Goal: Task Accomplishment & Management: Use online tool/utility

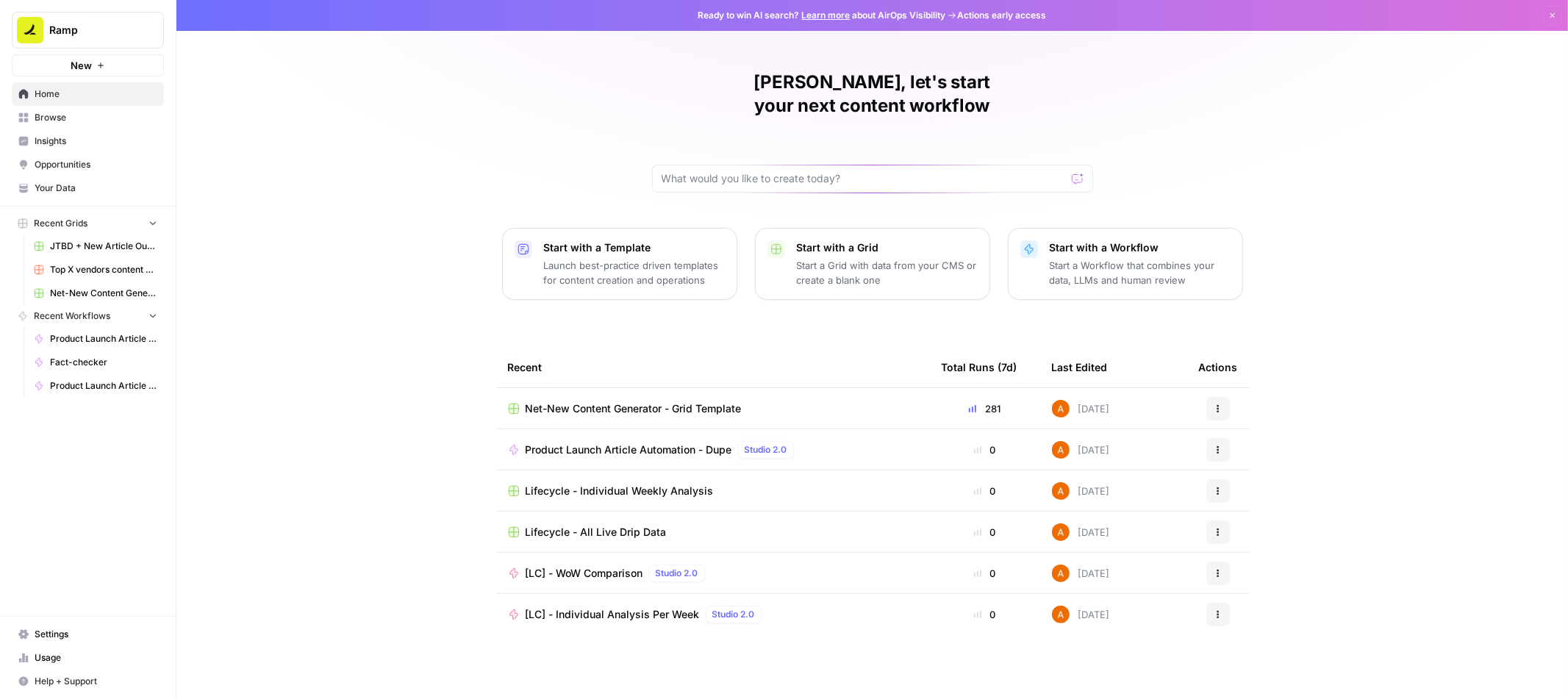
click at [49, 122] on span "Browse" at bounding box center [96, 117] width 123 height 13
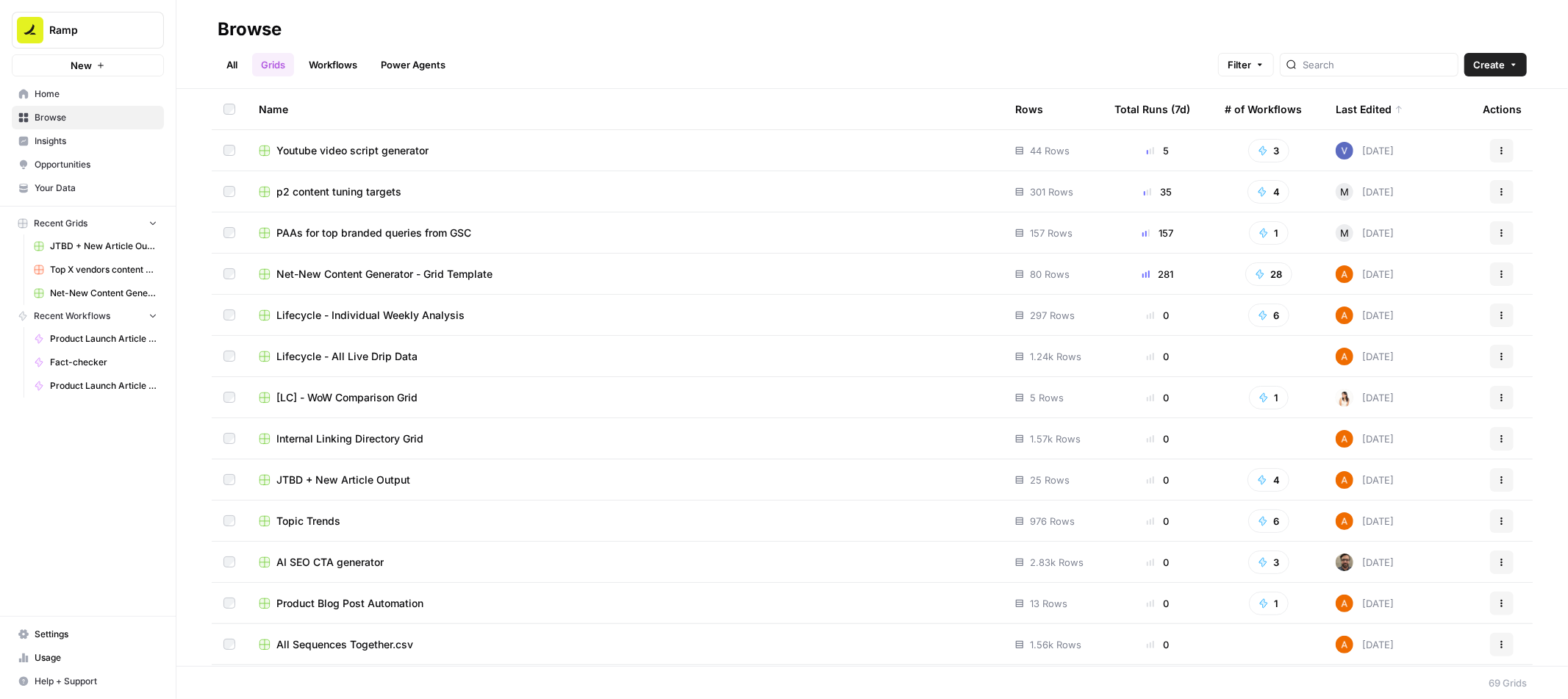
click at [331, 70] on link "Workflows" at bounding box center [334, 65] width 66 height 24
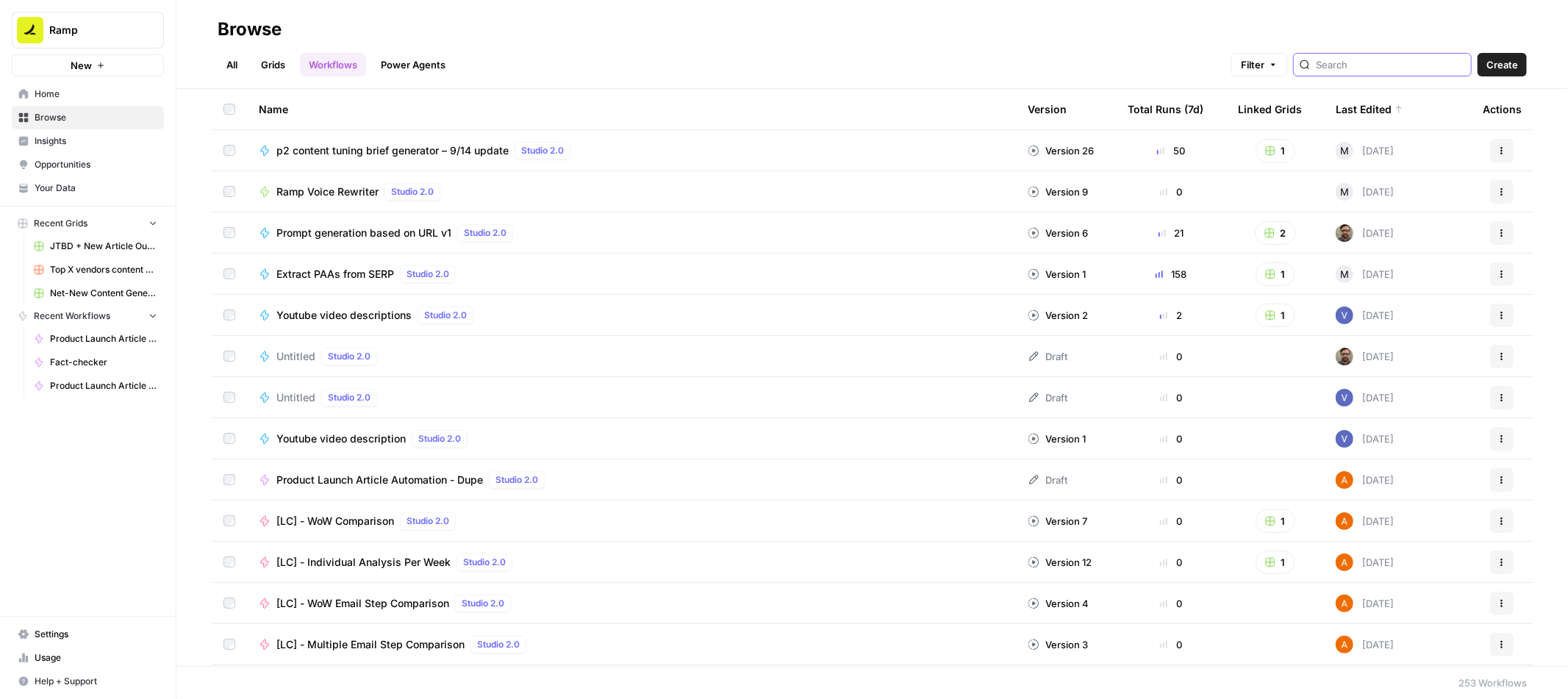
click at [1382, 65] on input "search" at bounding box center [1390, 65] width 149 height 15
click at [710, 42] on div "All Grids Workflows Power Agents Filter Create" at bounding box center [872, 58] width 1310 height 35
click at [393, 236] on span "Prompt generation based on URL v1" at bounding box center [364, 233] width 175 height 15
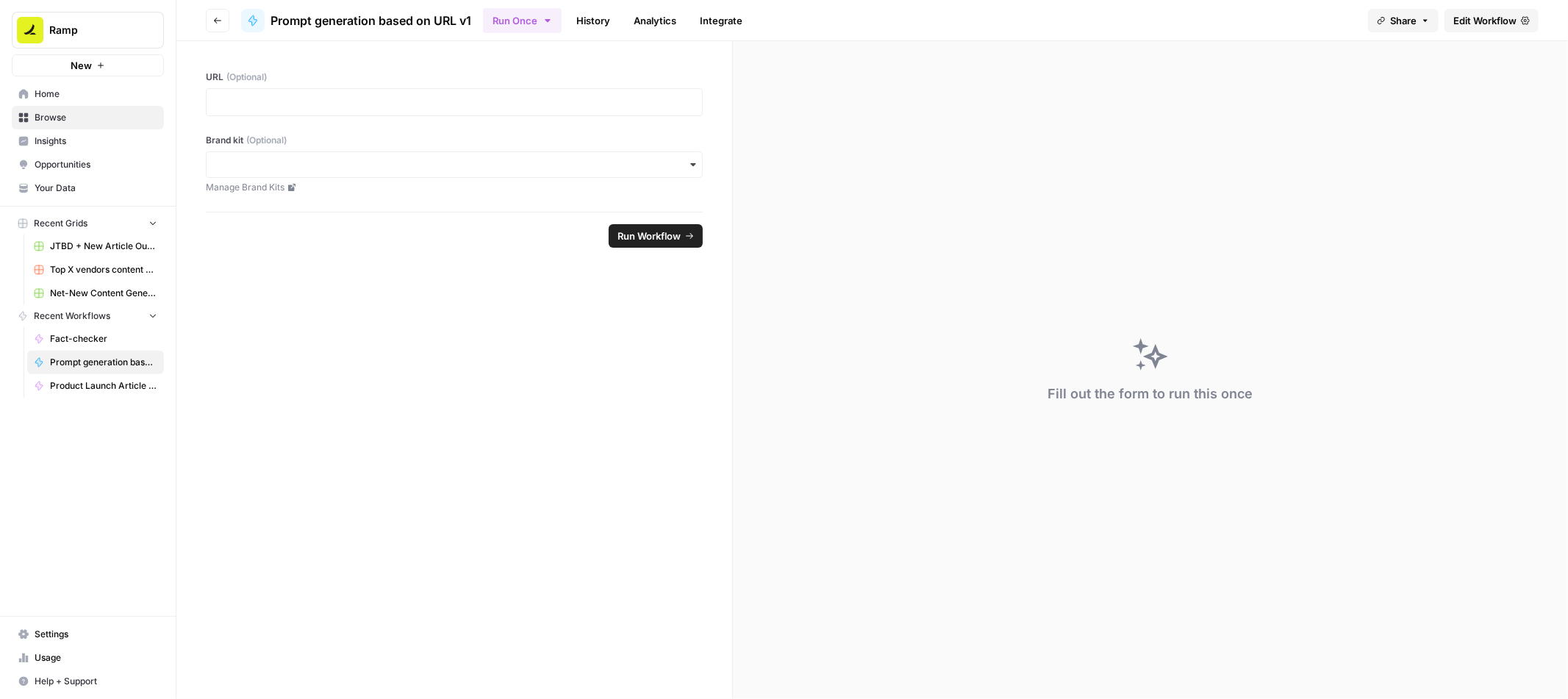
click at [1483, 24] on span "Edit Workflow" at bounding box center [1485, 20] width 63 height 15
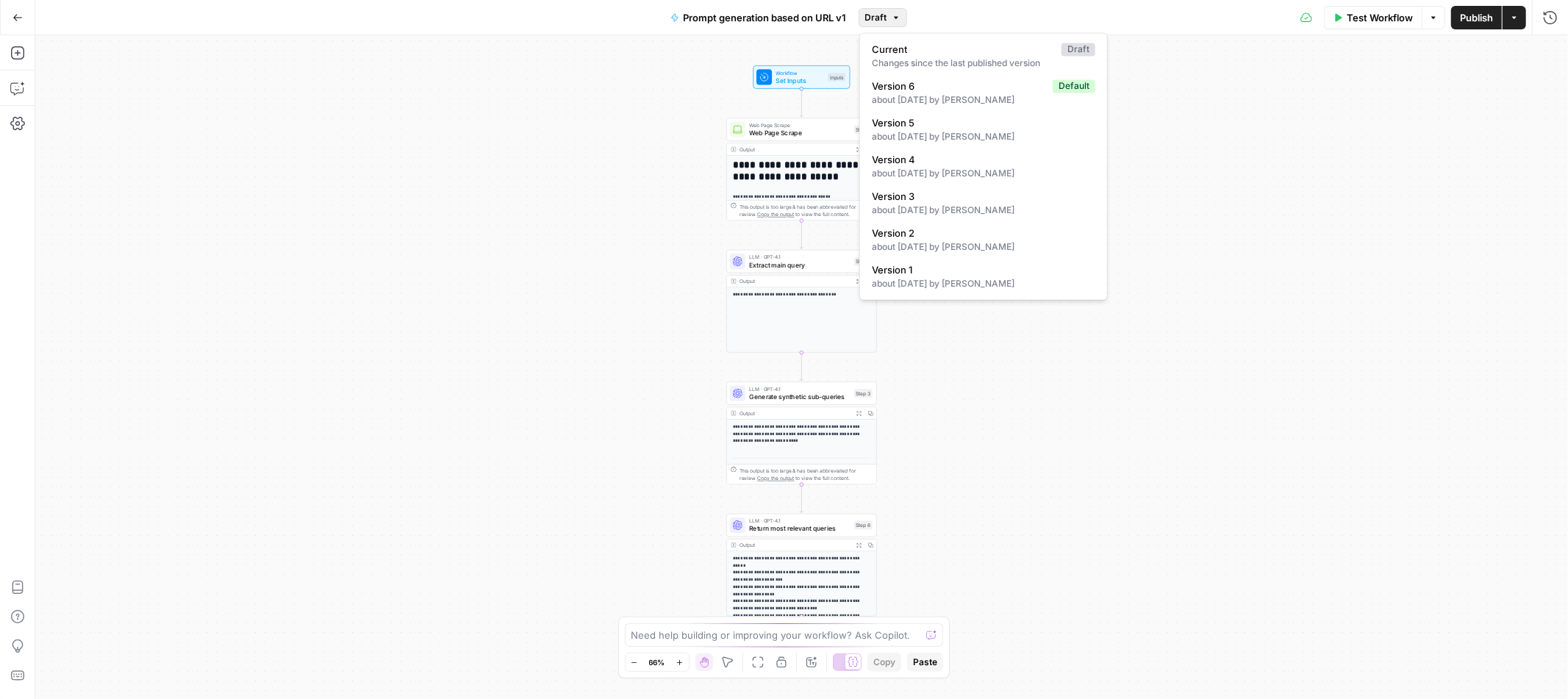
click at [885, 17] on span "Draft" at bounding box center [876, 17] width 22 height 13
click at [372, 14] on div "Go Back Prompt generation based on URL v1 Draft Test Workflow Options Publish A…" at bounding box center [784, 17] width 1568 height 35
click at [12, 17] on icon "button" at bounding box center [17, 17] width 10 height 10
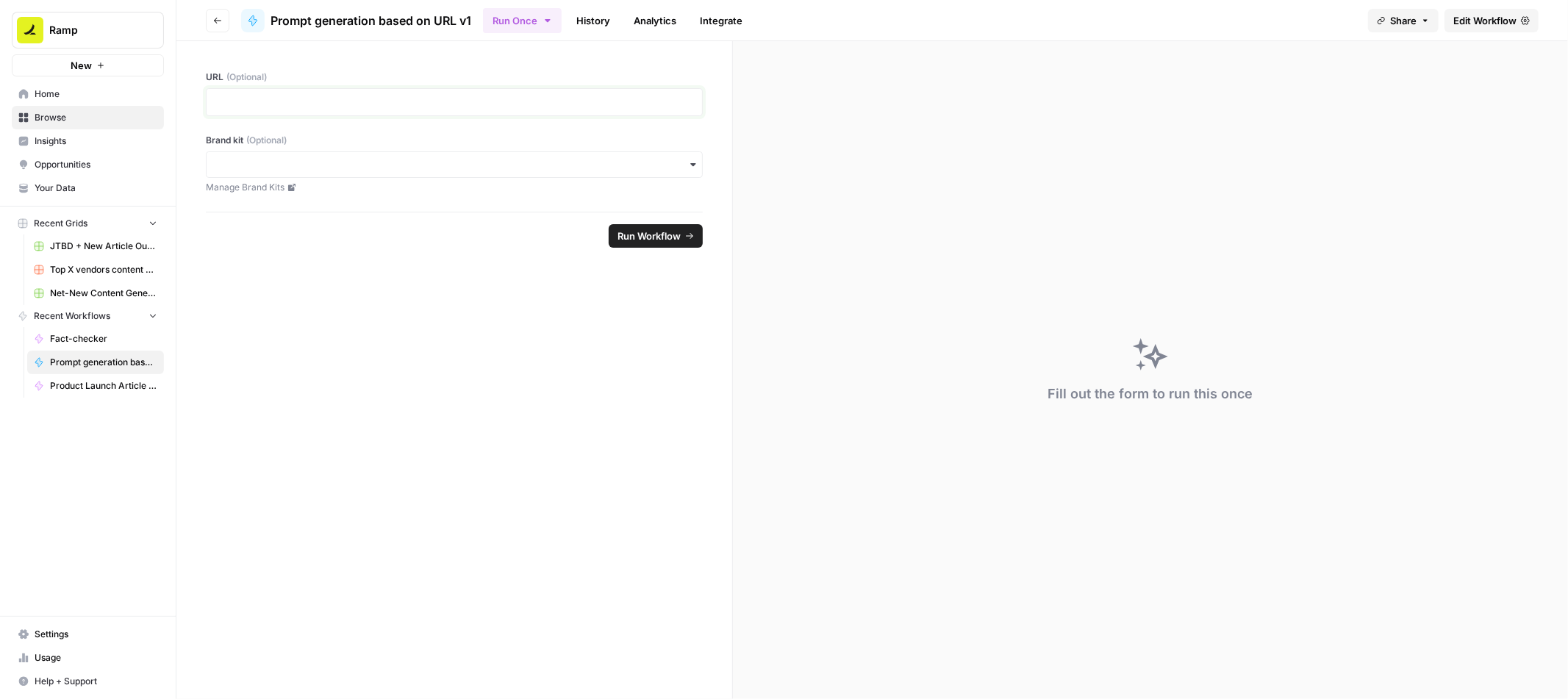
click at [514, 95] on p at bounding box center [454, 102] width 478 height 15
click at [1468, 15] on span "Edit Workflow" at bounding box center [1485, 20] width 63 height 15
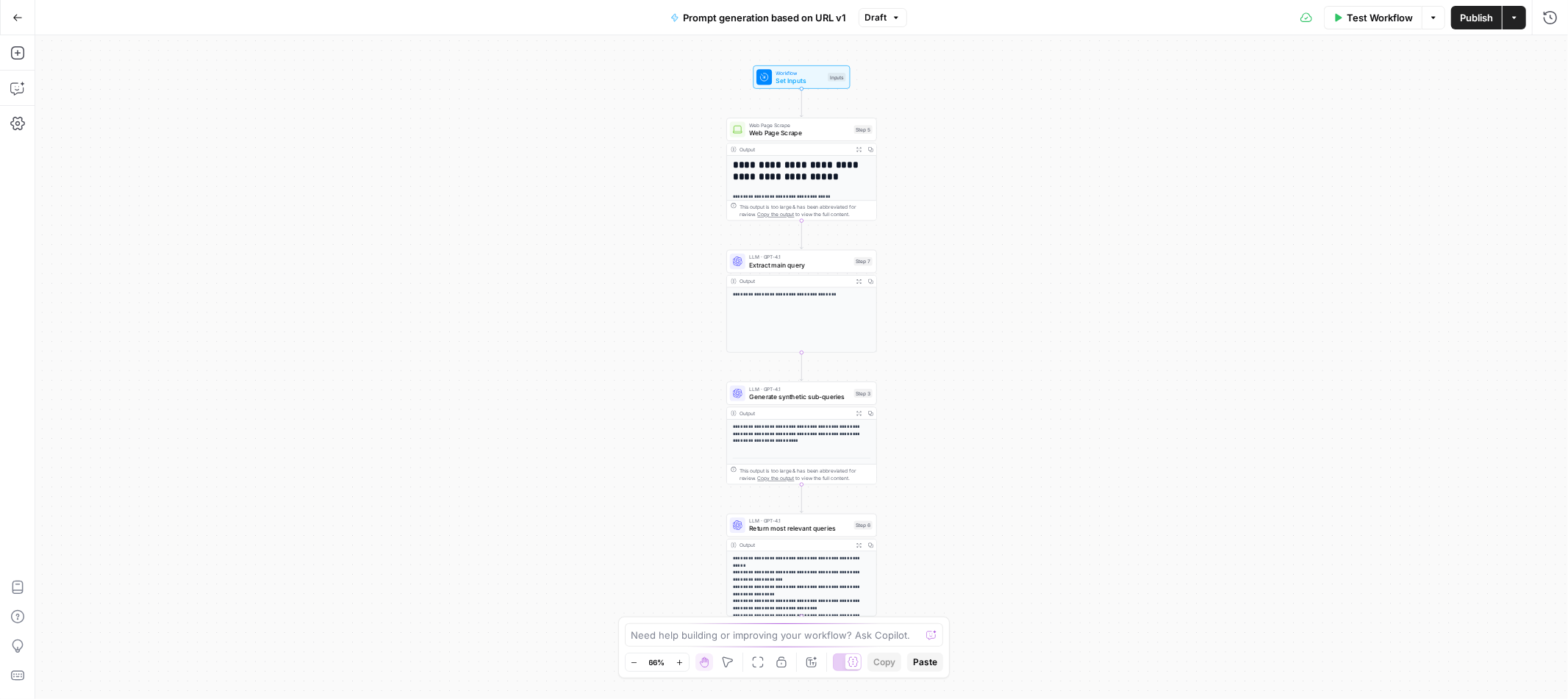
click at [20, 17] on icon "button" at bounding box center [17, 17] width 10 height 10
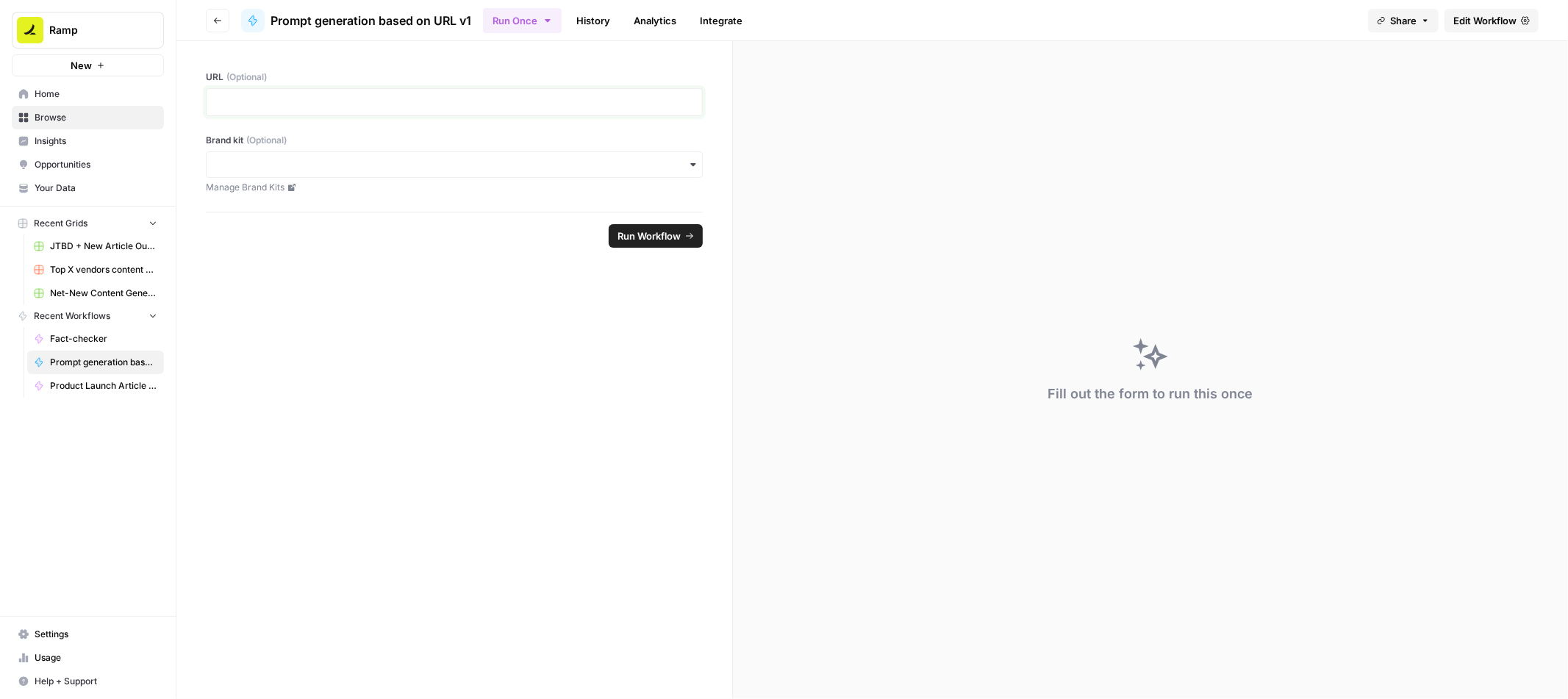
click at [585, 109] on p at bounding box center [454, 102] width 478 height 15
click at [350, 95] on p at bounding box center [454, 102] width 478 height 15
click at [244, 100] on p at bounding box center [454, 102] width 478 height 15
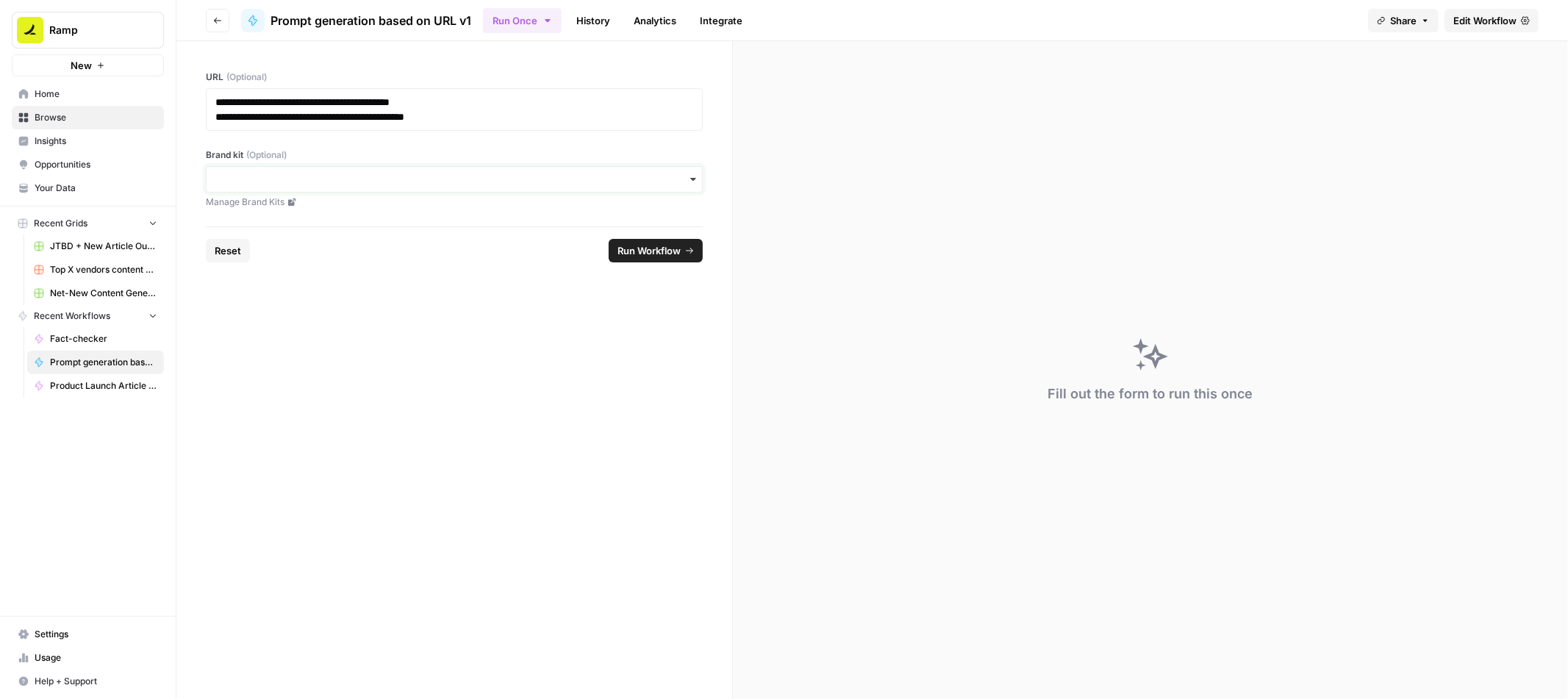
click at [409, 182] on input "Brand kit (Optional)" at bounding box center [454, 179] width 478 height 15
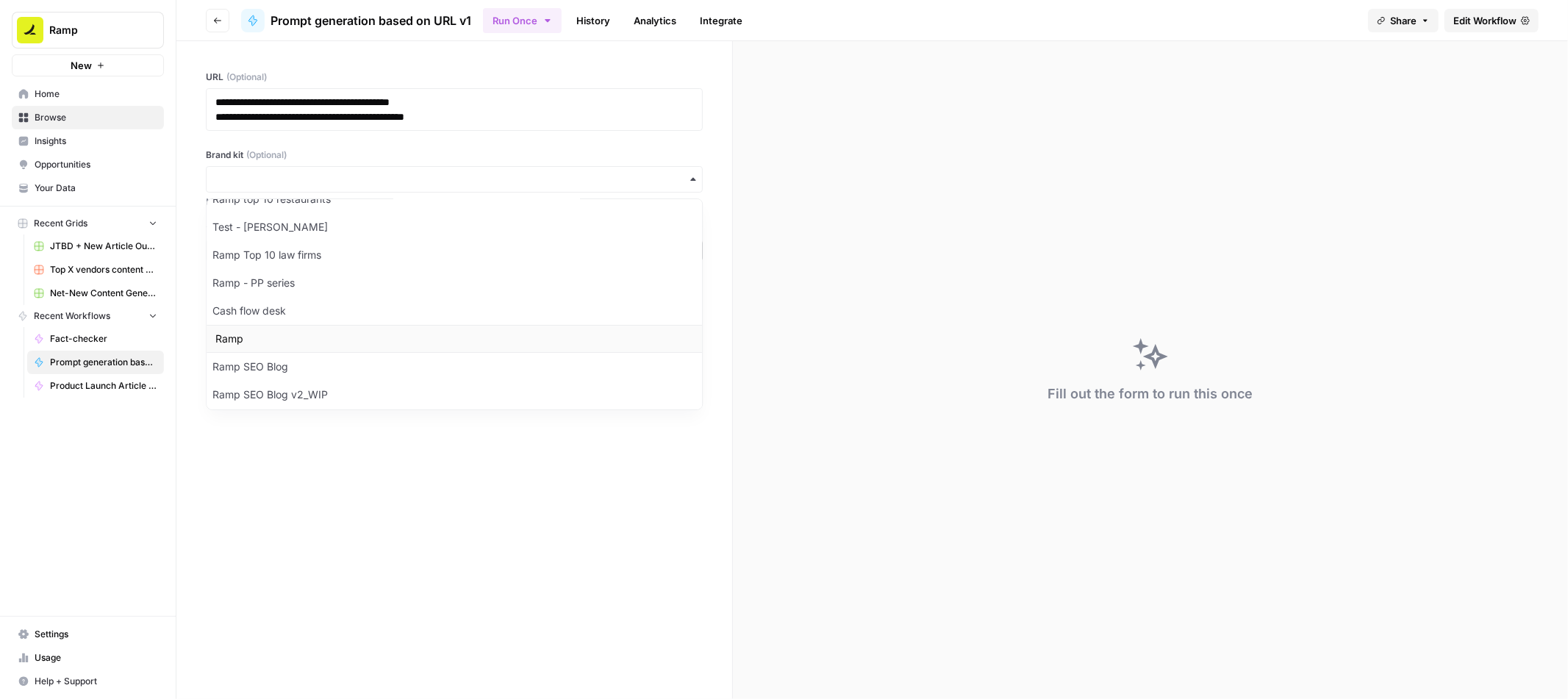
scroll to position [25, 0]
click at [316, 355] on div "Ramp SEO Blog" at bounding box center [455, 361] width 496 height 28
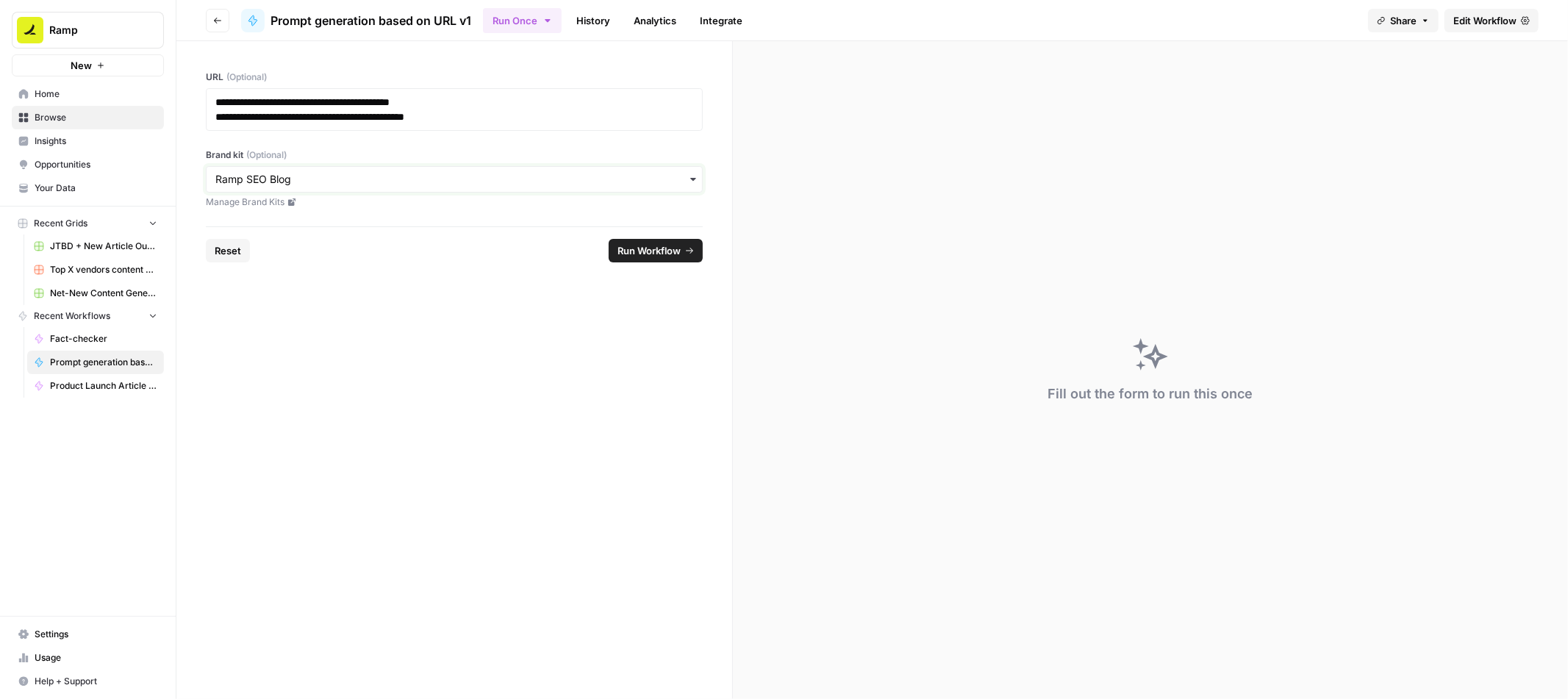
click at [295, 178] on input "Brand kit (Optional)" at bounding box center [454, 179] width 478 height 15
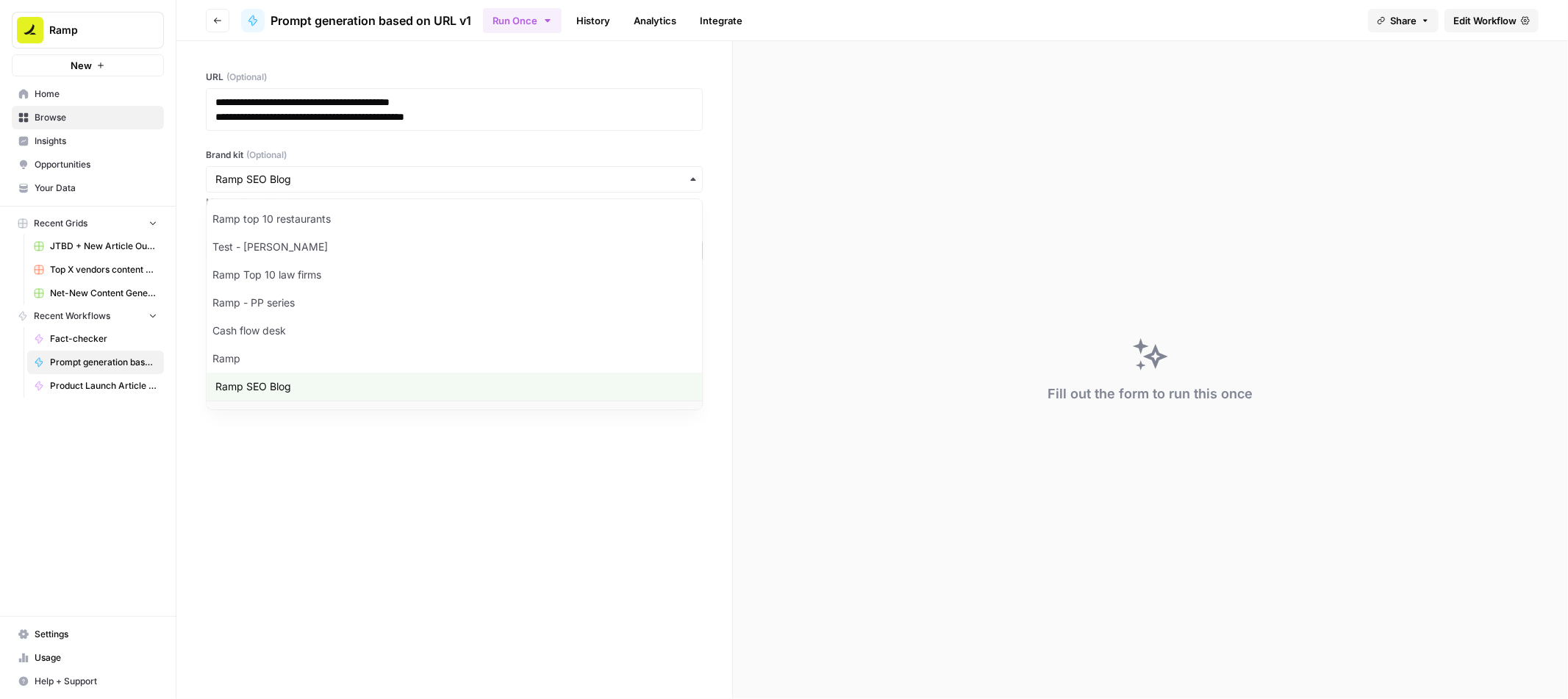
scroll to position [20, 0]
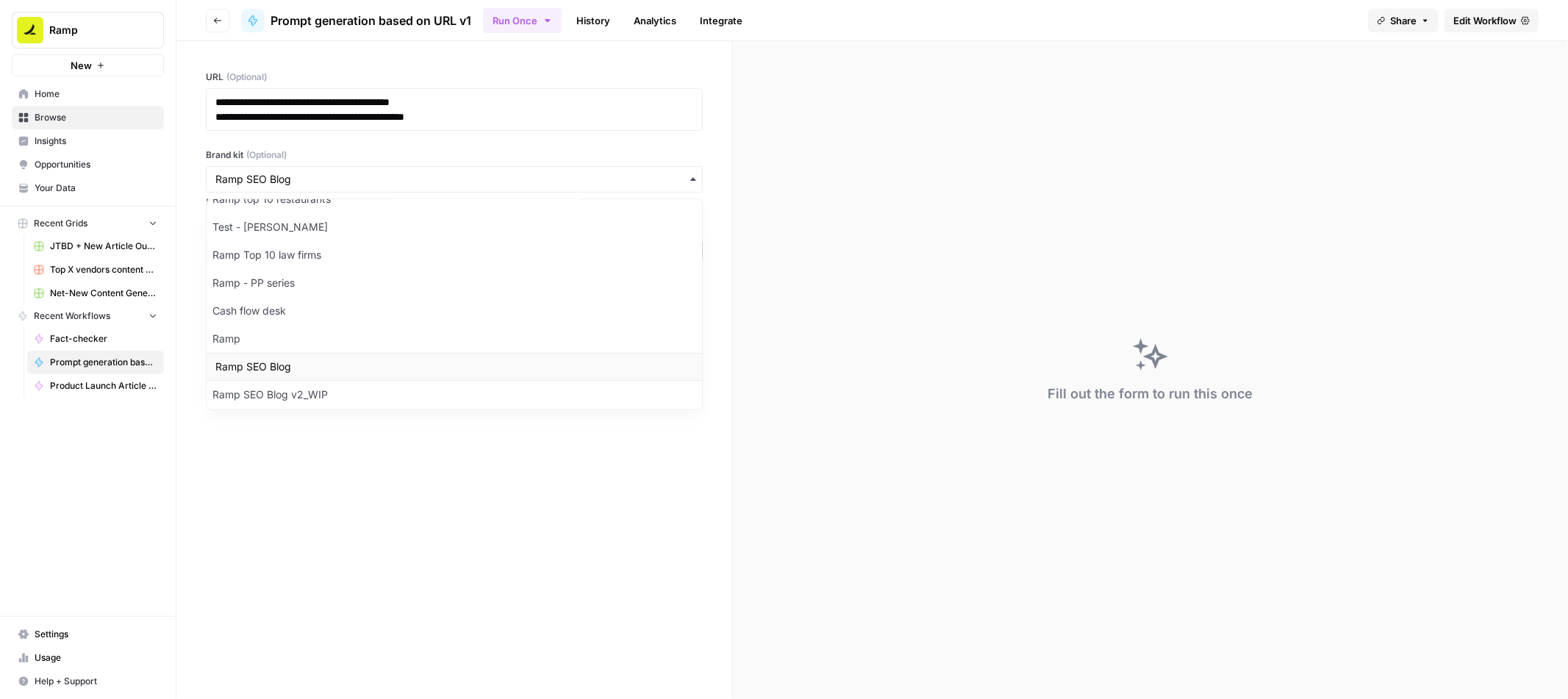
click at [298, 373] on div "Ramp SEO Blog" at bounding box center [455, 367] width 496 height 28
click at [306, 374] on div "Ramp SEO Blog" at bounding box center [455, 367] width 496 height 28
click at [318, 148] on label "Brand kit (Optional)" at bounding box center [454, 154] width 497 height 13
click at [318, 172] on input "Brand kit (Optional)" at bounding box center [454, 179] width 478 height 15
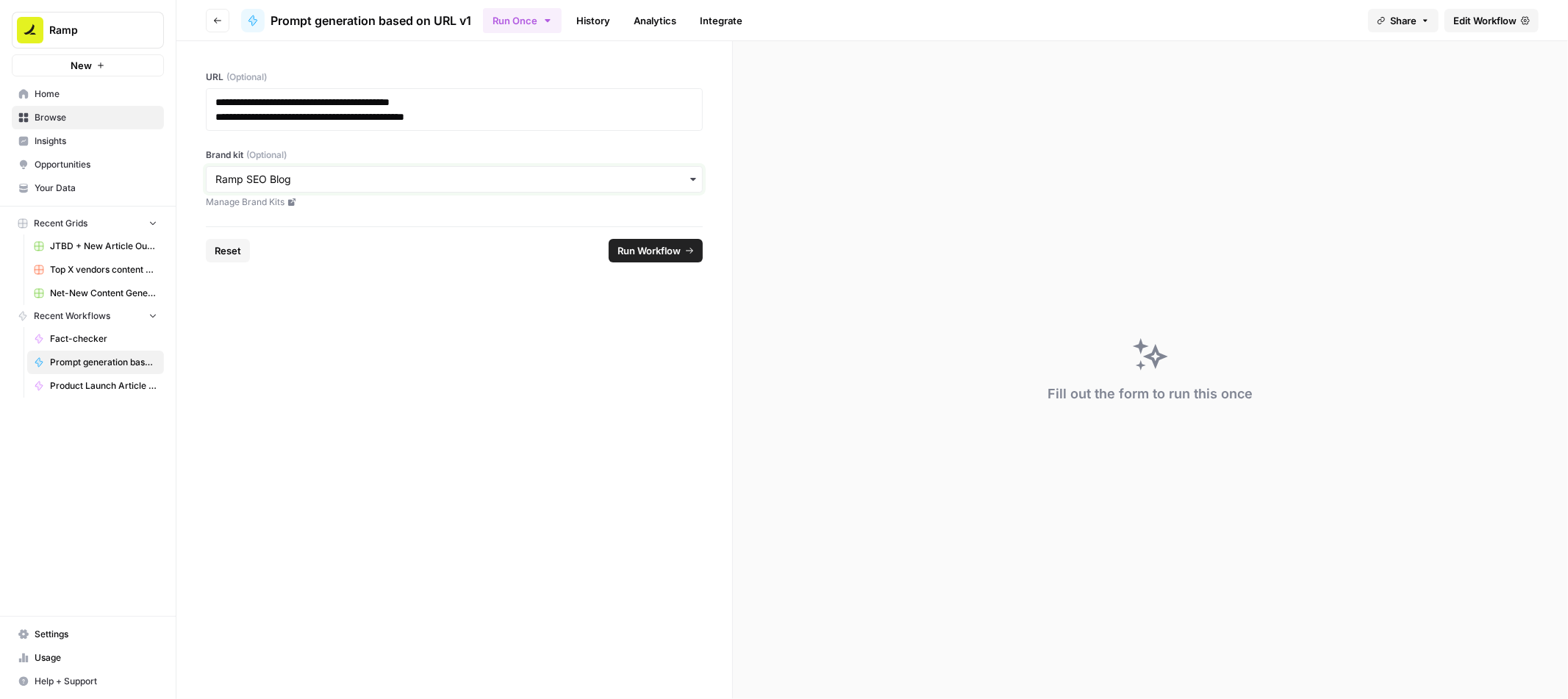
click at [296, 173] on input "Brand kit (Optional)" at bounding box center [454, 179] width 478 height 15
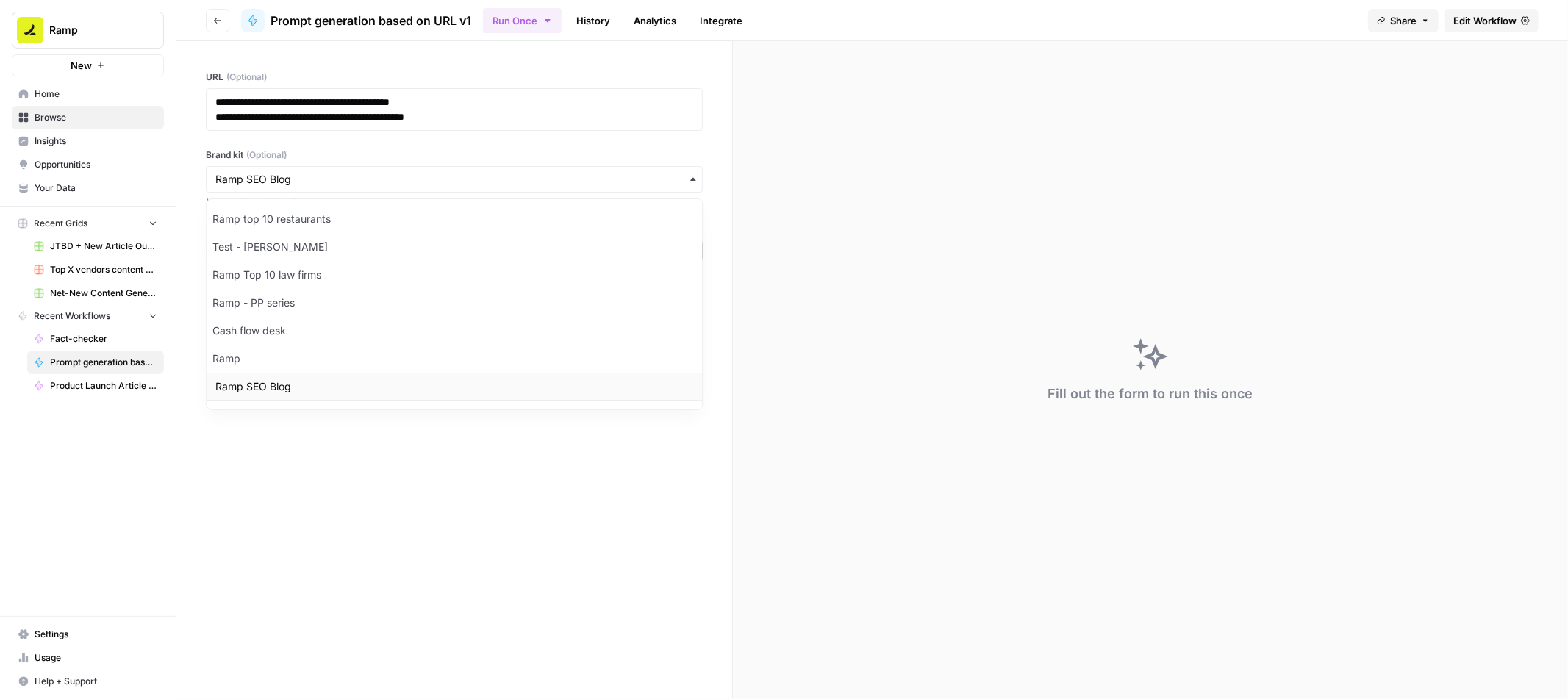
click at [277, 384] on div "Ramp SEO Blog" at bounding box center [455, 387] width 496 height 28
click at [354, 180] on input "Brand kit (Optional)" at bounding box center [454, 179] width 478 height 15
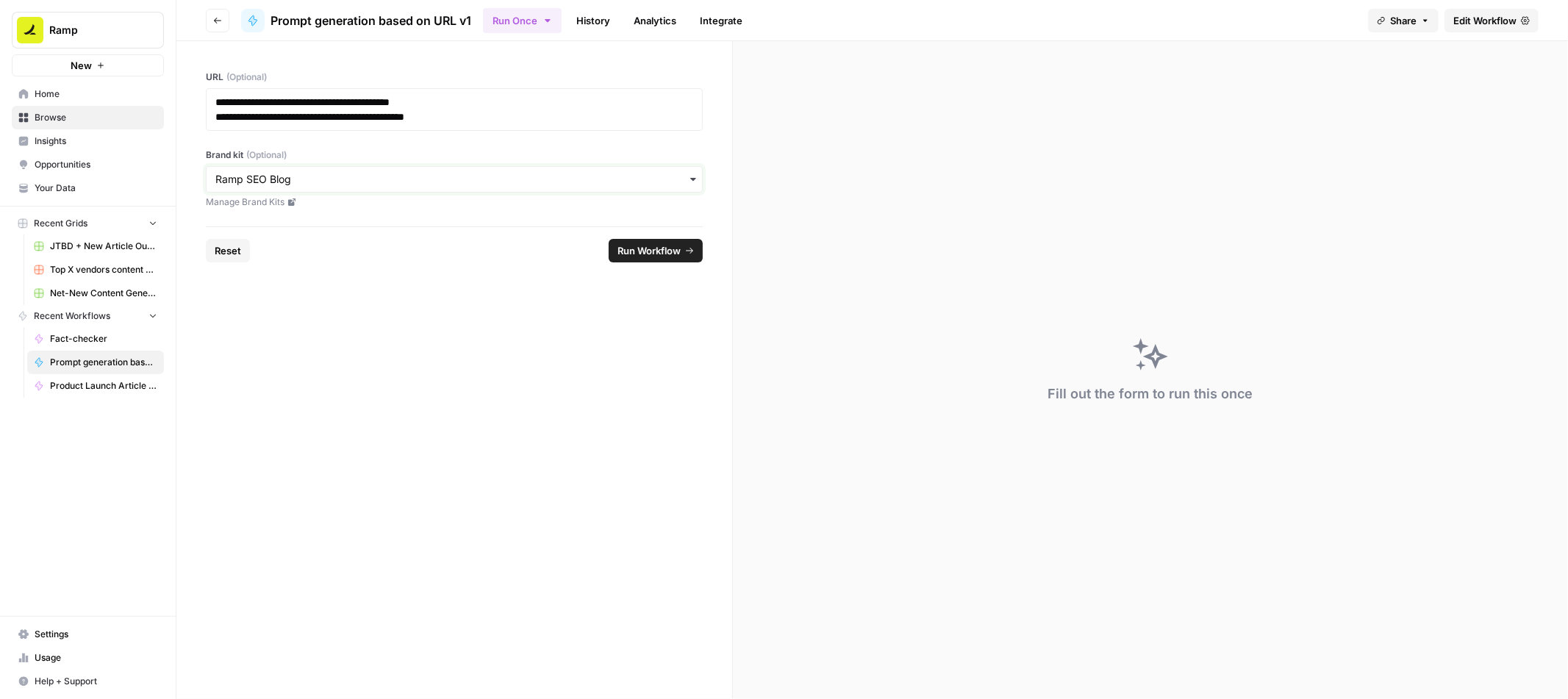
click at [377, 182] on input "Brand kit (Optional)" at bounding box center [454, 179] width 478 height 15
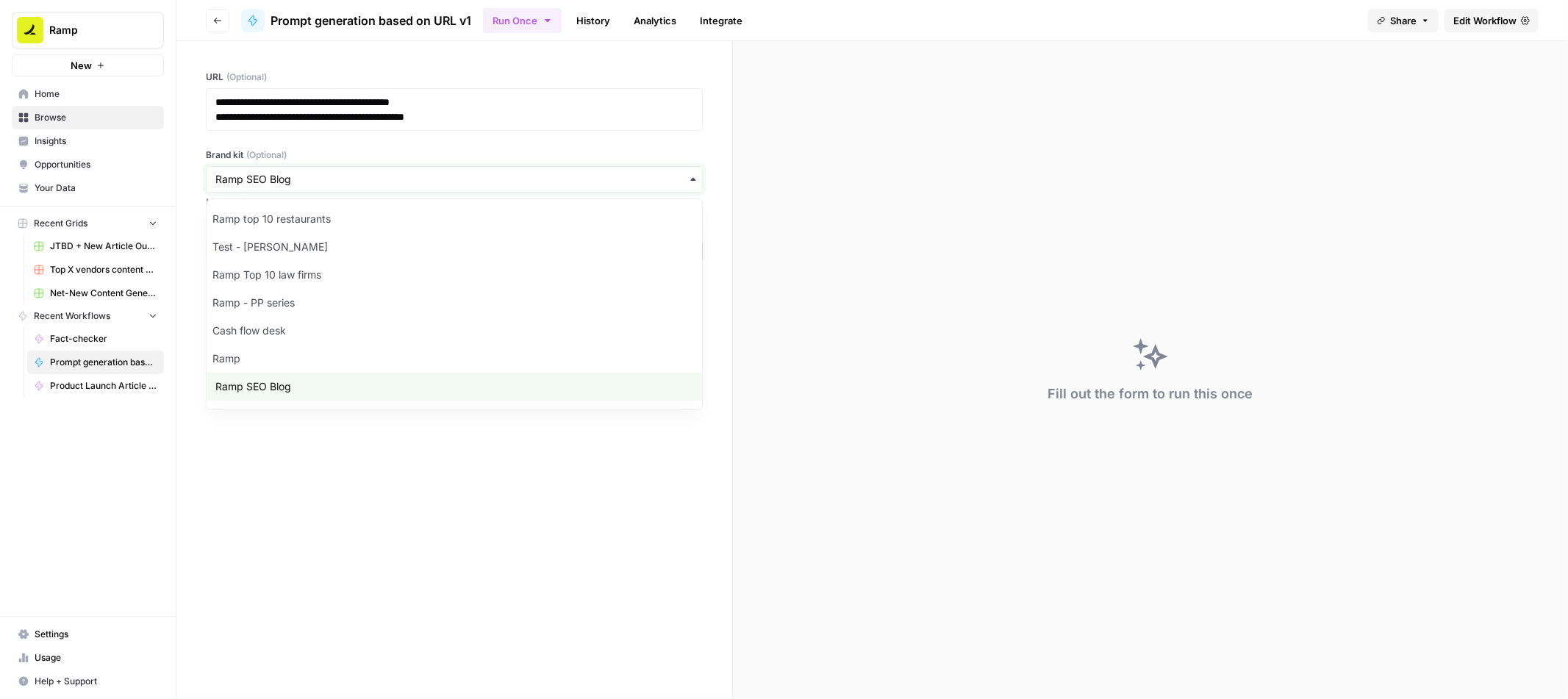
click at [376, 182] on input "Brand kit (Optional)" at bounding box center [454, 179] width 478 height 15
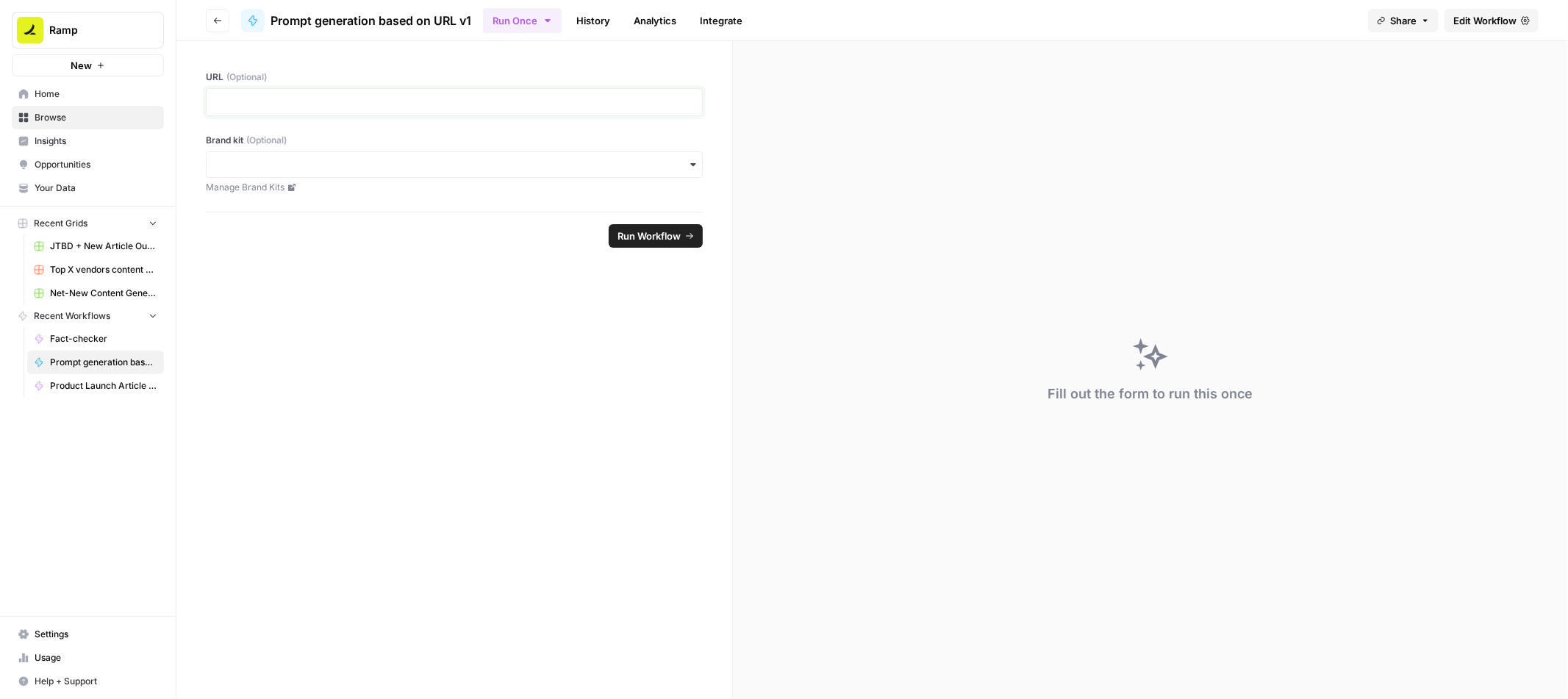
click at [419, 106] on p at bounding box center [454, 102] width 478 height 15
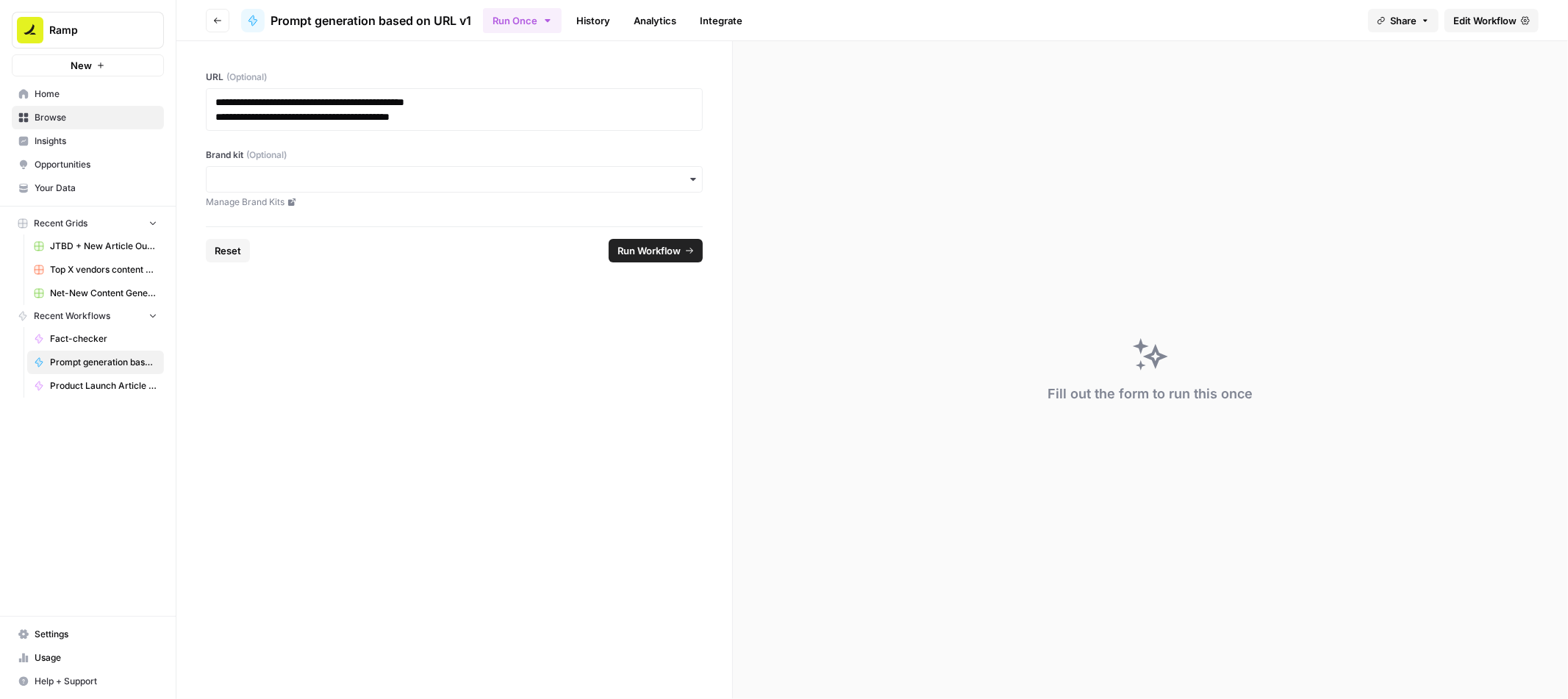
click at [644, 253] on span "Run Workflow" at bounding box center [649, 250] width 63 height 15
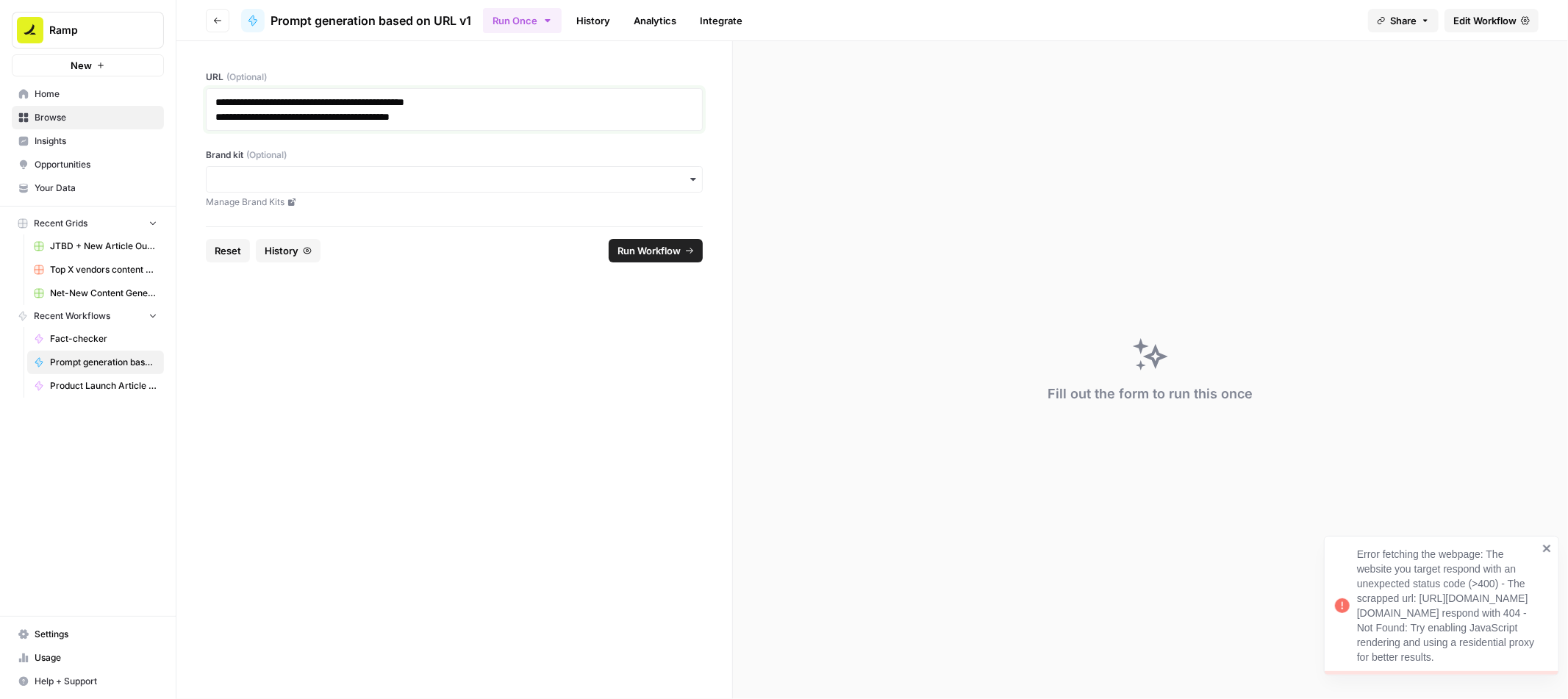
click at [497, 117] on p "**********" at bounding box center [454, 116] width 478 height 15
drag, startPoint x: 479, startPoint y: 115, endPoint x: 203, endPoint y: 115, distance: 276.0
click at [203, 115] on div "**********" at bounding box center [454, 134] width 556 height 185
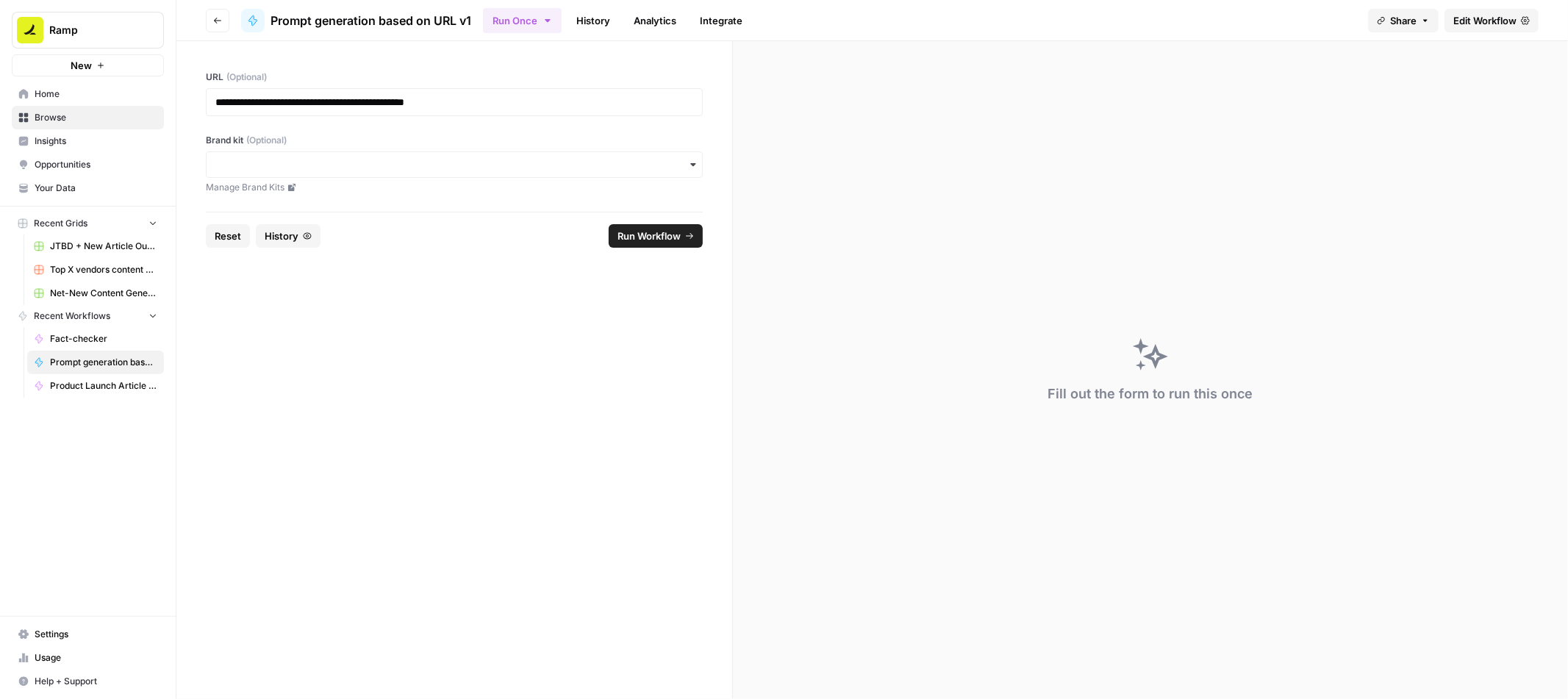
click at [631, 242] on span "Run Workflow" at bounding box center [649, 236] width 63 height 15
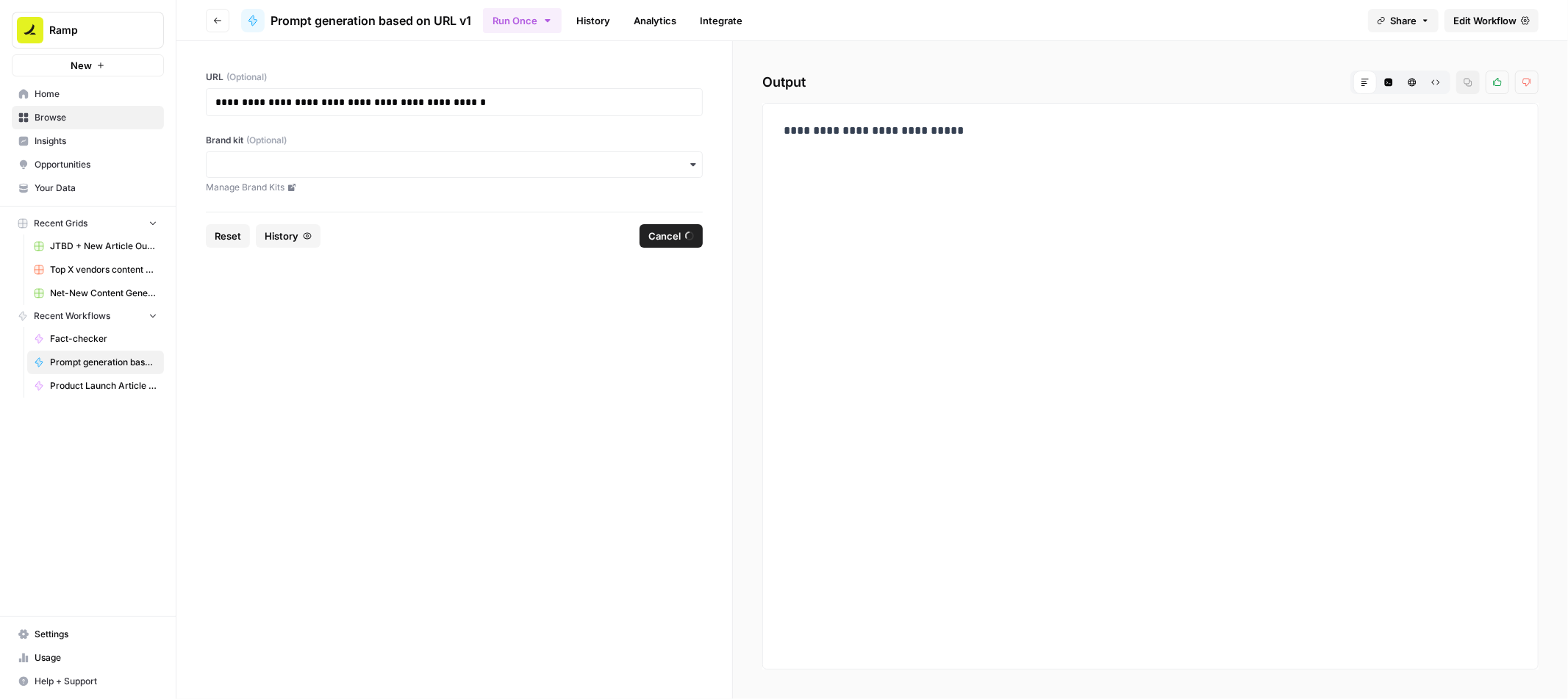
click at [939, 128] on p "**********" at bounding box center [1151, 131] width 733 height 19
click at [1468, 20] on span "Edit Workflow" at bounding box center [1485, 20] width 63 height 15
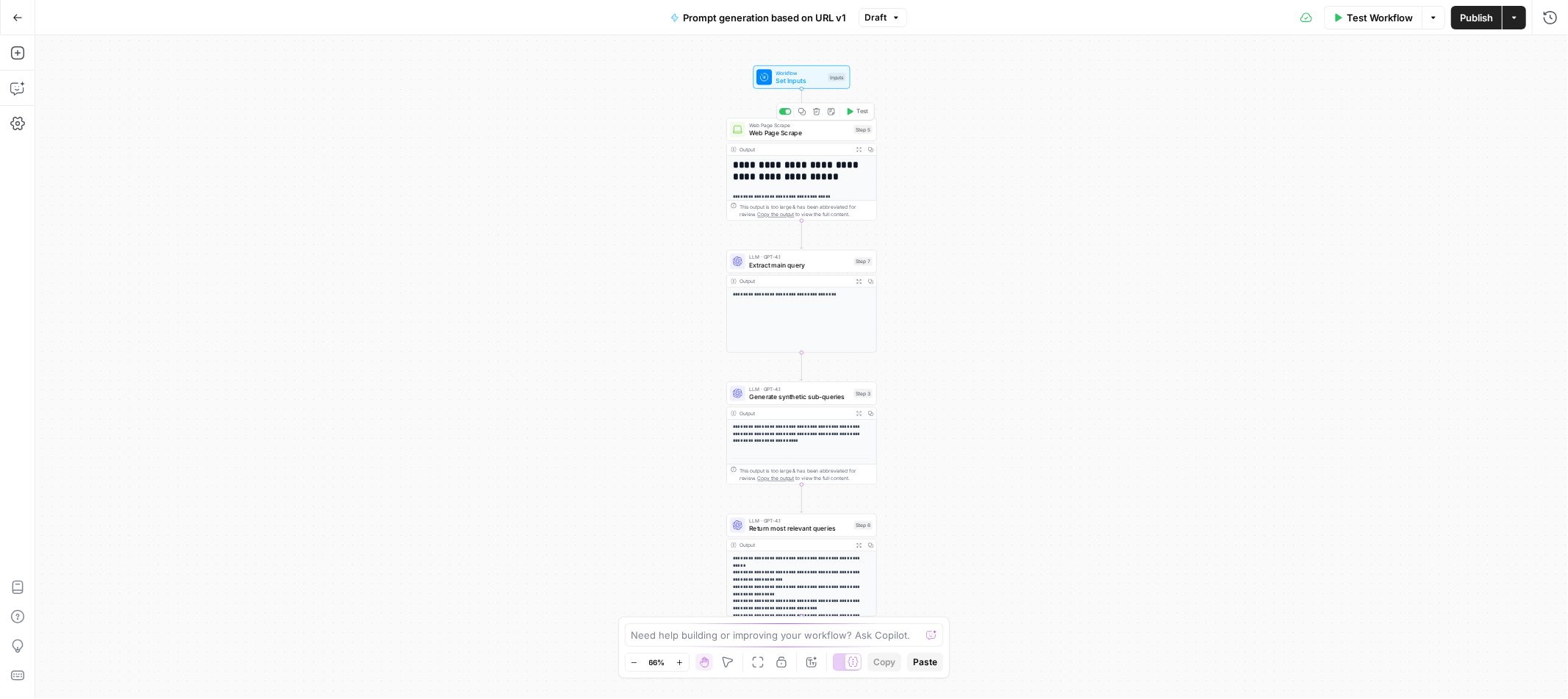
click at [808, 131] on span "Web Page Scrape" at bounding box center [799, 133] width 100 height 10
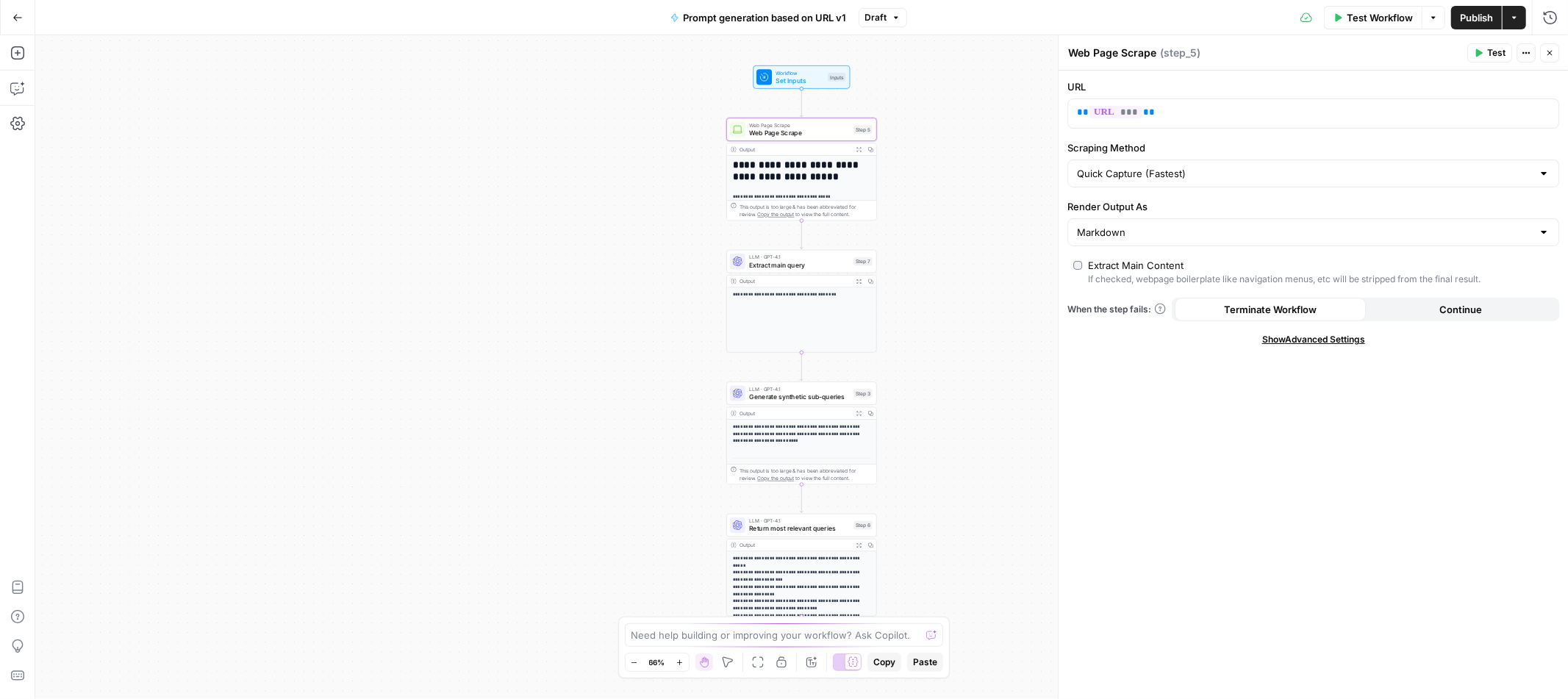
click at [1557, 51] on button "Close" at bounding box center [1550, 53] width 19 height 19
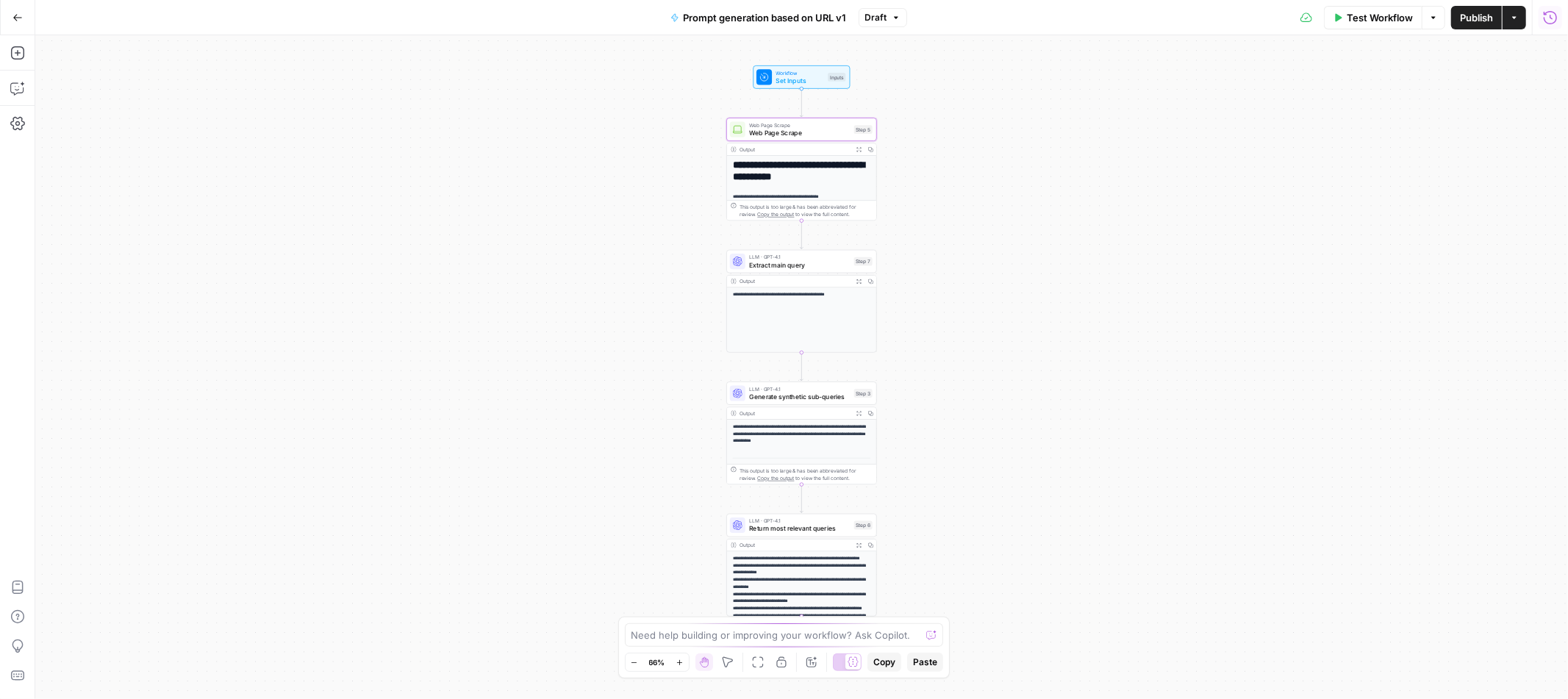
click at [1546, 19] on icon "button" at bounding box center [1551, 17] width 15 height 15
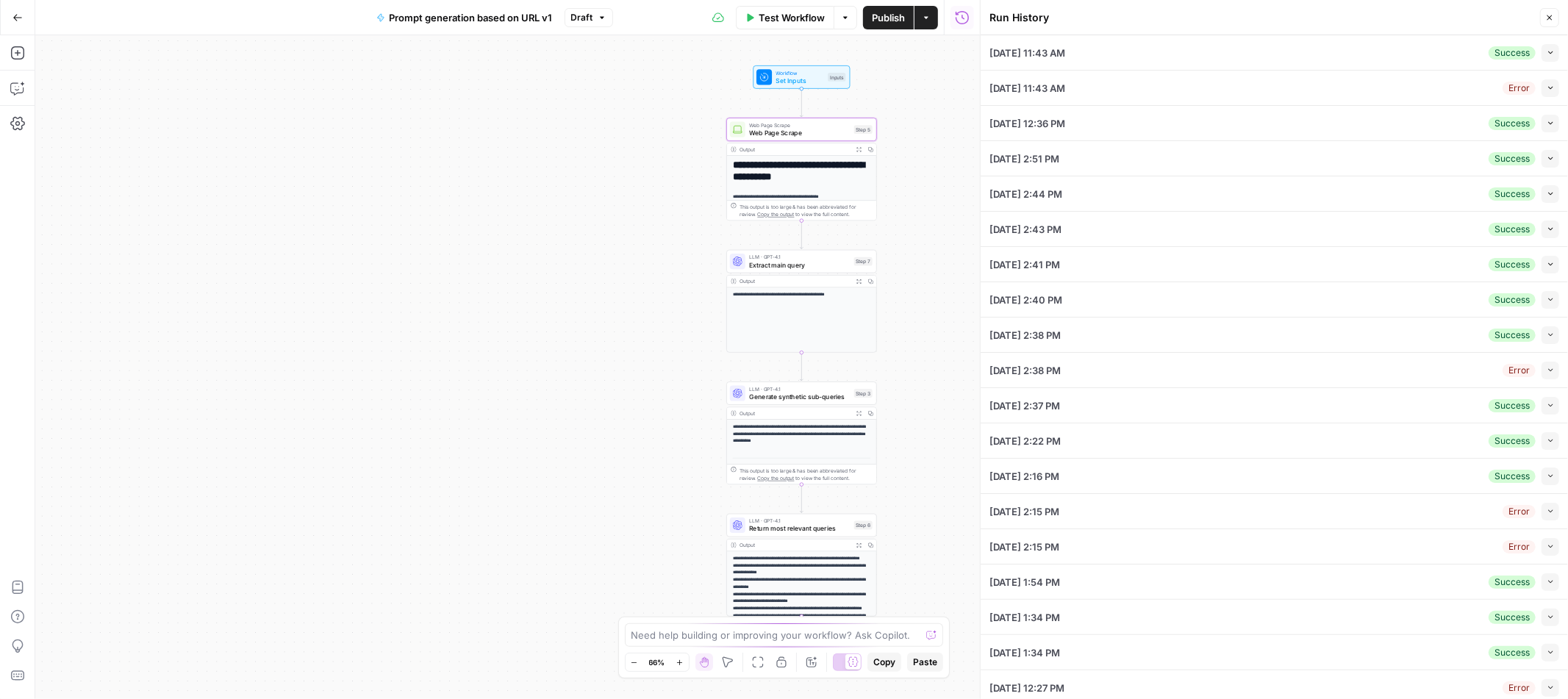
click at [1551, 52] on icon "button" at bounding box center [1550, 52] width 4 height 3
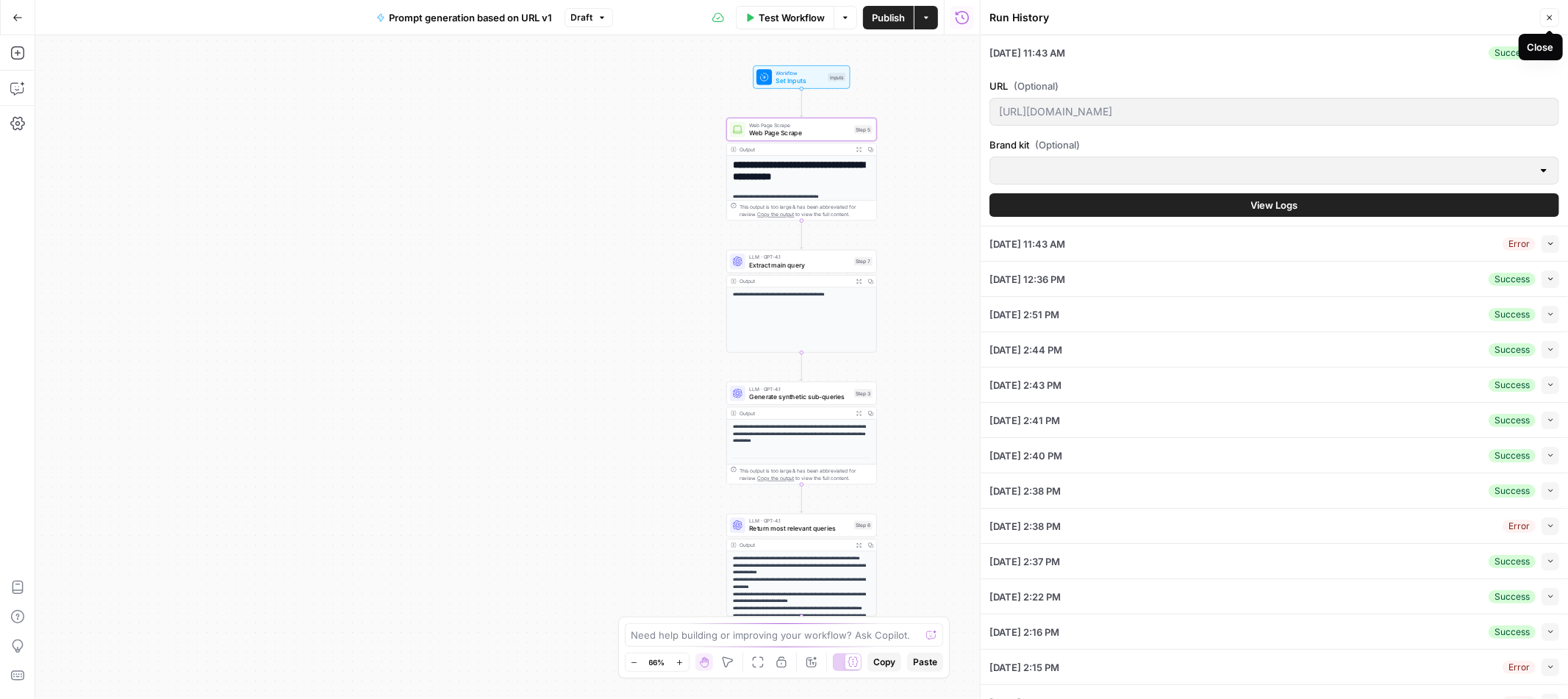
click at [1545, 20] on icon "button" at bounding box center [1550, 17] width 9 height 9
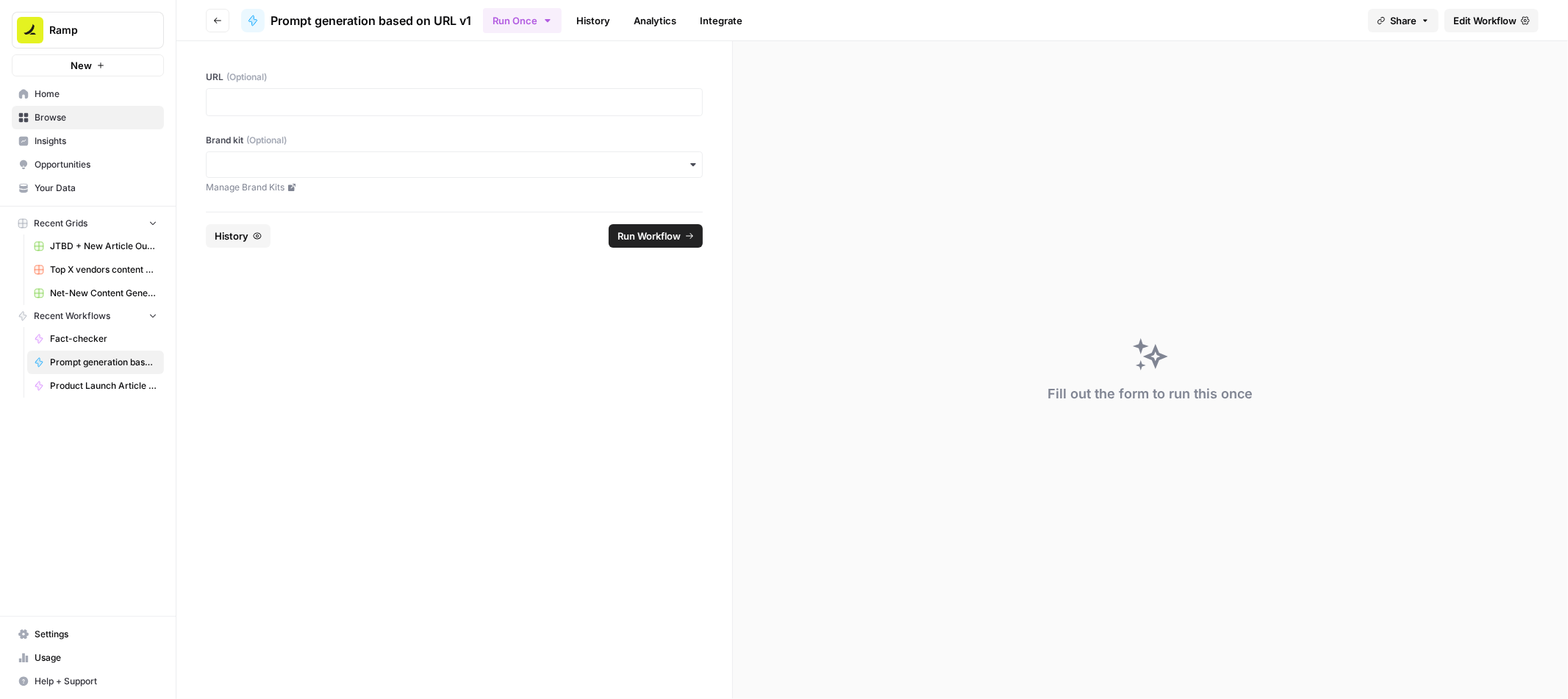
click at [1482, 21] on span "Edit Workflow" at bounding box center [1485, 20] width 63 height 15
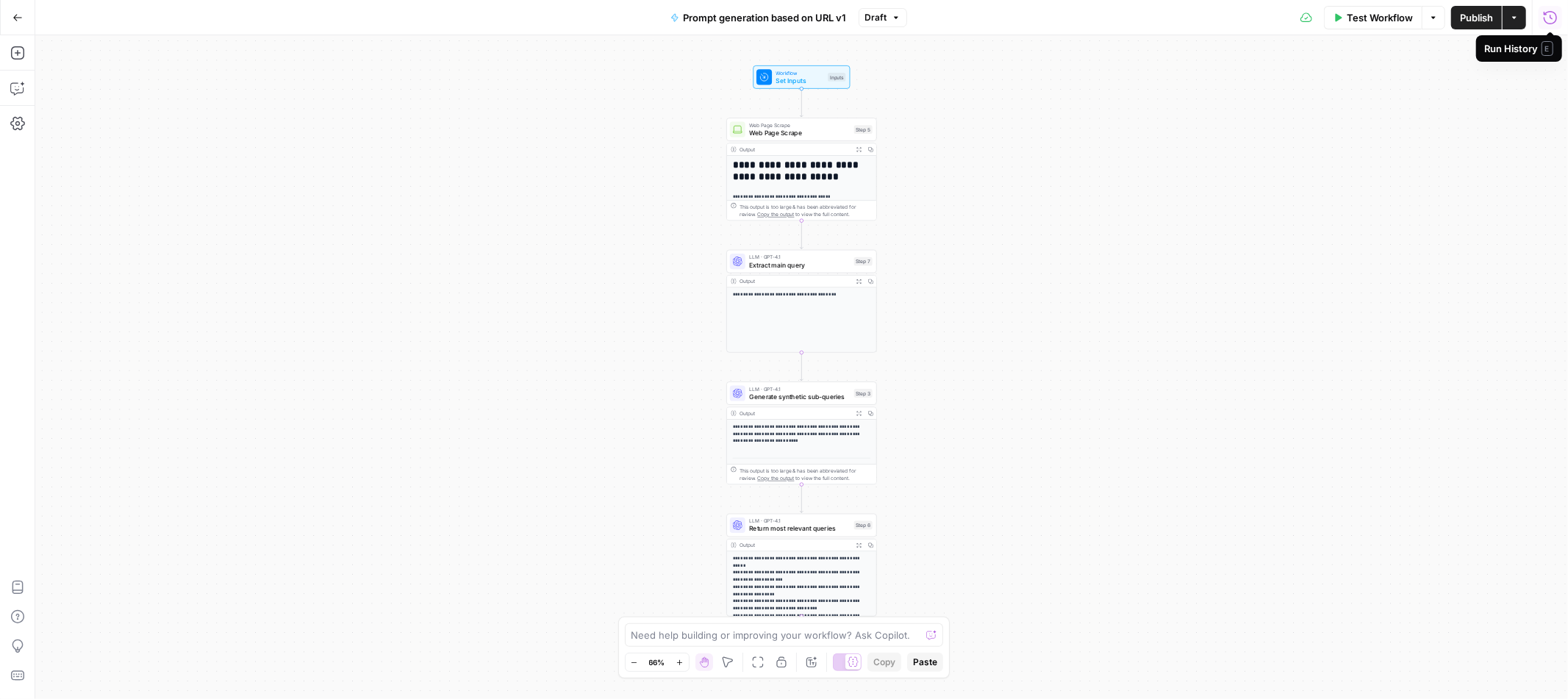
click at [1550, 20] on icon "button" at bounding box center [1551, 17] width 15 height 15
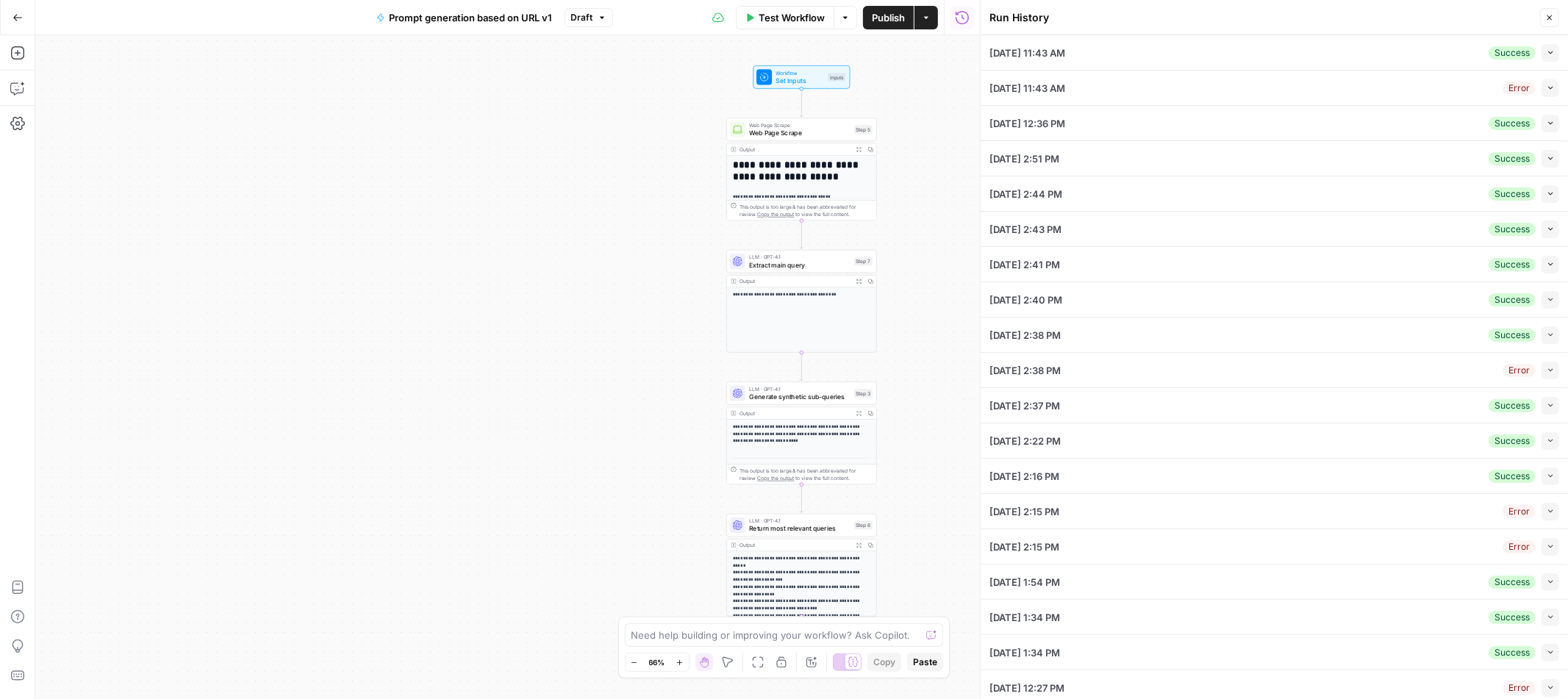
click at [1554, 58] on button "Collapse" at bounding box center [1551, 53] width 17 height 17
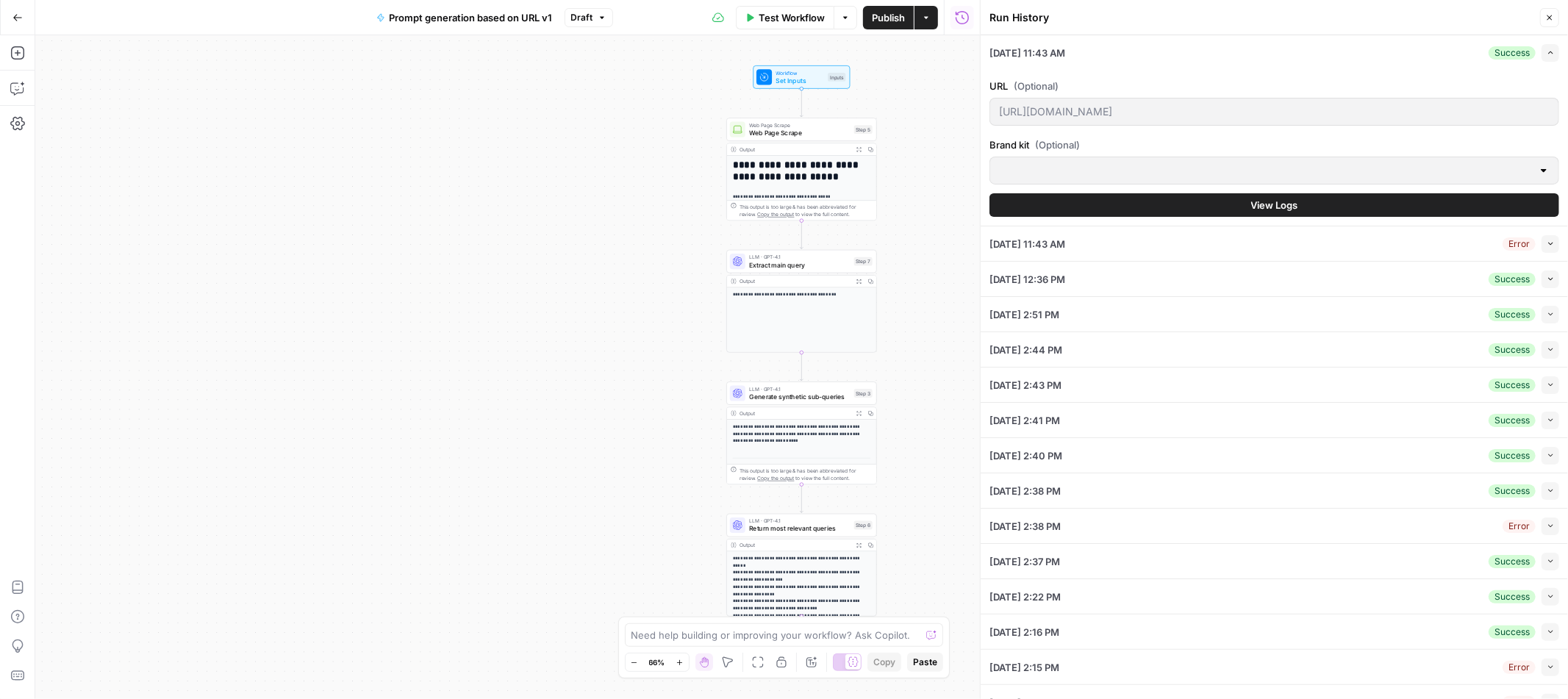
click at [1273, 204] on span "View Logs" at bounding box center [1275, 205] width 47 height 15
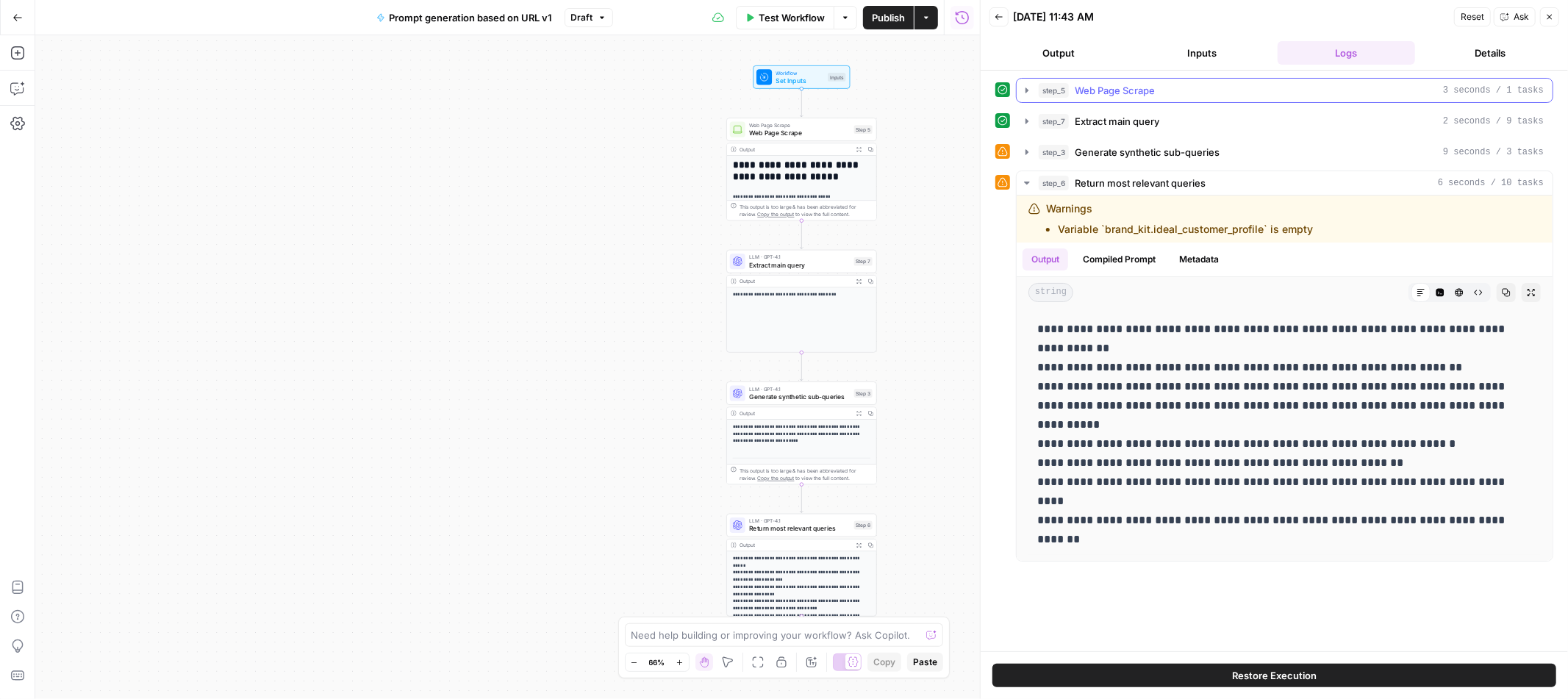
click at [1025, 89] on icon "button" at bounding box center [1027, 90] width 11 height 11
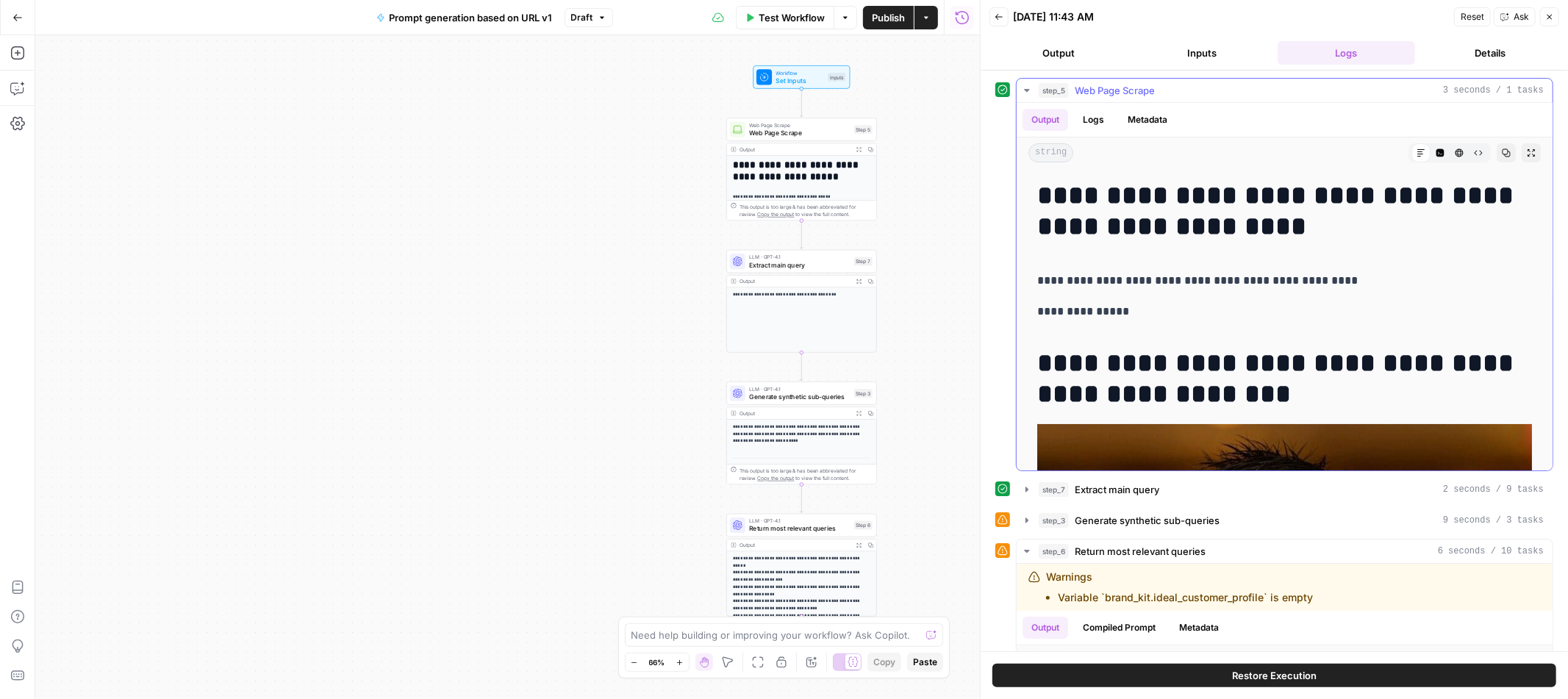
click at [1028, 94] on icon "button" at bounding box center [1027, 90] width 11 height 11
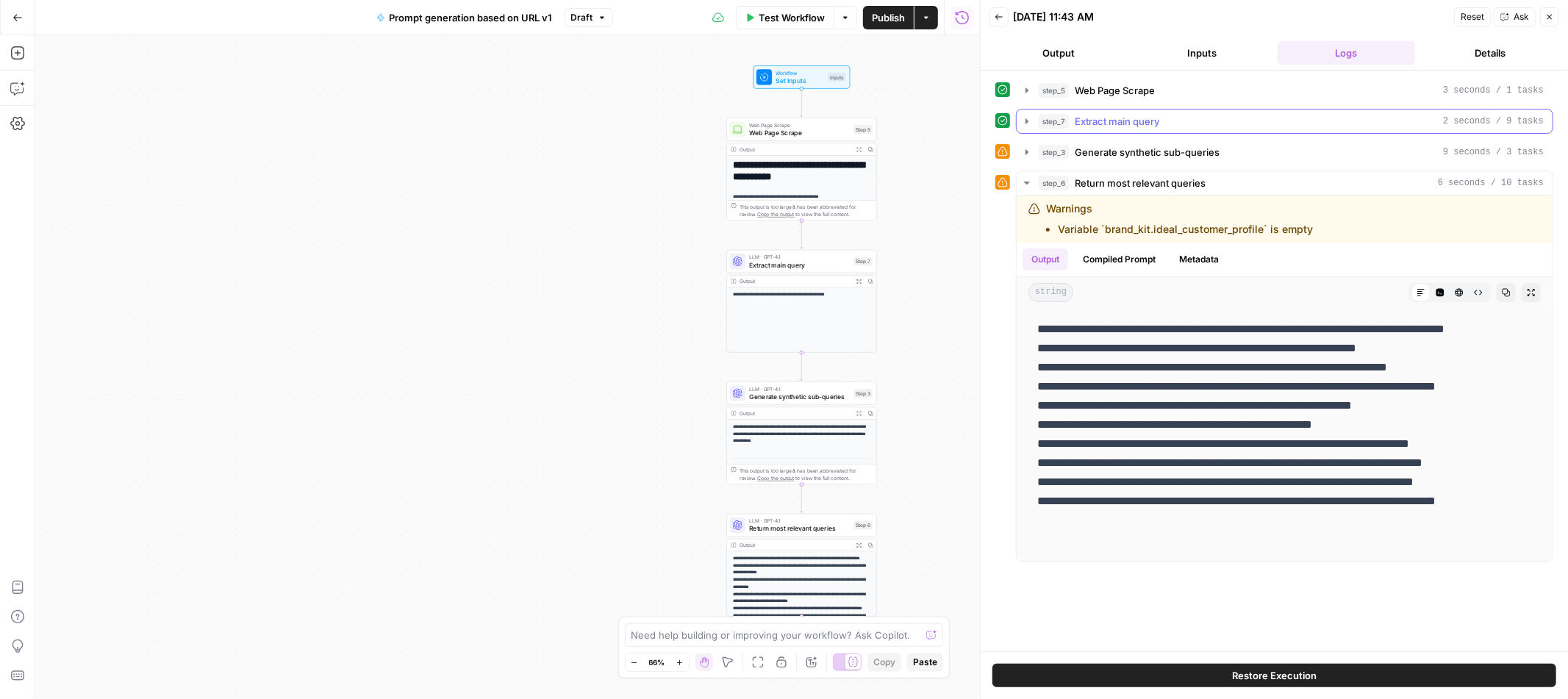
click at [1027, 123] on icon "button" at bounding box center [1027, 121] width 3 height 5
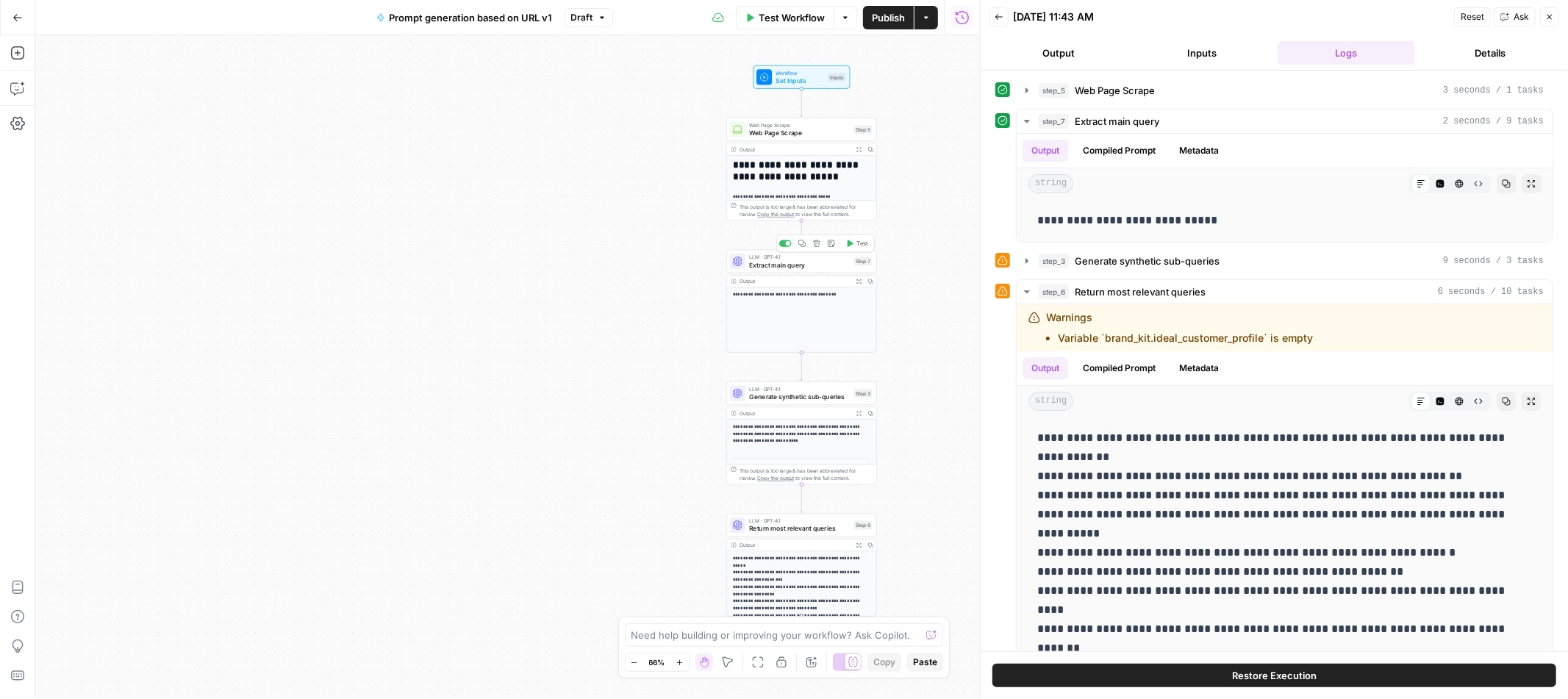
click at [820, 266] on span "Extract main query" at bounding box center [799, 264] width 100 height 10
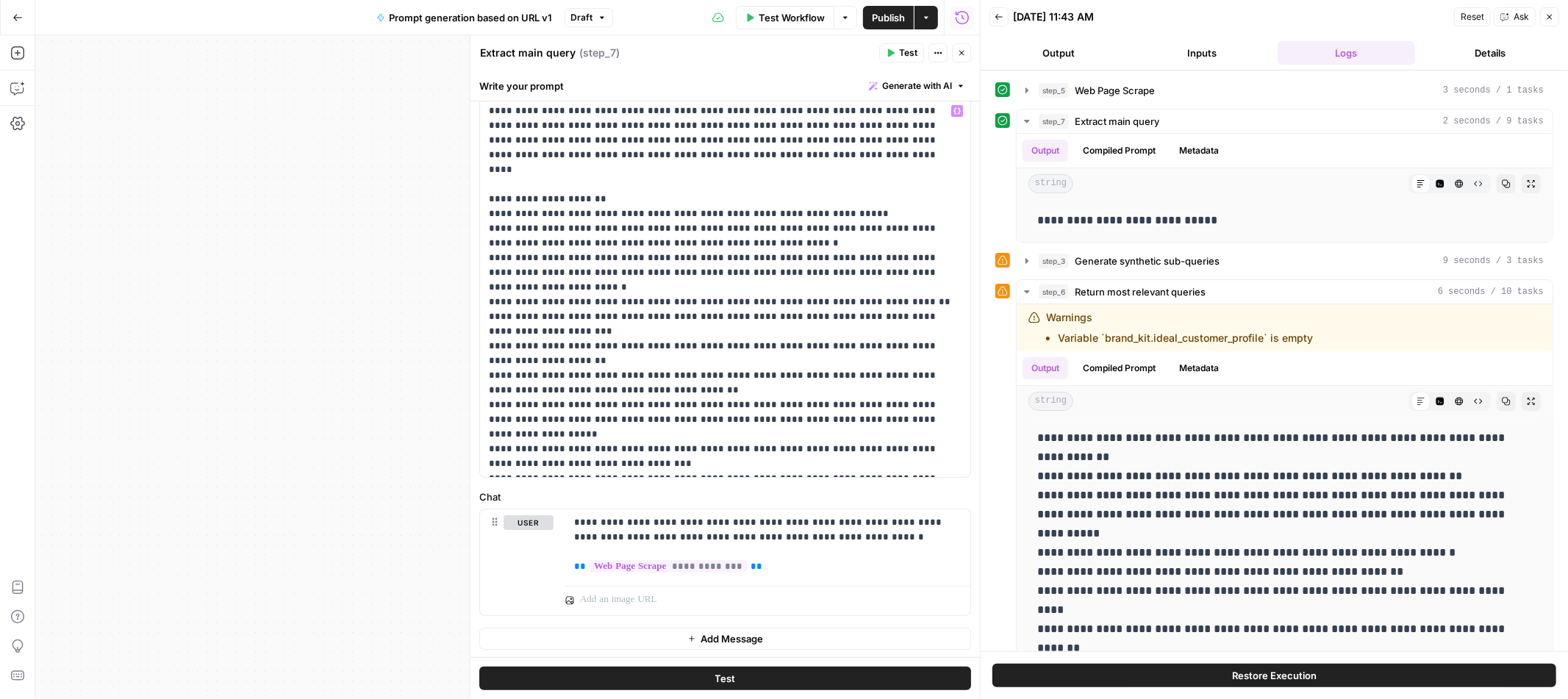
scroll to position [73, 0]
drag, startPoint x: 1039, startPoint y: 221, endPoint x: 1239, endPoint y: 216, distance: 200.1
click at [1239, 216] on p "**********" at bounding box center [1284, 221] width 495 height 19
click at [966, 58] on button "Close" at bounding box center [962, 53] width 19 height 19
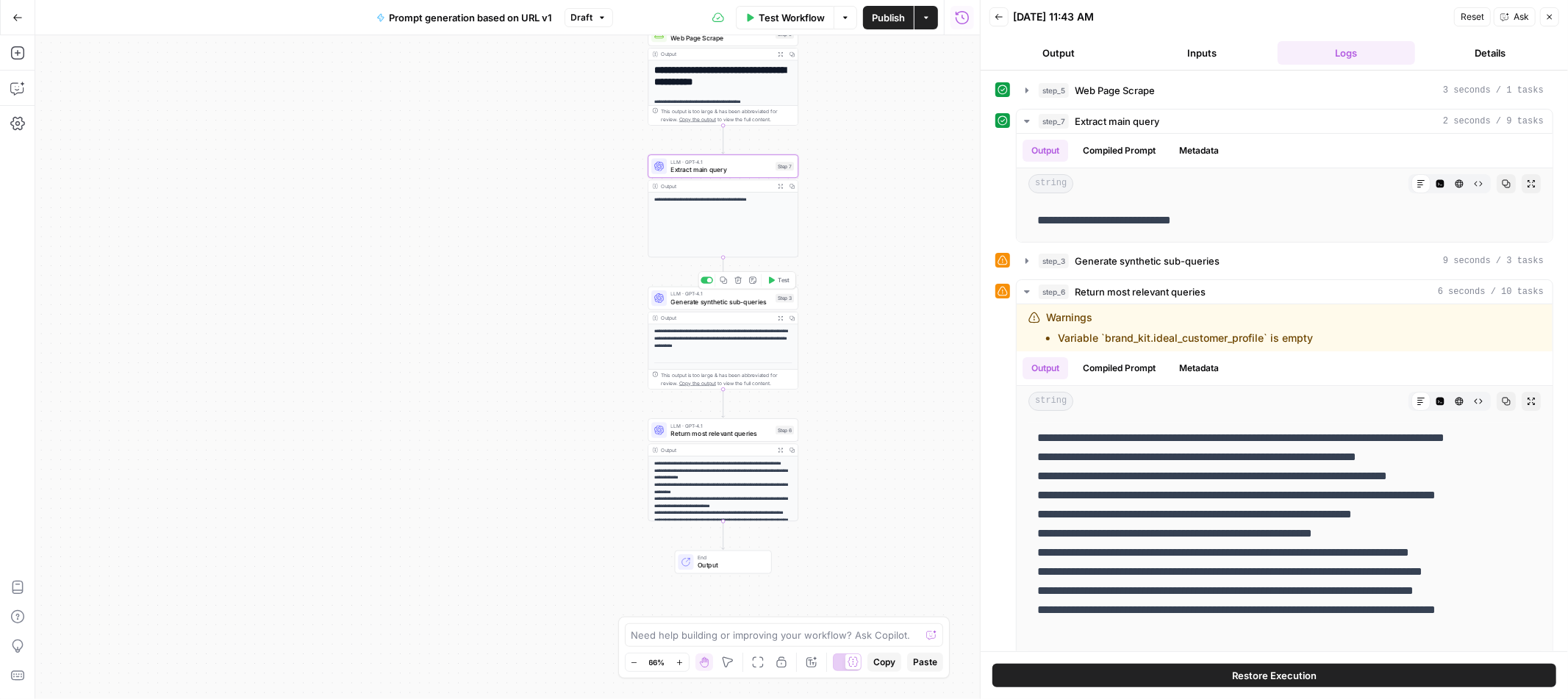
click at [717, 300] on span "Generate synthetic sub-queries" at bounding box center [721, 301] width 100 height 10
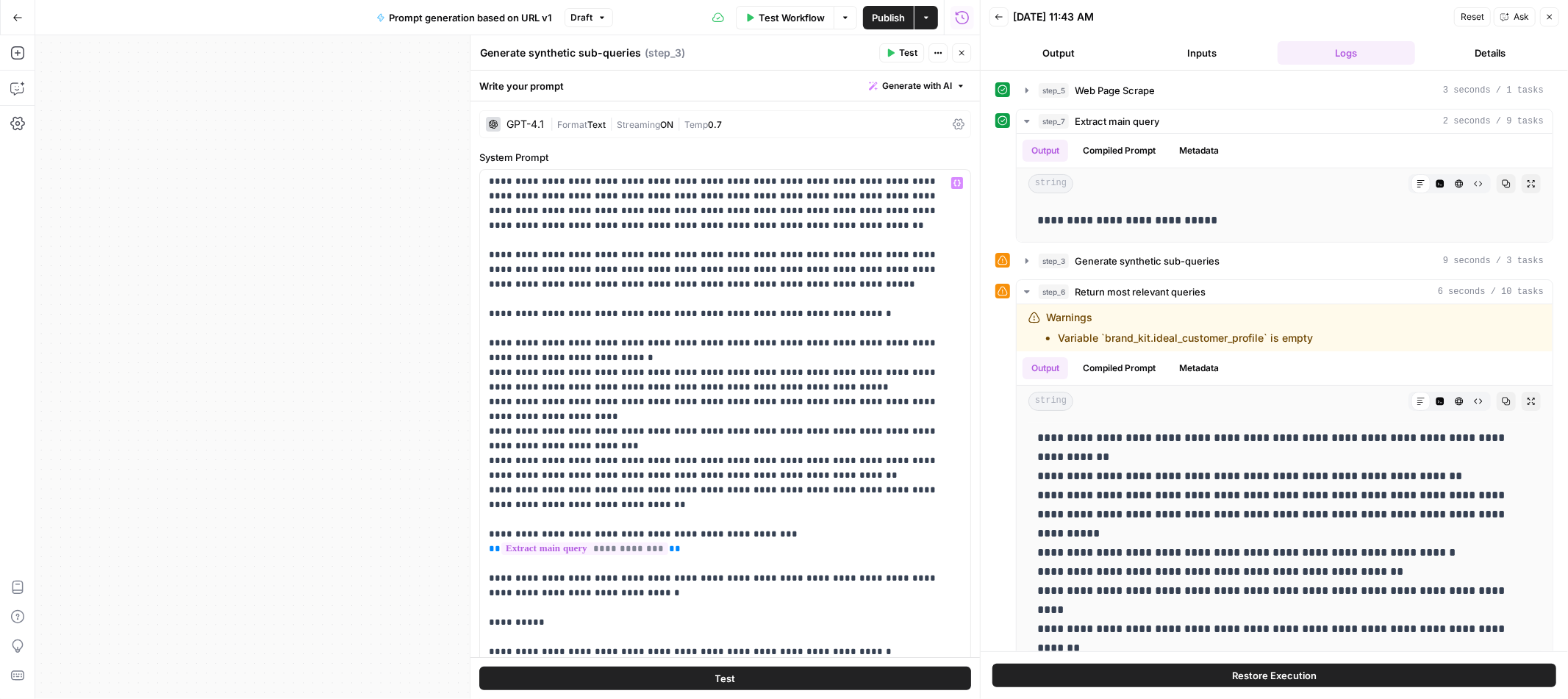
scroll to position [0, 0]
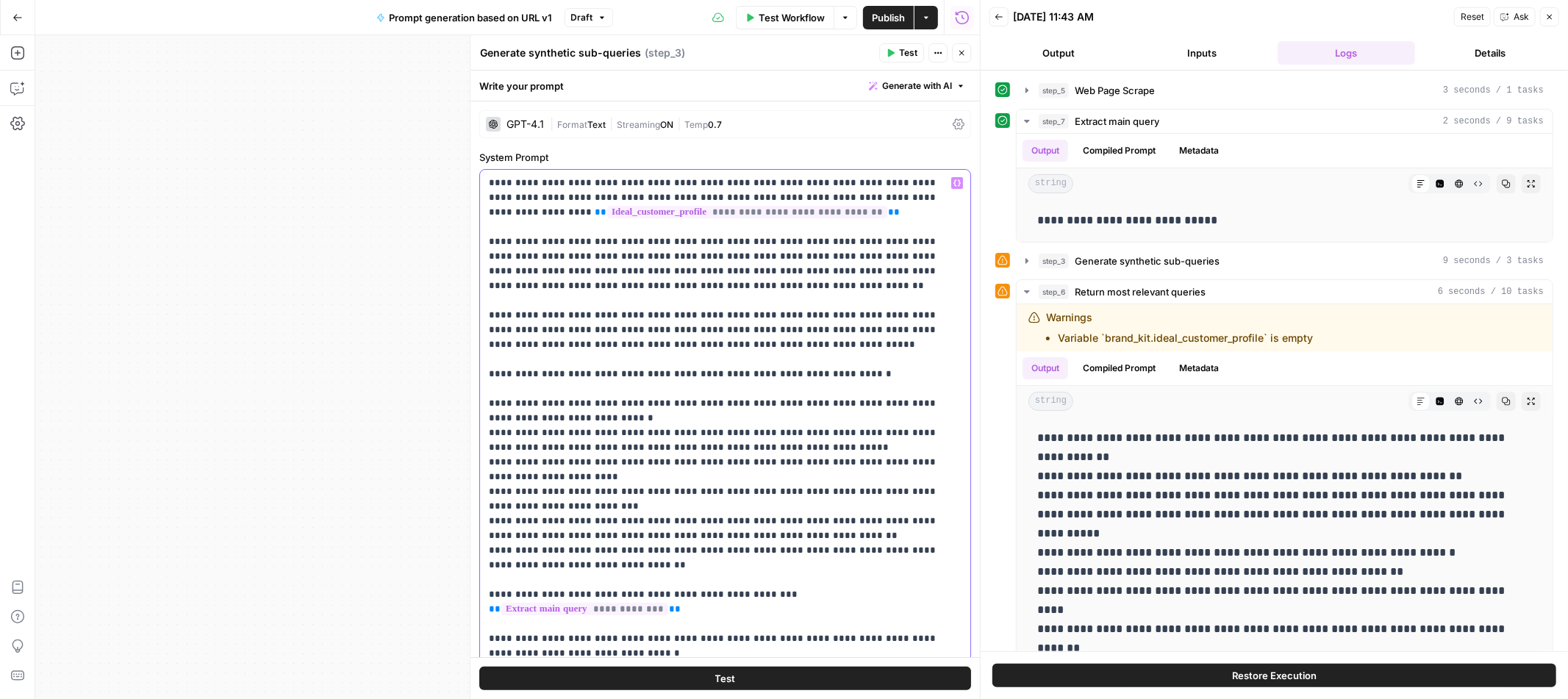
click at [965, 55] on icon "button" at bounding box center [961, 53] width 9 height 9
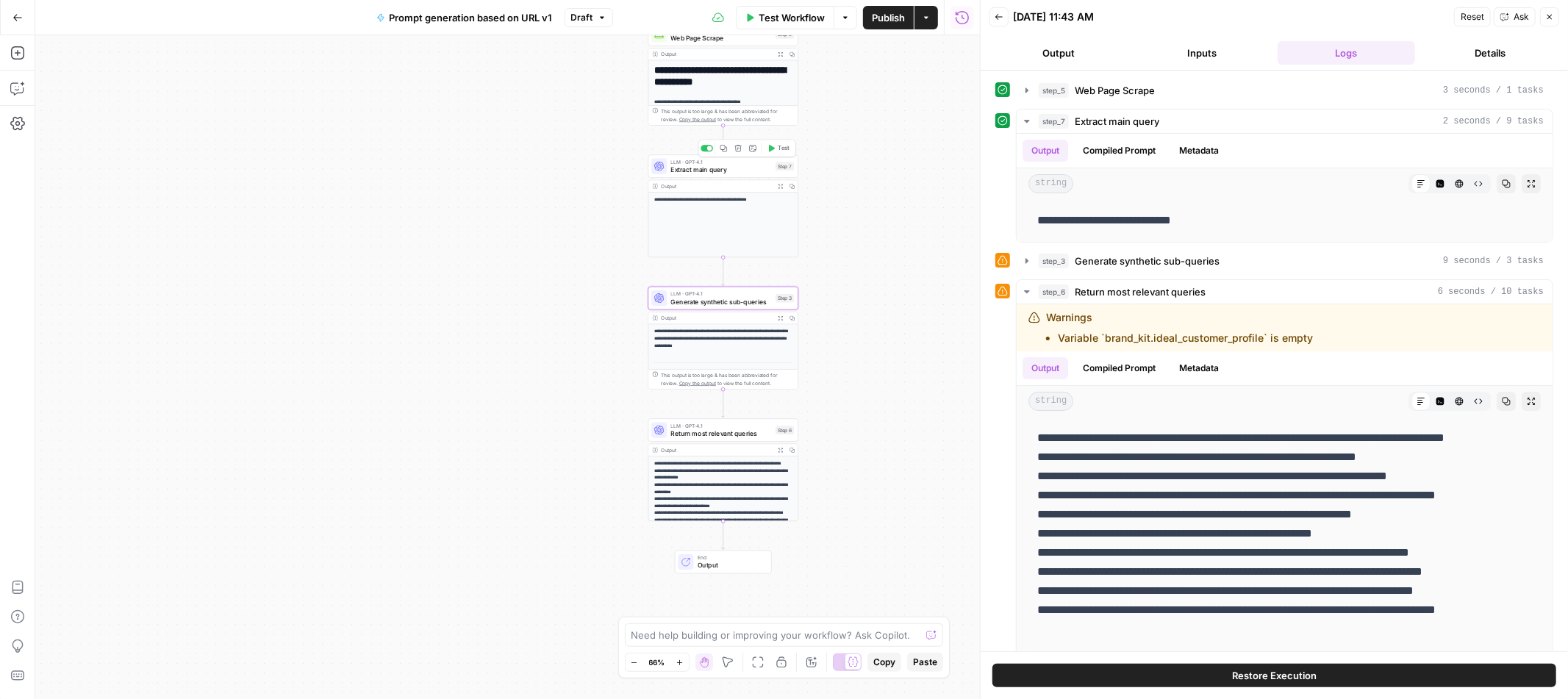
click at [732, 168] on span "Extract main query" at bounding box center [721, 169] width 100 height 10
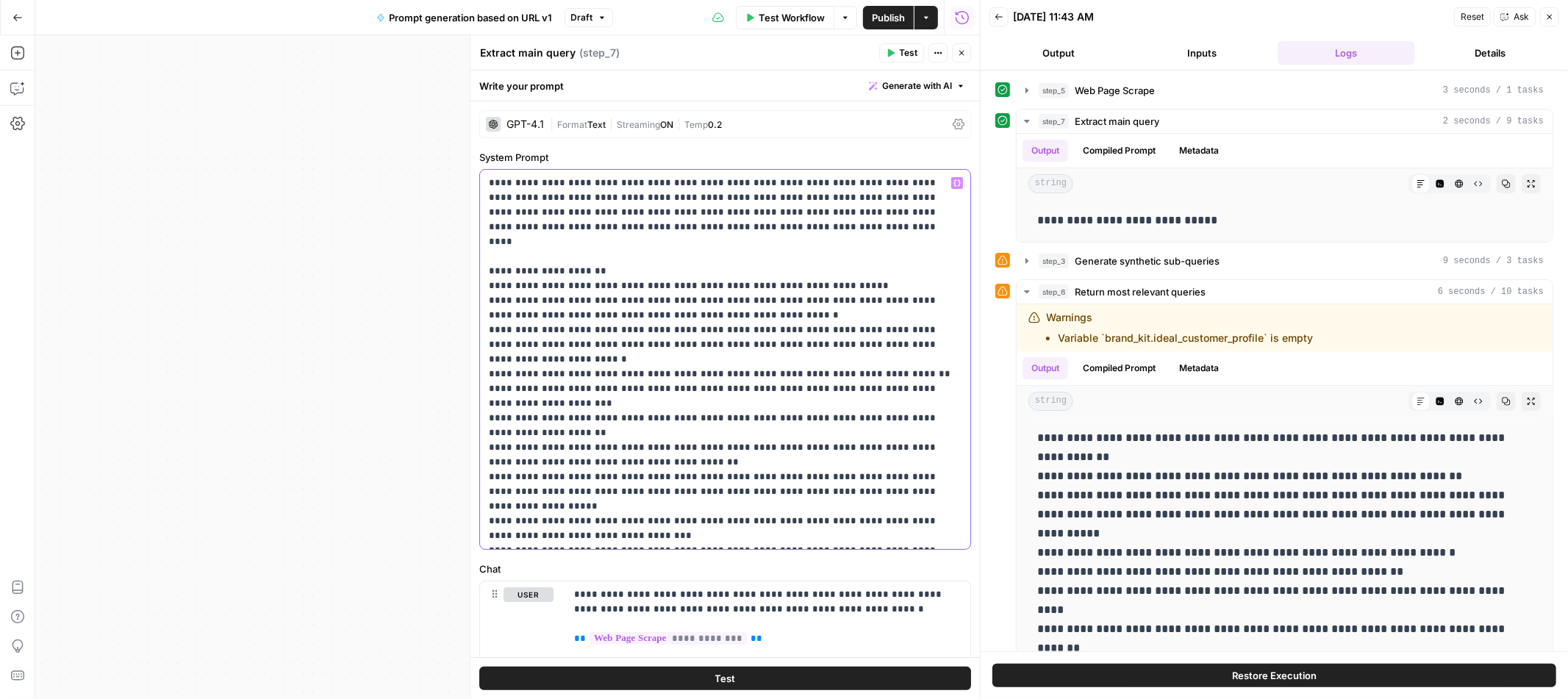
drag, startPoint x: 490, startPoint y: 184, endPoint x: 731, endPoint y: 534, distance: 424.9
click at [732, 534] on p "**********" at bounding box center [725, 359] width 472 height 367
click at [732, 436] on p "**********" at bounding box center [725, 359] width 472 height 367
click at [968, 45] on button "Close" at bounding box center [962, 53] width 19 height 19
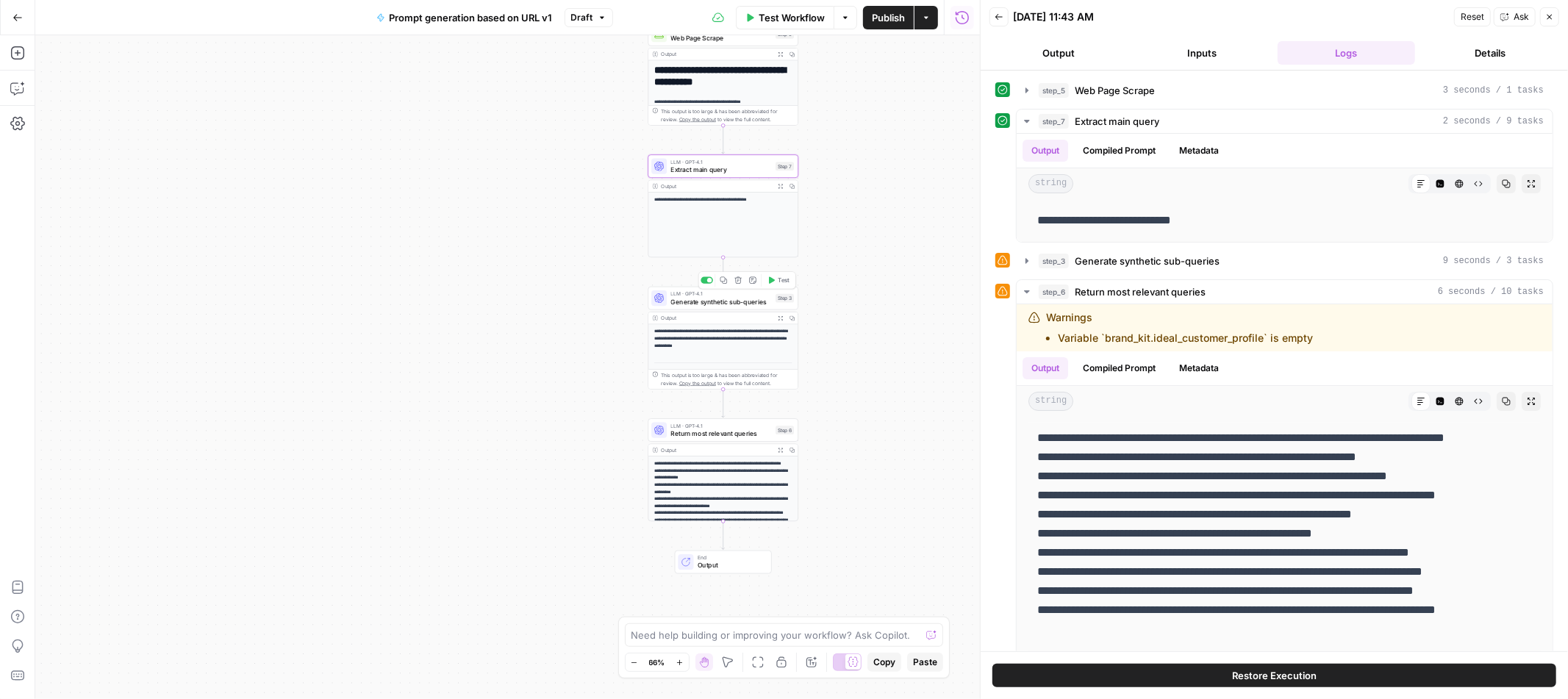
click at [710, 300] on span "Generate synthetic sub-queries" at bounding box center [721, 301] width 100 height 10
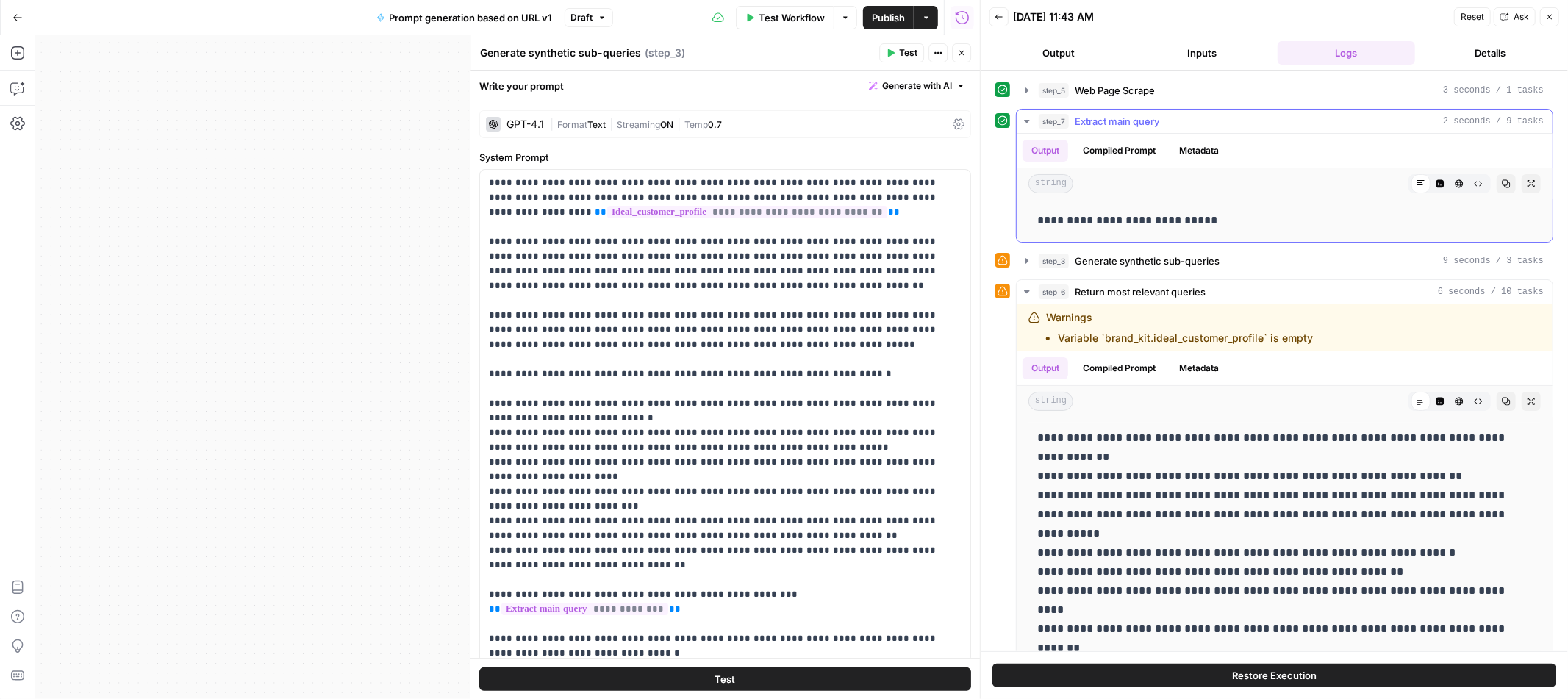
drag, startPoint x: 1037, startPoint y: 223, endPoint x: 1219, endPoint y: 230, distance: 182.1
click at [1219, 230] on div "**********" at bounding box center [1284, 220] width 512 height 31
click at [962, 55] on icon "button" at bounding box center [961, 53] width 9 height 9
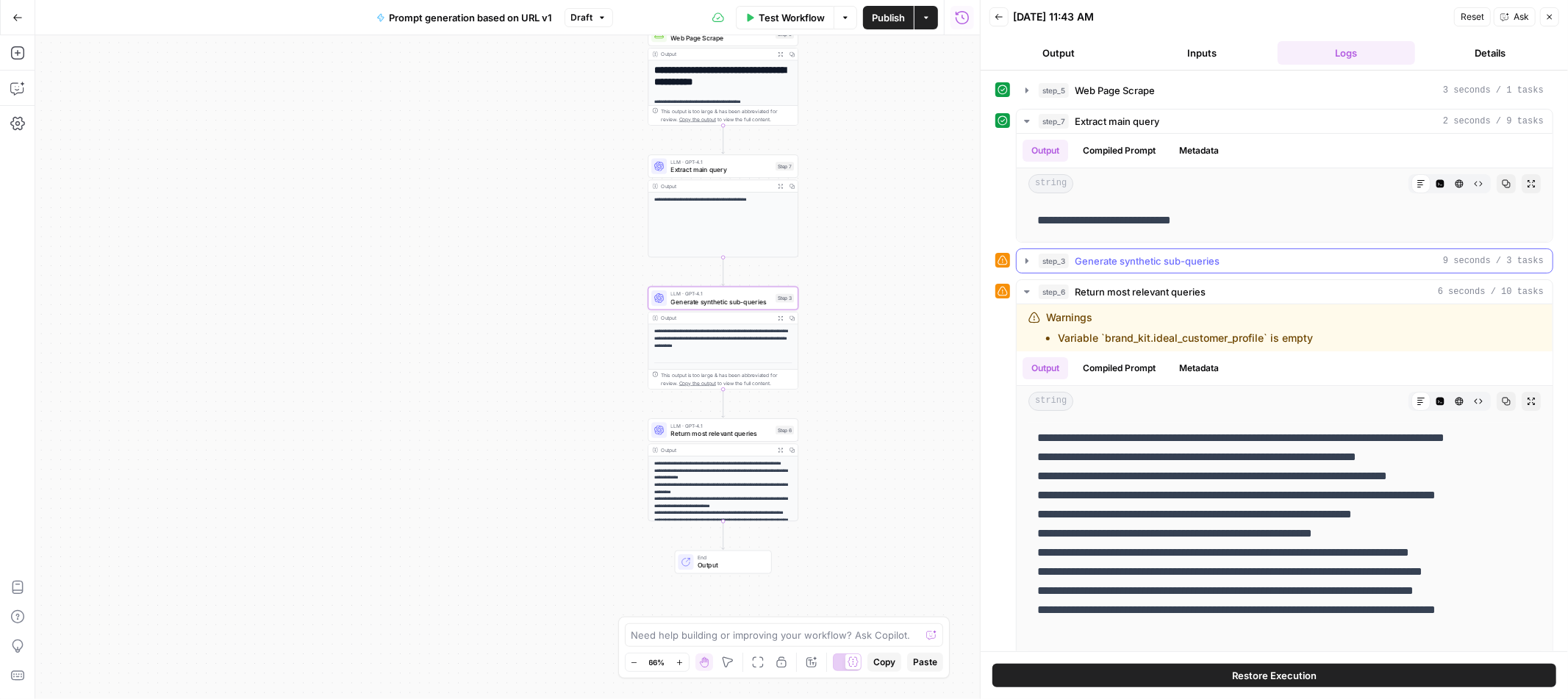
click at [1027, 258] on icon "button" at bounding box center [1027, 260] width 11 height 11
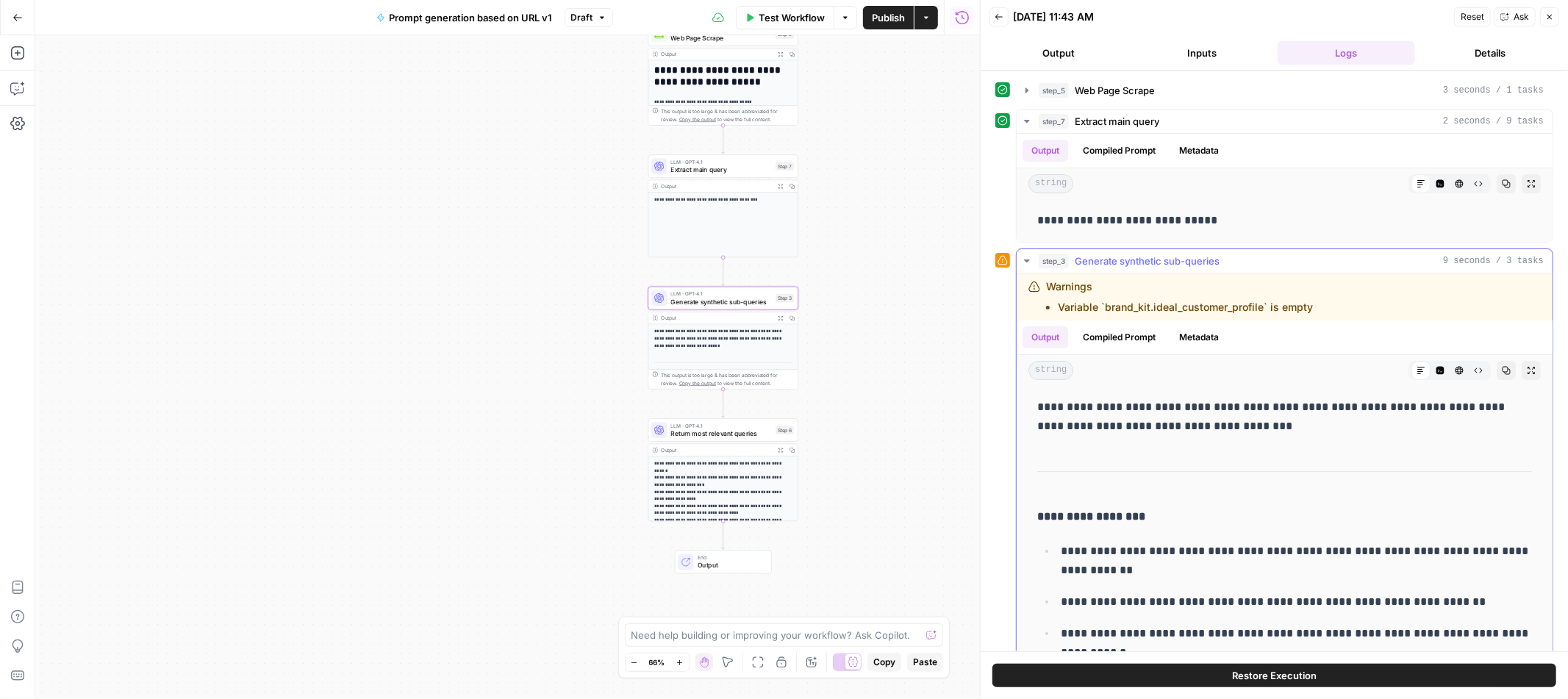
drag, startPoint x: 1033, startPoint y: 407, endPoint x: 1287, endPoint y: 421, distance: 254.4
click at [1243, 421] on p "**********" at bounding box center [1284, 417] width 495 height 38
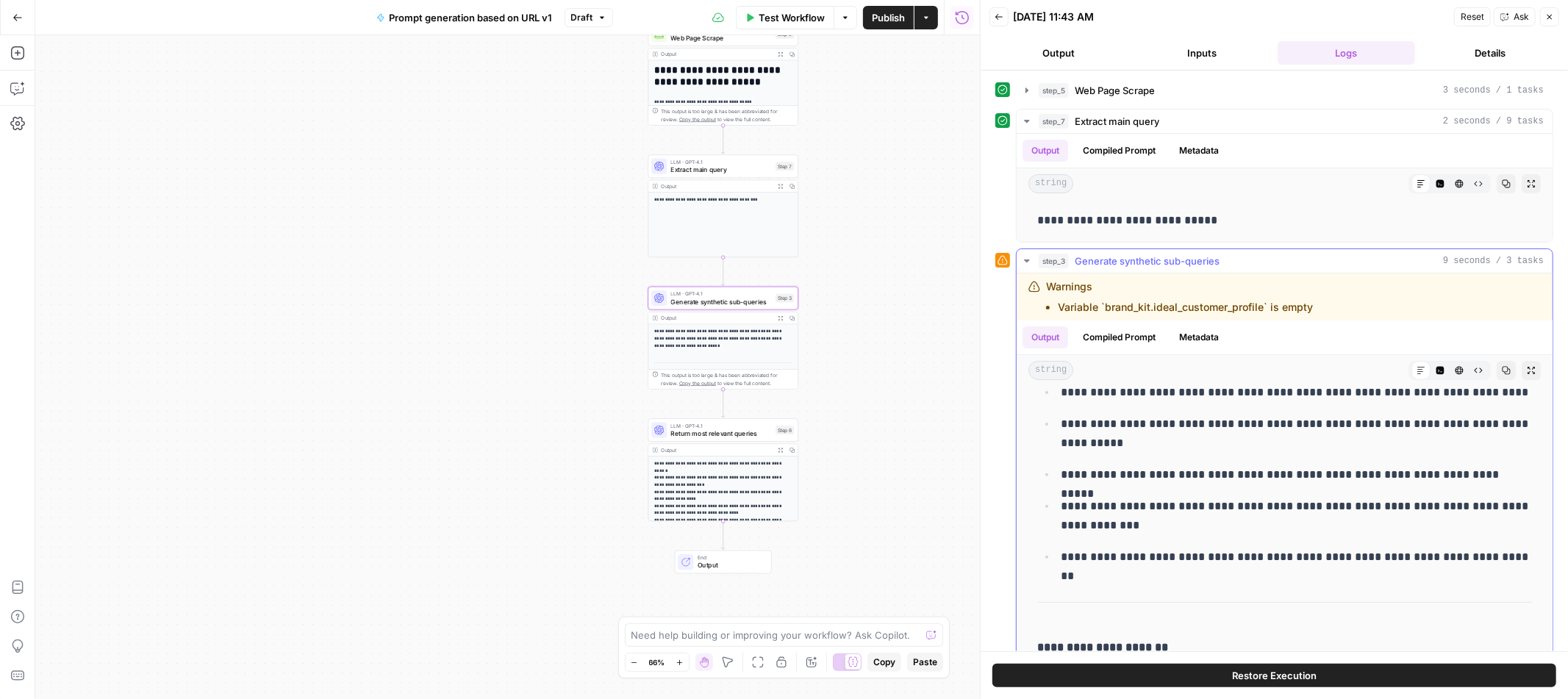
scroll to position [486, 0]
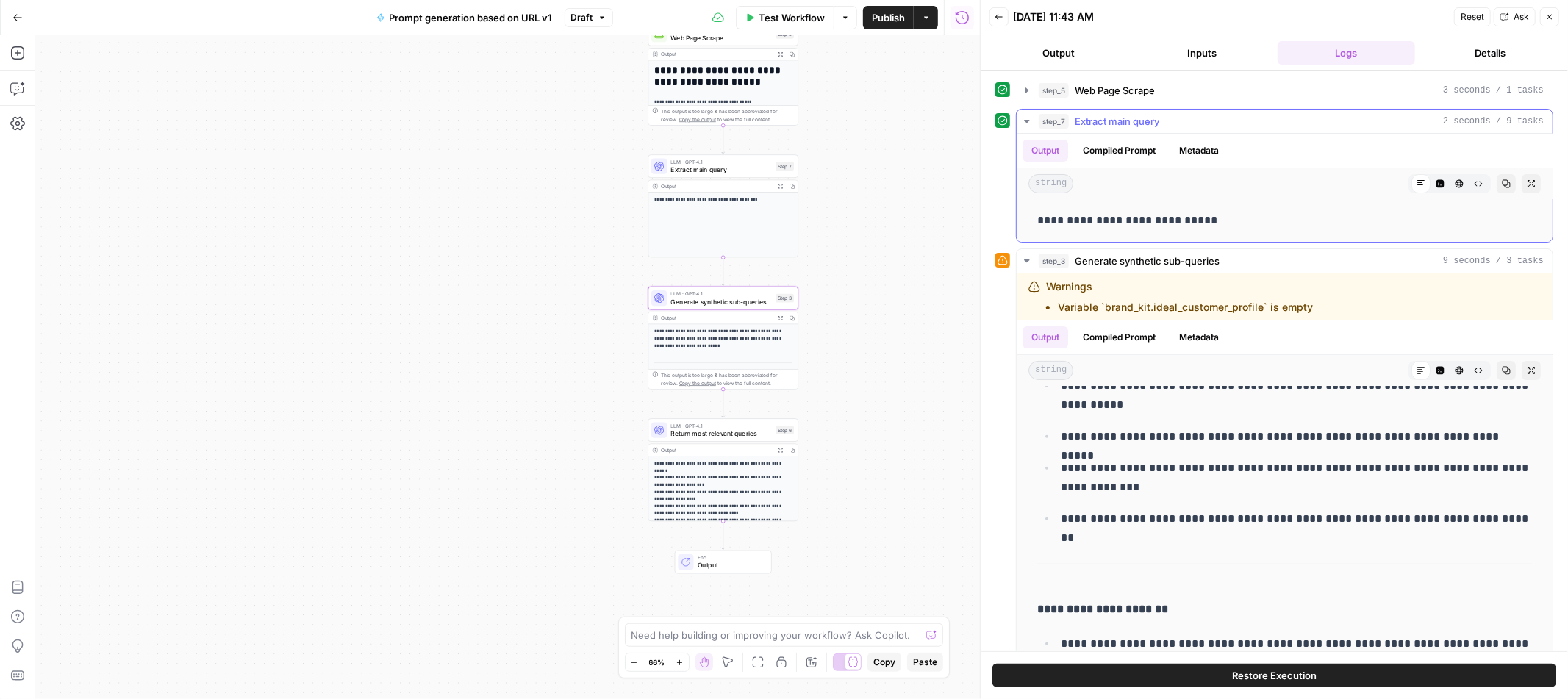
click at [1031, 115] on icon "button" at bounding box center [1027, 120] width 11 height 11
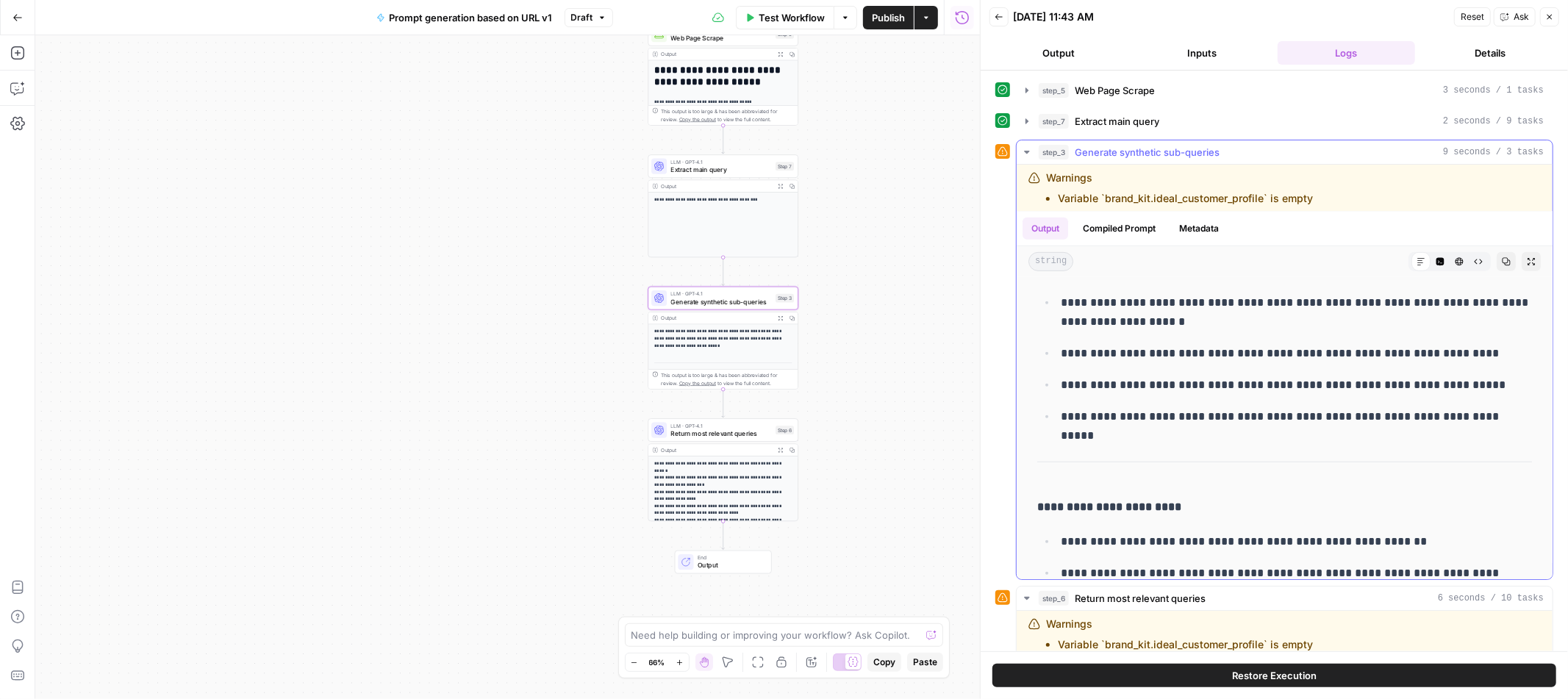
scroll to position [0, 0]
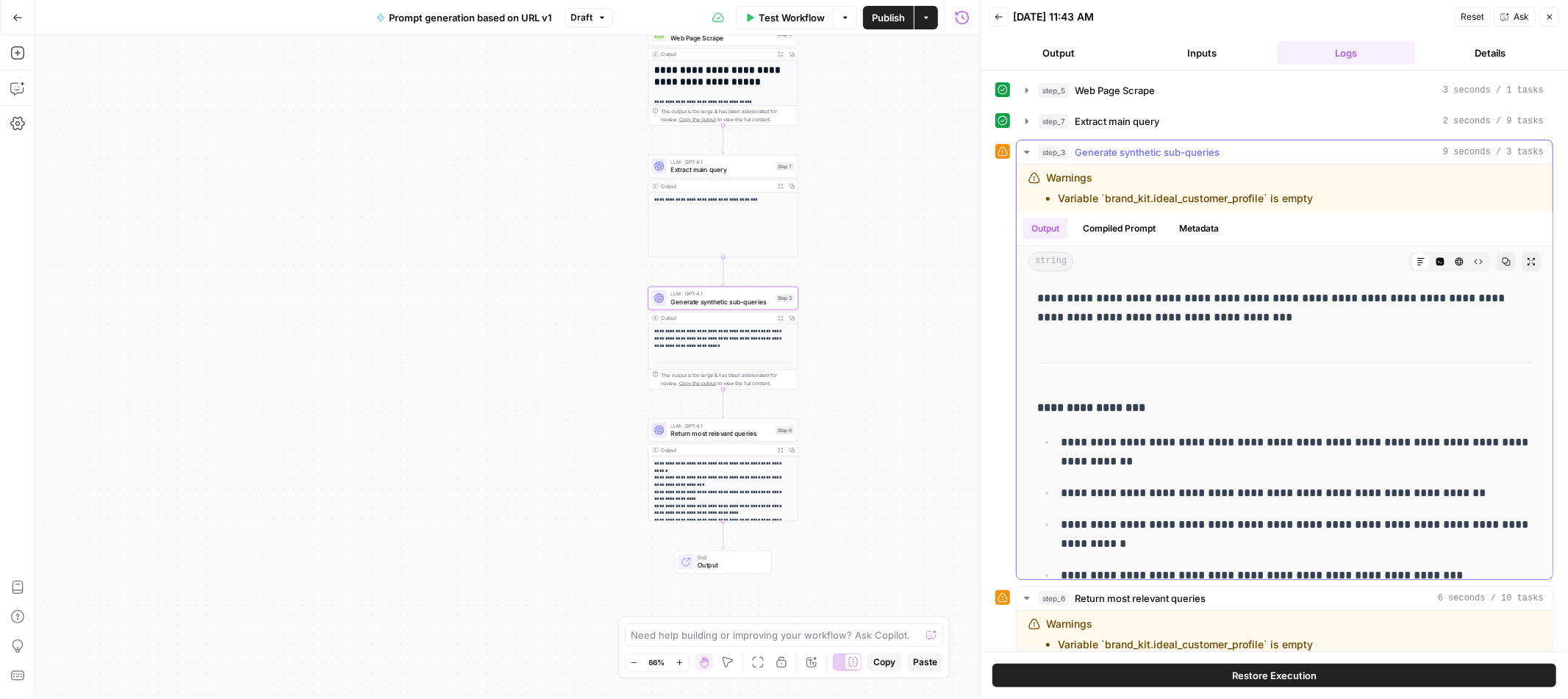
click at [1028, 154] on icon "button" at bounding box center [1027, 152] width 11 height 11
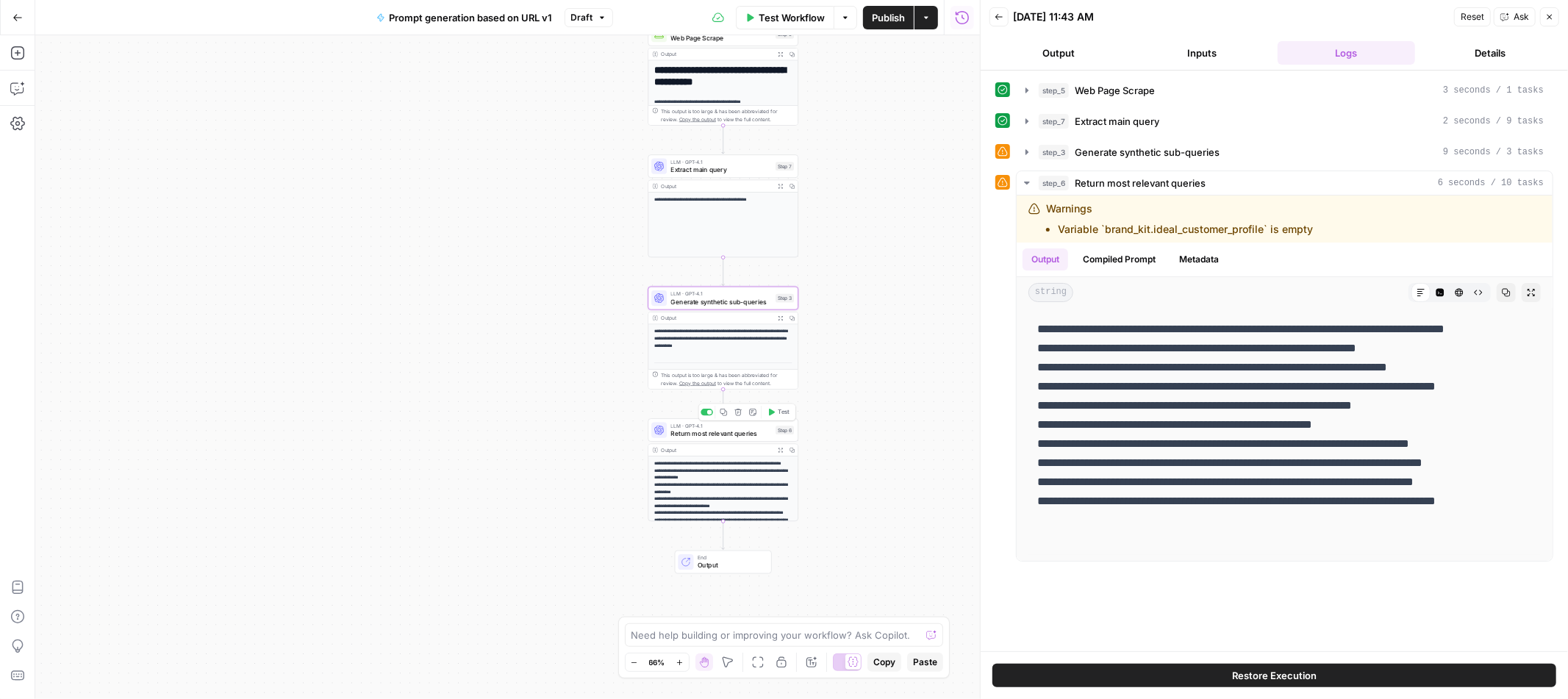
click at [738, 434] on span "Return most relevant queries" at bounding box center [721, 433] width 100 height 10
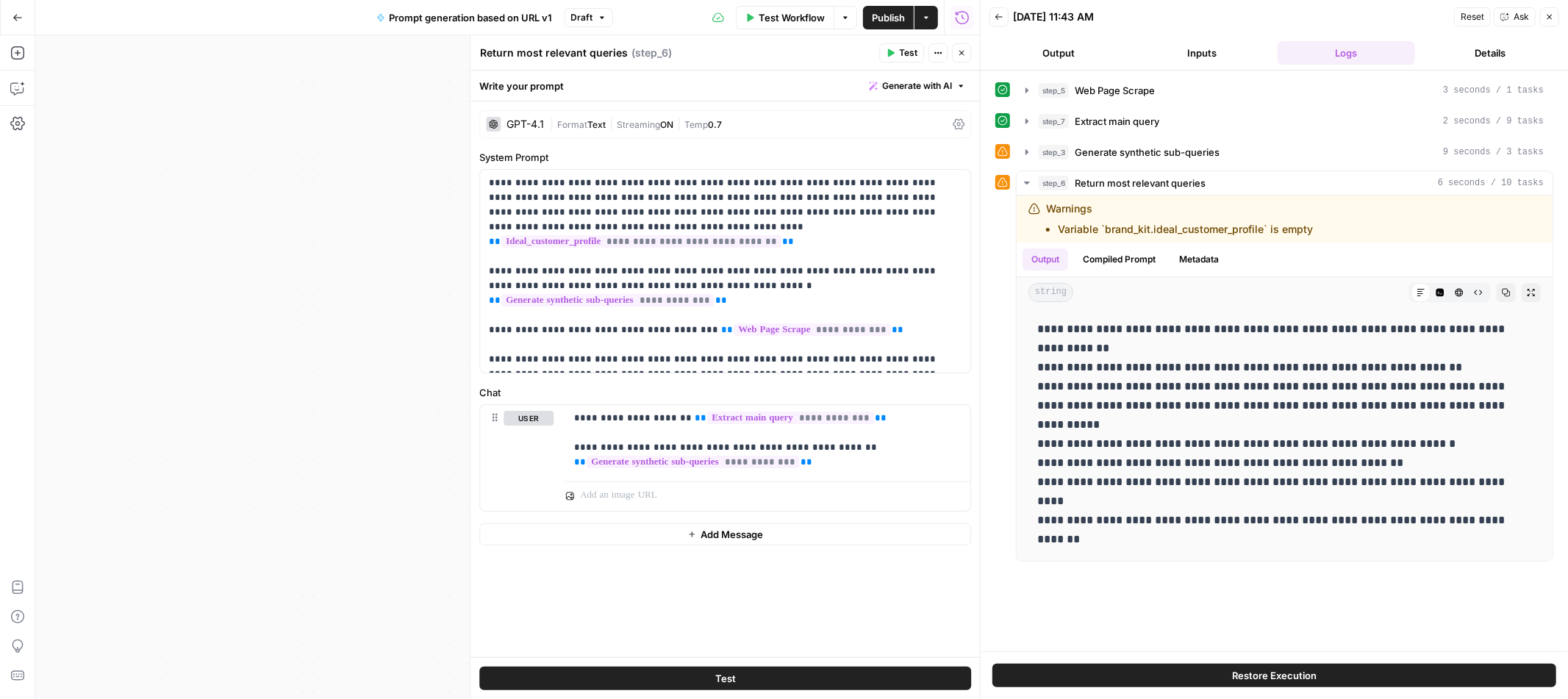
click at [968, 51] on button "Close" at bounding box center [962, 53] width 19 height 19
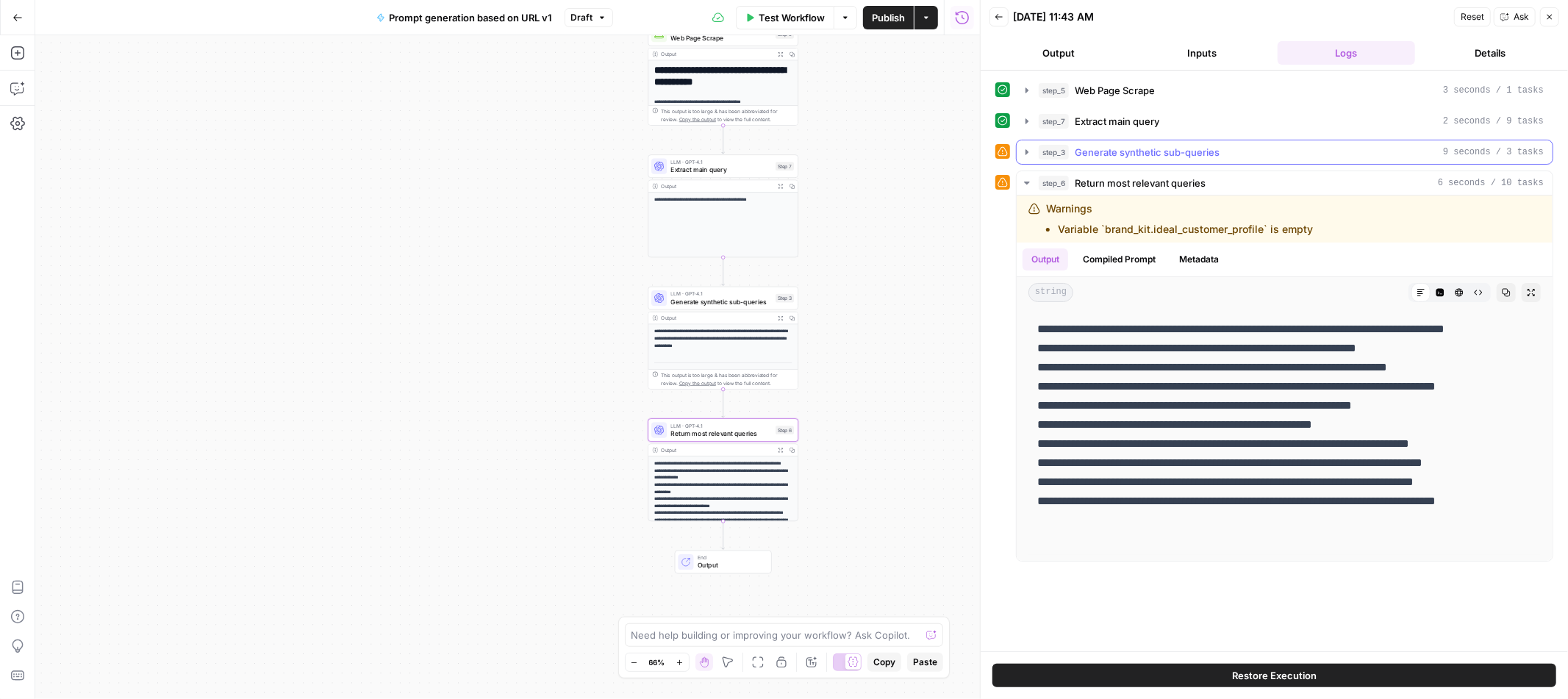
click at [1025, 154] on icon "button" at bounding box center [1027, 152] width 11 height 11
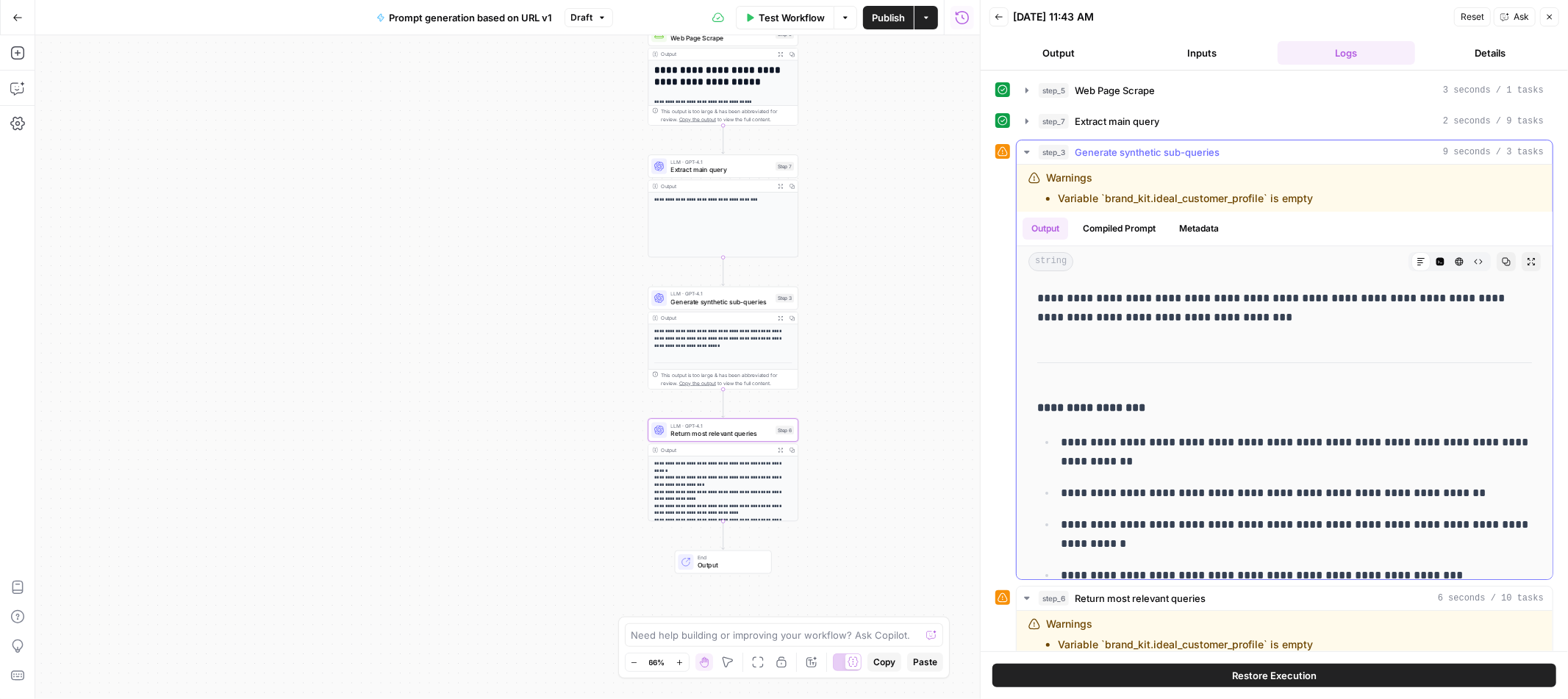
click at [1033, 150] on button "step_3 Generate synthetic sub-queries 9 seconds / 3 tasks" at bounding box center [1285, 152] width 536 height 24
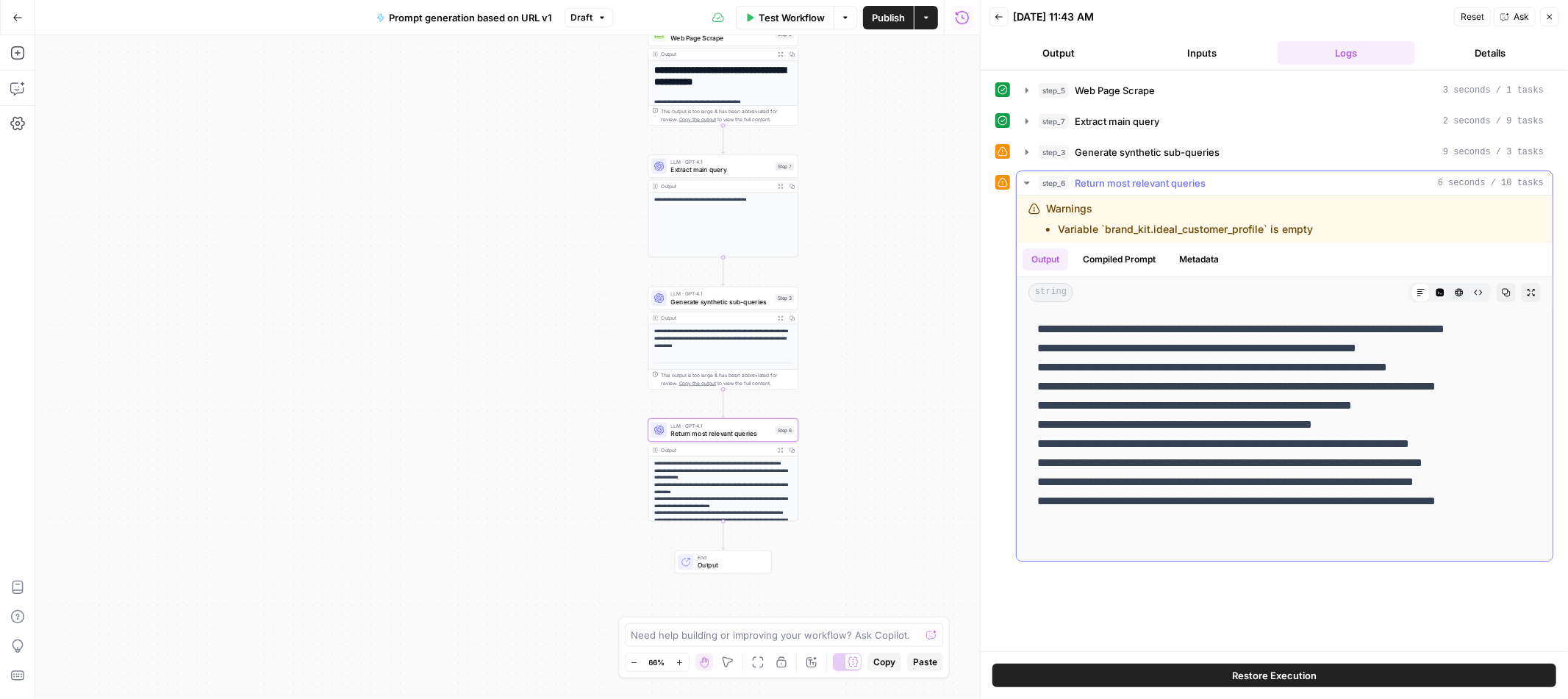
drag, startPoint x: 1038, startPoint y: 330, endPoint x: 1112, endPoint y: 548, distance: 230.2
click at [1112, 548] on p "**********" at bounding box center [1284, 434] width 495 height 230
click at [1124, 492] on p "**********" at bounding box center [1284, 434] width 495 height 230
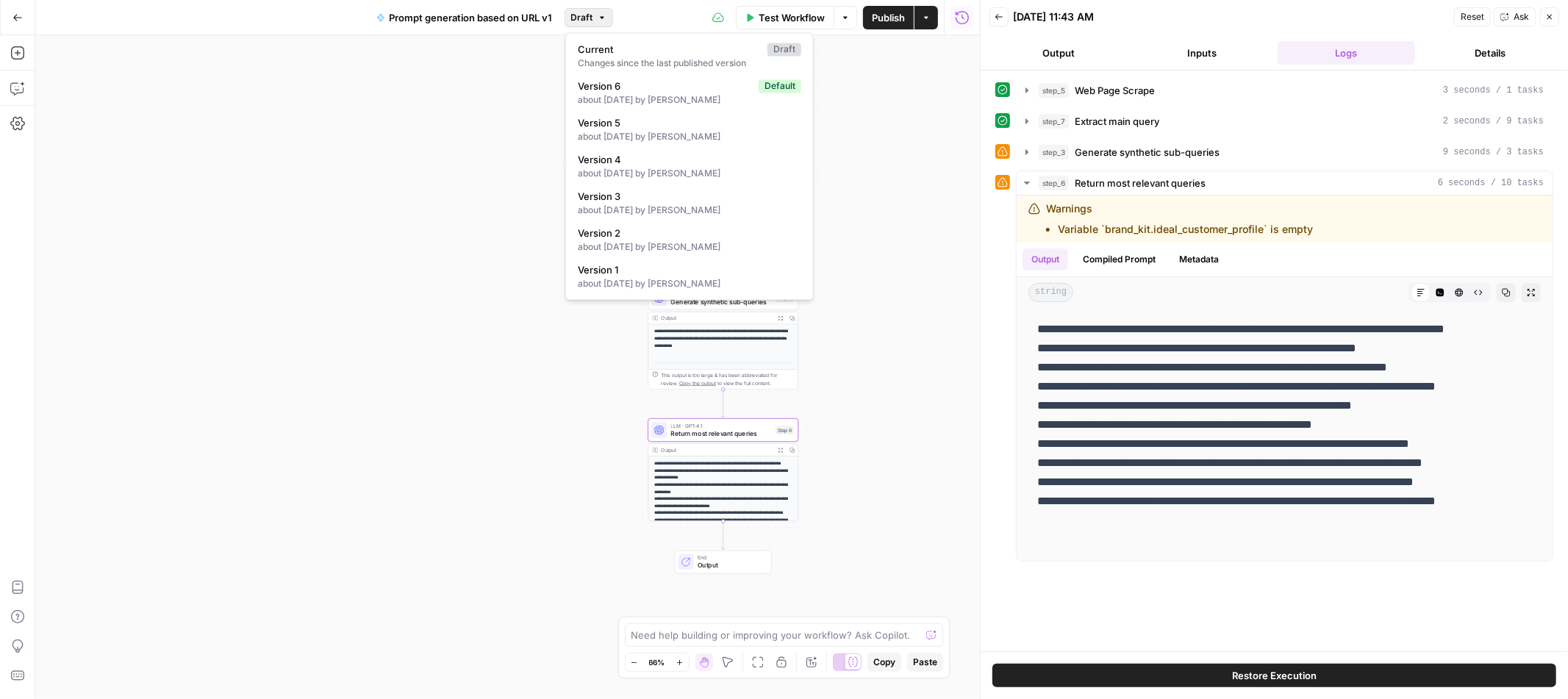
click at [588, 15] on span "Draft" at bounding box center [581, 17] width 22 height 13
click at [636, 18] on div "Test Workflow Options Publish Actions Run History" at bounding box center [796, 17] width 368 height 35
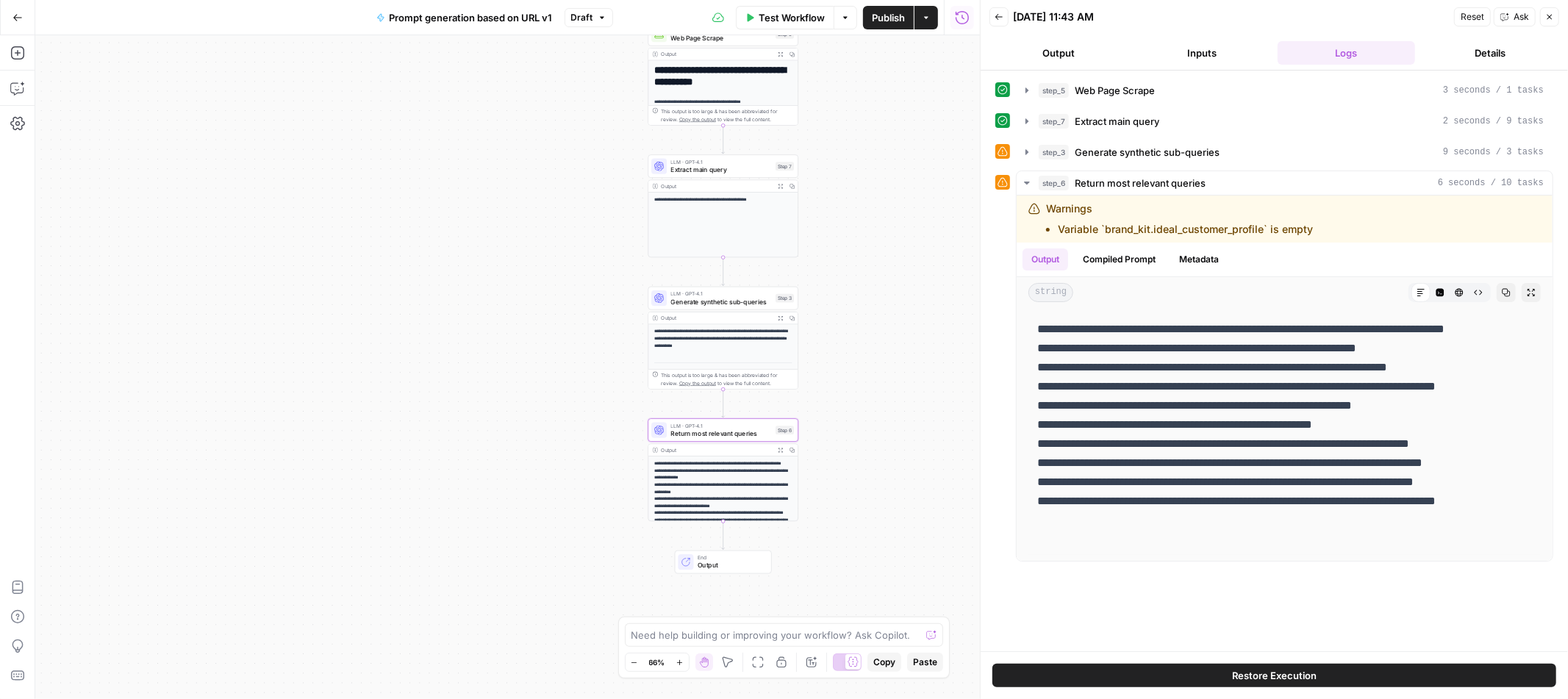
click at [898, 20] on span "Publish" at bounding box center [889, 17] width 33 height 15
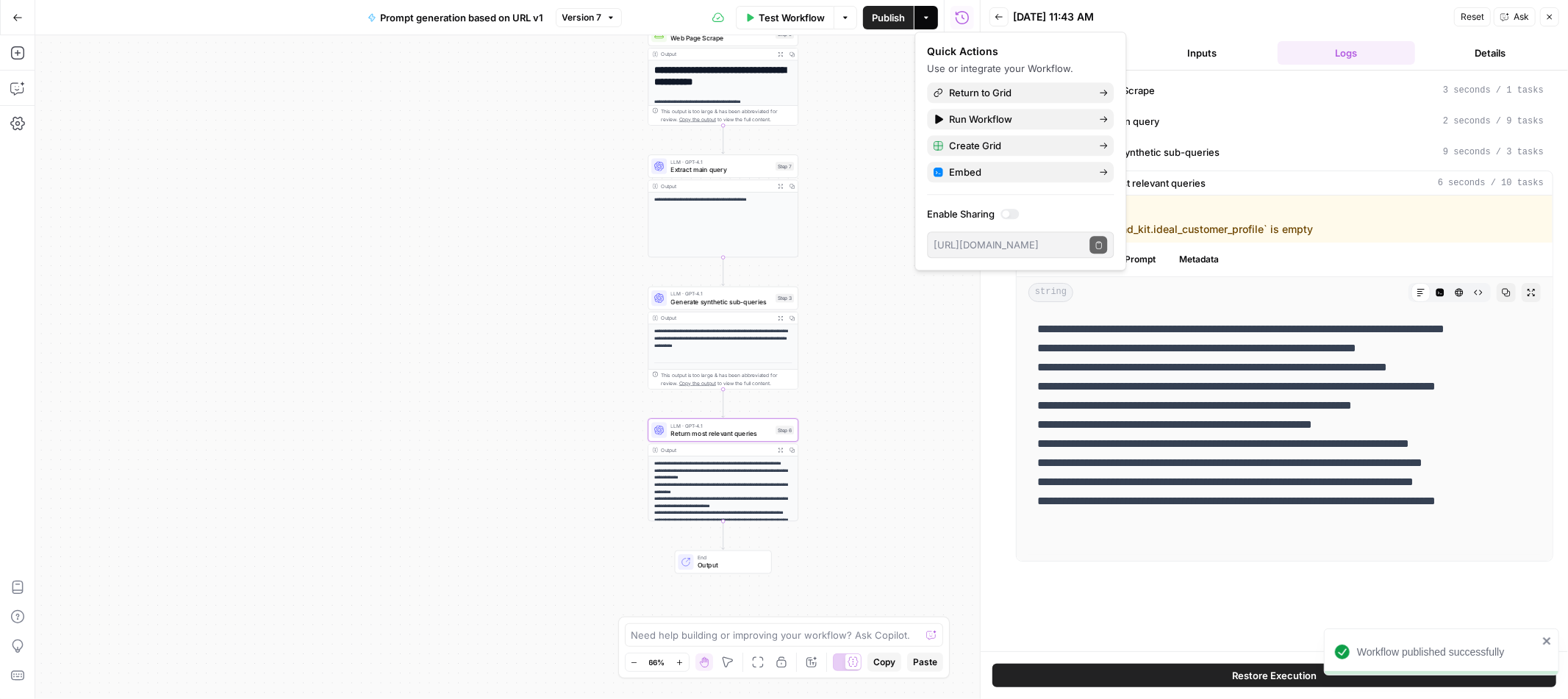
click at [12, 17] on icon "button" at bounding box center [17, 17] width 10 height 10
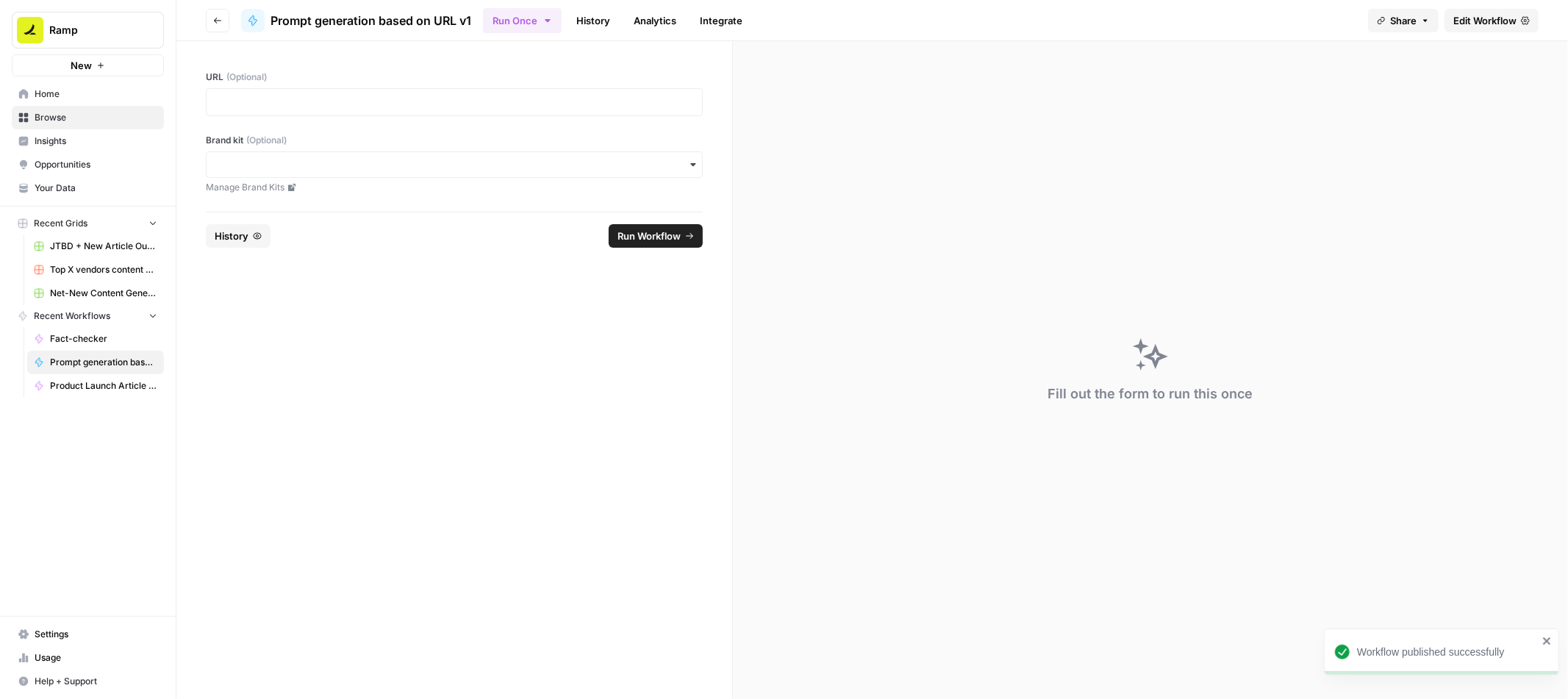
click at [273, 88] on div at bounding box center [454, 102] width 497 height 28
click at [283, 100] on p at bounding box center [454, 102] width 478 height 15
click at [1455, 24] on span "Edit Workflow" at bounding box center [1485, 20] width 63 height 15
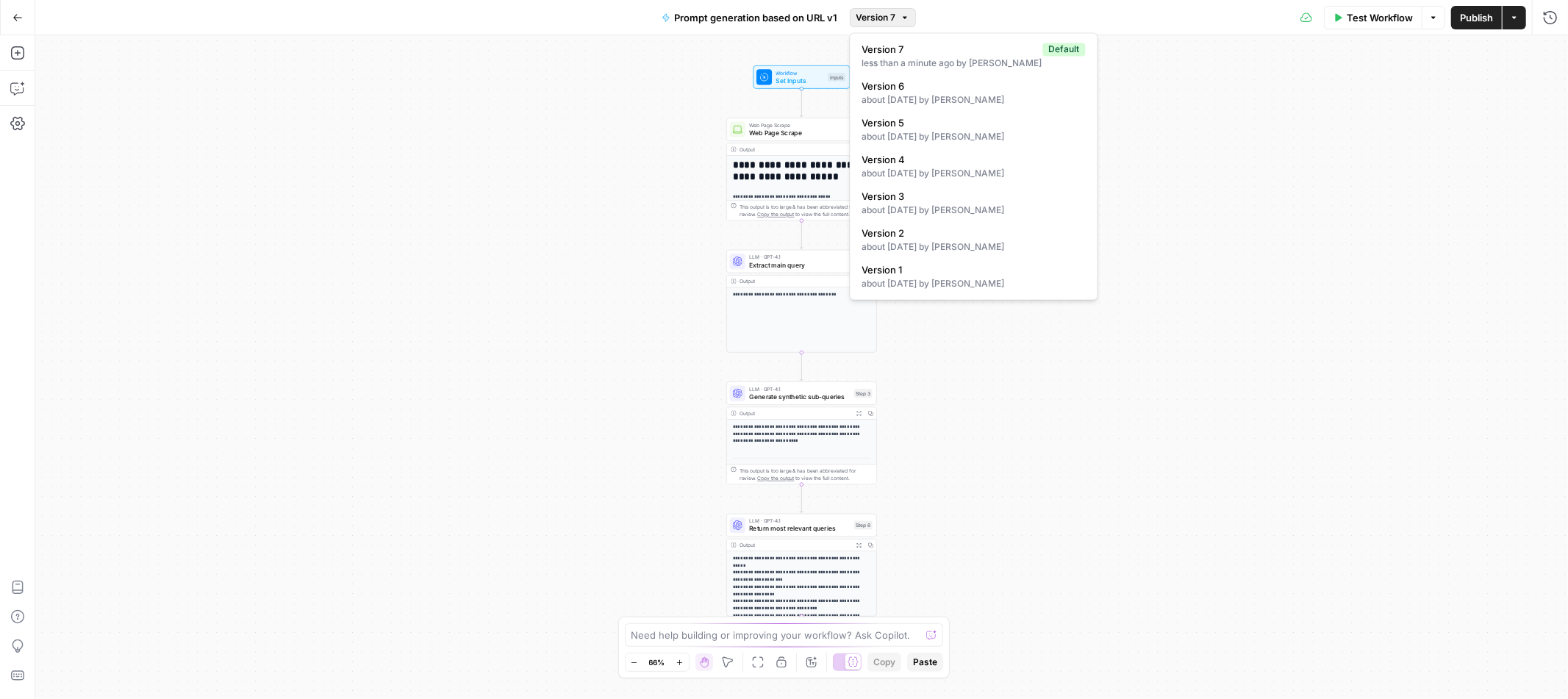
click at [884, 17] on span "Version 7" at bounding box center [876, 17] width 39 height 13
click at [505, 24] on div "Go Back Prompt generation based on URL v1 Version 7 Test Workflow Options Publi…" at bounding box center [784, 17] width 1568 height 35
click at [21, 12] on icon "button" at bounding box center [17, 17] width 10 height 10
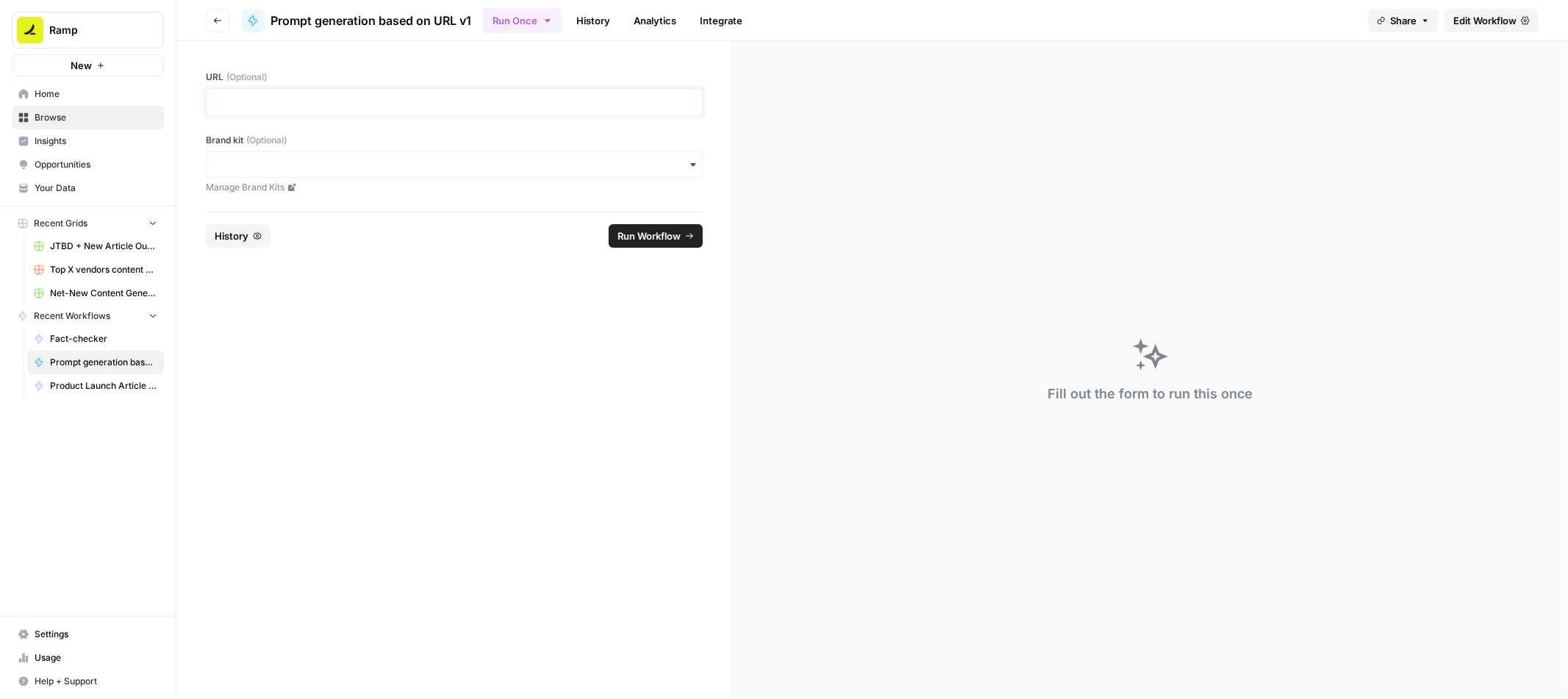
click at [356, 106] on p at bounding box center [454, 102] width 478 height 15
click at [662, 231] on span "Run Workflow" at bounding box center [649, 236] width 63 height 15
click at [672, 226] on button "Cancel" at bounding box center [671, 236] width 63 height 24
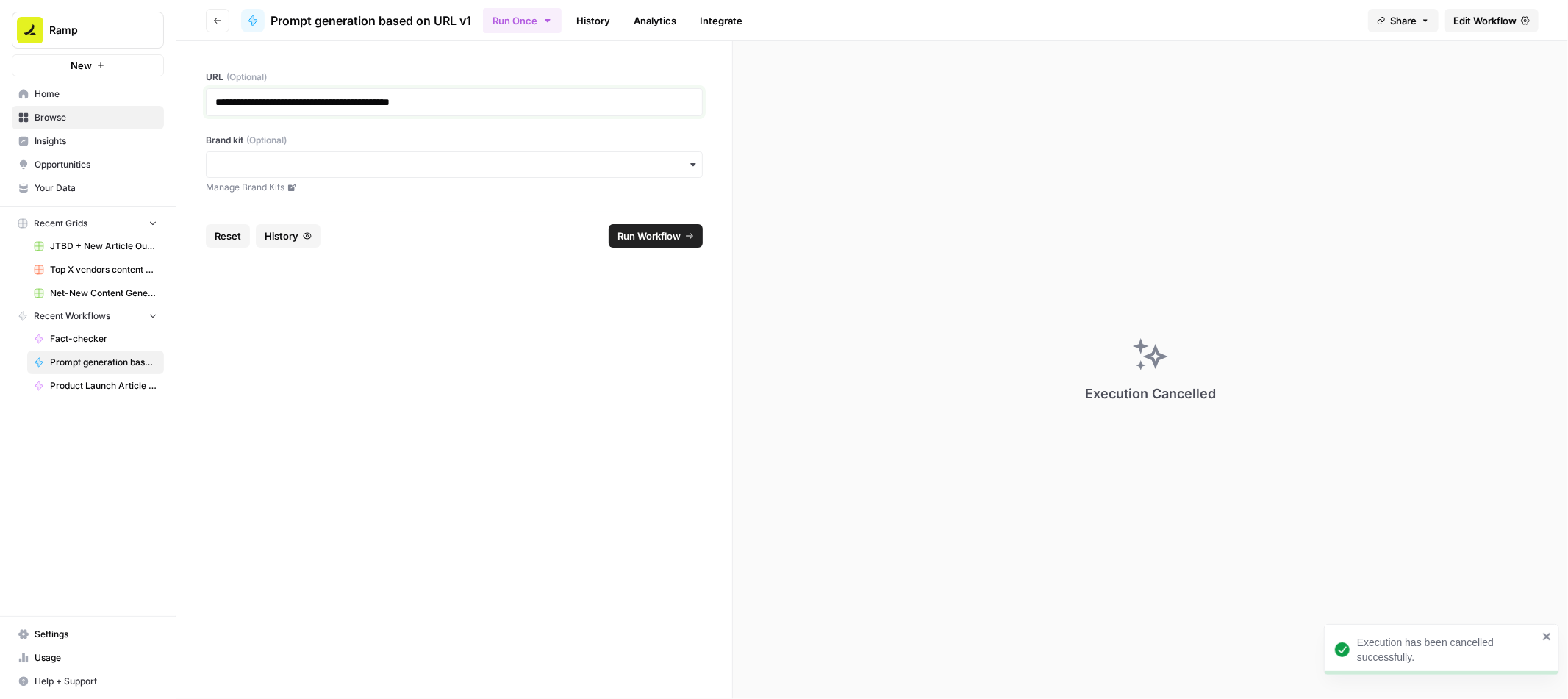
click at [514, 100] on p "**********" at bounding box center [454, 102] width 478 height 15
click at [618, 239] on span "Run Workflow" at bounding box center [649, 236] width 63 height 15
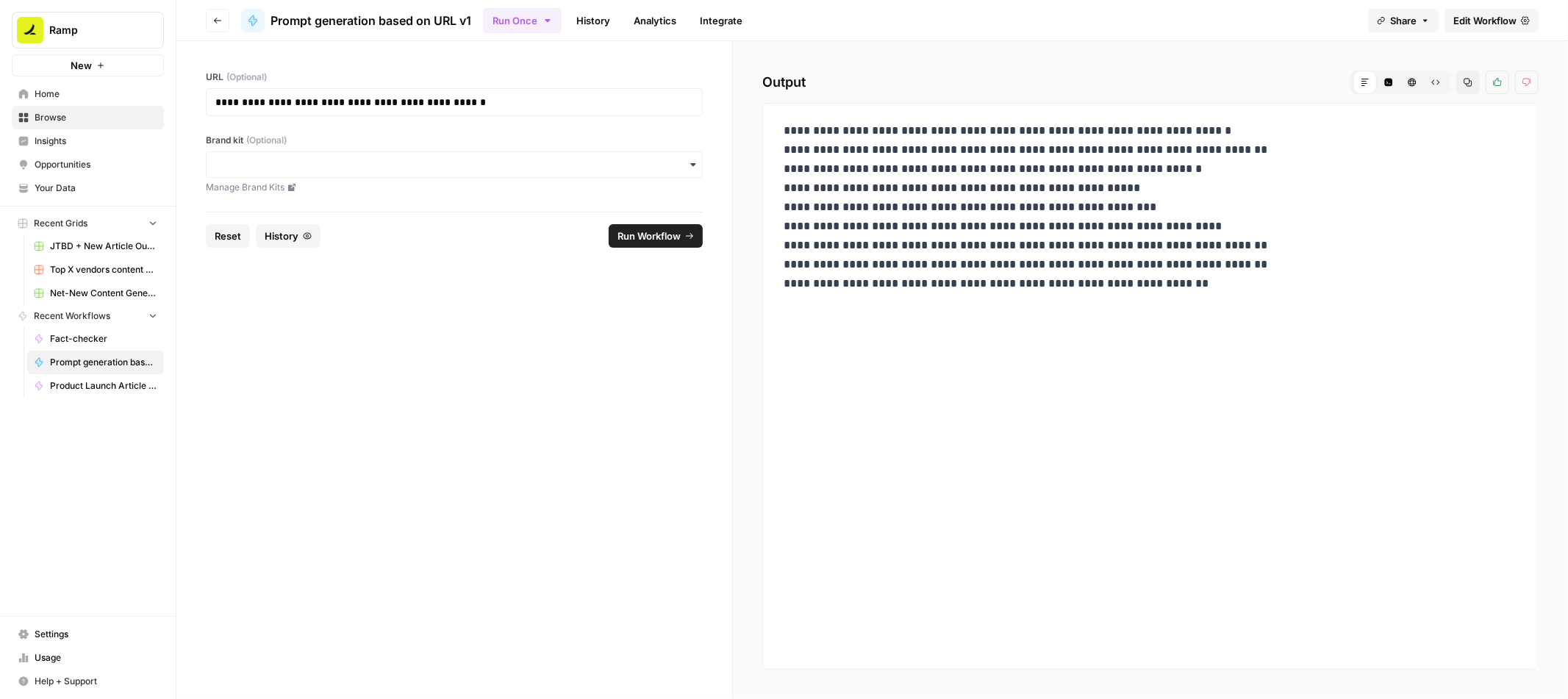
drag, startPoint x: 785, startPoint y: 132, endPoint x: 1227, endPoint y: 290, distance: 469.4
click at [1227, 290] on p "**********" at bounding box center [1151, 207] width 733 height 172
click at [1192, 268] on p "**********" at bounding box center [1151, 207] width 733 height 172
click at [636, 106] on p "**********" at bounding box center [454, 102] width 478 height 15
click at [722, 134] on div "**********" at bounding box center [454, 126] width 556 height 170
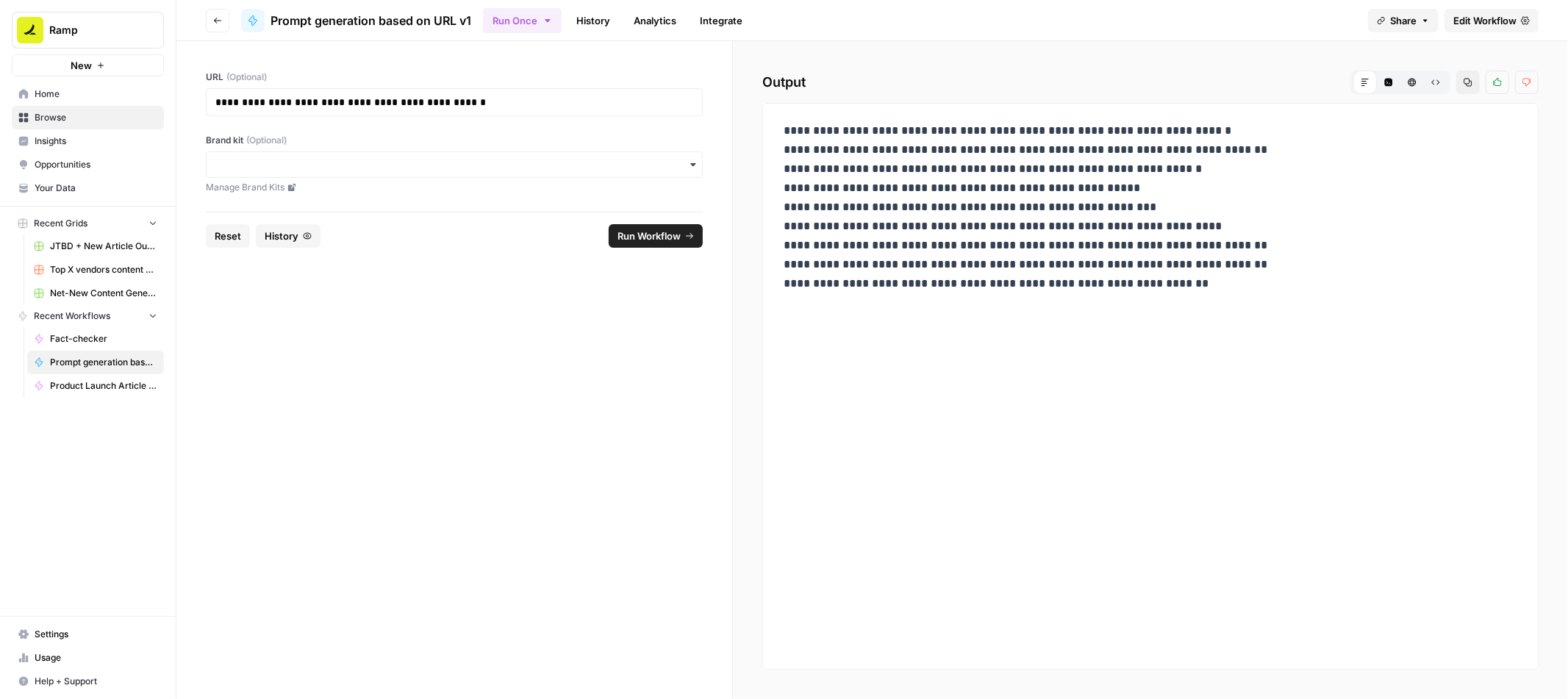
click at [1502, 16] on span "Edit Workflow" at bounding box center [1485, 20] width 63 height 15
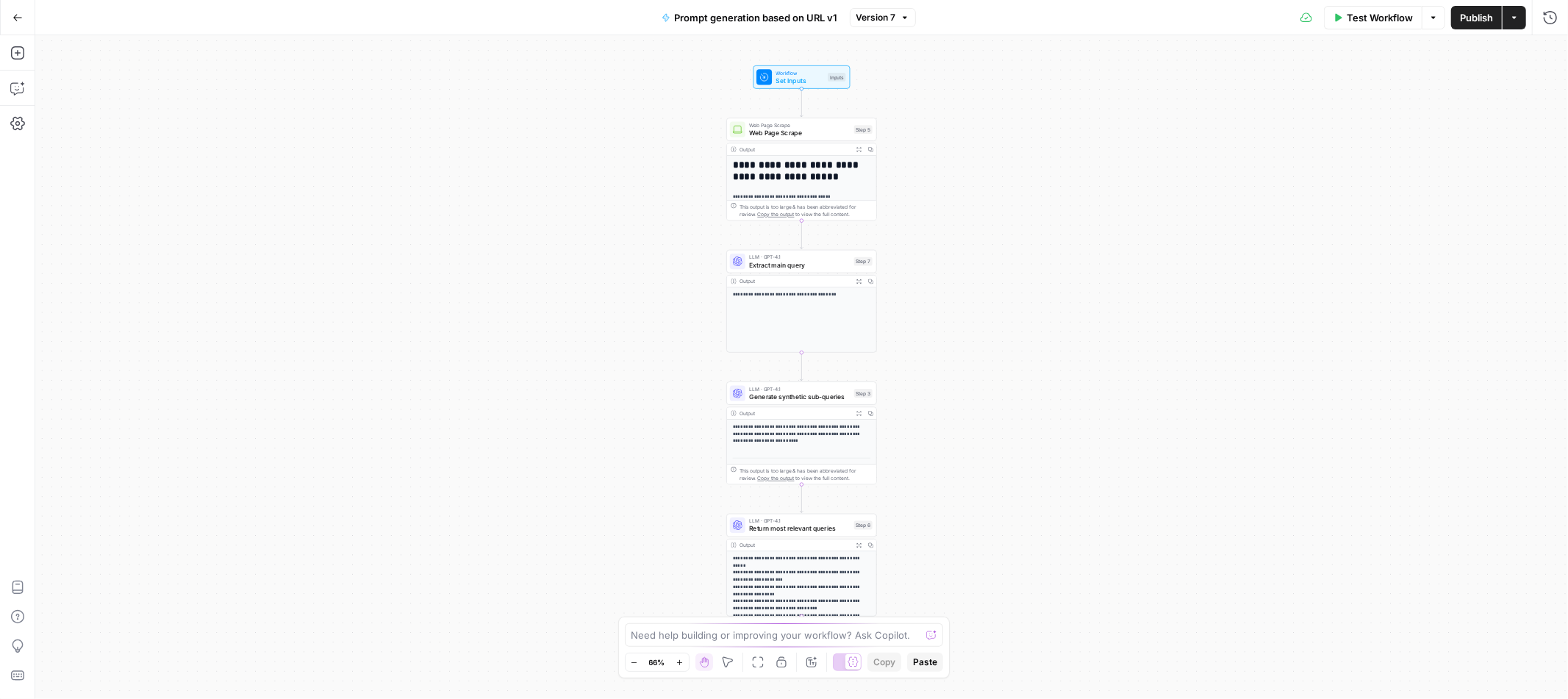
click at [19, 20] on icon "button" at bounding box center [17, 17] width 10 height 10
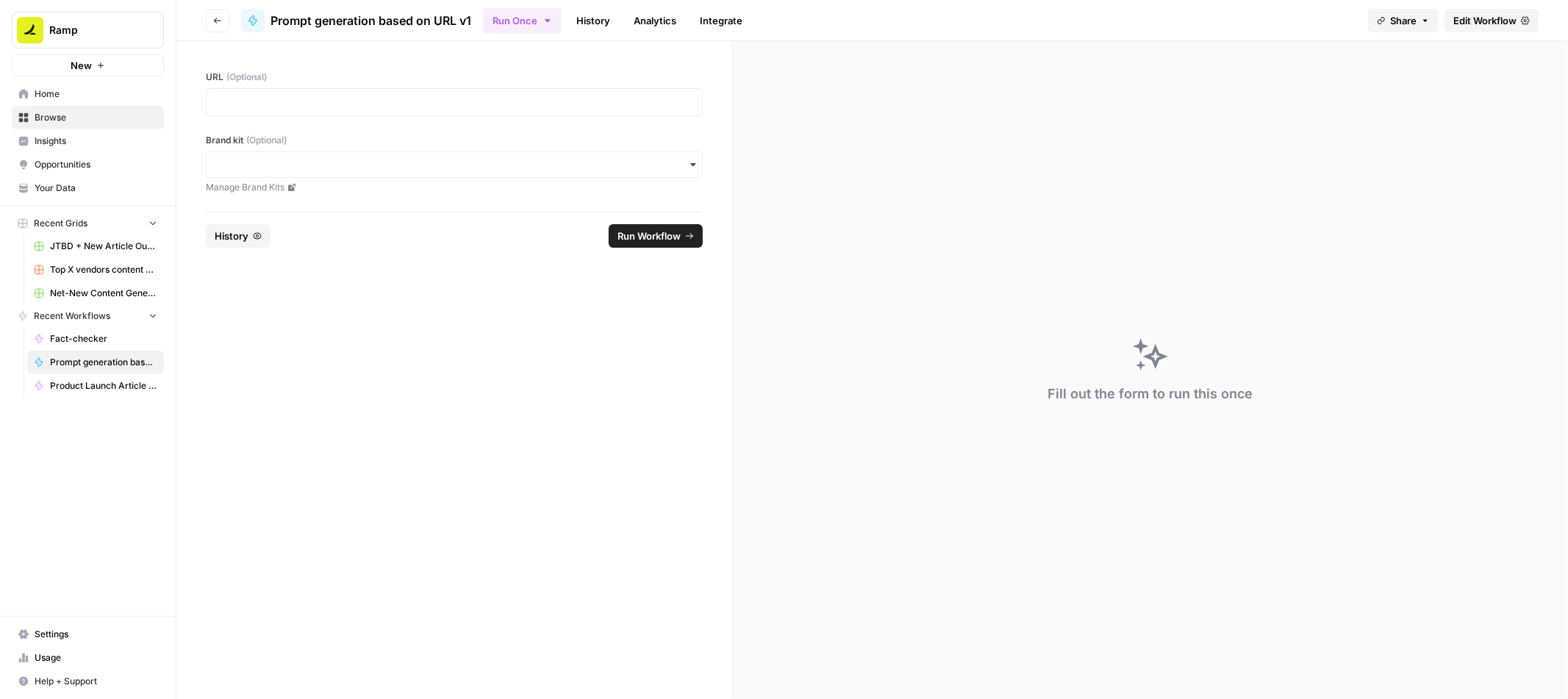
click at [643, 111] on div at bounding box center [454, 102] width 497 height 28
click at [216, 17] on icon "button" at bounding box center [217, 21] width 9 height 9
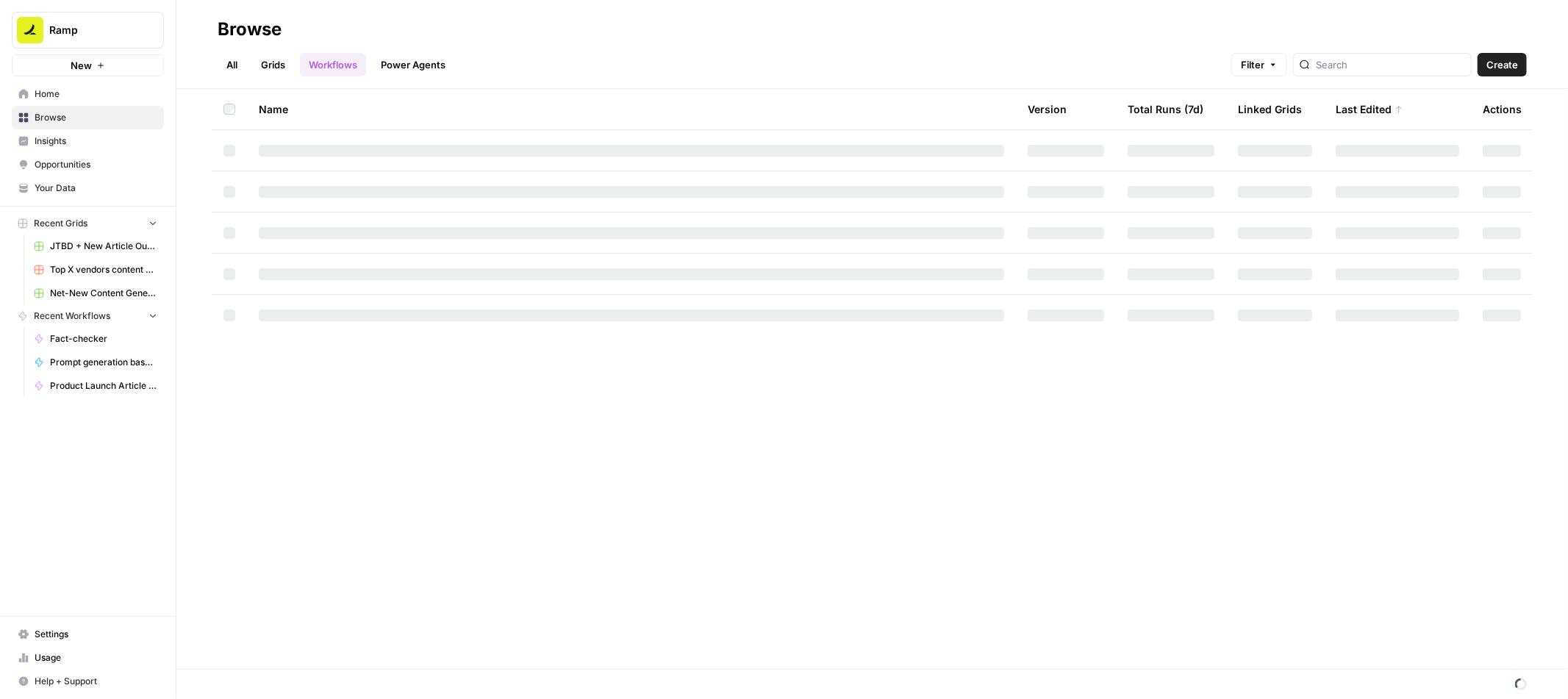
click at [406, 59] on link "Power Agents" at bounding box center [413, 65] width 82 height 24
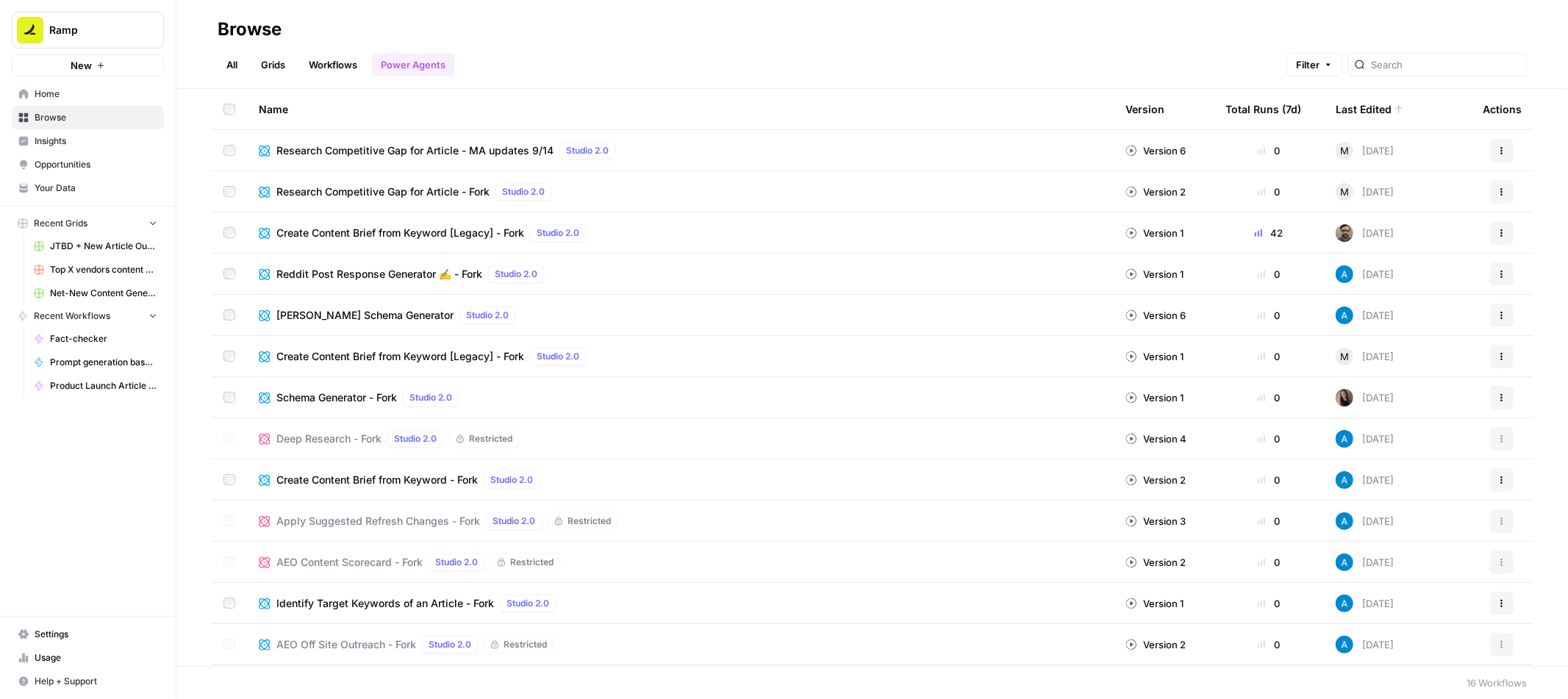
click at [632, 48] on div "All Grids Workflows Power Agents Filter" at bounding box center [872, 58] width 1310 height 35
click at [994, 64] on div "All Grids Workflows Power Agents Filter" at bounding box center [872, 58] width 1310 height 35
click at [232, 70] on link "All" at bounding box center [231, 65] width 29 height 24
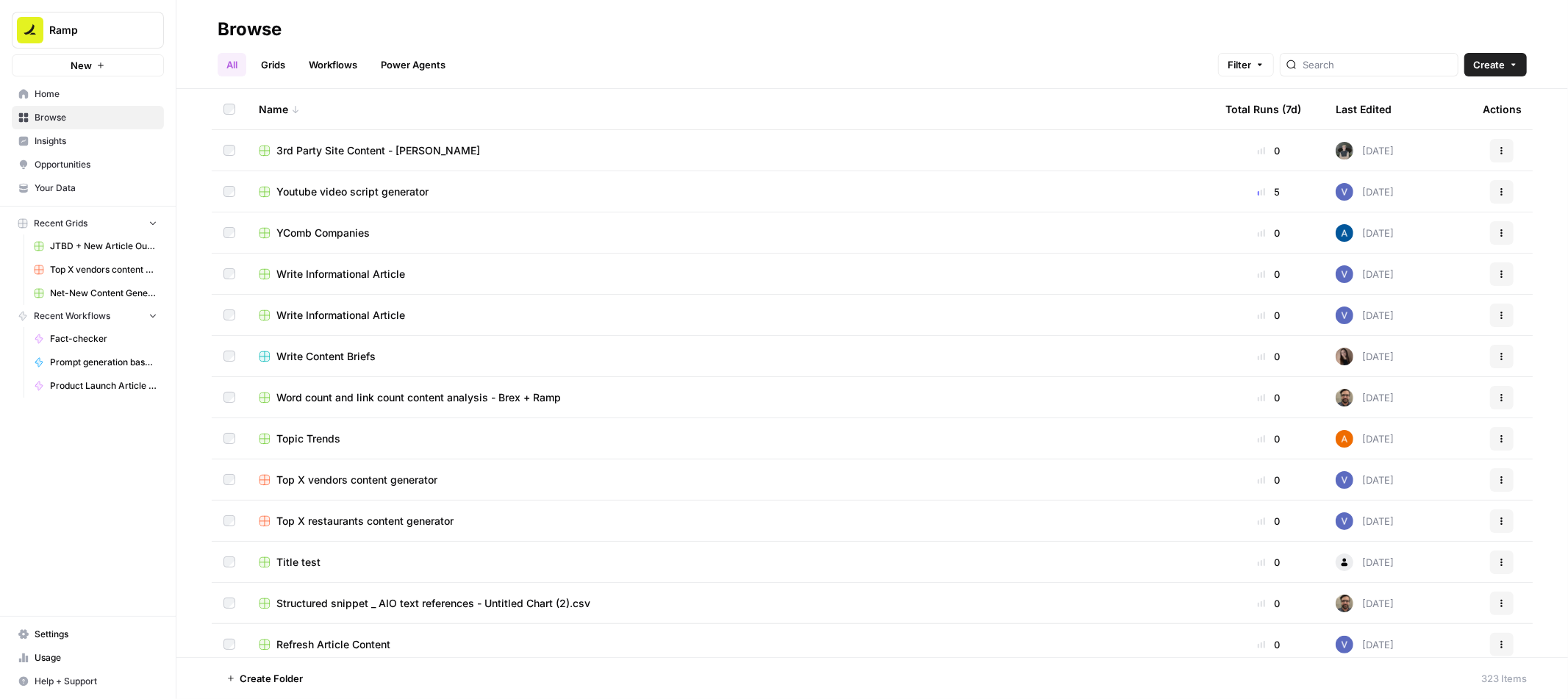
click at [69, 34] on span "Ramp" at bounding box center [93, 30] width 89 height 15
click at [389, 14] on header "Browse All Grids Workflows Power Agents Filter Create" at bounding box center [872, 45] width 1392 height 89
click at [59, 87] on span "Home" at bounding box center [96, 93] width 123 height 13
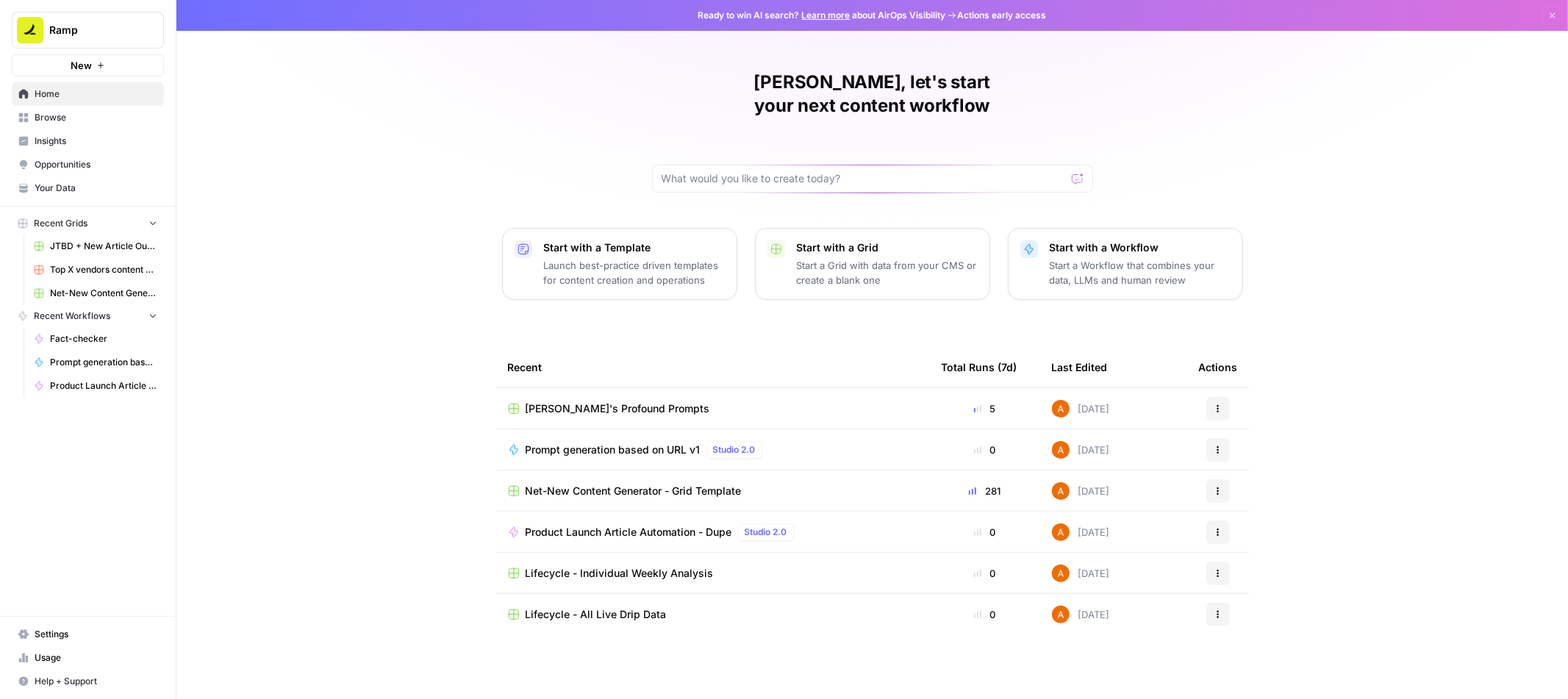
click at [596, 524] on span "Product Launch Article Automation - Dupe" at bounding box center [629, 531] width 207 height 15
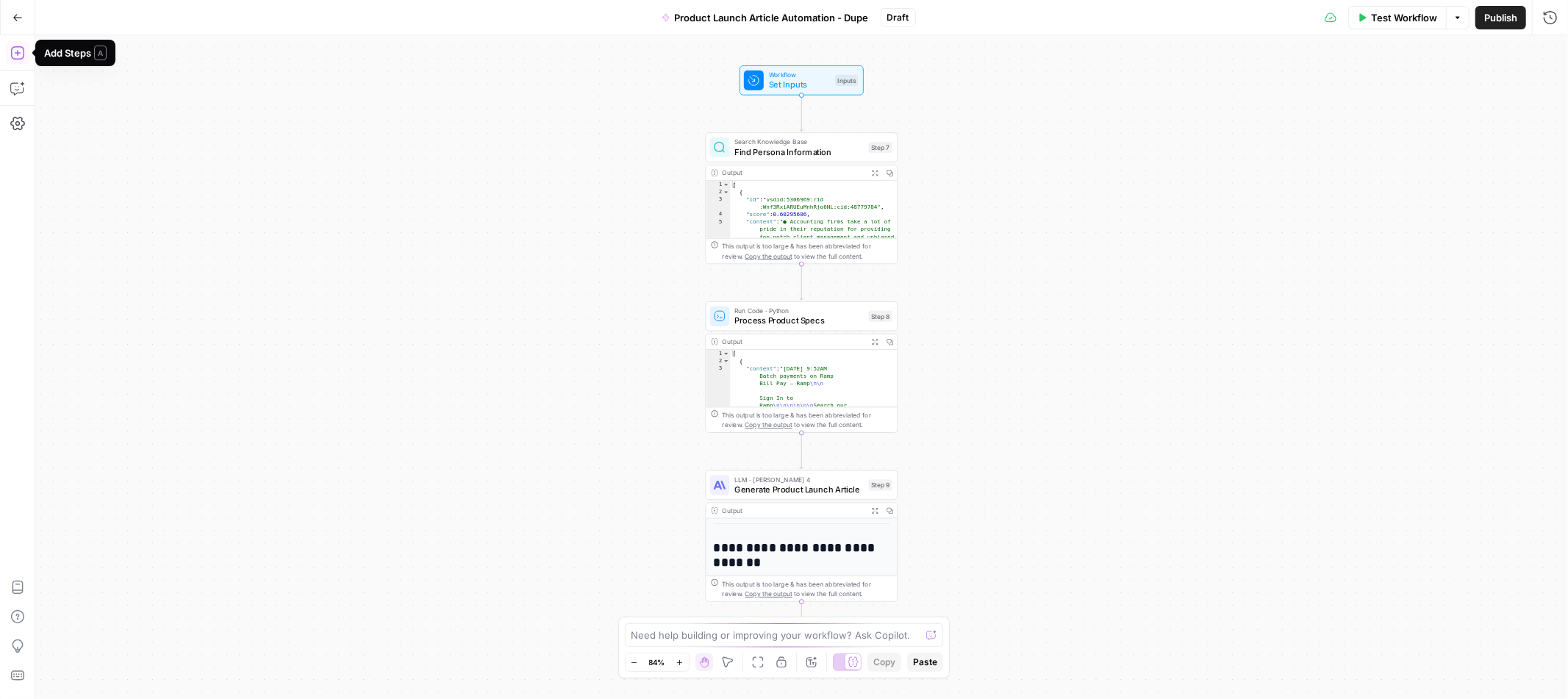
click at [18, 51] on icon "button" at bounding box center [17, 52] width 15 height 15
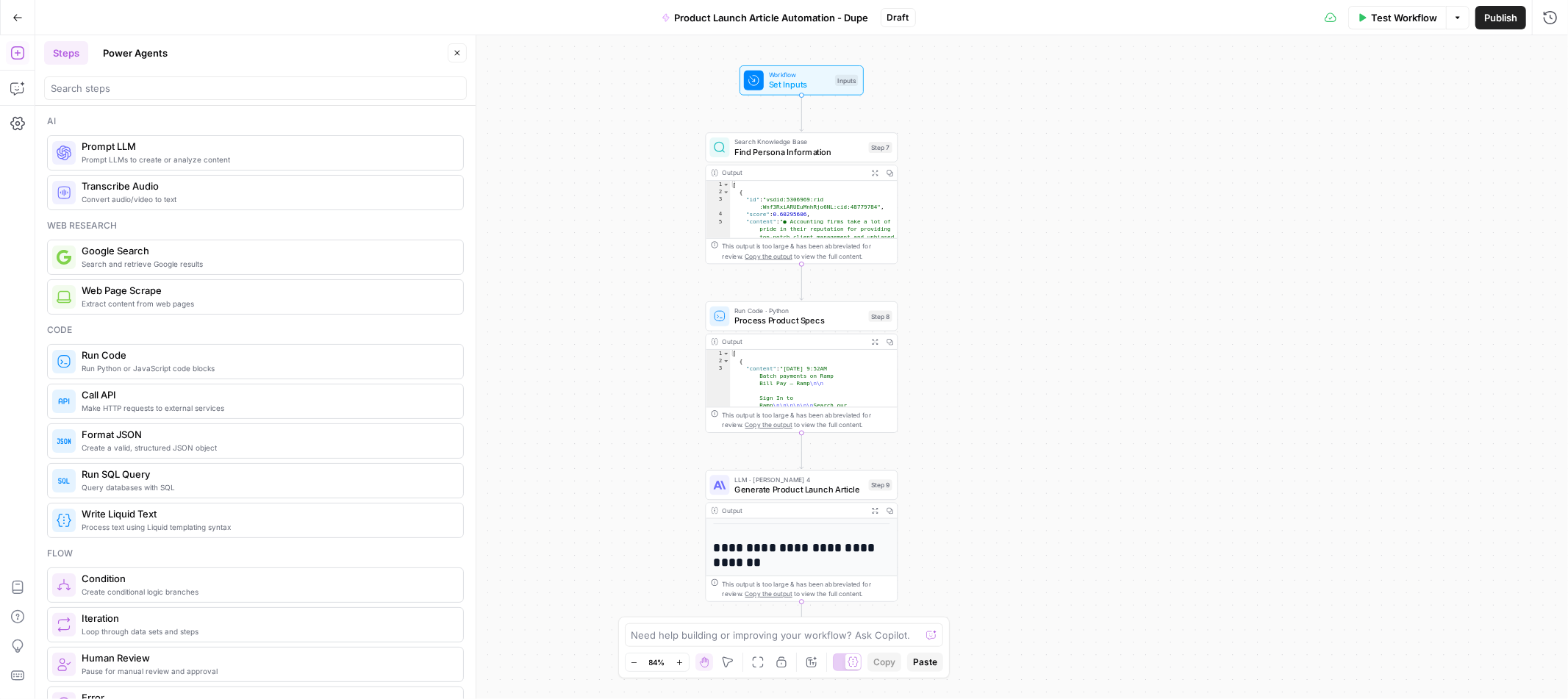
click at [136, 50] on button "Power Agents" at bounding box center [135, 52] width 82 height 24
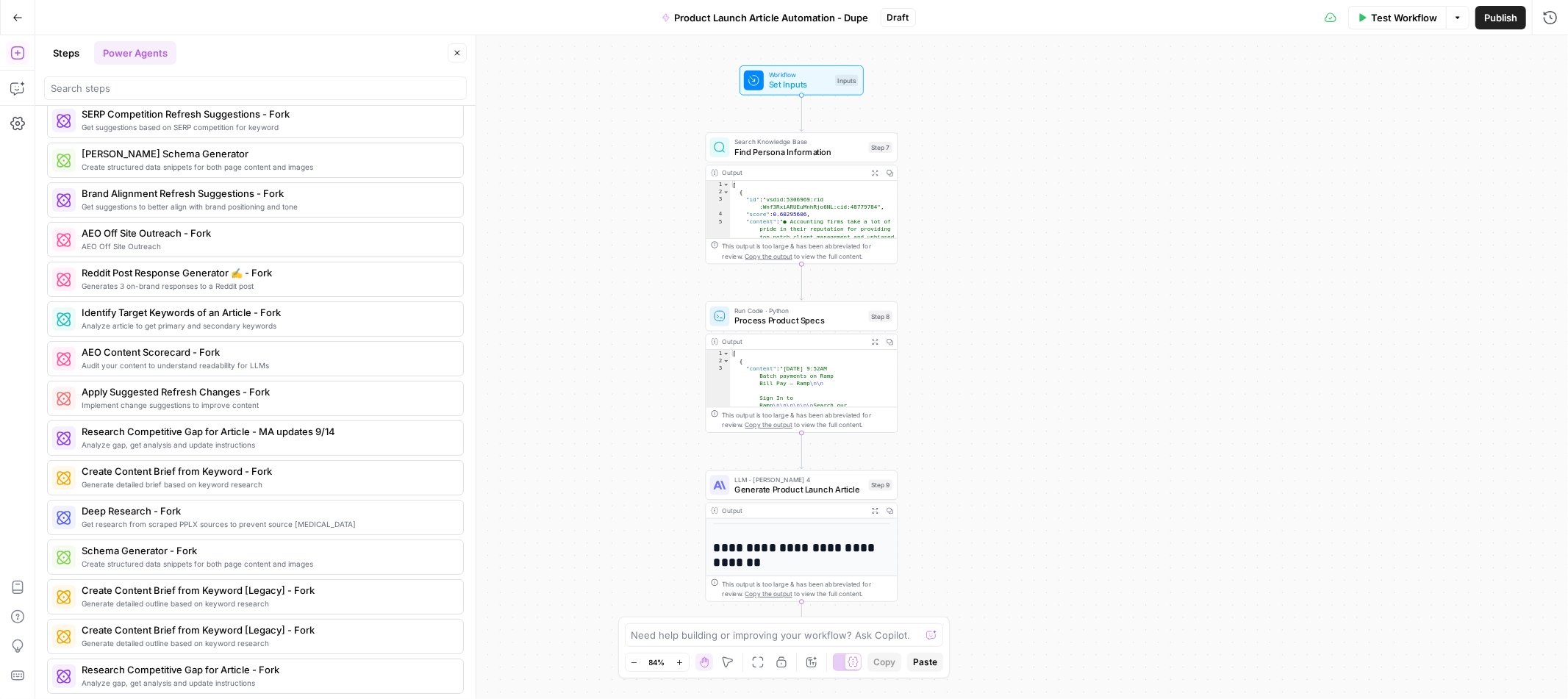
scroll to position [1169, 0]
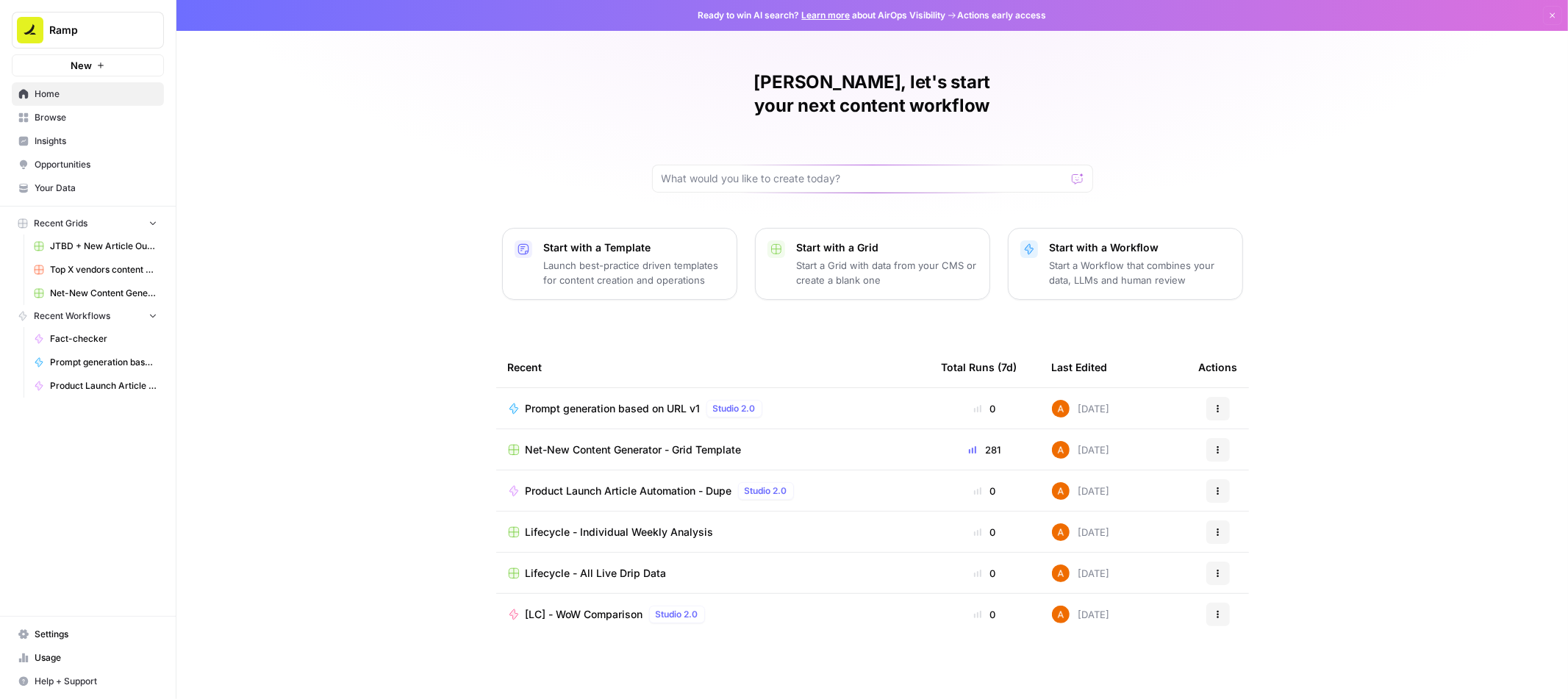
click at [409, 279] on div "Ashley, let's start your next content workflow Start with a Template Launch bes…" at bounding box center [872, 350] width 1392 height 700
click at [822, 258] on p "Start a Grid with data from your CMS or create a blank one" at bounding box center [887, 273] width 181 height 30
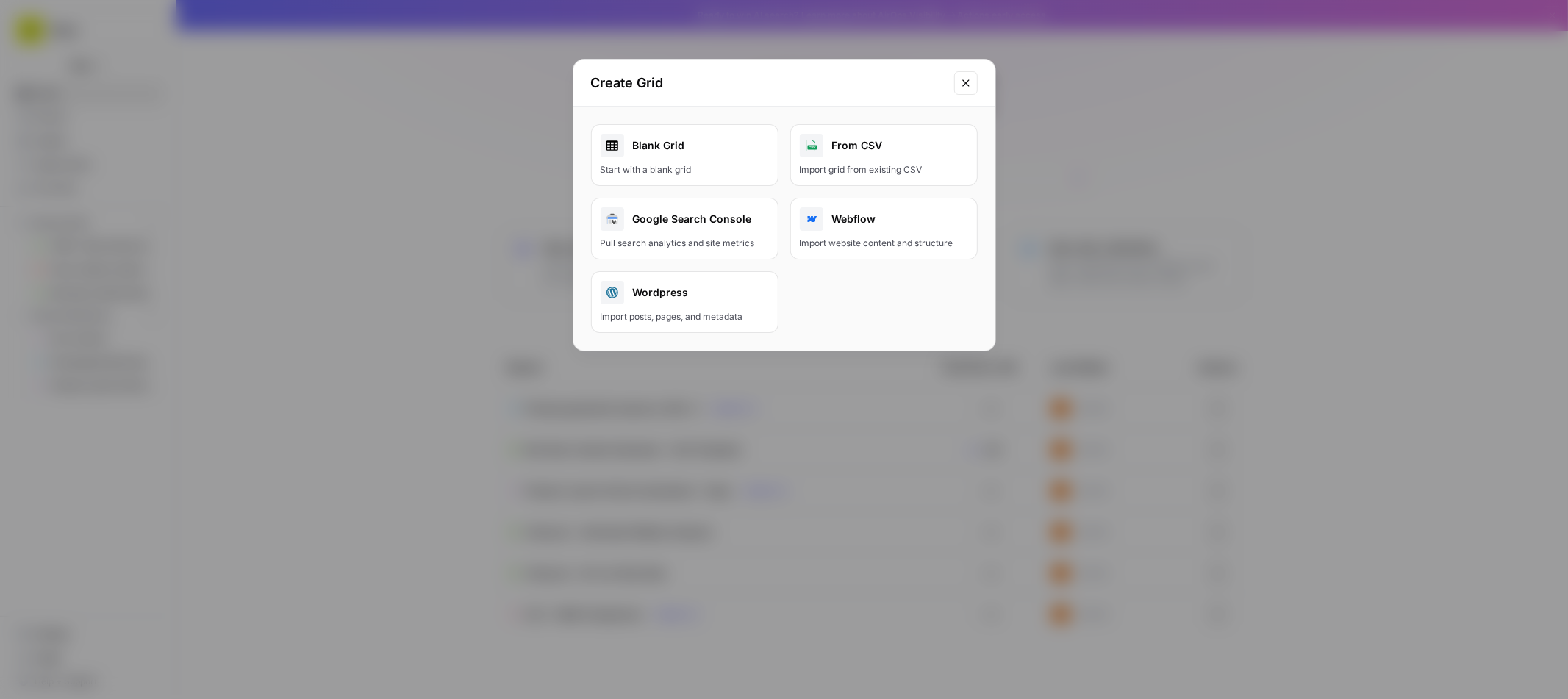
click at [975, 82] on button "Close modal" at bounding box center [966, 83] width 24 height 24
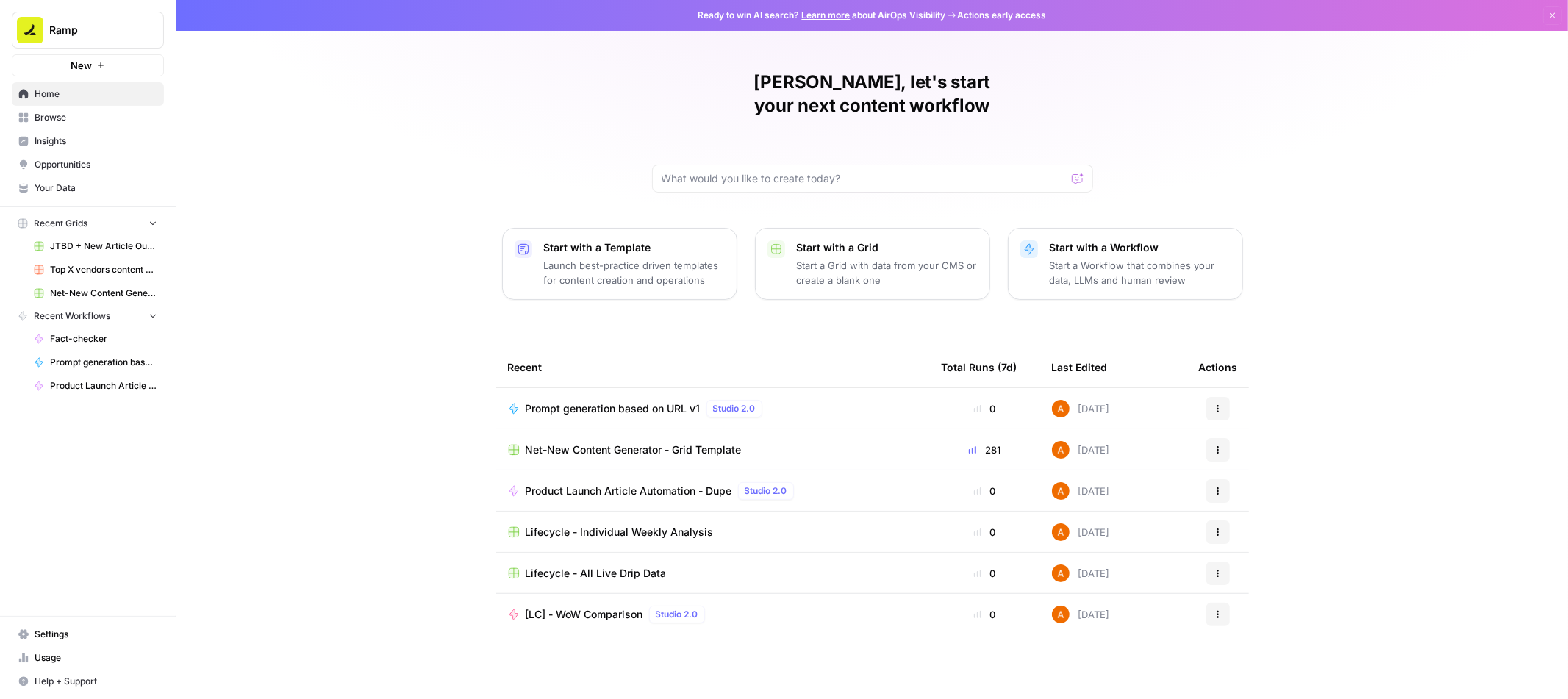
click at [850, 261] on p "Start a Grid with data from your CMS or create a blank one" at bounding box center [887, 273] width 181 height 30
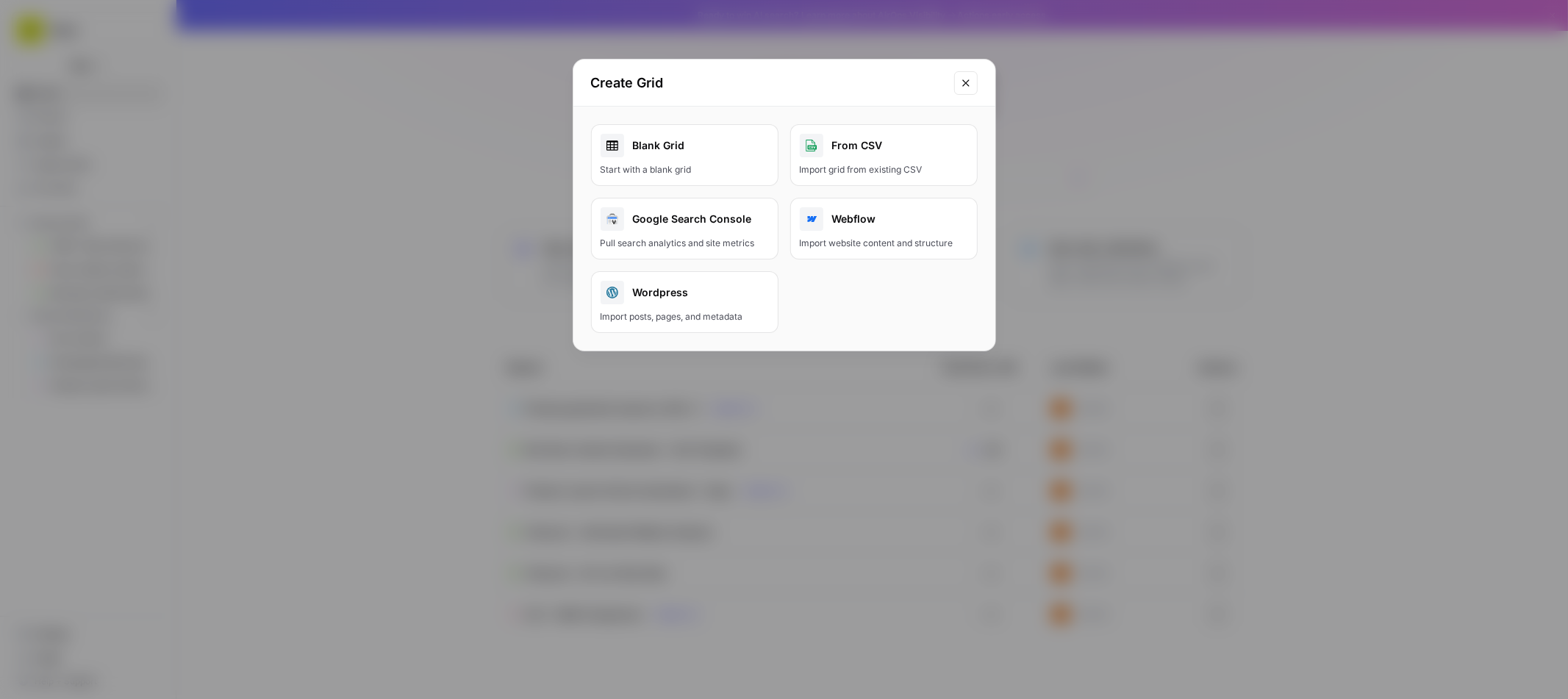
click at [691, 146] on div "Blank Grid" at bounding box center [684, 145] width 168 height 24
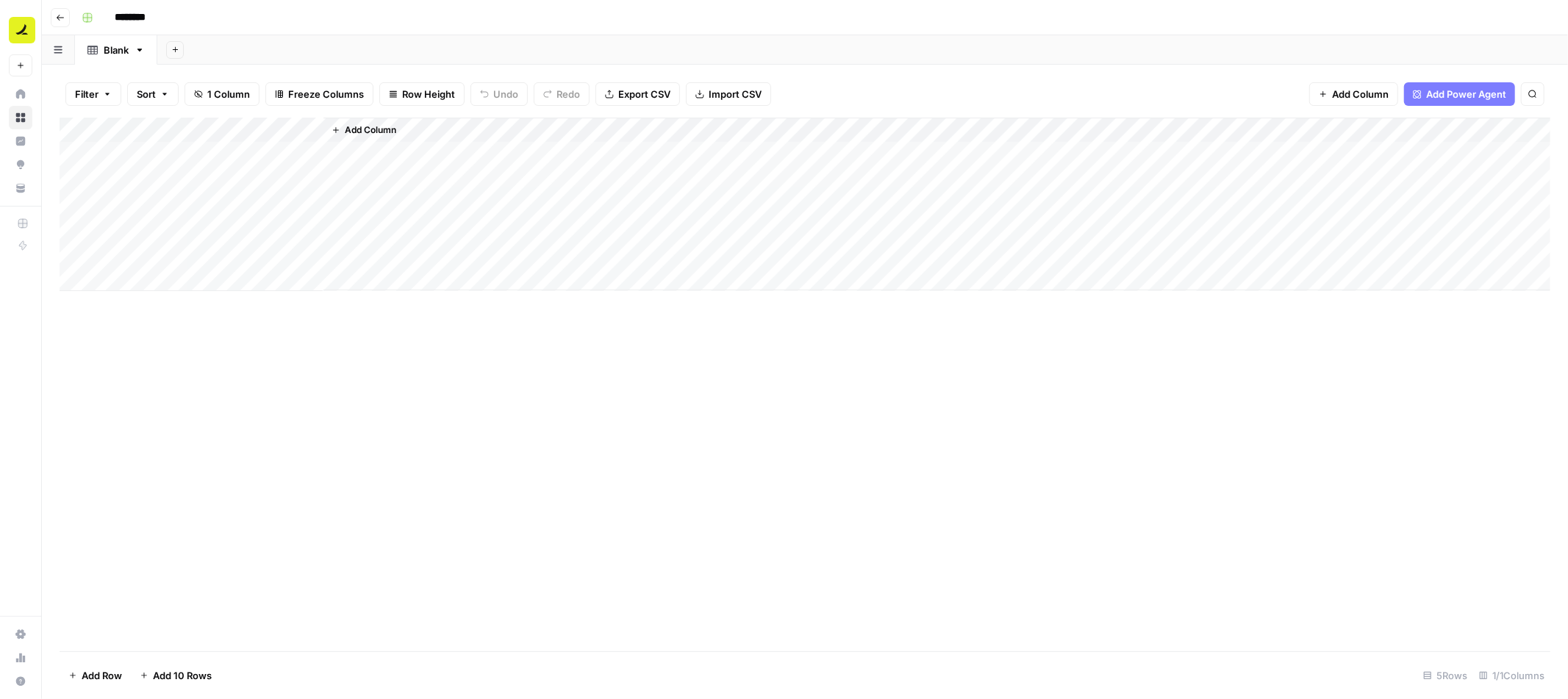
click at [109, 52] on div "Blank" at bounding box center [116, 50] width 25 height 15
type input "**********"
click at [151, 17] on input "********" at bounding box center [149, 17] width 82 height 24
type input "**********"
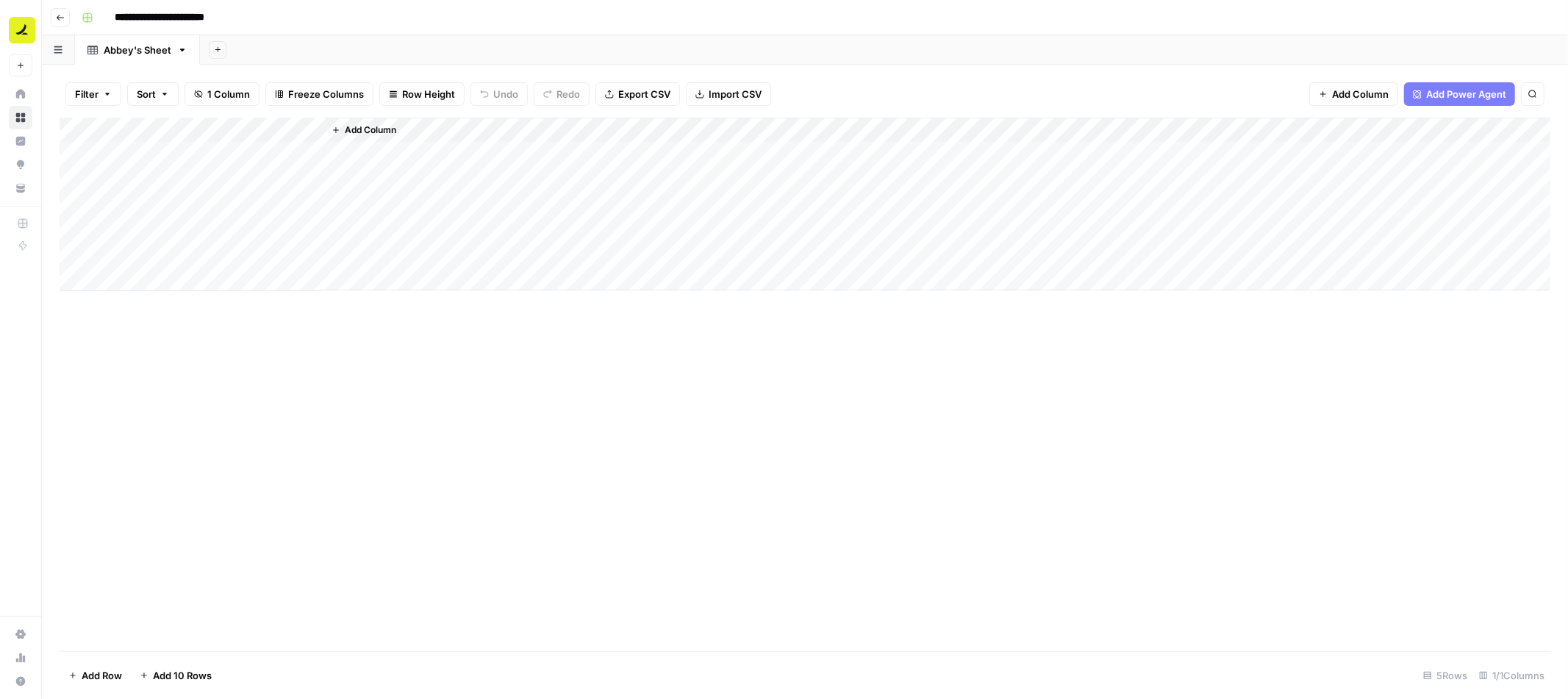
click at [329, 45] on div "Add Sheet" at bounding box center [884, 50] width 1368 height 30
click at [361, 134] on span "Add Column" at bounding box center [370, 129] width 52 height 13
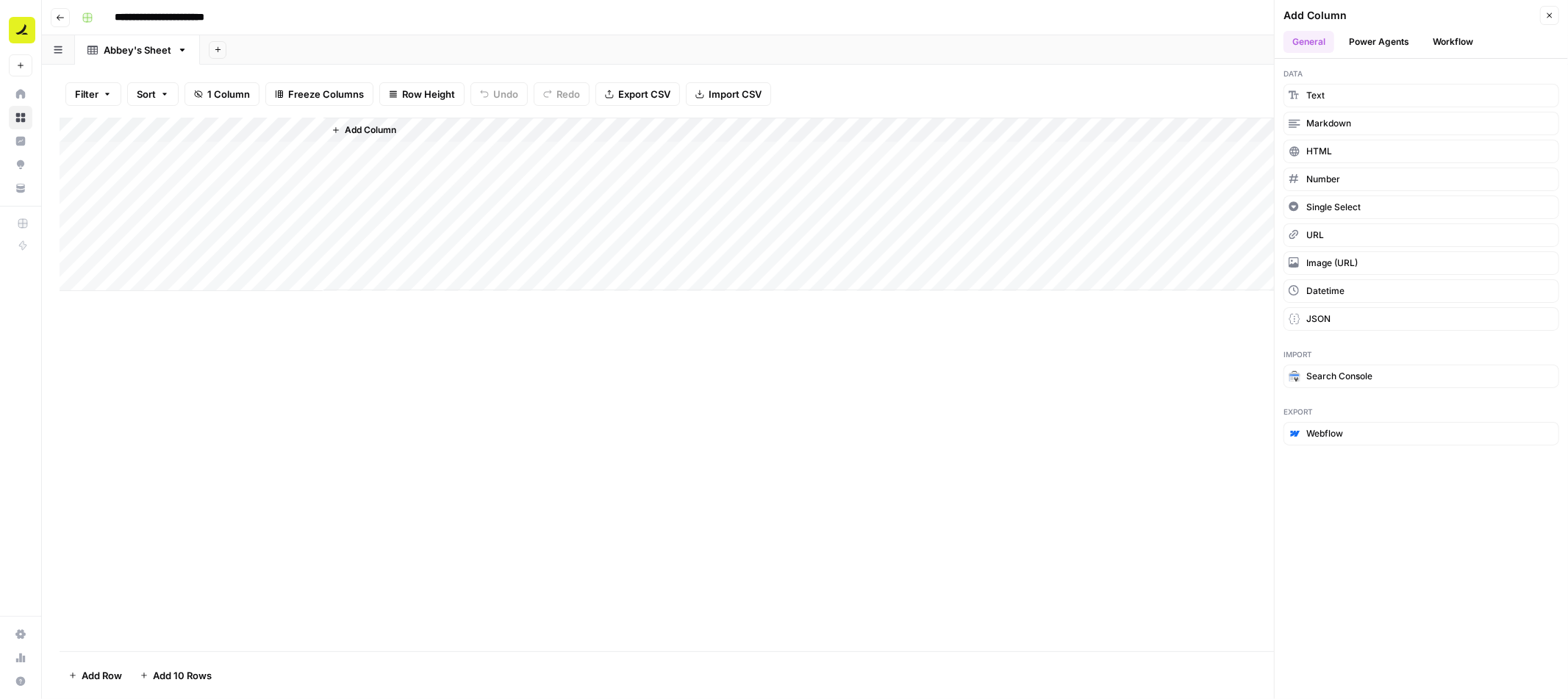
click at [1455, 47] on button "Workflow" at bounding box center [1453, 41] width 58 height 22
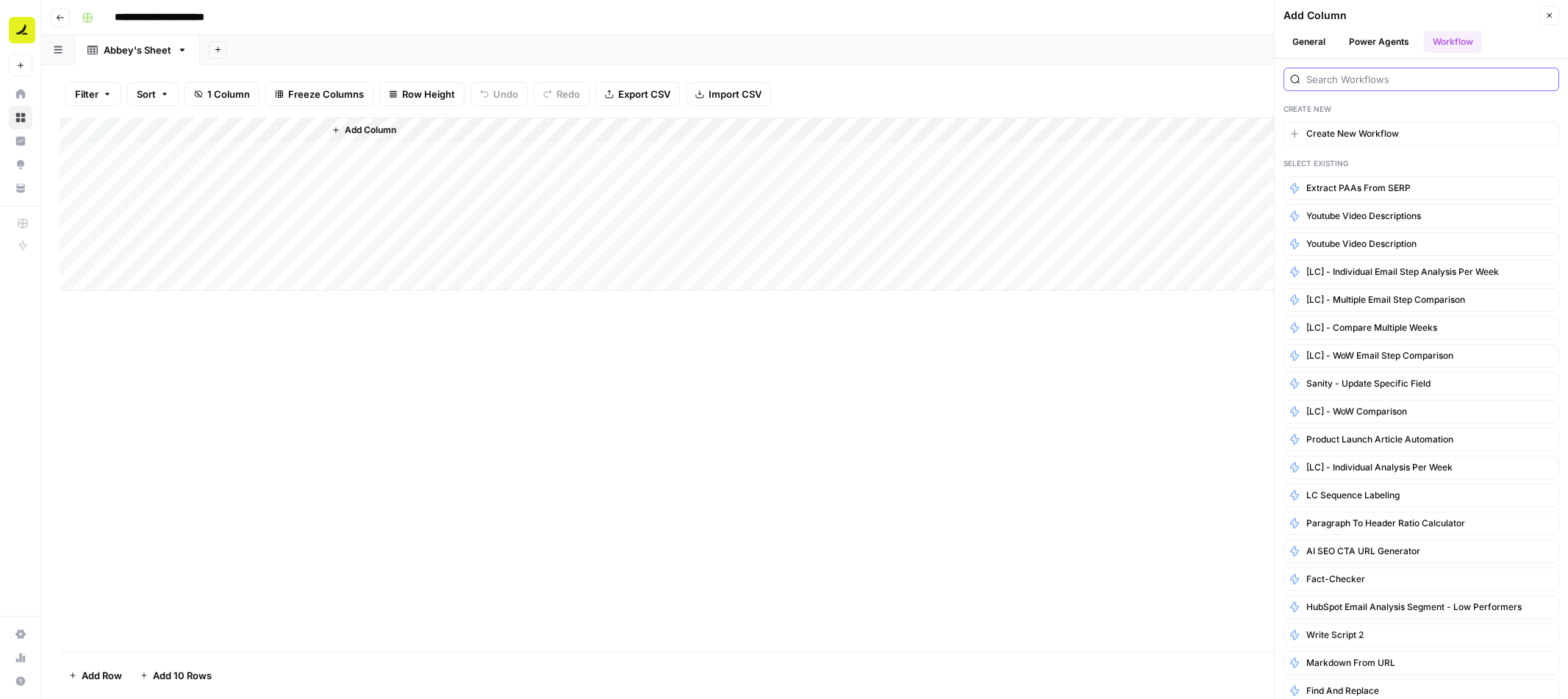
click at [1358, 84] on input "search" at bounding box center [1429, 79] width 246 height 15
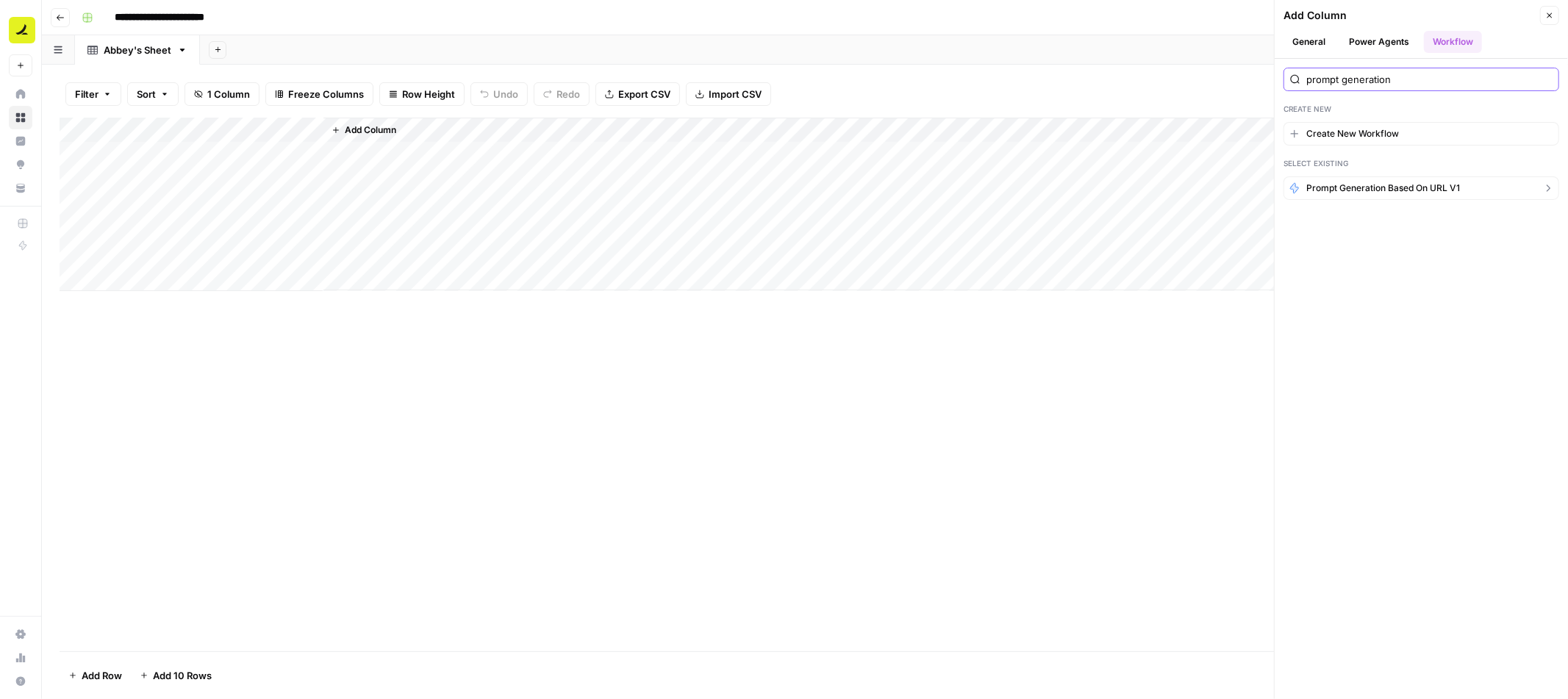
type input "prompt generation"
click at [1371, 192] on span "Prompt generation based on URL v1" at bounding box center [1383, 188] width 154 height 13
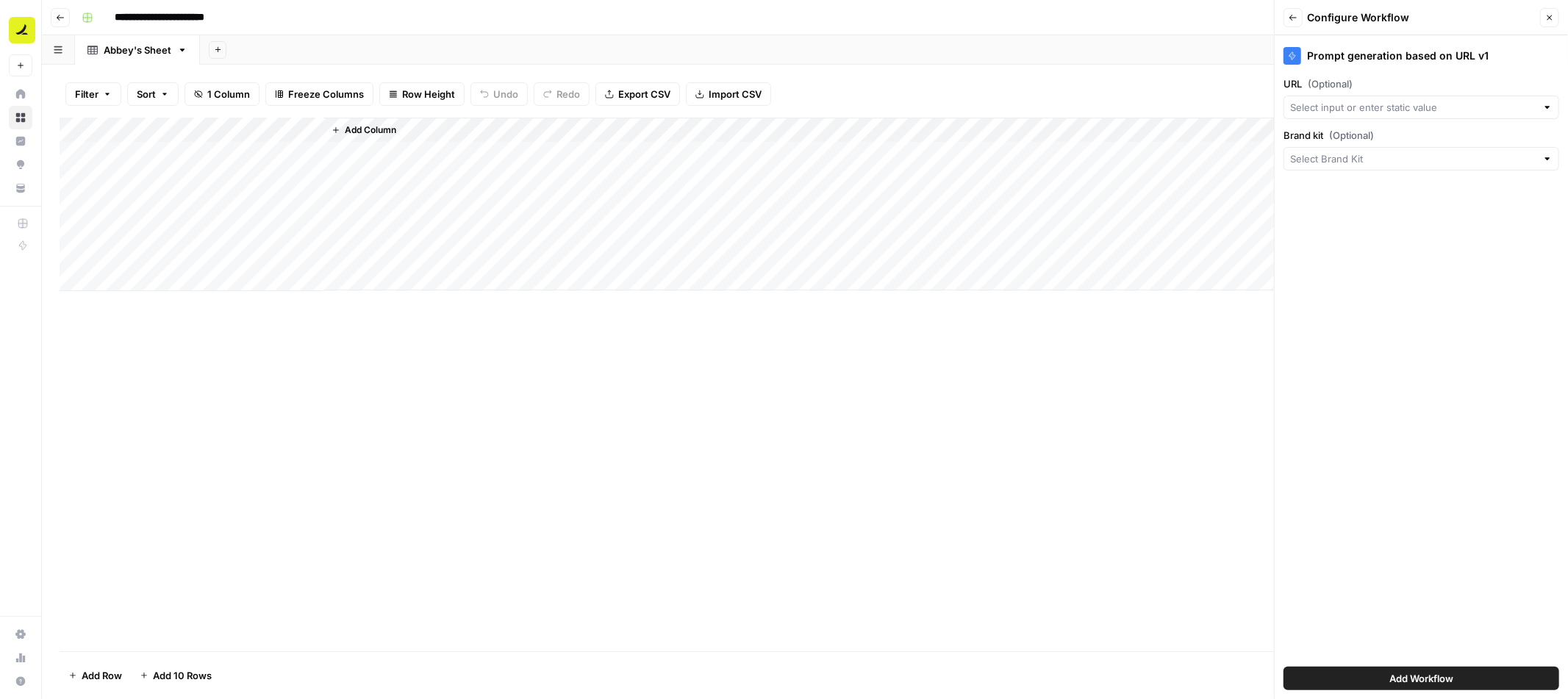
click at [1554, 18] on button "Close" at bounding box center [1550, 17] width 19 height 19
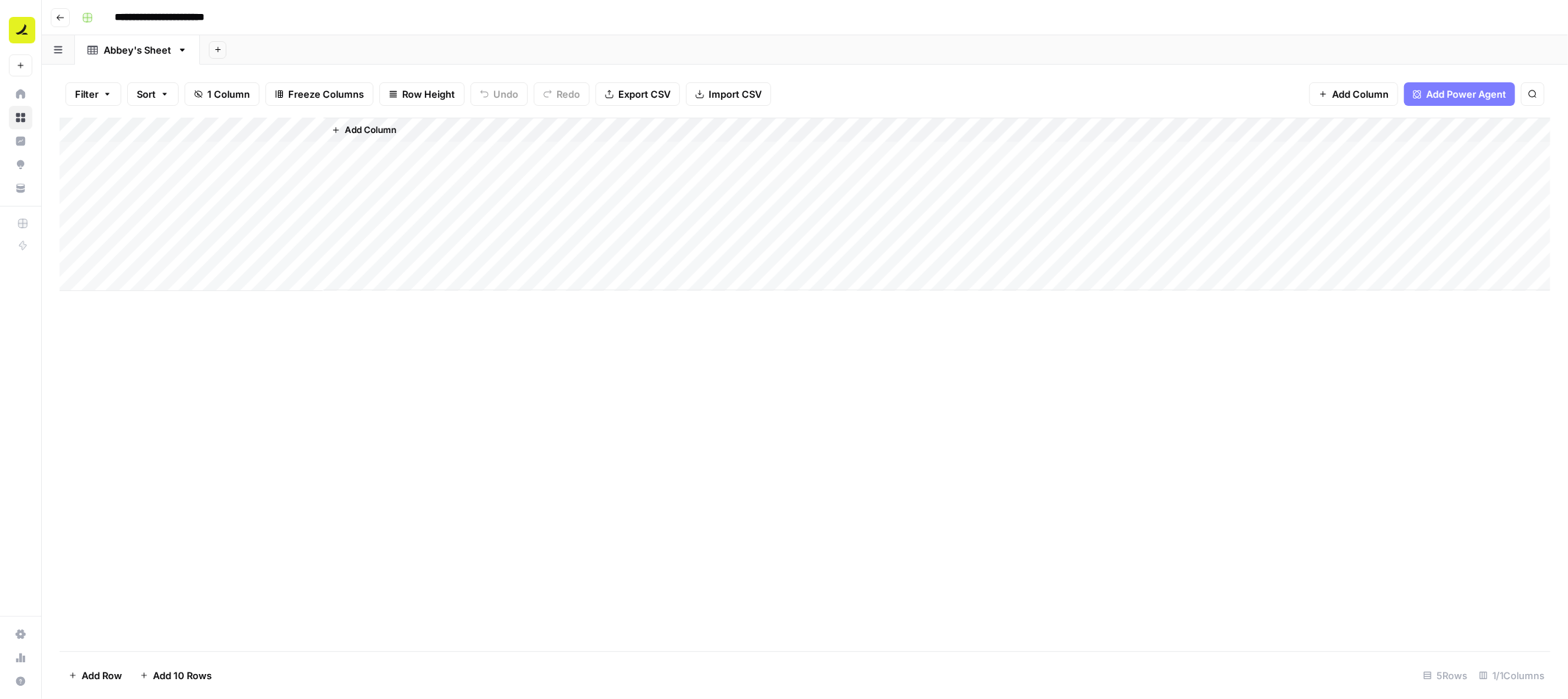
click at [164, 127] on div "Add Column" at bounding box center [805, 204] width 1491 height 174
click at [167, 167] on input "Title" at bounding box center [198, 165] width 149 height 15
type input "URL"
click at [314, 129] on div "Add Column" at bounding box center [805, 204] width 1491 height 174
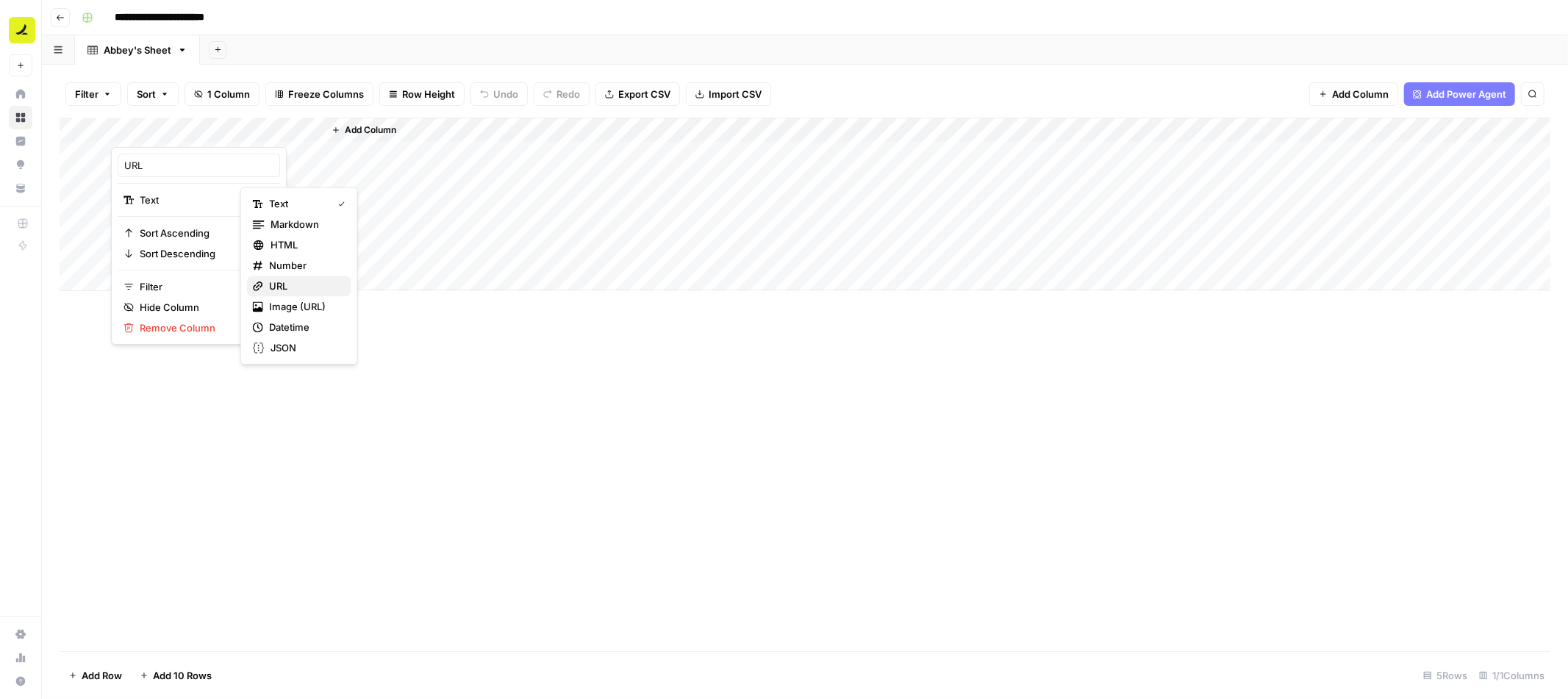
click at [279, 290] on span "URL" at bounding box center [304, 285] width 71 height 15
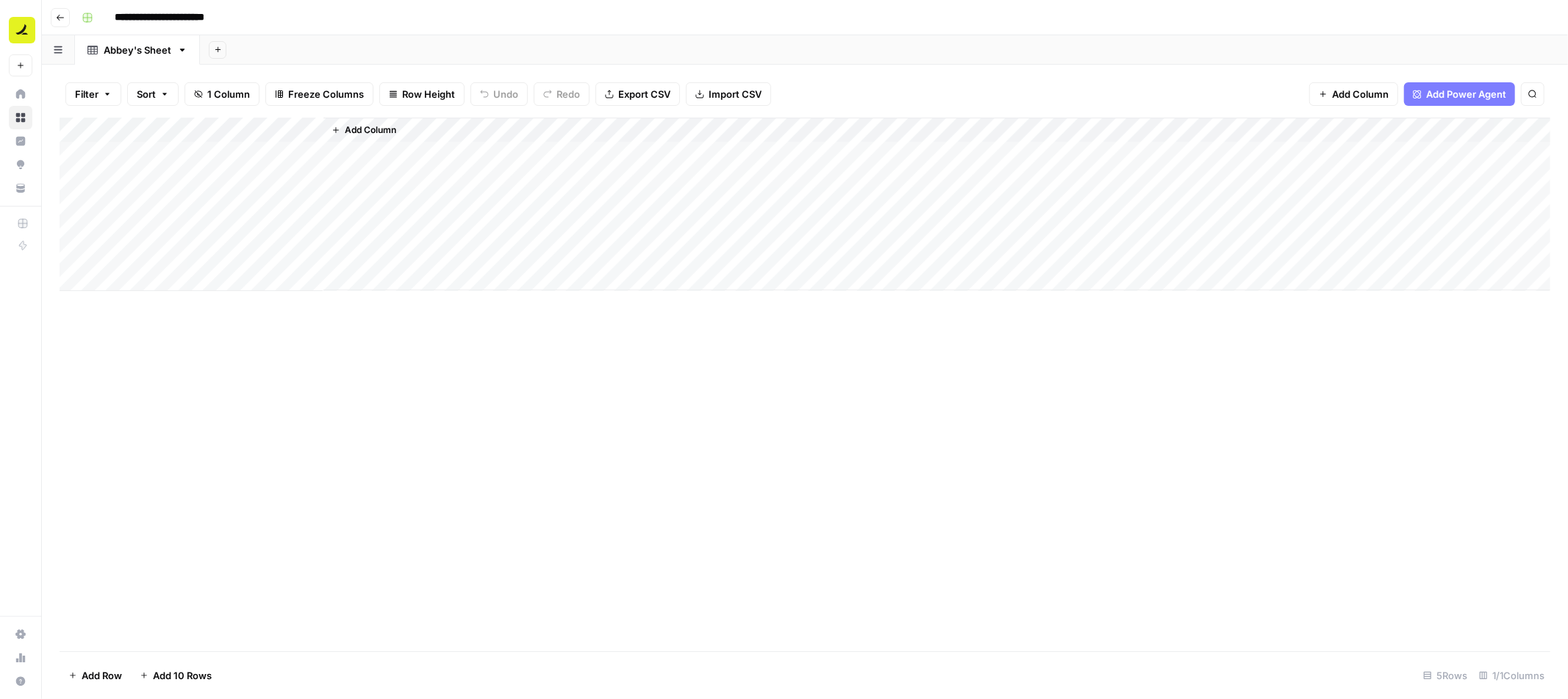
click at [219, 152] on div "Add Column" at bounding box center [805, 204] width 1491 height 174
click at [421, 157] on div "Add Column" at bounding box center [937, 204] width 1227 height 173
click at [241, 161] on div "Add Column" at bounding box center [805, 204] width 1491 height 174
click at [1027, 193] on div "Add Column" at bounding box center [937, 204] width 1227 height 173
click at [219, 174] on div "Add Column" at bounding box center [805, 204] width 1491 height 174
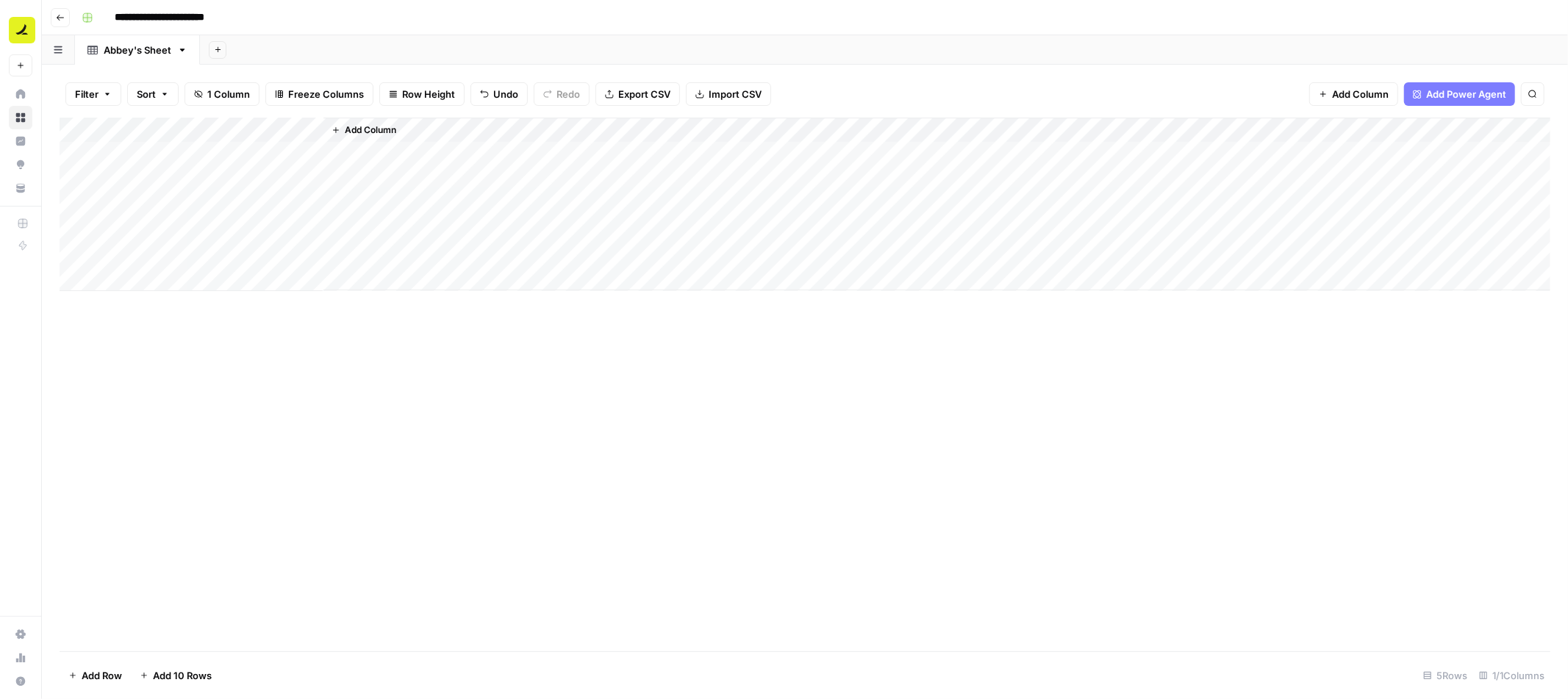
click at [194, 179] on div "Add Column" at bounding box center [805, 204] width 1491 height 174
type input "**********"
click at [347, 216] on div "Add Column" at bounding box center [937, 204] width 1227 height 173
click at [380, 128] on span "Add Column" at bounding box center [370, 129] width 52 height 13
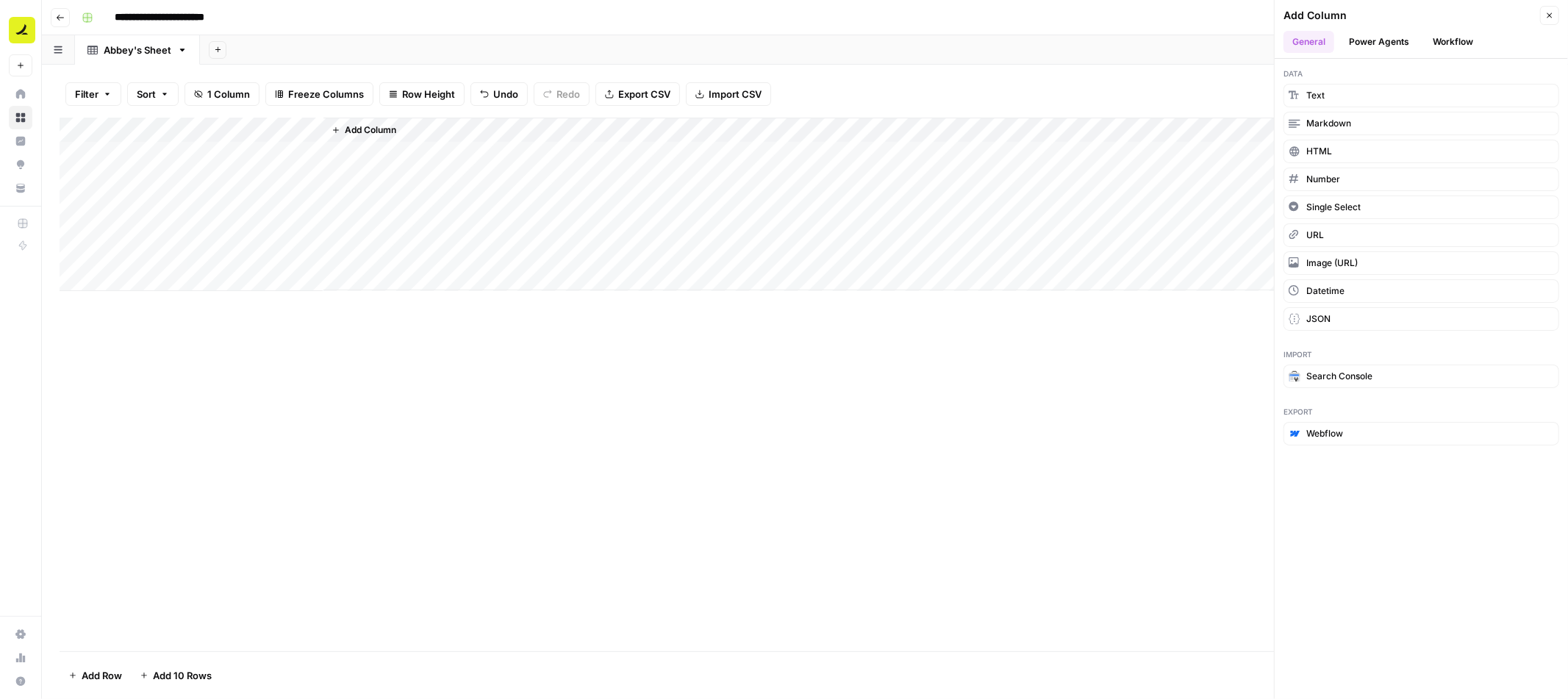
click at [1452, 43] on button "Workflow" at bounding box center [1453, 41] width 58 height 22
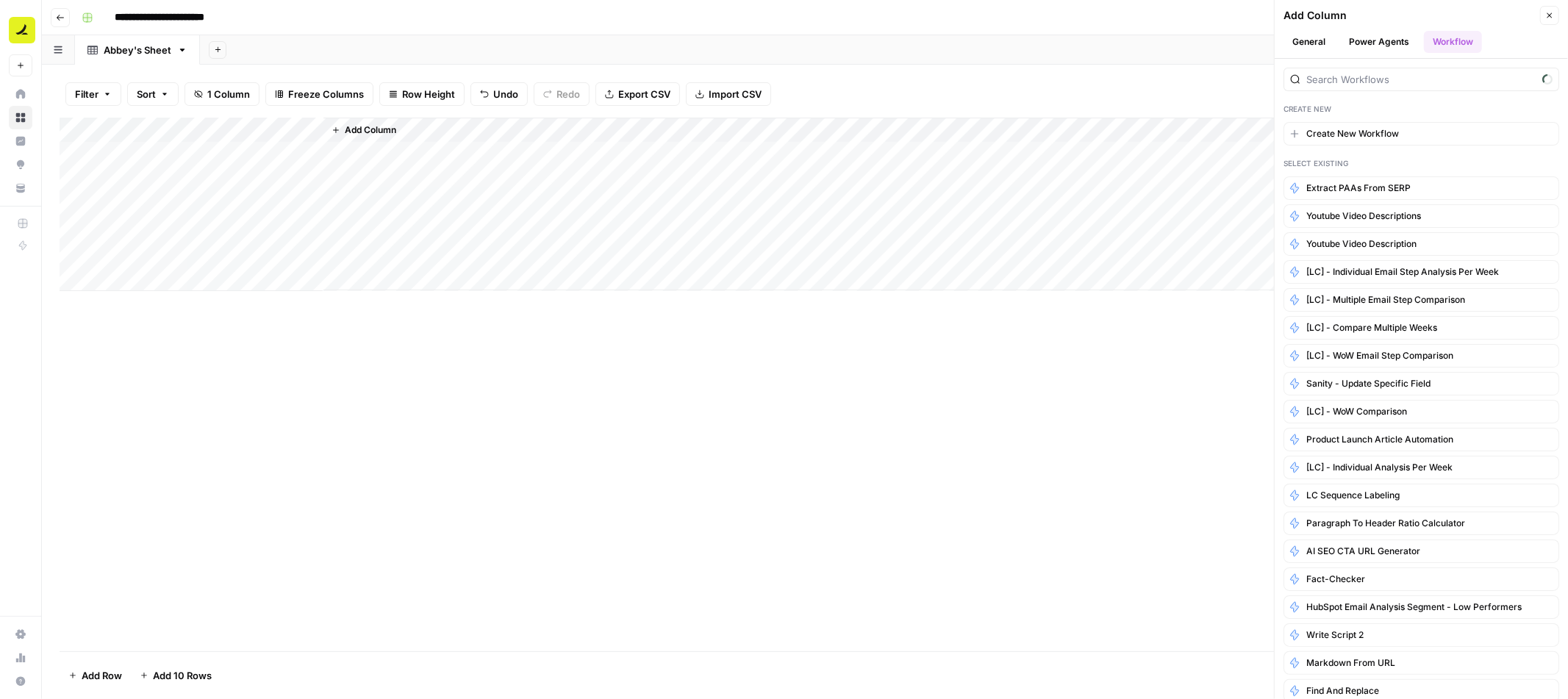
click at [1364, 94] on div "Create New Create New Workflow Select Existing Extract PAAs from SERP Youtube v…" at bounding box center [1421, 378] width 293 height 640
click at [1358, 86] on input "search" at bounding box center [1421, 79] width 230 height 15
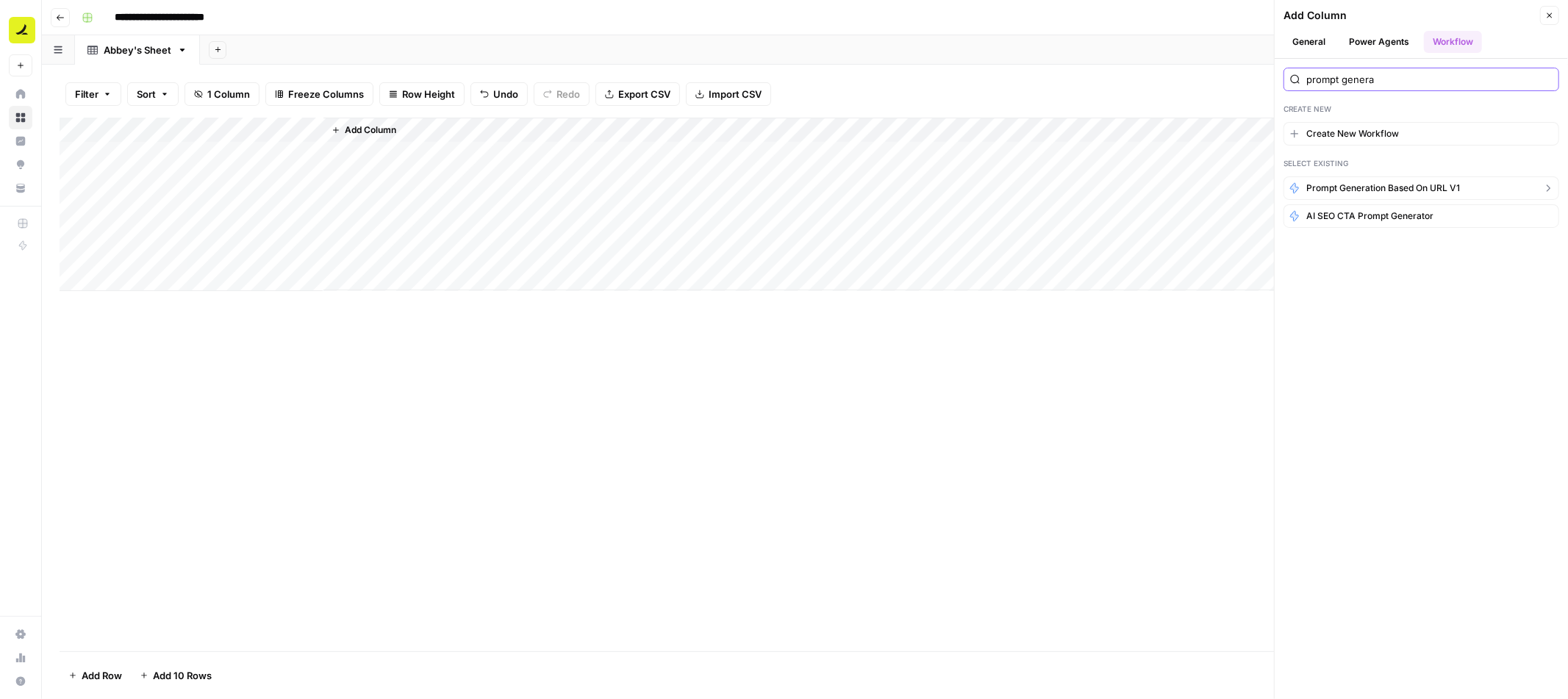
type input "prompt genera"
click at [1343, 188] on span "Prompt generation based on URL v1" at bounding box center [1383, 188] width 154 height 13
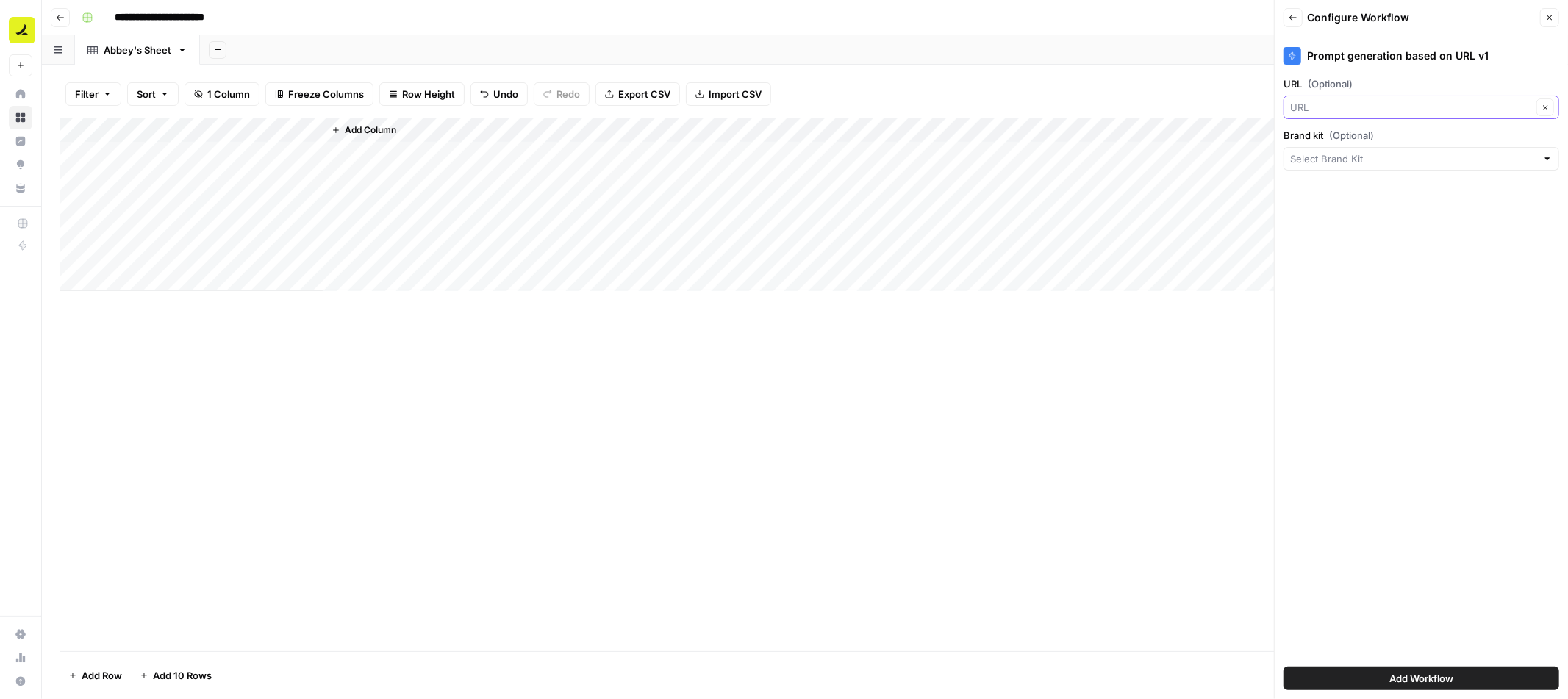
click at [1324, 105] on input "URL (Optional)" at bounding box center [1411, 107] width 242 height 15
click at [1326, 199] on button "URL Possible Match" at bounding box center [1422, 189] width 263 height 24
type input "URL"
click at [1413, 674] on span "Add Workflow" at bounding box center [1421, 678] width 64 height 15
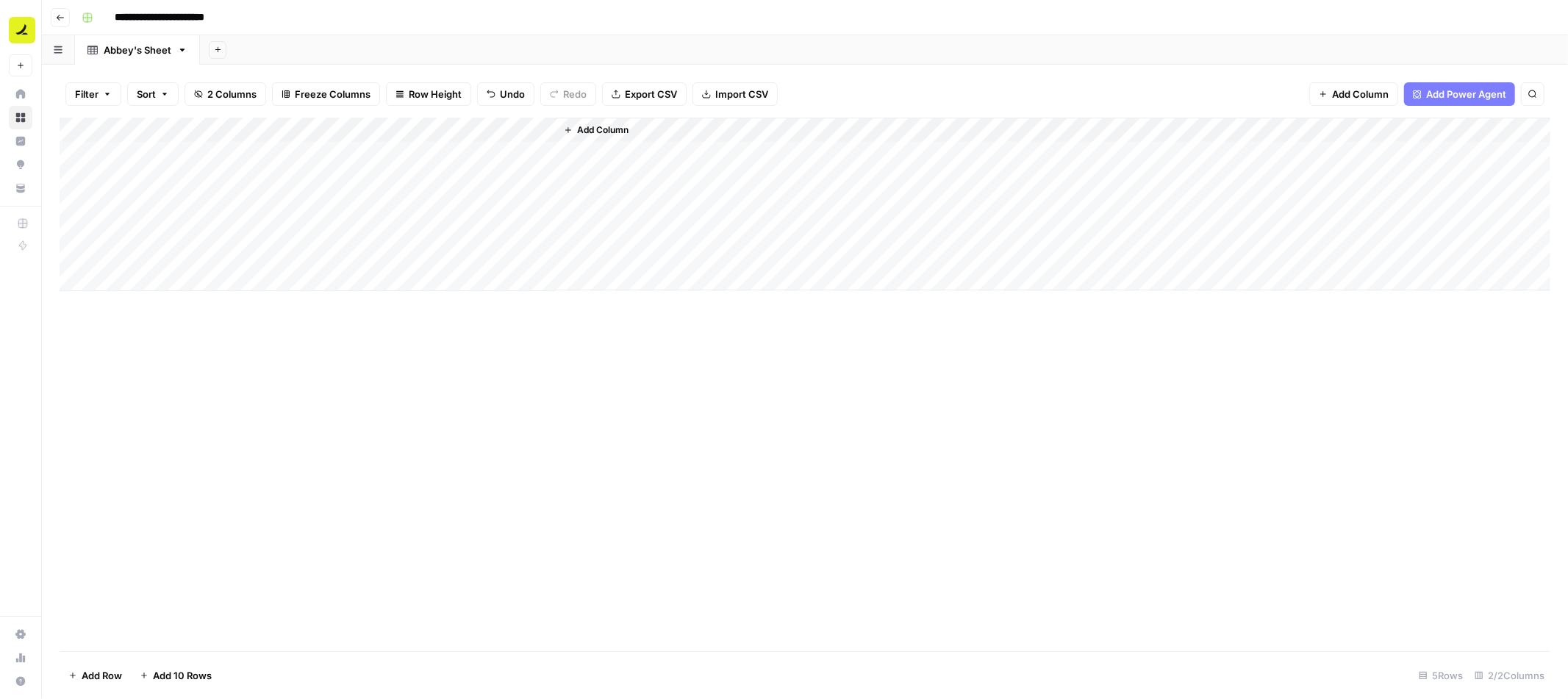
click at [524, 128] on div "Add Column" at bounding box center [805, 204] width 1491 height 174
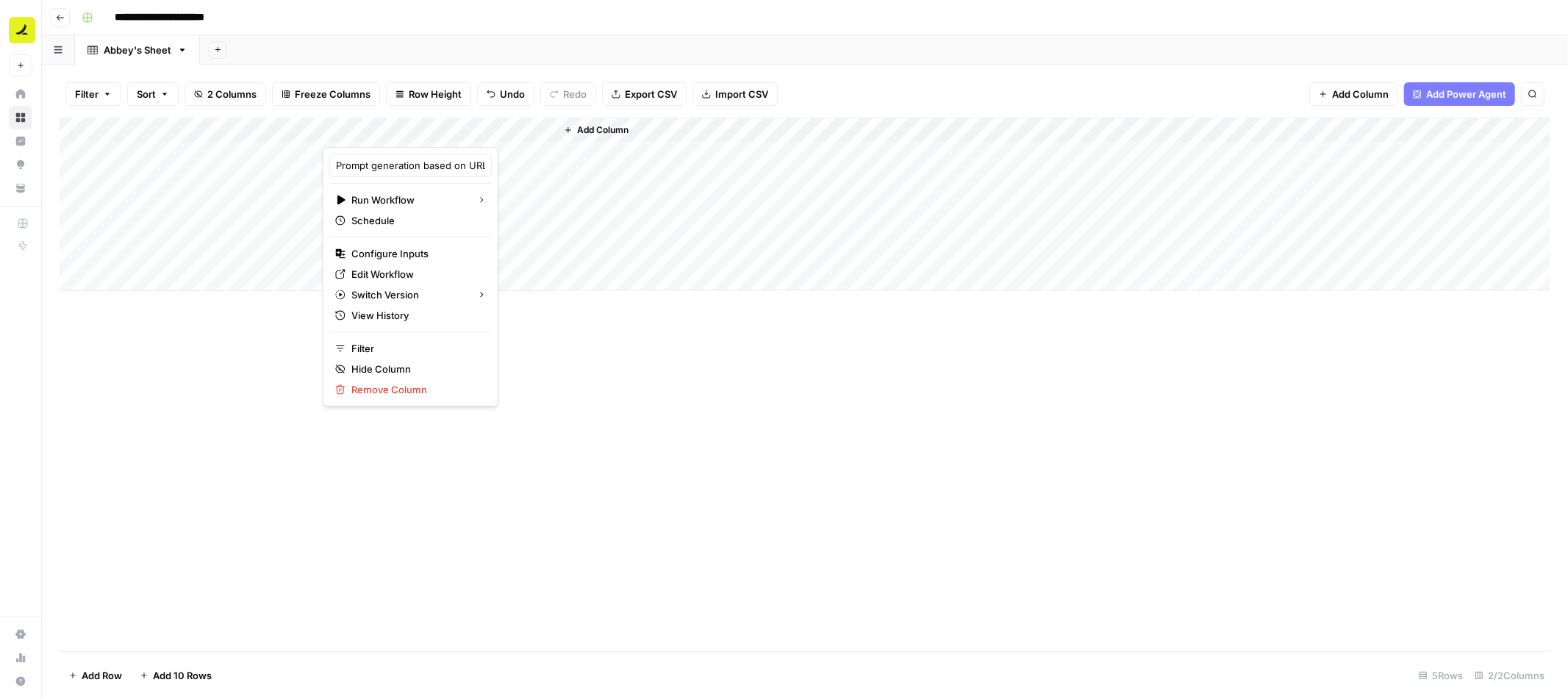
click at [519, 136] on div at bounding box center [439, 133] width 233 height 30
click at [530, 394] on div "Add Column" at bounding box center [805, 384] width 1491 height 533
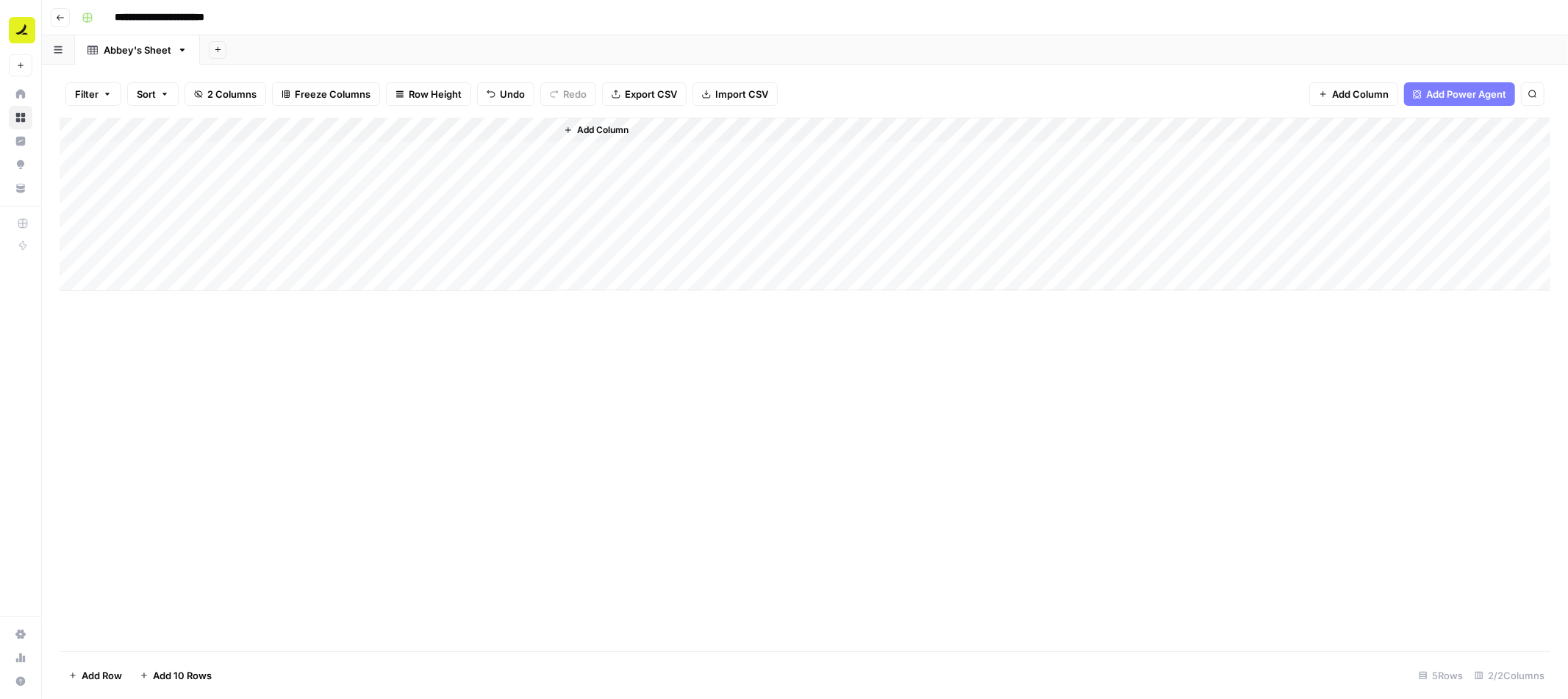
click at [527, 129] on div "Add Column" at bounding box center [805, 204] width 1491 height 174
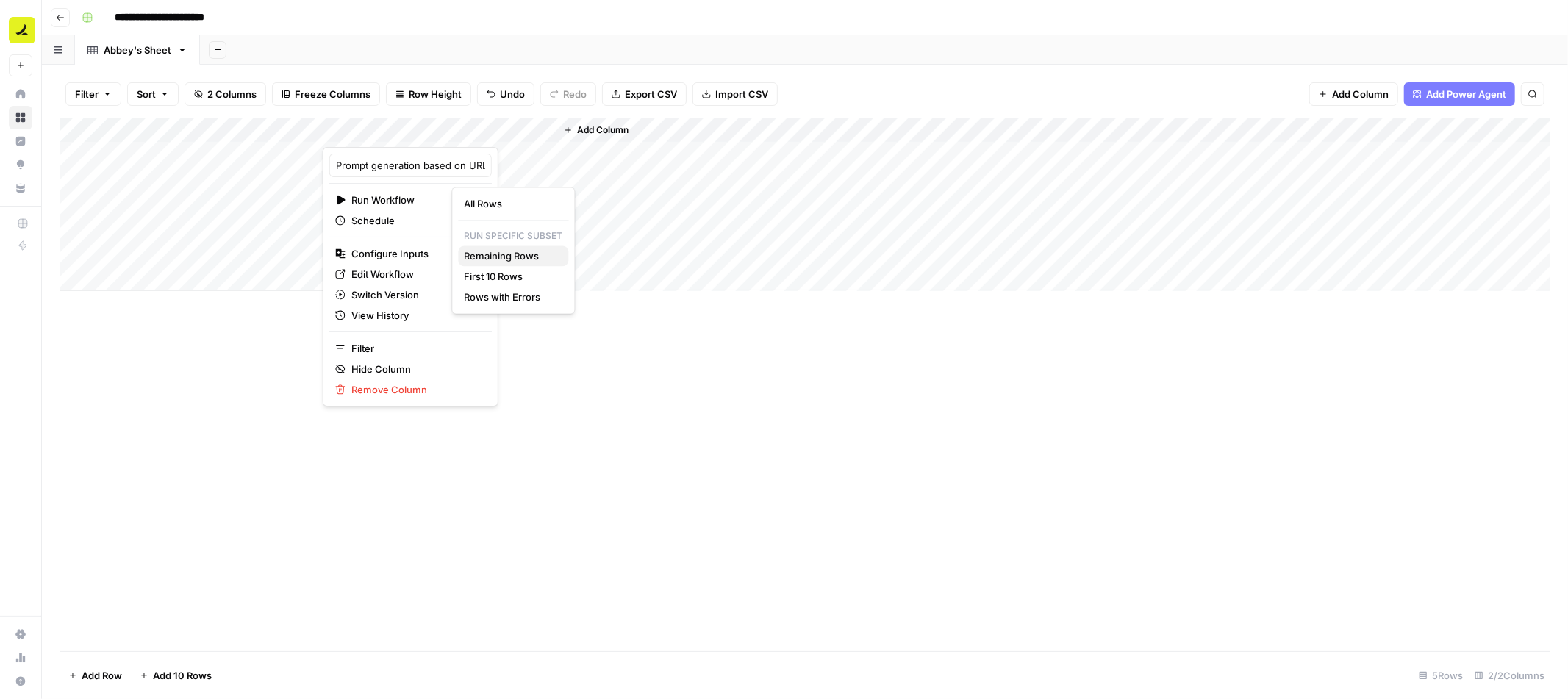
click at [510, 258] on span "Remaining Rows" at bounding box center [510, 256] width 93 height 15
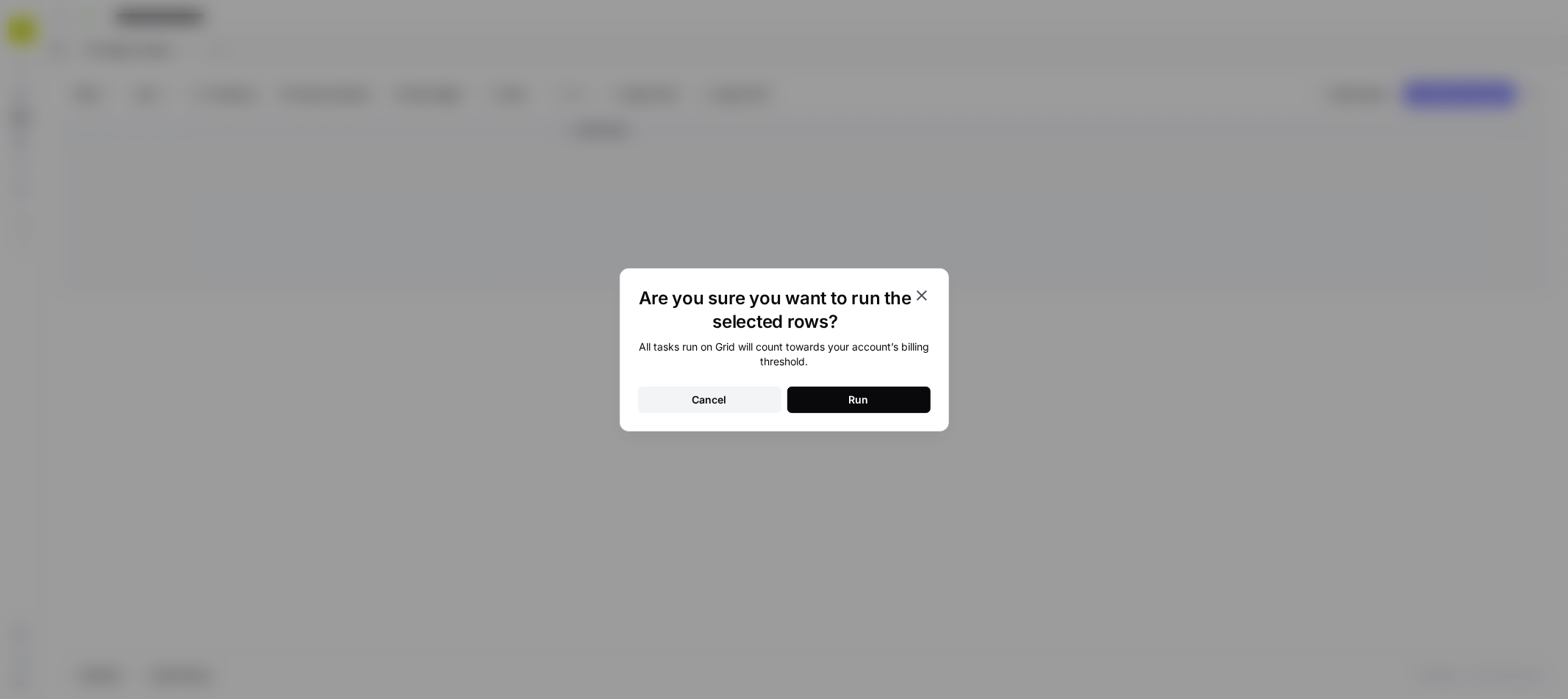
click at [866, 396] on div "Run" at bounding box center [859, 400] width 20 height 15
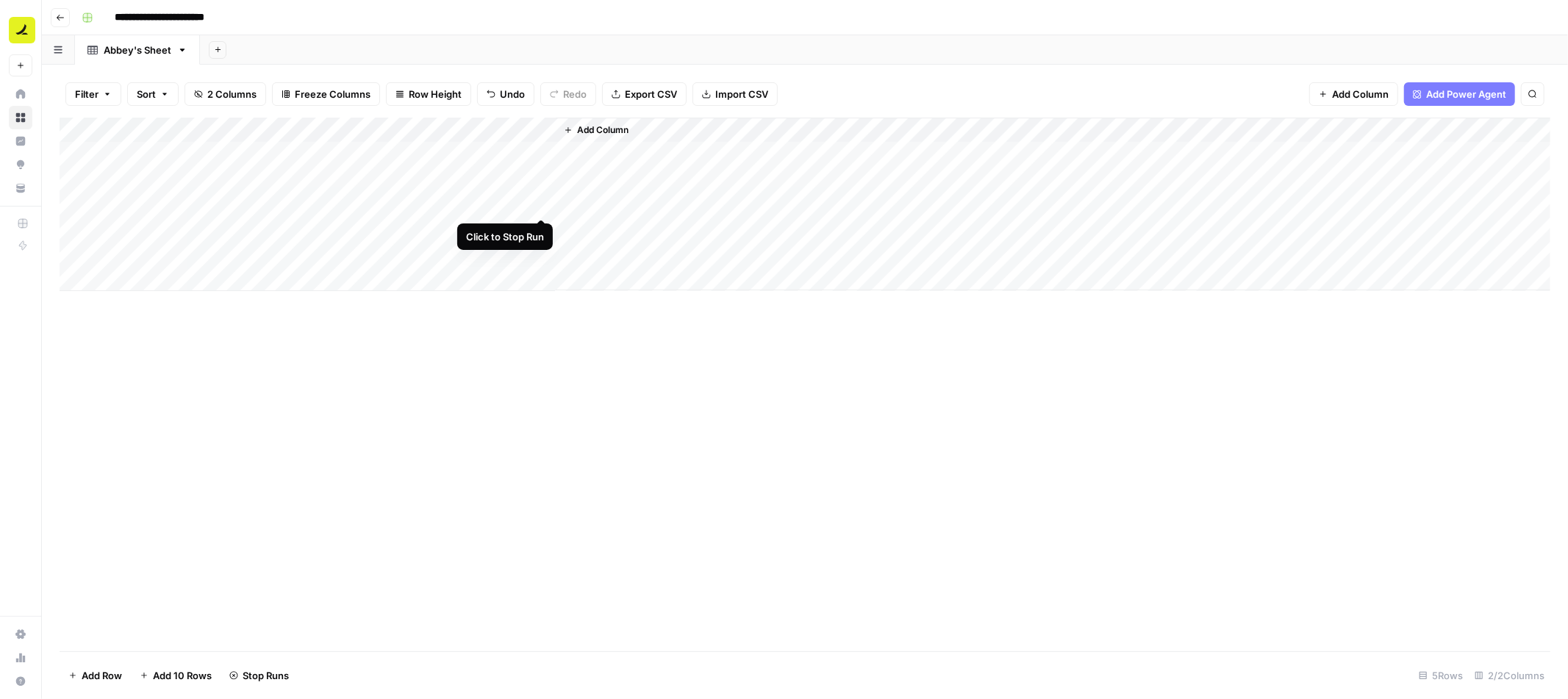
click at [542, 202] on div "Add Column" at bounding box center [805, 204] width 1491 height 174
click at [543, 226] on div "Add Column" at bounding box center [805, 204] width 1491 height 174
click at [543, 251] on div "Add Column" at bounding box center [805, 204] width 1491 height 174
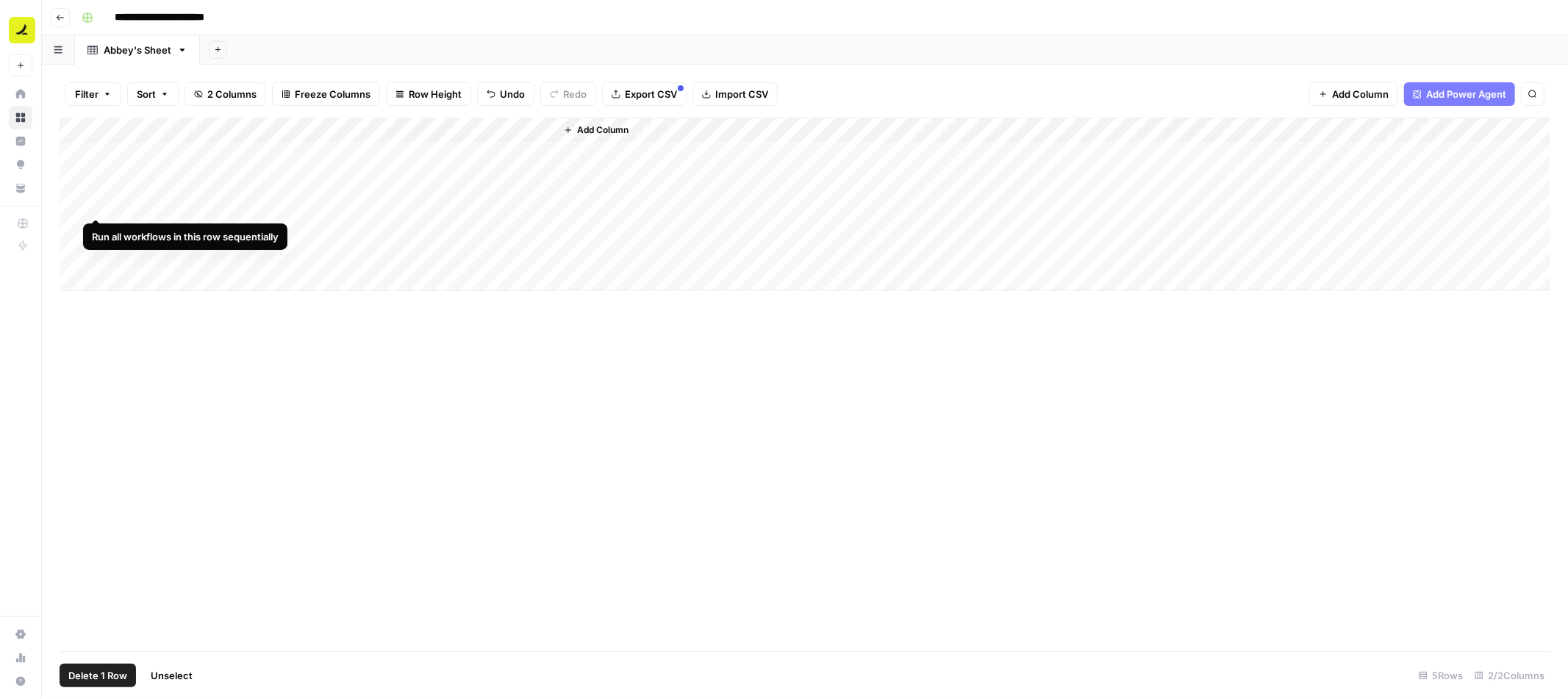
click at [72, 202] on div "Add Column" at bounding box center [805, 204] width 1491 height 174
click at [78, 230] on div "Add Column" at bounding box center [805, 204] width 1491 height 174
click at [79, 249] on div "Add Column" at bounding box center [805, 204] width 1491 height 174
click at [136, 670] on button "Delete 3 Rows" at bounding box center [100, 675] width 83 height 24
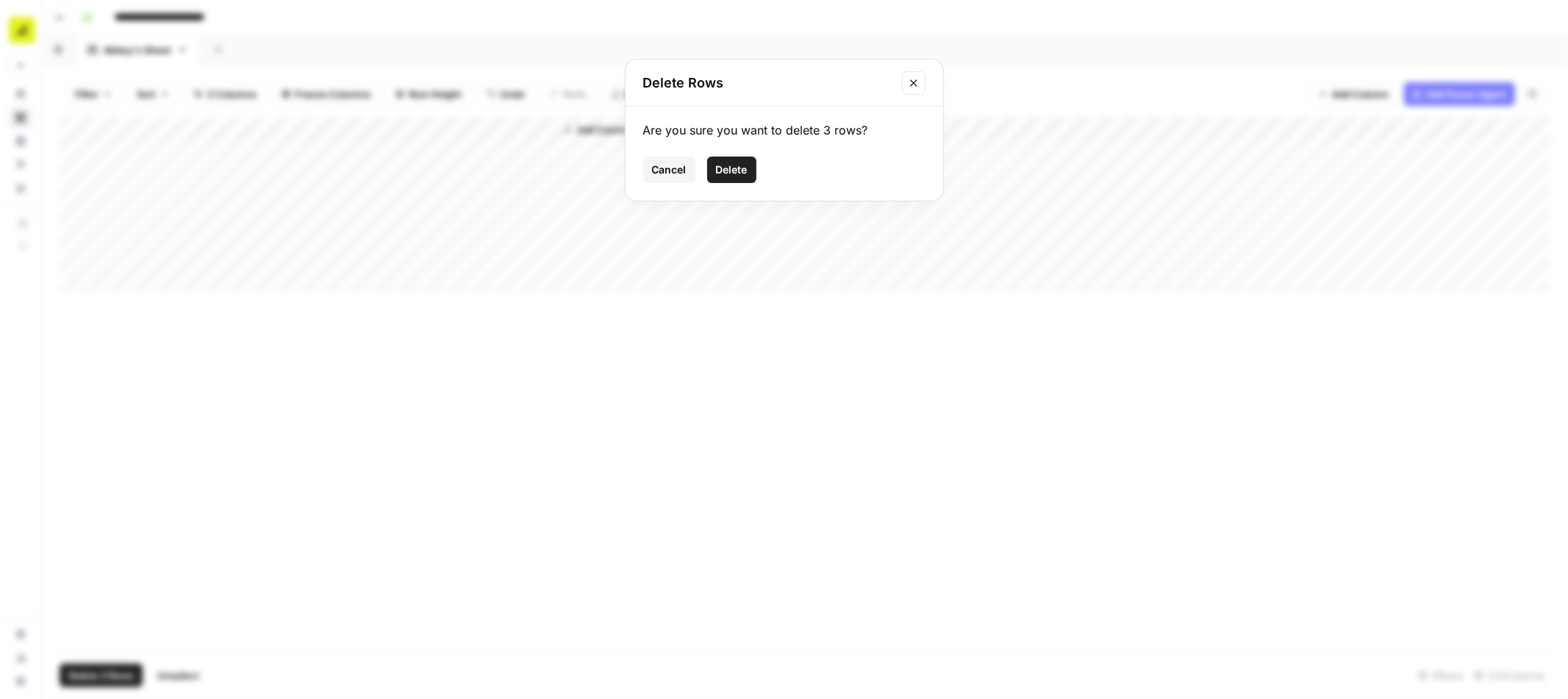
click at [739, 168] on span "Delete" at bounding box center [732, 169] width 31 height 15
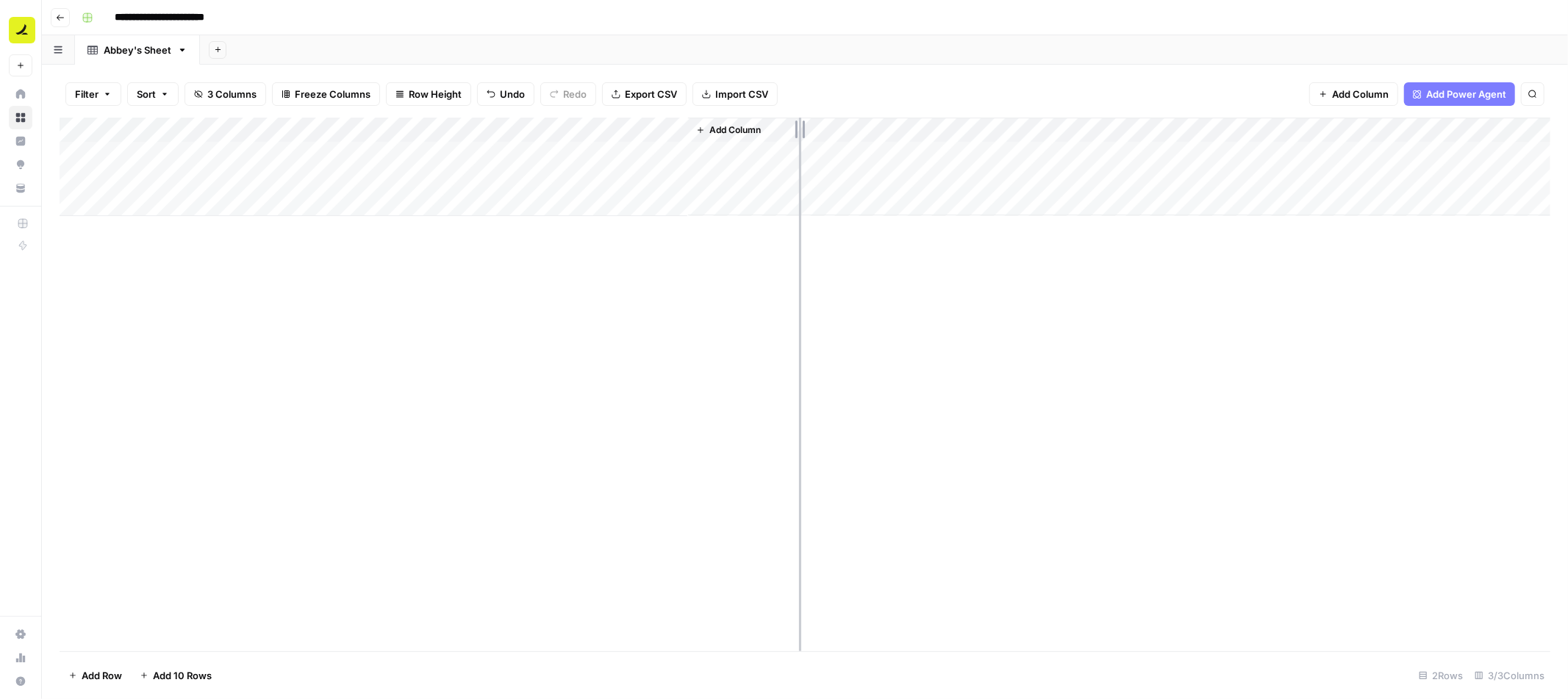
drag, startPoint x: 684, startPoint y: 129, endPoint x: 803, endPoint y: 147, distance: 120.4
click at [803, 147] on div "Add Column" at bounding box center [805, 167] width 1491 height 99
click at [691, 155] on div "Add Column" at bounding box center [805, 167] width 1491 height 99
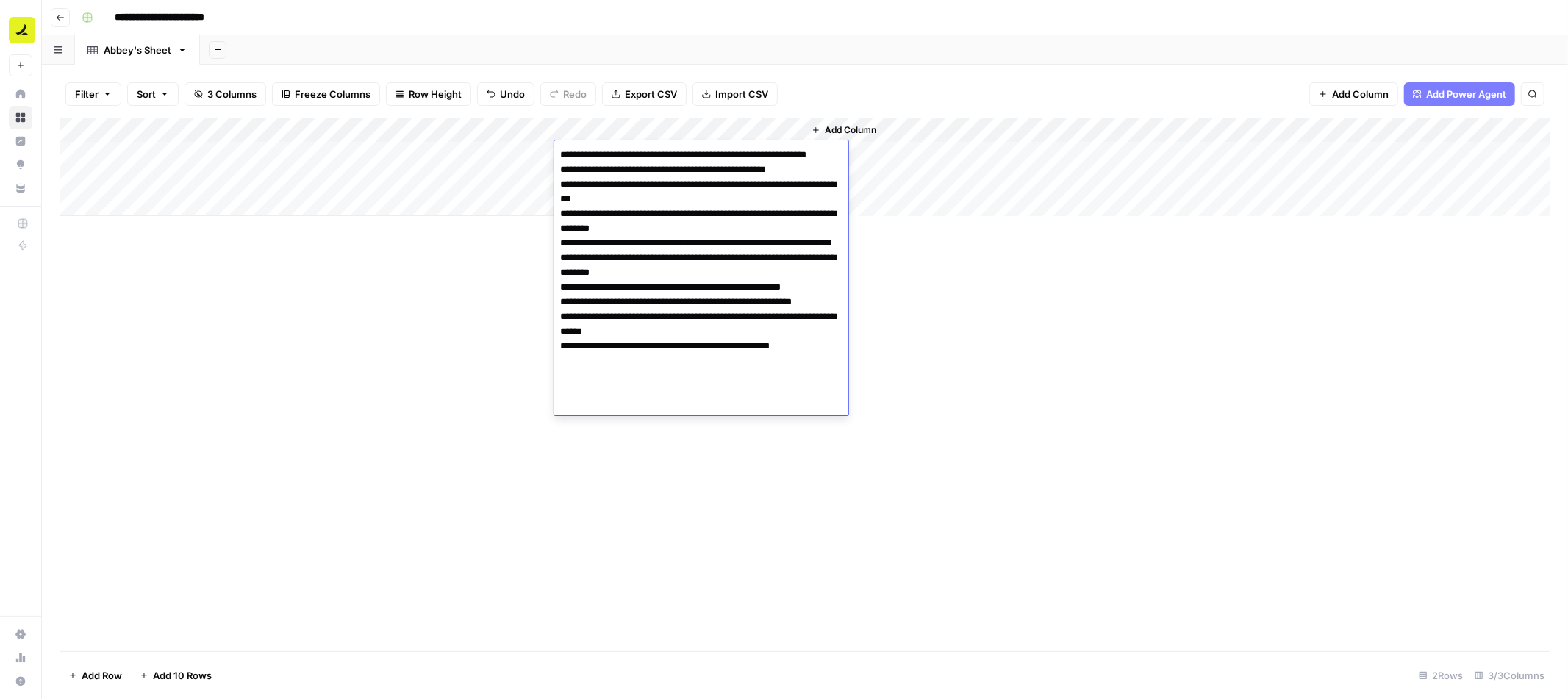
click at [438, 285] on div "Add Column" at bounding box center [805, 384] width 1491 height 533
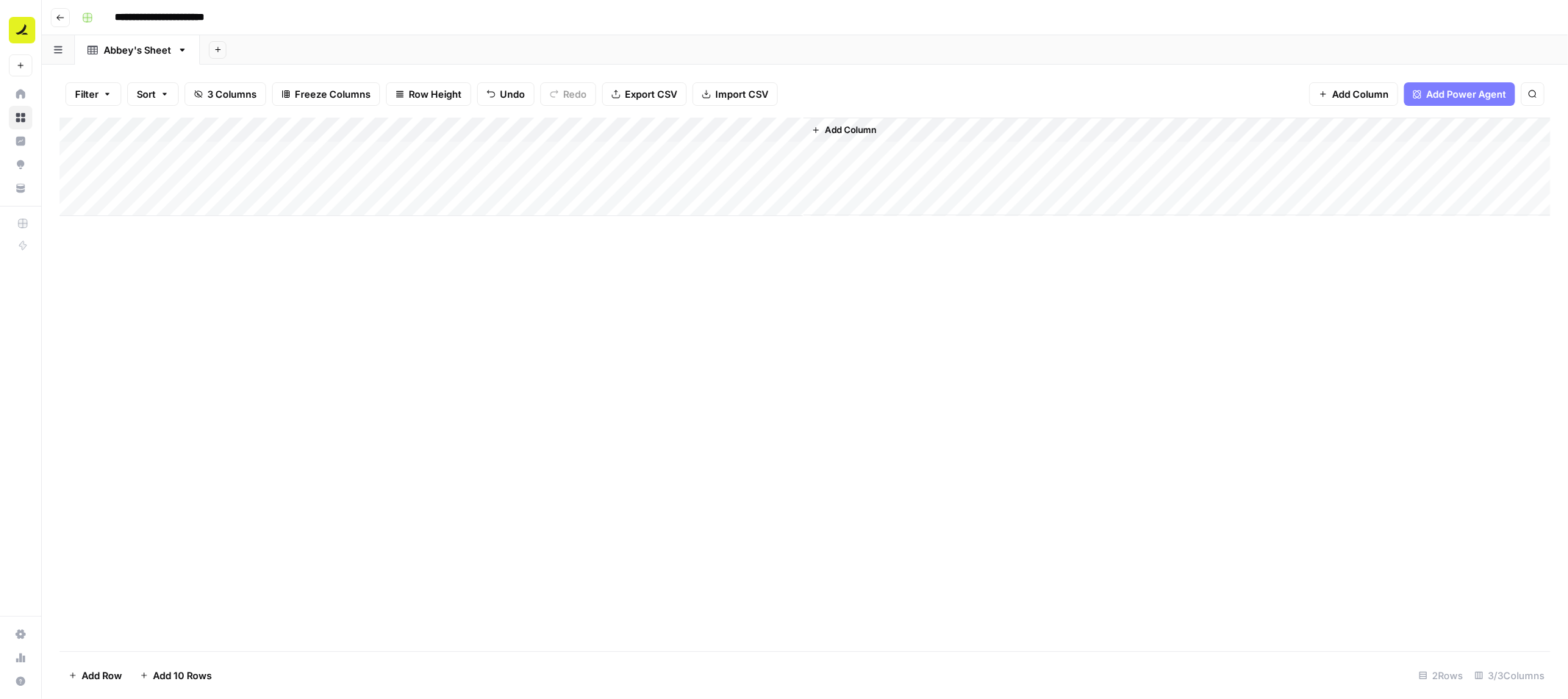
click at [794, 127] on div "Add Column" at bounding box center [805, 167] width 1491 height 99
click at [747, 159] on div "Add Column" at bounding box center [805, 167] width 1491 height 99
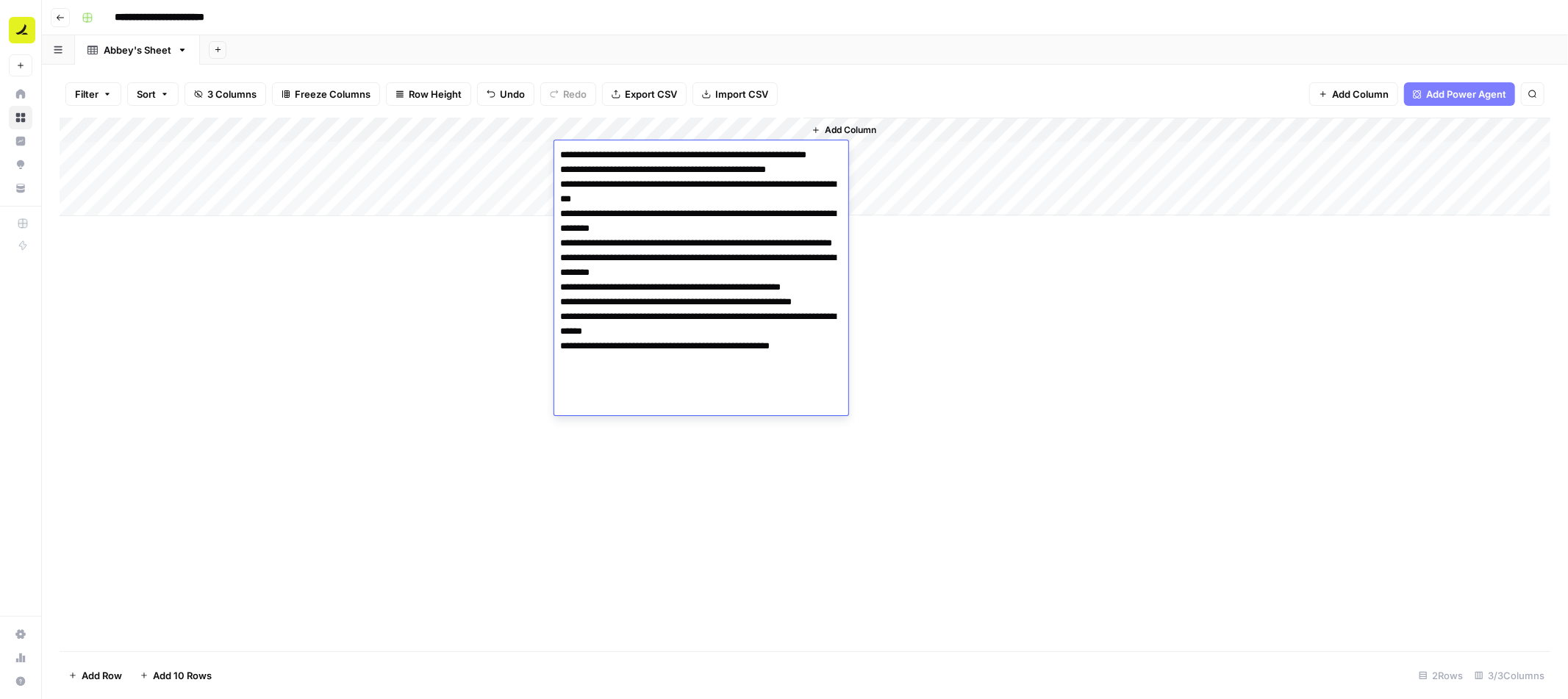
click at [494, 318] on div "Add Column" at bounding box center [805, 384] width 1491 height 533
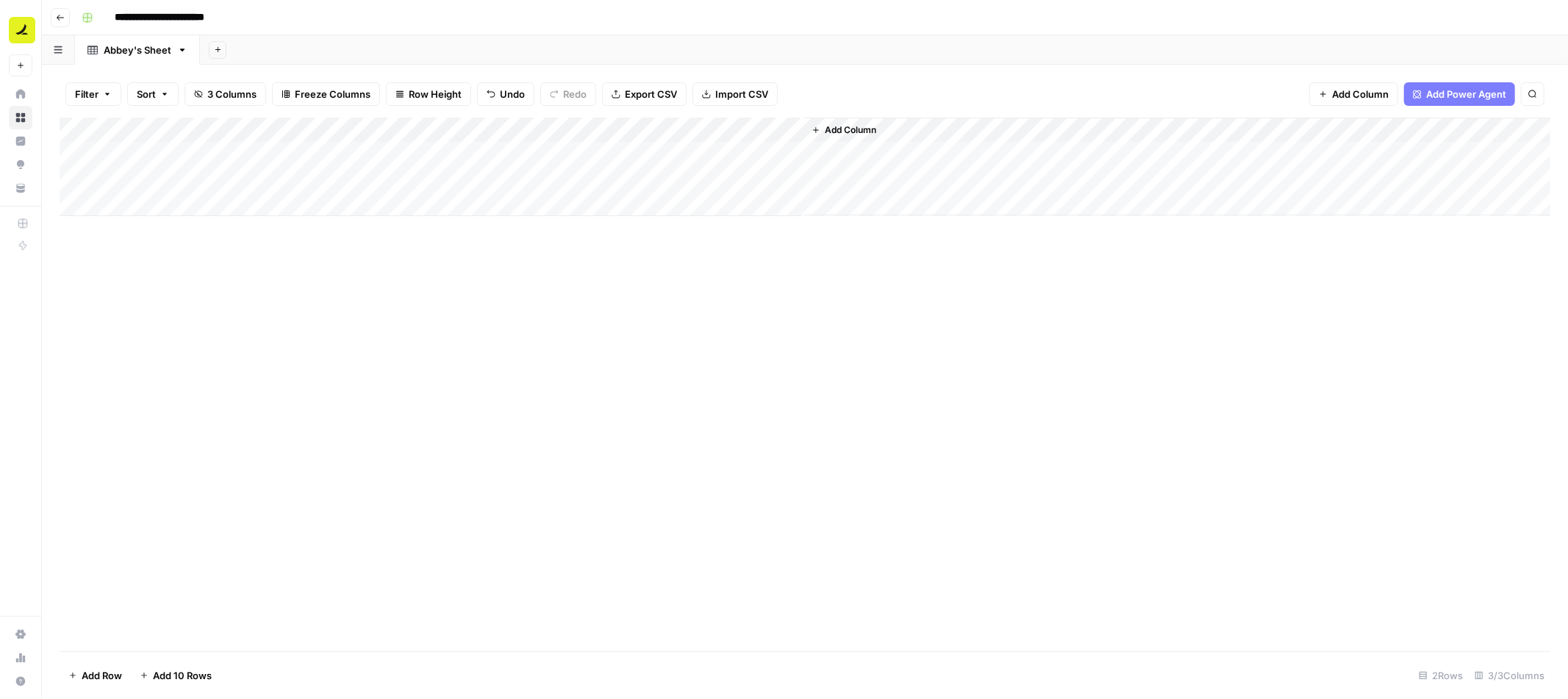
click at [682, 151] on div "Add Column" at bounding box center [805, 167] width 1491 height 99
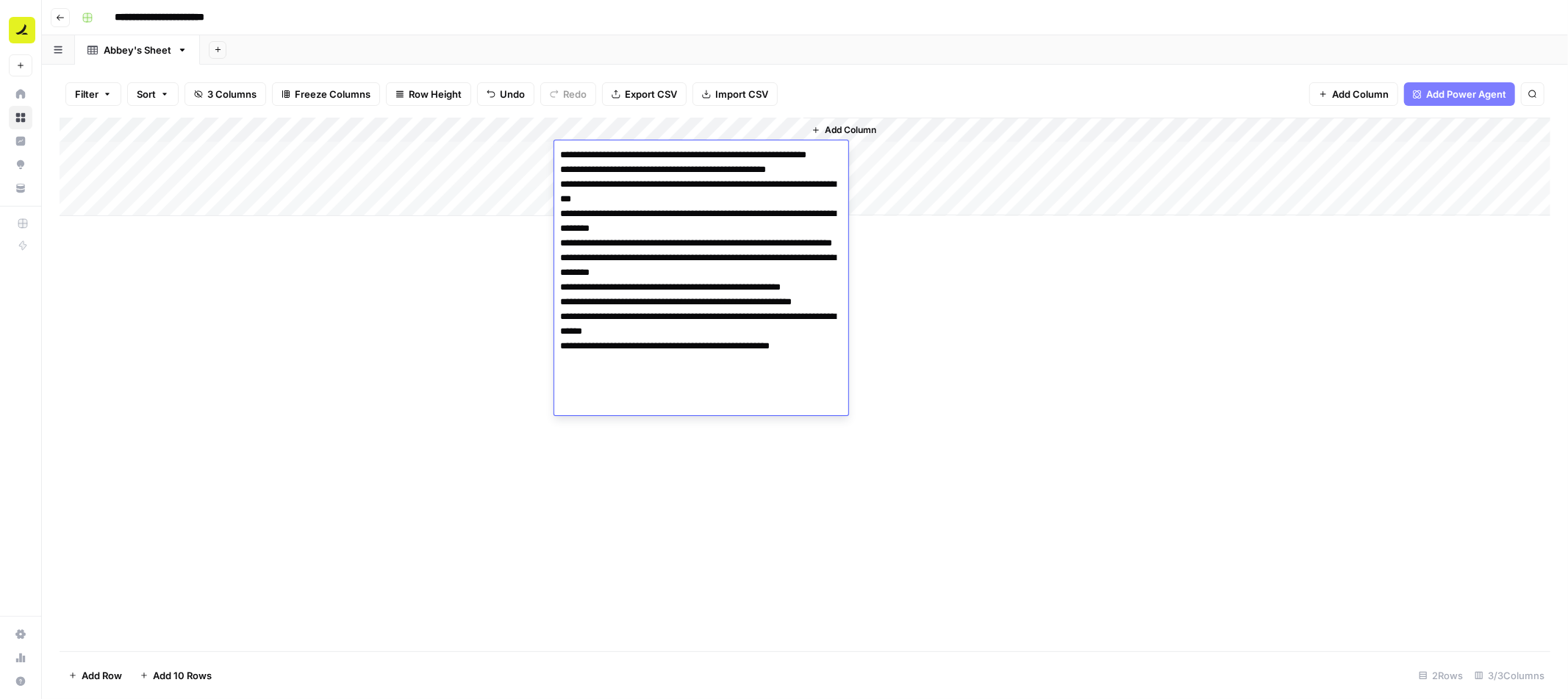
click at [682, 151] on textarea "**********" at bounding box center [701, 272] width 294 height 256
click at [670, 216] on textarea "**********" at bounding box center [701, 272] width 294 height 256
click at [510, 265] on div "Add Column" at bounding box center [805, 384] width 1491 height 533
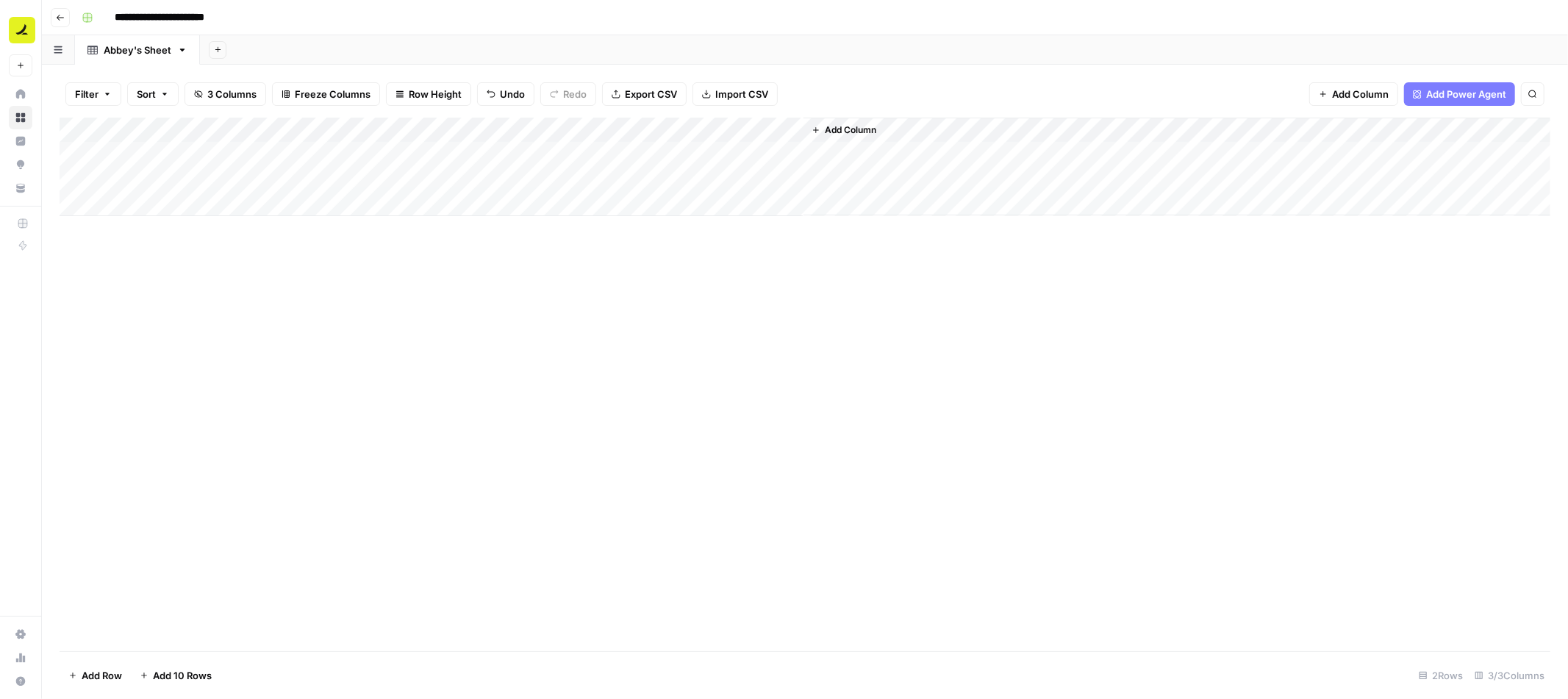
click at [789, 127] on div "Add Column" at bounding box center [805, 167] width 1491 height 99
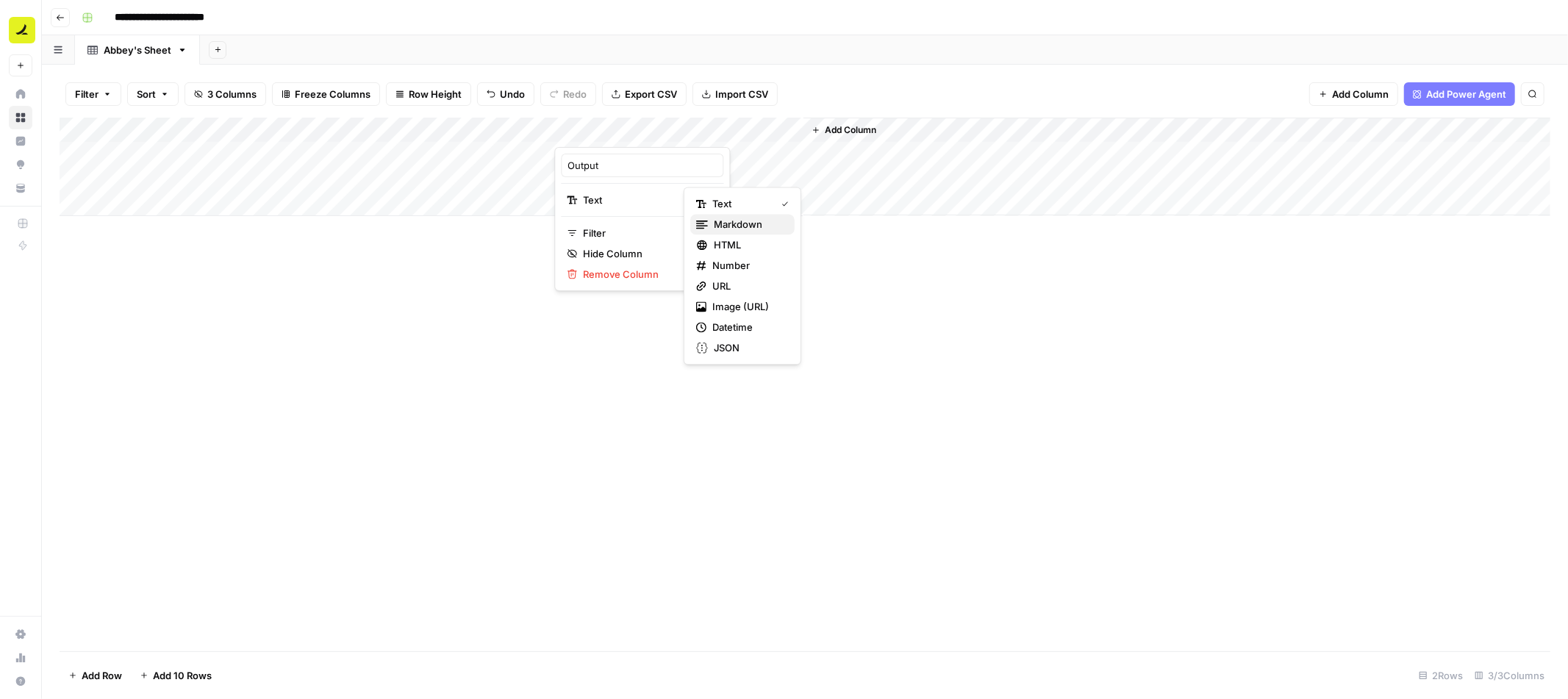
click at [726, 226] on span "Markdown" at bounding box center [748, 223] width 69 height 15
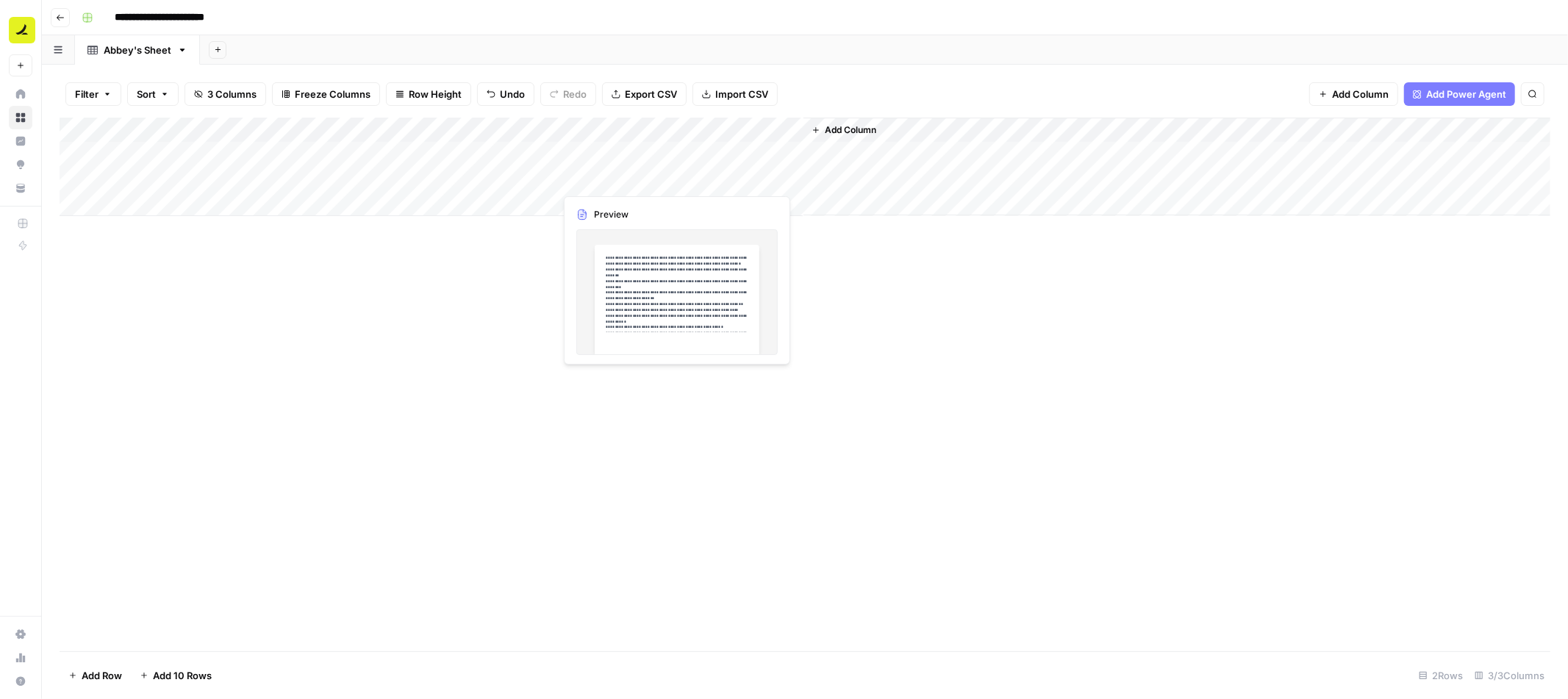
click at [659, 161] on div "Add Column" at bounding box center [805, 167] width 1491 height 99
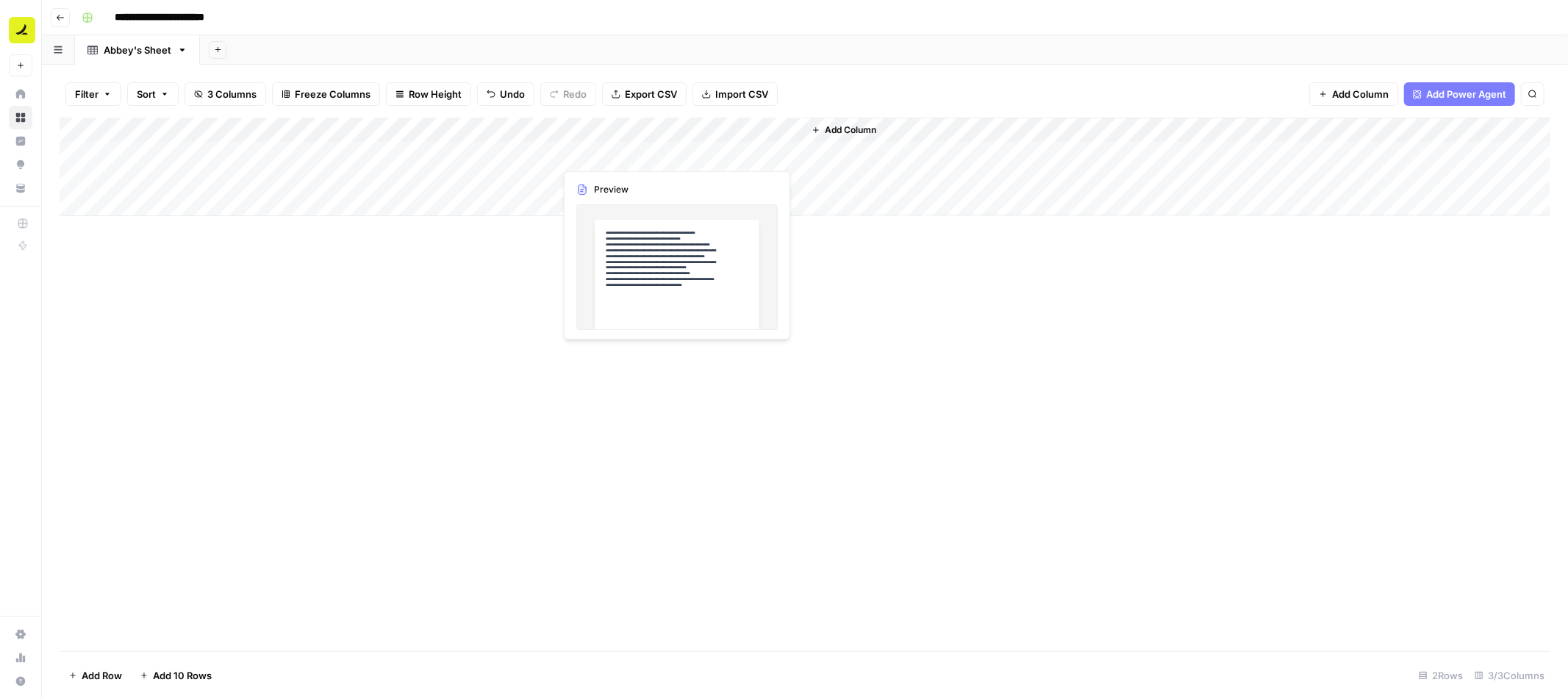
click at [659, 161] on div "Add Column" at bounding box center [805, 167] width 1491 height 99
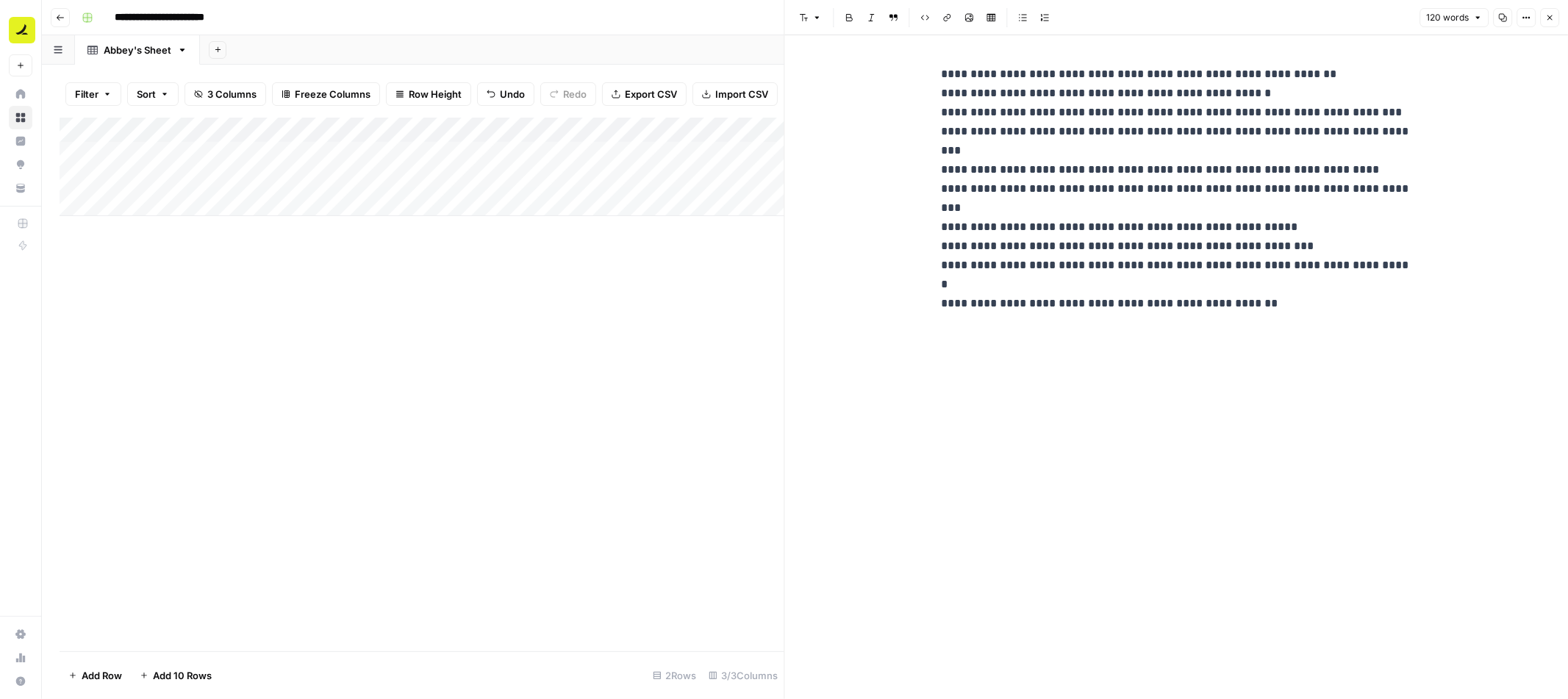
click at [936, 72] on div "**********" at bounding box center [1176, 160] width 488 height 202
click at [686, 268] on div "Add Column" at bounding box center [422, 384] width 725 height 533
click at [1556, 13] on button "Close" at bounding box center [1550, 17] width 19 height 19
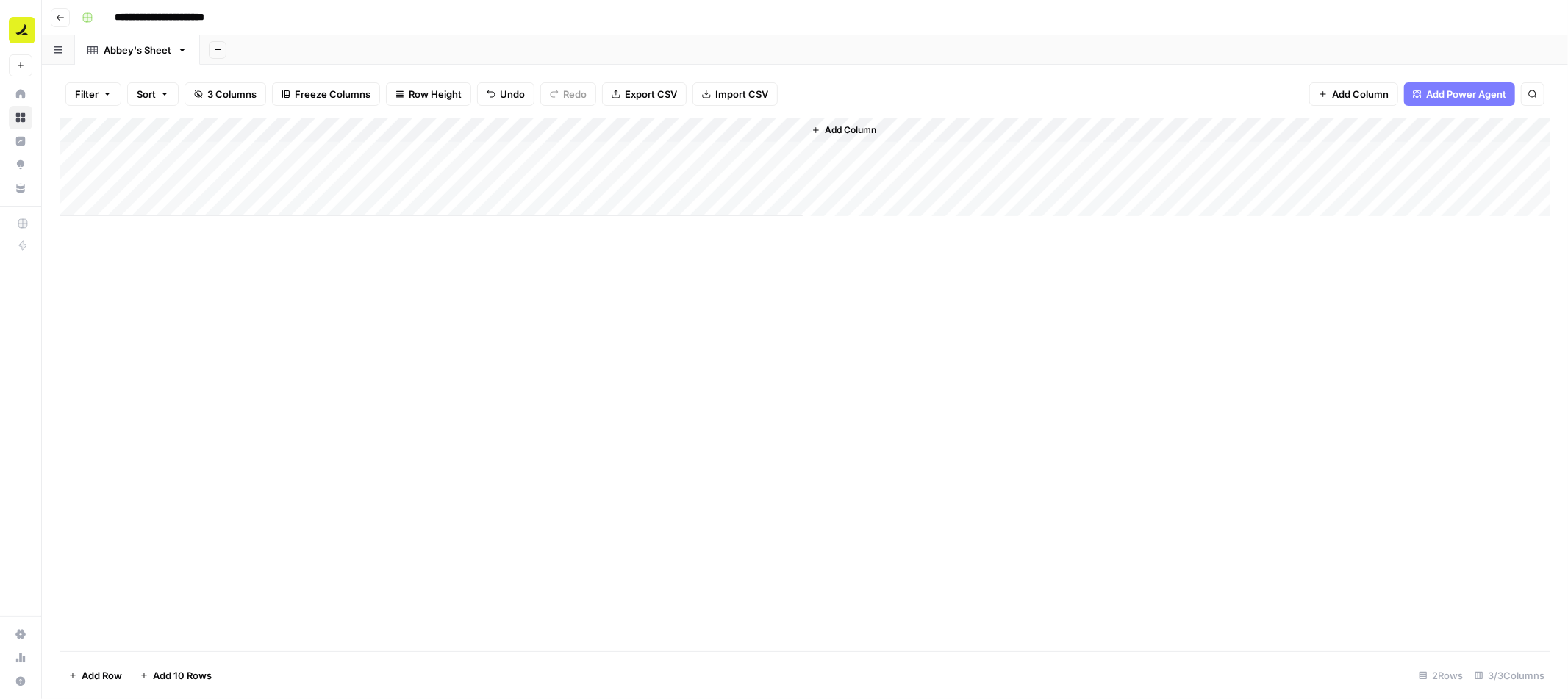
click at [906, 303] on div "Add Column" at bounding box center [805, 384] width 1491 height 533
click at [65, 18] on icon "button" at bounding box center [60, 17] width 9 height 9
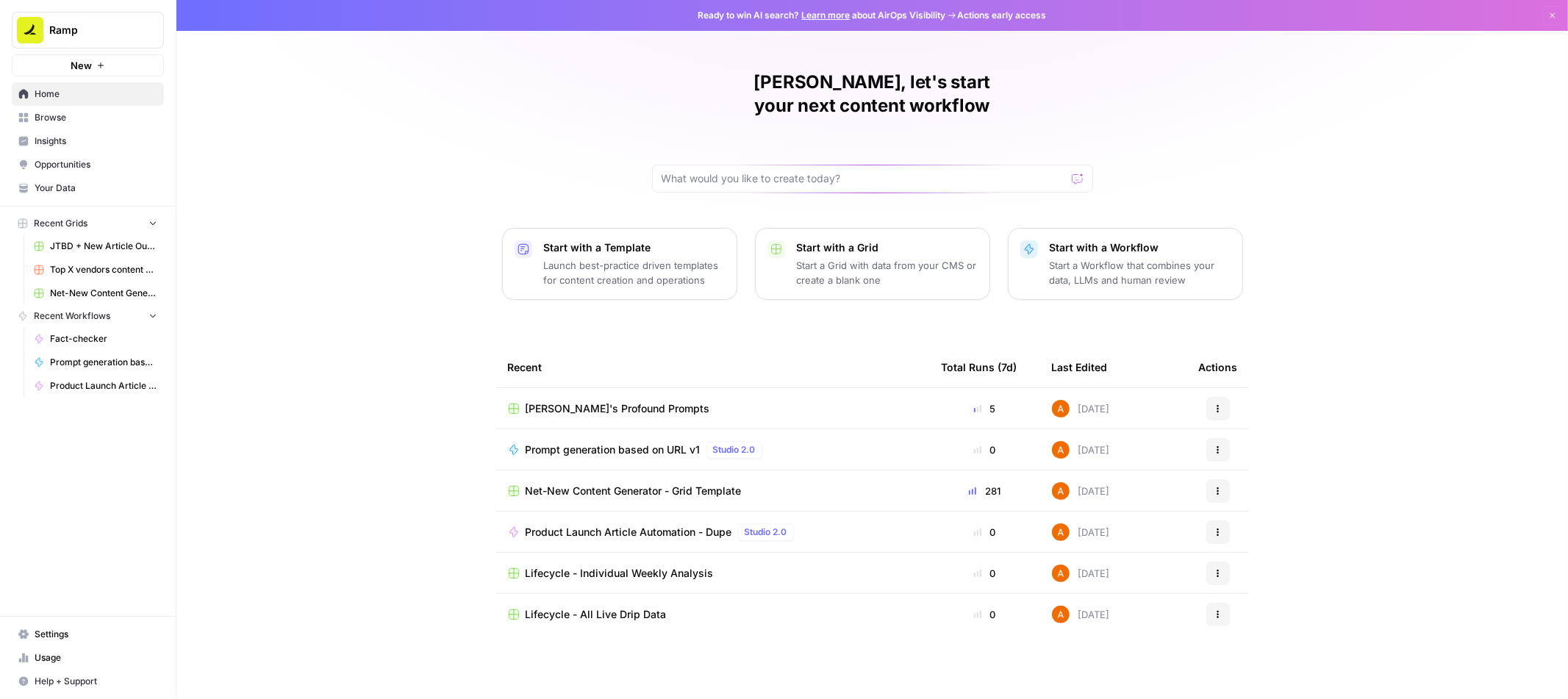
click at [581, 401] on span "Abbey's Profound Prompts" at bounding box center [617, 408] width 184 height 15
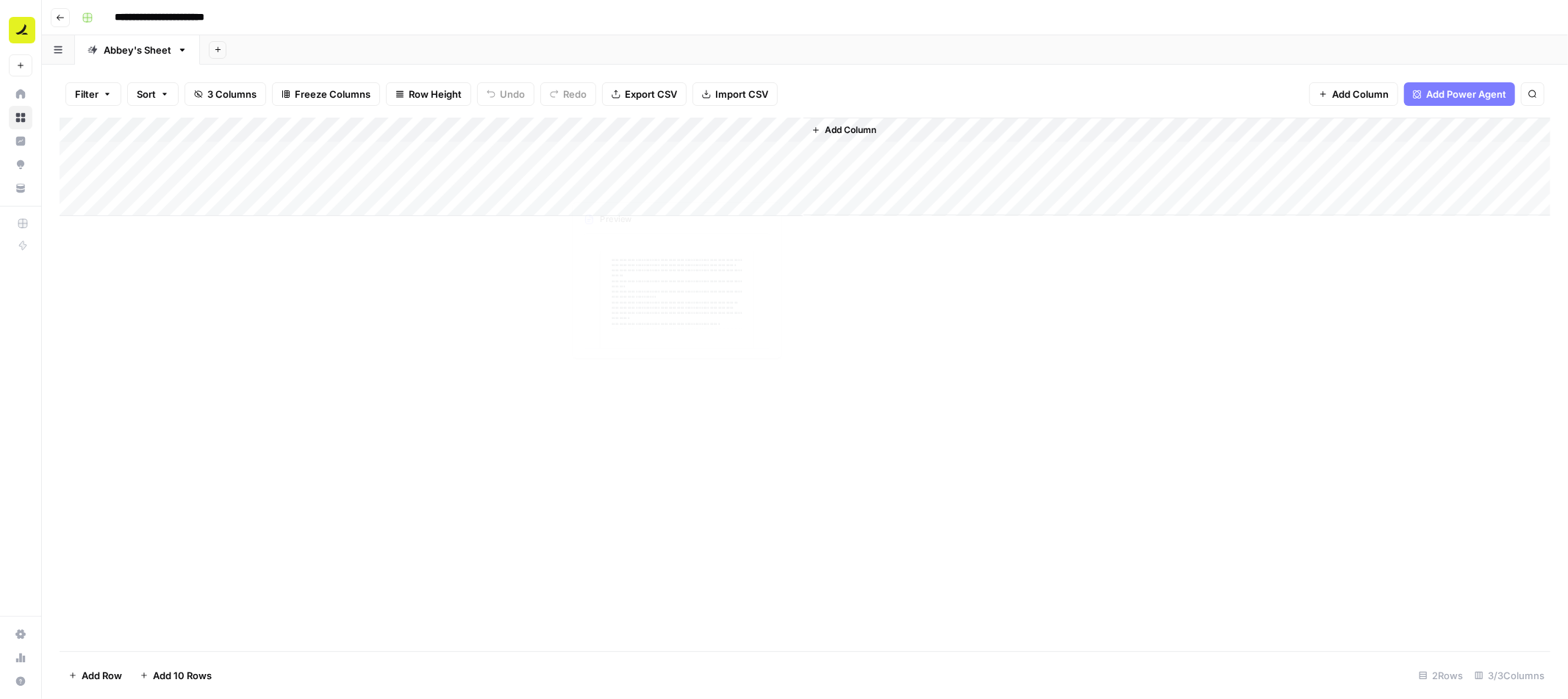
click at [636, 151] on div "Add Column" at bounding box center [805, 167] width 1491 height 99
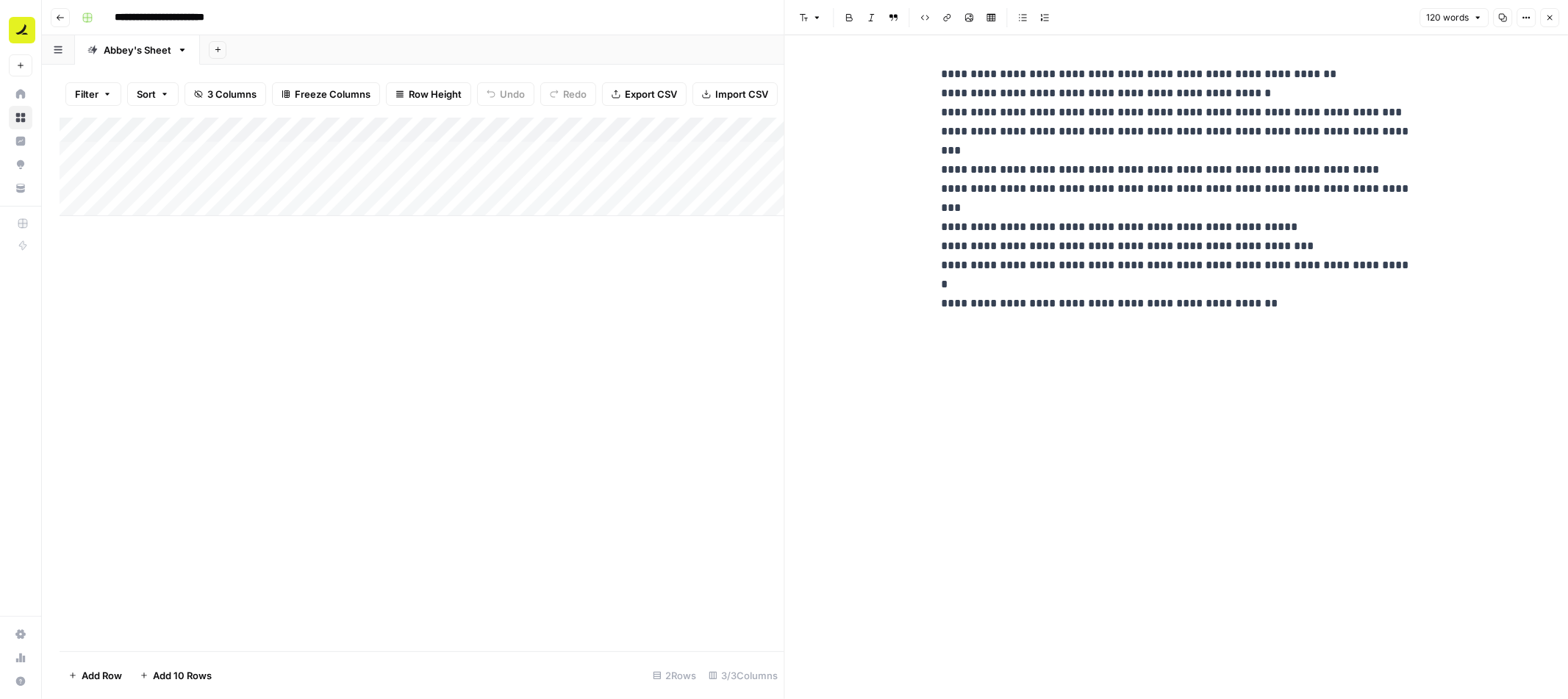
click at [1548, 24] on button "Close" at bounding box center [1550, 17] width 19 height 19
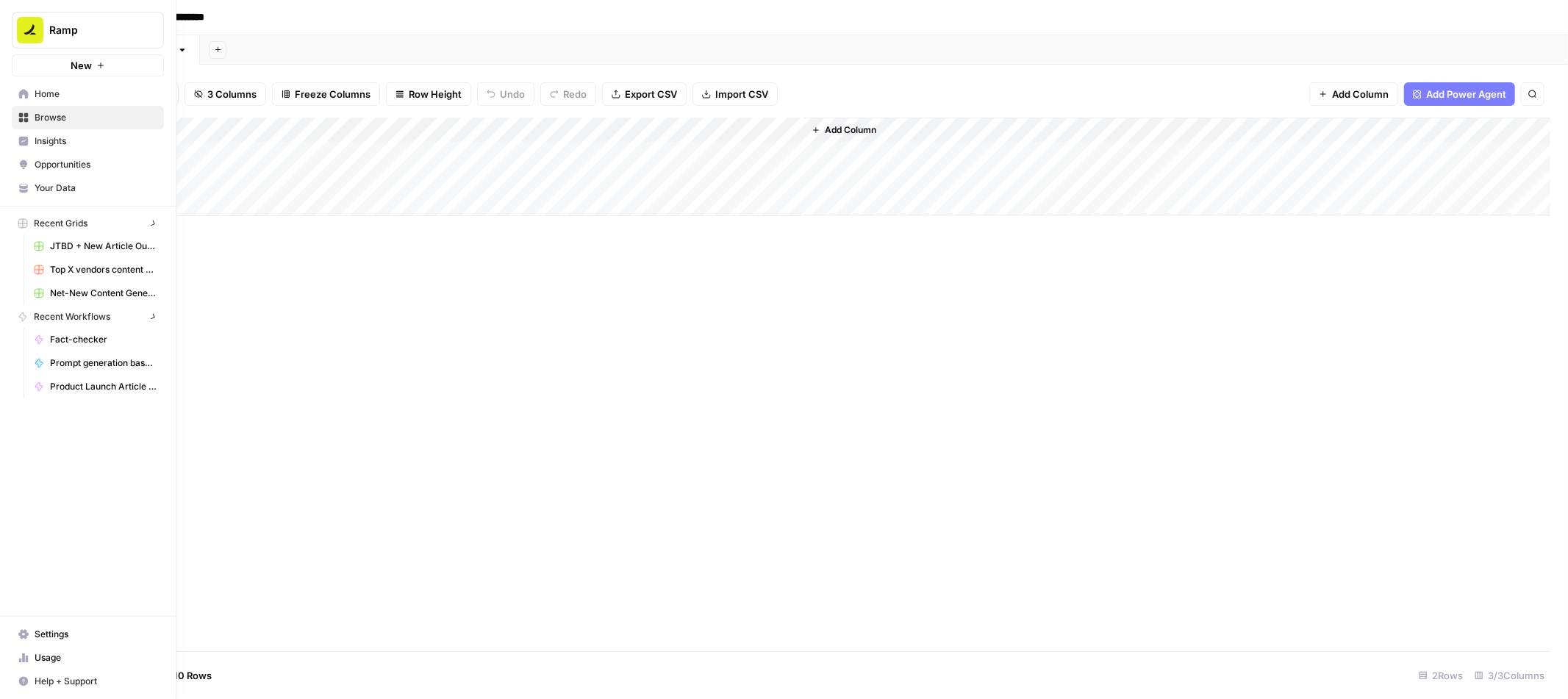
click at [60, 21] on button "Ramp" at bounding box center [87, 30] width 152 height 37
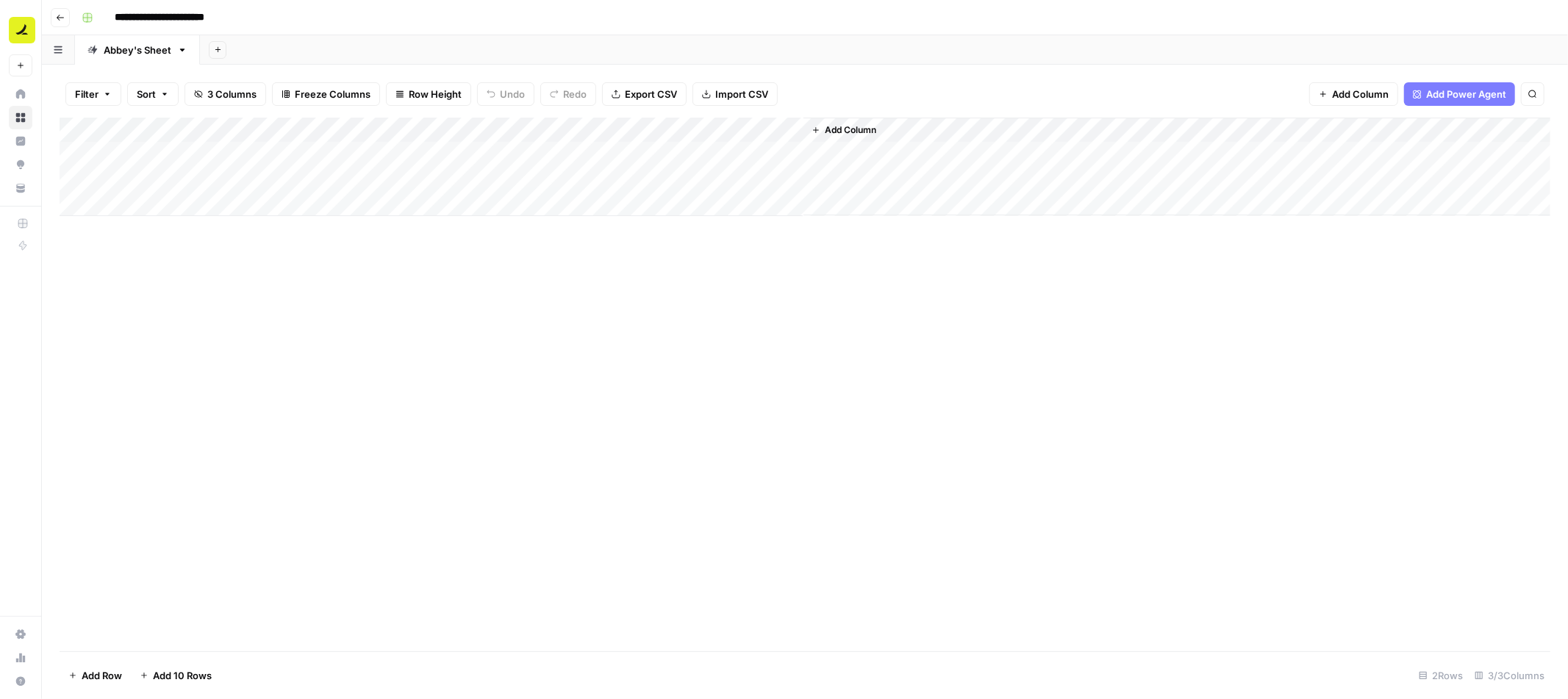
click at [58, 15] on icon "button" at bounding box center [60, 17] width 9 height 9
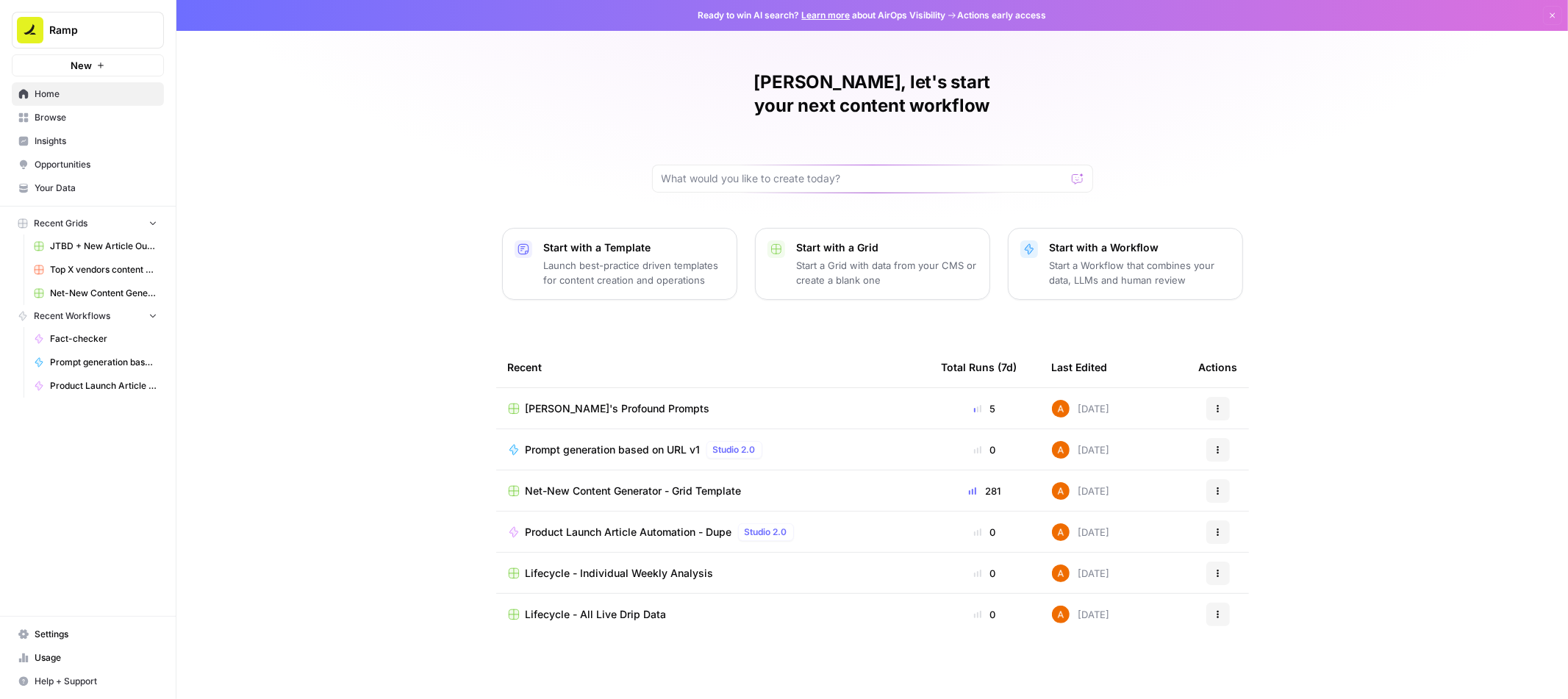
click at [92, 250] on span "JTBD + New Article Output" at bounding box center [103, 246] width 107 height 13
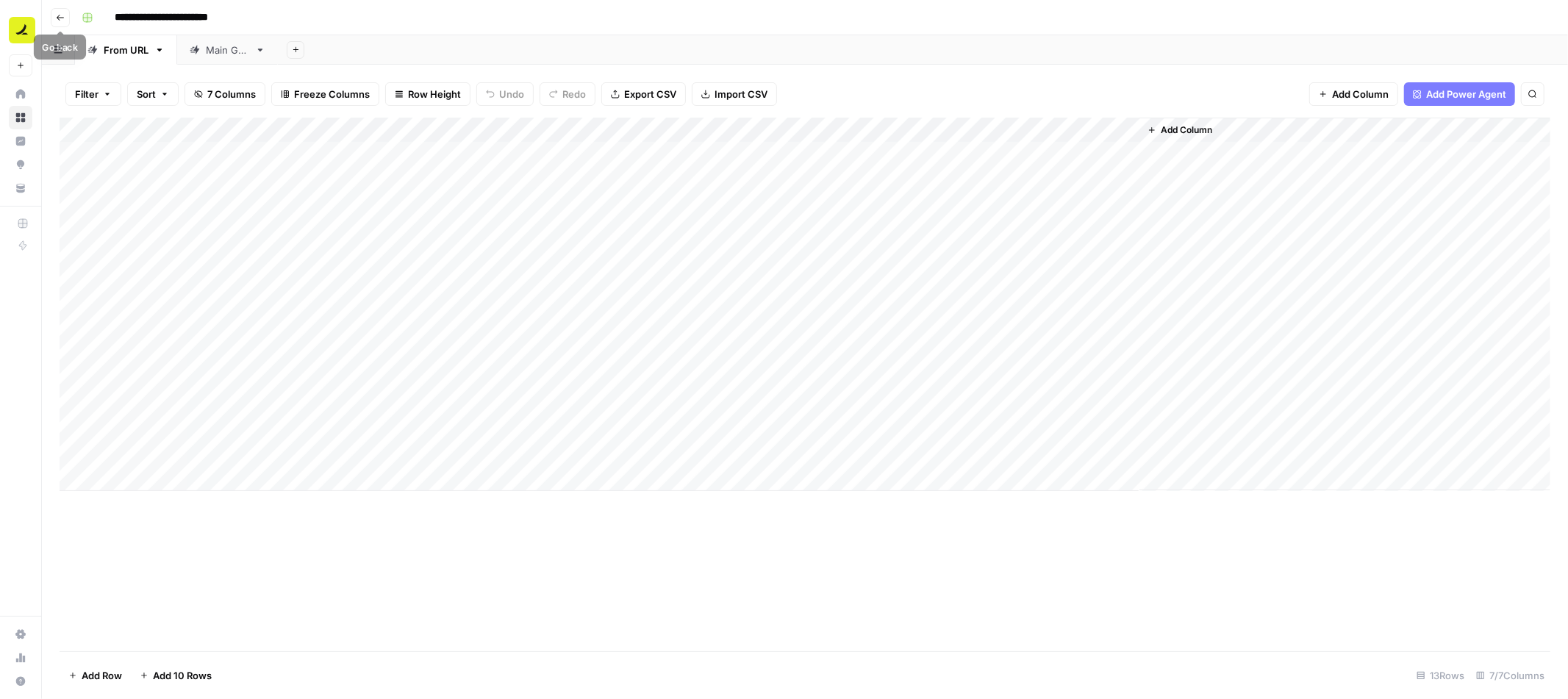
click at [55, 21] on button "Go back" at bounding box center [60, 17] width 19 height 19
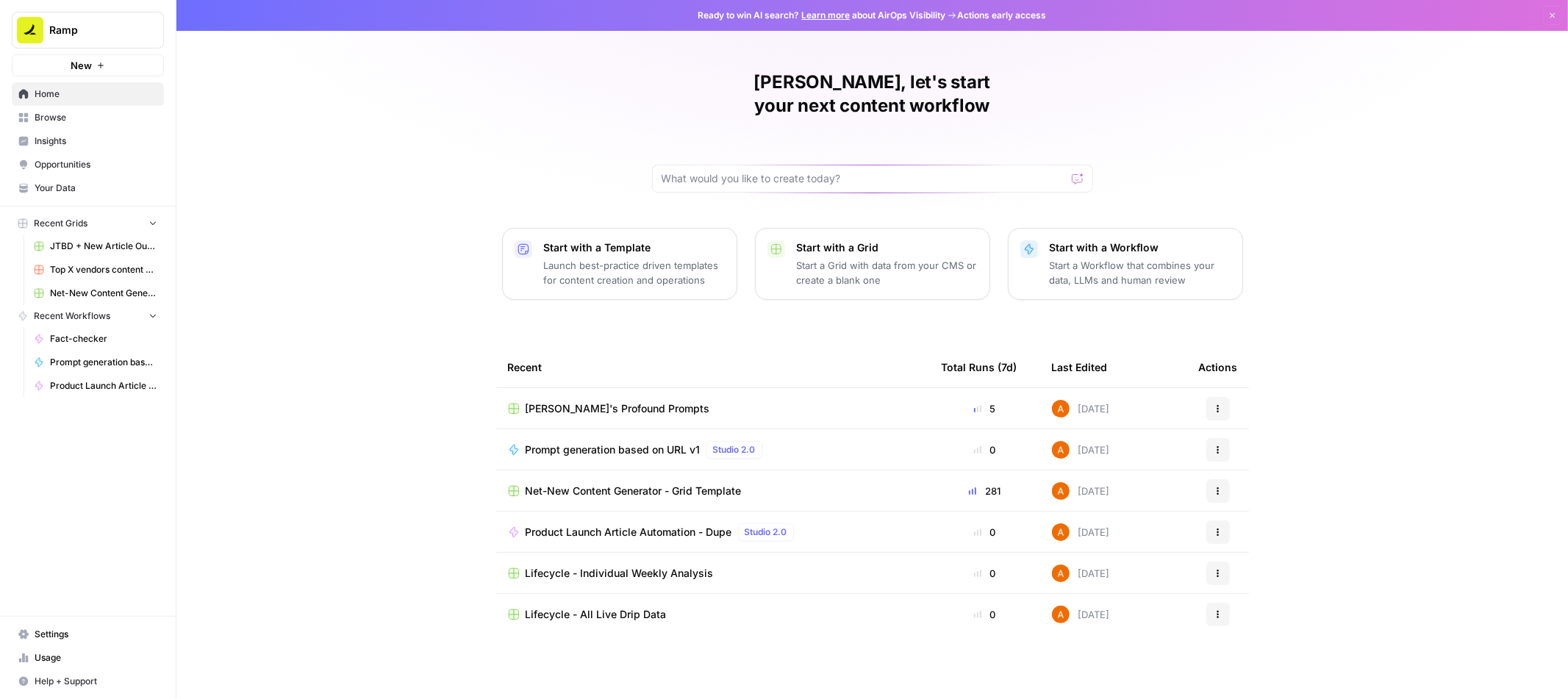
click at [79, 292] on span "Net-New Content Generator - Grid Template" at bounding box center [103, 292] width 107 height 13
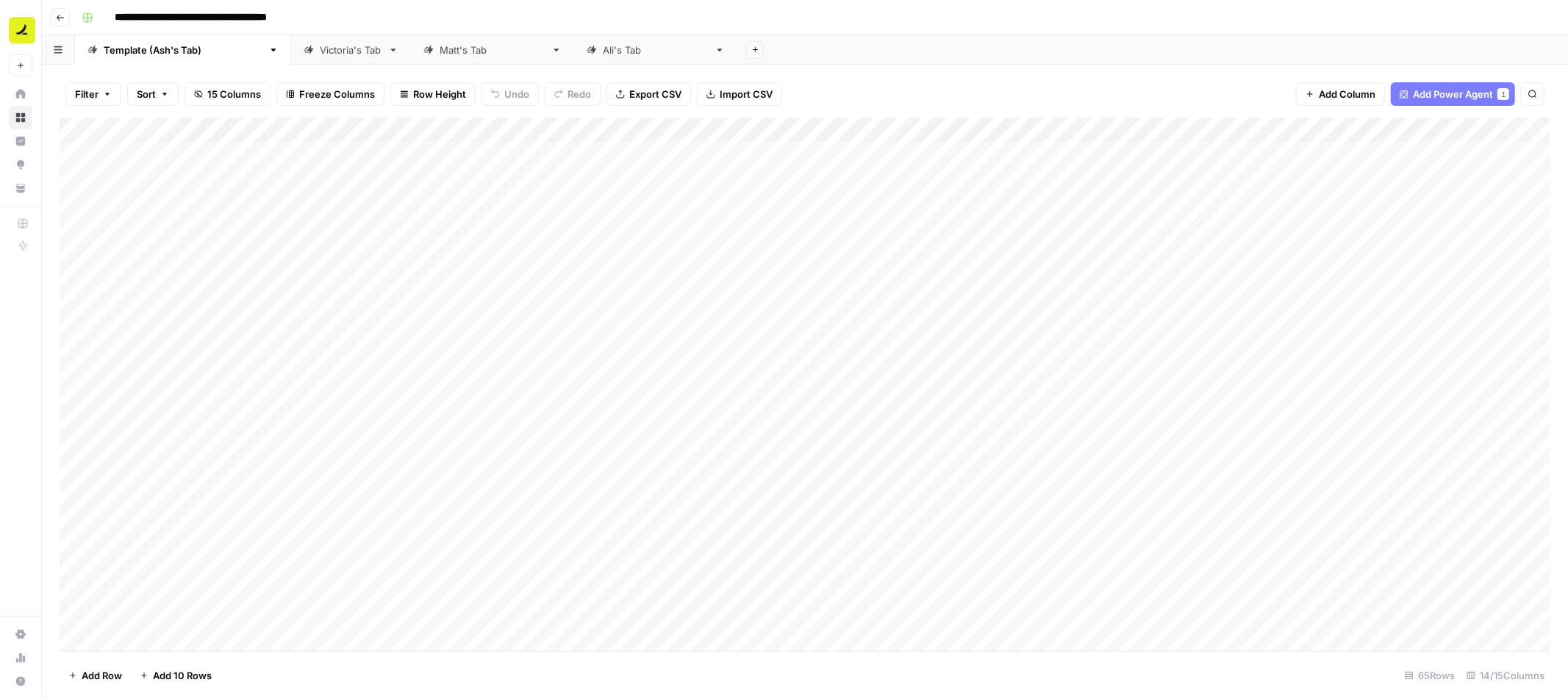
click at [382, 134] on div "Add Column" at bounding box center [805, 384] width 1491 height 533
click at [328, 109] on div "Filter Sort 15 Columns Freeze Columns Row Height Undo Redo Export CSV Import CS…" at bounding box center [805, 94] width 1491 height 47
click at [97, 673] on span "Add Row" at bounding box center [101, 675] width 40 height 15
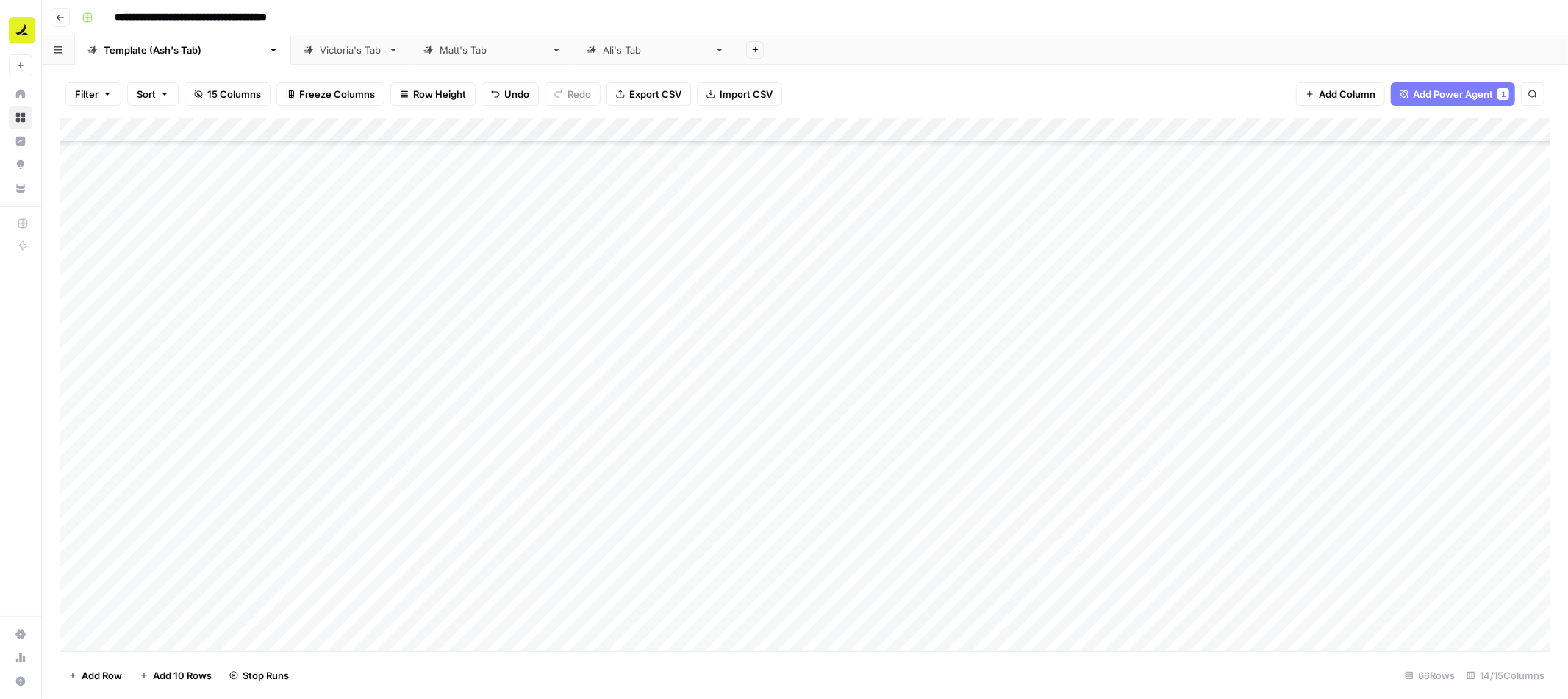
click at [59, 14] on icon "button" at bounding box center [60, 17] width 9 height 9
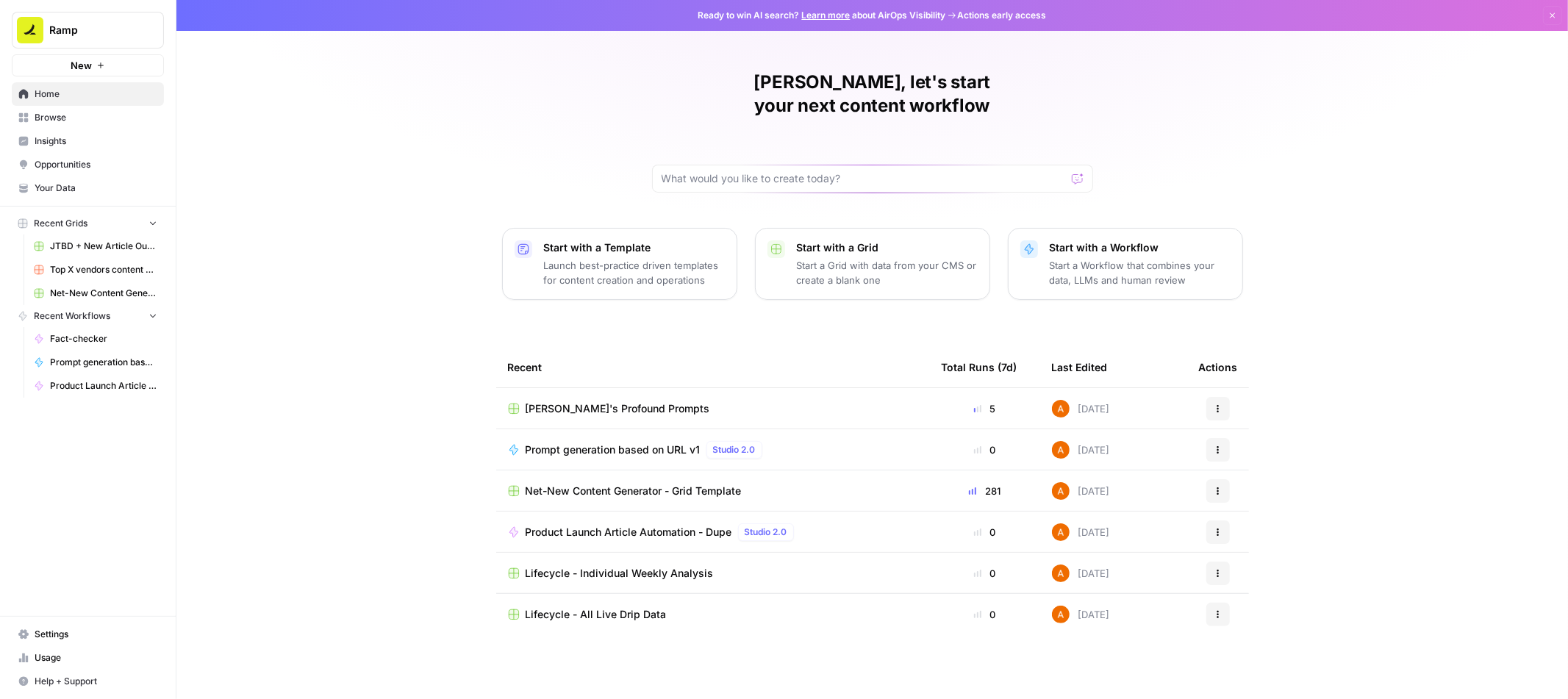
click at [73, 119] on span "Browse" at bounding box center [96, 117] width 123 height 13
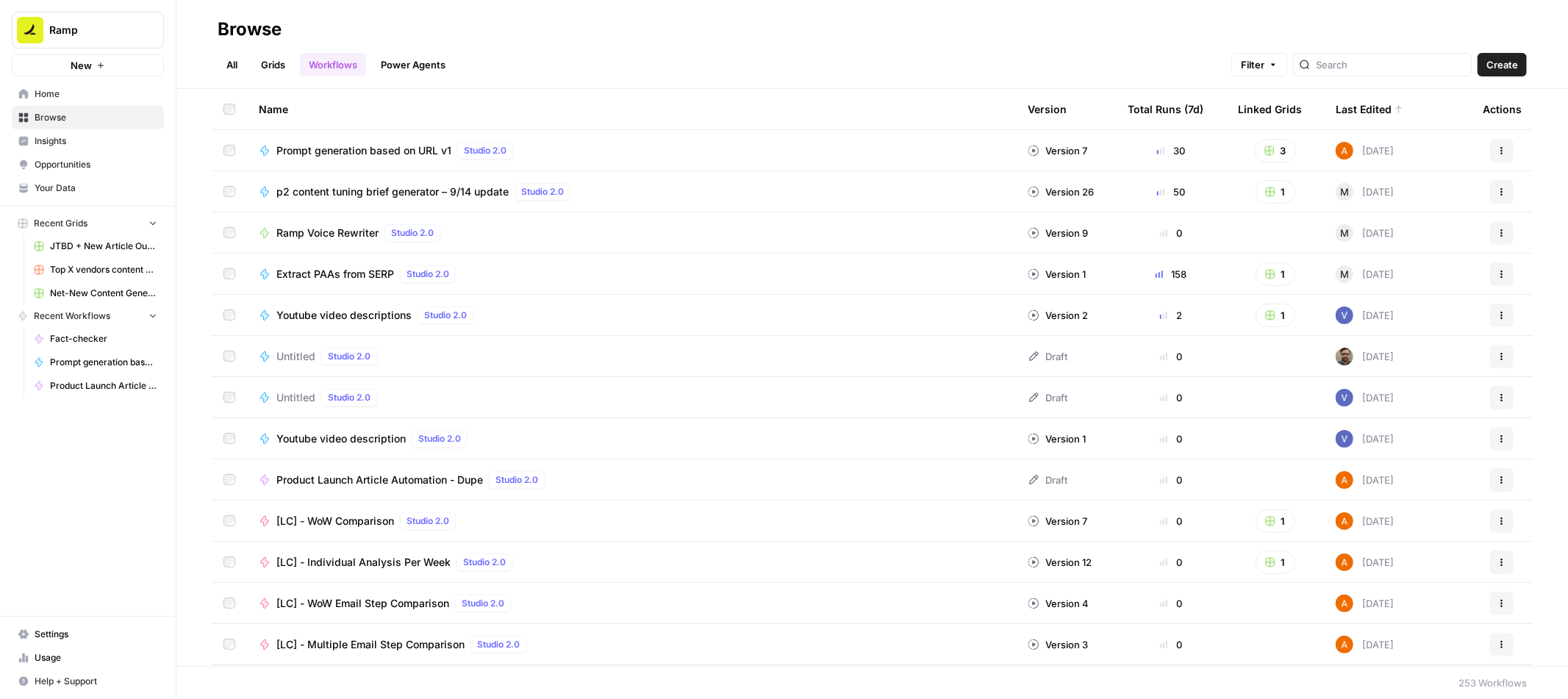
click at [405, 62] on link "Power Agents" at bounding box center [413, 65] width 82 height 24
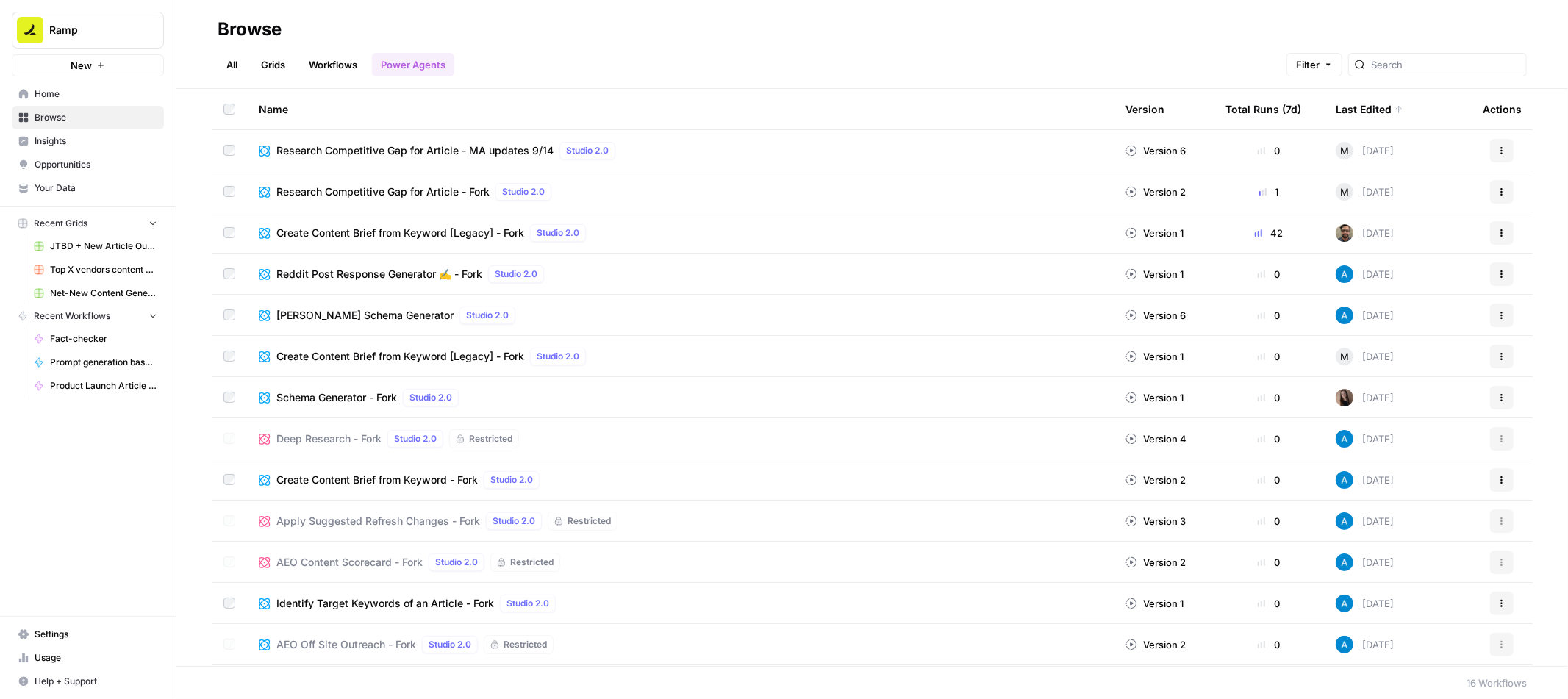
click at [411, 195] on span "Research Competitive Gap for Article - Fork" at bounding box center [383, 191] width 213 height 15
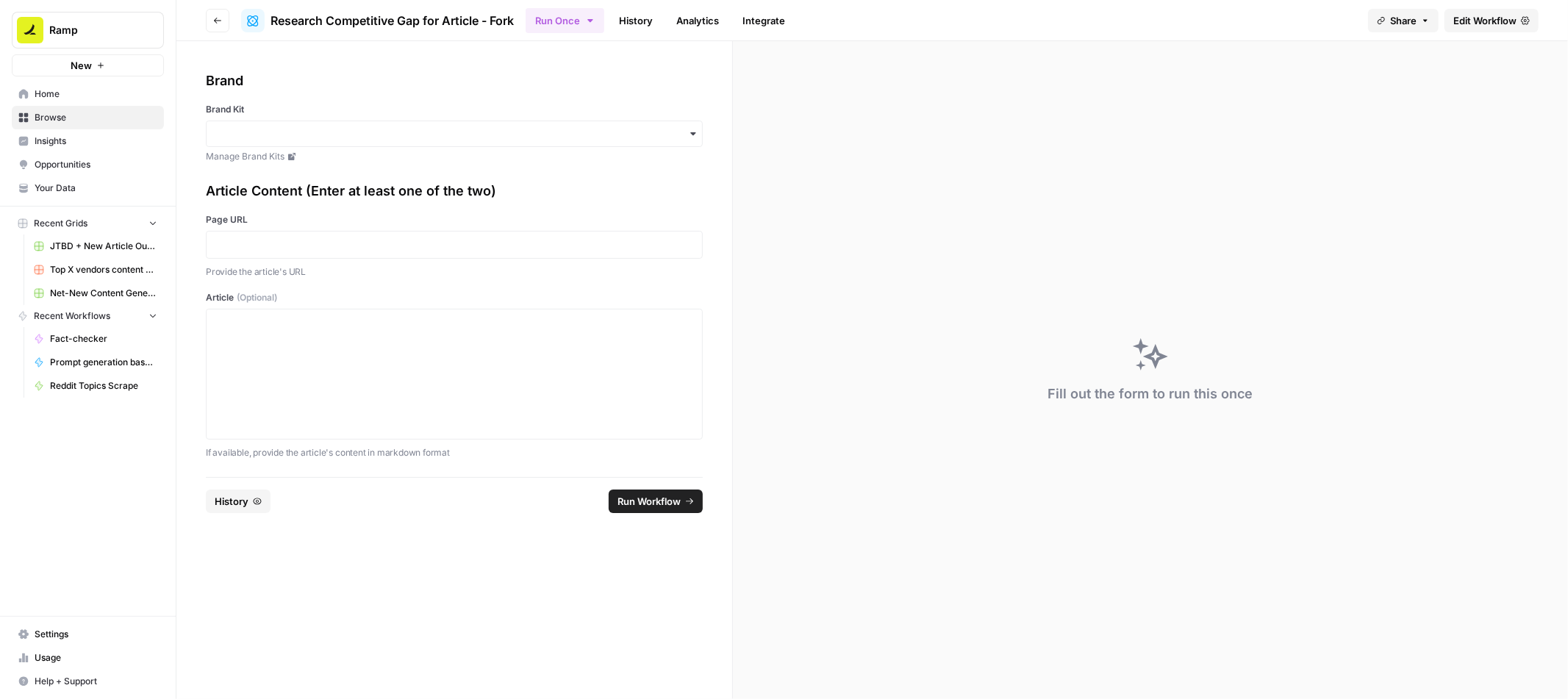
click at [1510, 21] on span "Edit Workflow" at bounding box center [1485, 20] width 63 height 15
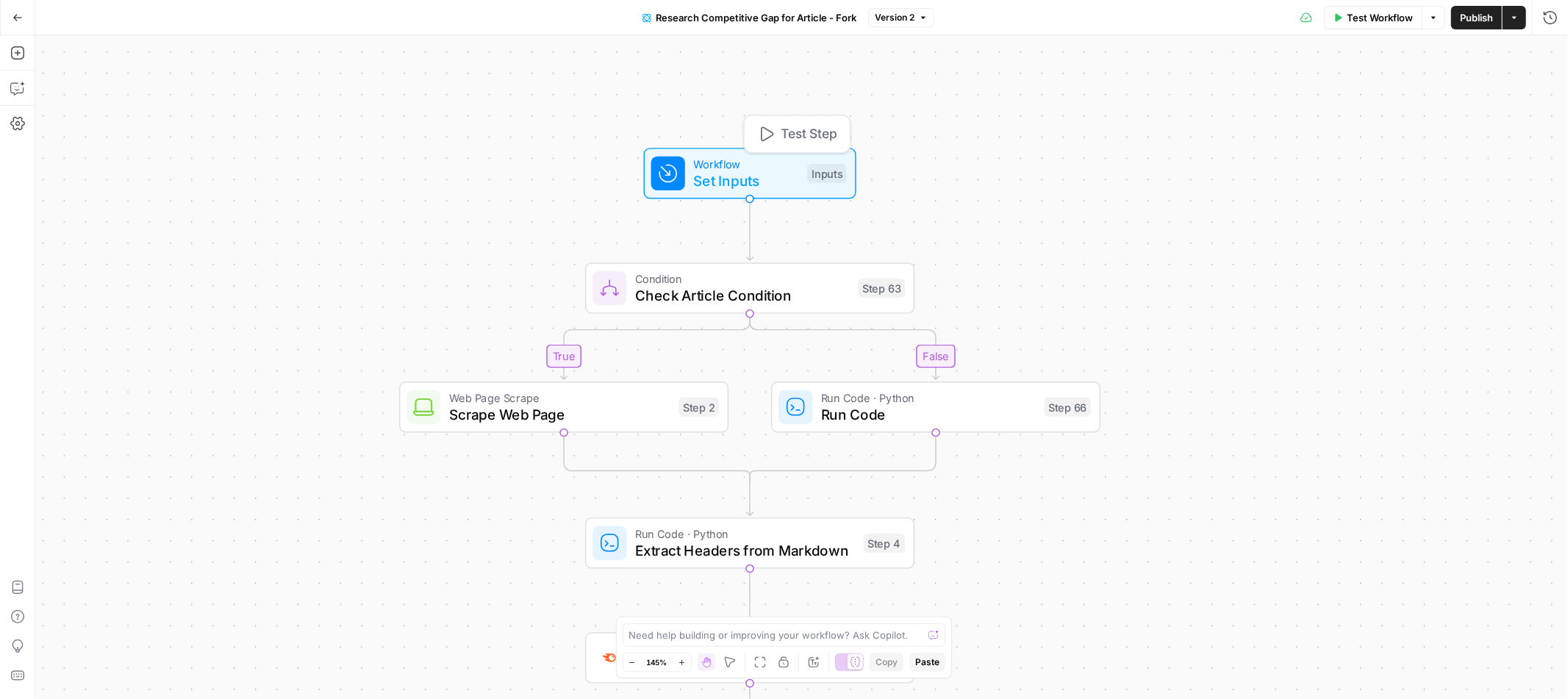
click at [792, 168] on span "Workflow" at bounding box center [746, 163] width 105 height 17
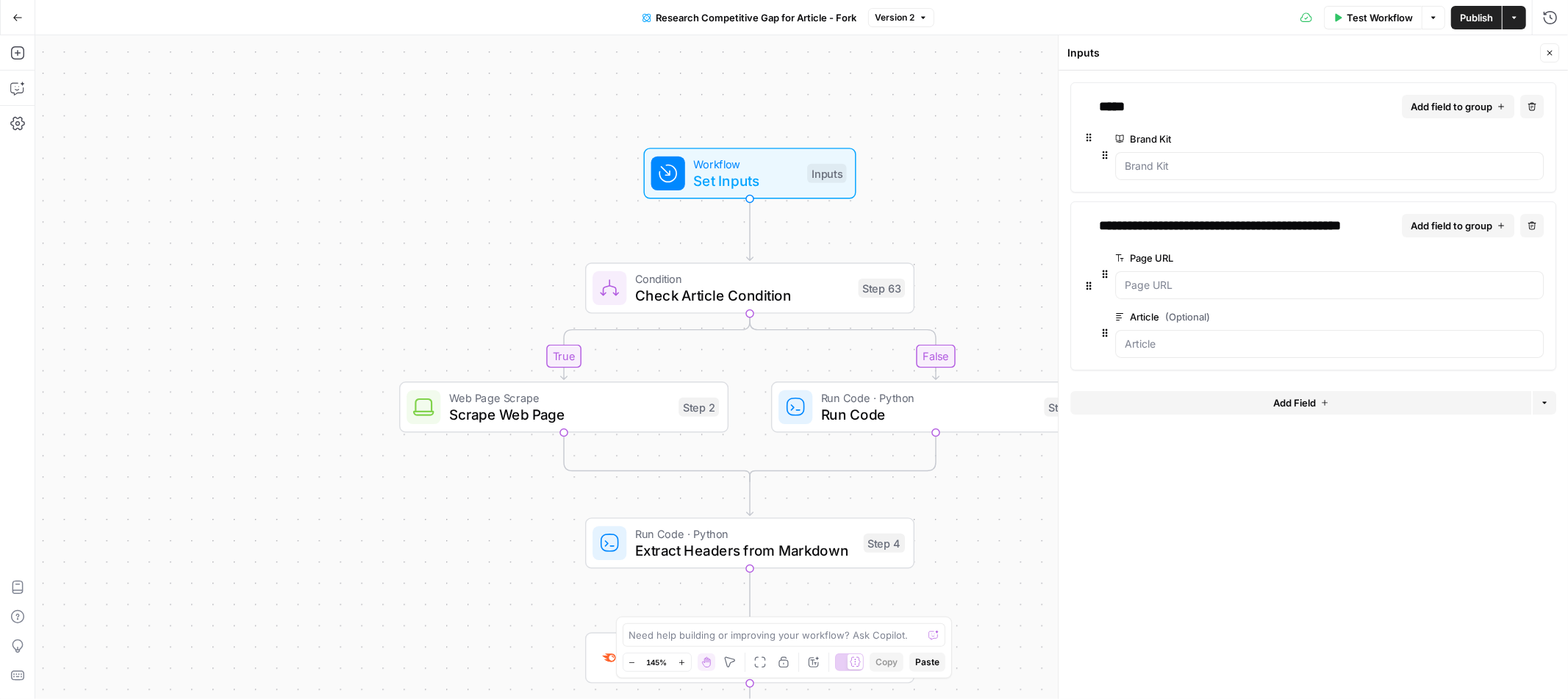
click at [1551, 51] on icon "button" at bounding box center [1550, 53] width 9 height 9
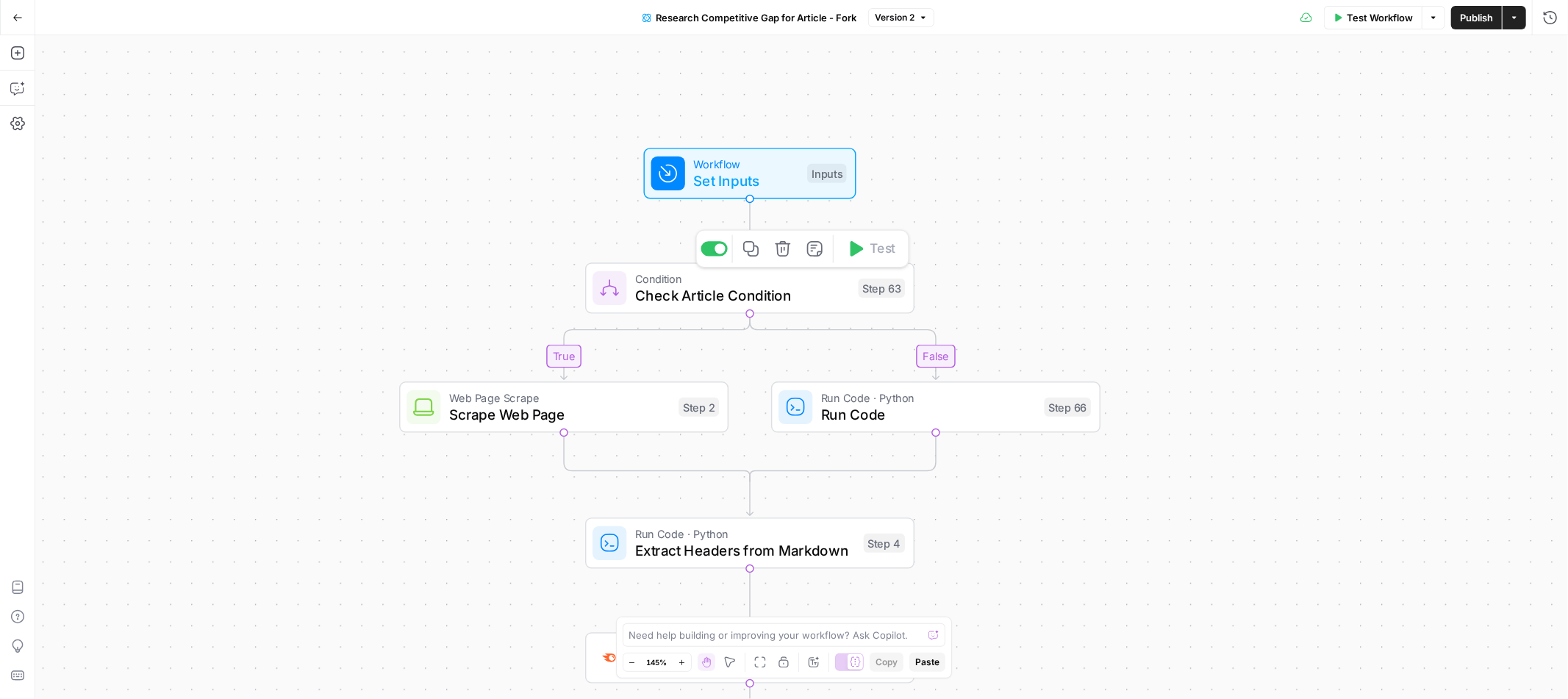
click at [795, 286] on span "Check Article Condition" at bounding box center [743, 296] width 215 height 21
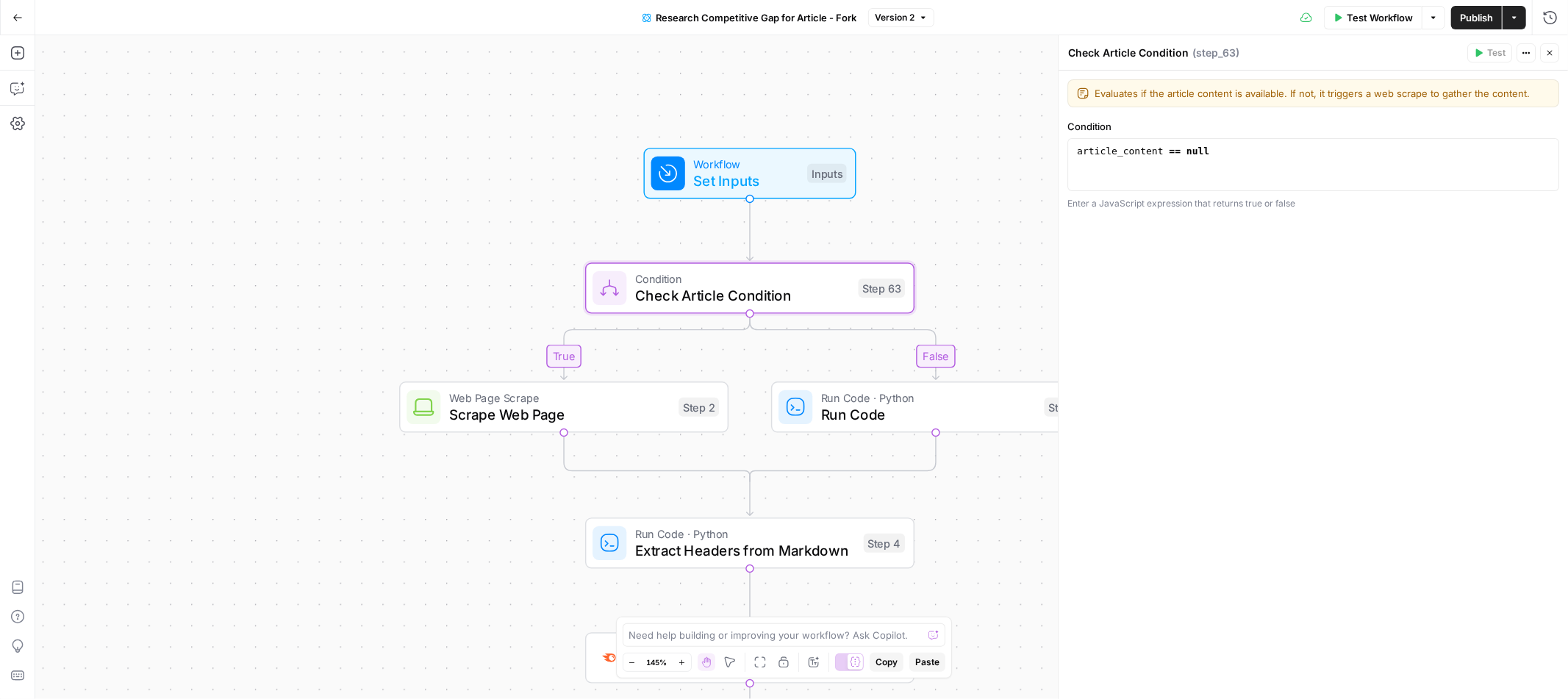
click at [1550, 49] on span "E" at bounding box center [1544, 48] width 10 height 13
click at [1555, 51] on button "Close" at bounding box center [1550, 53] width 19 height 19
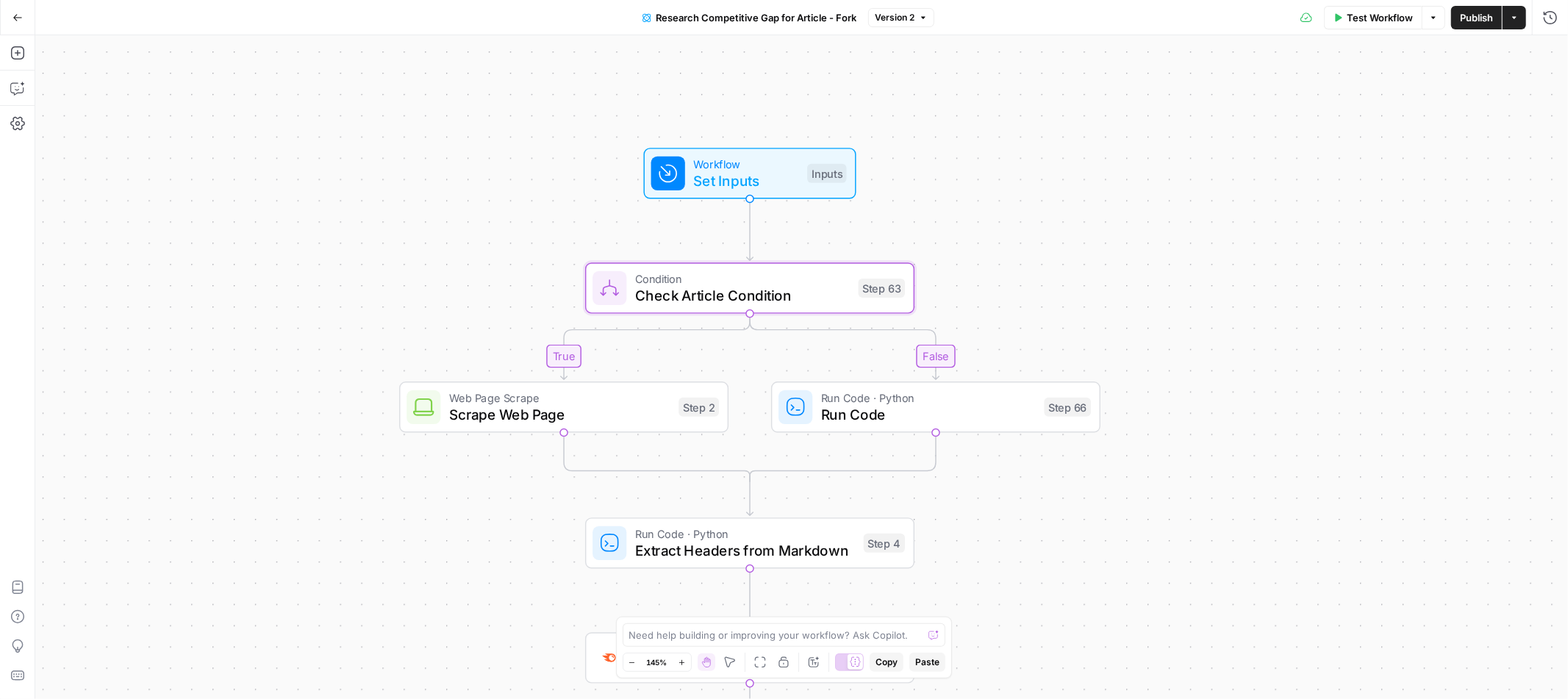
click at [972, 412] on span "Run Code" at bounding box center [929, 415] width 215 height 21
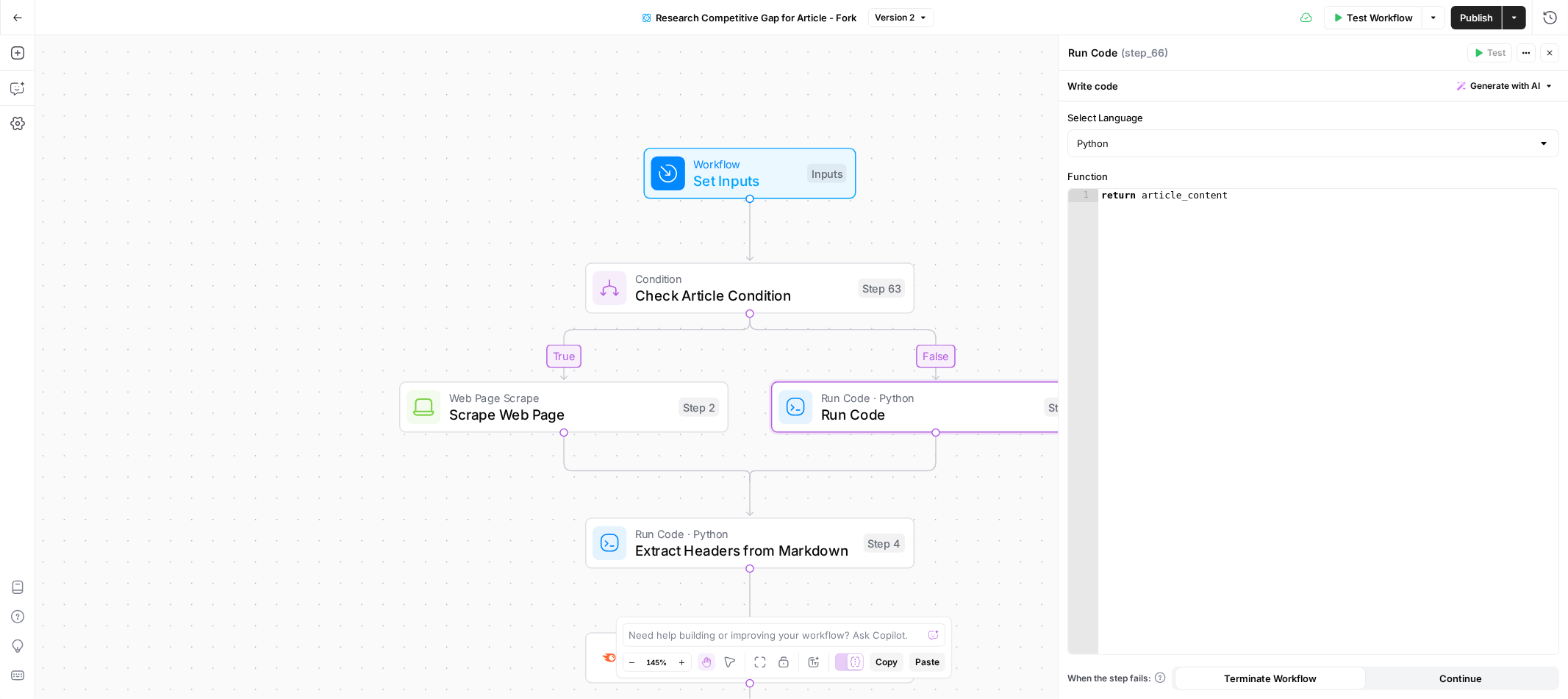
click at [1551, 51] on icon "button" at bounding box center [1551, 53] width 5 height 5
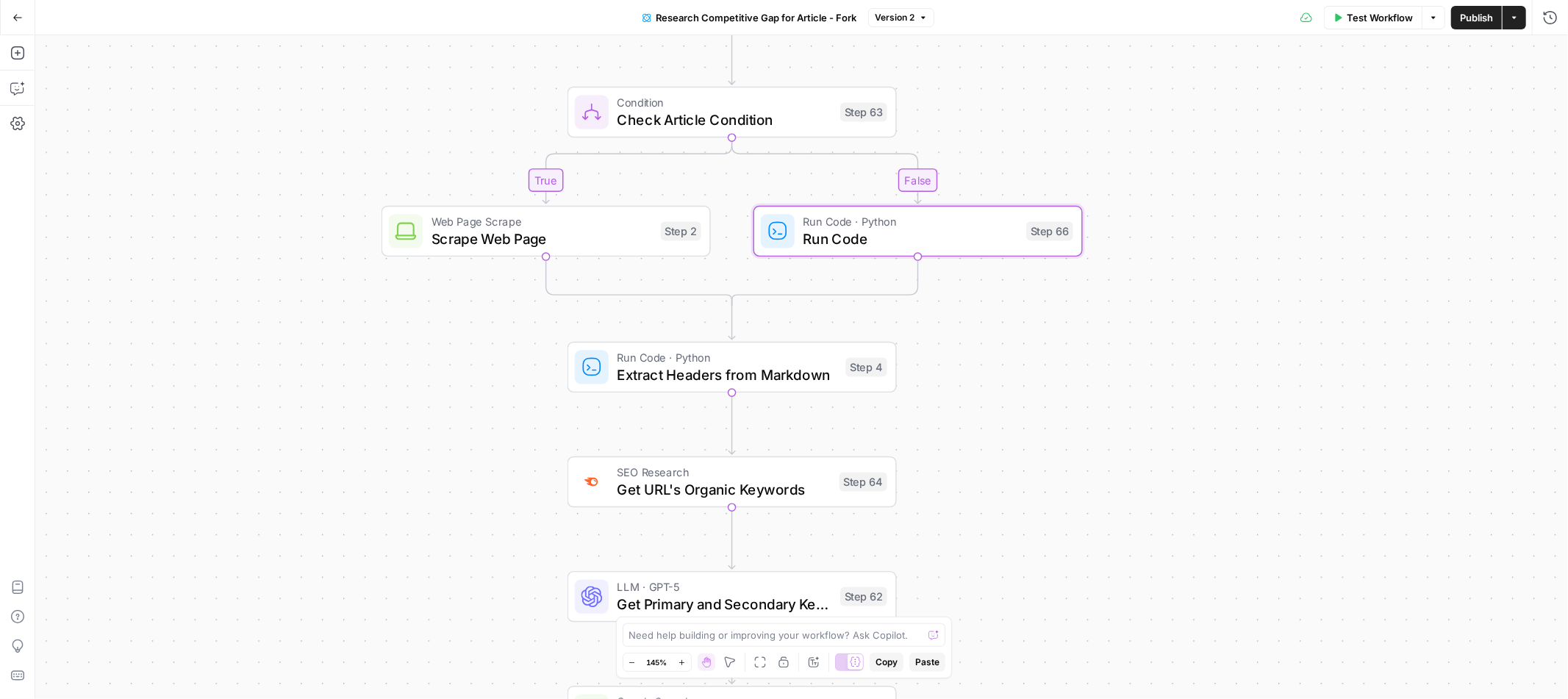
click at [691, 381] on span "Extract Headers from Markdown" at bounding box center [727, 374] width 220 height 21
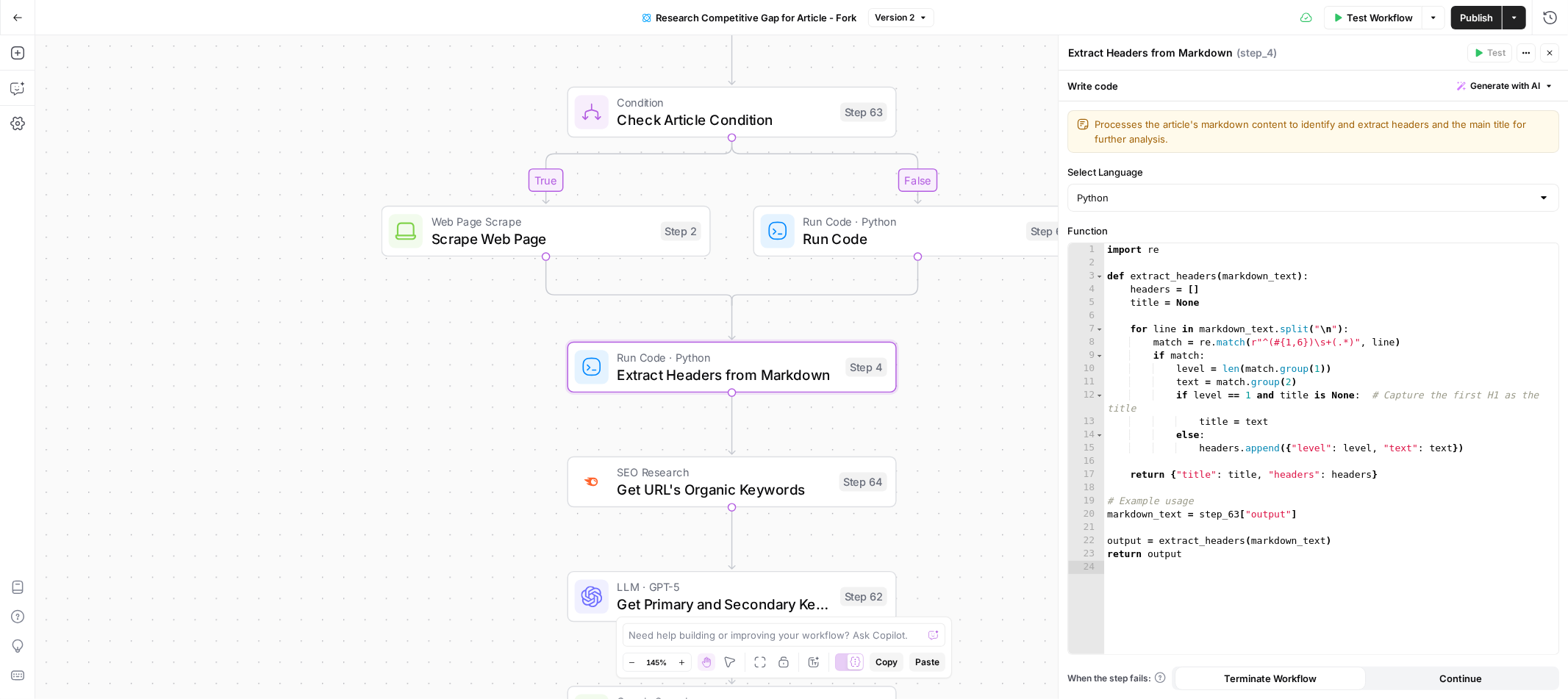
click at [1552, 58] on button "Close" at bounding box center [1550, 53] width 19 height 19
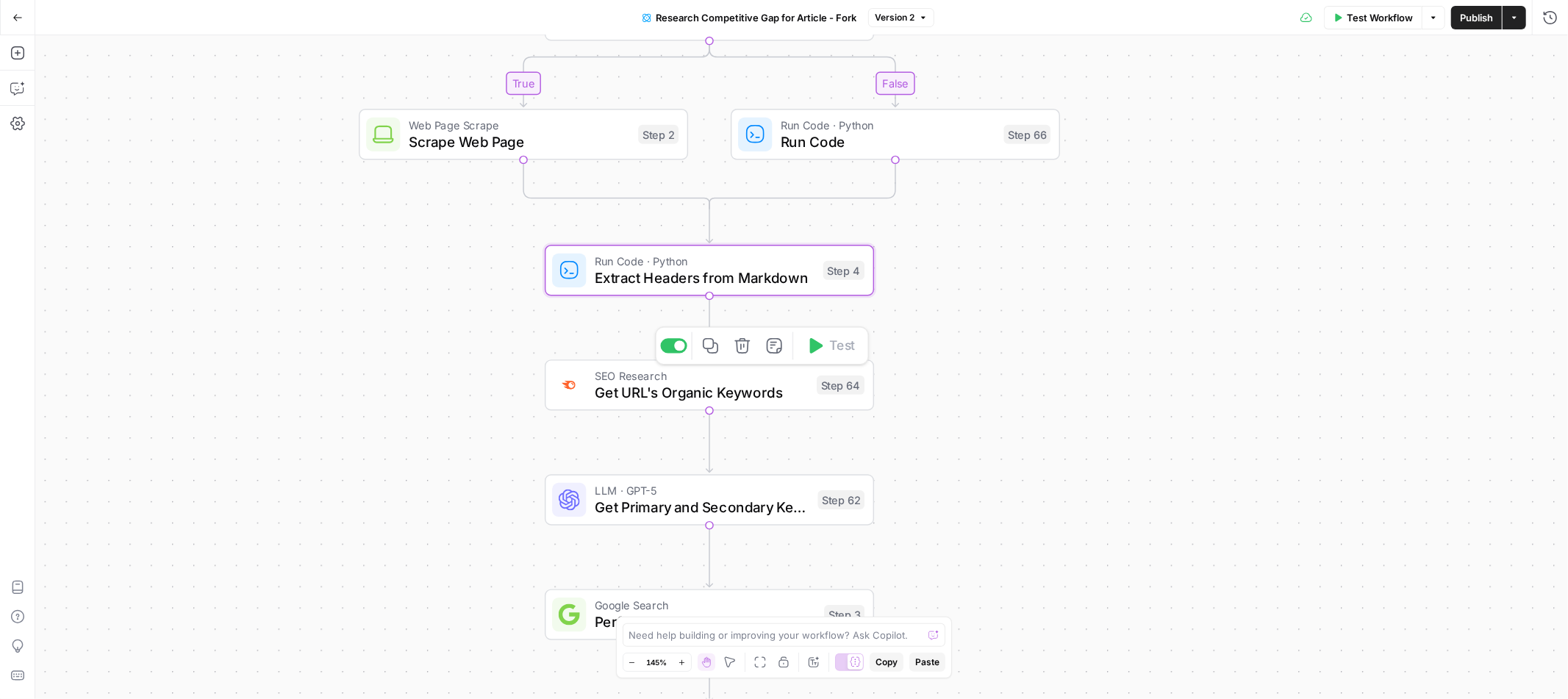
click at [640, 395] on span "Get URL's Organic Keywords" at bounding box center [701, 393] width 214 height 21
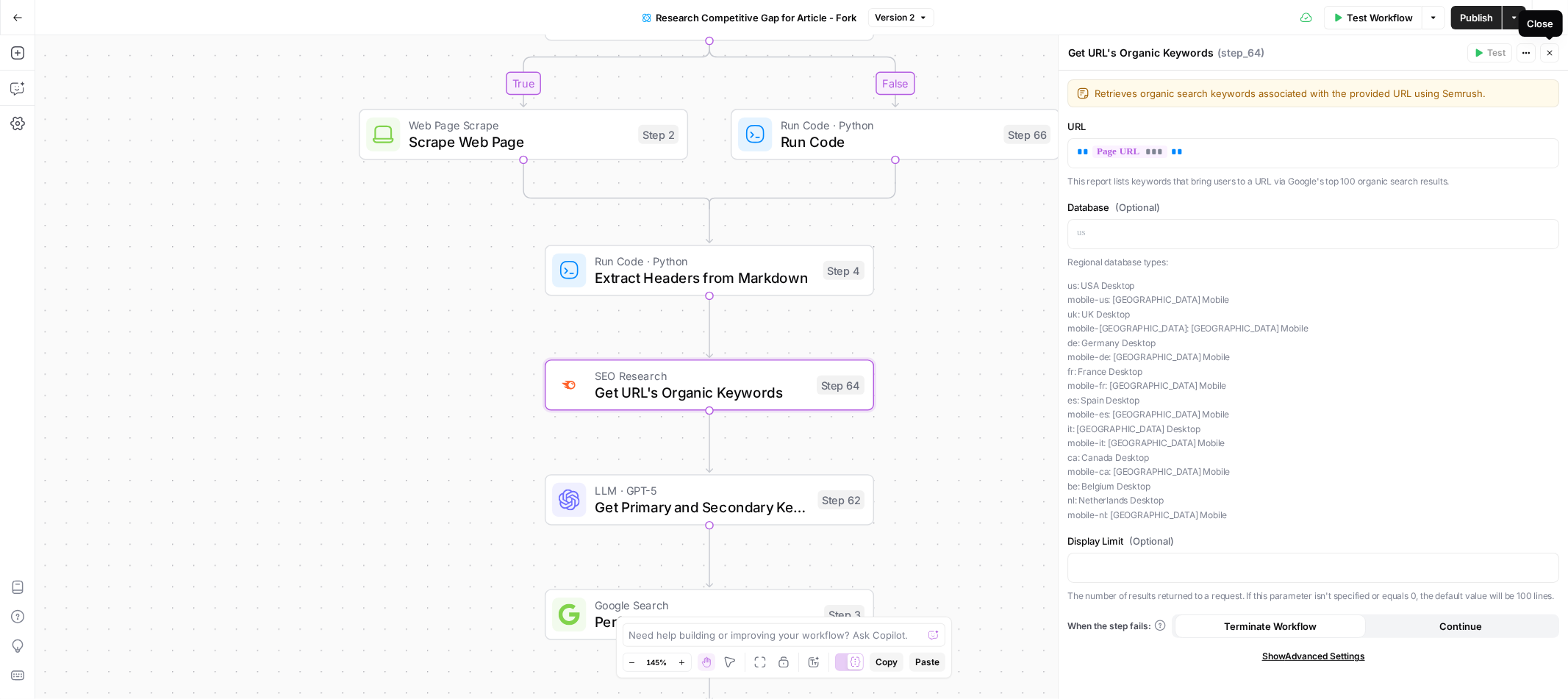
click at [1558, 58] on button "Close" at bounding box center [1550, 53] width 19 height 19
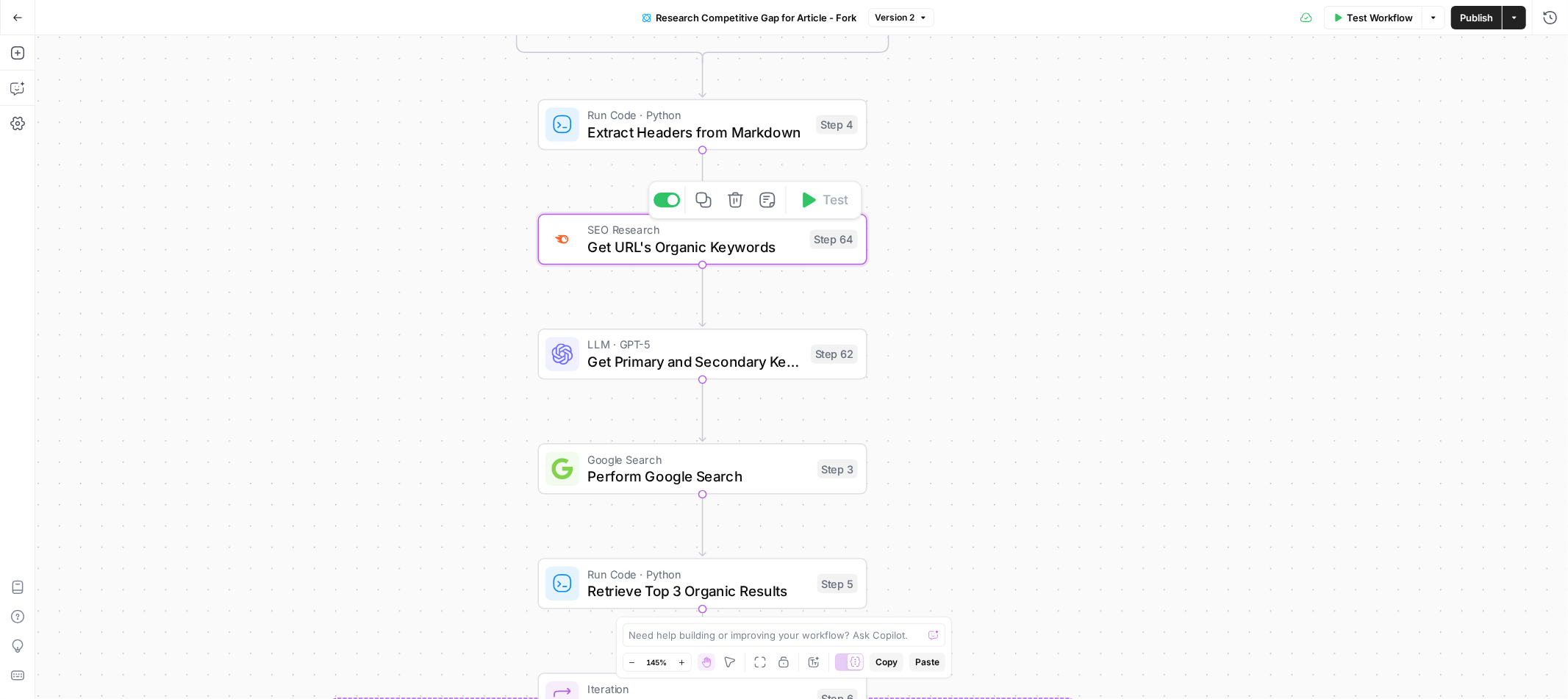
click at [750, 243] on span "Get URL's Organic Keywords" at bounding box center [695, 246] width 214 height 21
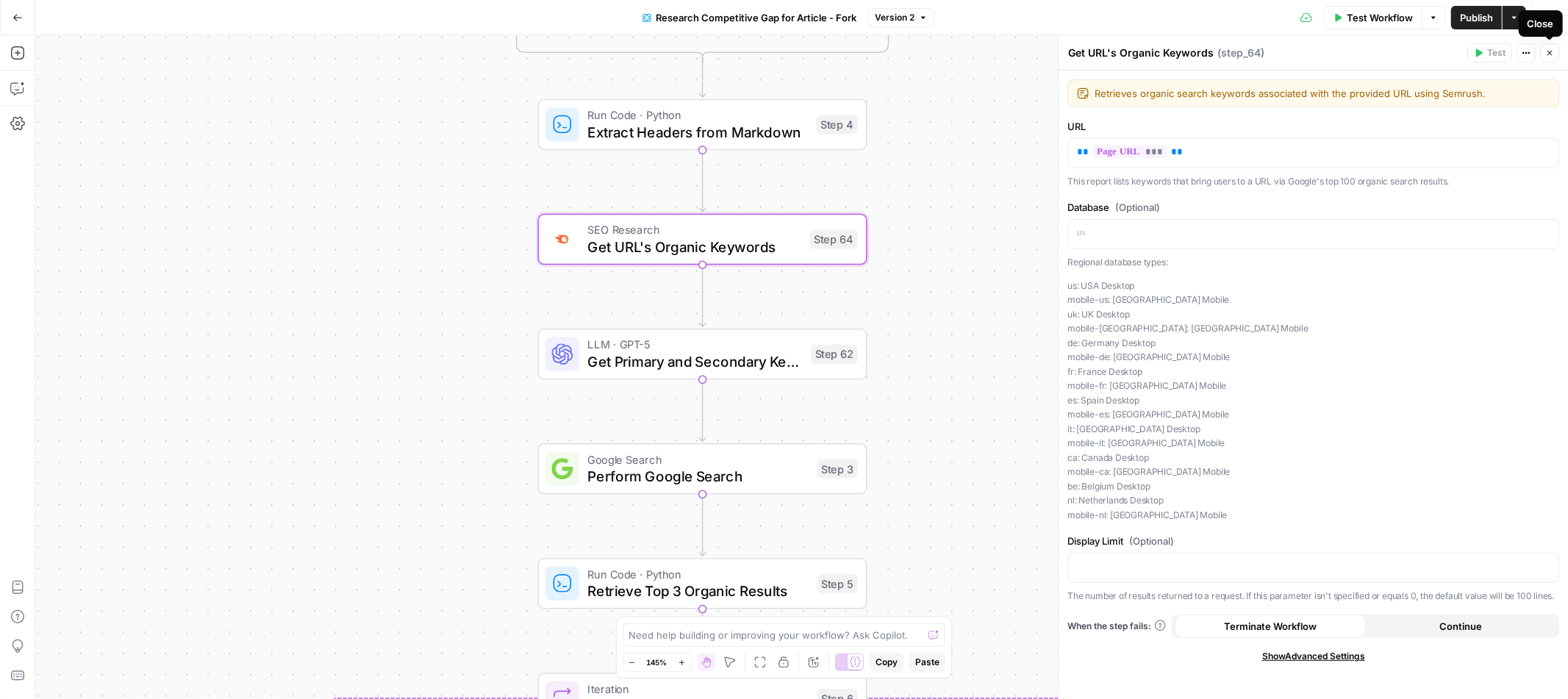
click at [1545, 53] on icon "button" at bounding box center [1550, 53] width 9 height 9
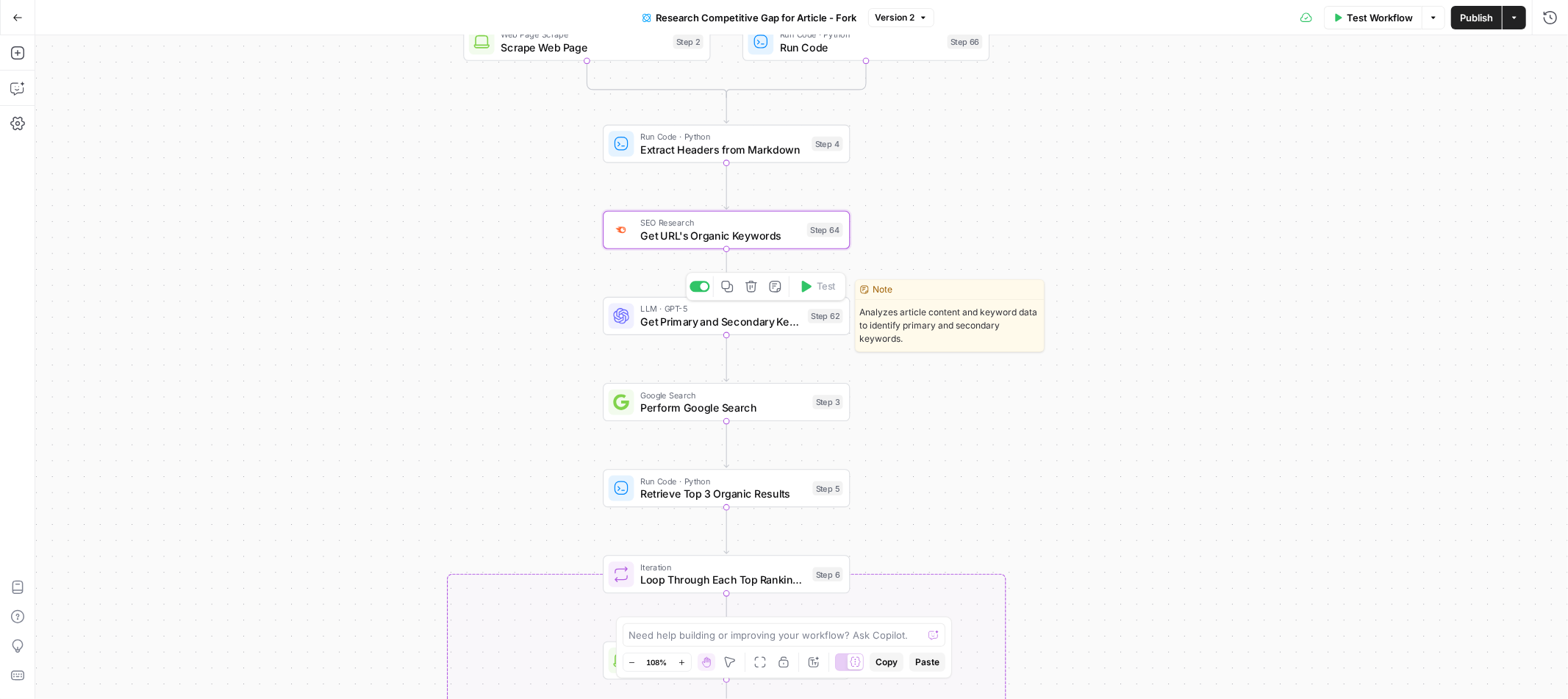
click at [757, 321] on span "Get Primary and Secondary Keywords" at bounding box center [720, 322] width 161 height 17
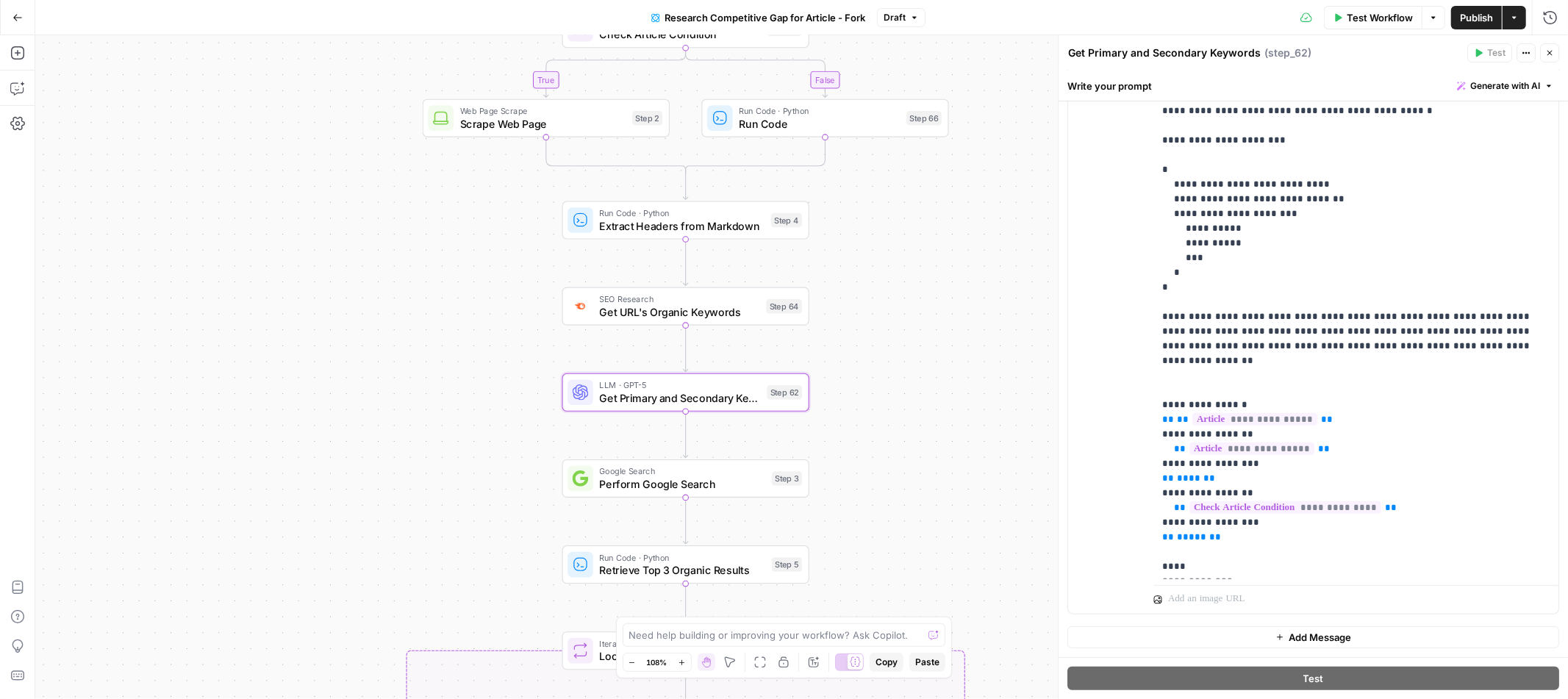
click at [1552, 54] on icon "button" at bounding box center [1550, 53] width 9 height 9
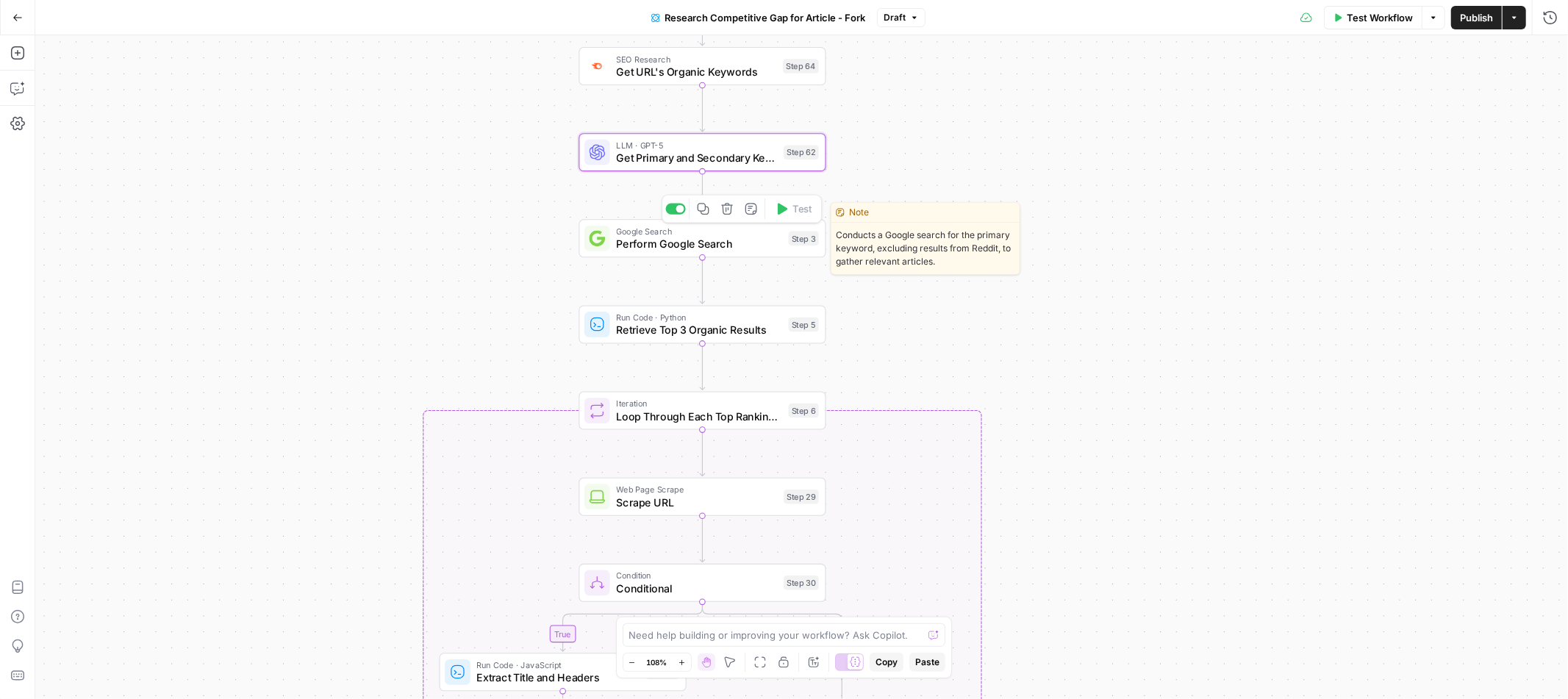
click at [741, 243] on span "Perform Google Search" at bounding box center [699, 243] width 166 height 17
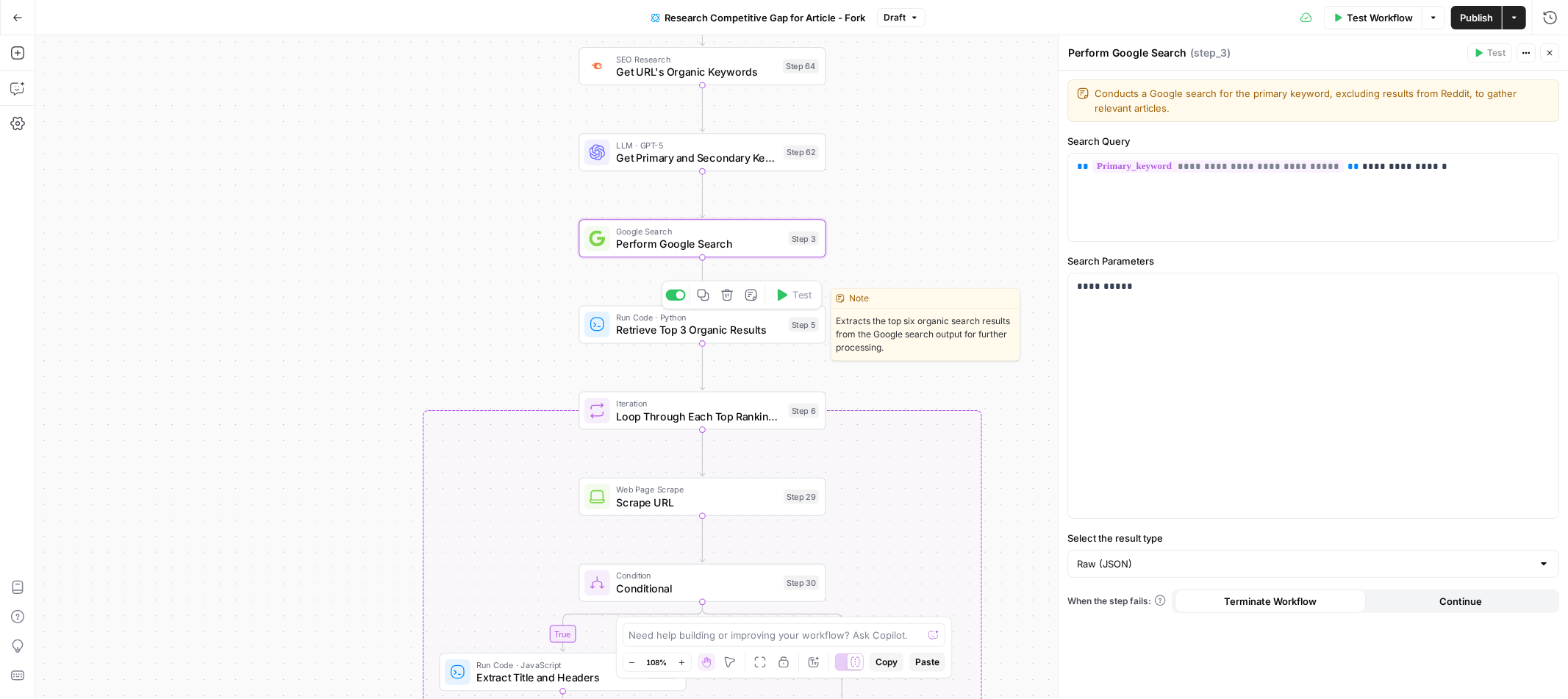
click at [740, 331] on span "Retrieve Top 3 Organic Results" at bounding box center [699, 330] width 166 height 17
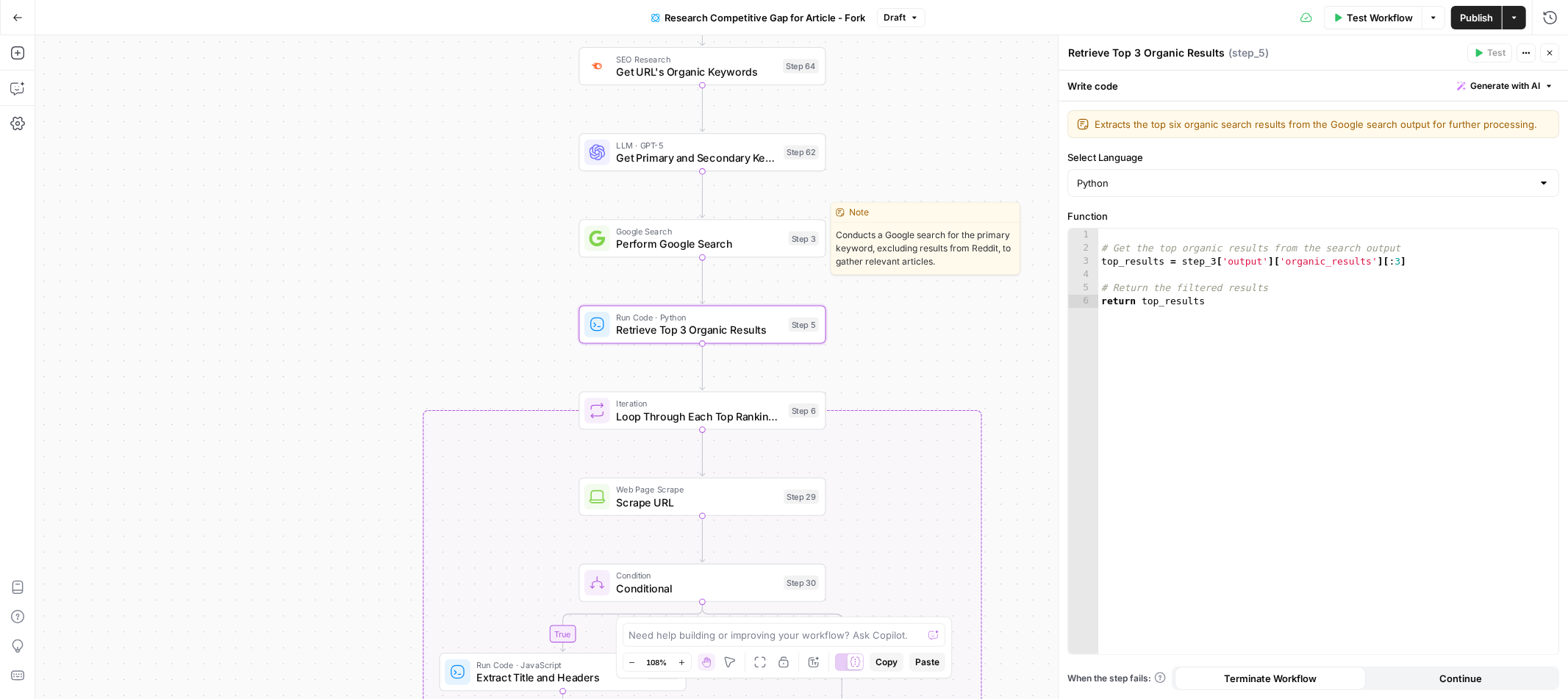
click at [743, 245] on span "Perform Google Search" at bounding box center [699, 243] width 166 height 17
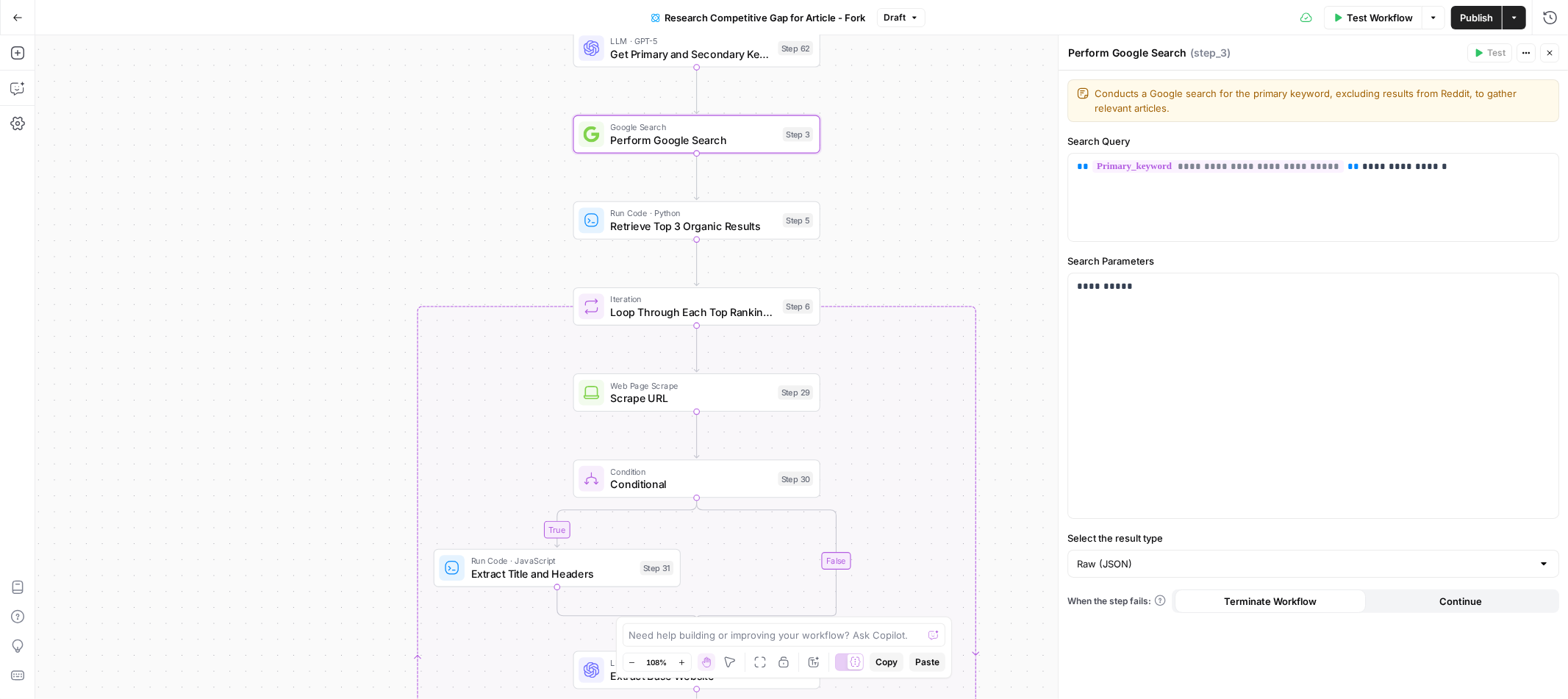
click at [751, 215] on span "Run Code · Python" at bounding box center [694, 213] width 166 height 12
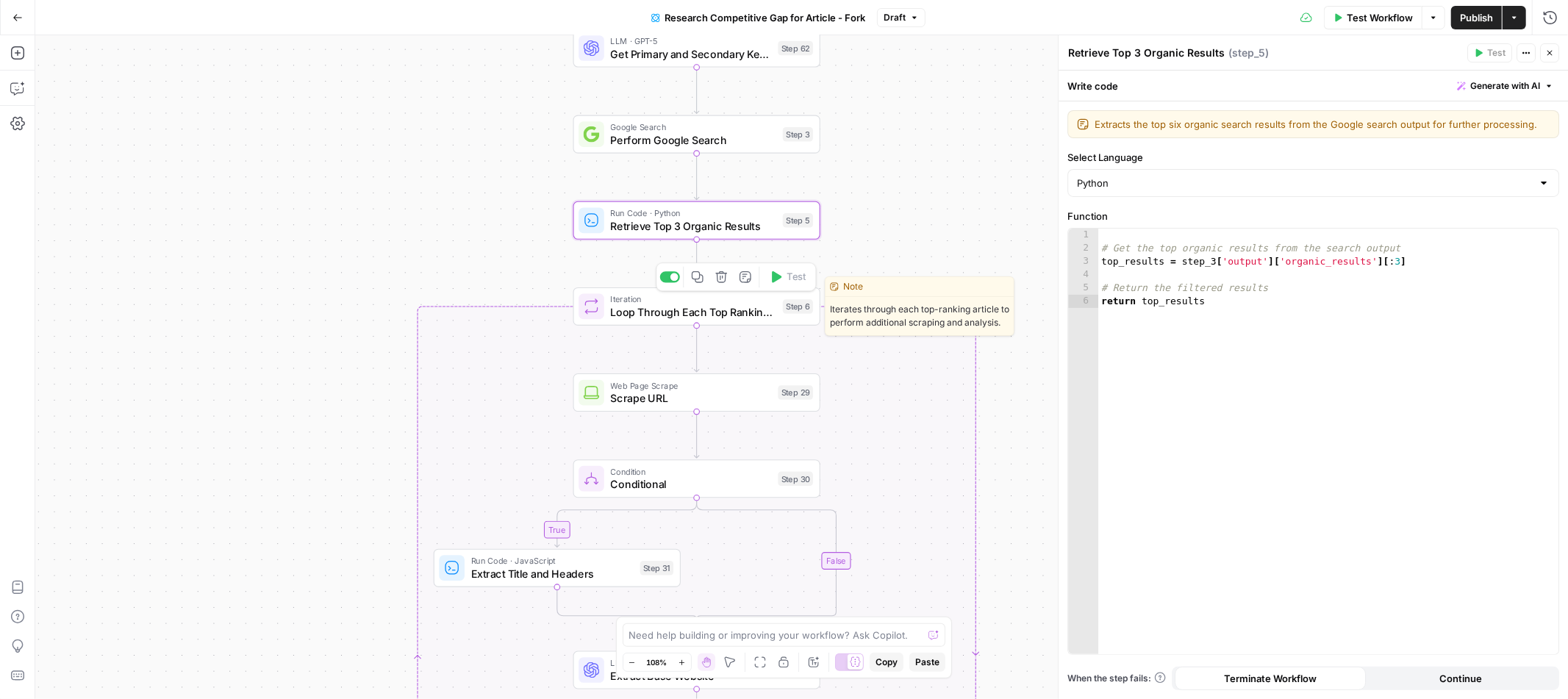
click at [753, 314] on span "Loop Through Each Top Ranking Article" at bounding box center [694, 312] width 166 height 17
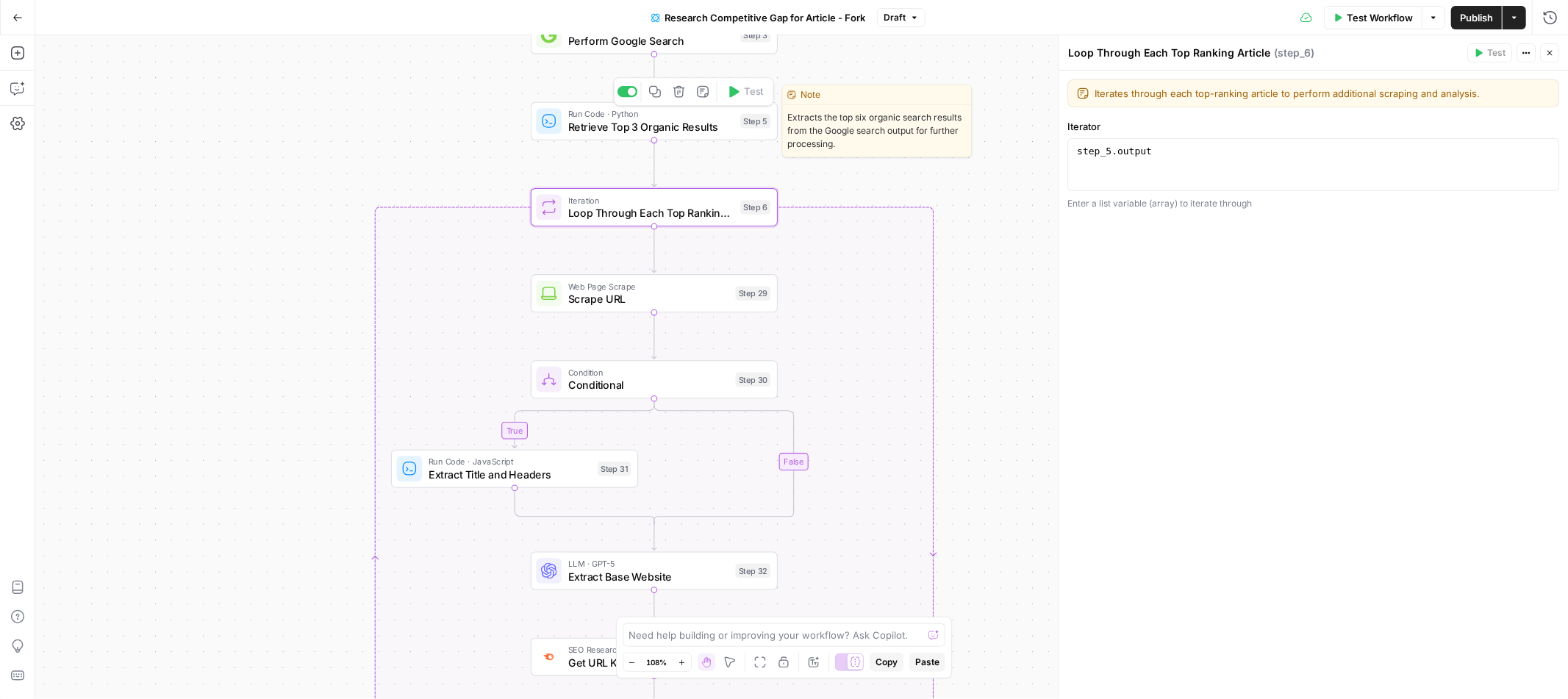
click at [695, 129] on span "Retrieve Top 3 Organic Results" at bounding box center [651, 127] width 166 height 17
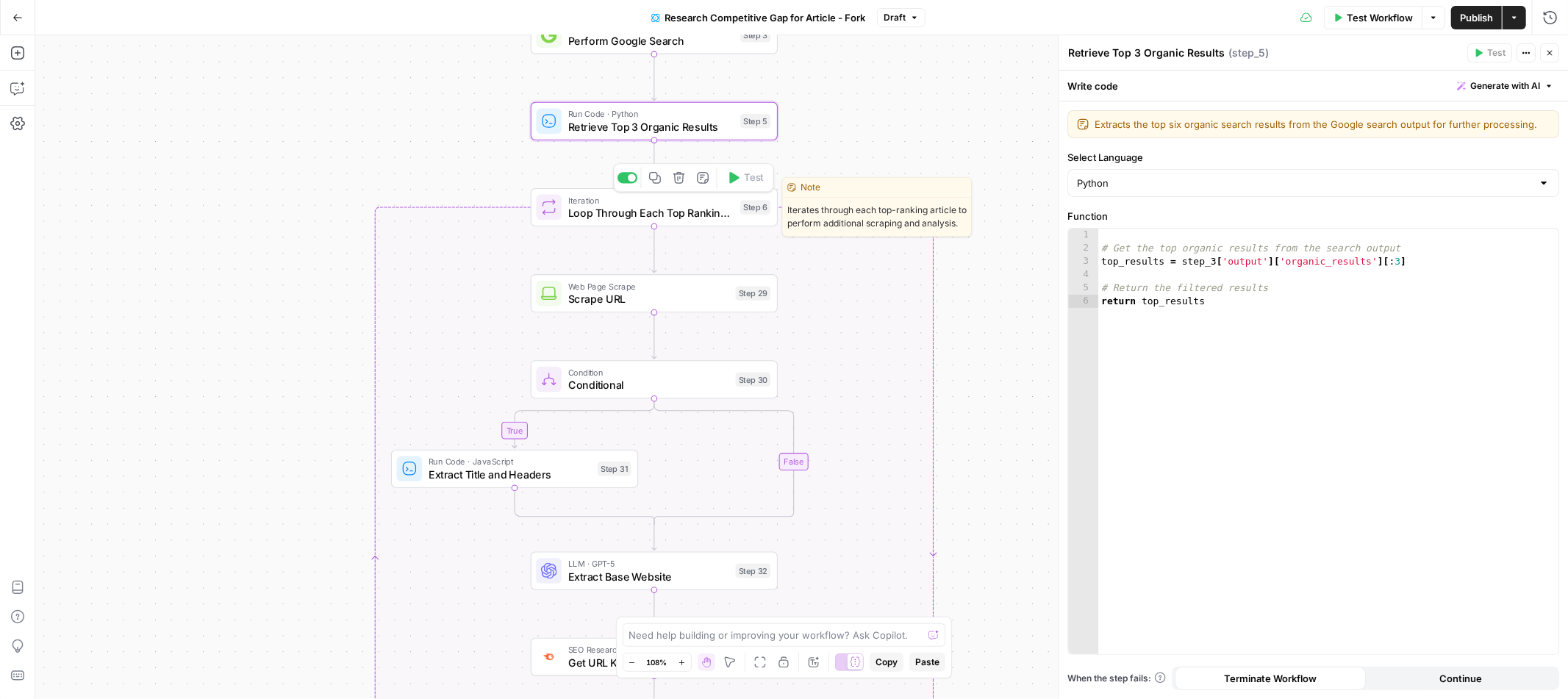
click at [698, 214] on span "Loop Through Each Top Ranking Article" at bounding box center [651, 213] width 166 height 17
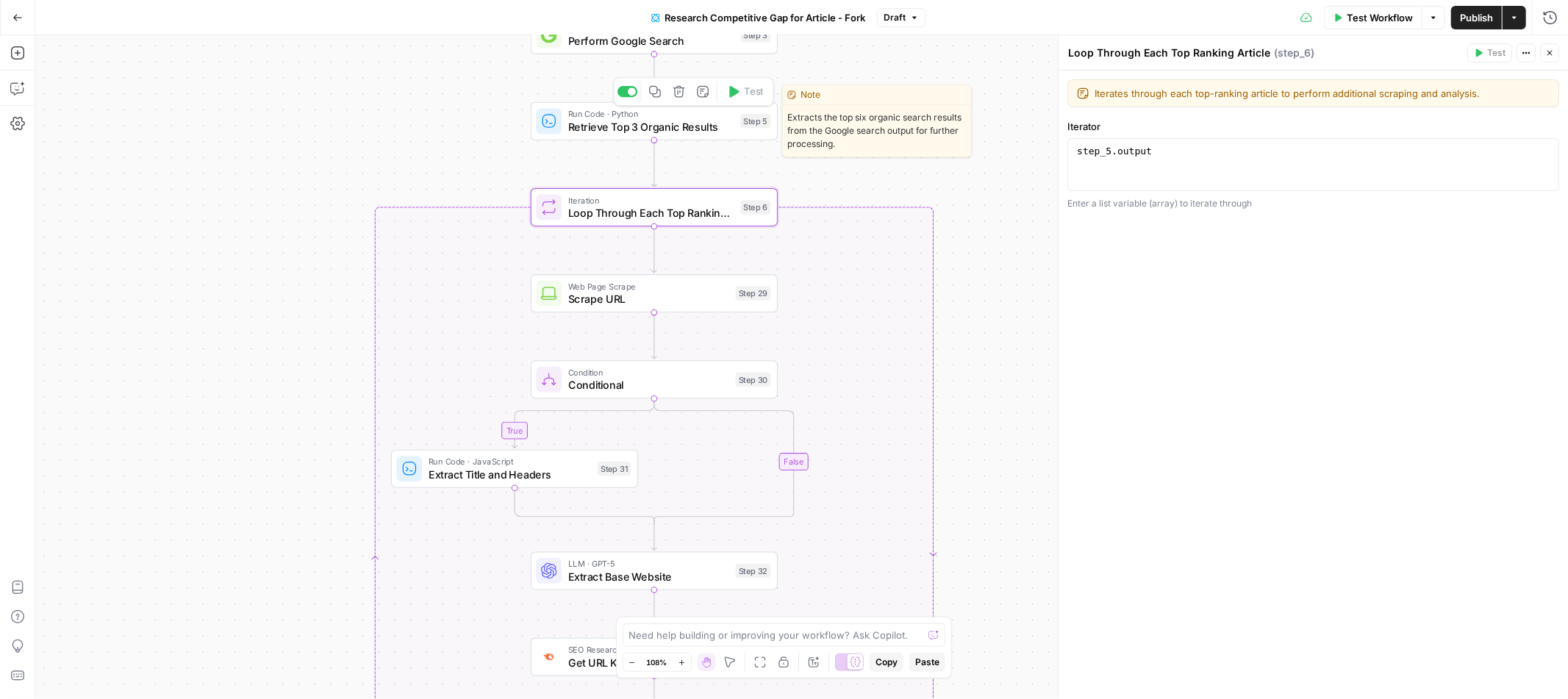
click at [668, 134] on div "Run Code · Python Retrieve Top 3 Organic Results Step 5 Copy step Delete step E…" at bounding box center [654, 121] width 247 height 38
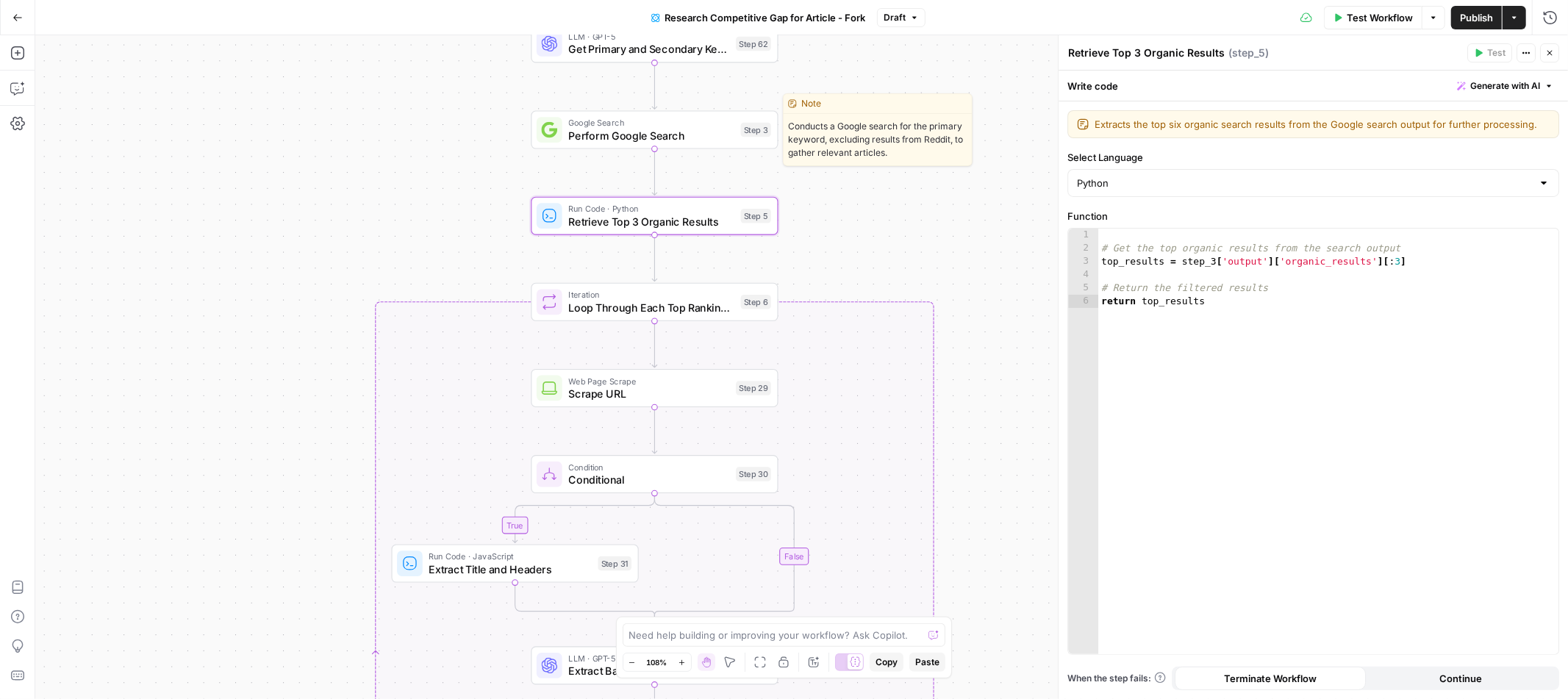
click at [674, 136] on span "Perform Google Search" at bounding box center [651, 135] width 166 height 17
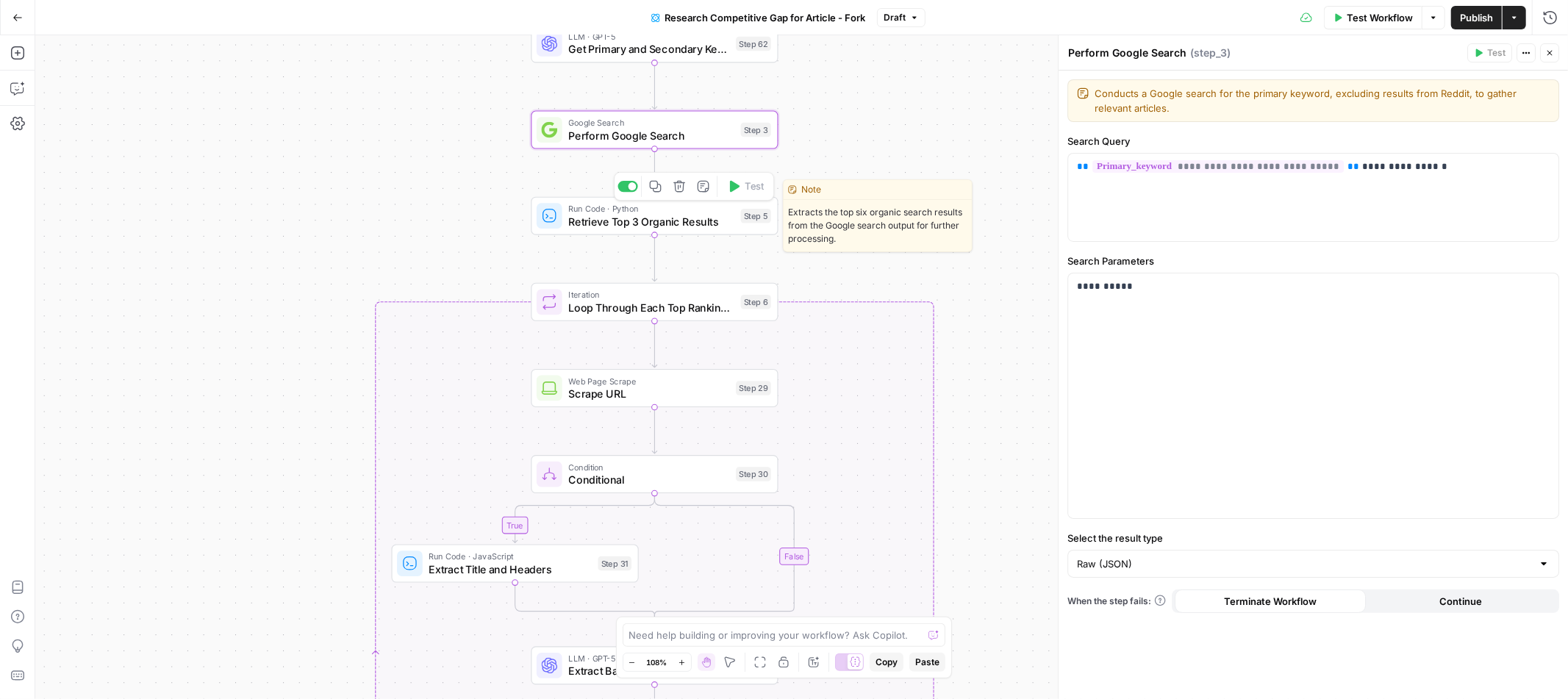
click at [706, 225] on span "Retrieve Top 3 Organic Results" at bounding box center [651, 221] width 166 height 17
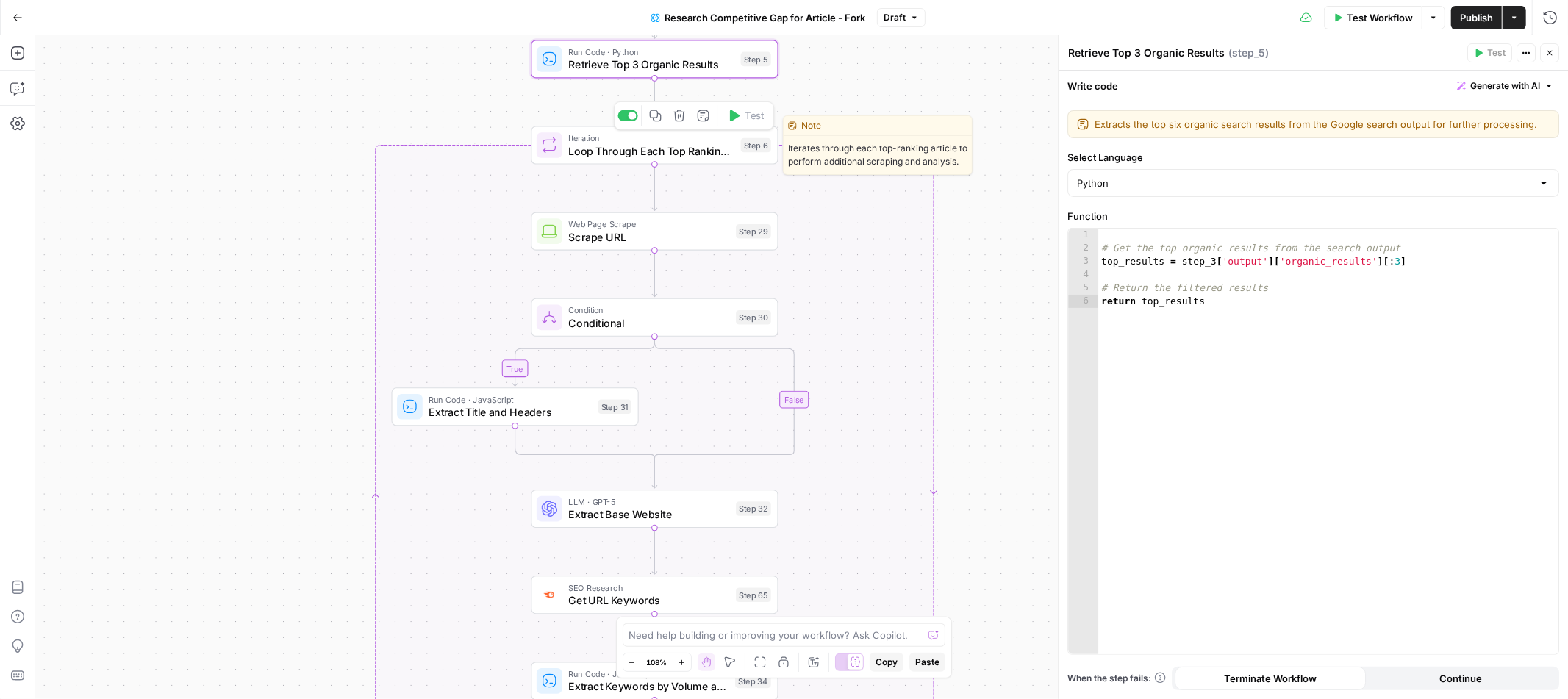
click at [710, 154] on span "Loop Through Each Top Ranking Article" at bounding box center [651, 150] width 166 height 17
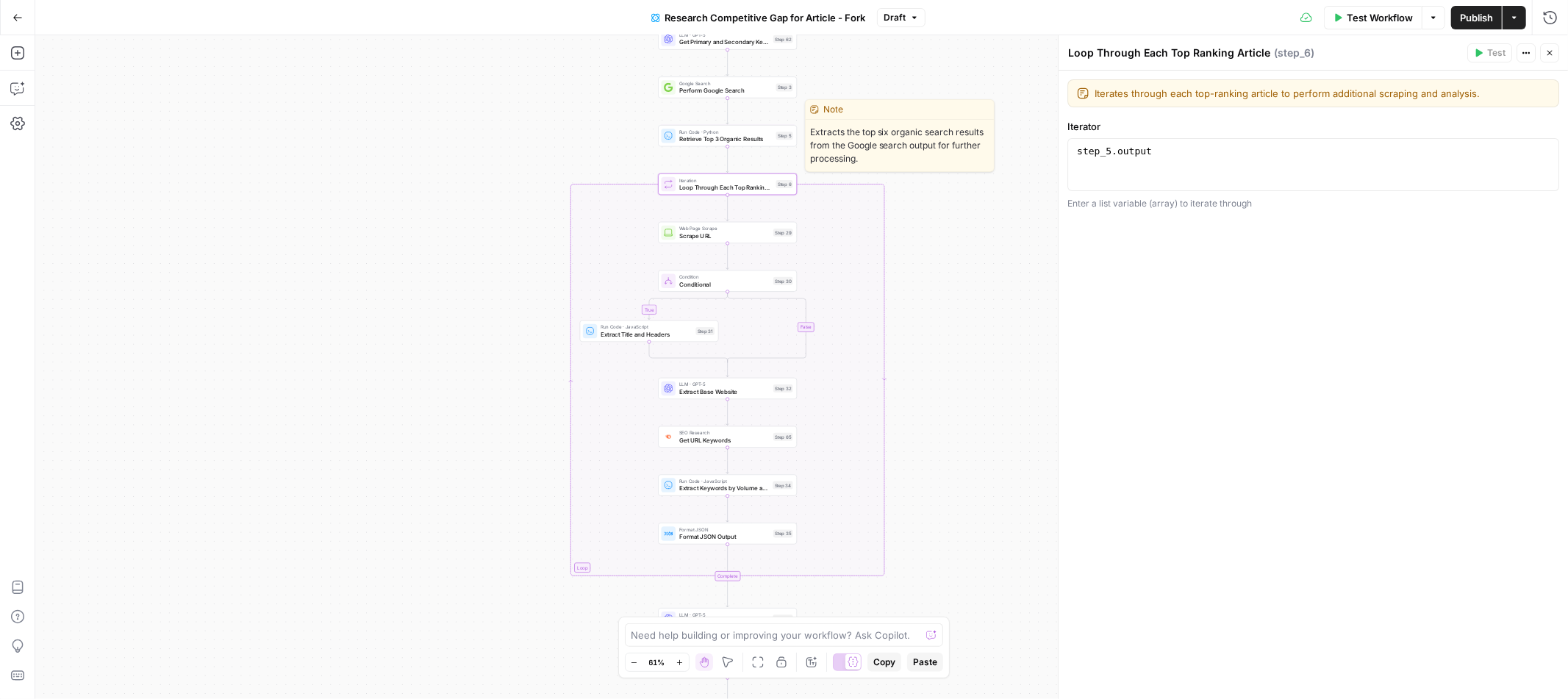
click at [756, 140] on span "Retrieve Top 3 Organic Results" at bounding box center [726, 139] width 93 height 9
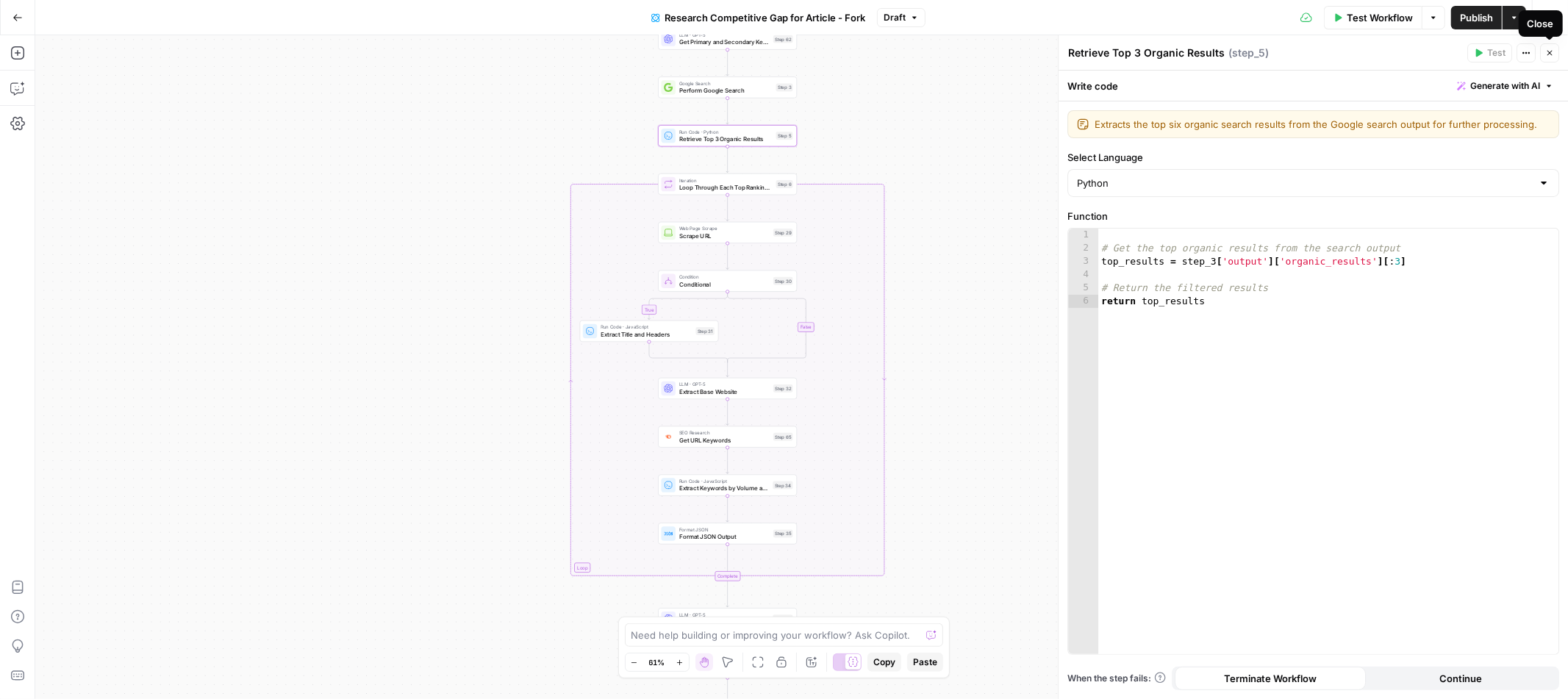
click at [1550, 55] on icon "button" at bounding box center [1550, 53] width 9 height 9
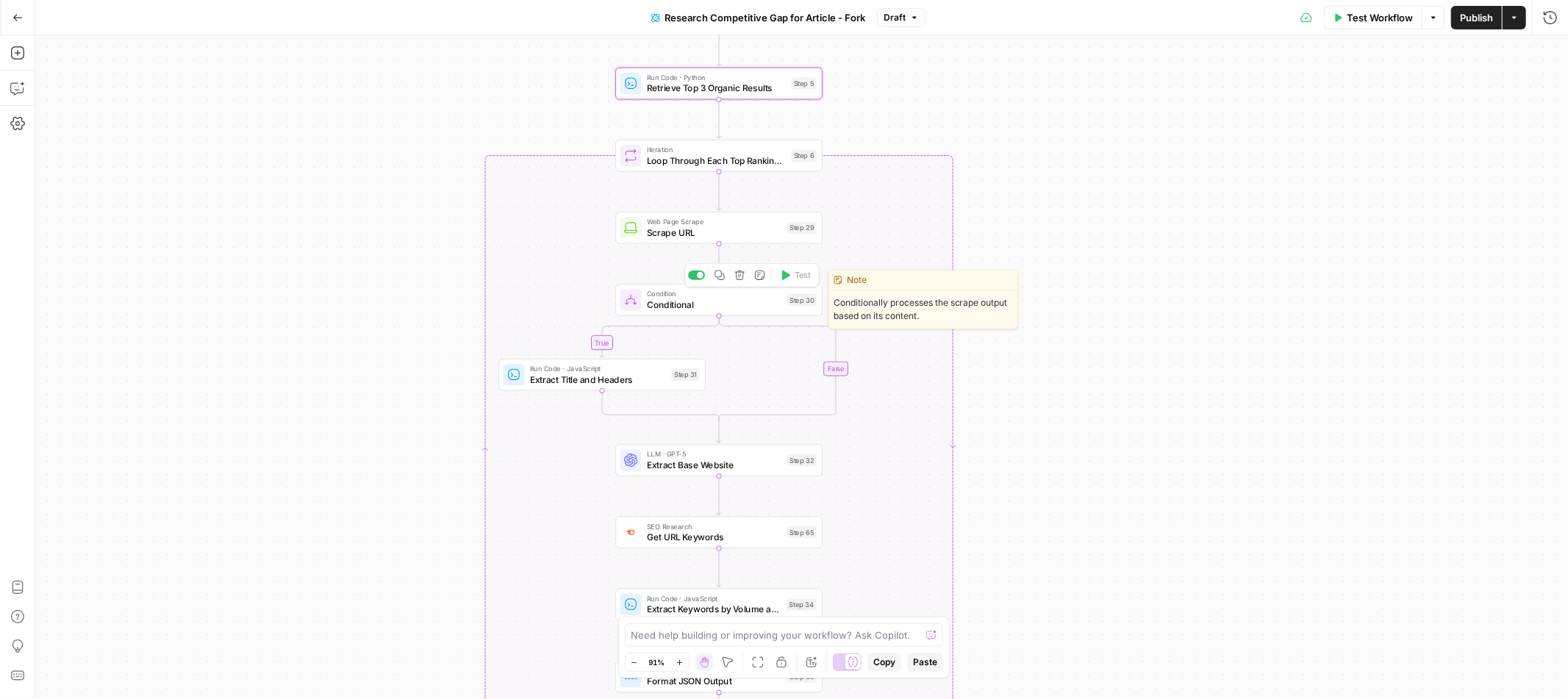
click at [695, 303] on span "Conditional" at bounding box center [714, 304] width 135 height 13
click at [1556, 51] on button "Close" at bounding box center [1550, 53] width 19 height 19
click at [1073, 294] on div "true false true false Workflow Set Inputs Inputs Condition Check Article Condit…" at bounding box center [801, 367] width 1533 height 663
click at [711, 230] on span "Scrape URL" at bounding box center [715, 232] width 135 height 13
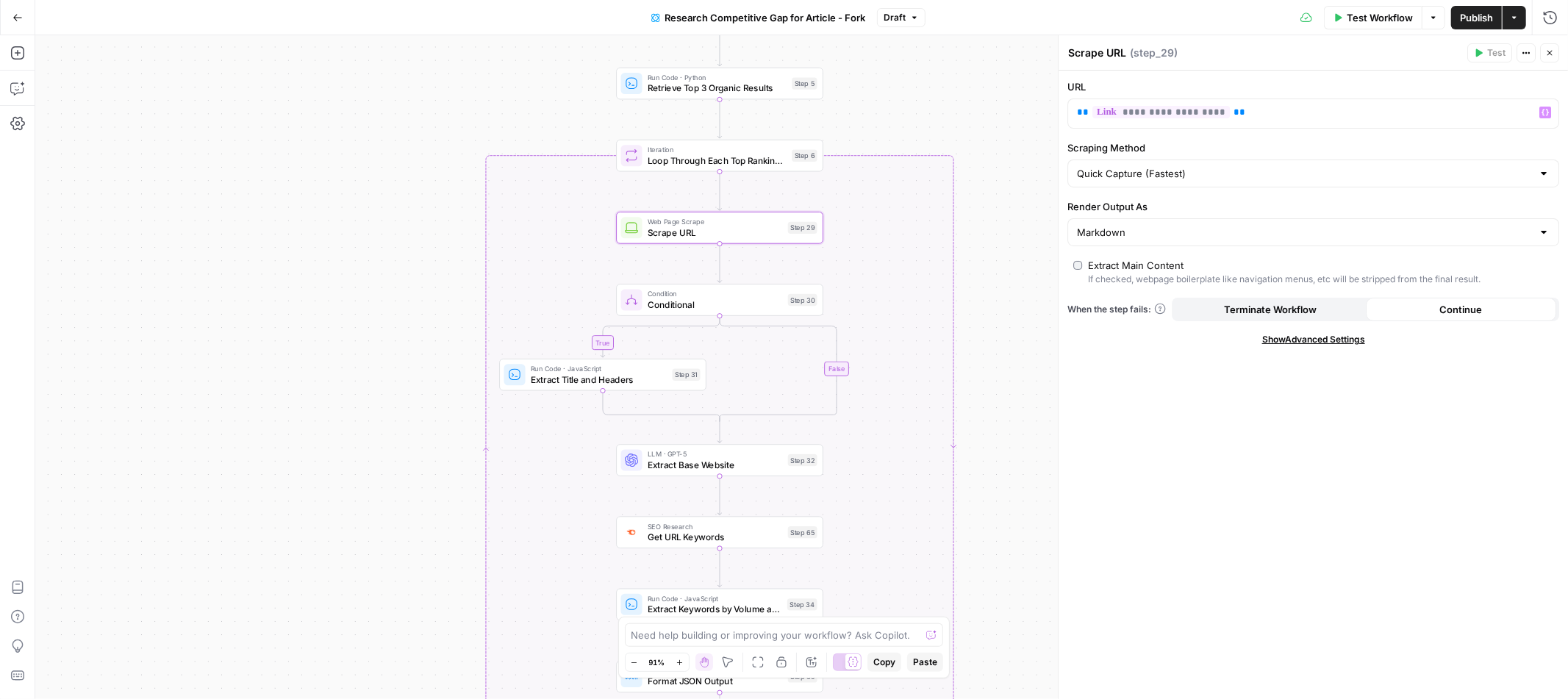
click at [1562, 48] on header "Scrape URL Scrape URL ( step_29 ) Test Actions Close" at bounding box center [1314, 52] width 510 height 35
click at [1551, 49] on icon "button" at bounding box center [1550, 53] width 9 height 9
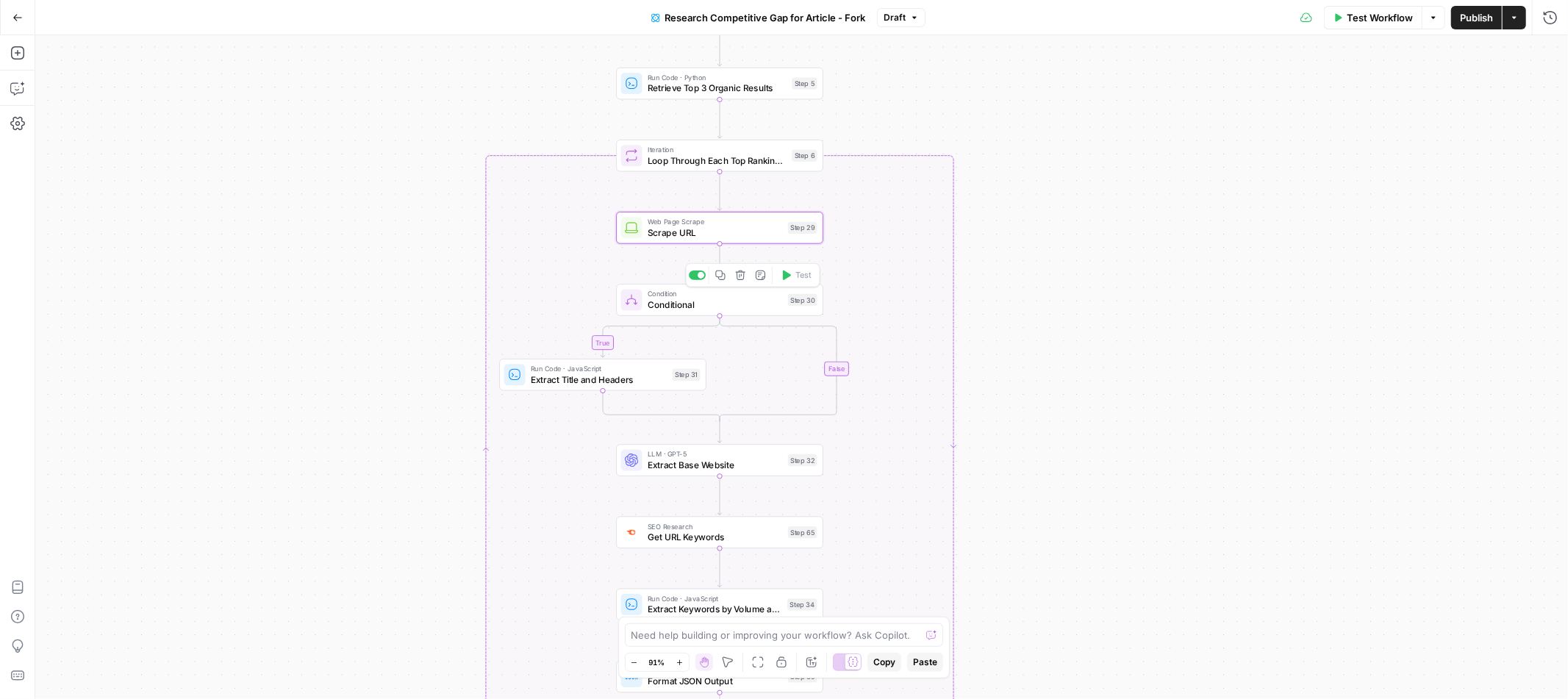
click at [805, 300] on div "Step 30" at bounding box center [803, 299] width 30 height 11
click at [1554, 52] on button "Close" at bounding box center [1550, 53] width 19 height 19
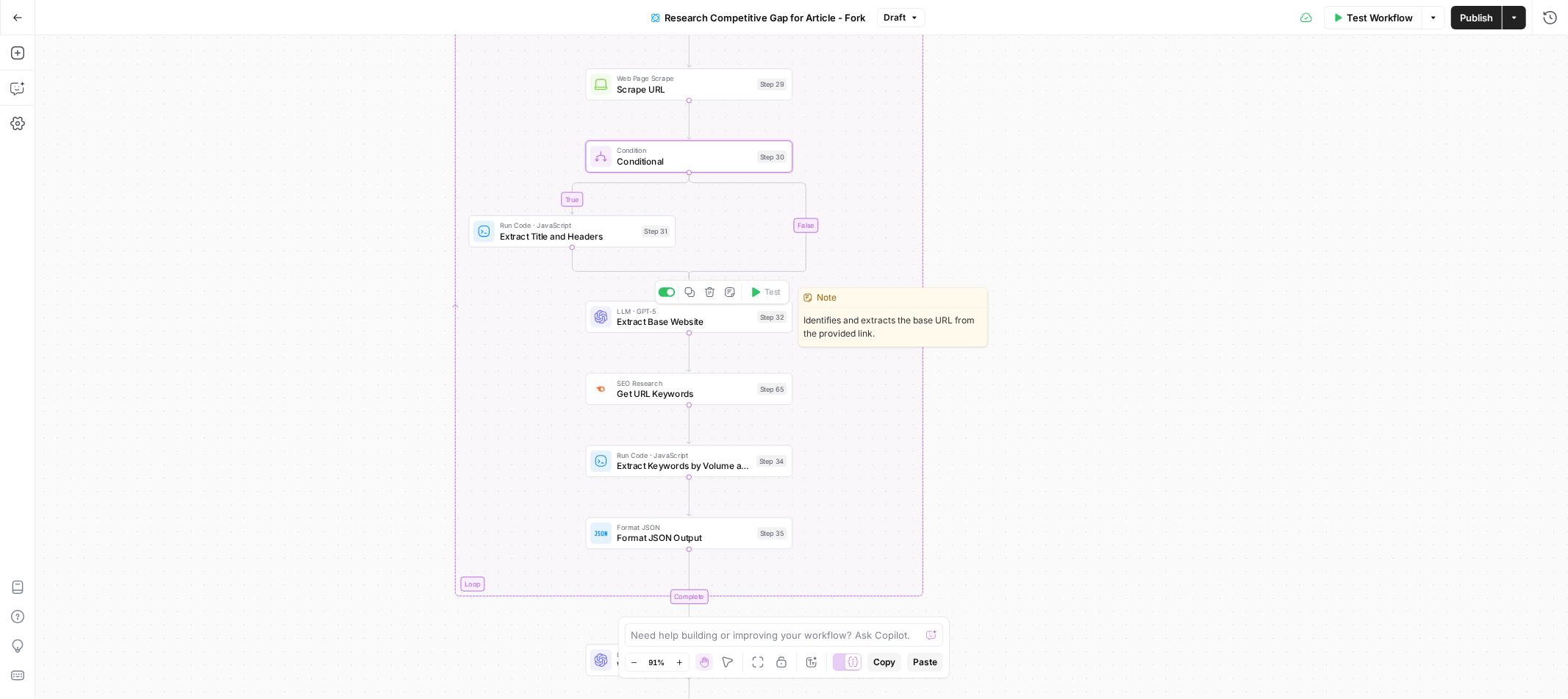
click at [726, 325] on span "Extract Base Website" at bounding box center [684, 320] width 135 height 13
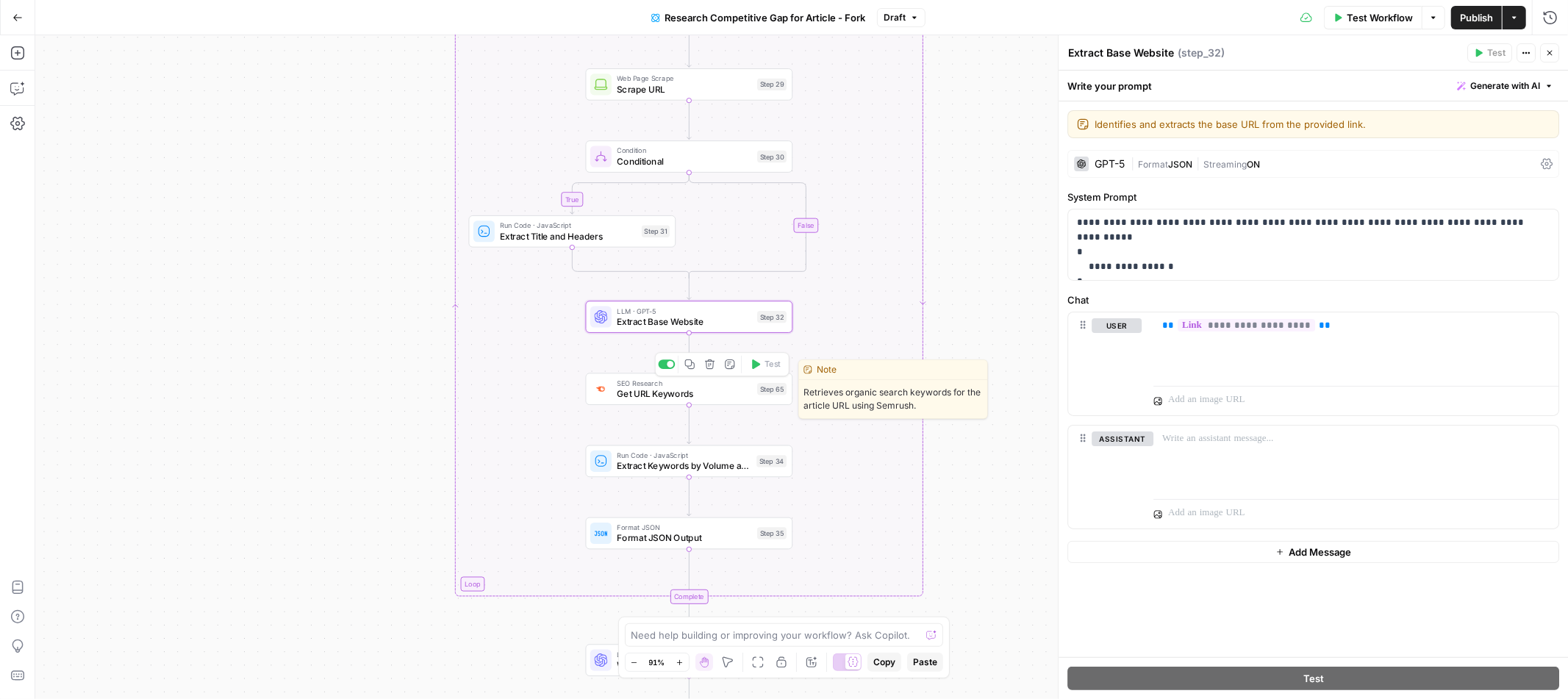
click at [719, 391] on span "Get URL Keywords" at bounding box center [684, 394] width 135 height 13
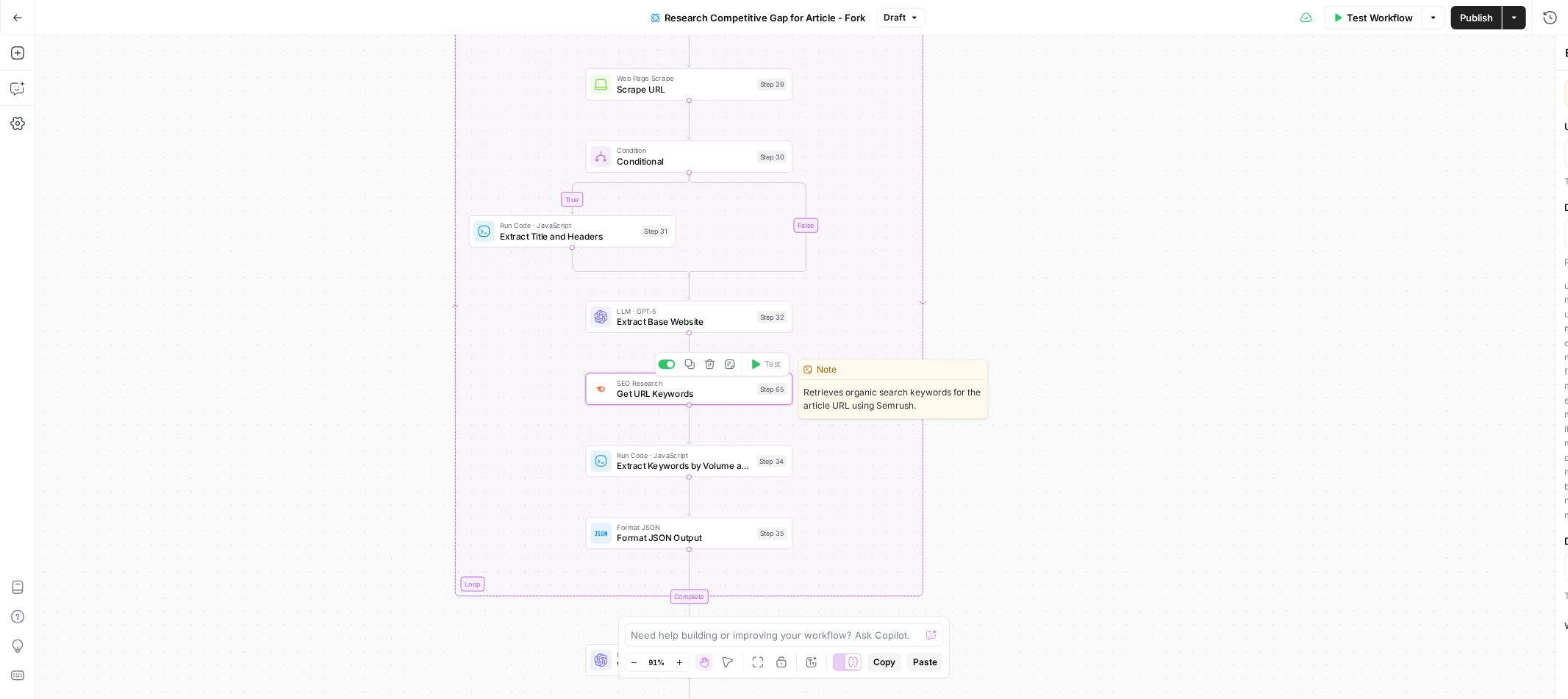
type textarea "Get URL Keywords"
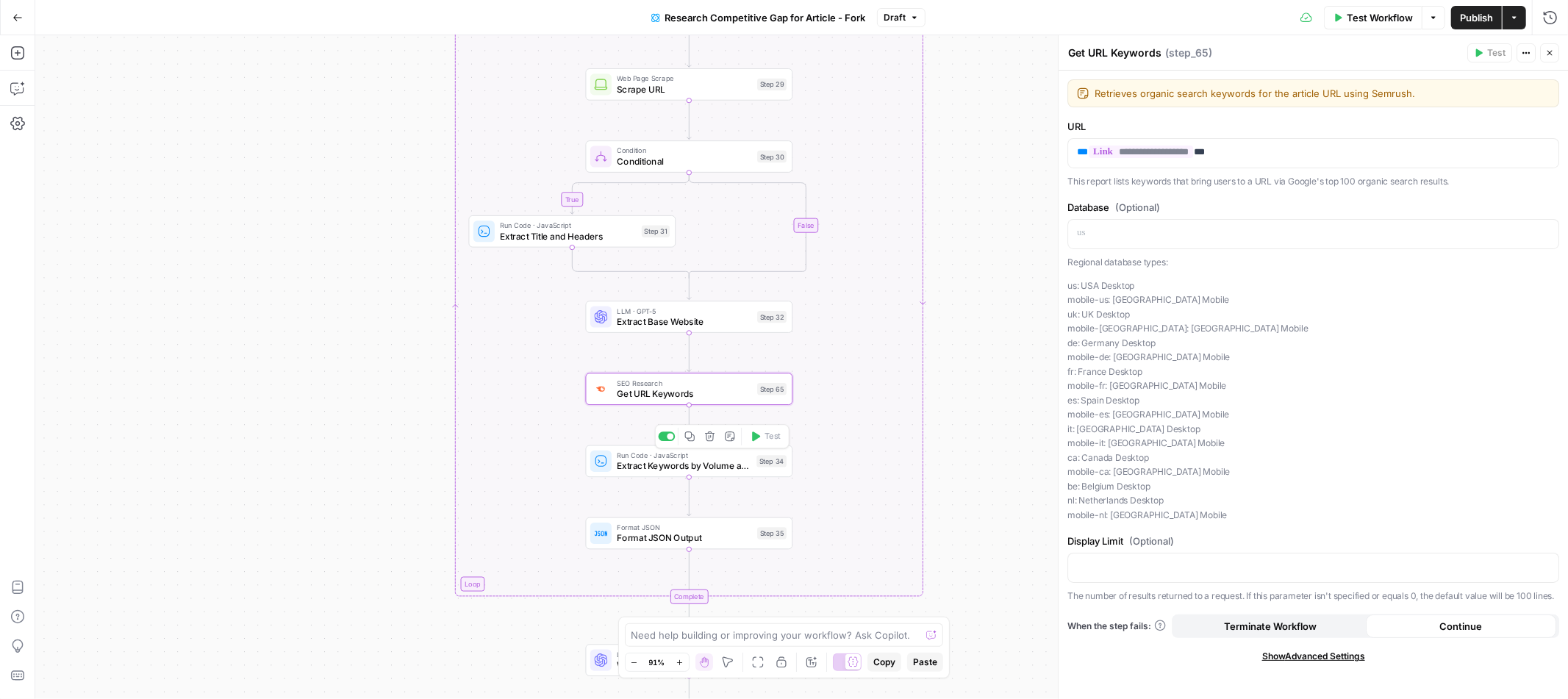
click at [631, 468] on span "Extract Keywords by Volume and Traffic" at bounding box center [684, 465] width 134 height 13
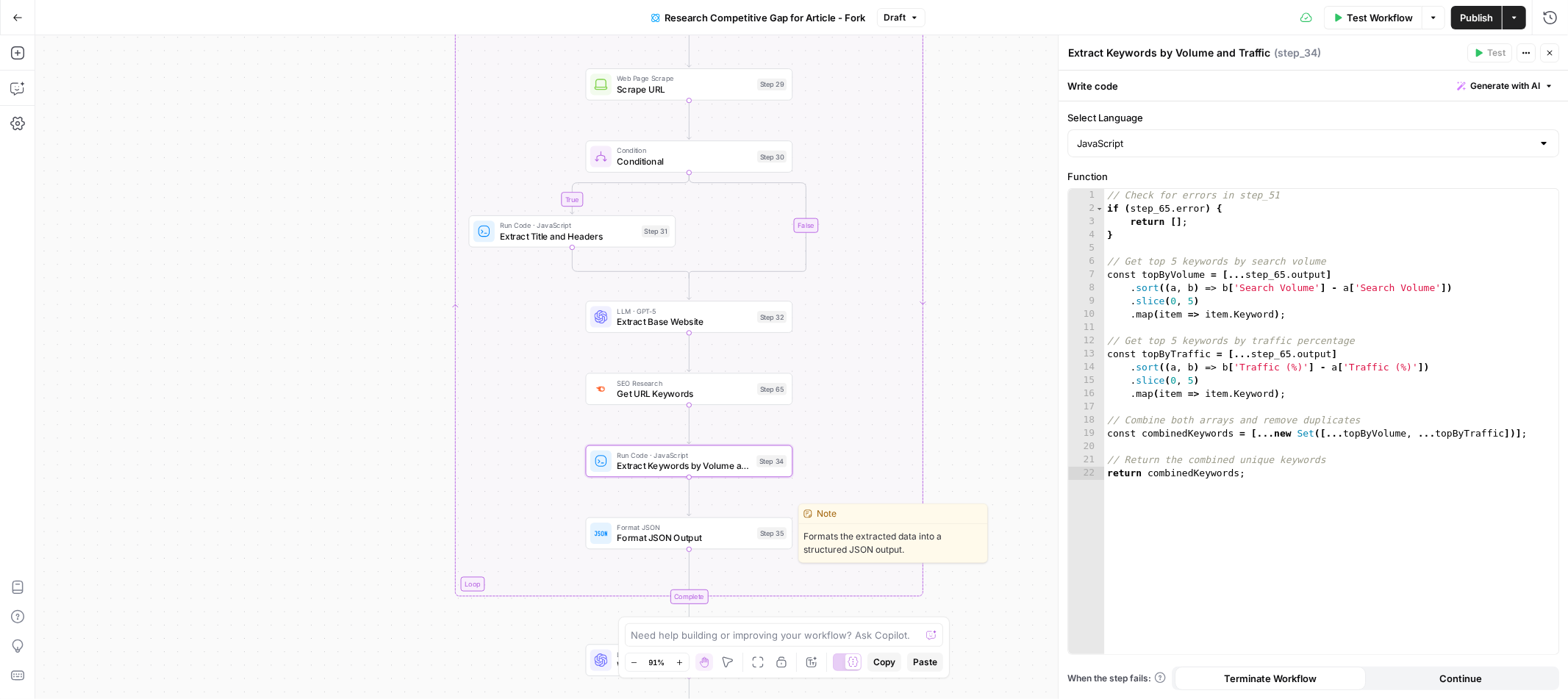
click at [729, 533] on span "Format JSON Output" at bounding box center [684, 538] width 135 height 13
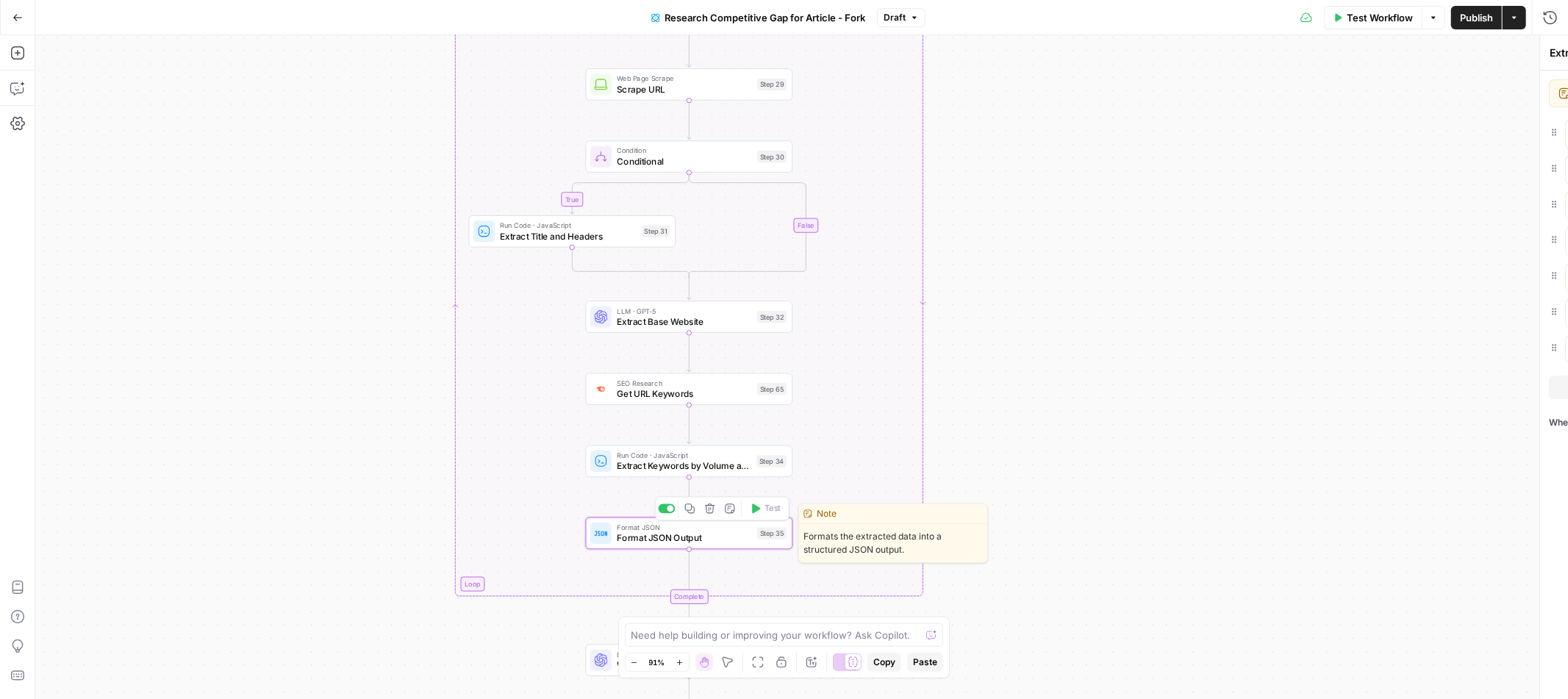
type textarea "Format JSON Output"
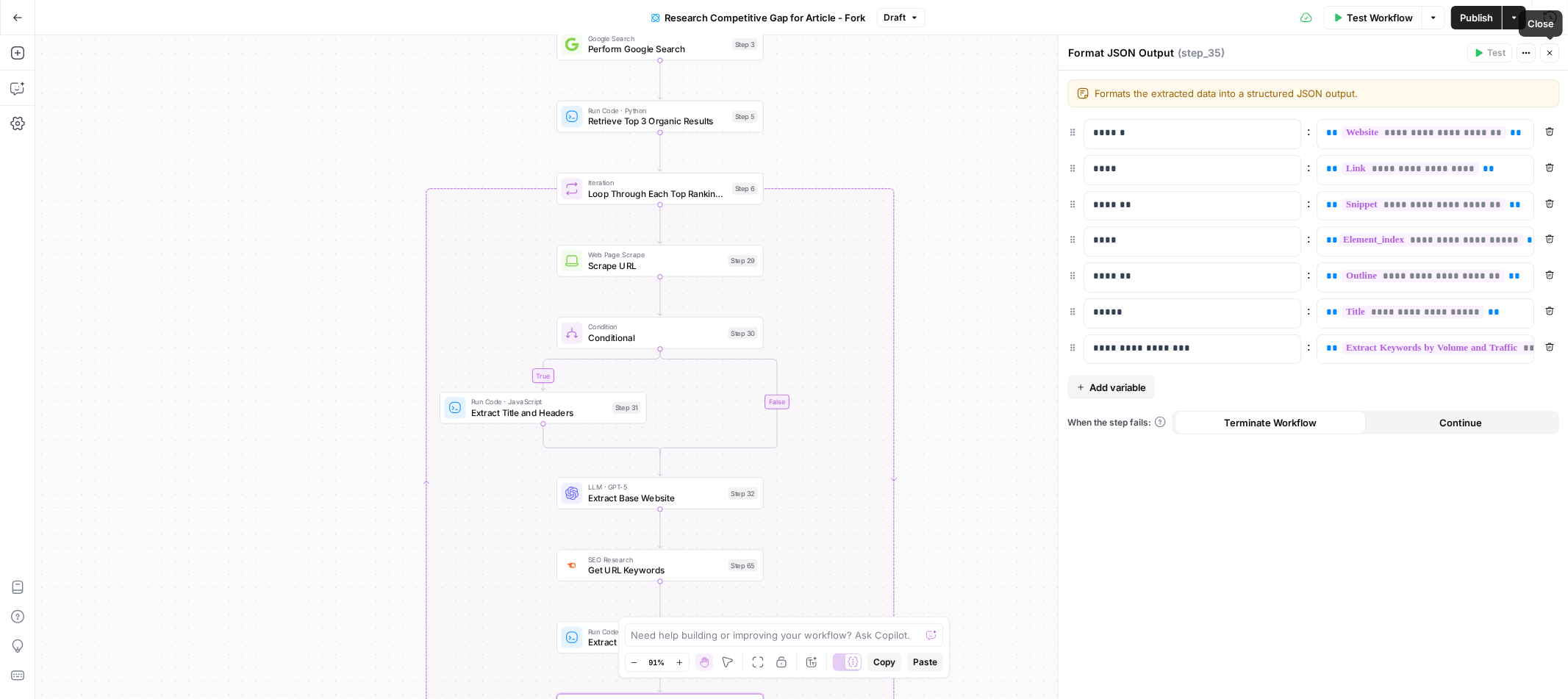
click at [1556, 53] on button "Close" at bounding box center [1550, 53] width 19 height 19
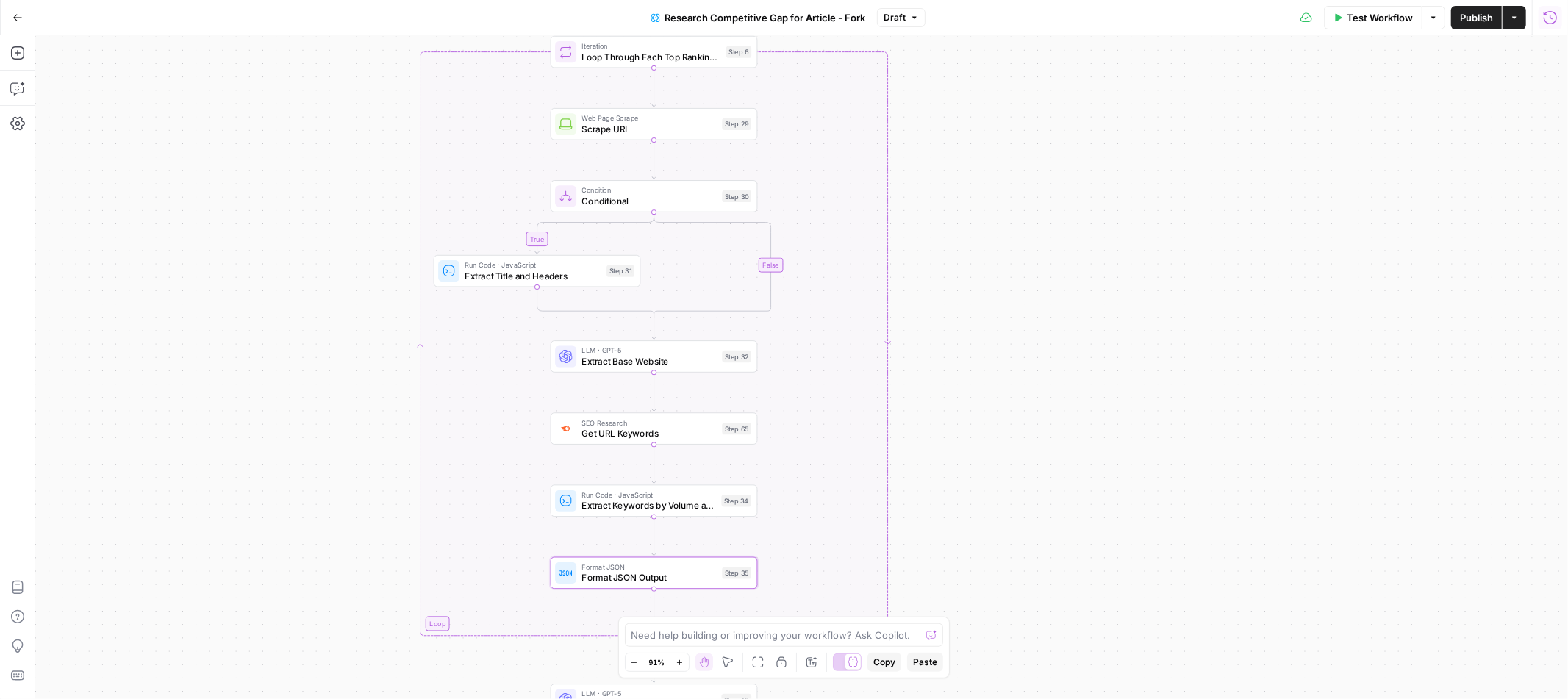
click at [1557, 23] on icon "button" at bounding box center [1551, 17] width 15 height 15
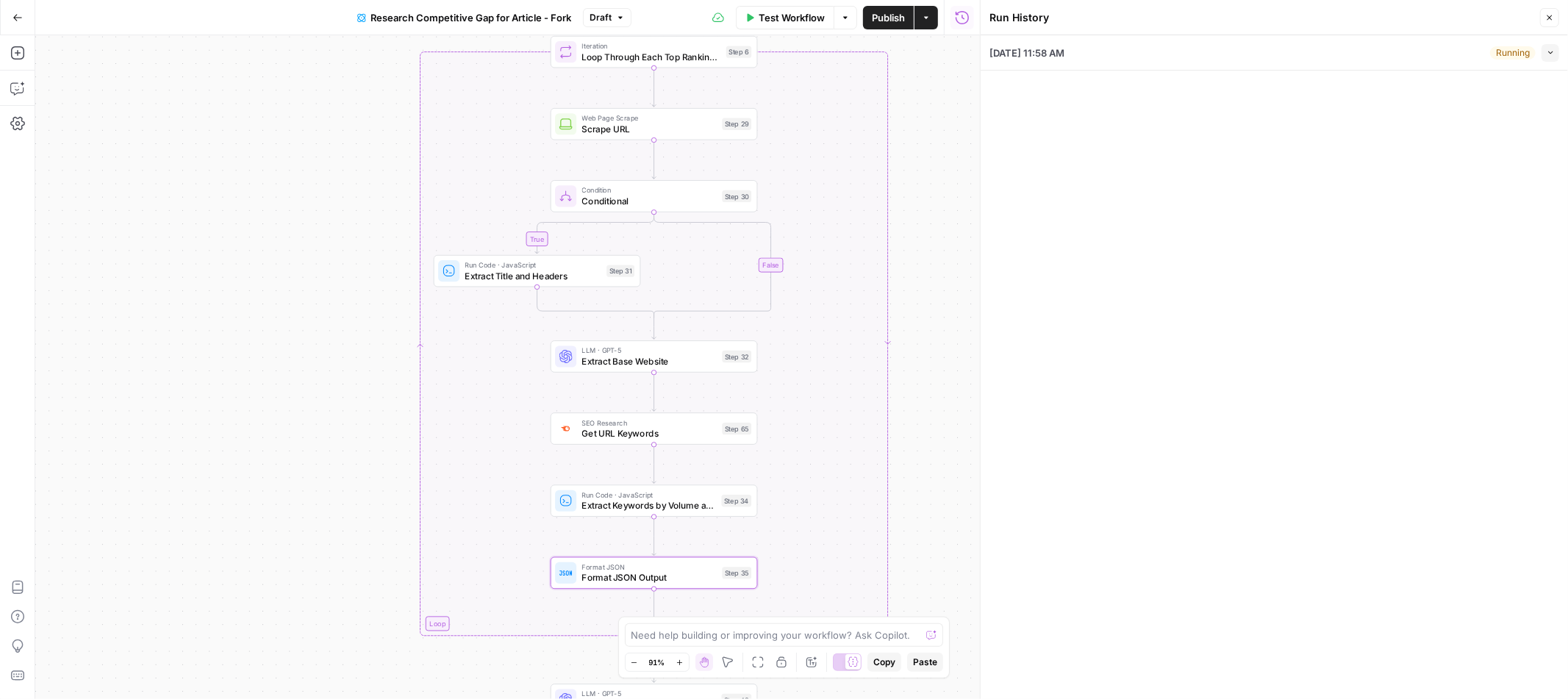
click at [1558, 14] on div "Close" at bounding box center [1550, 17] width 19 height 19
click at [1550, 17] on icon "button" at bounding box center [1551, 18] width 5 height 5
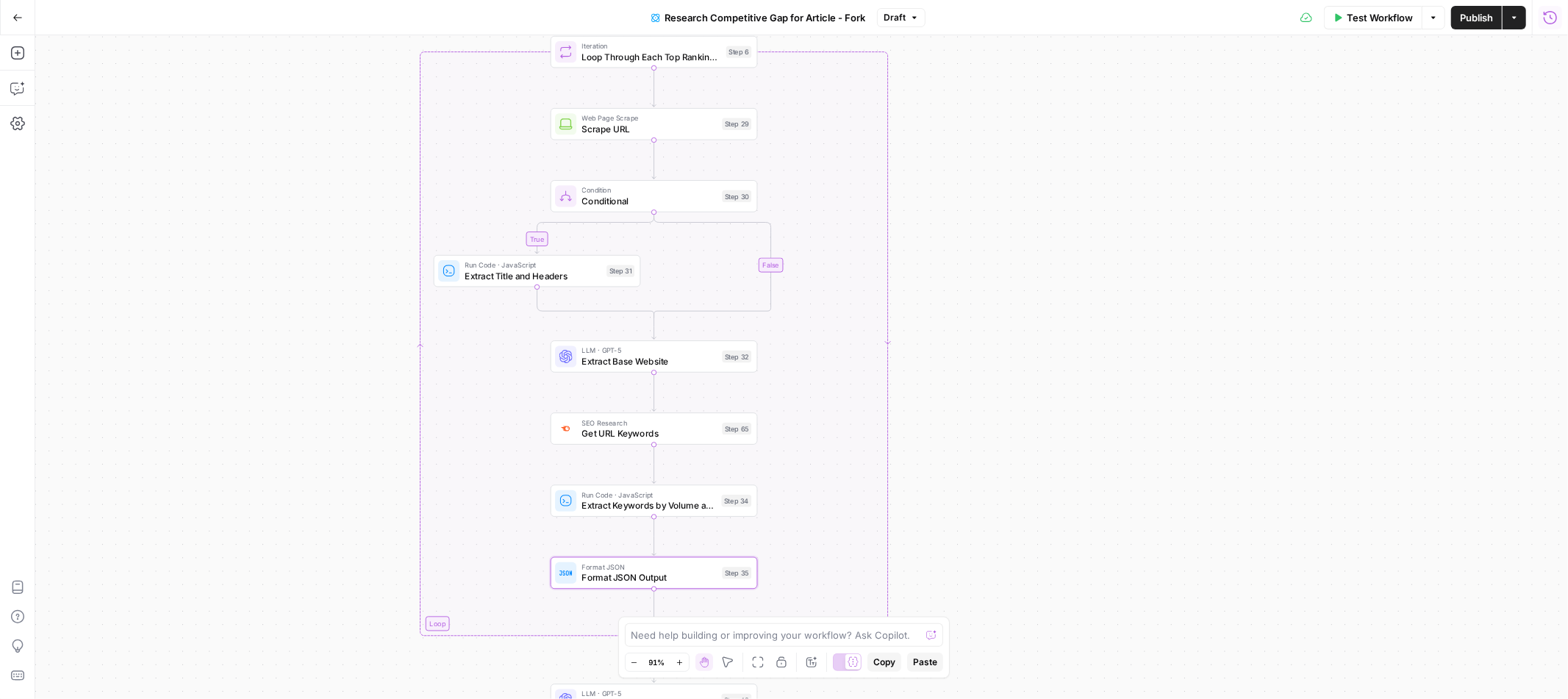
click at [1552, 24] on icon "button" at bounding box center [1551, 17] width 15 height 15
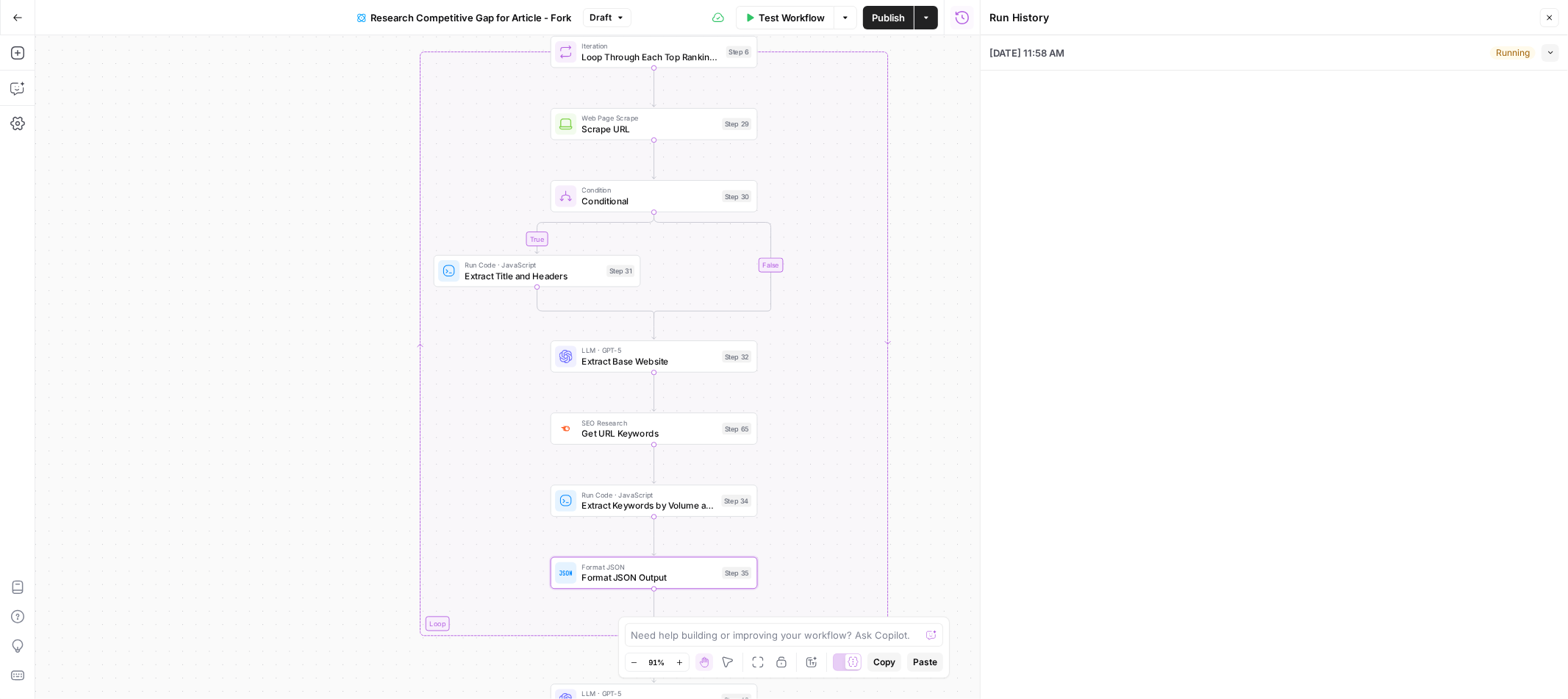
click at [1547, 52] on icon "button" at bounding box center [1551, 52] width 8 height 8
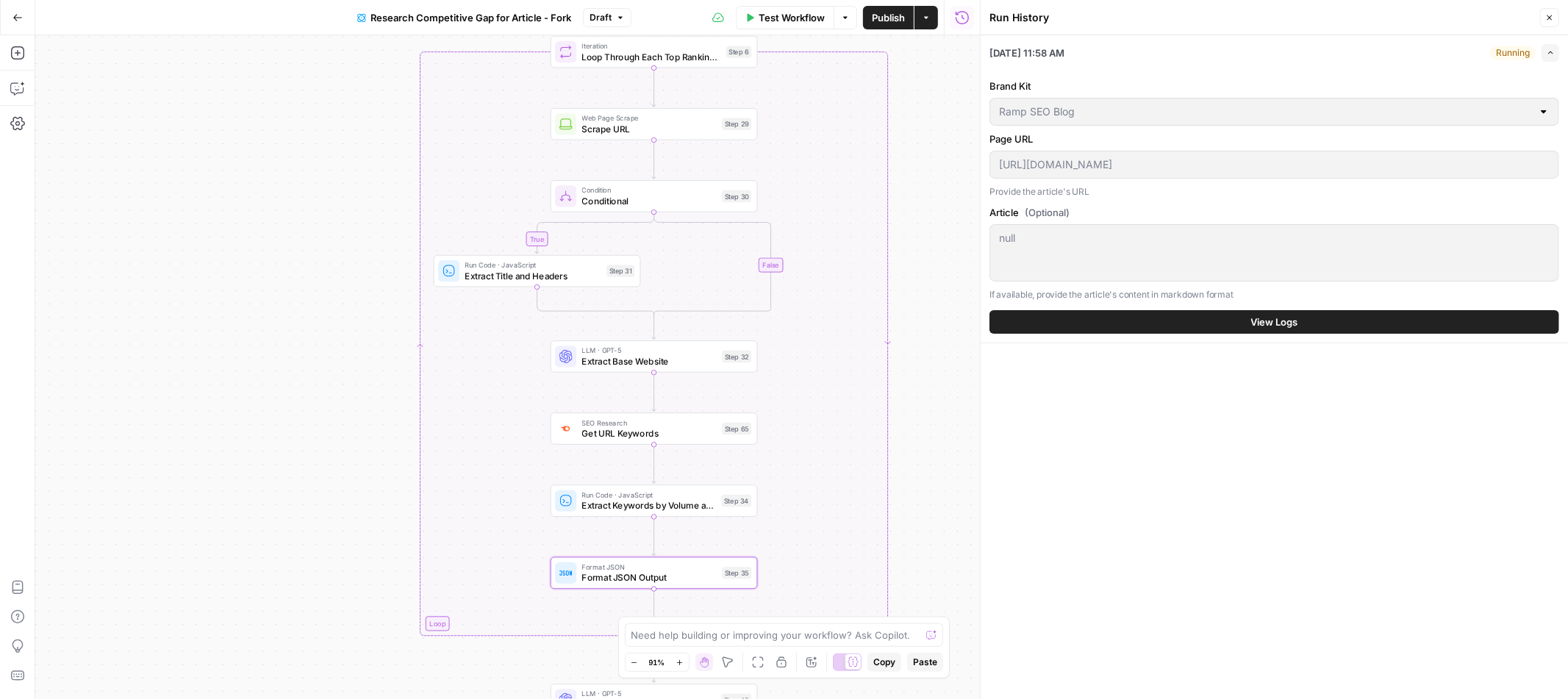
click at [1305, 322] on button "View Logs" at bounding box center [1274, 321] width 570 height 24
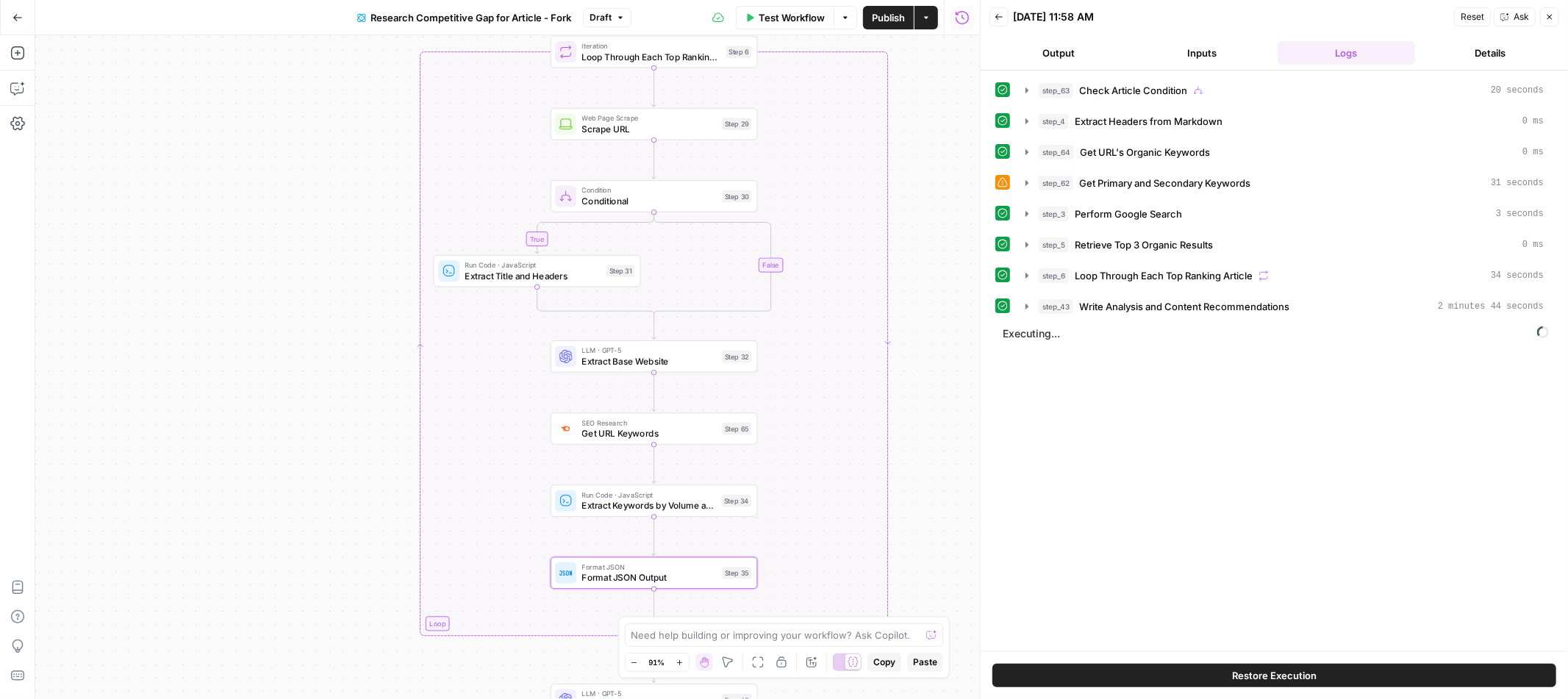
click at [1554, 17] on button "Close" at bounding box center [1550, 17] width 19 height 19
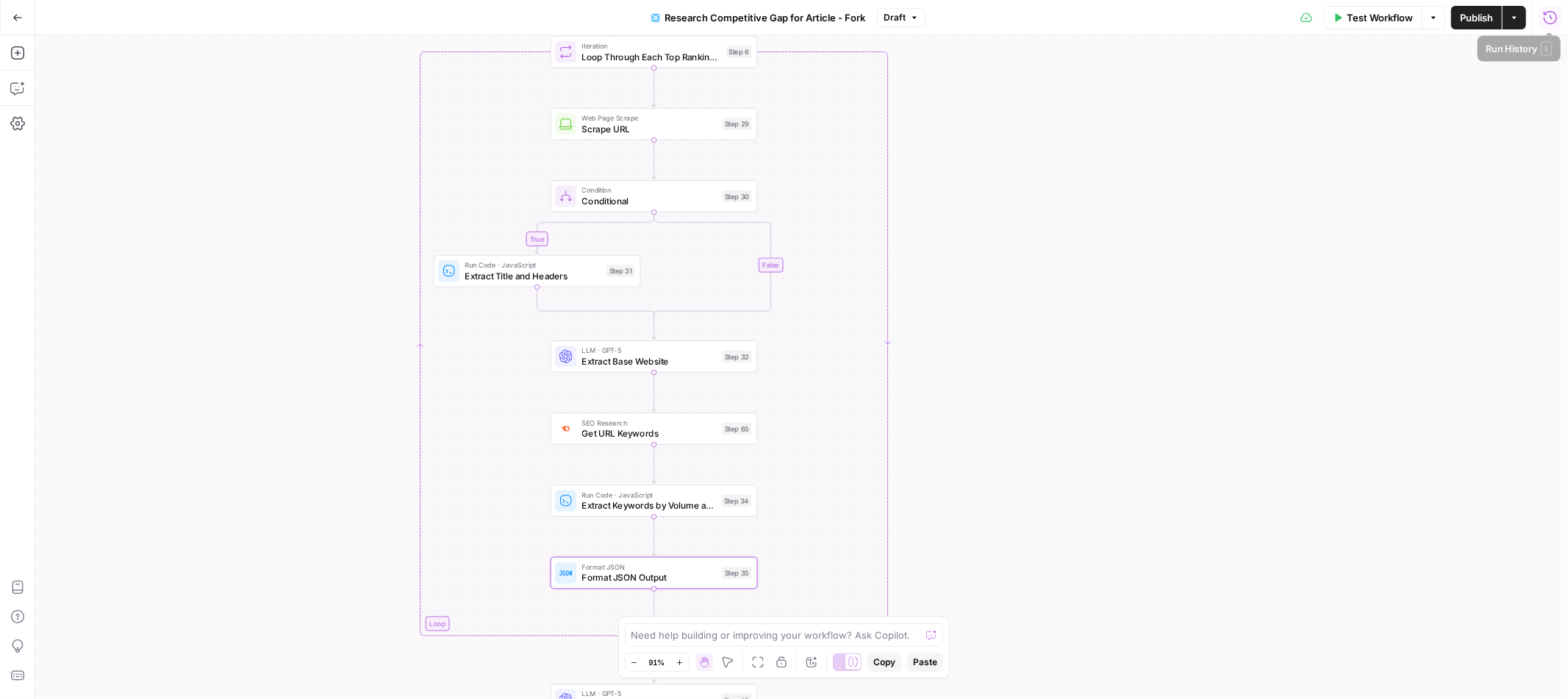
click at [1551, 21] on icon "button" at bounding box center [1551, 17] width 15 height 15
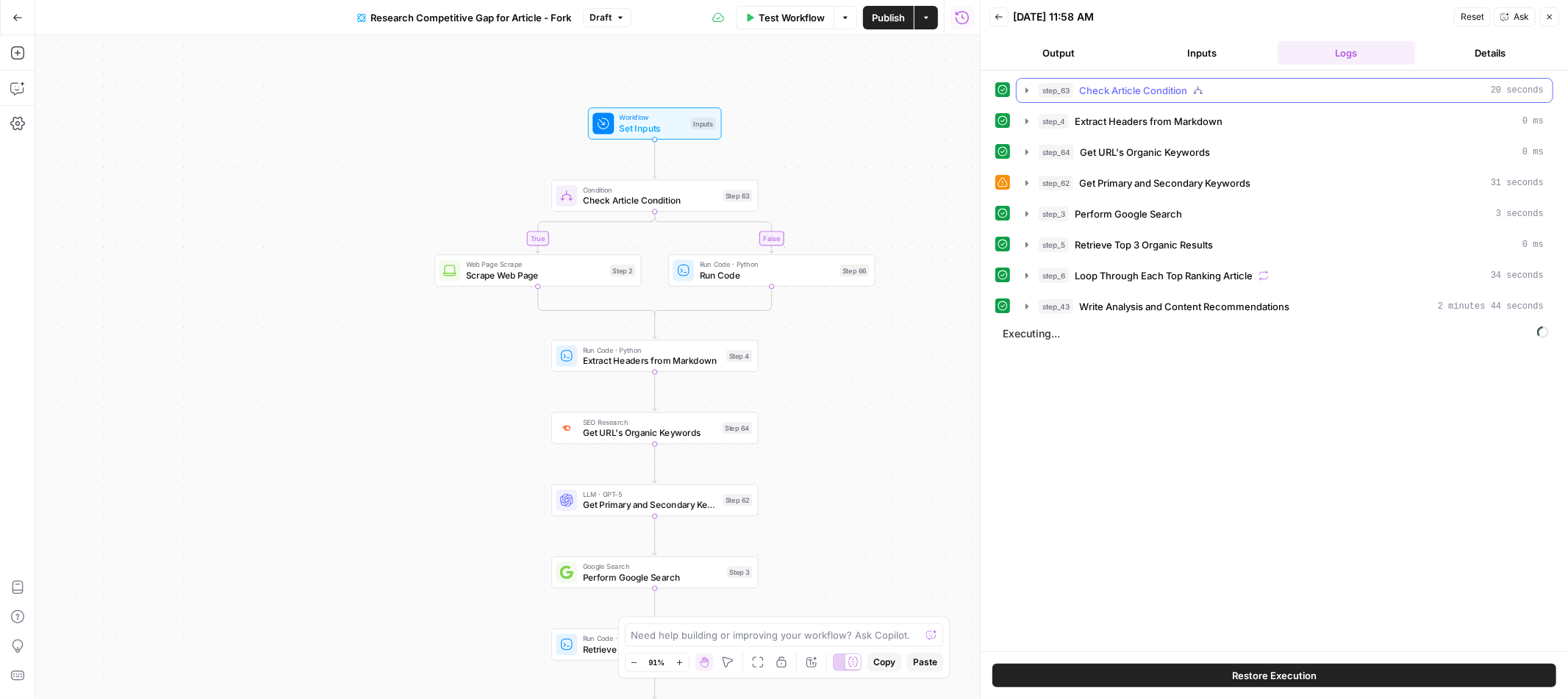
click at [1028, 97] on button "step_63 Check Article Condition 20 seconds" at bounding box center [1285, 90] width 536 height 24
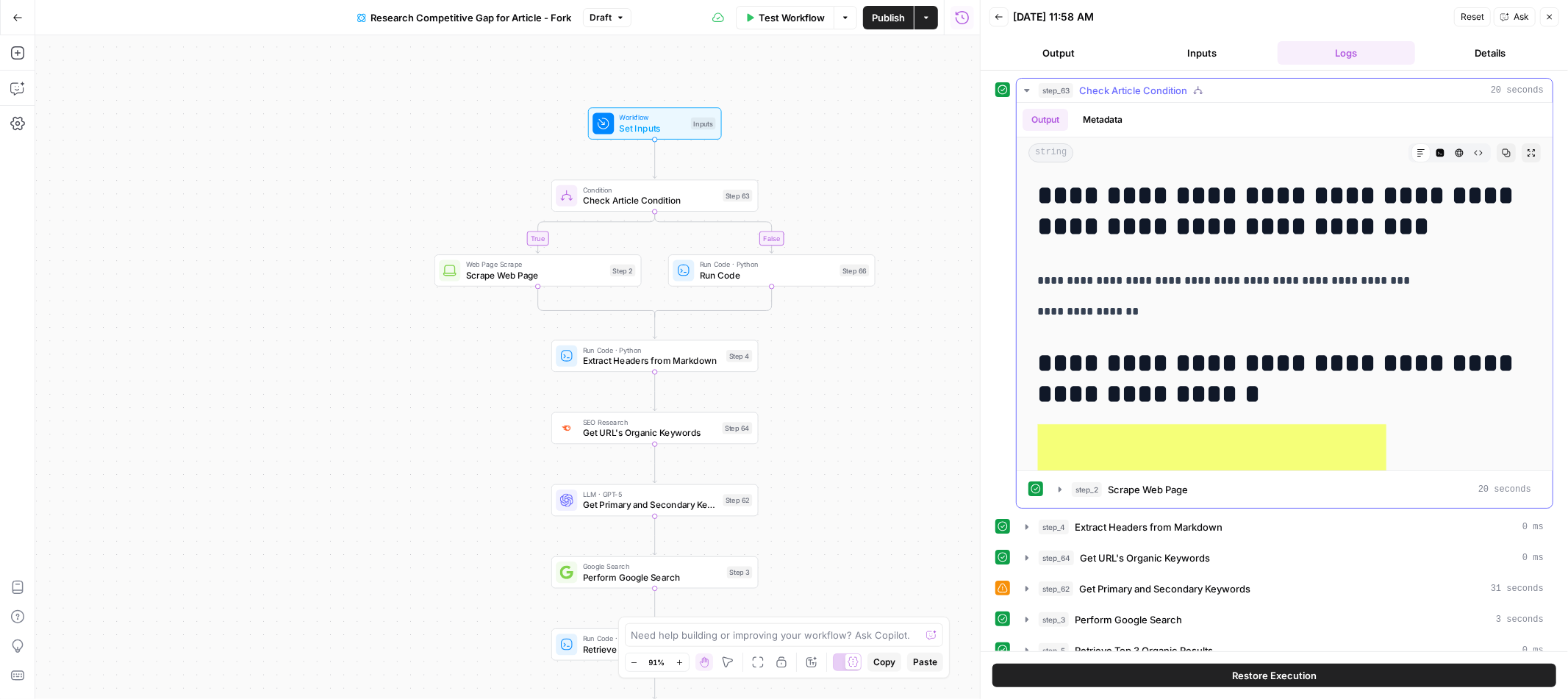
click at [1023, 91] on icon "button" at bounding box center [1027, 90] width 11 height 11
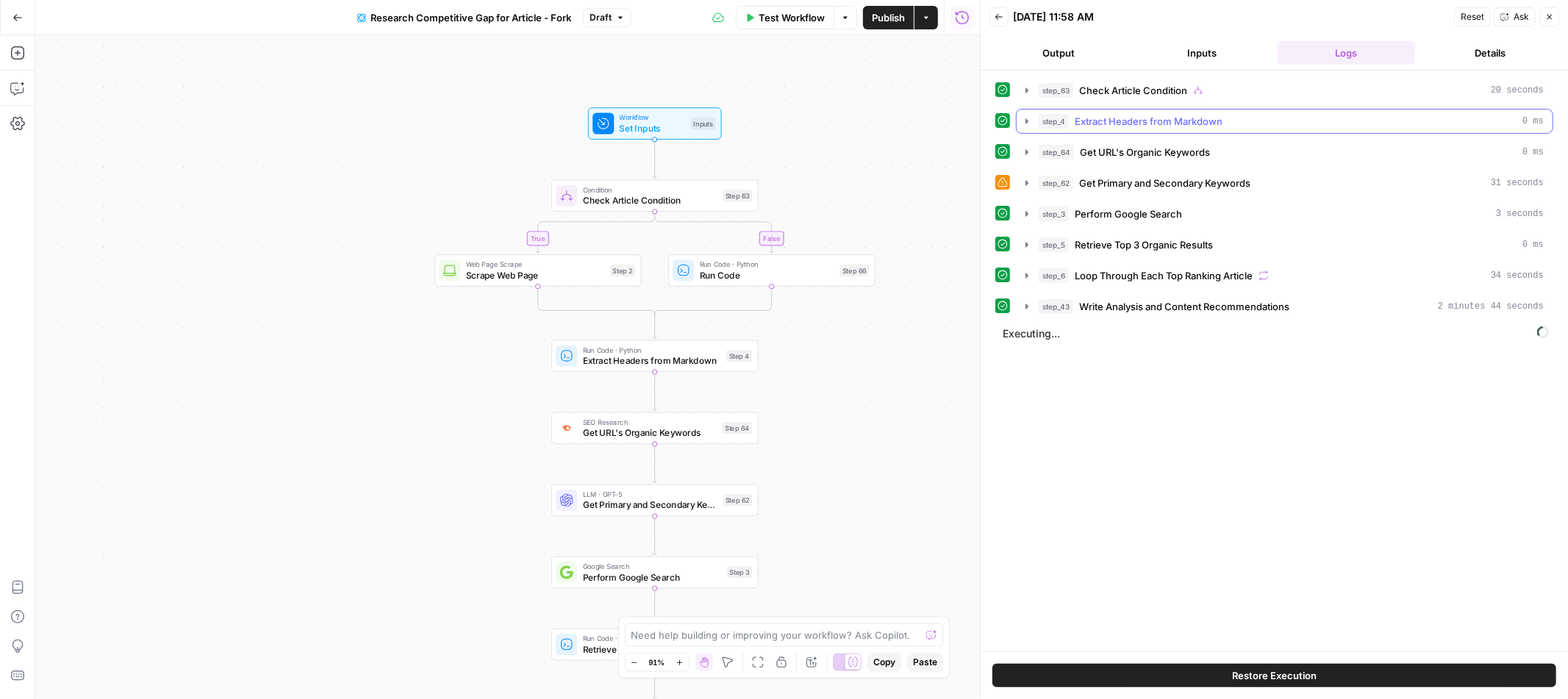
click at [1025, 119] on icon "button" at bounding box center [1027, 120] width 11 height 11
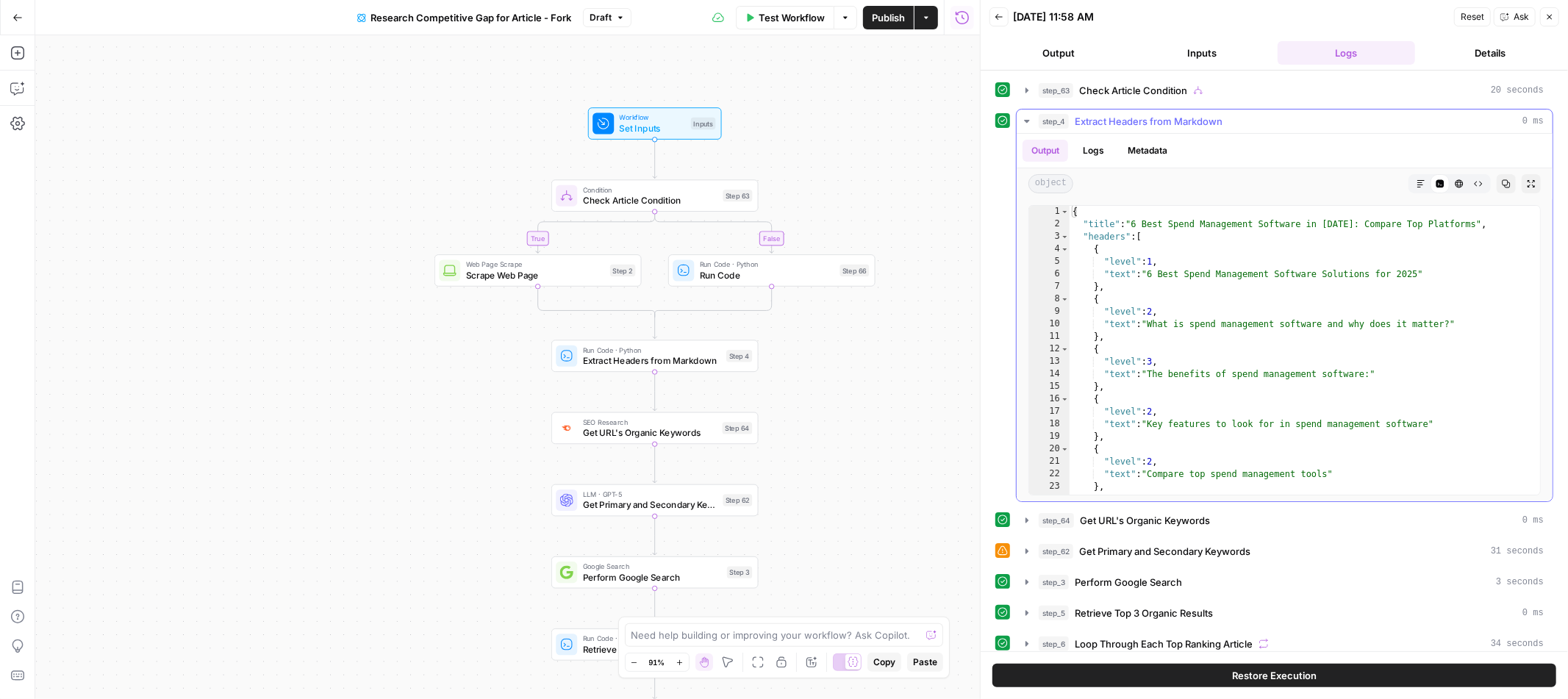
click at [1422, 193] on button "Markdown" at bounding box center [1421, 184] width 19 height 19
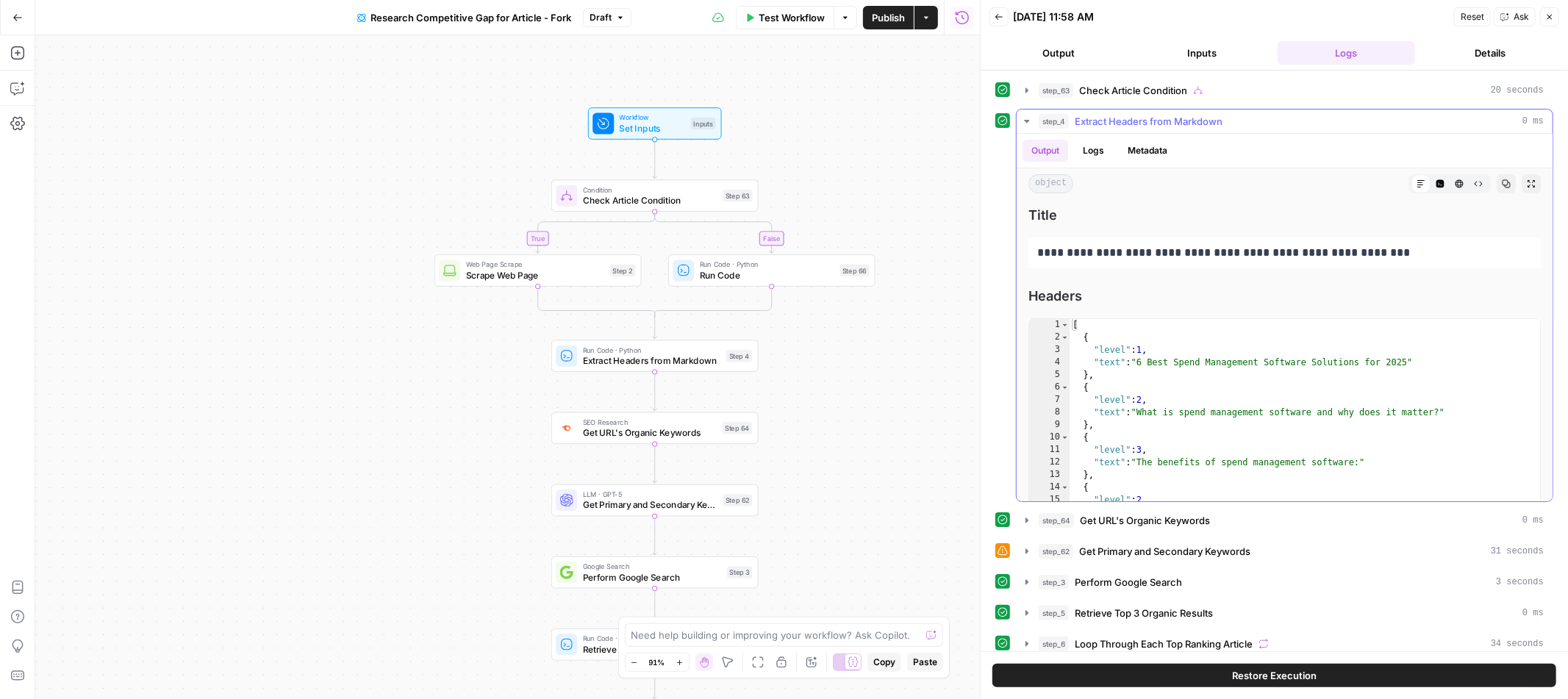
click at [1445, 186] on button "Code Editor" at bounding box center [1441, 184] width 19 height 19
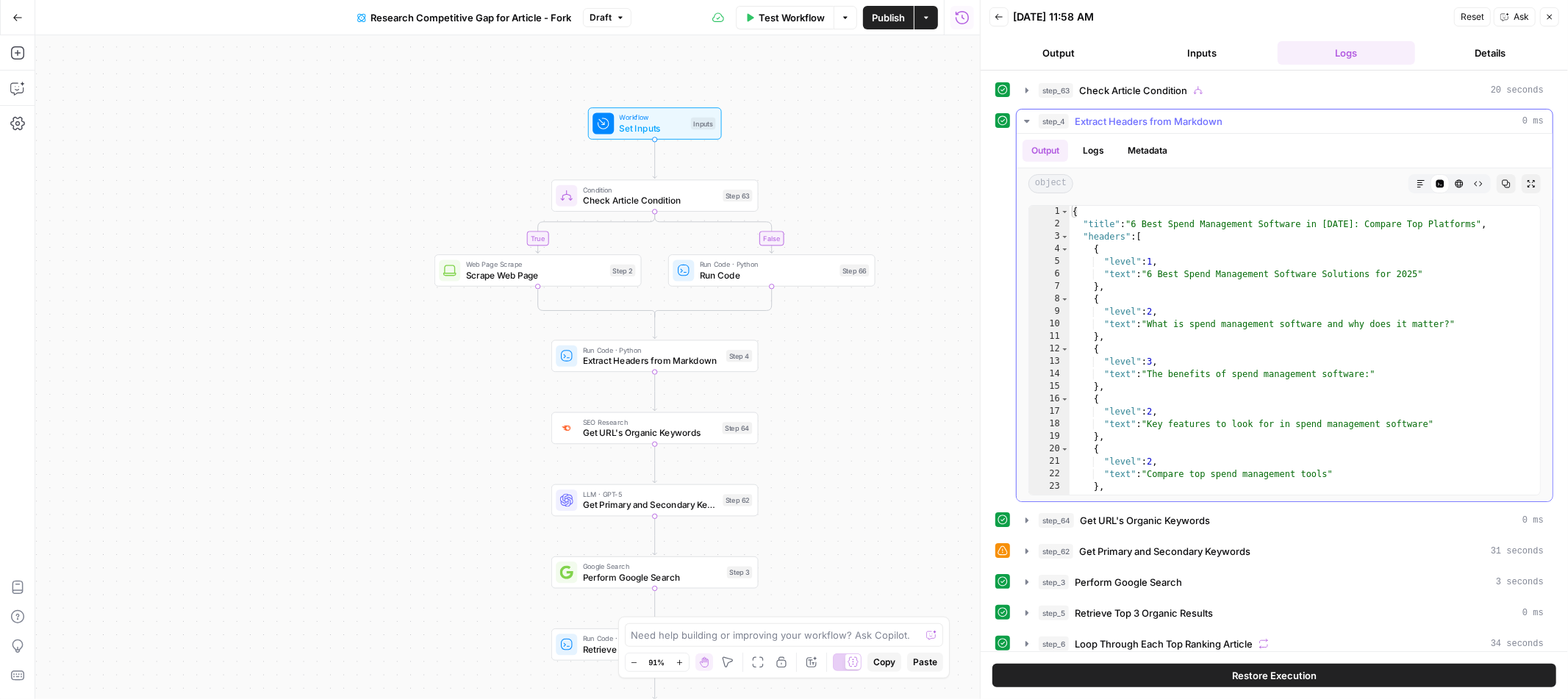
click at [1028, 127] on icon "button" at bounding box center [1027, 120] width 11 height 11
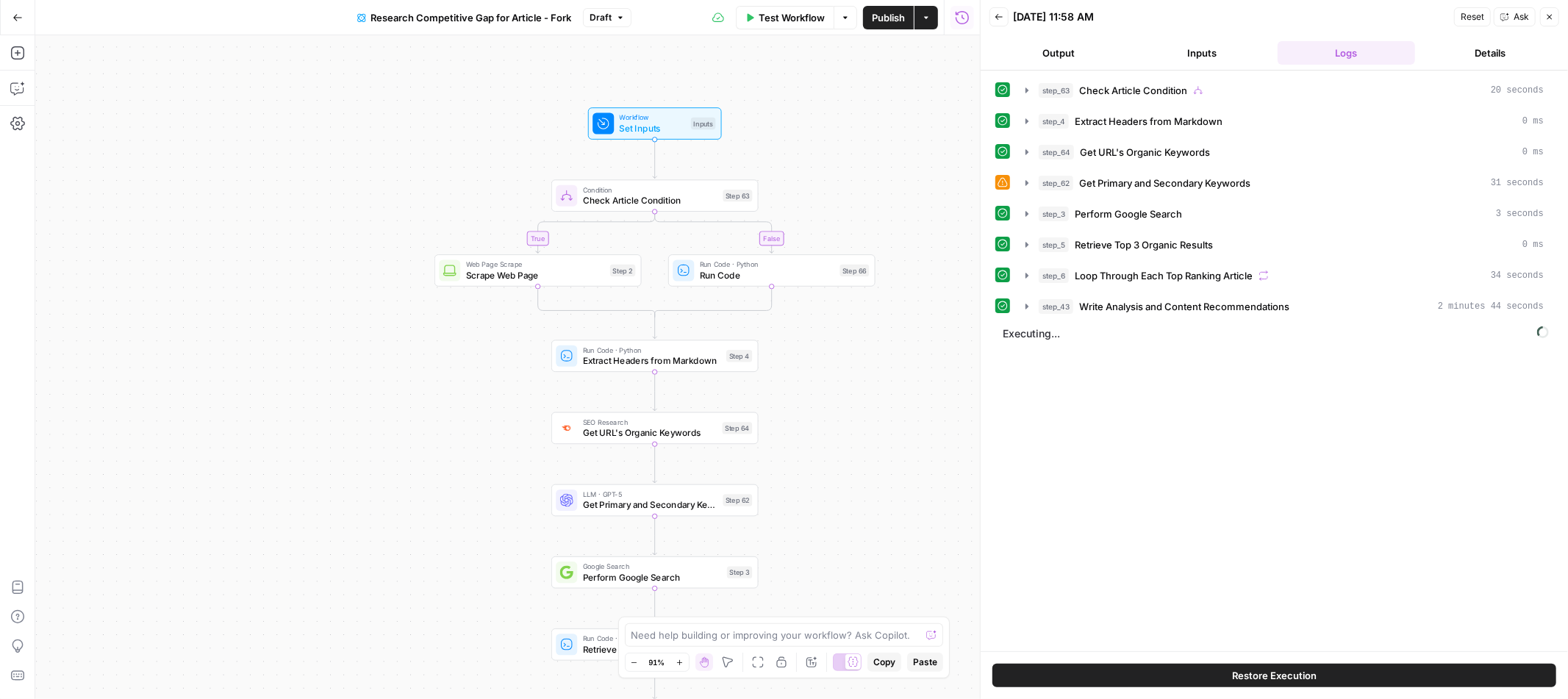
click at [1028, 157] on icon "button" at bounding box center [1027, 152] width 11 height 11
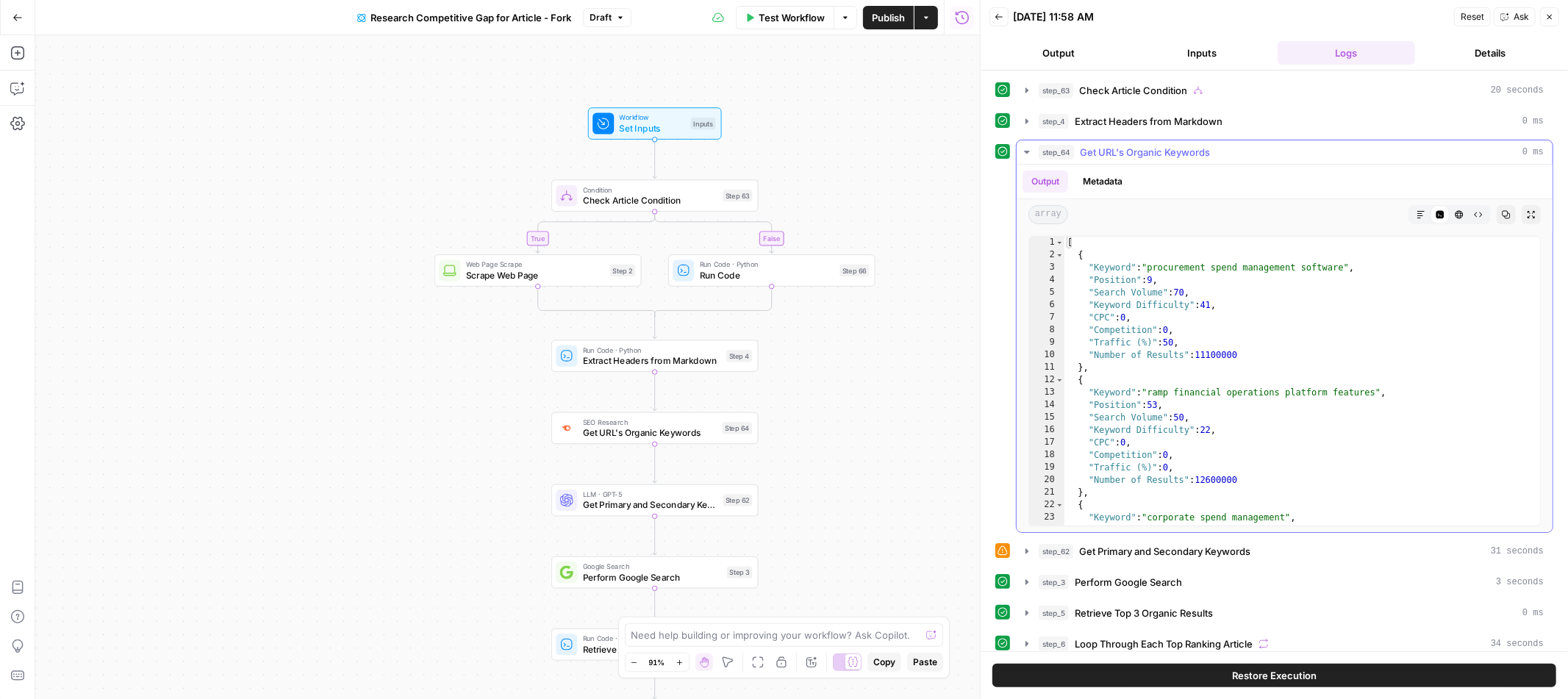
click at [1035, 154] on button "step_64 Get URL's Organic Keywords 0 ms" at bounding box center [1285, 152] width 536 height 24
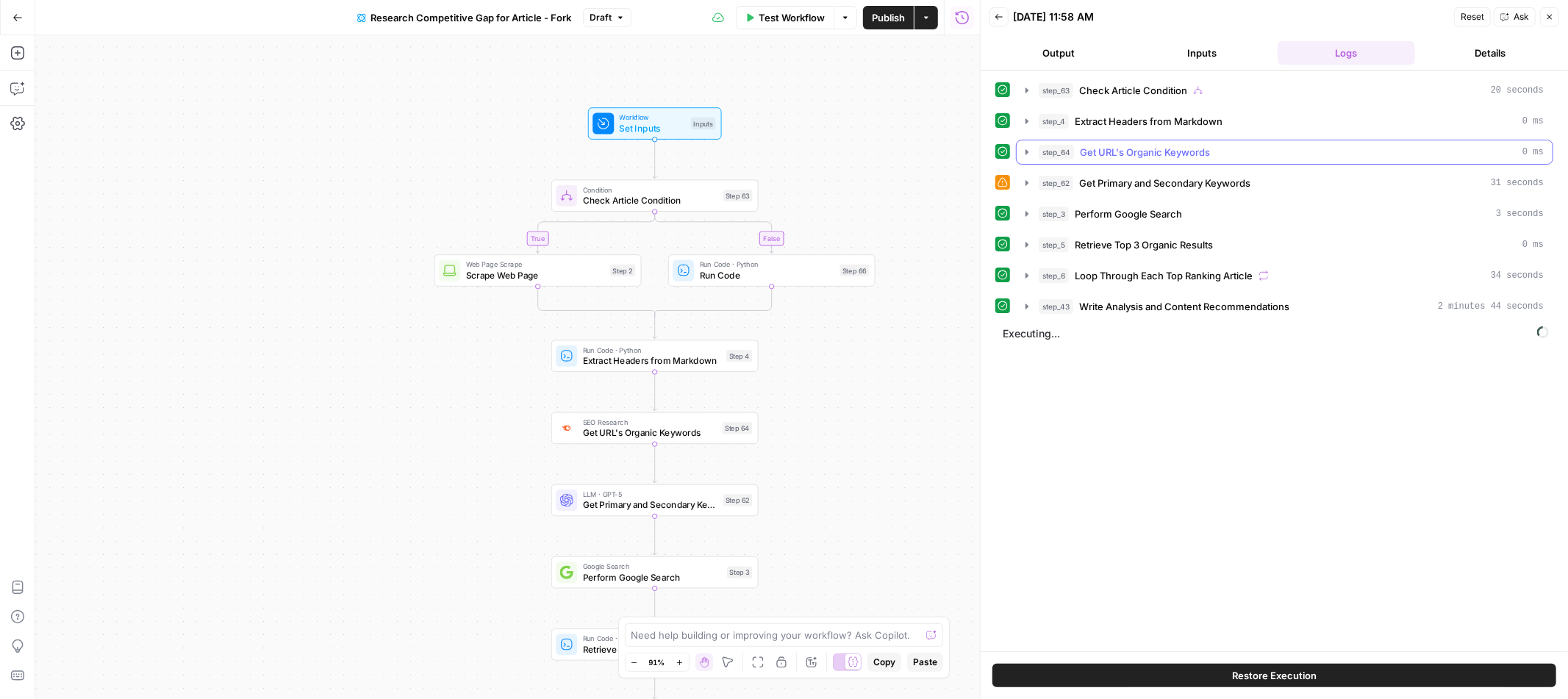
click at [1025, 158] on icon "button" at bounding box center [1027, 152] width 11 height 11
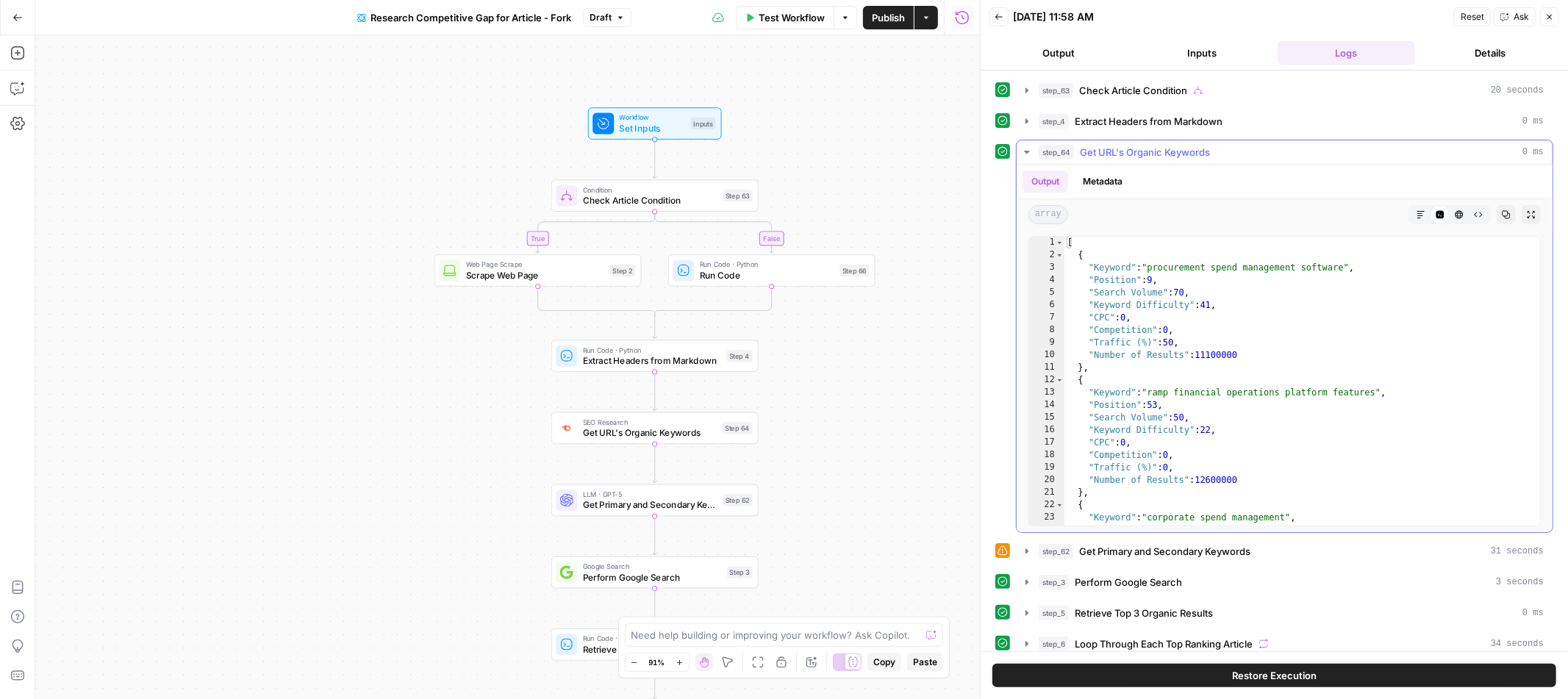
click at [1021, 153] on icon "button" at bounding box center [1027, 152] width 11 height 11
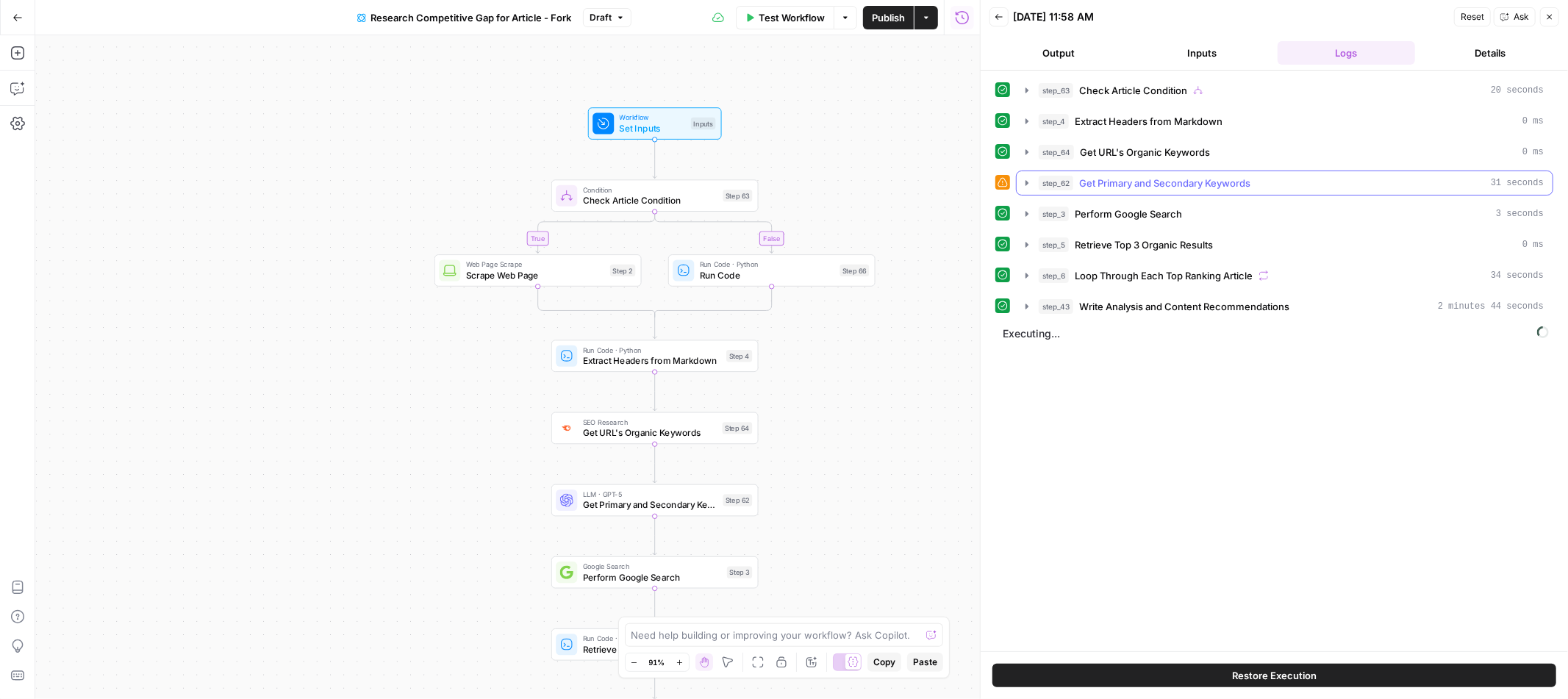
click at [1028, 184] on icon "button" at bounding box center [1027, 182] width 11 height 11
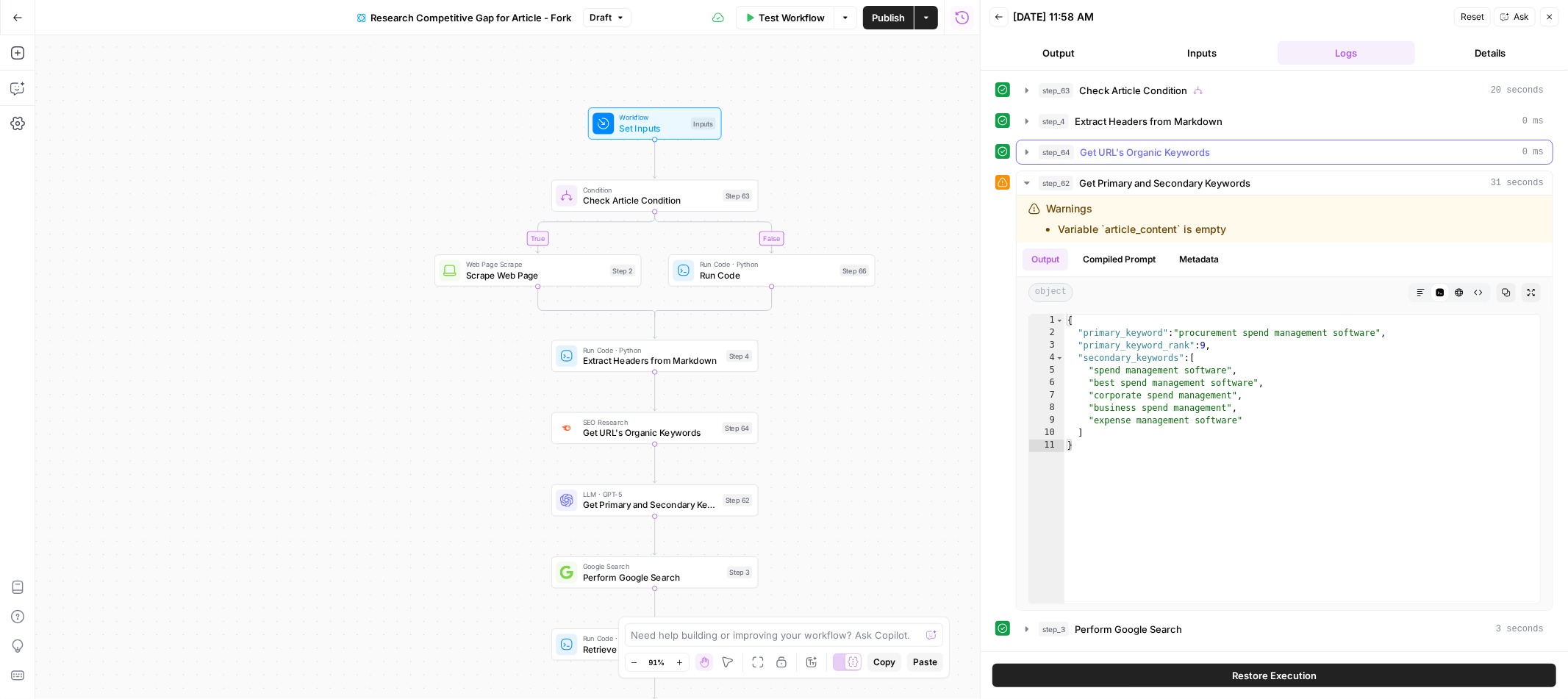
click at [1025, 149] on icon "button" at bounding box center [1027, 152] width 11 height 11
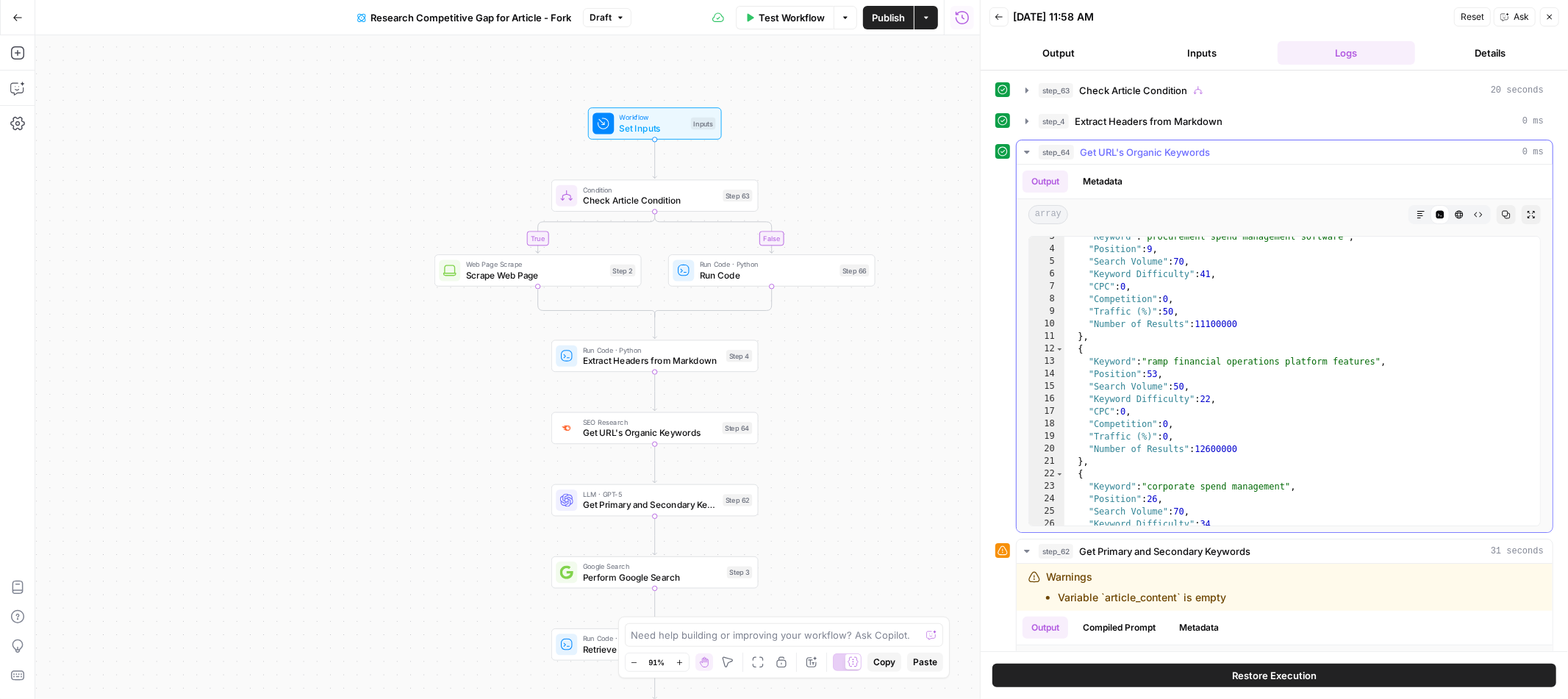
scroll to position [170, 0]
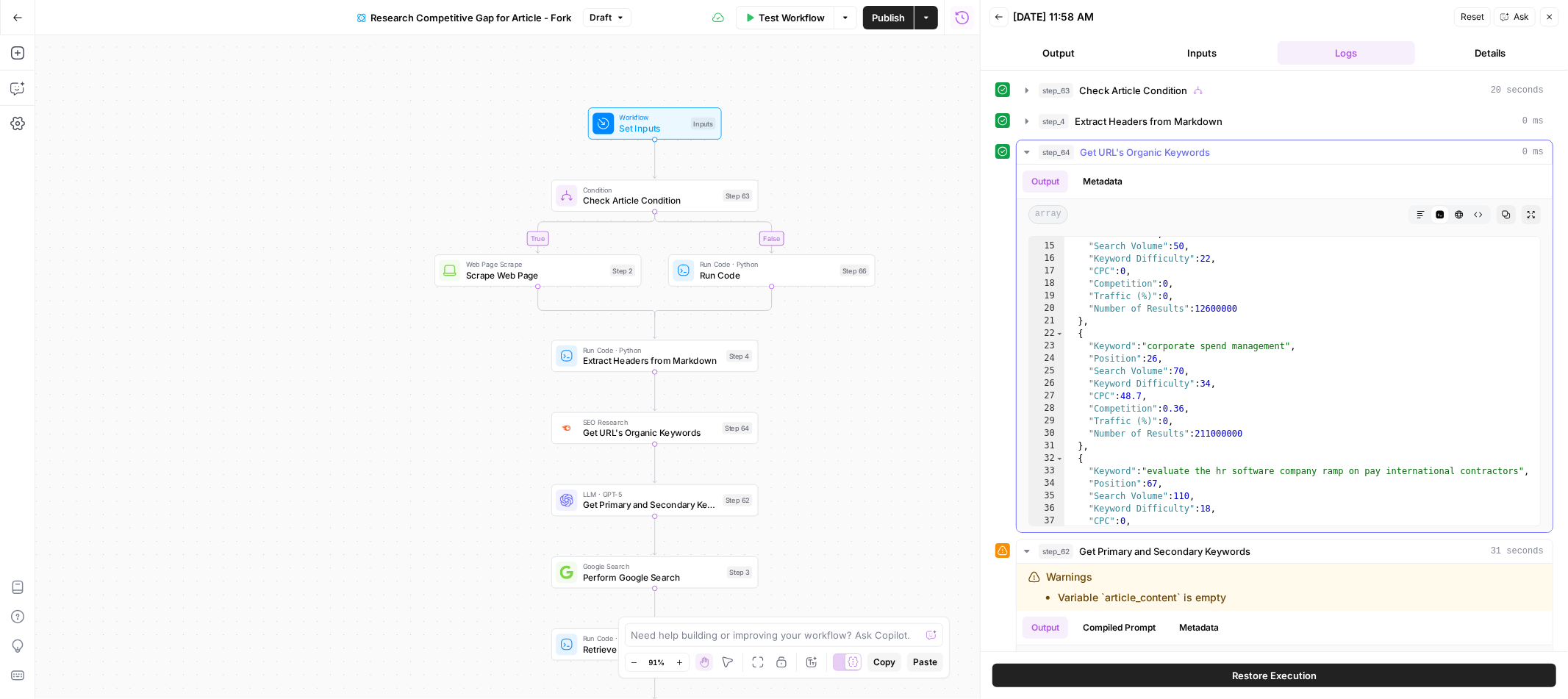
click at [1024, 154] on icon "button" at bounding box center [1027, 152] width 11 height 11
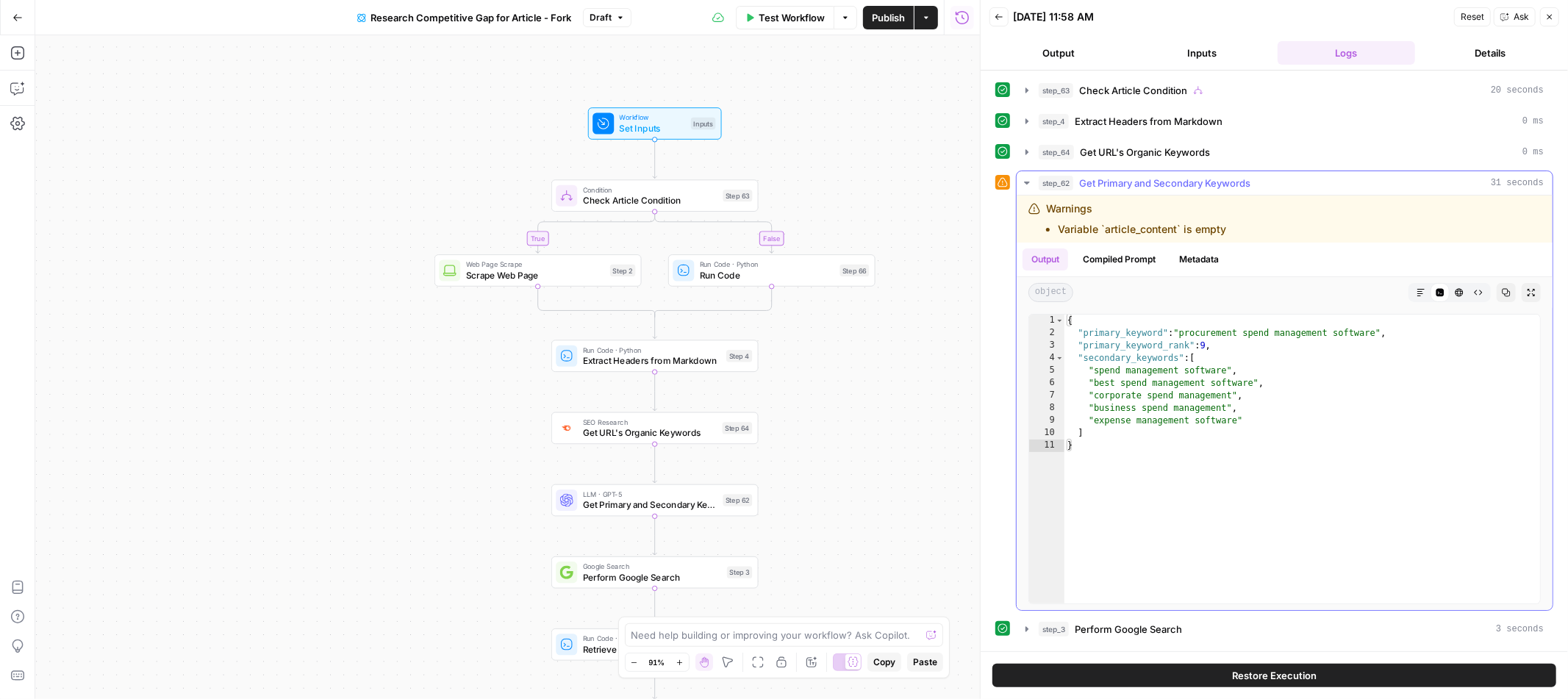
type textarea "**********"
drag, startPoint x: 1094, startPoint y: 419, endPoint x: 1237, endPoint y: 422, distance: 143.0
click at [1237, 422] on div "{ "primary_keyword" : "procurement spend management software" , "primary_keywor…" at bounding box center [1302, 471] width 476 height 314
click at [1272, 421] on div "{ "primary_keyword" : "procurement spend management software" , "primary_keywor…" at bounding box center [1302, 471] width 476 height 314
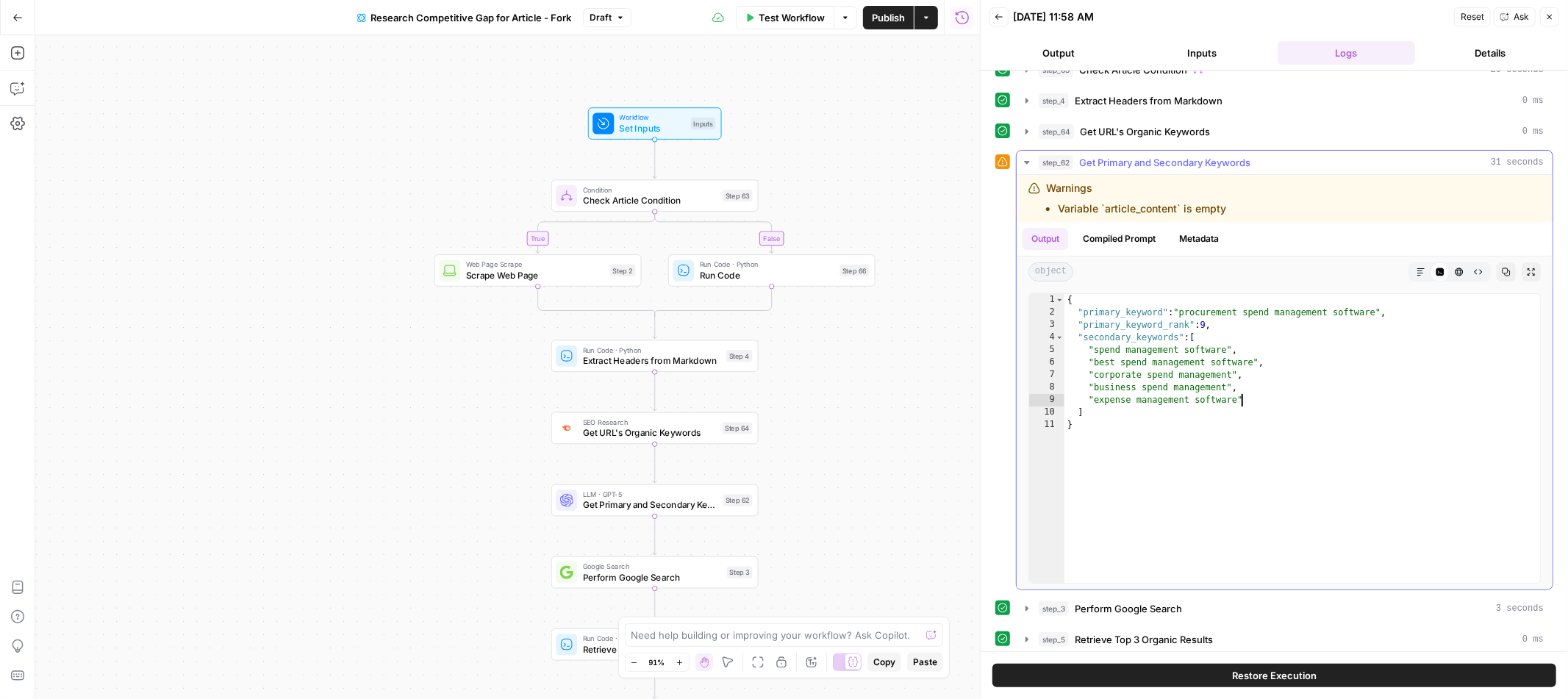
scroll to position [23, 0]
click at [1027, 164] on icon "button" at bounding box center [1027, 160] width 11 height 11
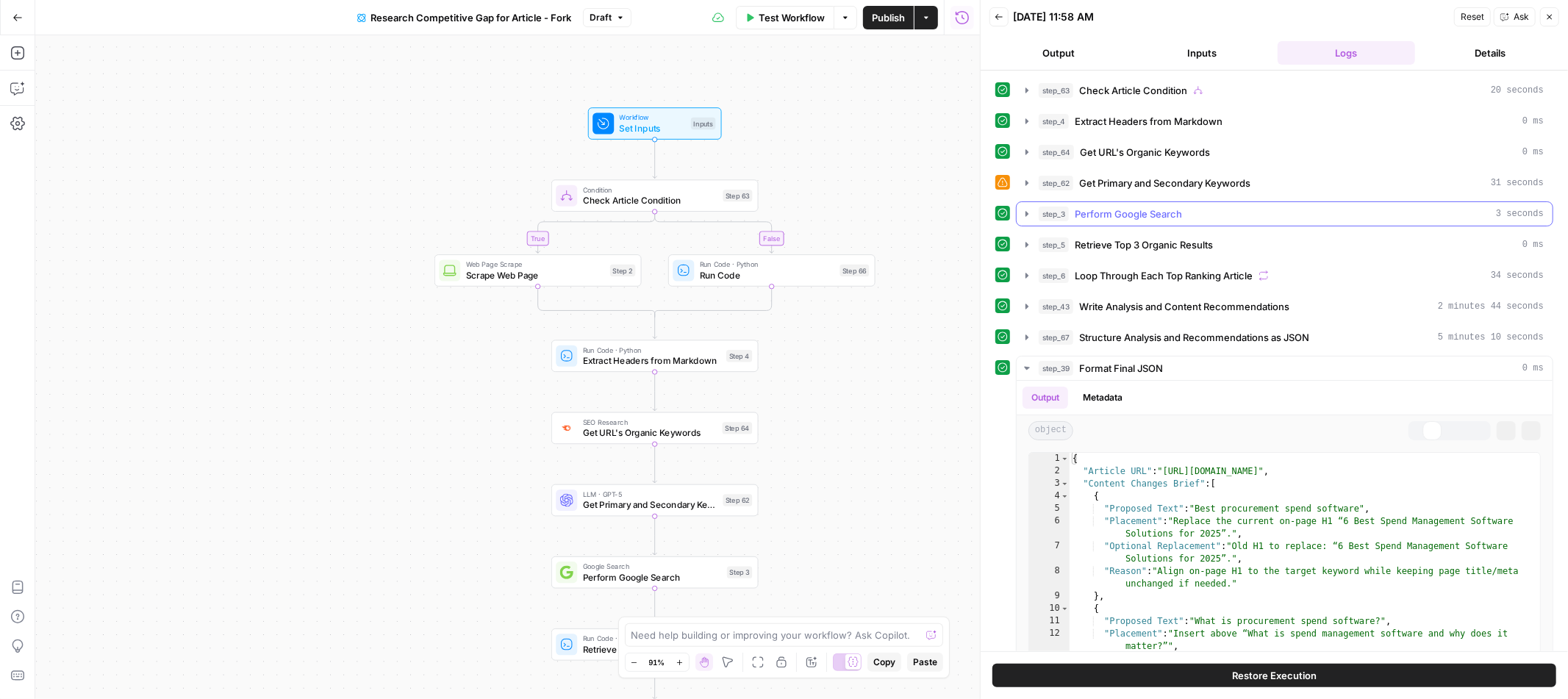
click at [1021, 216] on icon "button" at bounding box center [1027, 213] width 11 height 11
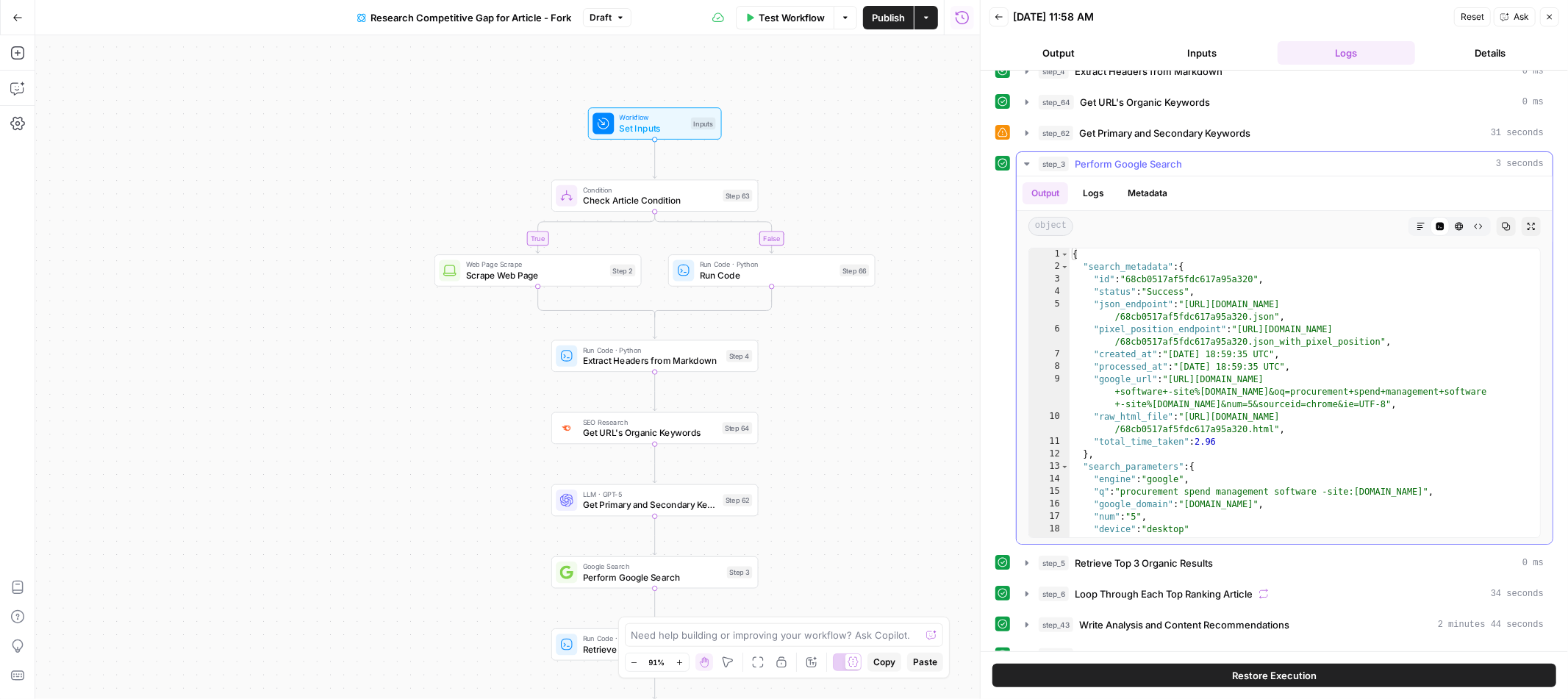
click at [1422, 235] on button "Markdown" at bounding box center [1421, 226] width 19 height 19
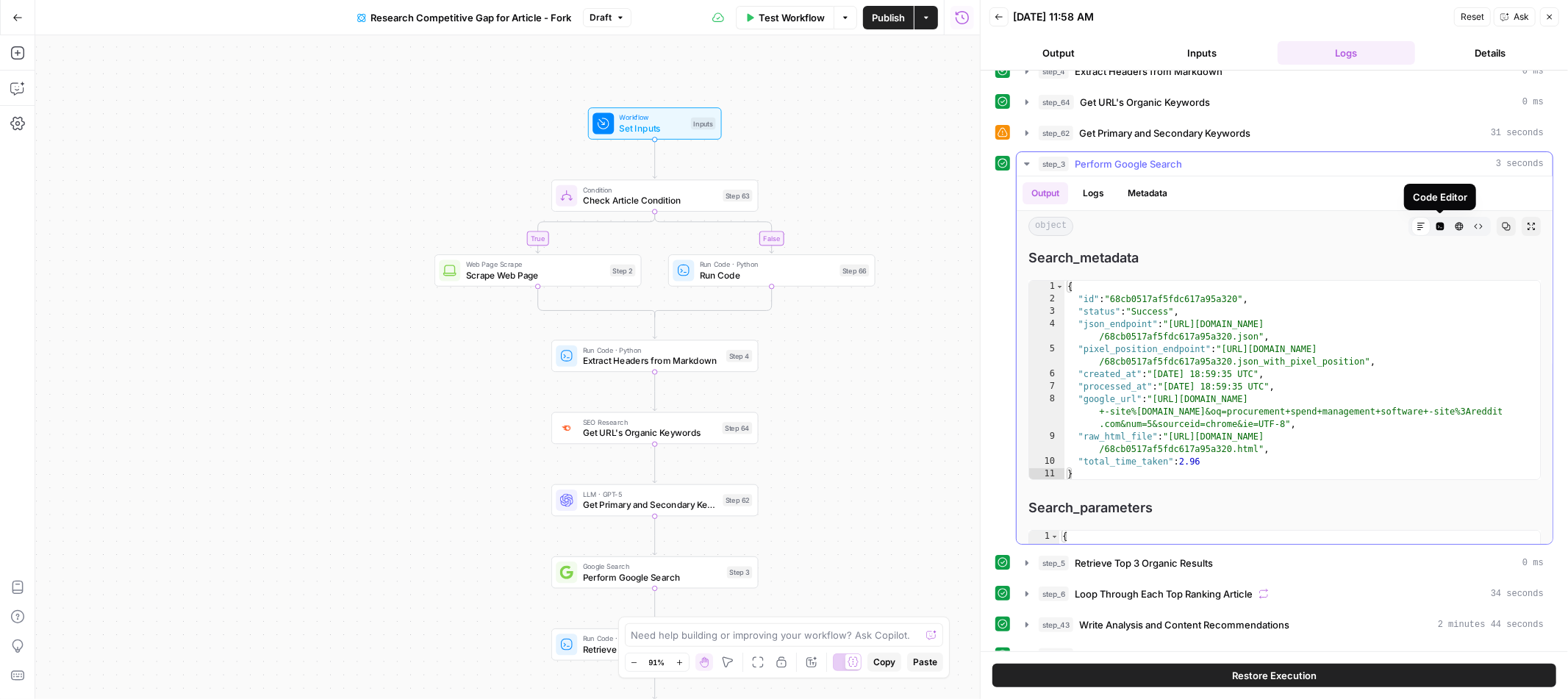
click at [1447, 226] on button "Code Editor" at bounding box center [1441, 226] width 19 height 19
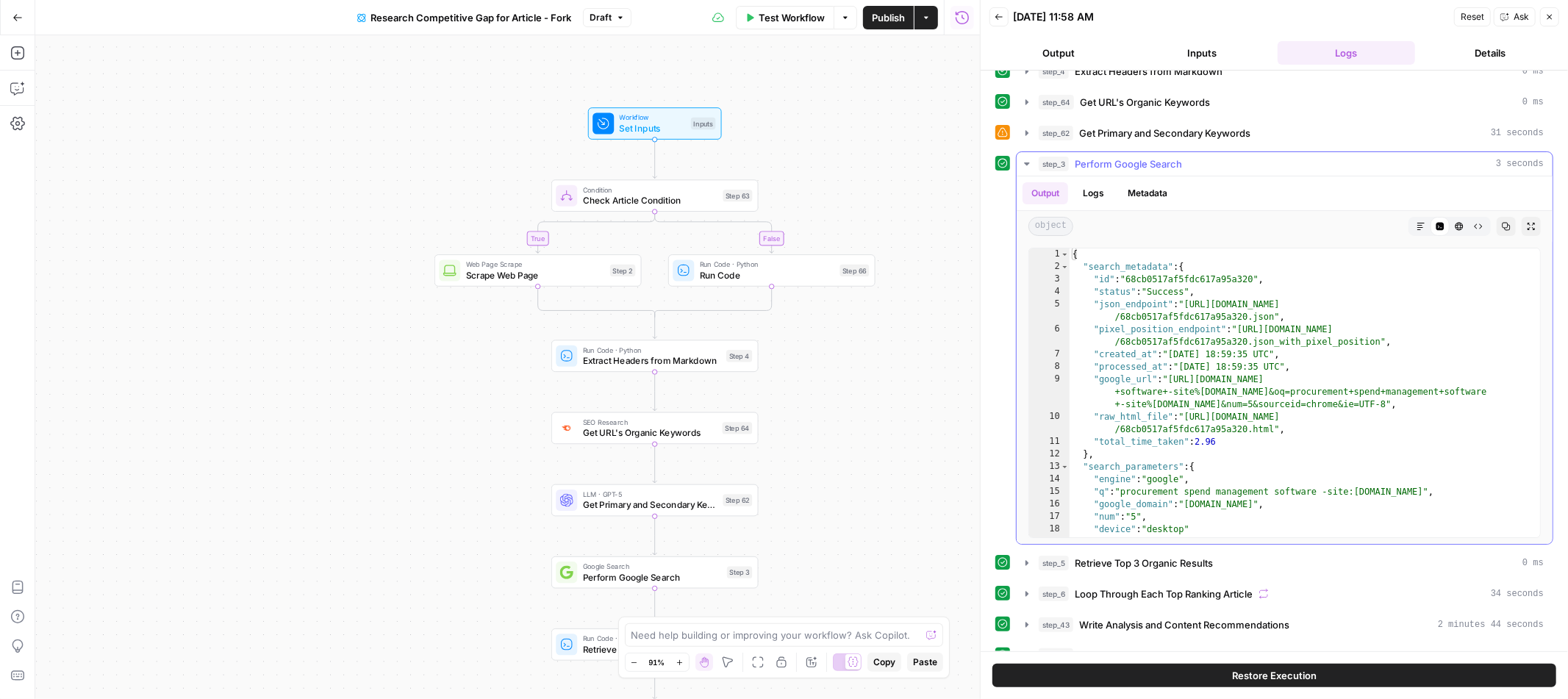
click at [1027, 162] on icon "button" at bounding box center [1027, 163] width 11 height 11
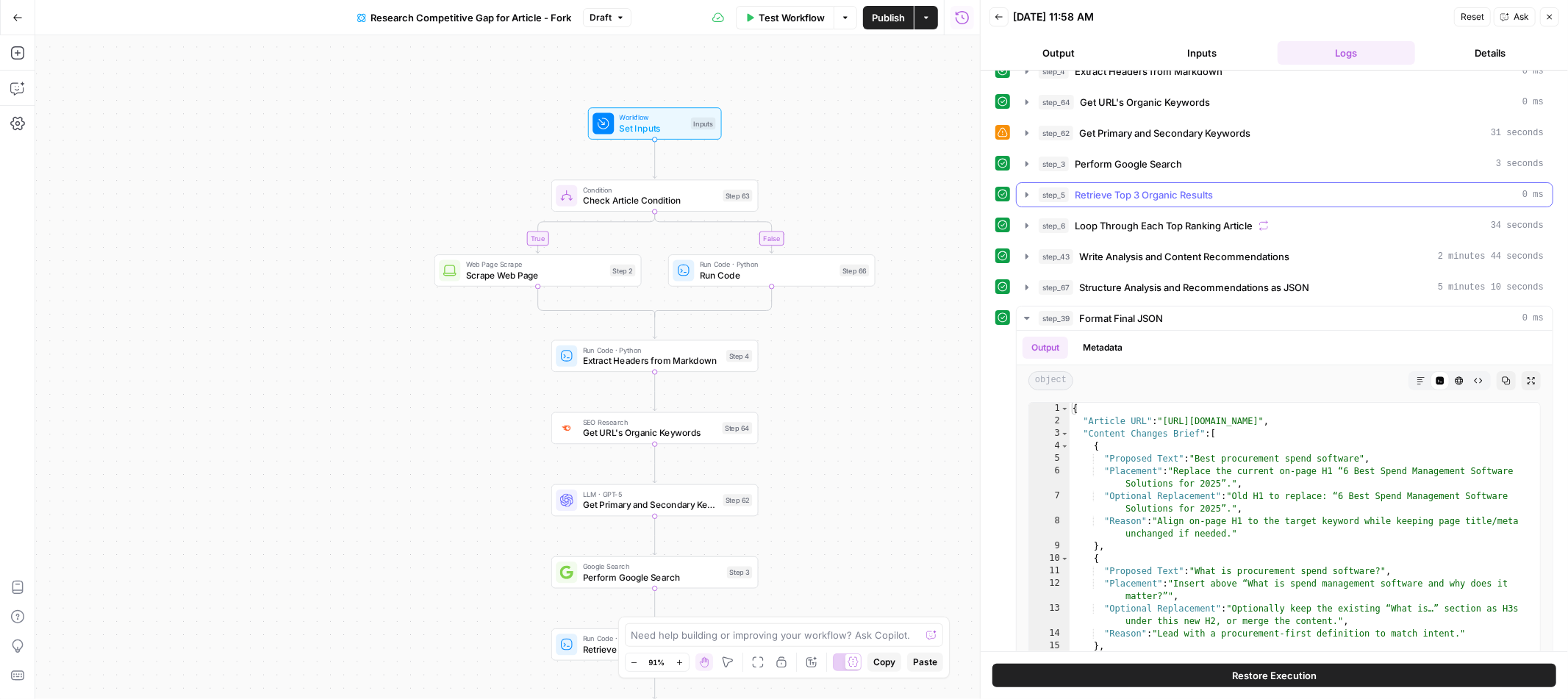
click at [1030, 195] on icon "button" at bounding box center [1027, 194] width 11 height 11
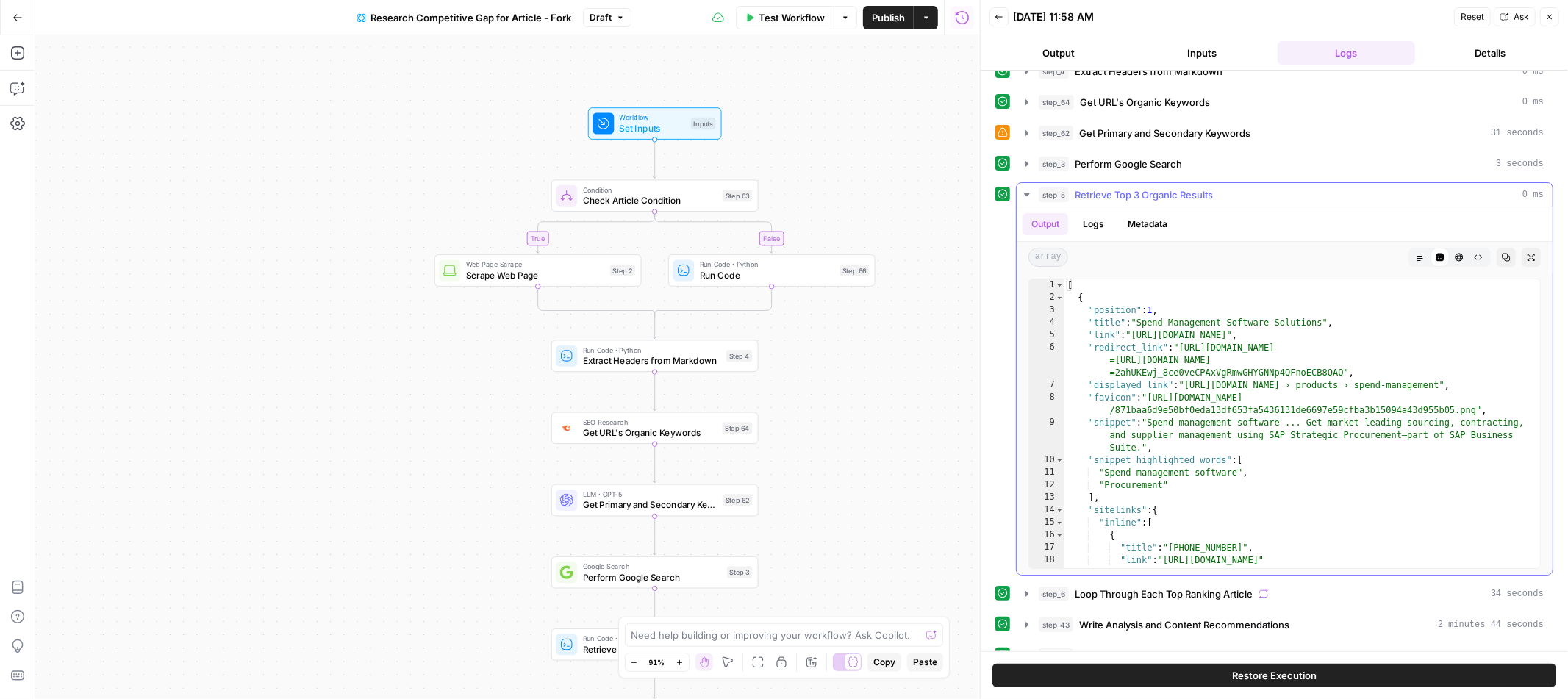
click at [1420, 260] on icon "button" at bounding box center [1421, 257] width 9 height 9
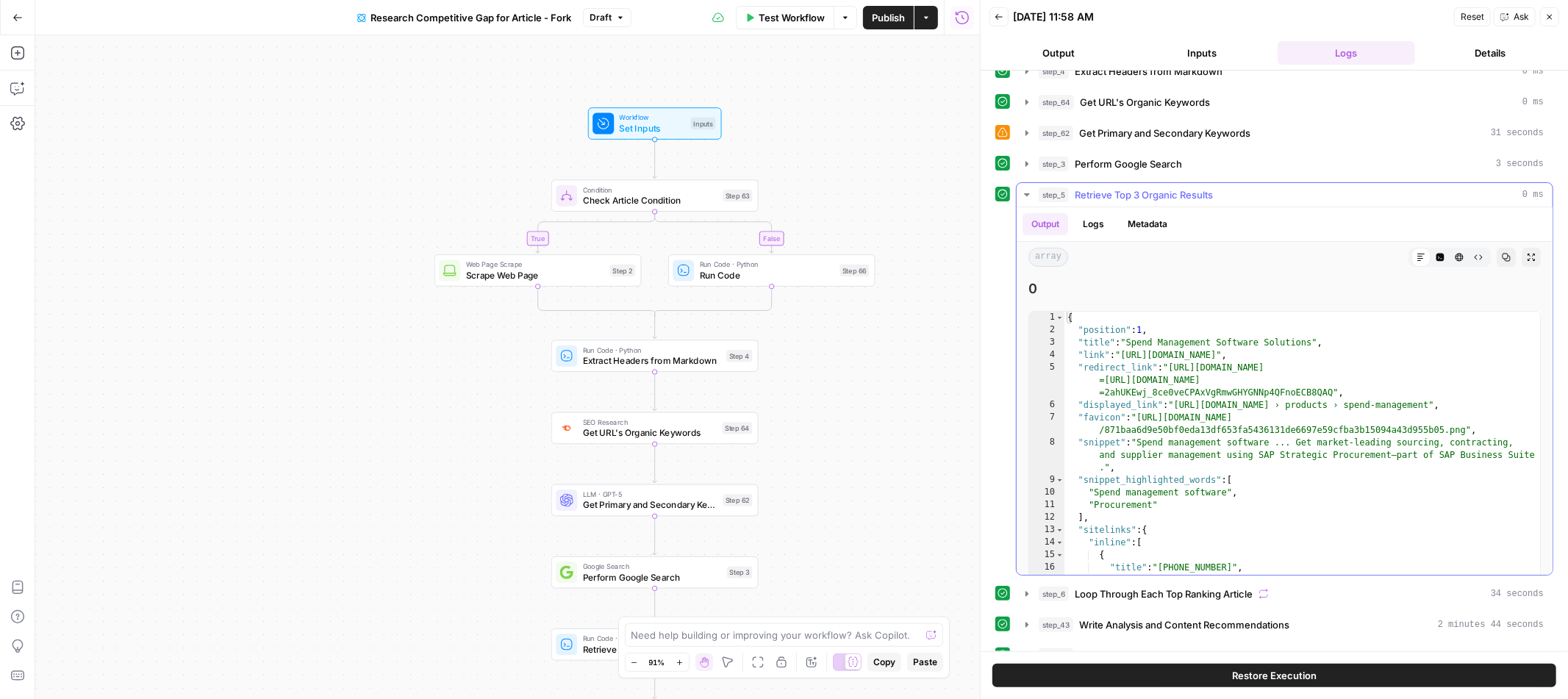
click at [1444, 260] on icon "button" at bounding box center [1441, 257] width 9 height 9
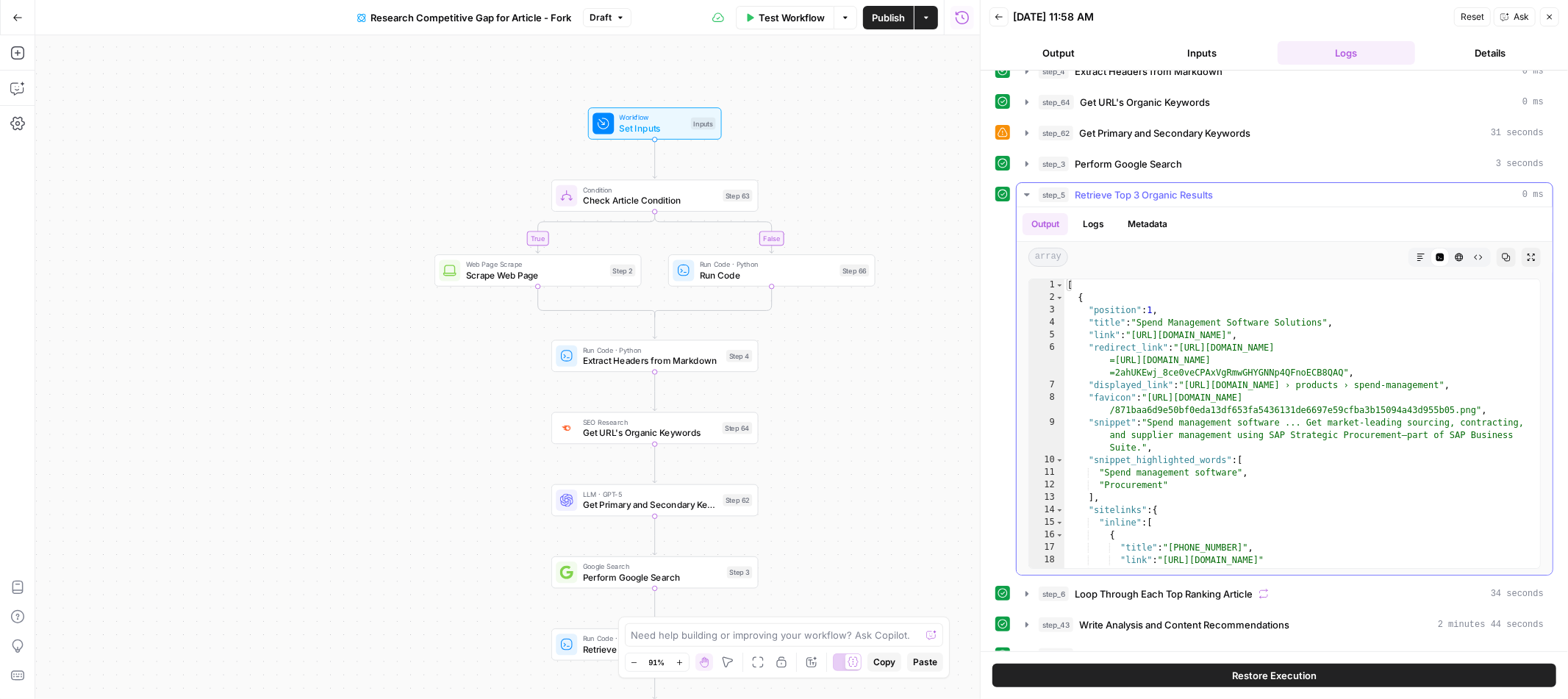
click at [1031, 198] on icon "button" at bounding box center [1027, 194] width 11 height 11
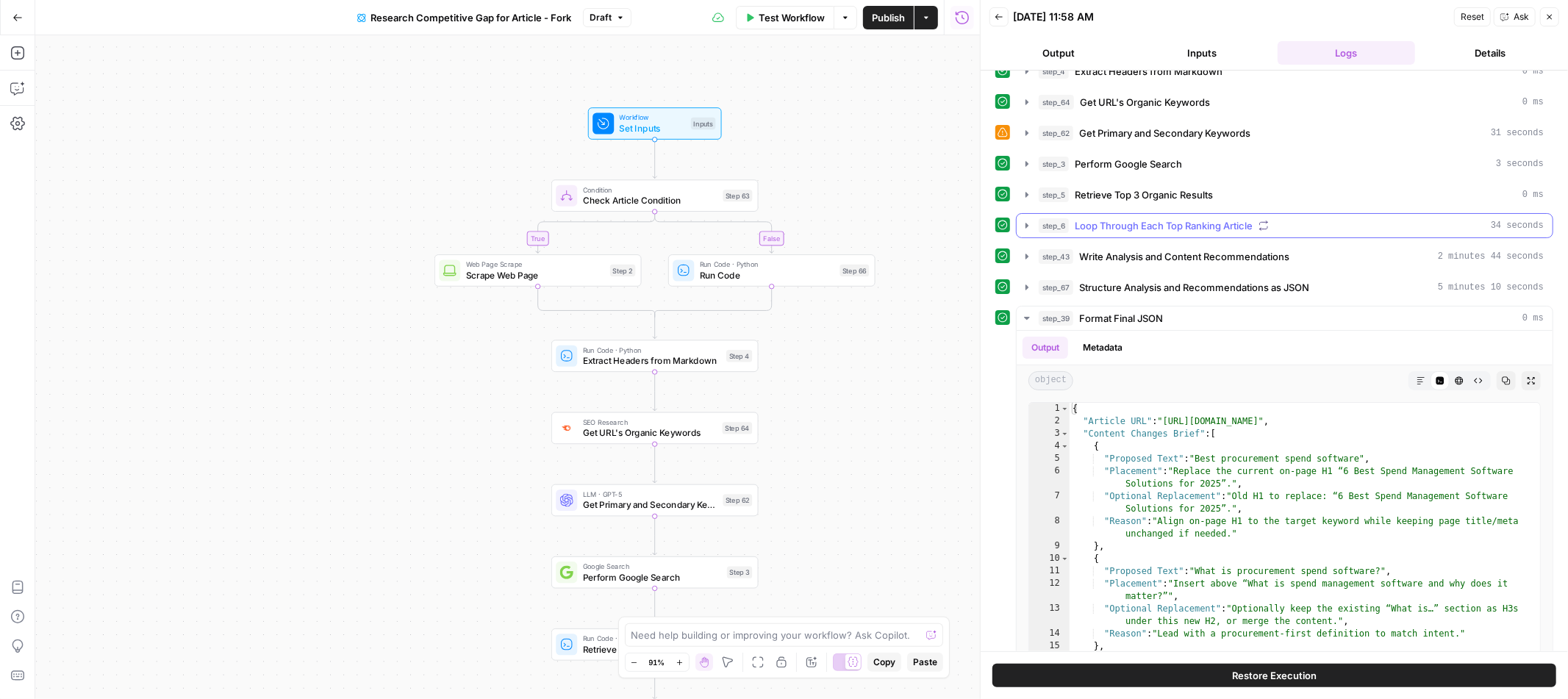
click at [1030, 229] on icon "button" at bounding box center [1027, 225] width 11 height 11
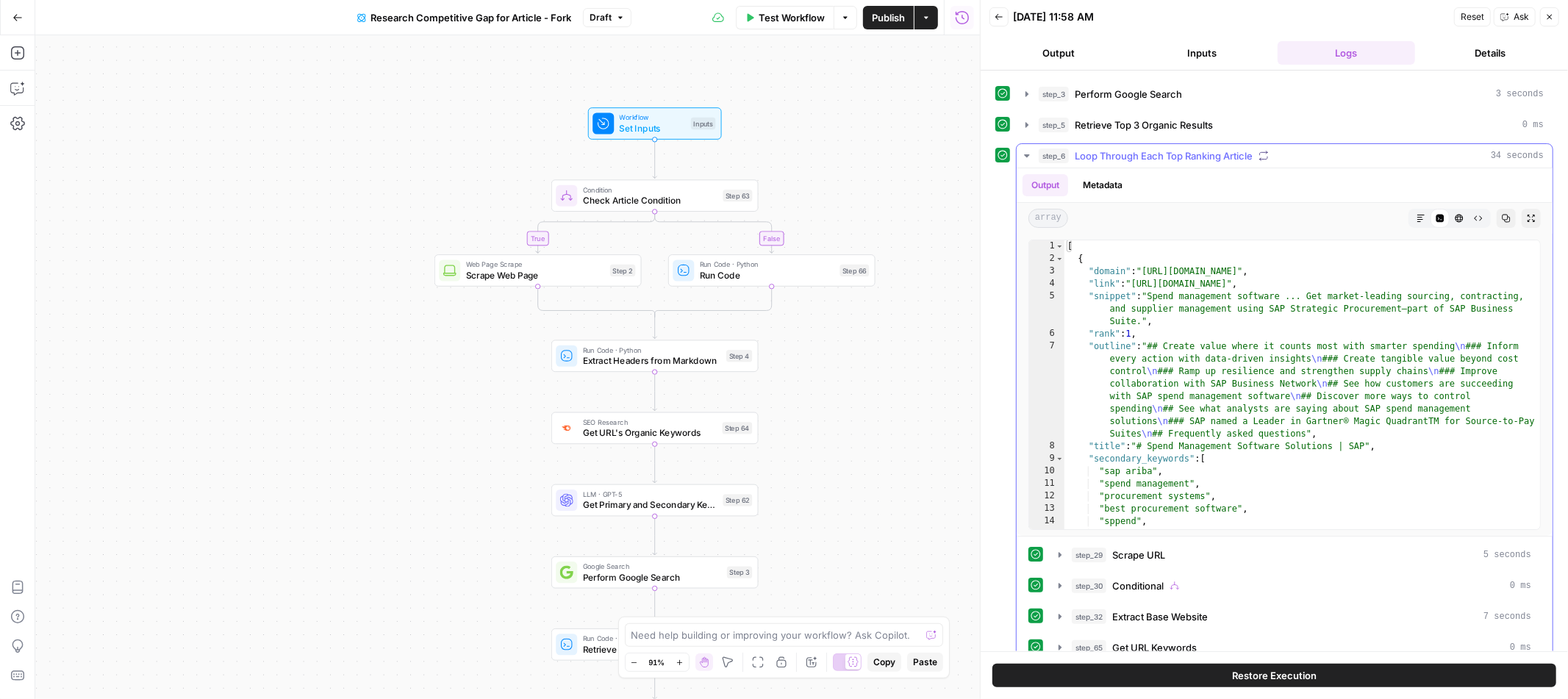
scroll to position [121, 0]
click at [1423, 214] on icon "button" at bounding box center [1421, 216] width 7 height 7
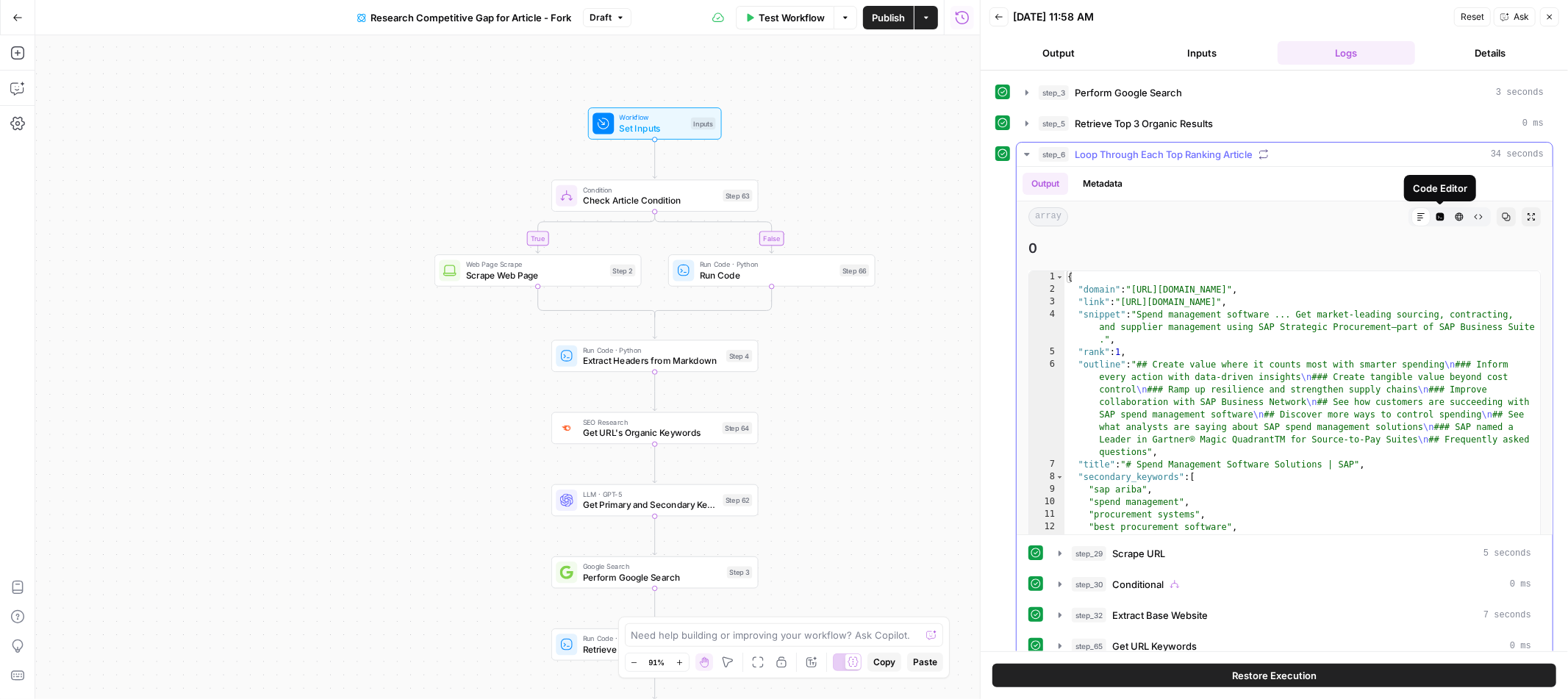
click at [1441, 219] on icon "button" at bounding box center [1440, 216] width 8 height 8
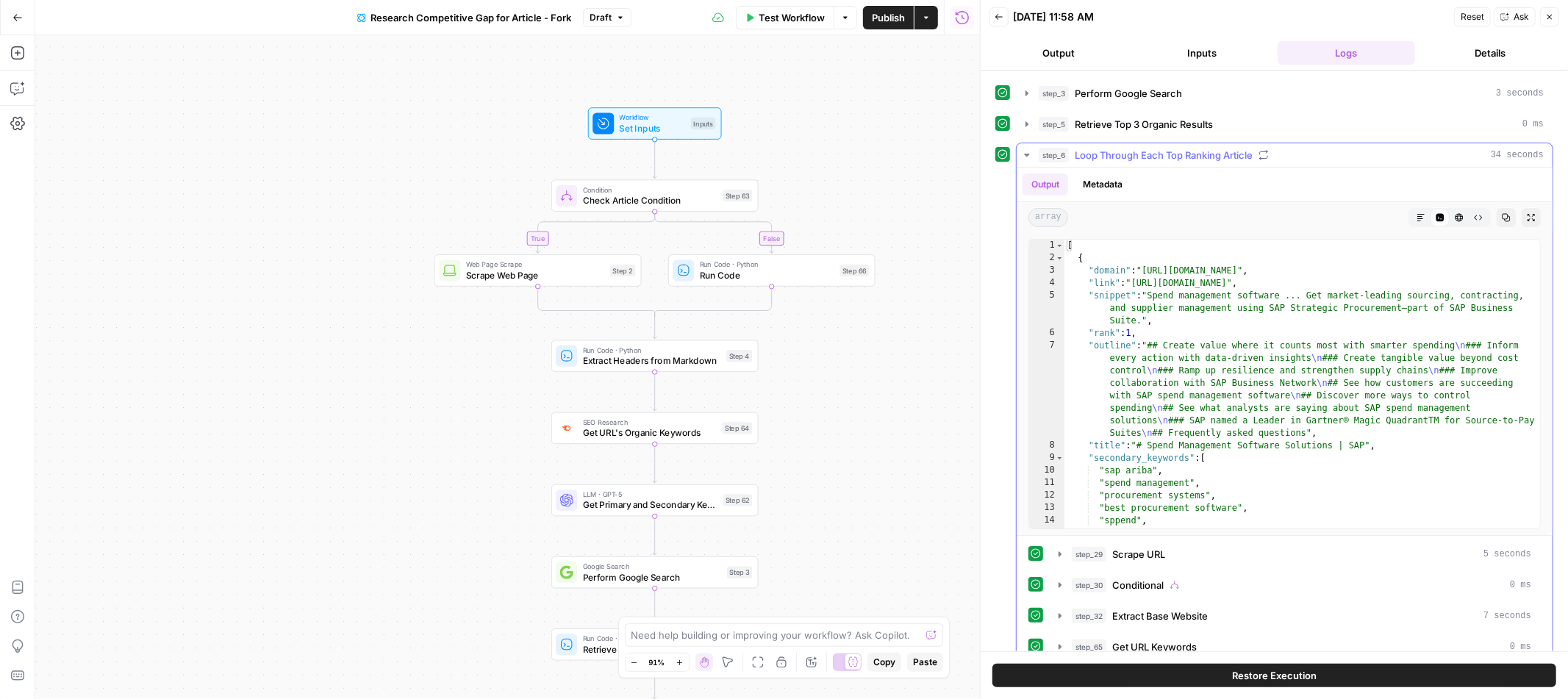
scroll to position [123, 0]
type textarea "**********"
click at [1157, 340] on div "[ { "domain" : "[URL][DOMAIN_NAME]" , "link" : "[URL][DOMAIN_NAME]" , "snippet"…" at bounding box center [1302, 394] width 476 height 314
click at [1159, 344] on div "[ { "domain" : "[URL][DOMAIN_NAME]" , "link" : "[URL][DOMAIN_NAME]" , "snippet"…" at bounding box center [1302, 394] width 476 height 314
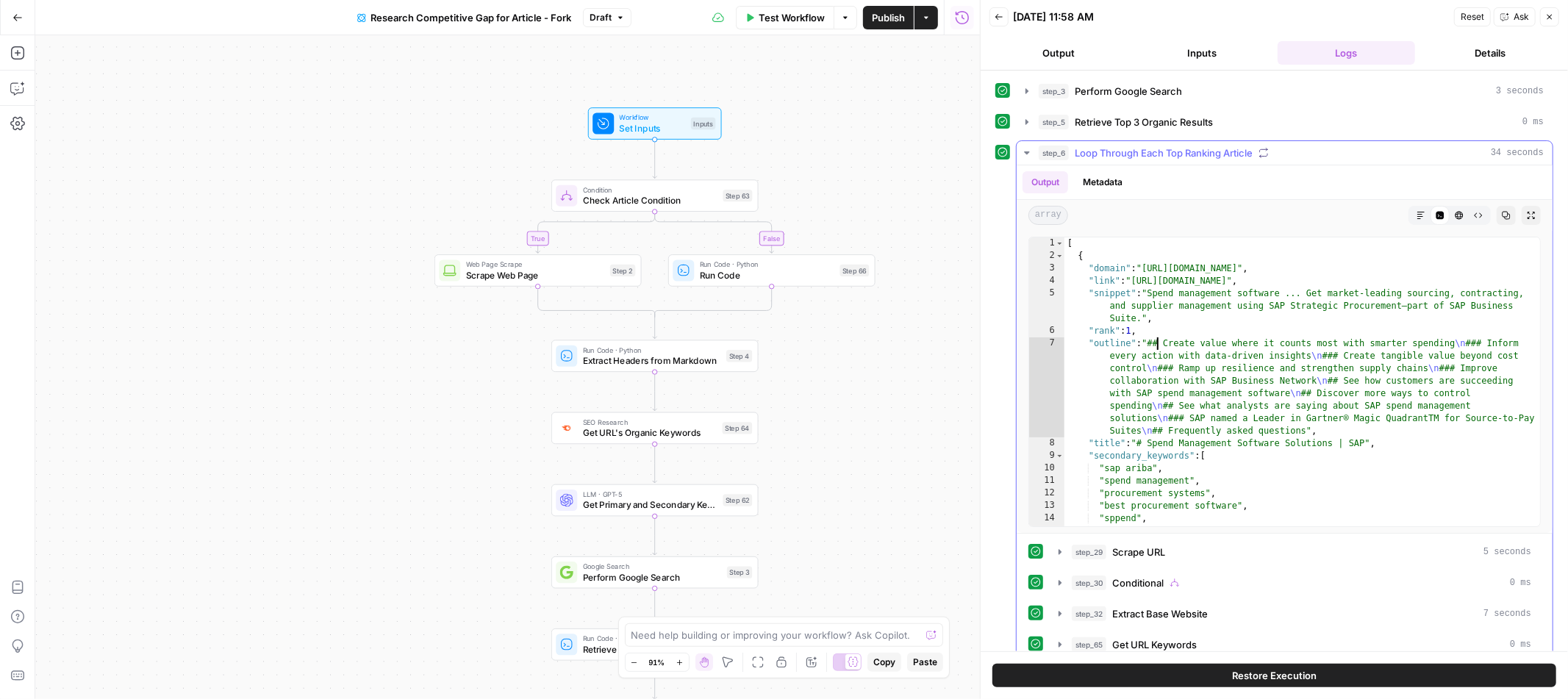
click at [1159, 344] on div "[ { "domain" : "[URL][DOMAIN_NAME]" , "link" : "[URL][DOMAIN_NAME]" , "snippet"…" at bounding box center [1302, 394] width 476 height 314
click at [1166, 367] on div "[ { "domain" : "[URL][DOMAIN_NAME]" , "link" : "[URL][DOMAIN_NAME]" , "snippet"…" at bounding box center [1302, 394] width 476 height 314
click at [1232, 403] on div "[ { "domain" : "[URL][DOMAIN_NAME]" , "link" : "[URL][DOMAIN_NAME]" , "snippet"…" at bounding box center [1302, 394] width 476 height 314
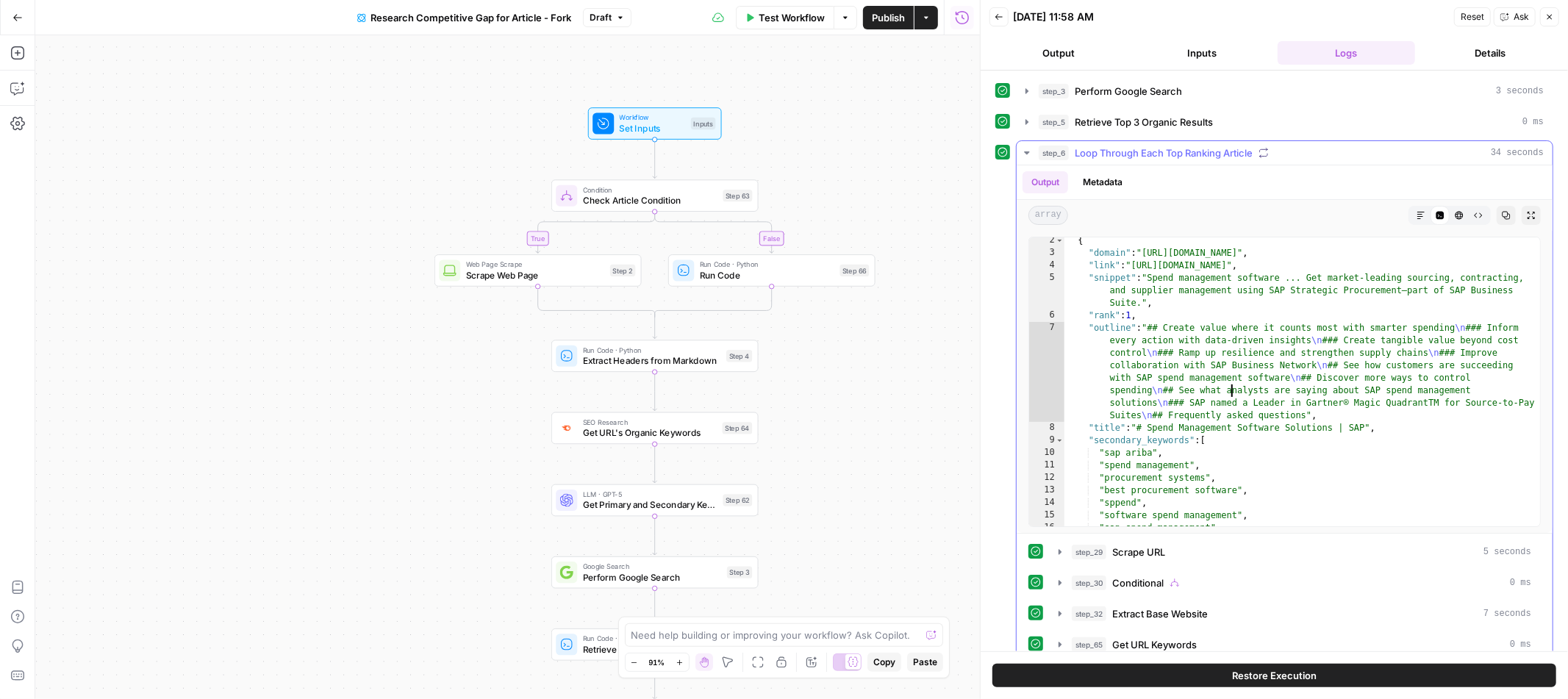
scroll to position [89, 0]
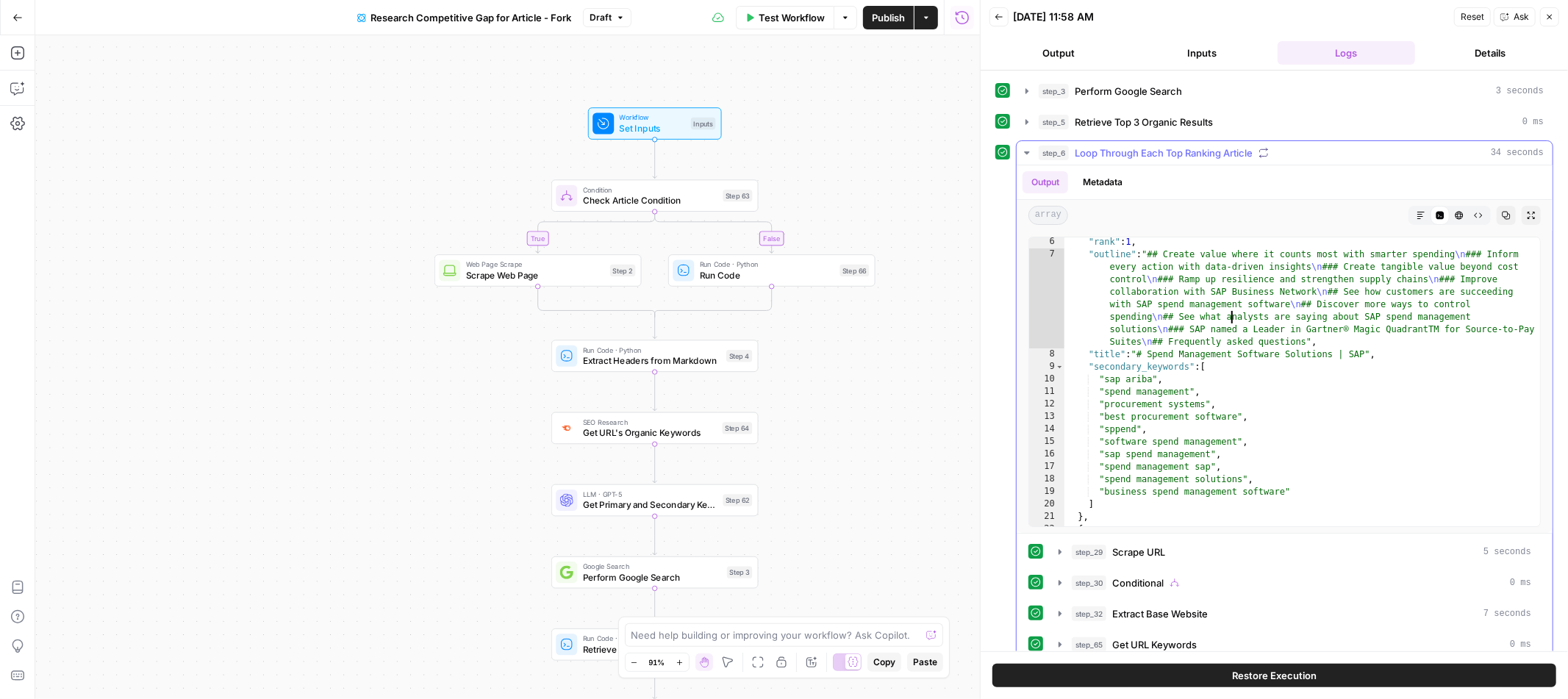
click at [1145, 356] on div ""rank" : 1 , "outline" : "## Create value where it counts most with smarter spe…" at bounding box center [1302, 393] width 476 height 314
click at [1171, 405] on div ""rank" : 1 , "outline" : "## Create value where it counts most with smarter spe…" at bounding box center [1302, 393] width 476 height 314
type textarea "**********"
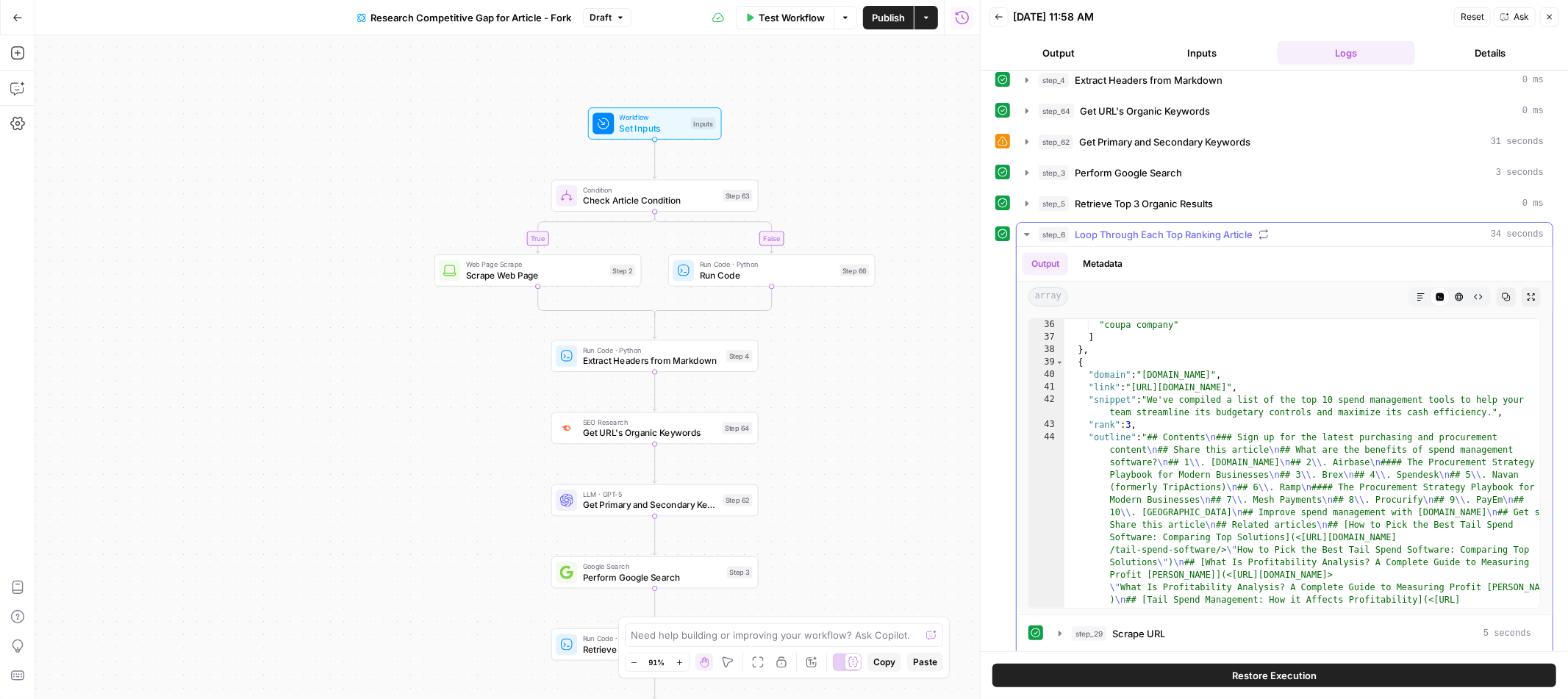
scroll to position [32, 0]
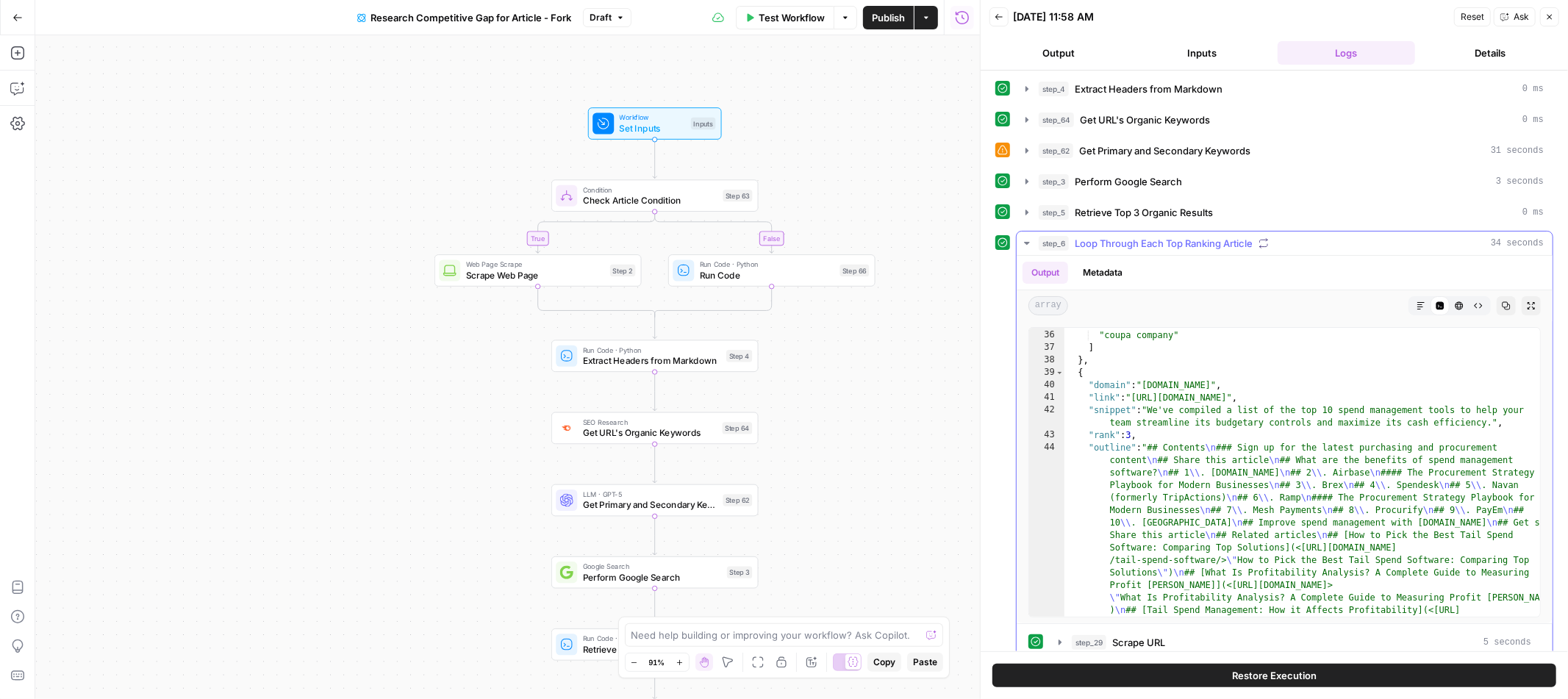
click at [1030, 247] on icon "button" at bounding box center [1027, 243] width 11 height 11
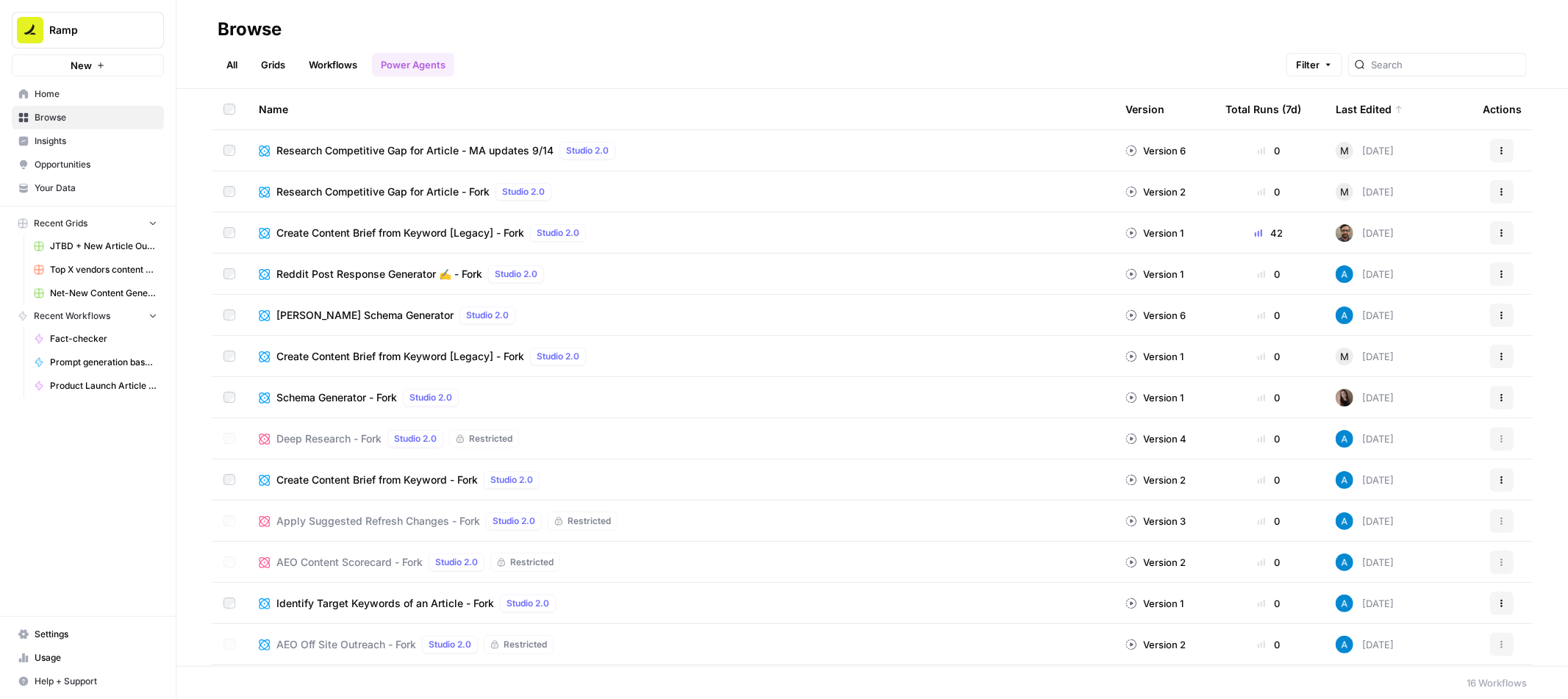
click at [633, 73] on div "All Grids Workflows Power Agents Filter" at bounding box center [872, 58] width 1310 height 35
click at [371, 190] on span "Research Competitive Gap for Article - Fork" at bounding box center [383, 191] width 213 height 15
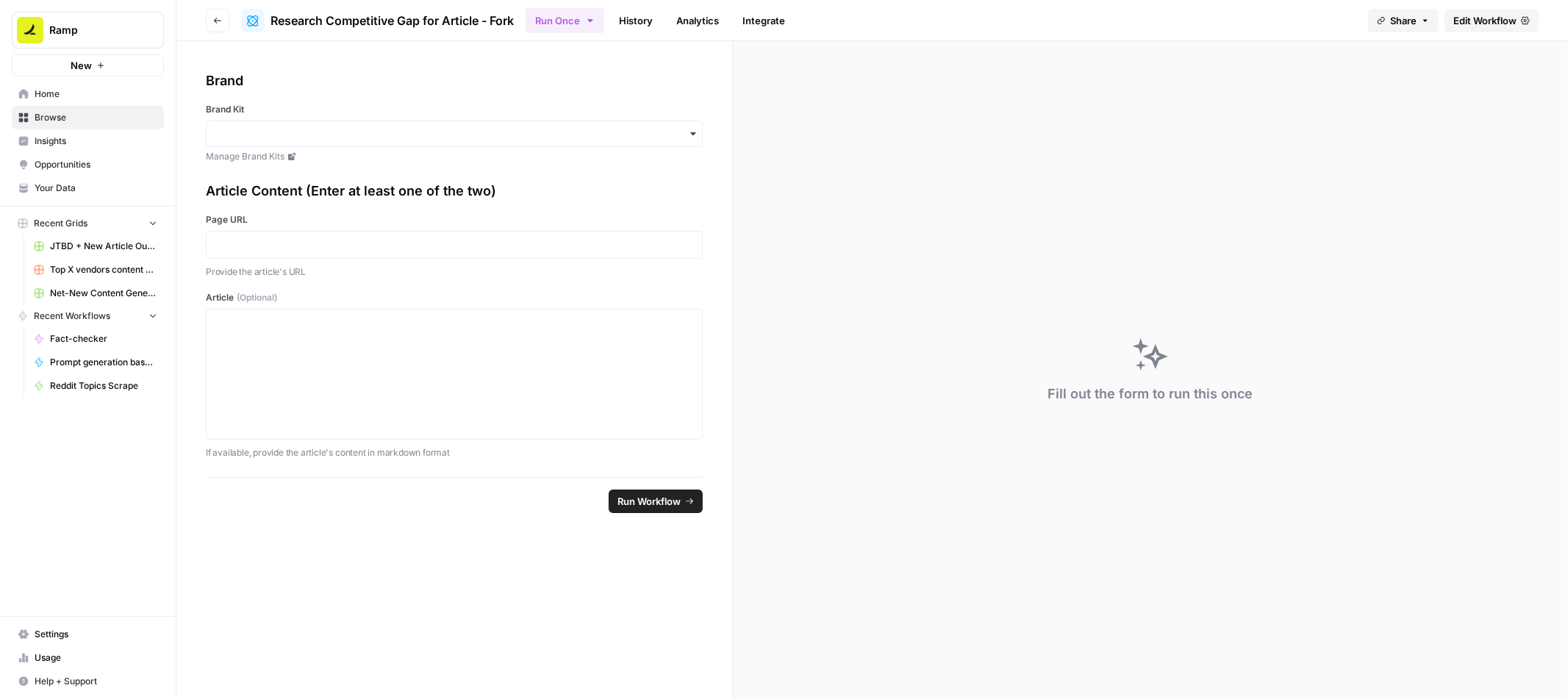
click at [533, 182] on div "Article Content (Enter at least one of the two)" at bounding box center [454, 191] width 497 height 21
click at [1475, 28] on link "Edit Workflow" at bounding box center [1492, 20] width 94 height 24
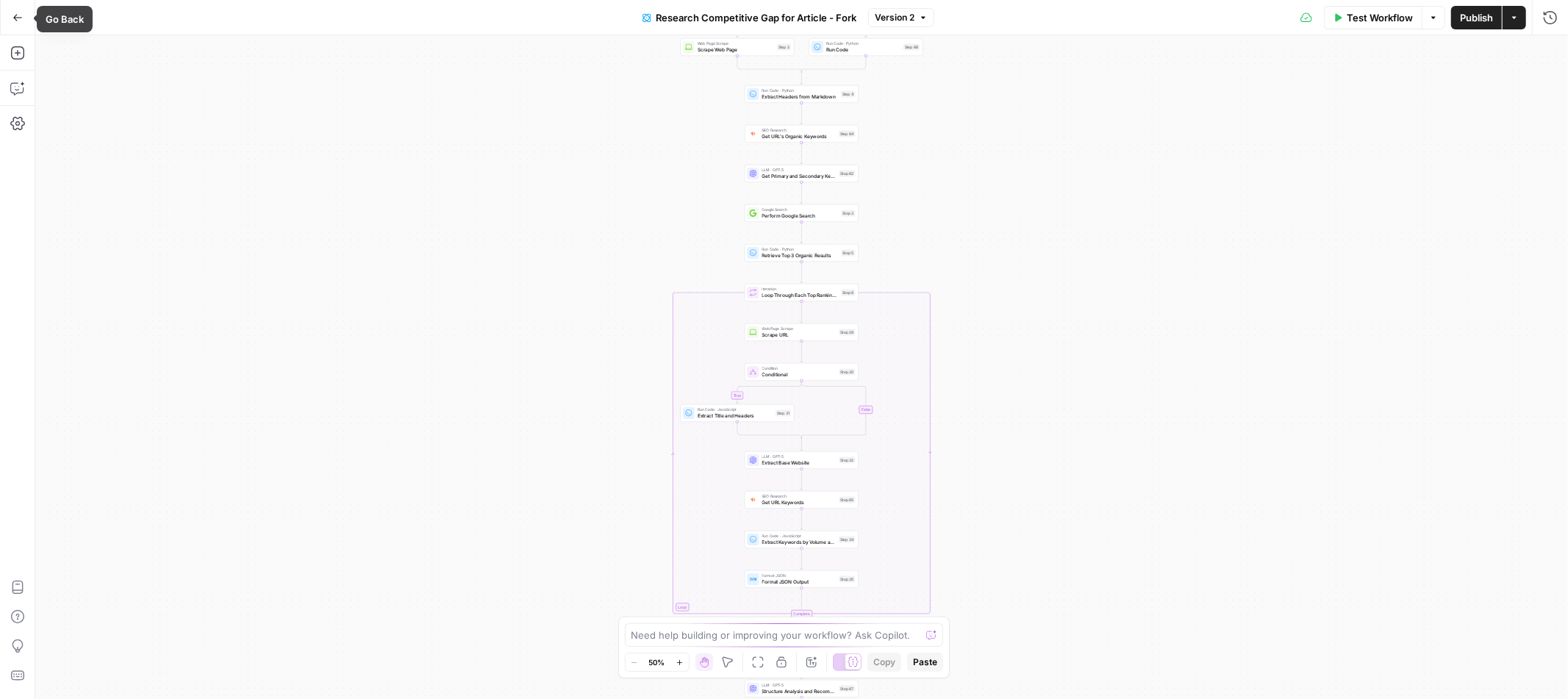
click at [15, 16] on icon "button" at bounding box center [17, 17] width 9 height 7
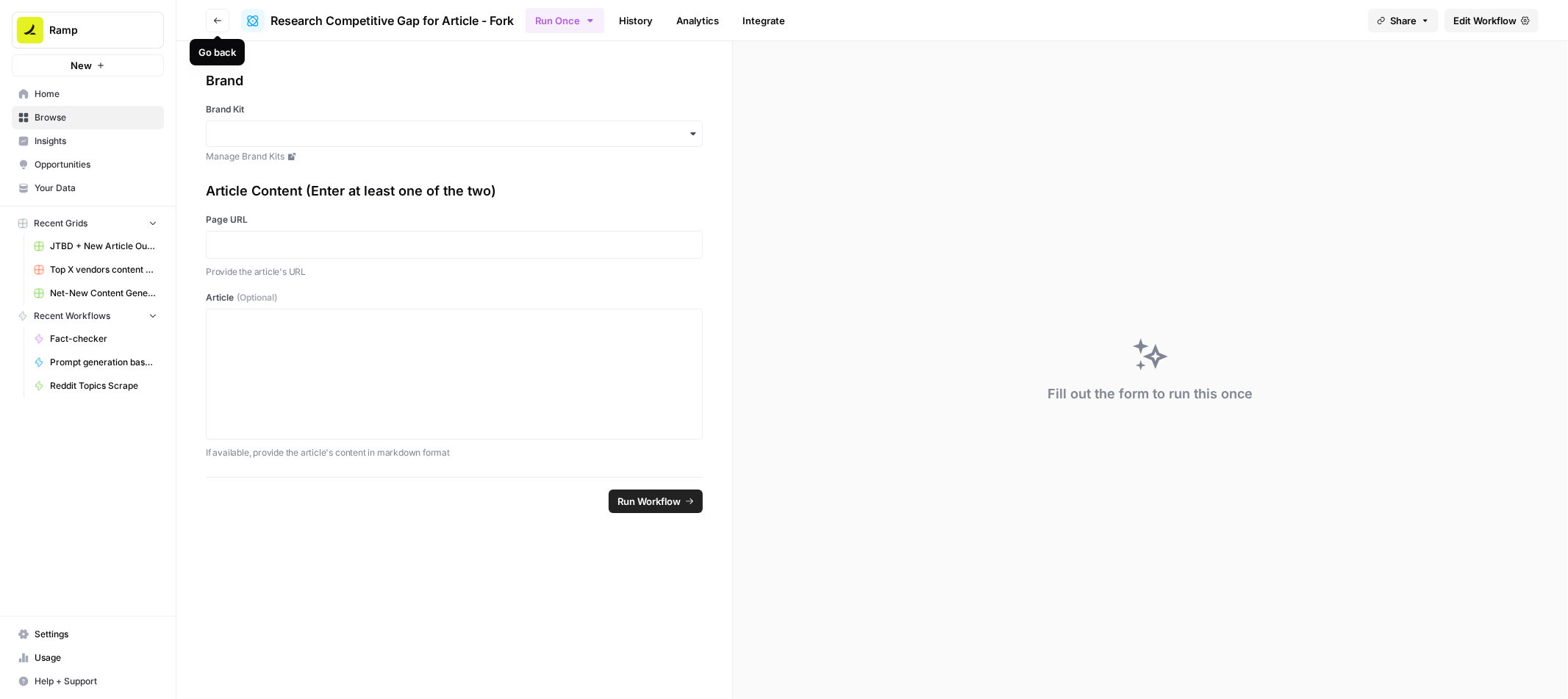
click at [216, 23] on icon "button" at bounding box center [217, 21] width 9 height 9
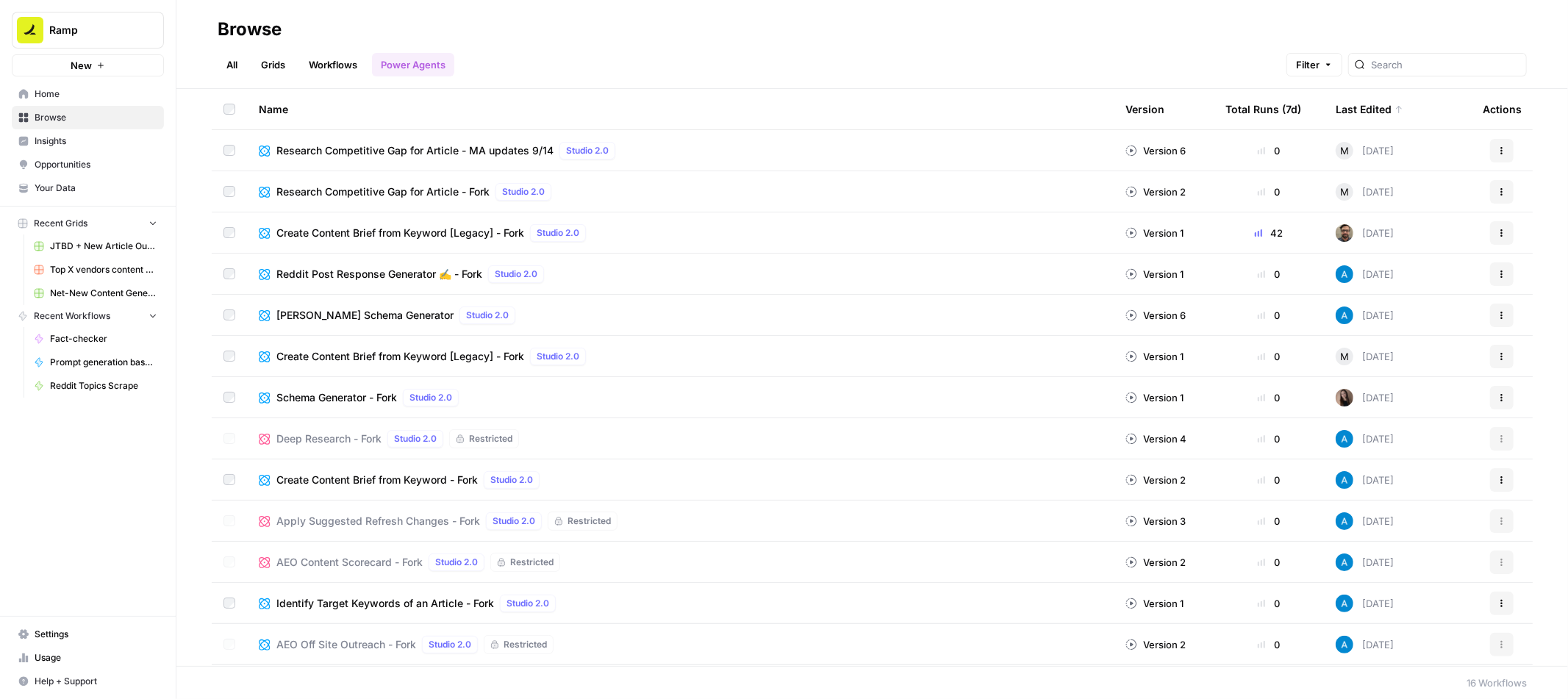
click at [1506, 190] on icon "button" at bounding box center [1502, 192] width 9 height 9
click at [950, 74] on div "All Grids Workflows Power Agents Filter" at bounding box center [872, 58] width 1310 height 35
click at [1505, 147] on icon "button" at bounding box center [1502, 151] width 9 height 9
click at [860, 72] on div "All Grids Workflows Power Agents Filter" at bounding box center [872, 58] width 1310 height 35
click at [1504, 182] on button "Actions" at bounding box center [1502, 191] width 24 height 24
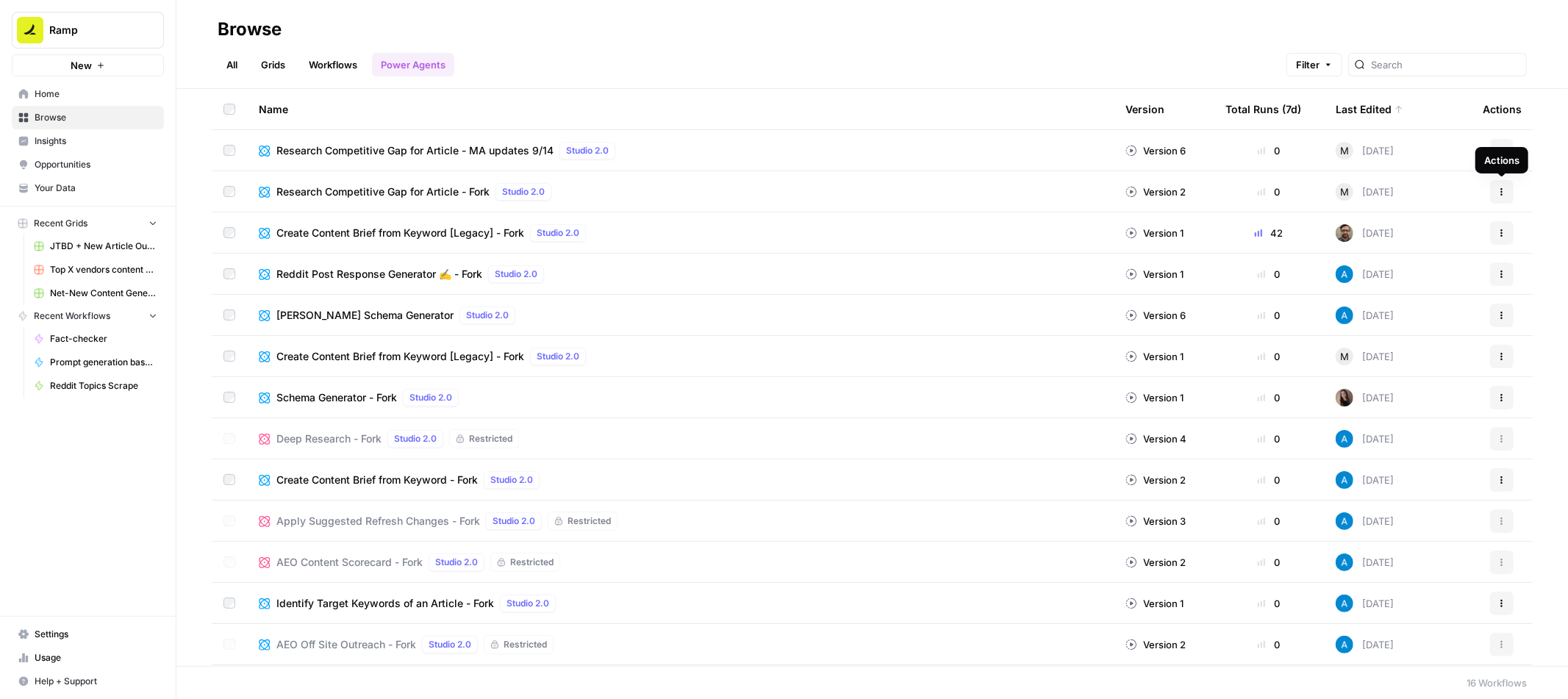
click at [1507, 188] on button "Actions" at bounding box center [1502, 191] width 24 height 24
click at [428, 191] on span "Research Competitive Gap for Article - Fork" at bounding box center [383, 191] width 213 height 15
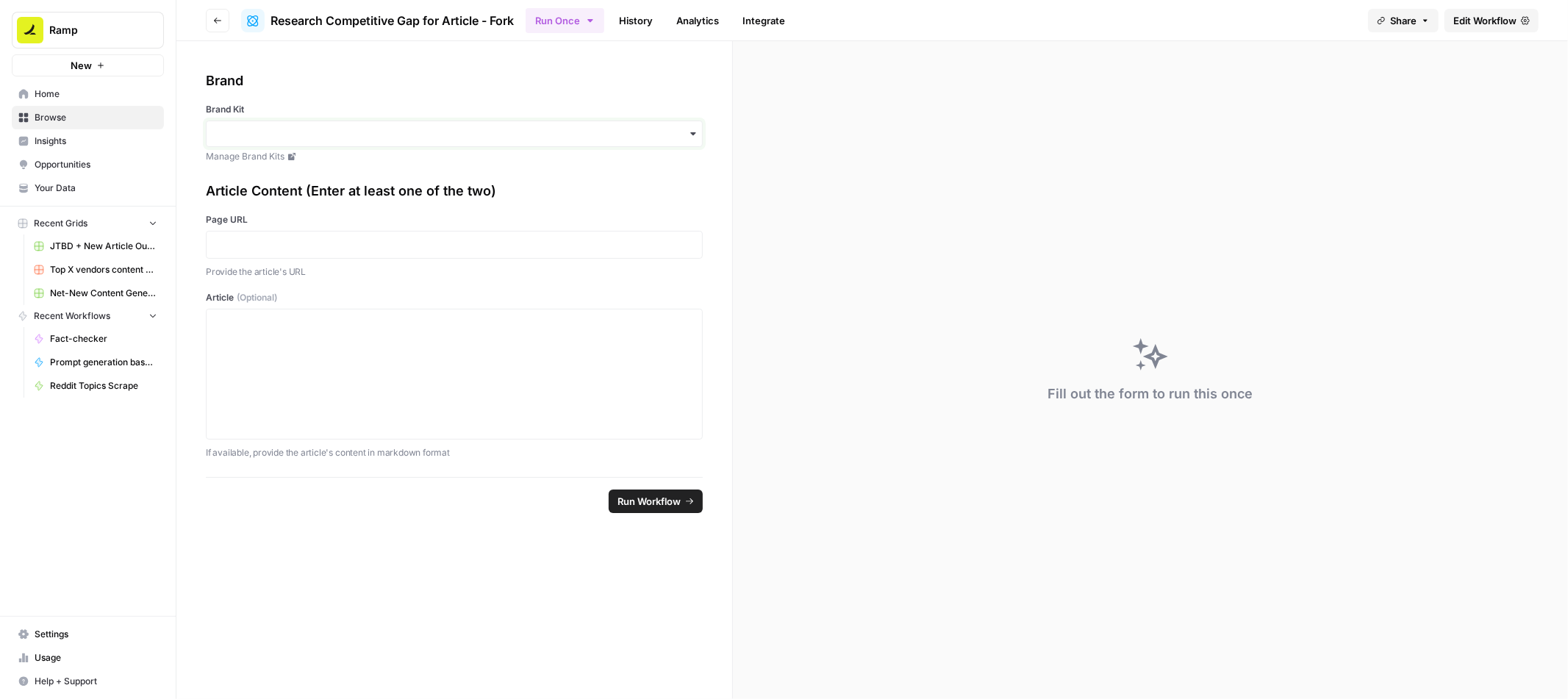
click at [473, 133] on input "Brand Kit" at bounding box center [454, 134] width 478 height 15
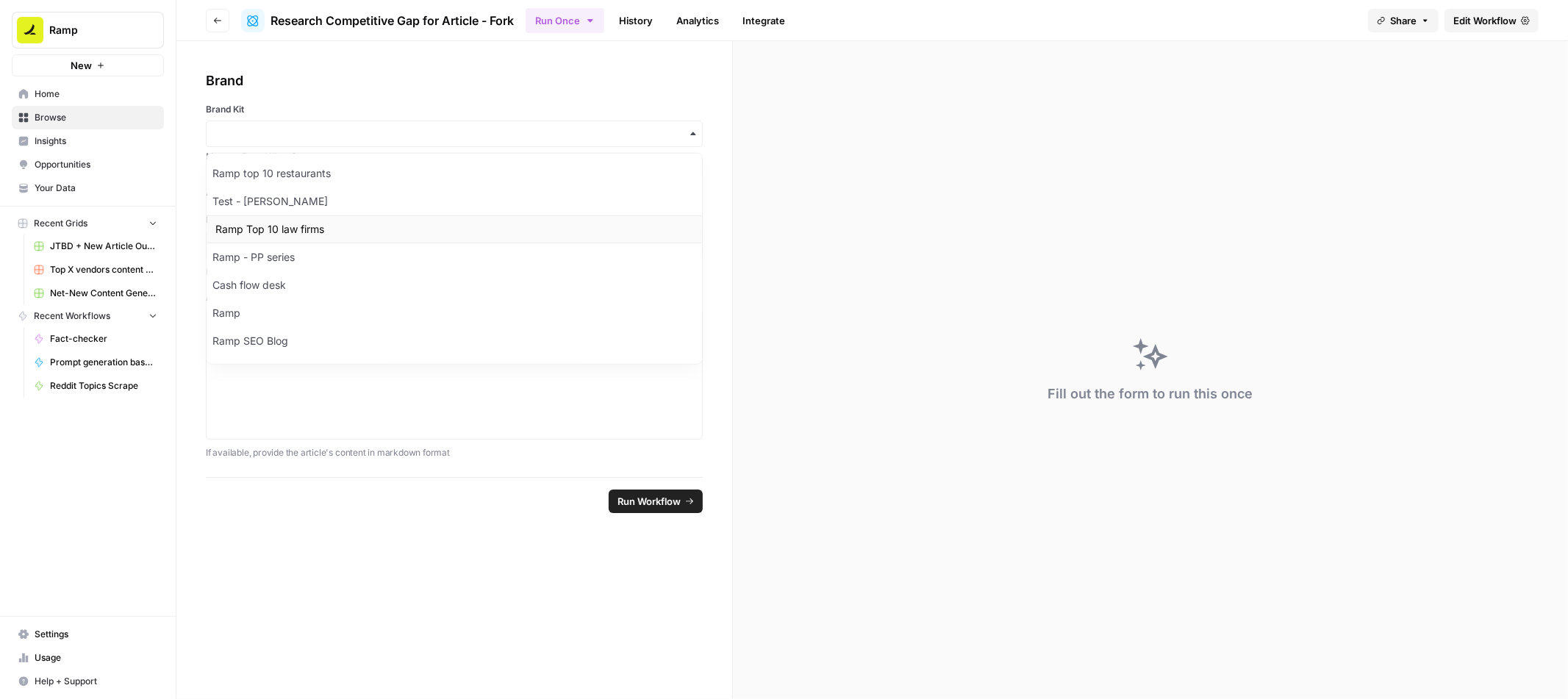
scroll to position [25, 0]
click at [299, 320] on div "Ramp SEO Blog" at bounding box center [455, 316] width 496 height 28
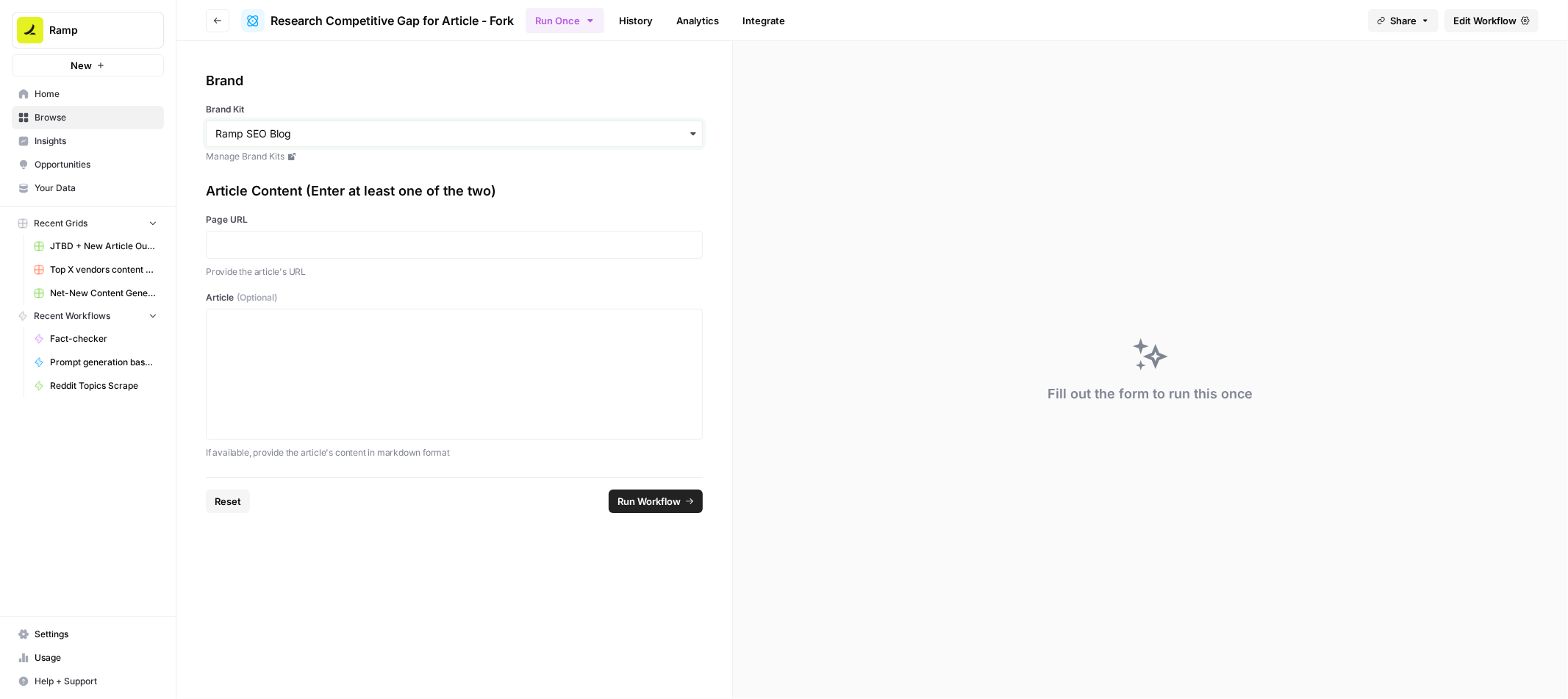
click at [361, 134] on input "Brand Kit" at bounding box center [454, 134] width 478 height 15
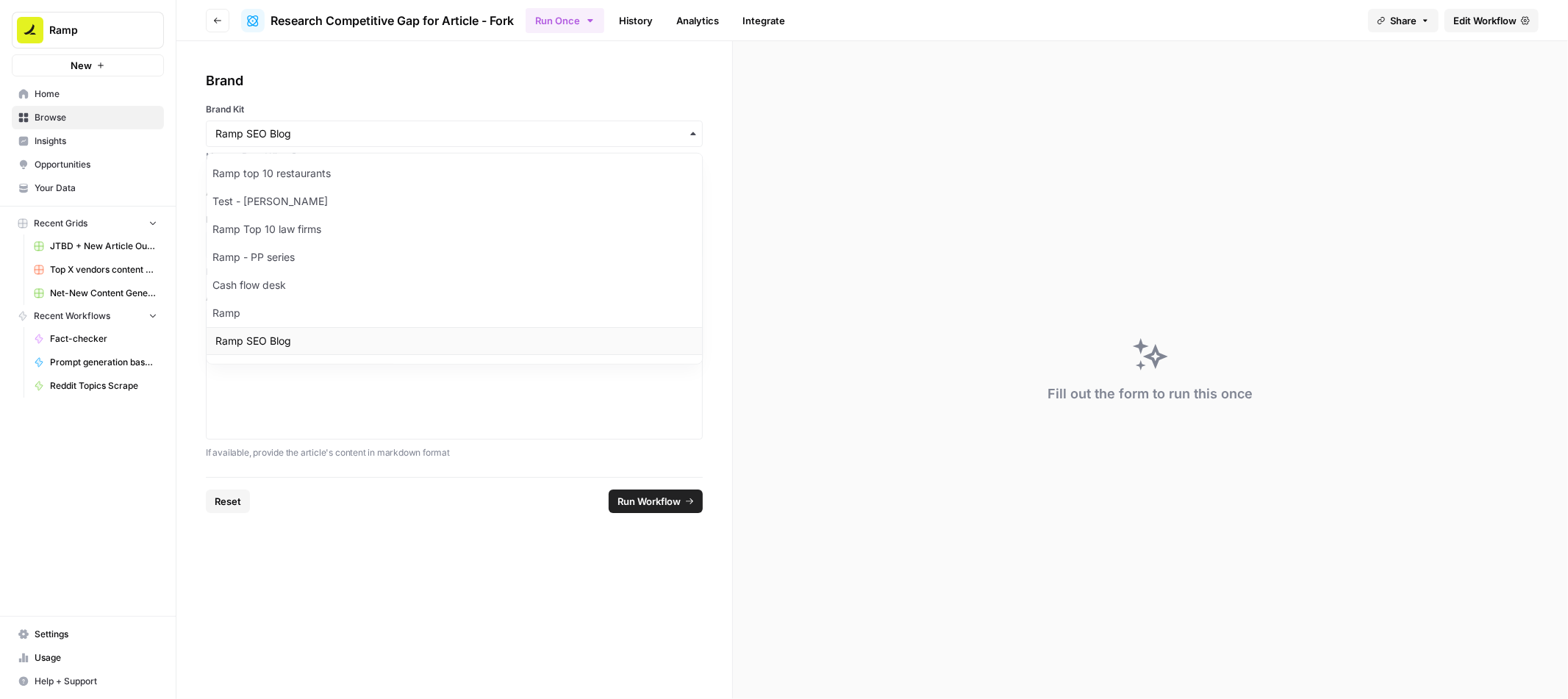
click at [288, 342] on div "Ramp SEO Blog" at bounding box center [455, 341] width 496 height 28
click at [402, 114] on label "Brand Kit" at bounding box center [454, 109] width 497 height 13
click at [402, 127] on input "Brand Kit" at bounding box center [454, 134] width 478 height 15
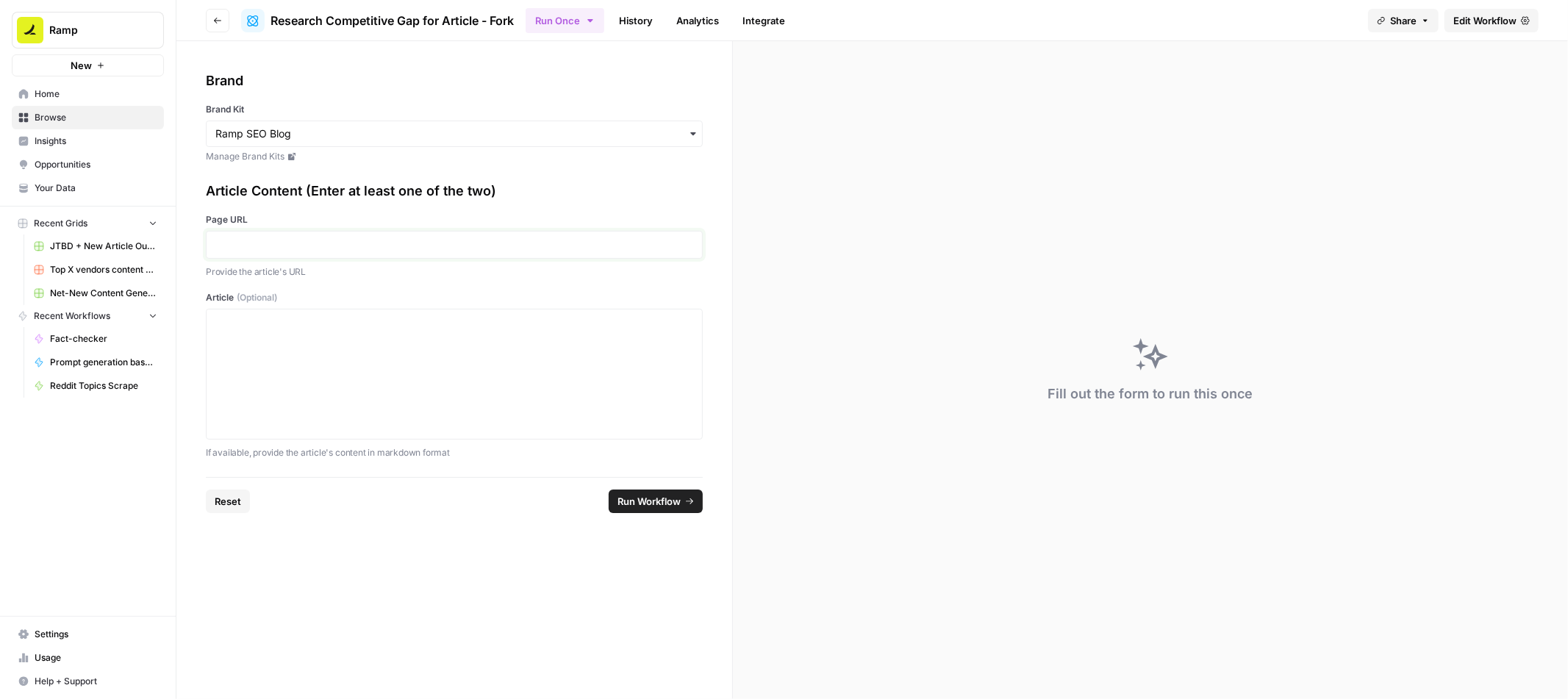
click at [376, 242] on p at bounding box center [454, 244] width 478 height 15
click at [409, 206] on div "Article Content (Enter at least one of the two) Page URL Provide the article's …" at bounding box center [454, 319] width 497 height 278
click at [722, 276] on div "Brand Brand Kit Manage Brand Kits Article Content (Enter at least one of the tw…" at bounding box center [454, 258] width 556 height 435
click at [507, 266] on p "Provide the article's URL" at bounding box center [454, 271] width 497 height 15
click at [432, 240] on p at bounding box center [454, 244] width 478 height 15
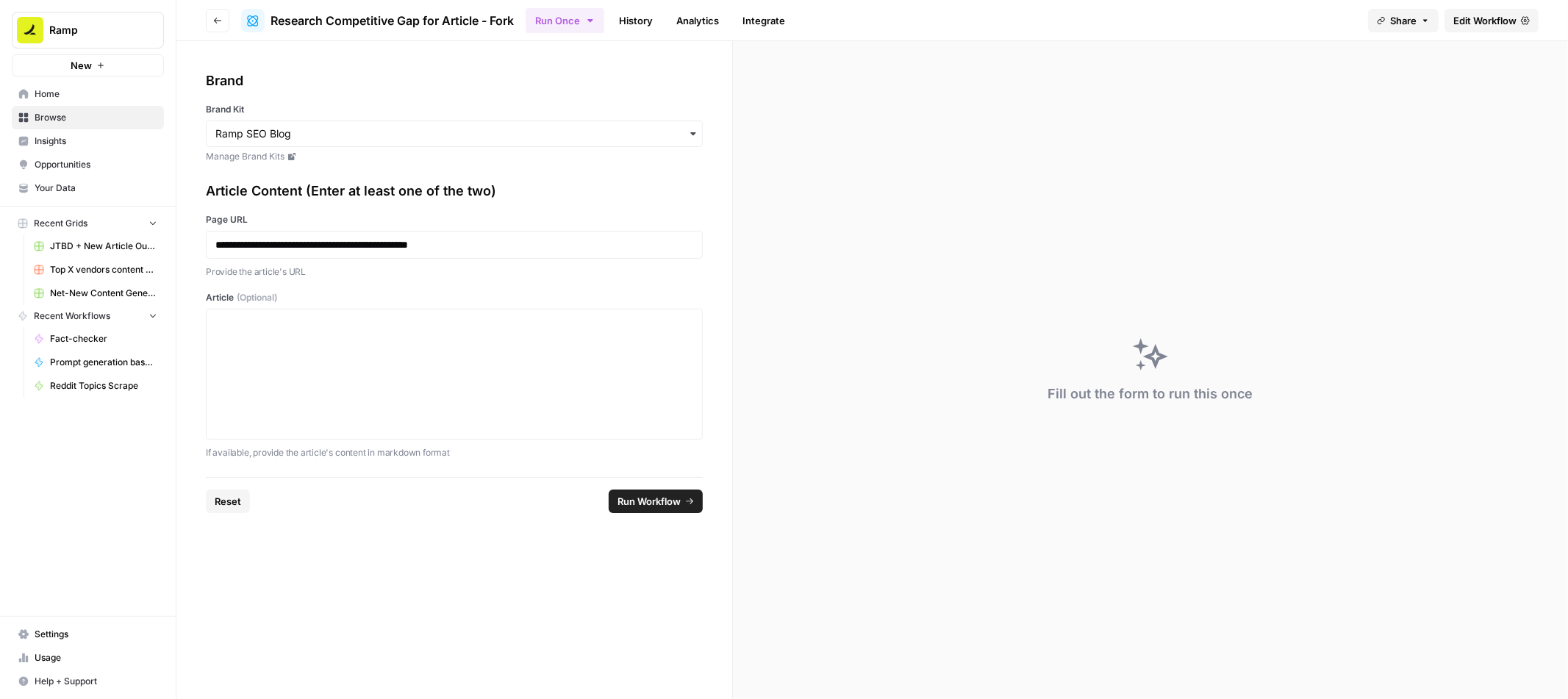
click at [430, 283] on div "**********" at bounding box center [454, 319] width 497 height 278
click at [274, 339] on div at bounding box center [454, 373] width 478 height 118
click at [428, 298] on label "Article (Optional)" at bounding box center [454, 297] width 497 height 13
click at [488, 258] on div "**********" at bounding box center [454, 246] width 497 height 66
click at [380, 332] on div at bounding box center [454, 373] width 478 height 118
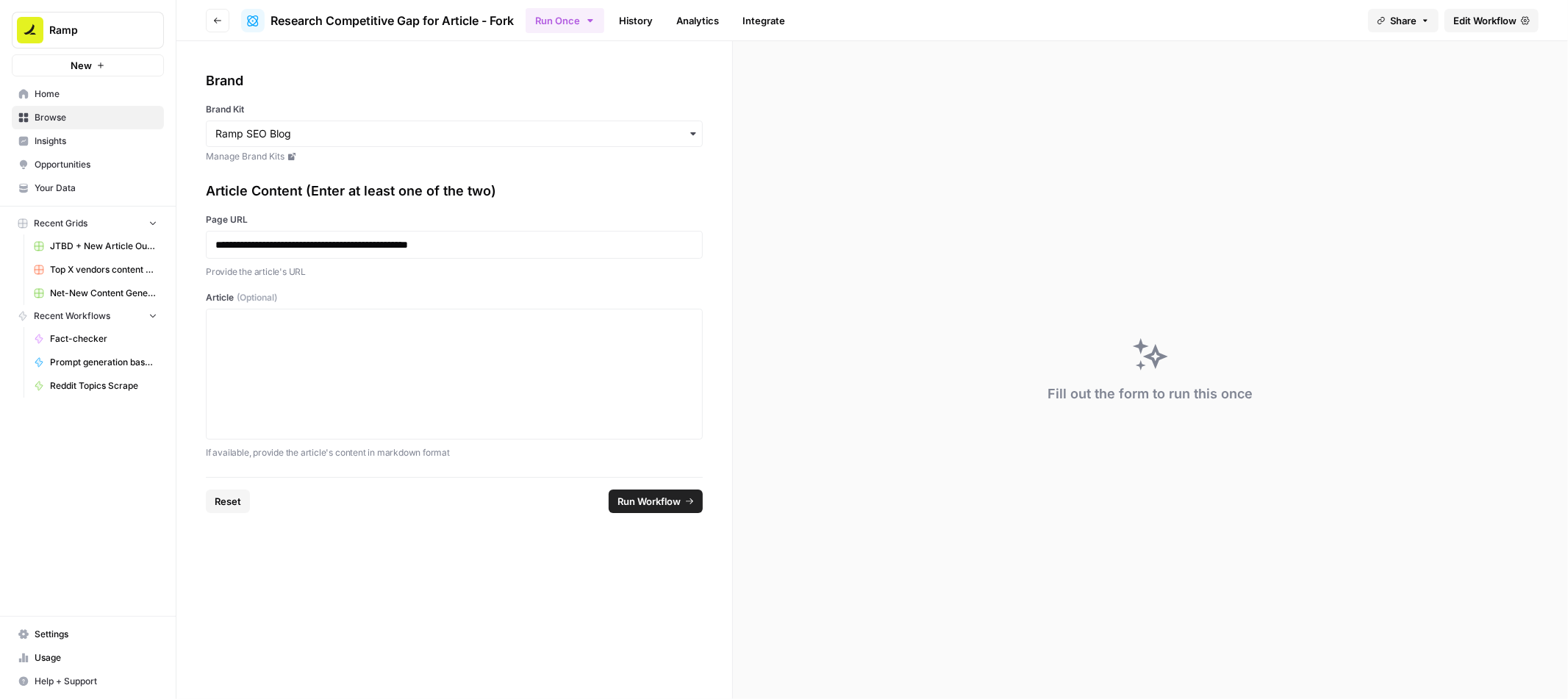
click at [664, 504] on span "Run Workflow" at bounding box center [649, 501] width 63 height 15
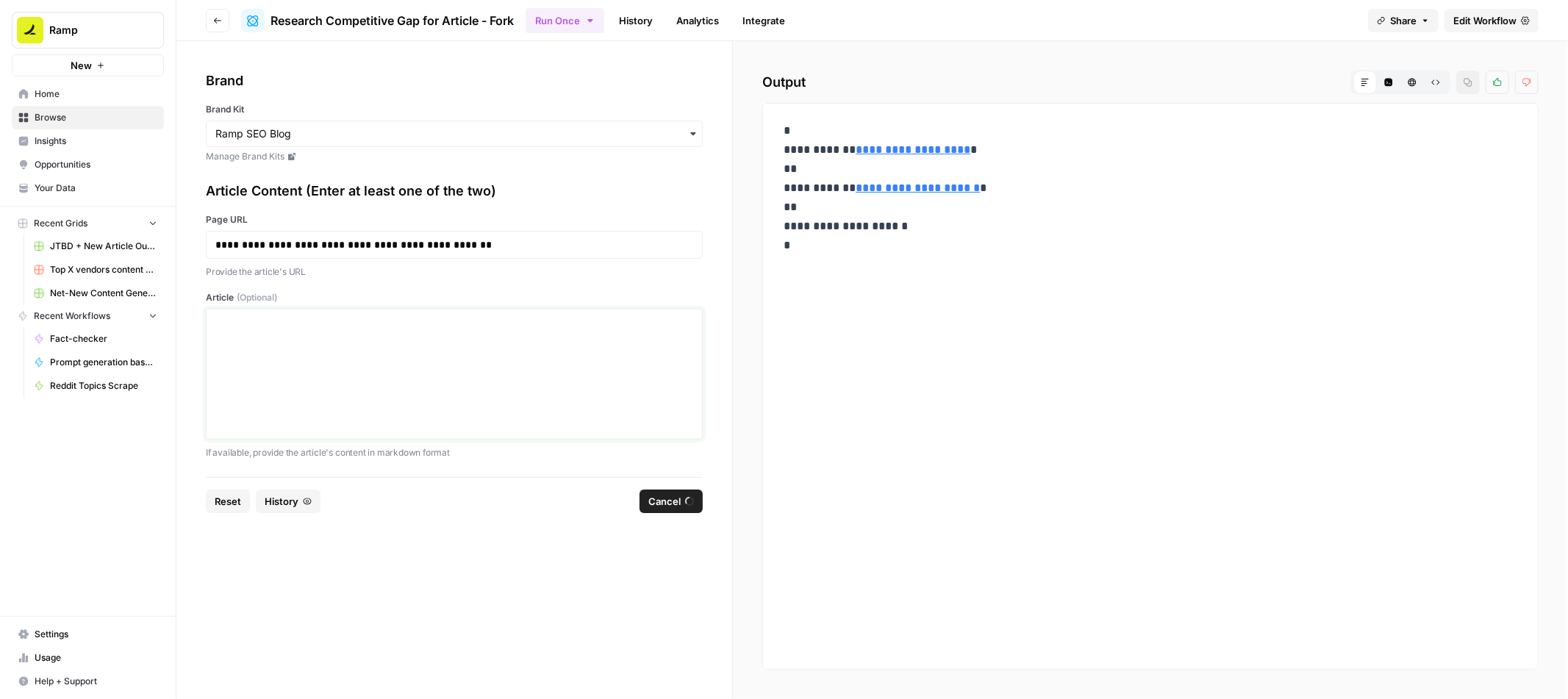
click at [362, 383] on div at bounding box center [454, 373] width 478 height 118
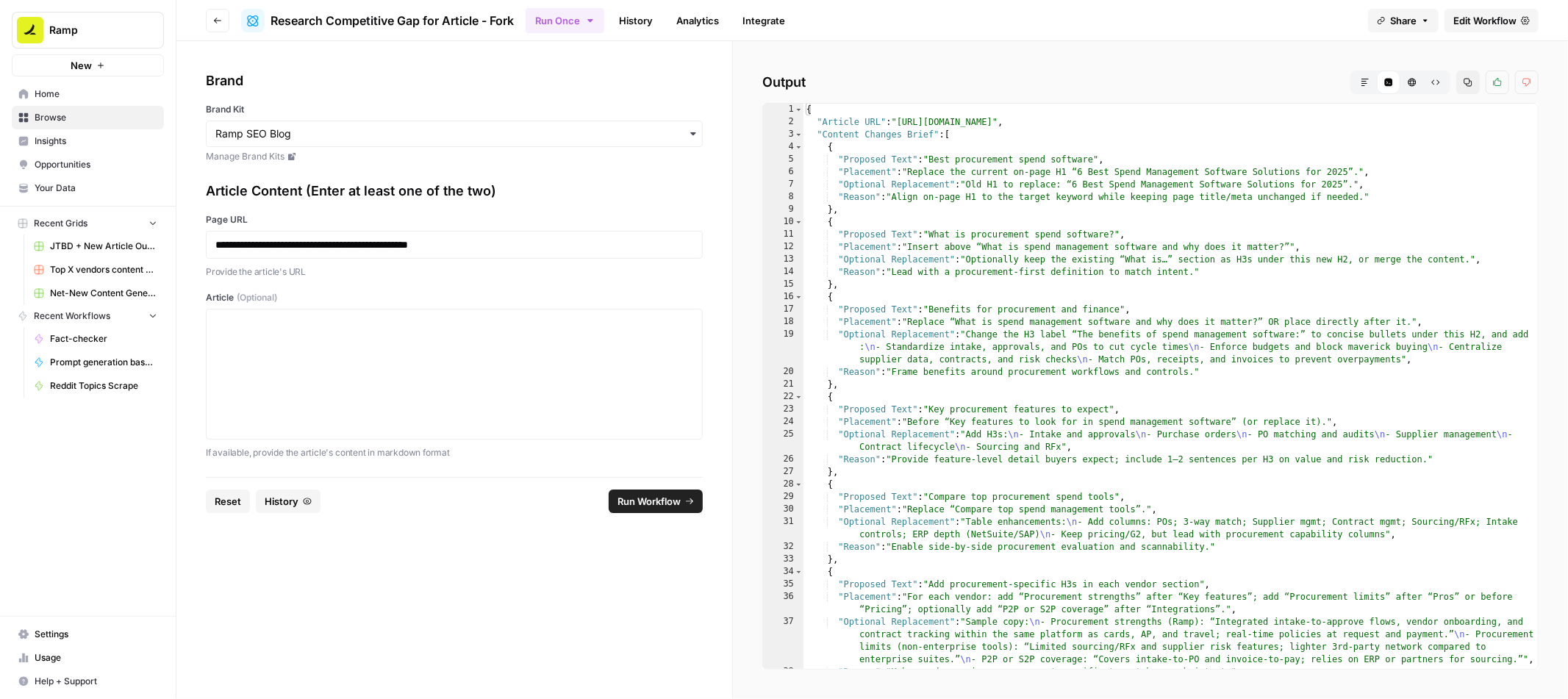
click at [1369, 82] on icon "button" at bounding box center [1365, 82] width 9 height 9
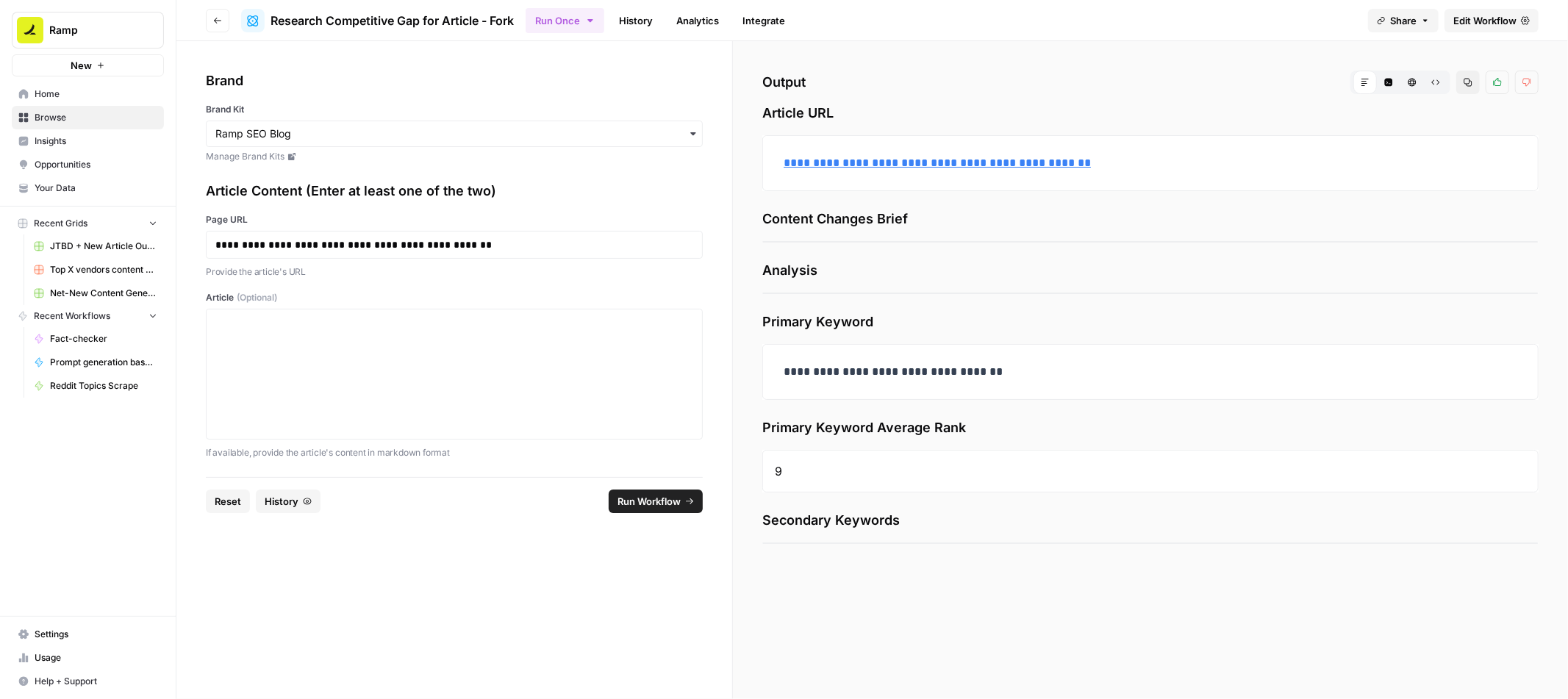
click at [990, 230] on span "Content Changes Brief" at bounding box center [1150, 219] width 776 height 21
click at [799, 271] on span "Analysis" at bounding box center [1150, 271] width 776 height 21
click at [1387, 86] on button "Code Editor" at bounding box center [1388, 82] width 24 height 24
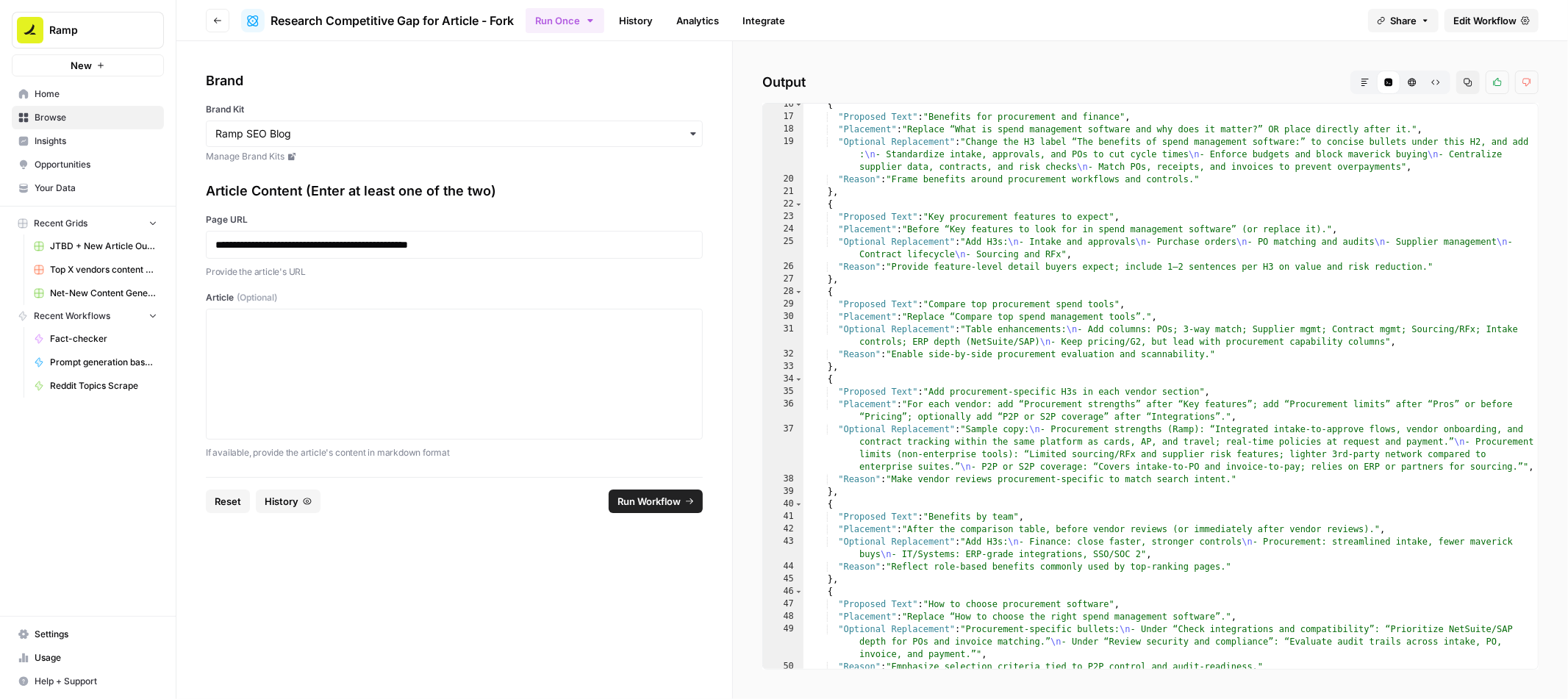
scroll to position [0, 0]
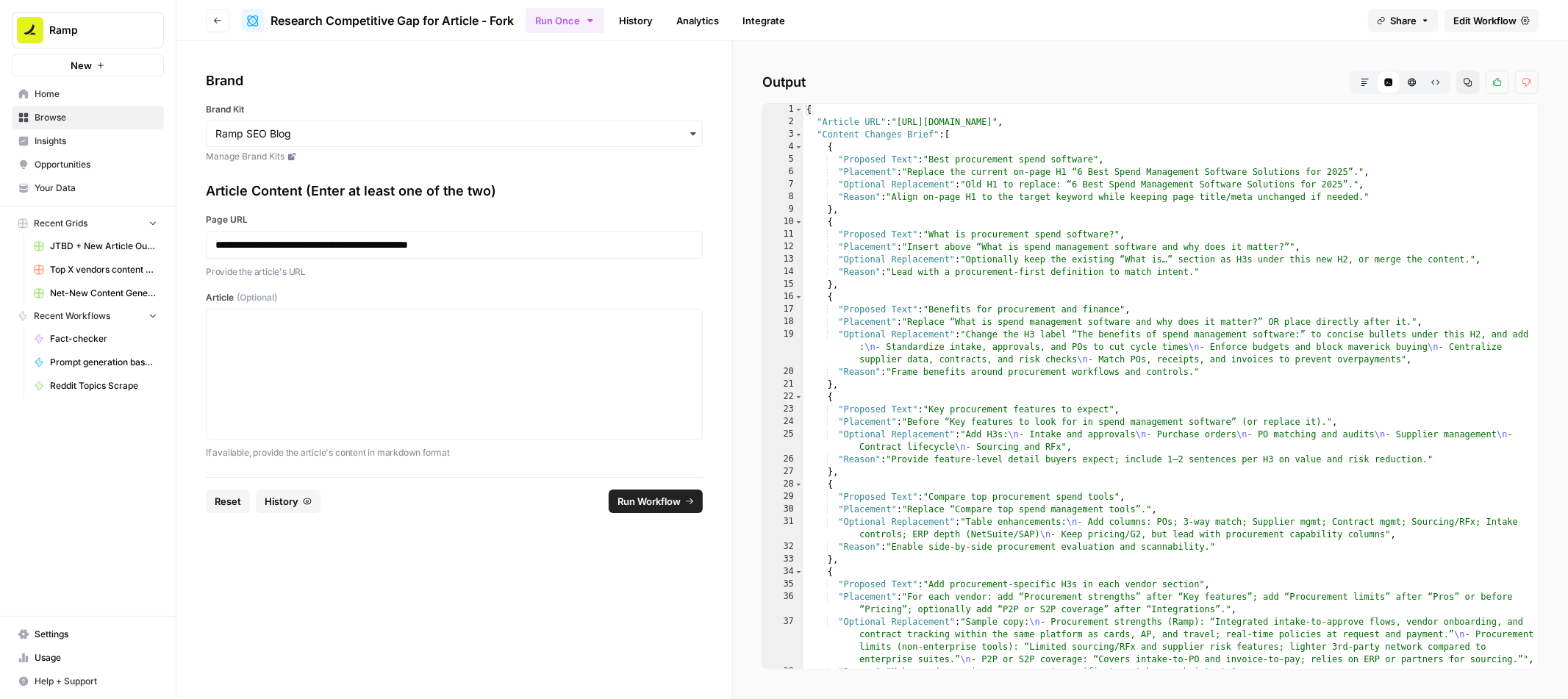
click at [1366, 86] on icon "button" at bounding box center [1365, 82] width 9 height 9
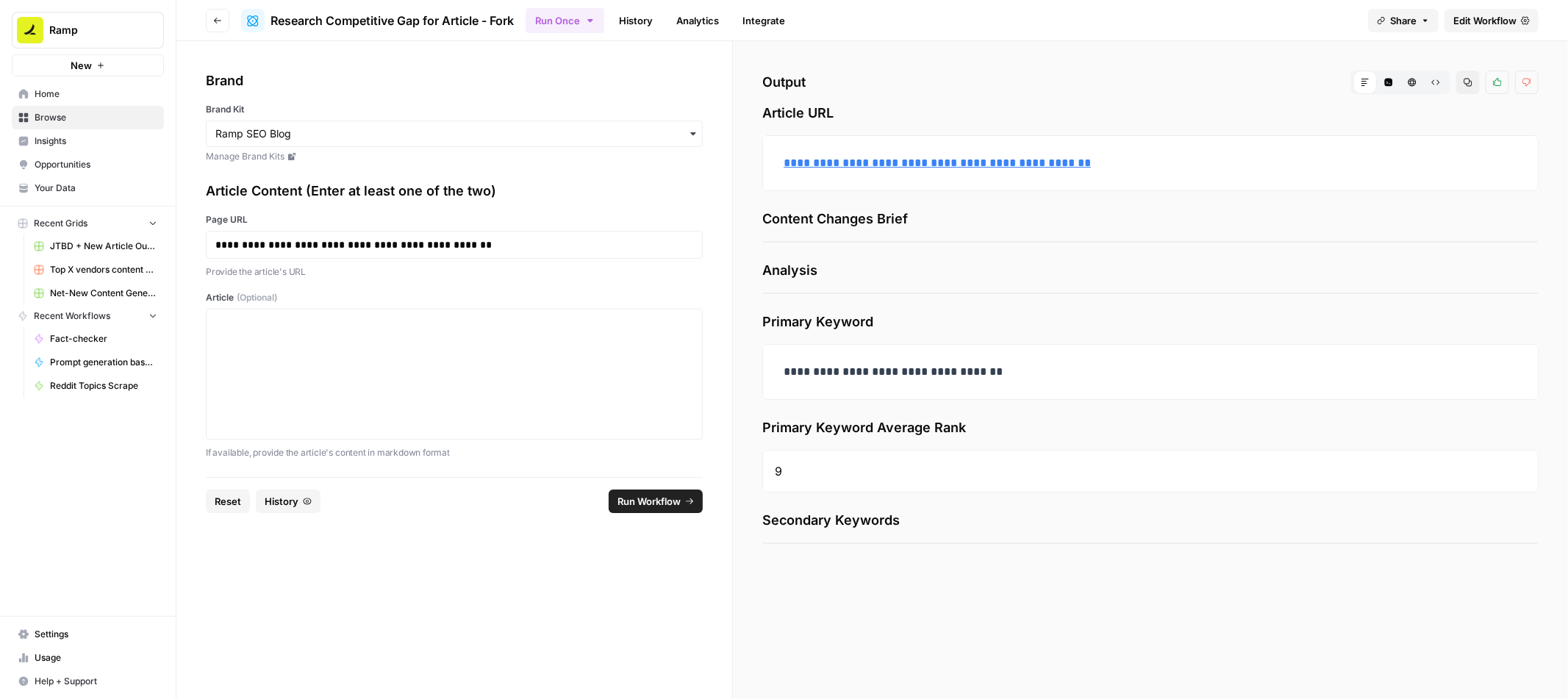
click at [76, 92] on span "Home" at bounding box center [96, 93] width 123 height 13
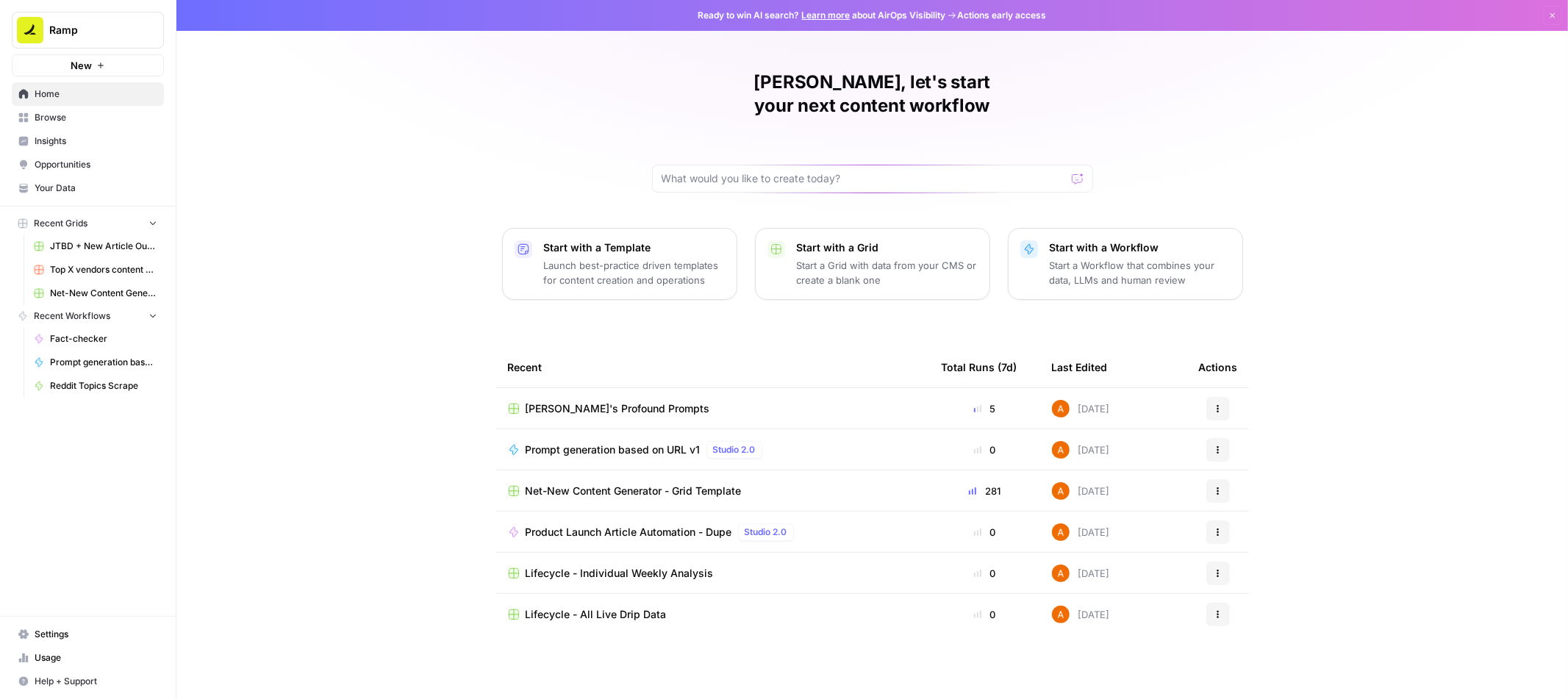
click at [120, 119] on span "Browse" at bounding box center [96, 117] width 123 height 13
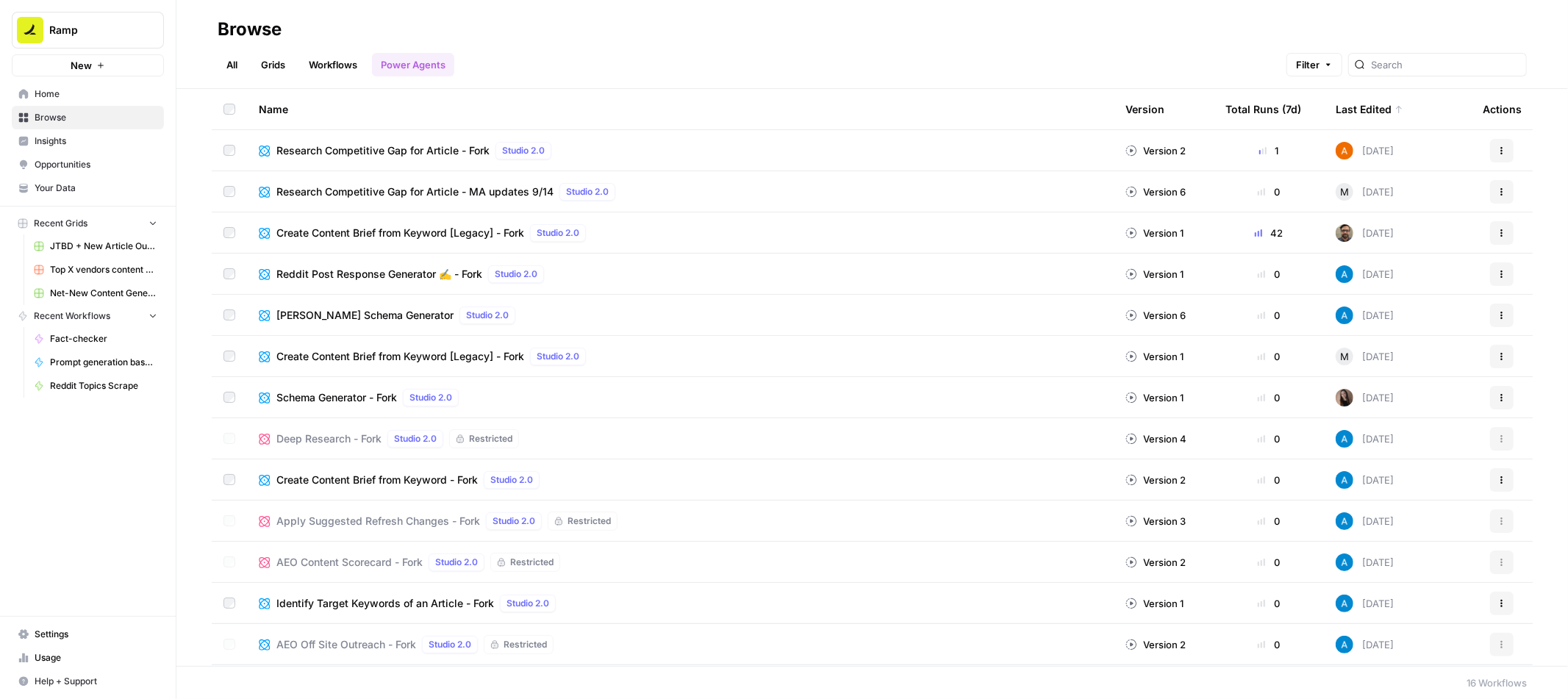
click at [461, 143] on span "Research Competitive Gap for Article - Fork" at bounding box center [383, 150] width 213 height 15
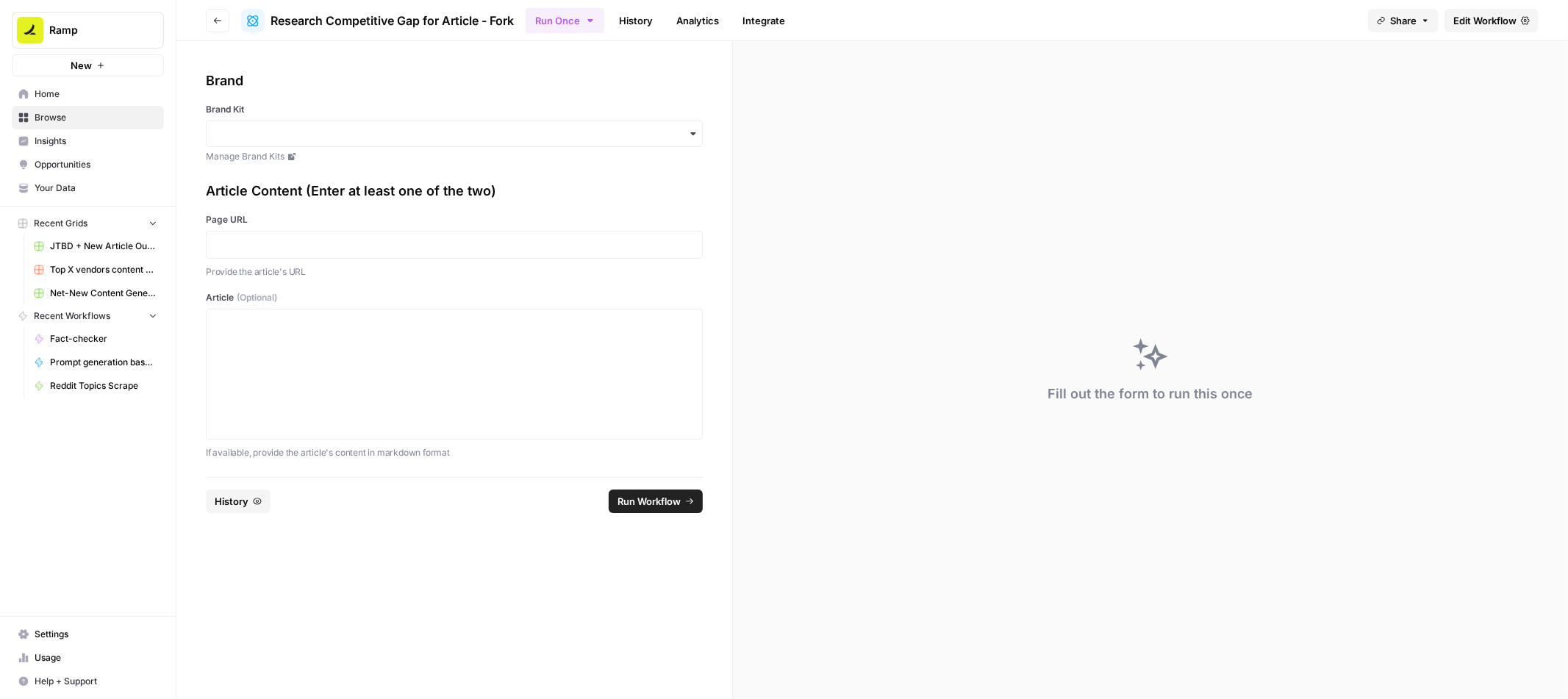
click at [642, 20] on link "History" at bounding box center [636, 20] width 52 height 24
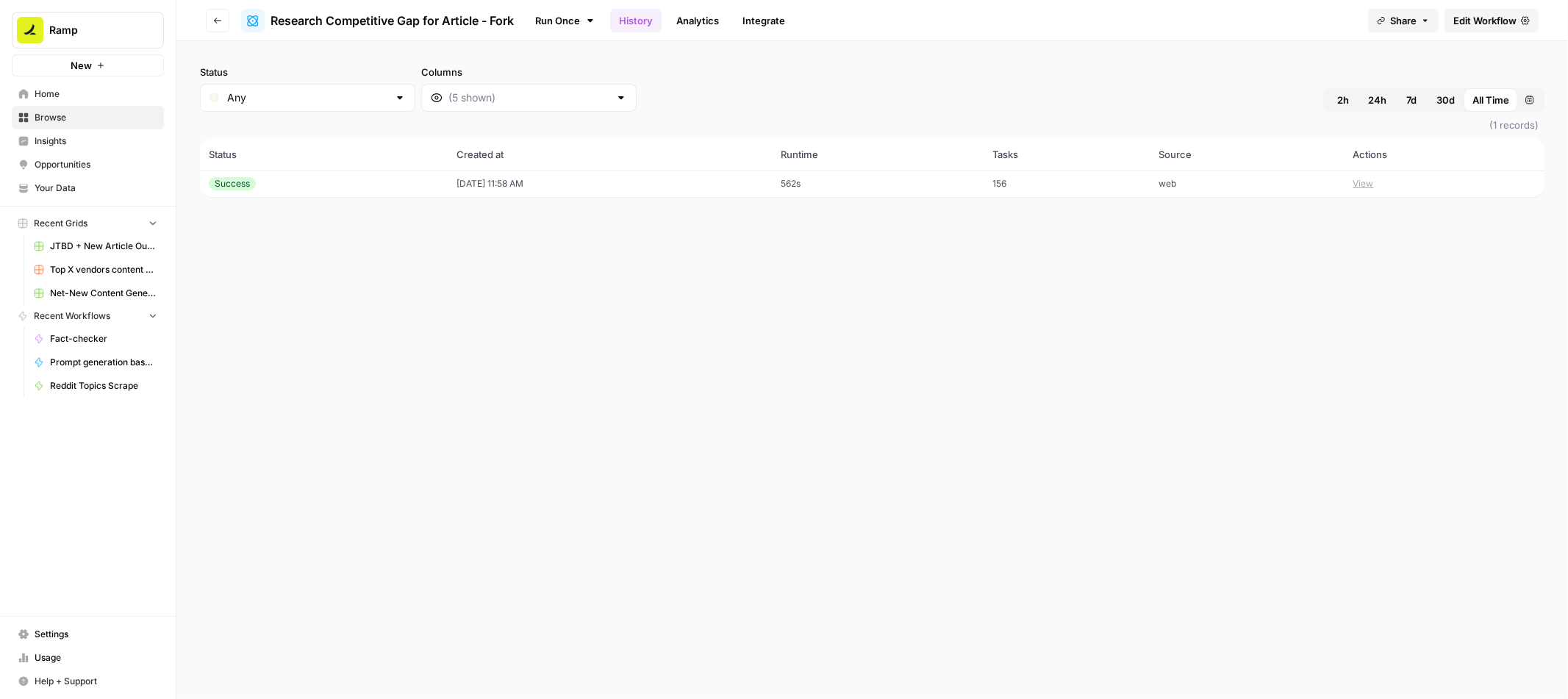
click at [1370, 179] on button "View" at bounding box center [1364, 183] width 21 height 13
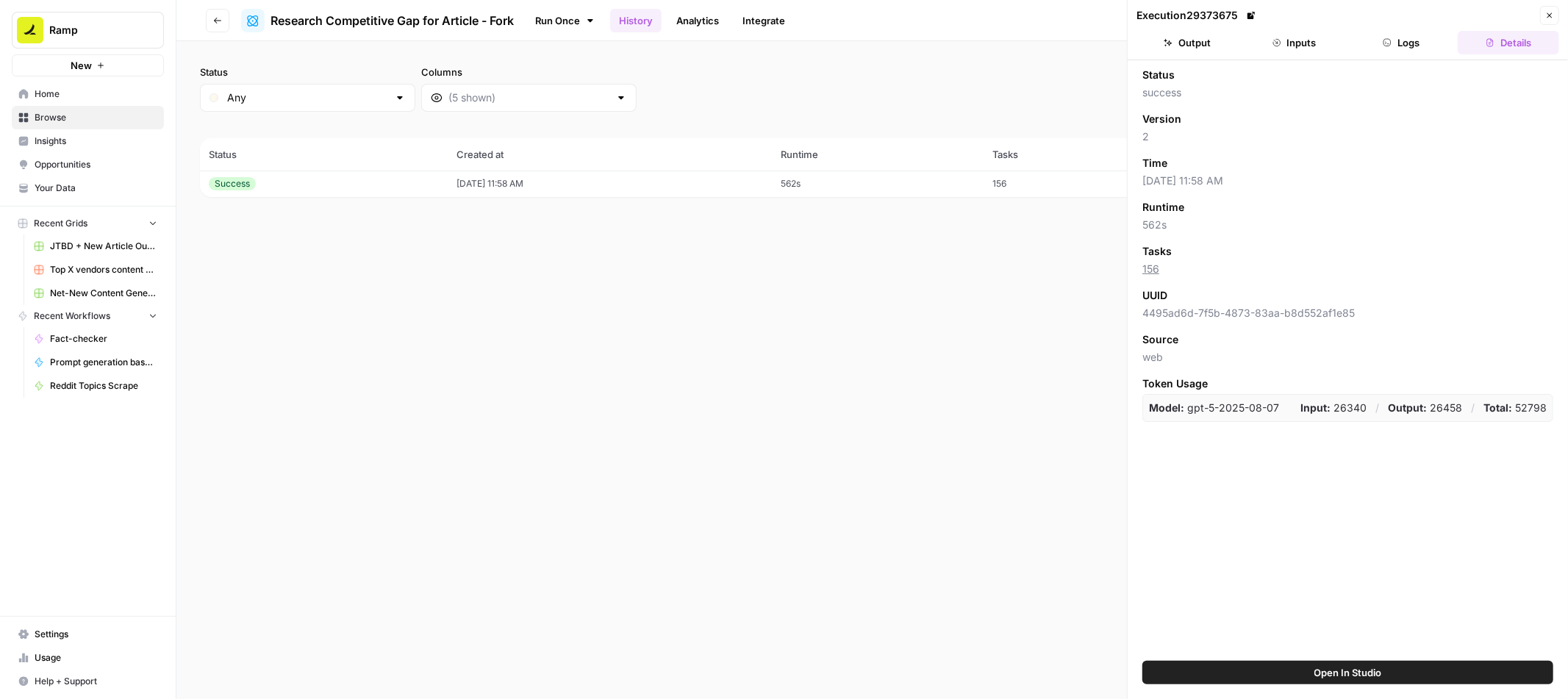
click at [1399, 48] on button "Logs" at bounding box center [1402, 42] width 101 height 24
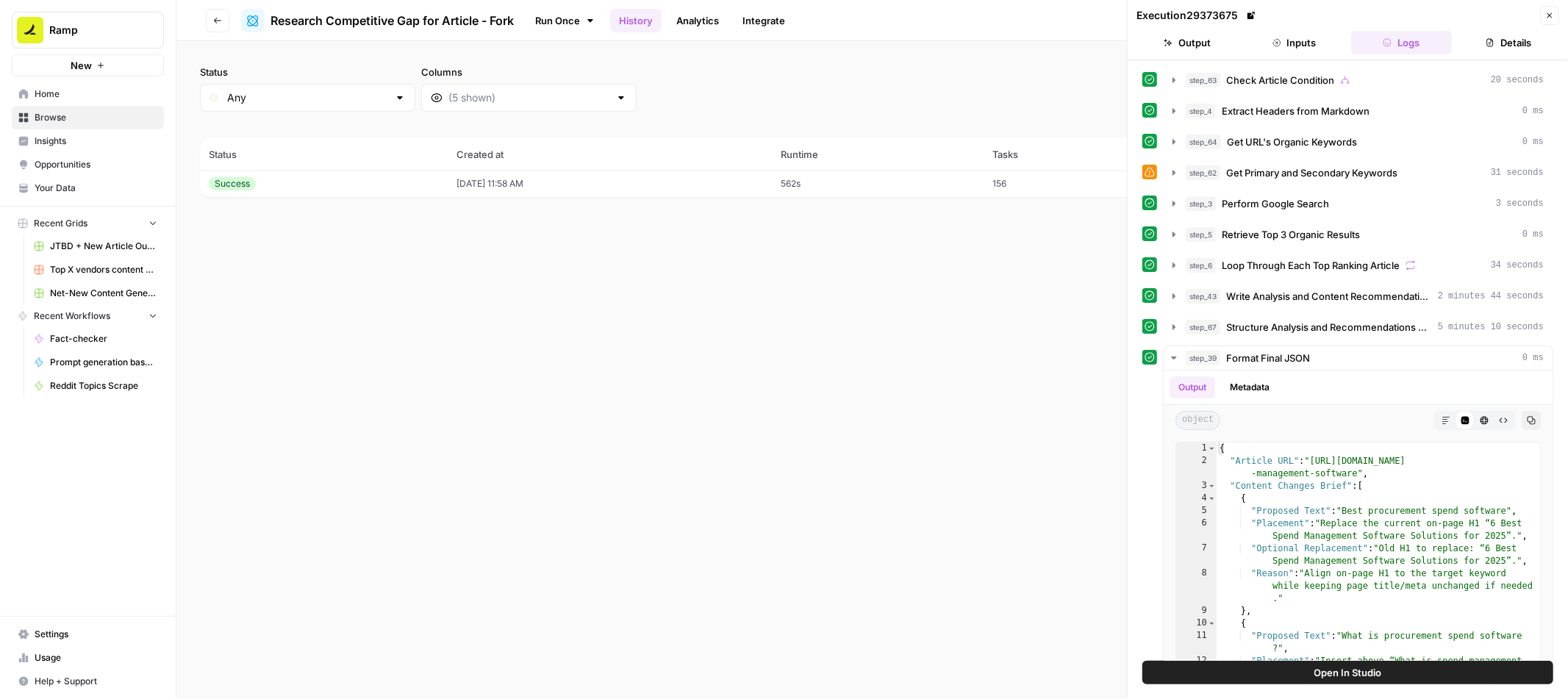
click at [1213, 39] on button "Output" at bounding box center [1187, 42] width 101 height 24
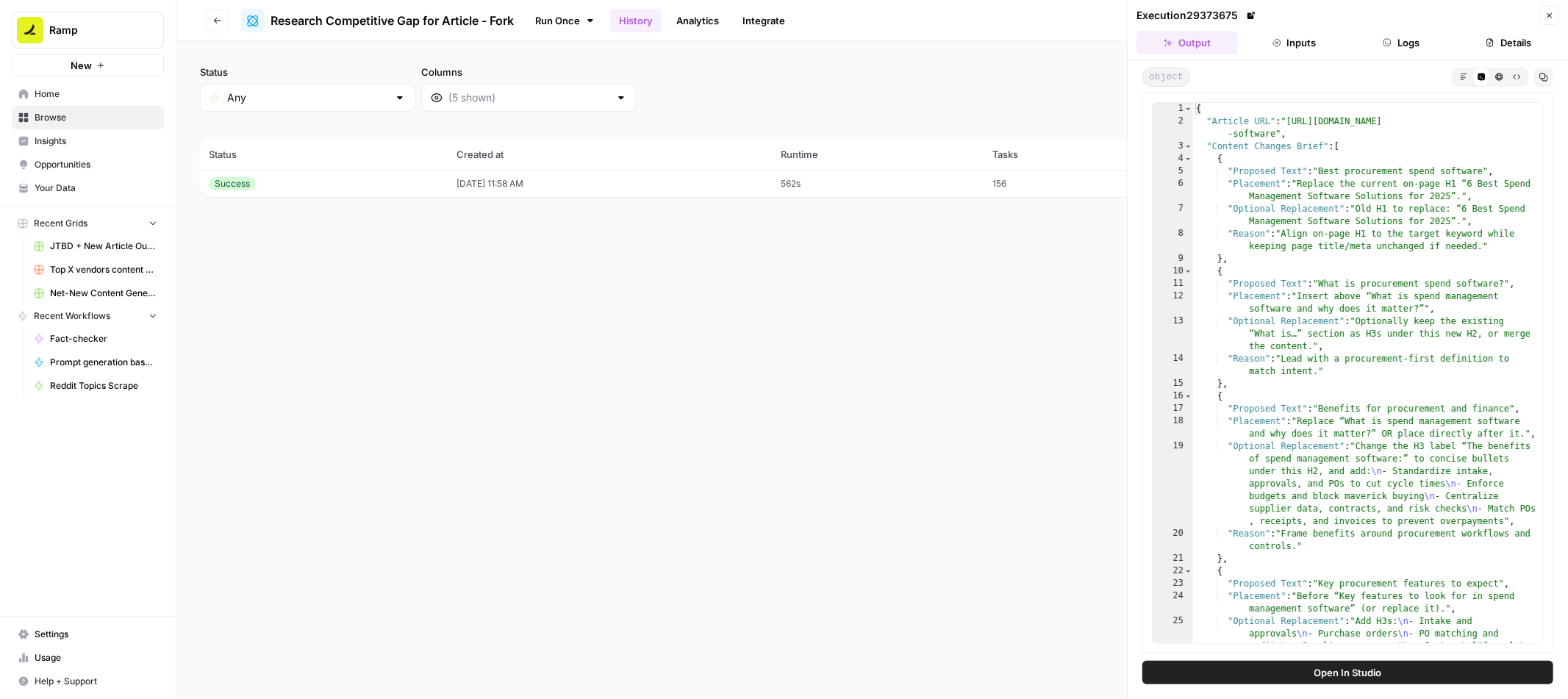
click at [1465, 74] on icon "button" at bounding box center [1463, 76] width 8 height 8
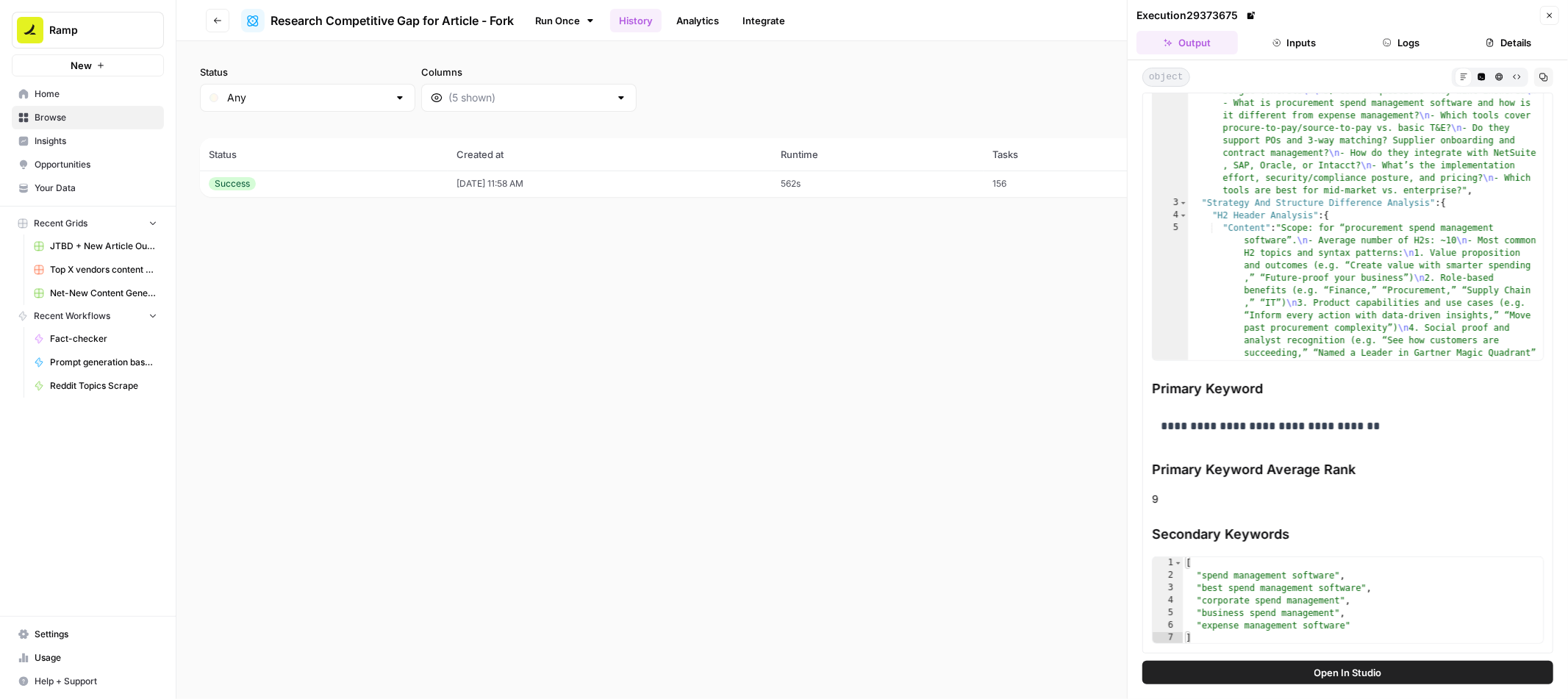
scroll to position [327, 0]
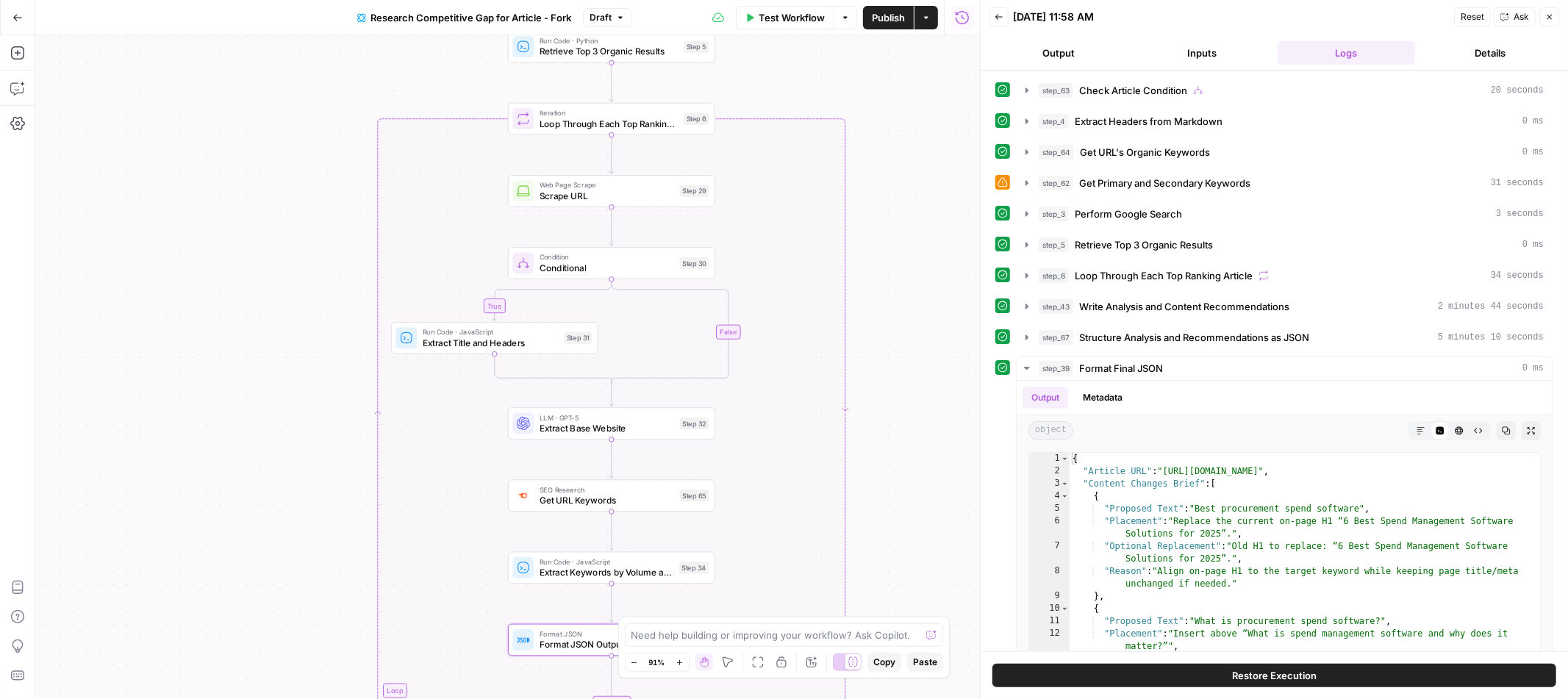
scroll to position [32, 0]
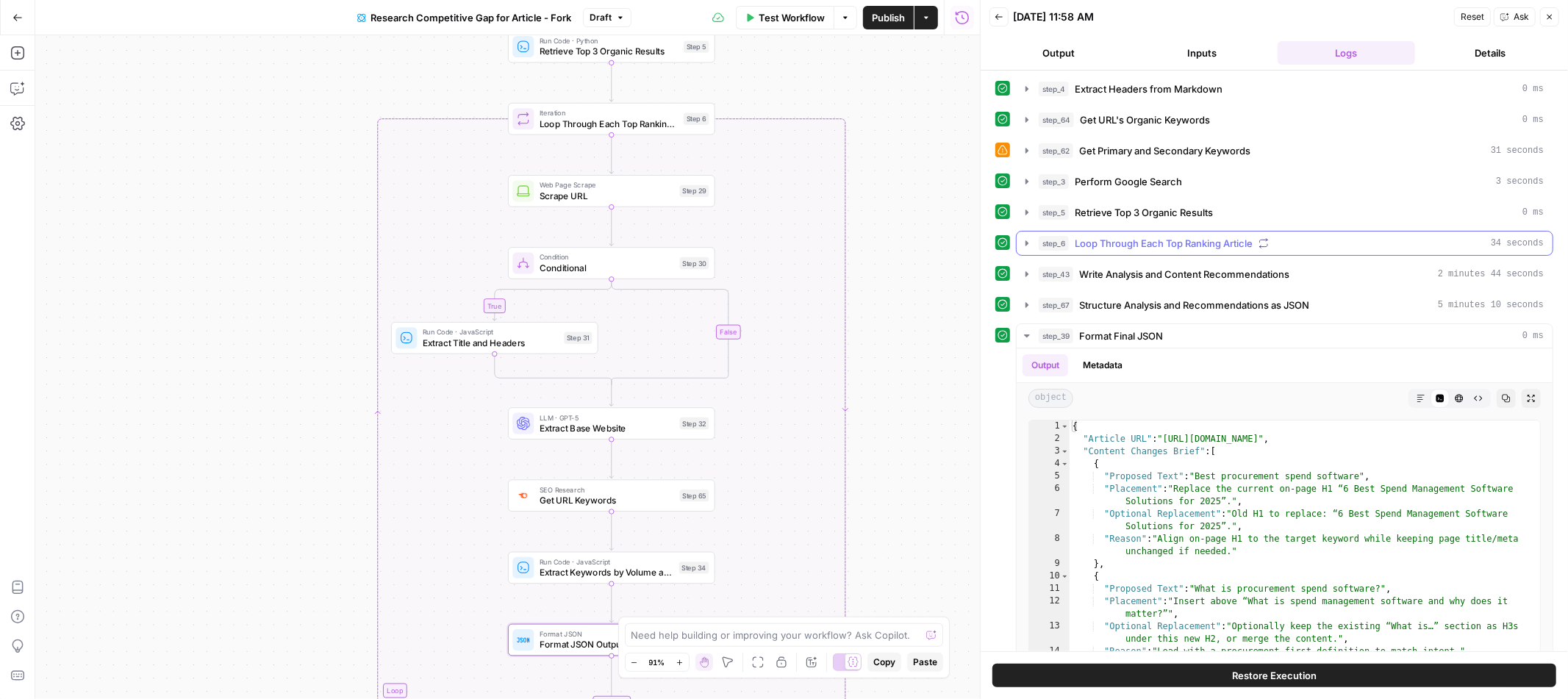
click at [1021, 244] on icon "button" at bounding box center [1027, 243] width 11 height 11
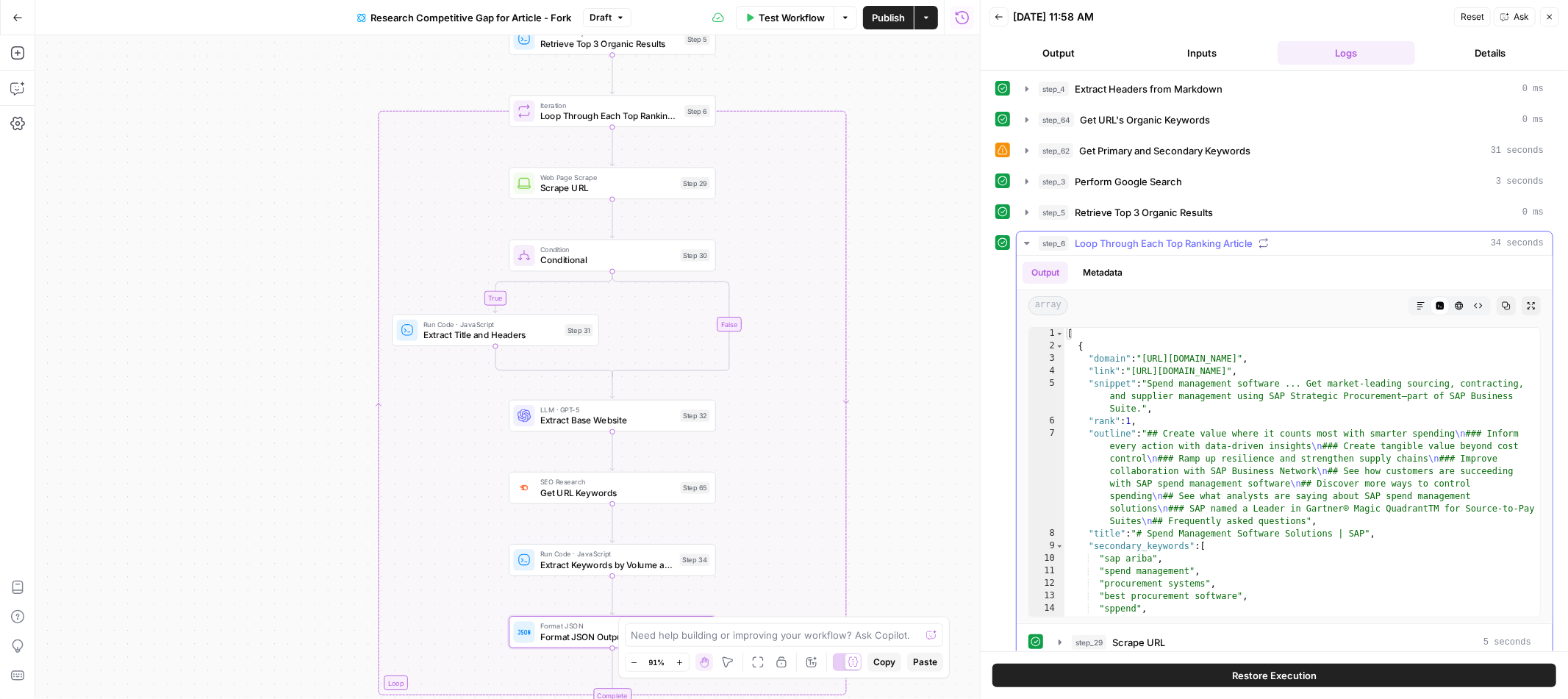
scroll to position [0, 0]
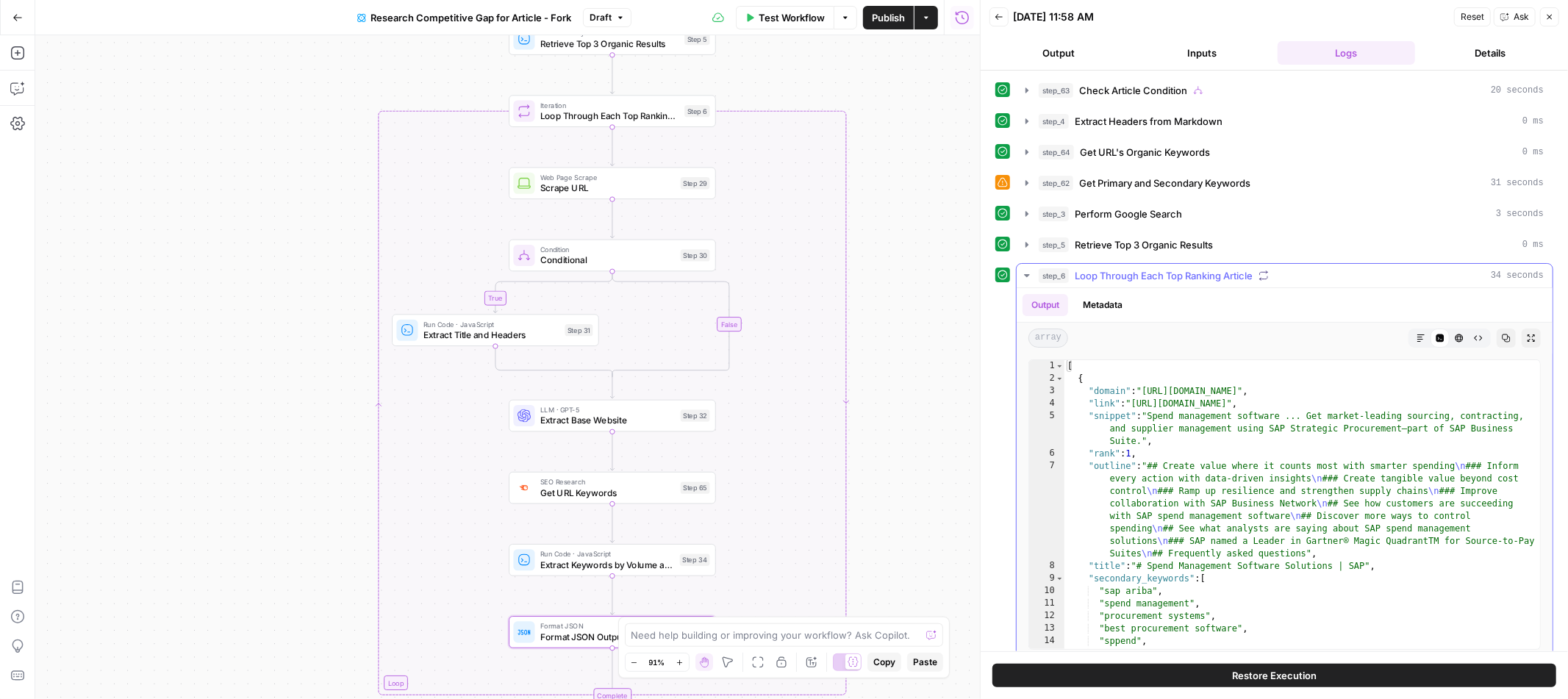
type textarea "**********"
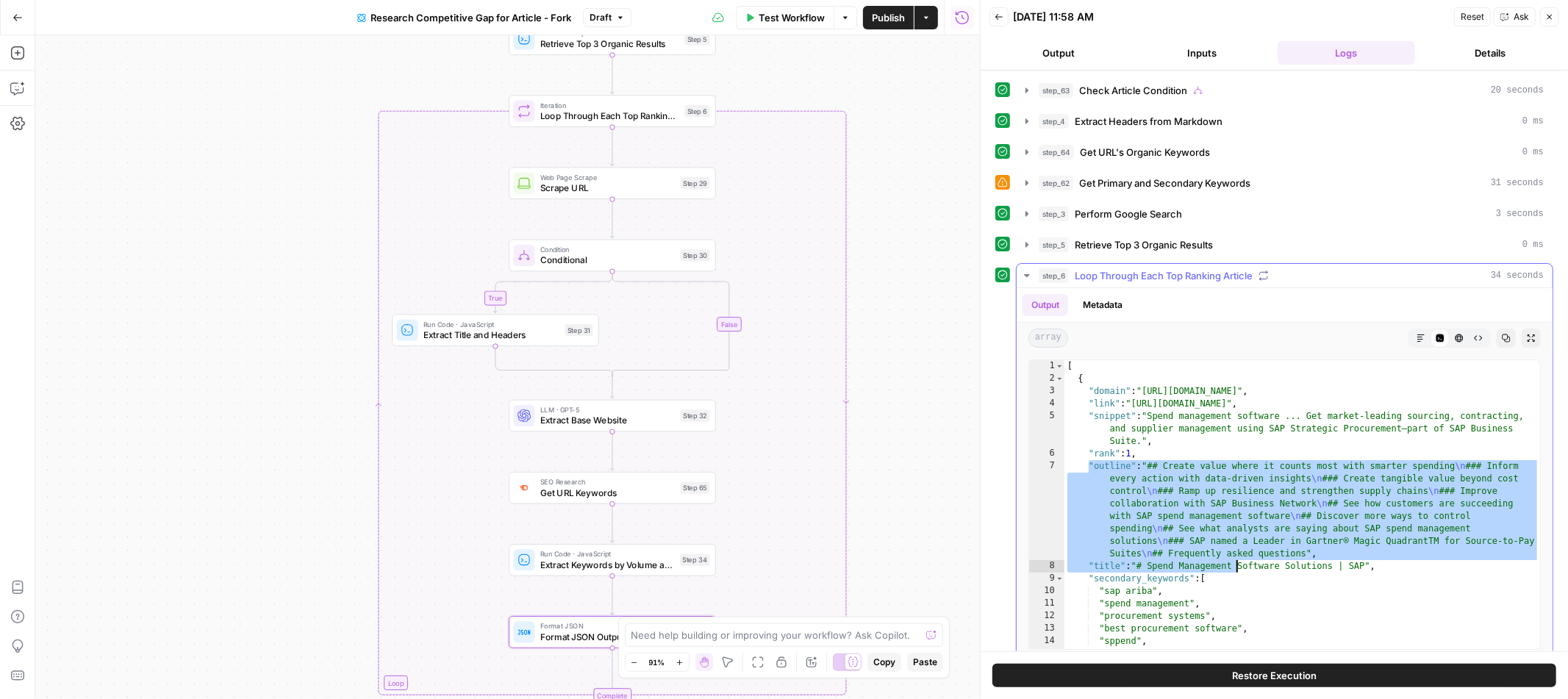
drag, startPoint x: 1090, startPoint y: 465, endPoint x: 1237, endPoint y: 570, distance: 180.6
click at [1237, 570] on div "[ { "domain" : "[URL][DOMAIN_NAME]" , "link" : "[URL][DOMAIN_NAME]" , "snippet"…" at bounding box center [1302, 517] width 476 height 314
click at [1278, 561] on div "[ { "domain" : "[URL][DOMAIN_NAME]" , "link" : "[URL][DOMAIN_NAME]" , "snippet"…" at bounding box center [1302, 517] width 476 height 314
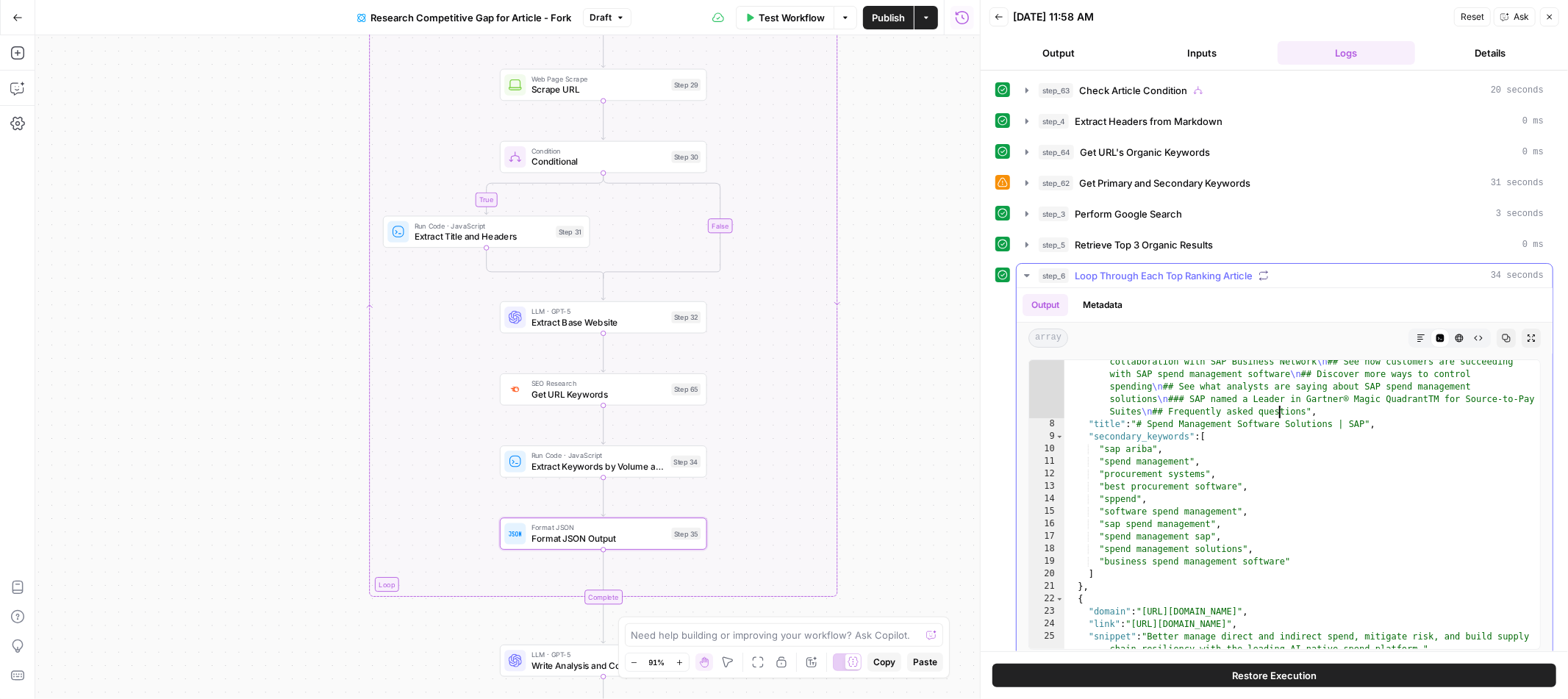
scroll to position [153, 0]
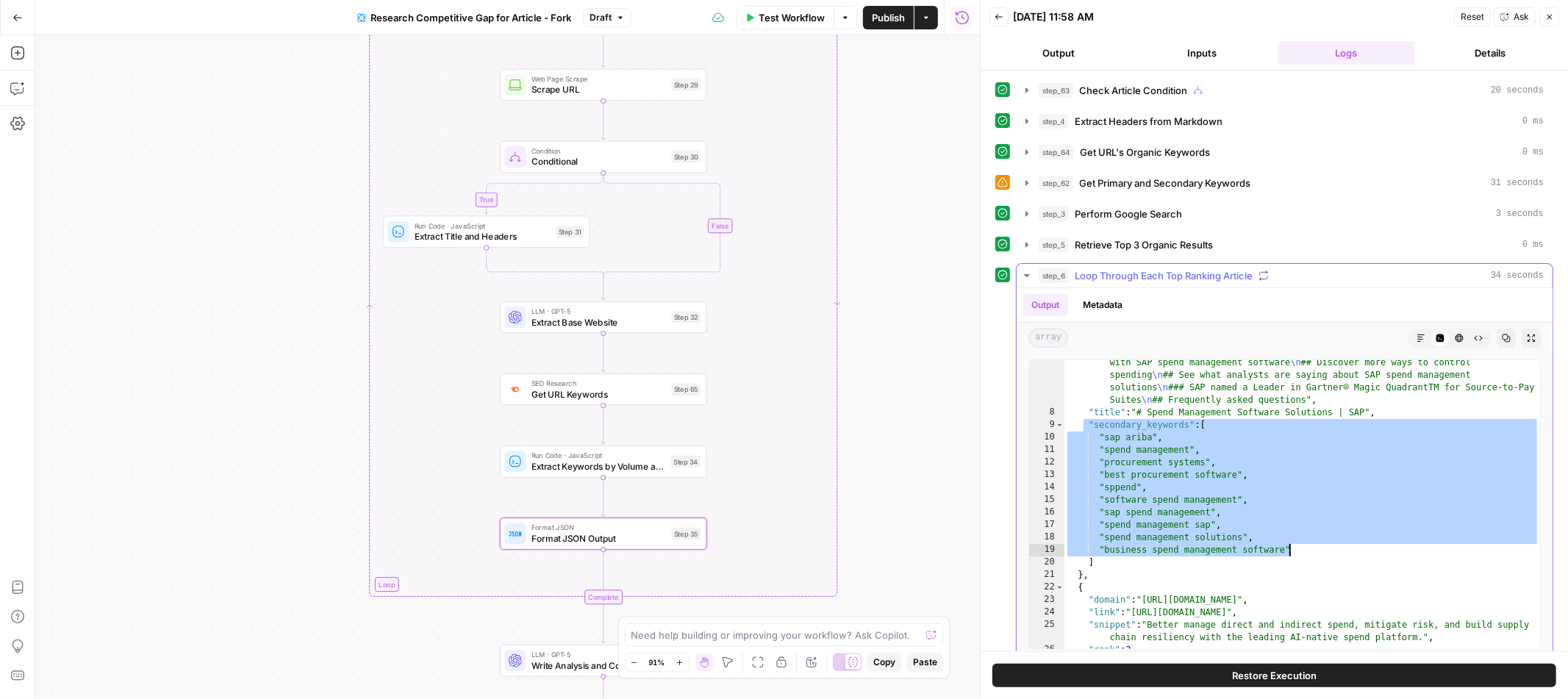
drag, startPoint x: 1086, startPoint y: 427, endPoint x: 1337, endPoint y: 552, distance: 280.4
click at [1337, 552] on div ""outline" : "## Create value where it counts most with smarter spending \n ### …" at bounding box center [1302, 594] width 476 height 576
type textarea "**********"
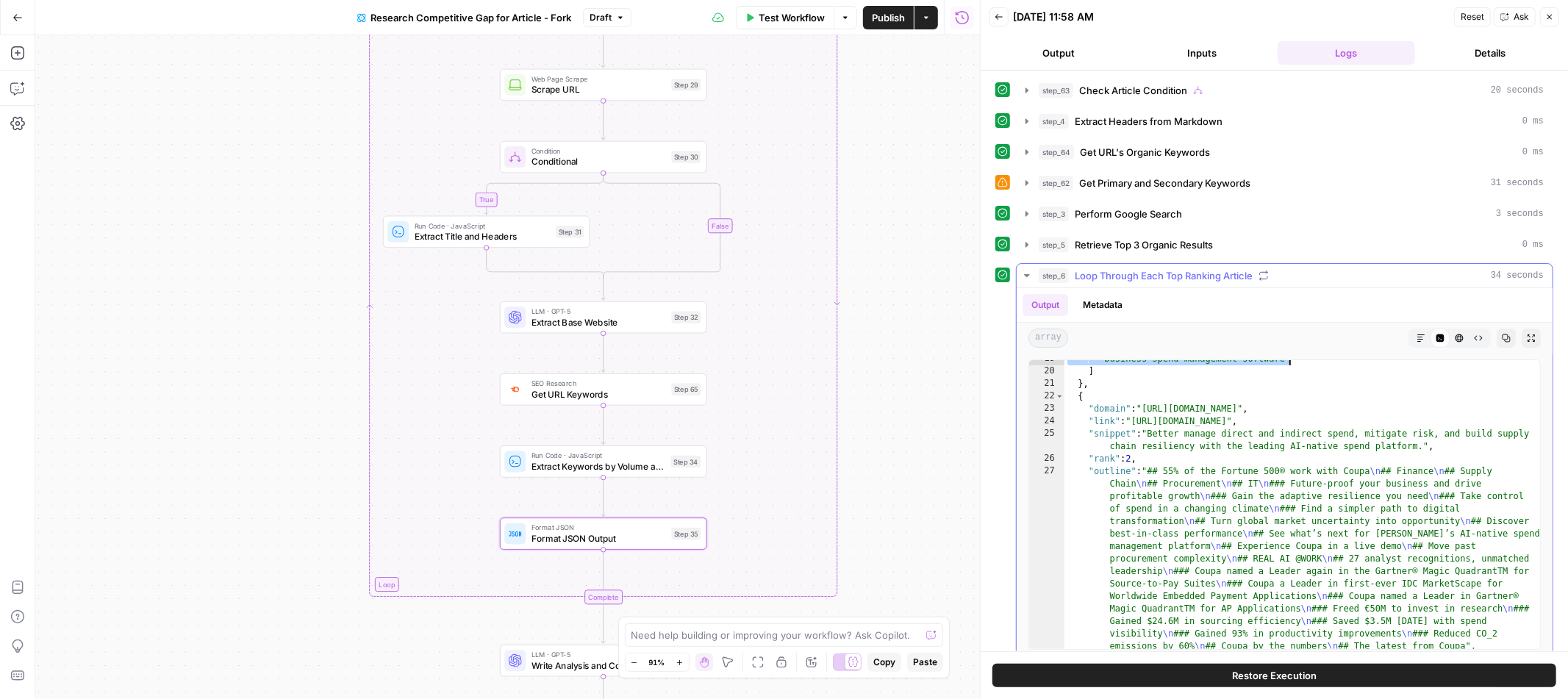
scroll to position [948, 0]
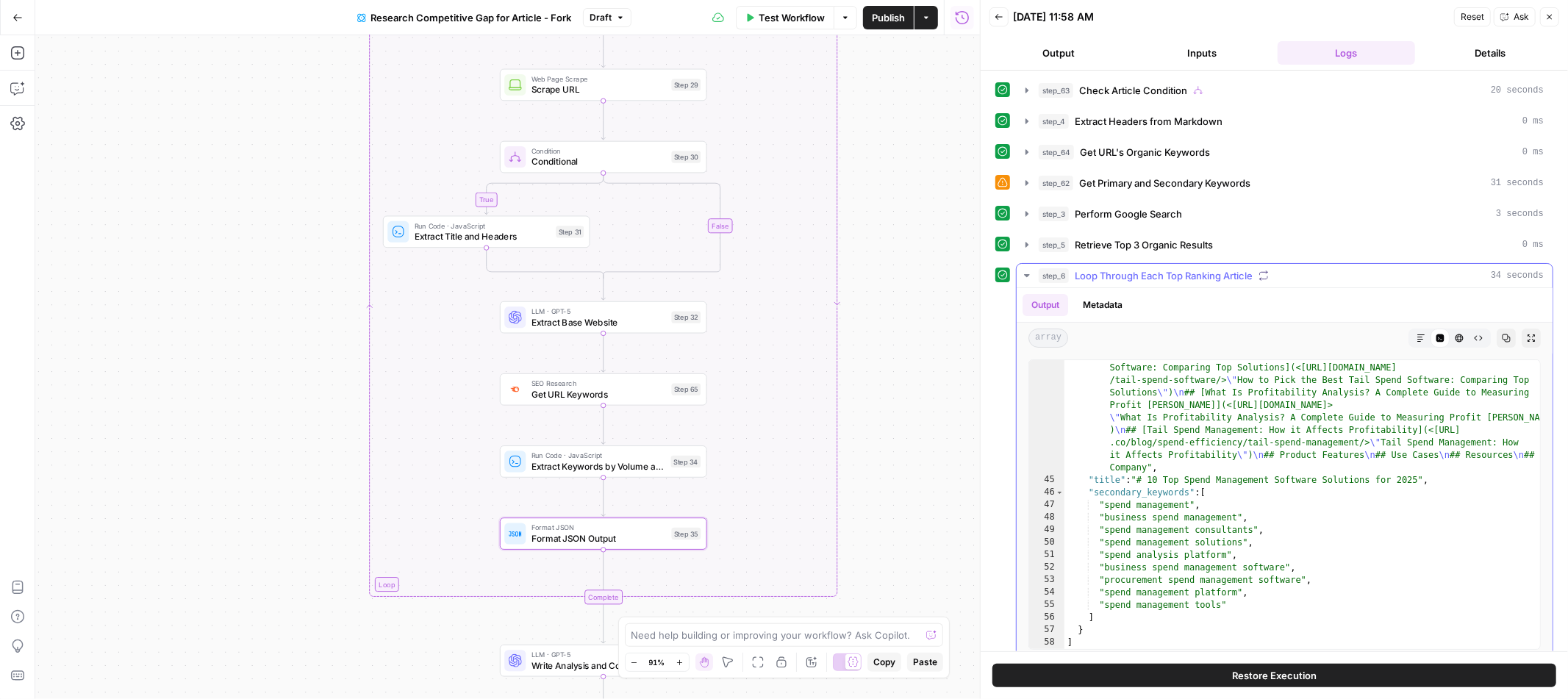
click at [1035, 278] on button "step_6 Loop Through Each Top Ranking Article 34 seconds" at bounding box center [1285, 275] width 536 height 24
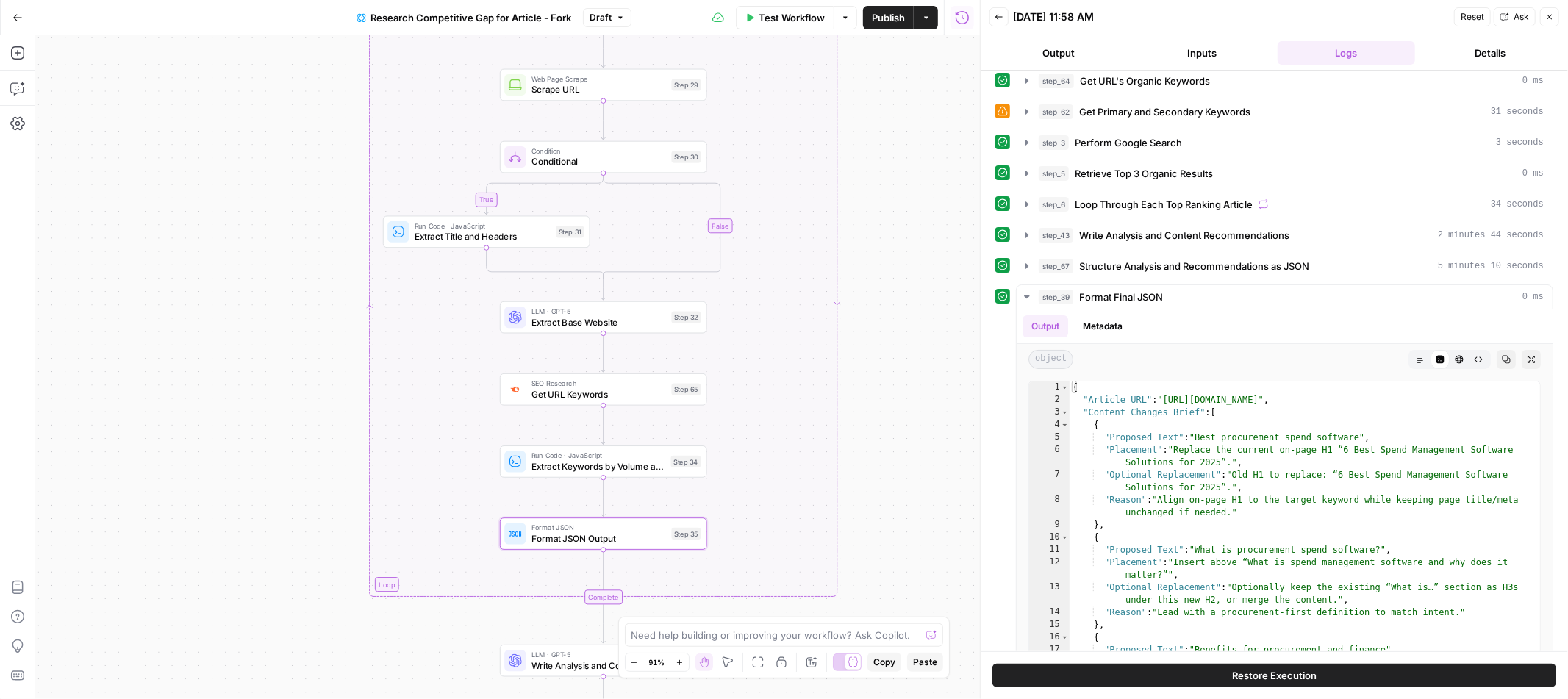
scroll to position [106, 0]
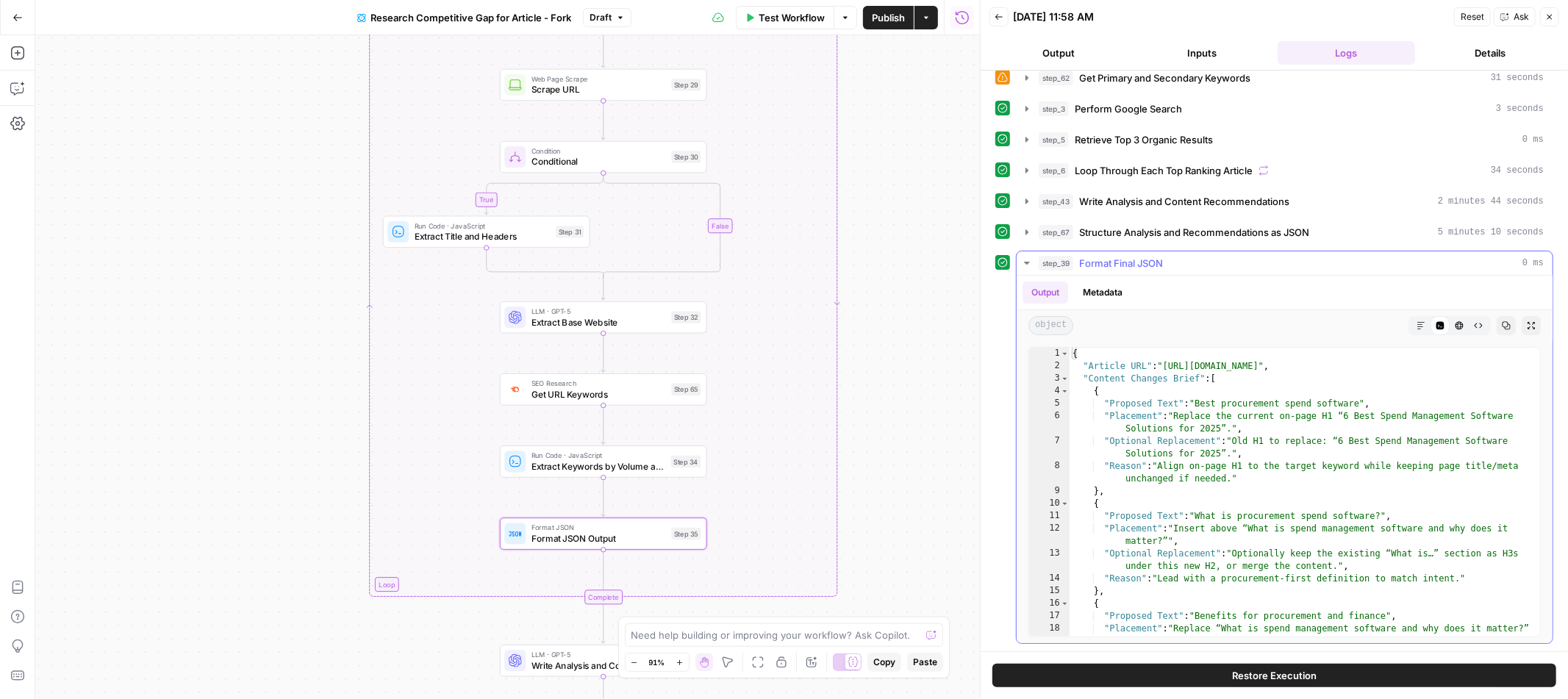
click at [1031, 264] on icon "button" at bounding box center [1027, 263] width 11 height 11
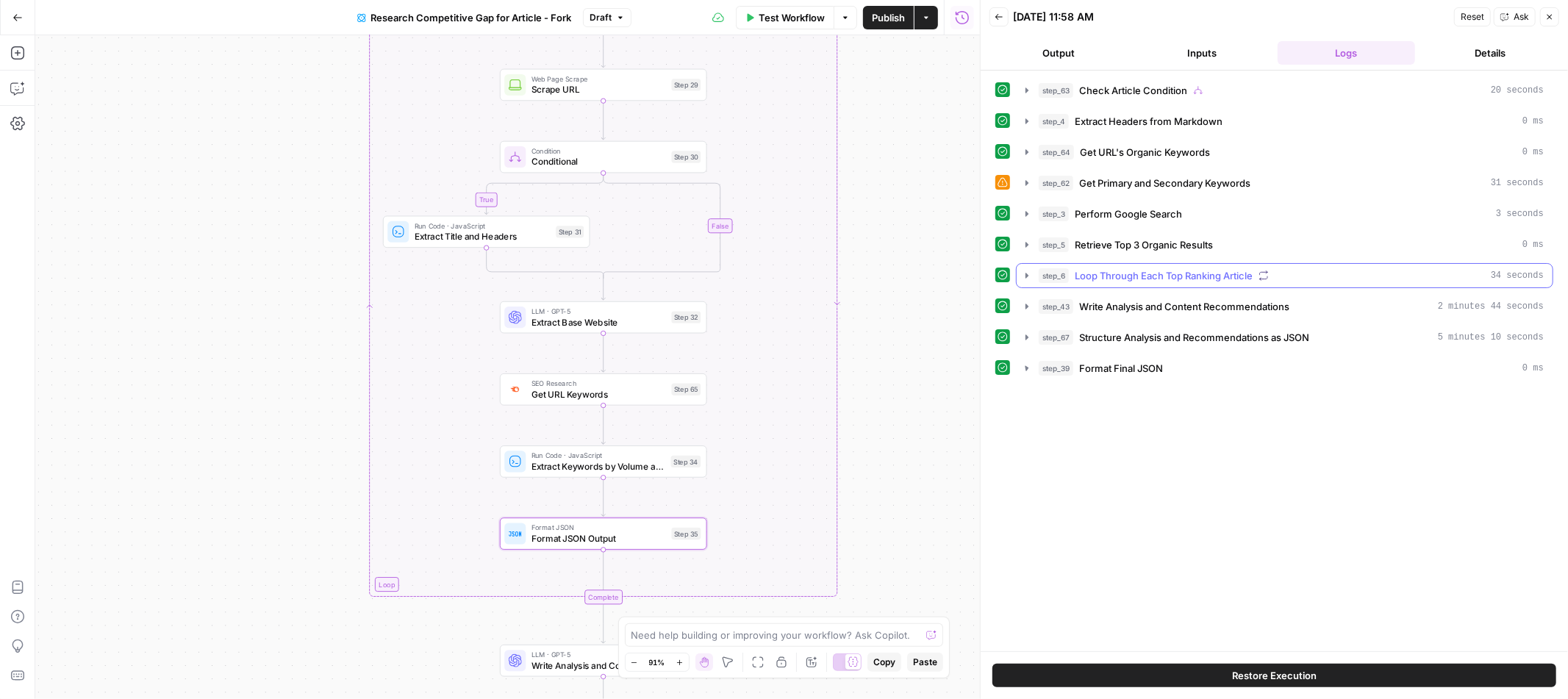
scroll to position [0, 0]
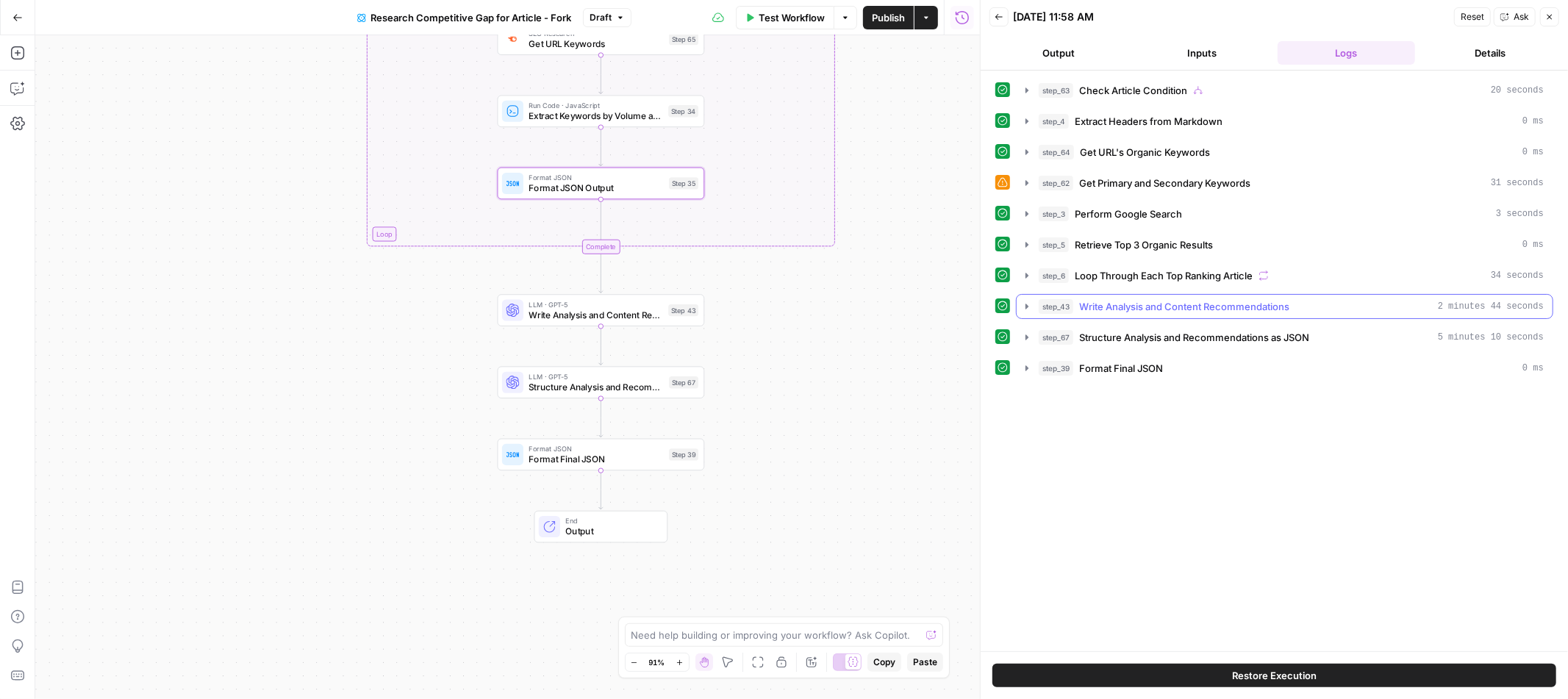
click at [1030, 308] on icon "button" at bounding box center [1027, 305] width 11 height 11
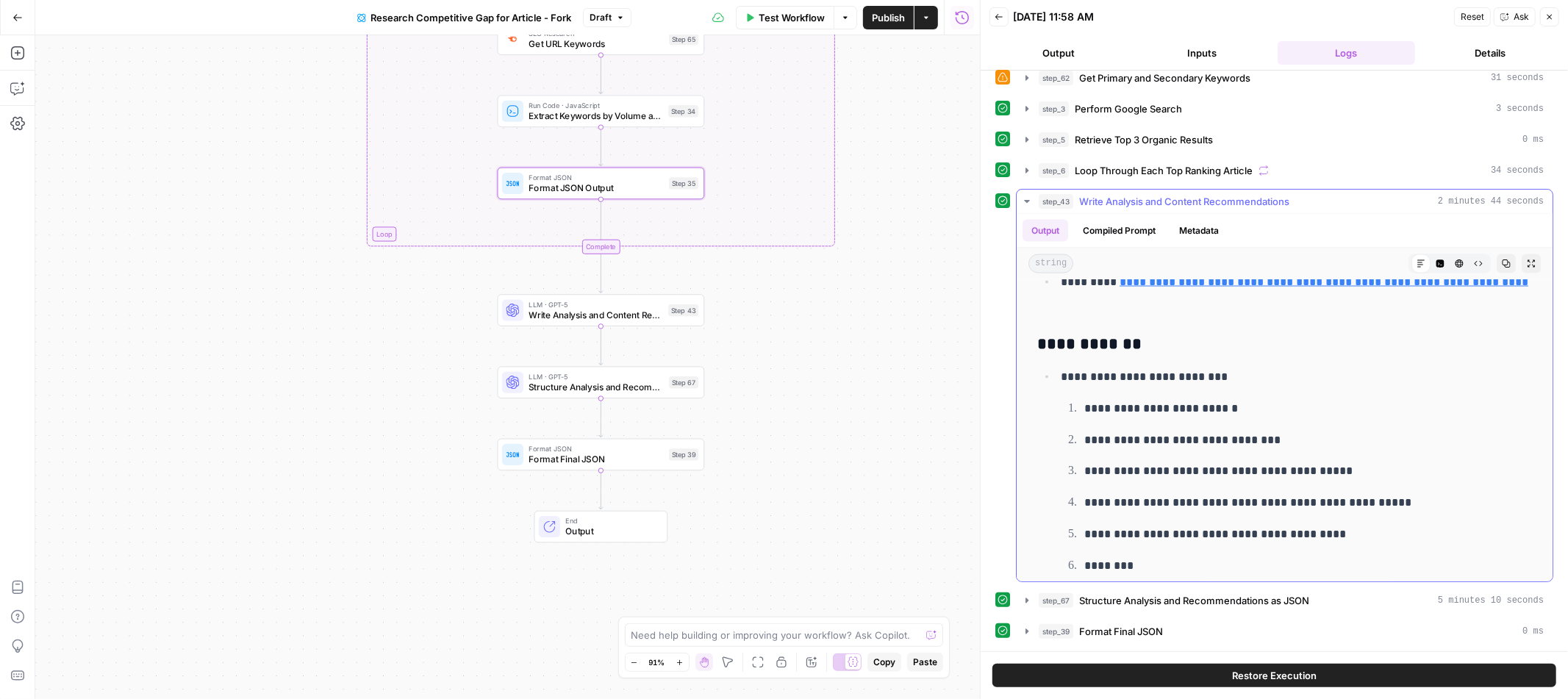
scroll to position [2101, 0]
drag, startPoint x: 1036, startPoint y: 346, endPoint x: 1154, endPoint y: 377, distance: 122.0
click at [1141, 348] on h3 "**********" at bounding box center [1284, 343] width 495 height 21
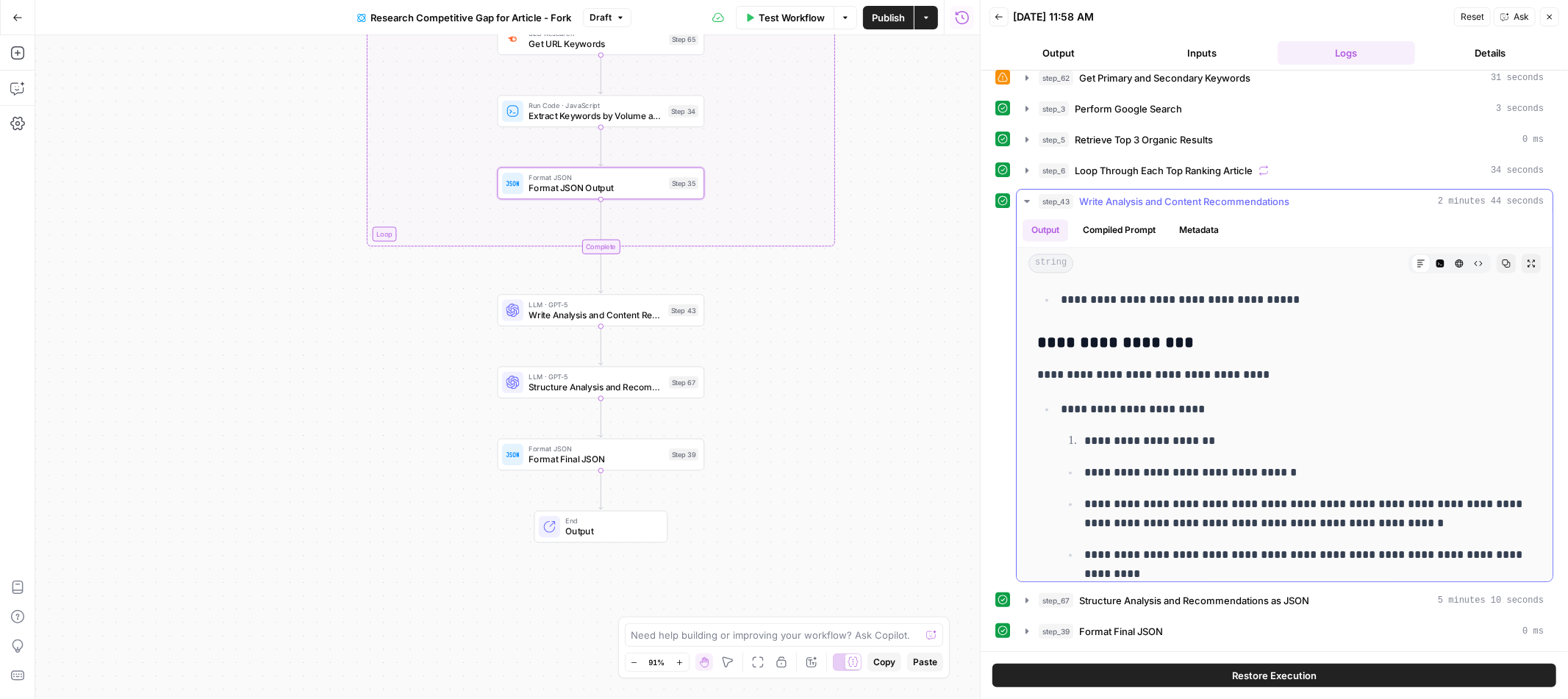
scroll to position [2536, 0]
drag, startPoint x: 1042, startPoint y: 348, endPoint x: 1193, endPoint y: 346, distance: 151.0
click at [1193, 346] on h3 "**********" at bounding box center [1284, 343] width 495 height 21
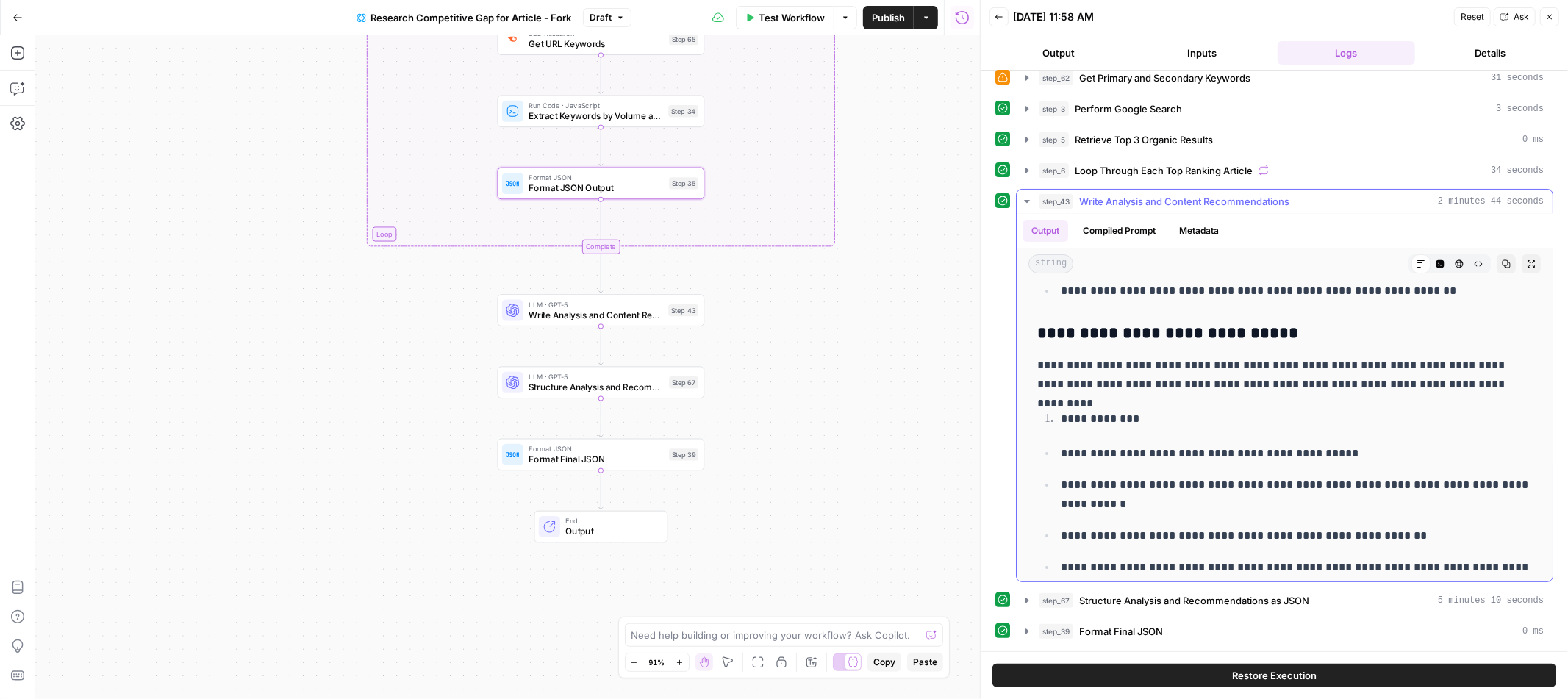
scroll to position [4432, 0]
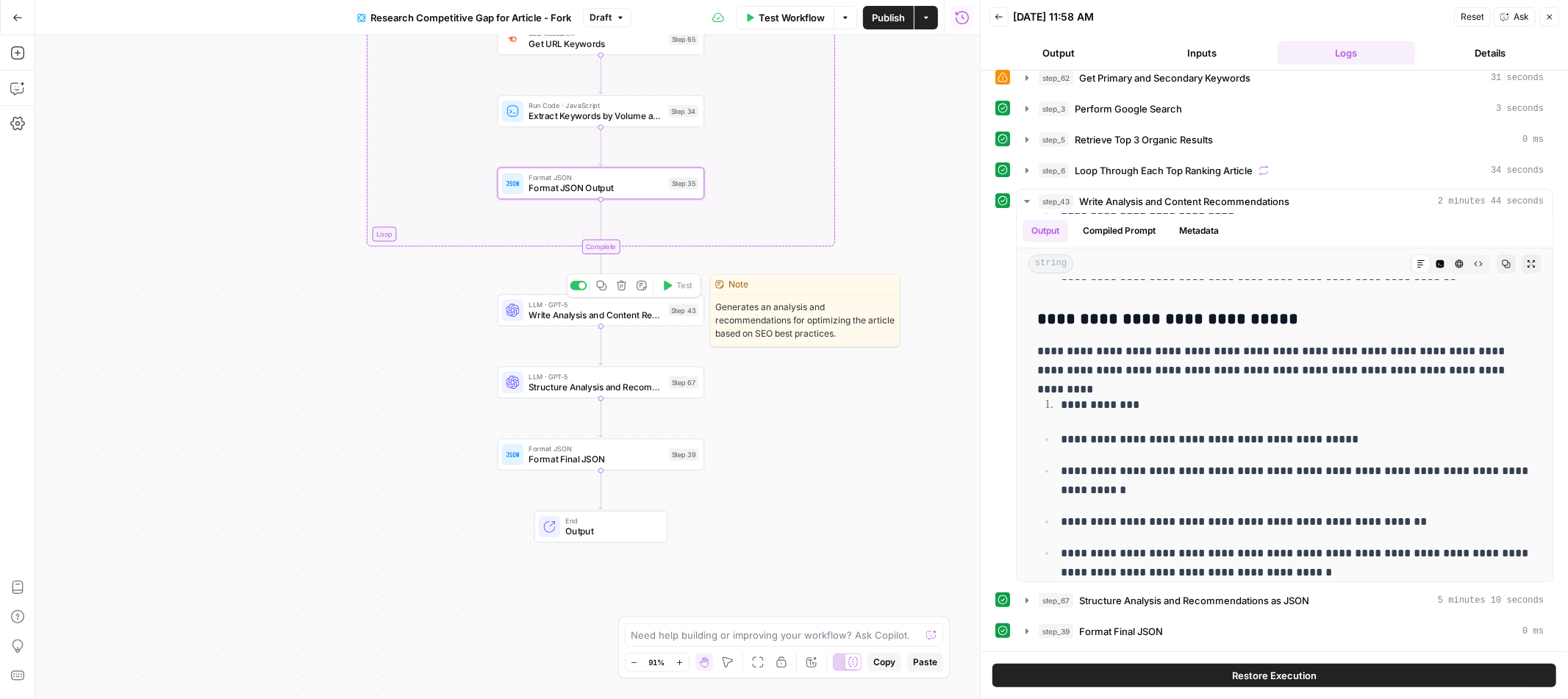
click at [636, 314] on span "Write Analysis and Content Recommendations" at bounding box center [595, 314] width 134 height 13
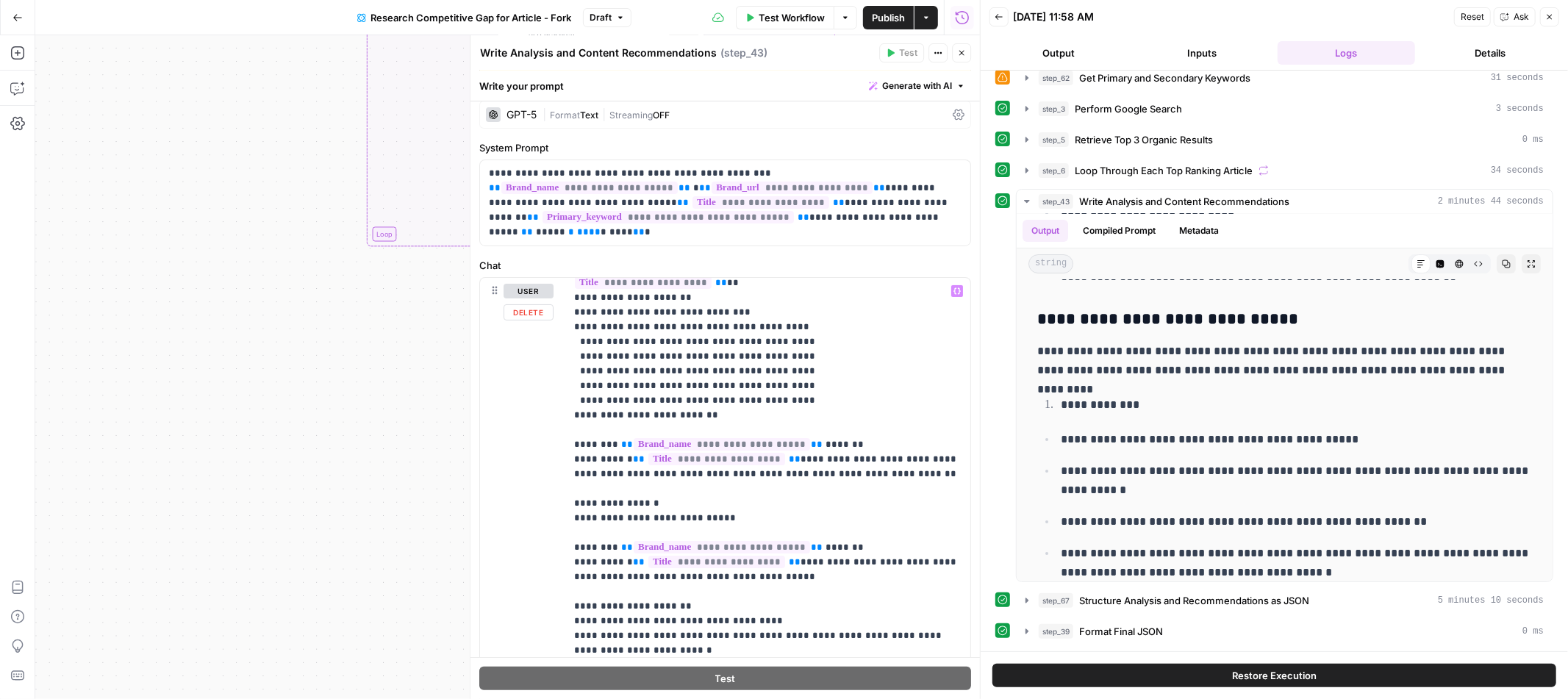
scroll to position [1230, 0]
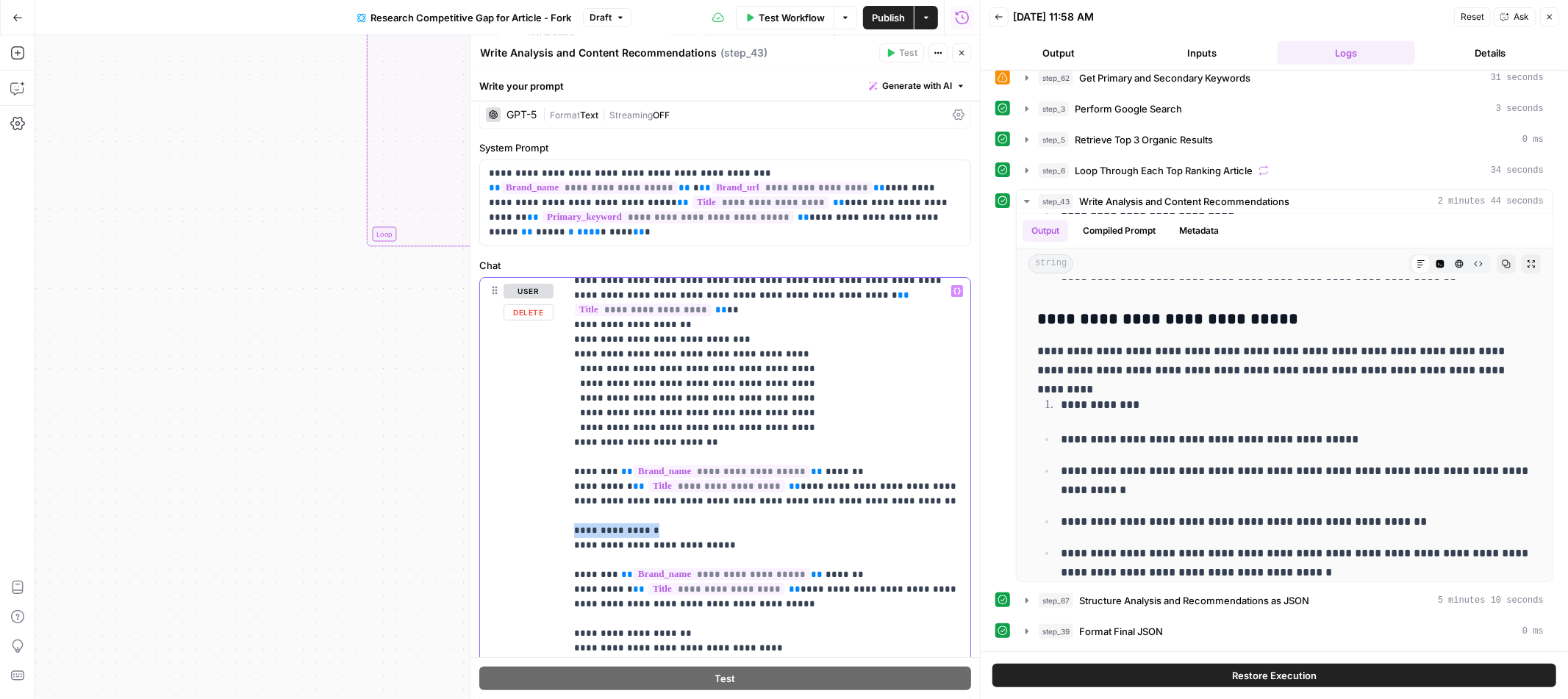
drag, startPoint x: 573, startPoint y: 455, endPoint x: 685, endPoint y: 455, distance: 112.0
click at [685, 455] on div "**********" at bounding box center [768, 576] width 405 height 598
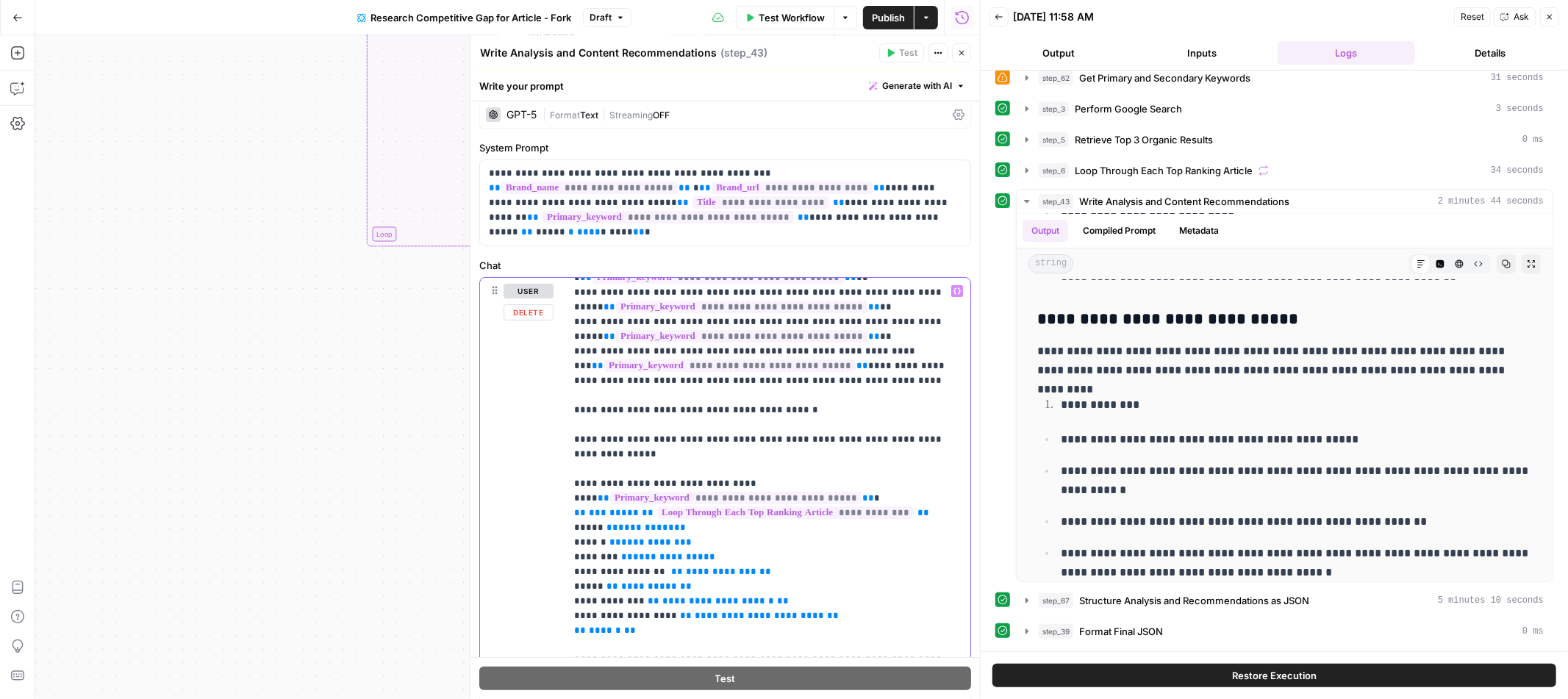
scroll to position [542, 0]
drag, startPoint x: 574, startPoint y: 393, endPoint x: 801, endPoint y: 394, distance: 227.0
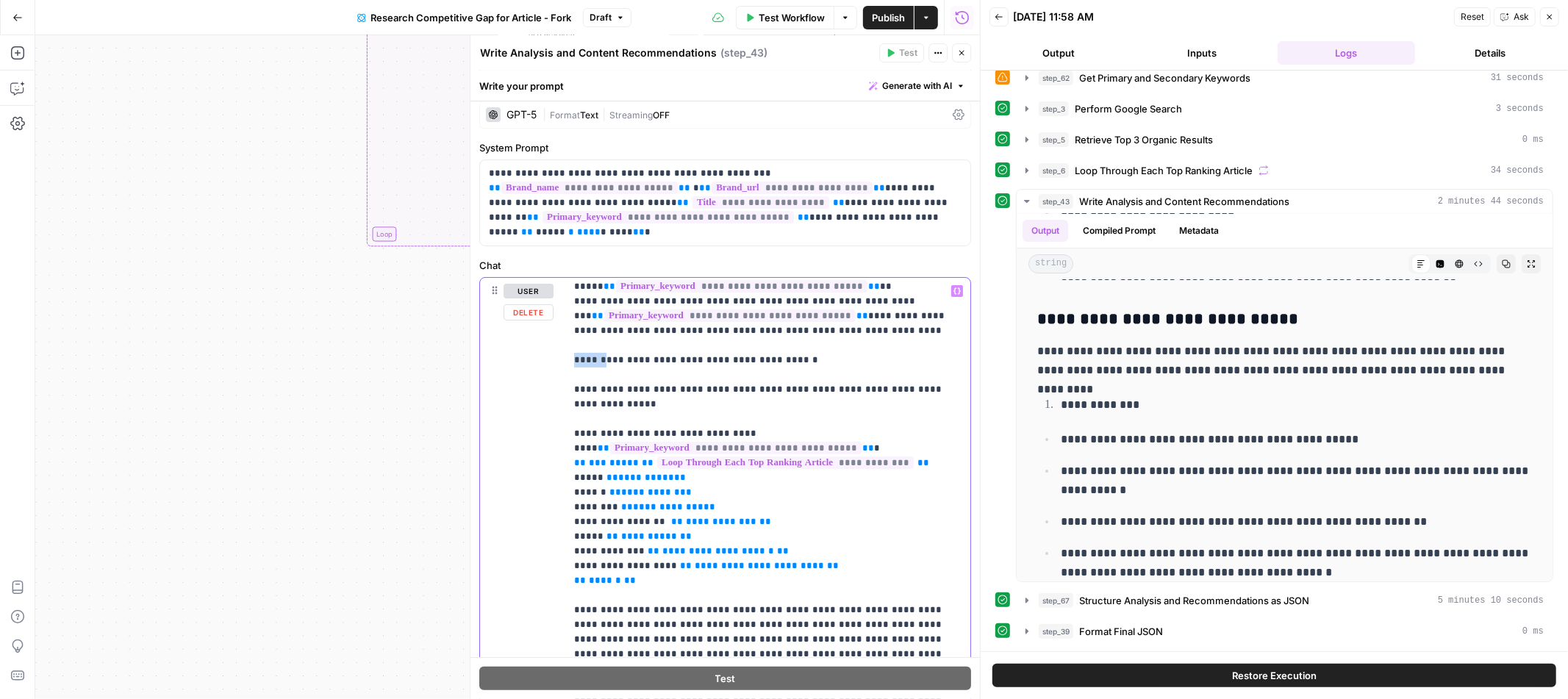
scroll to position [604, 0]
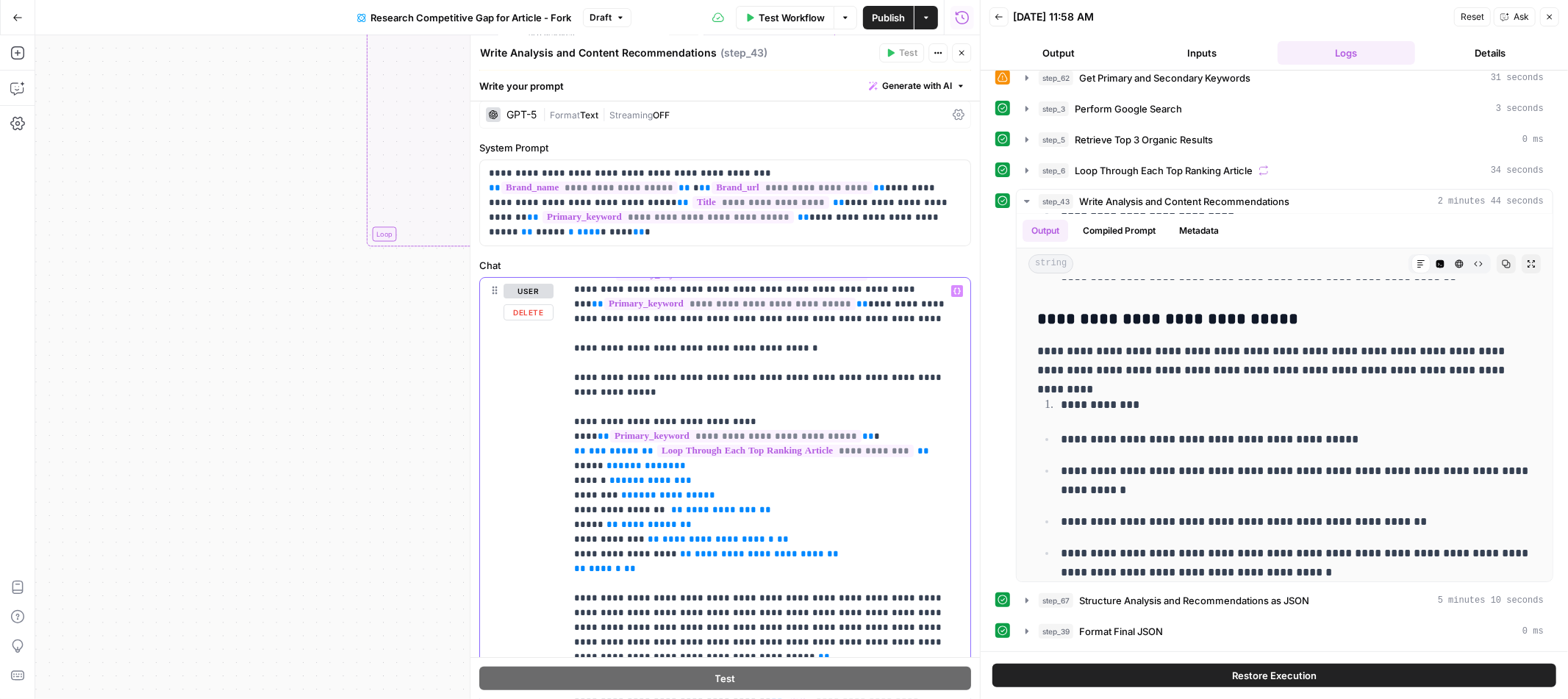
drag, startPoint x: 574, startPoint y: 335, endPoint x: 859, endPoint y: 342, distance: 285.1
drag, startPoint x: 567, startPoint y: 334, endPoint x: 826, endPoint y: 336, distance: 259.0
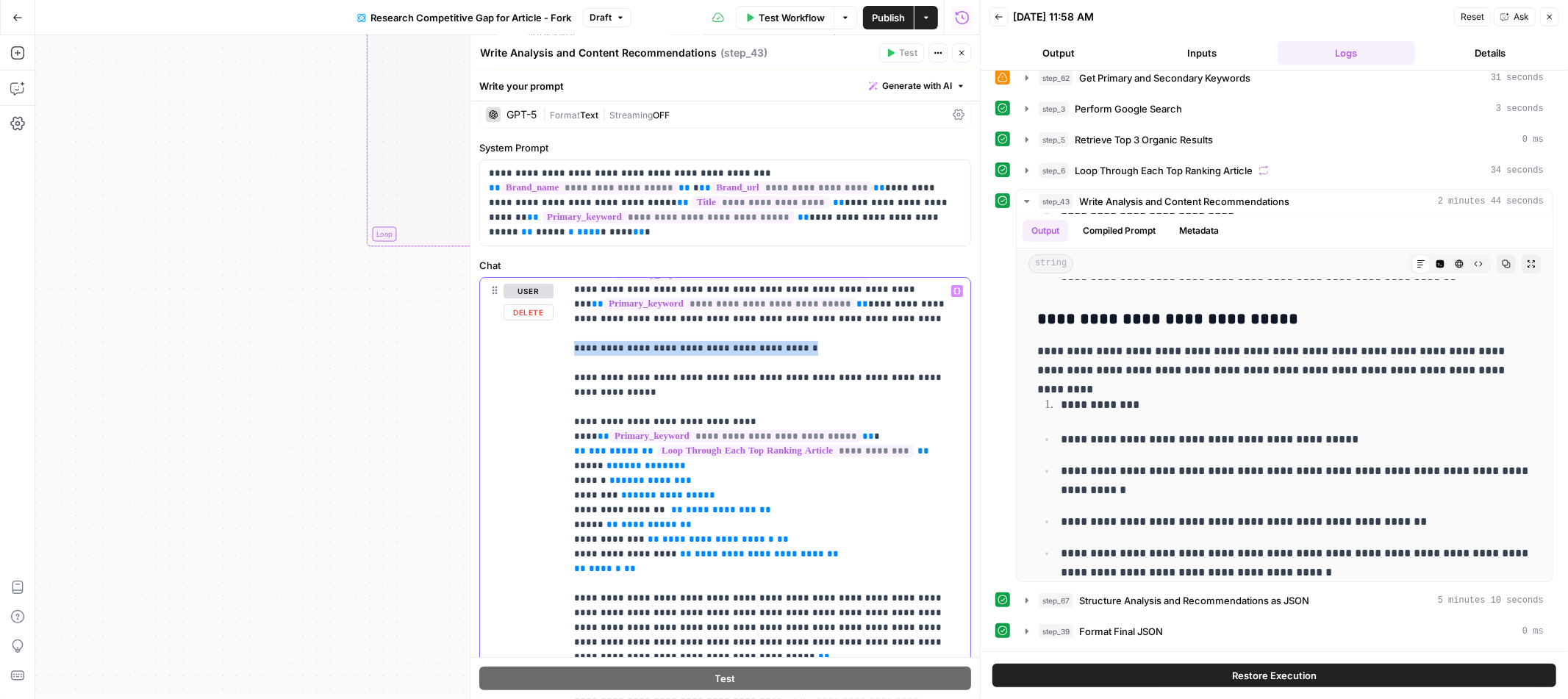
click at [826, 336] on div "**********" at bounding box center [768, 576] width 405 height 598
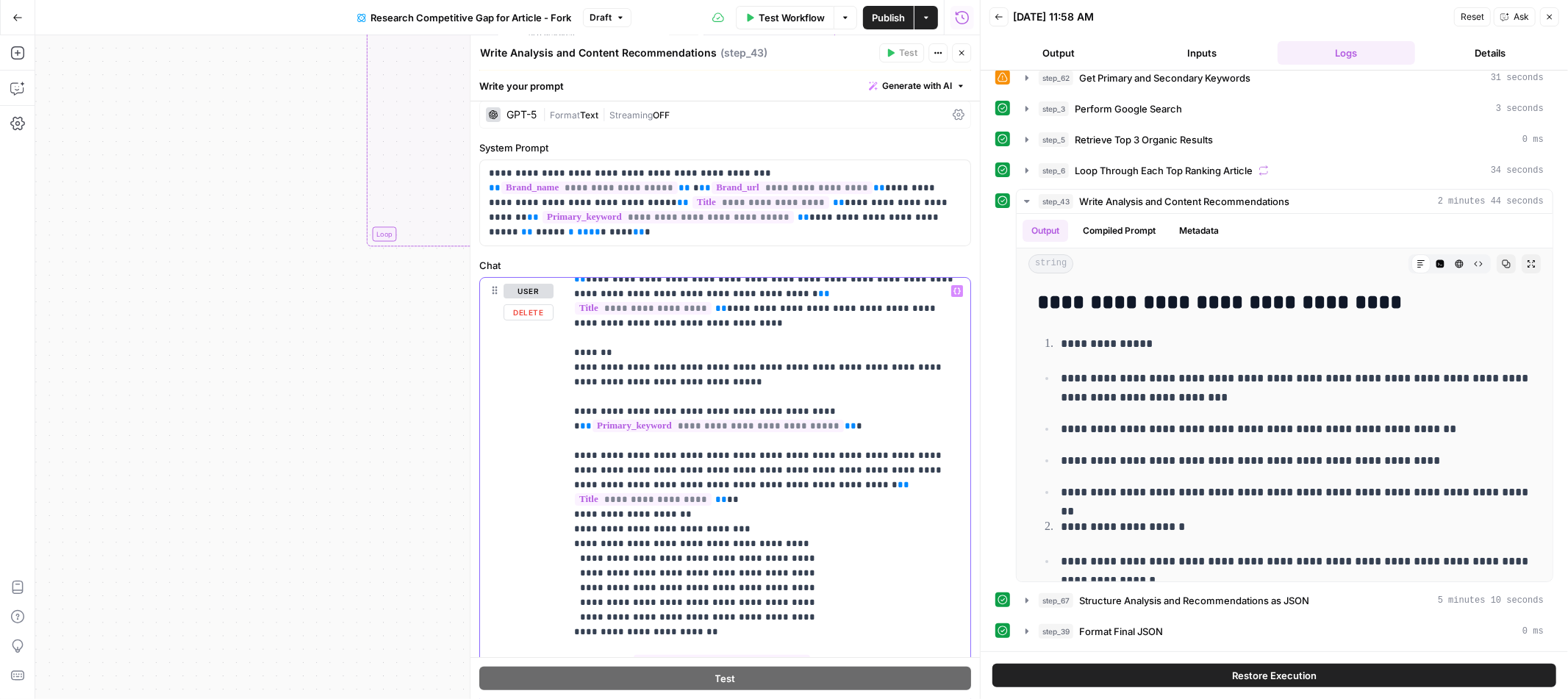
scroll to position [1048, 0]
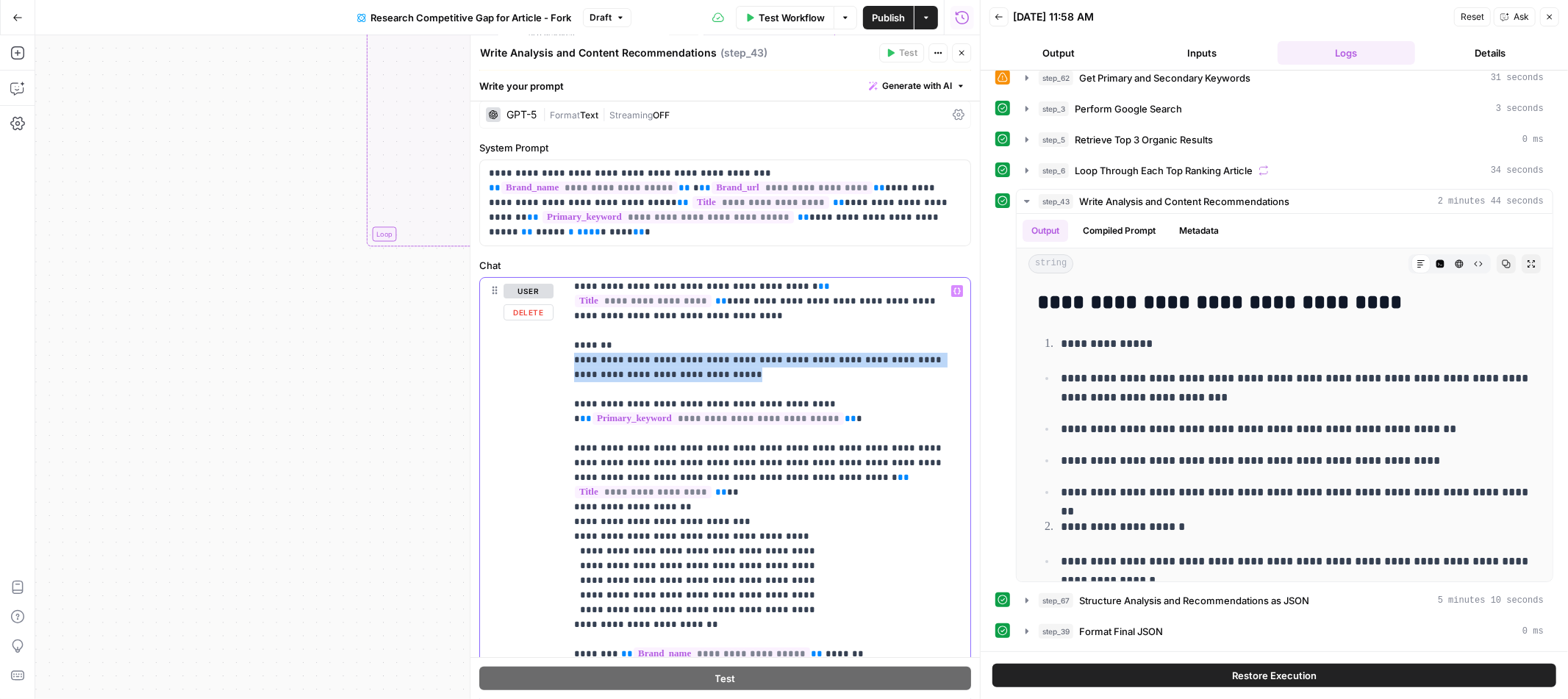
drag, startPoint x: 673, startPoint y: 315, endPoint x: 570, endPoint y: 305, distance: 103.5
click at [570, 305] on div "**********" at bounding box center [768, 576] width 405 height 598
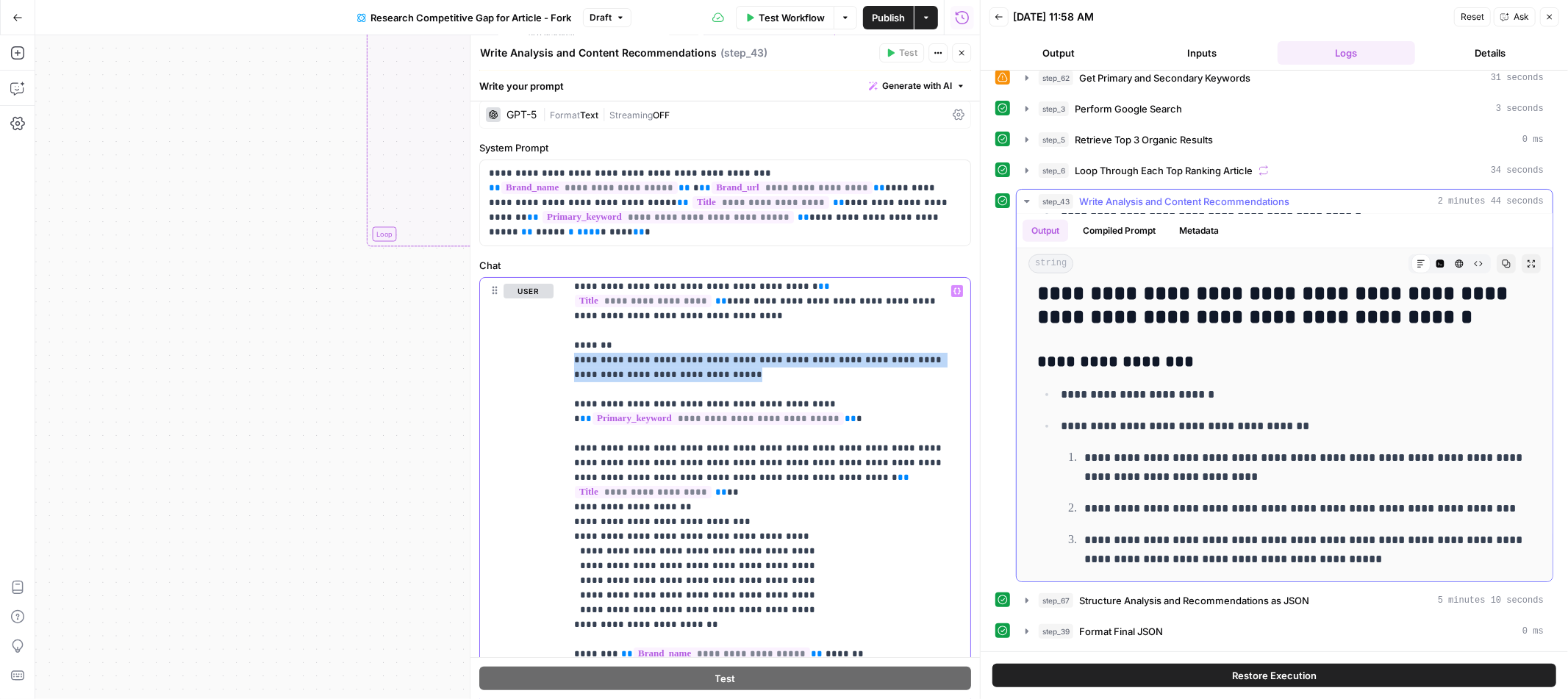
scroll to position [1103, 0]
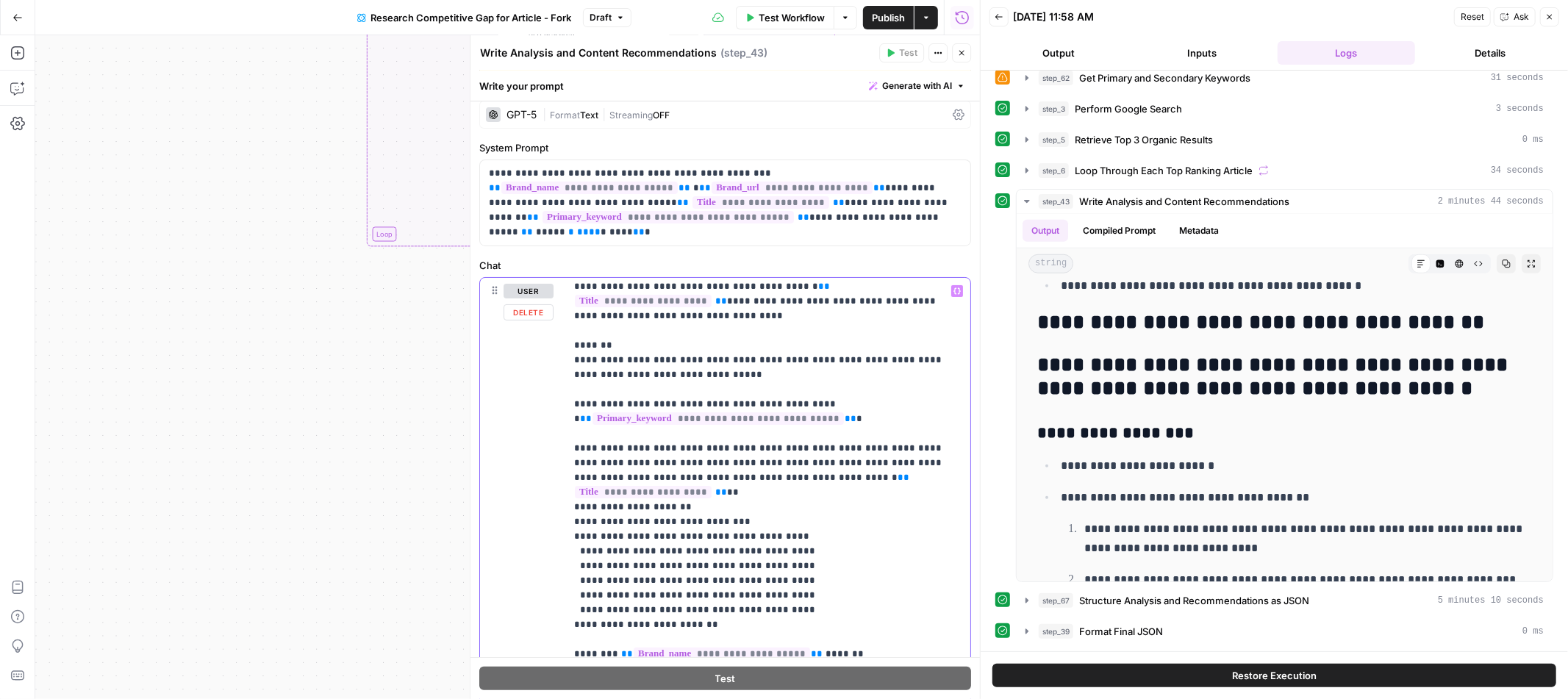
drag, startPoint x: 820, startPoint y: 343, endPoint x: 547, endPoint y: 343, distance: 273.0
click at [547, 343] on div "**********" at bounding box center [726, 594] width 491 height 634
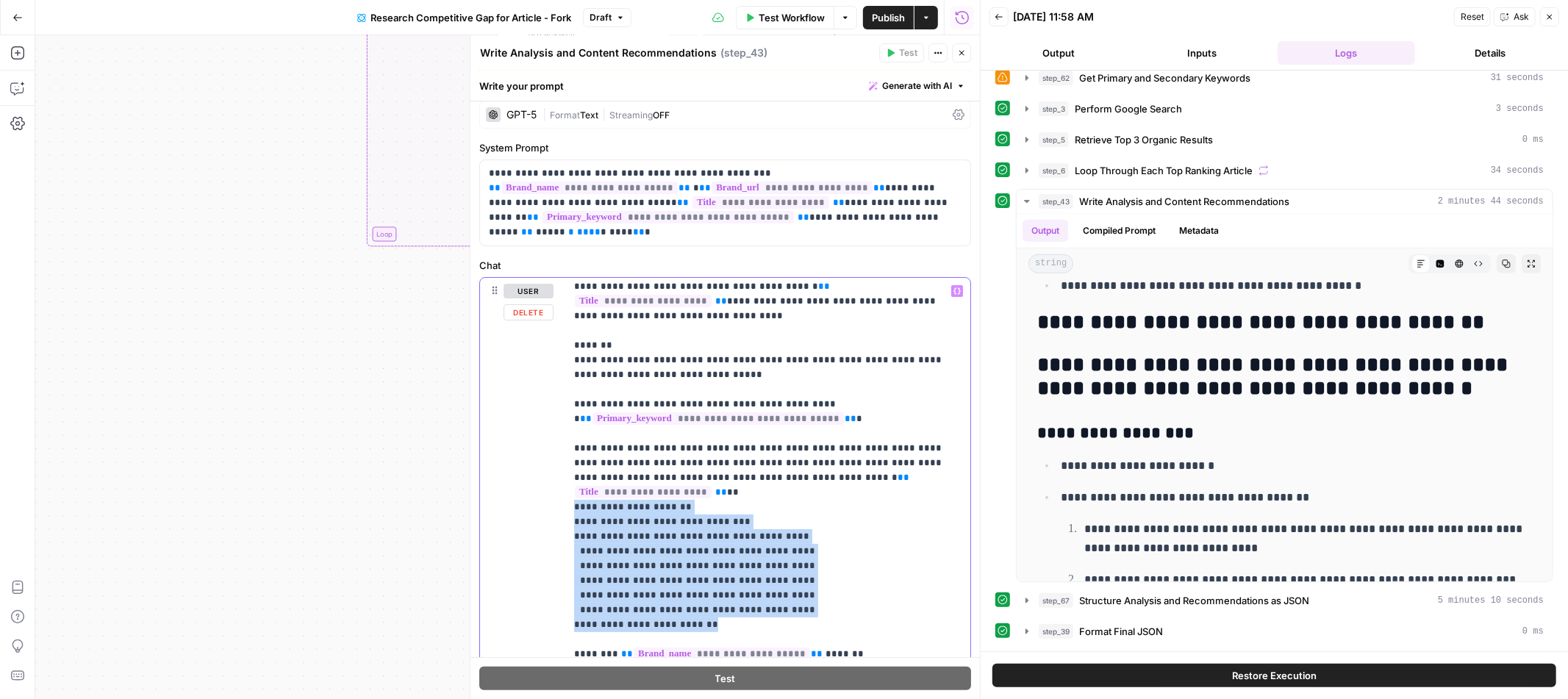
drag, startPoint x: 568, startPoint y: 430, endPoint x: 727, endPoint y: 552, distance: 200.4
click at [727, 552] on div "**********" at bounding box center [768, 576] width 405 height 598
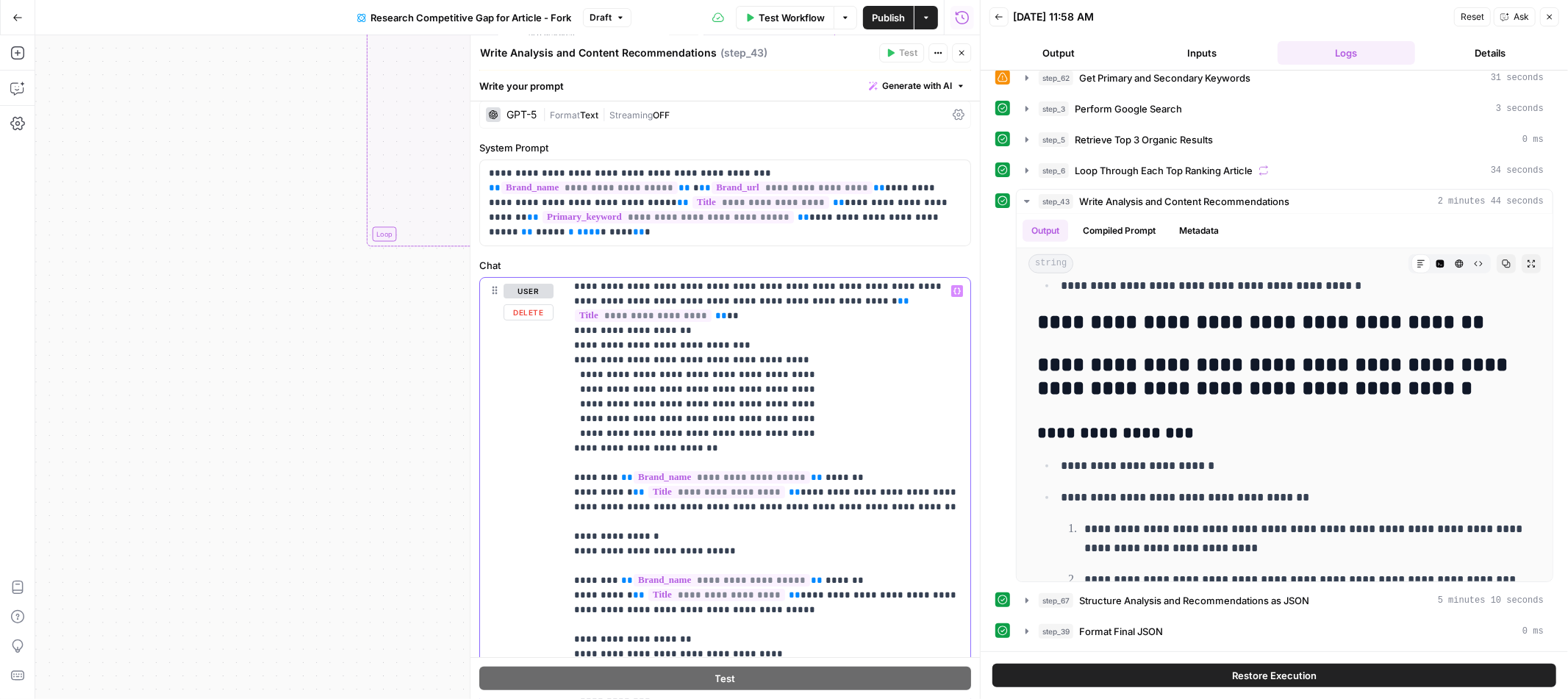
scroll to position [1250, 0]
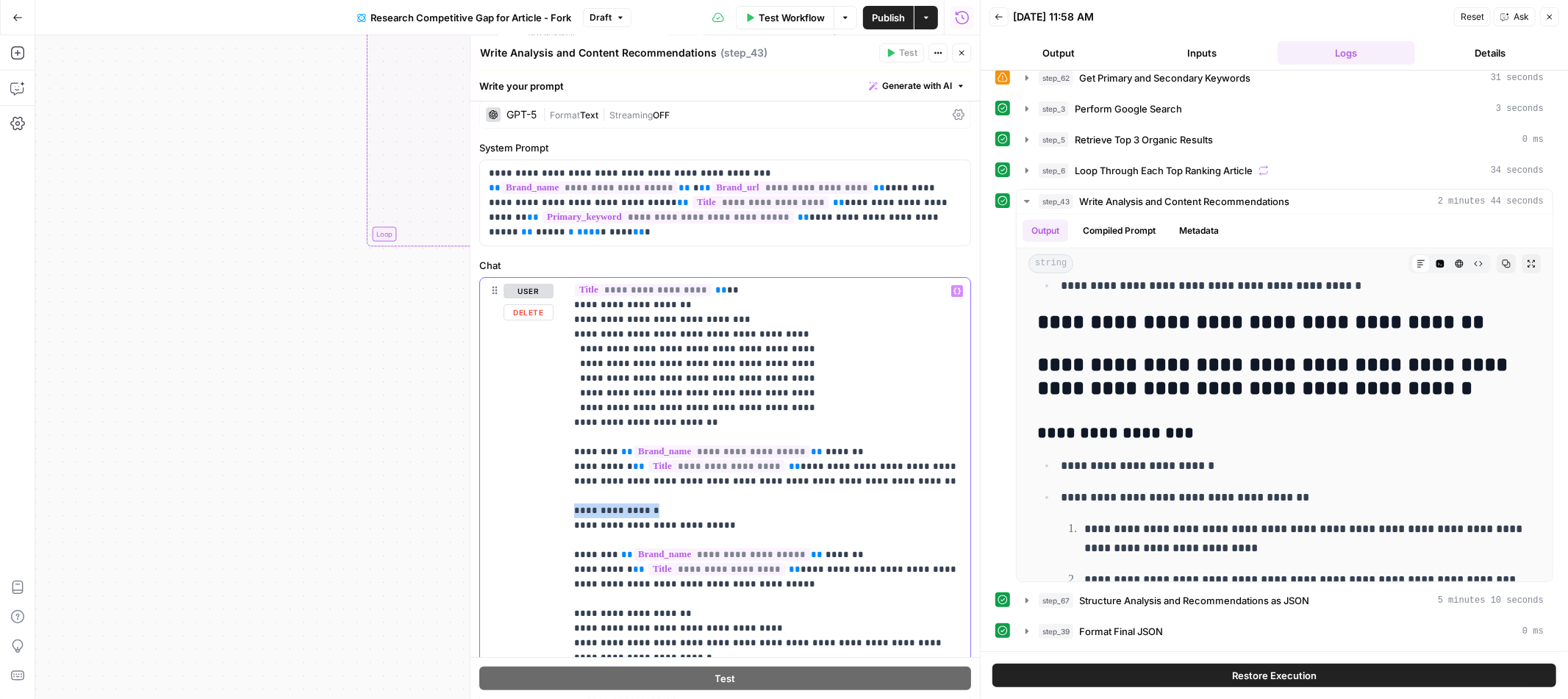
drag, startPoint x: 664, startPoint y: 435, endPoint x: 551, endPoint y: 440, distance: 113.1
click at [551, 440] on div "**********" at bounding box center [726, 594] width 491 height 634
drag, startPoint x: 687, startPoint y: 540, endPoint x: 526, endPoint y: 544, distance: 161.0
click at [526, 544] on div "**********" at bounding box center [726, 594] width 491 height 634
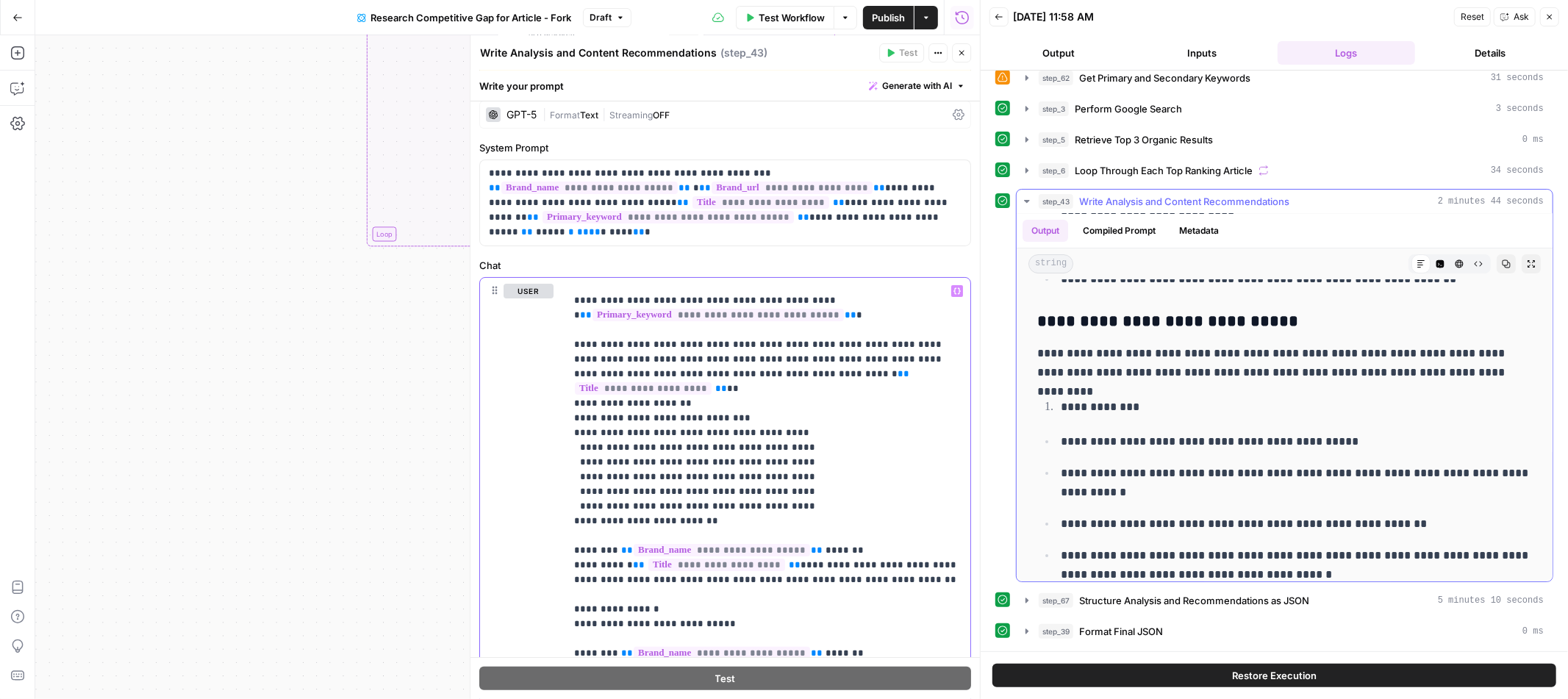
scroll to position [4444, 0]
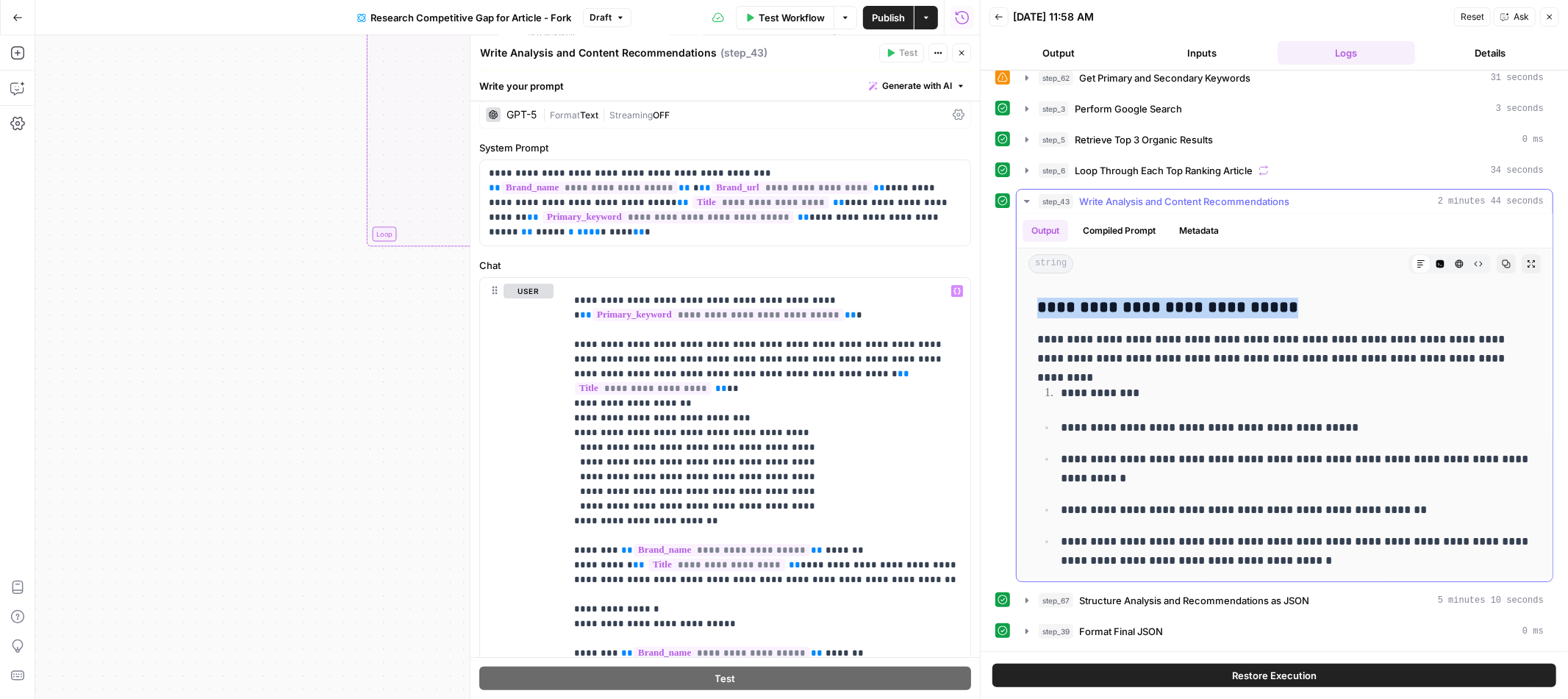
drag, startPoint x: 1039, startPoint y: 308, endPoint x: 1351, endPoint y: 310, distance: 312.0
click at [1351, 310] on h3 "**********" at bounding box center [1284, 308] width 495 height 21
click at [1104, 319] on h3 "**********" at bounding box center [1284, 308] width 495 height 21
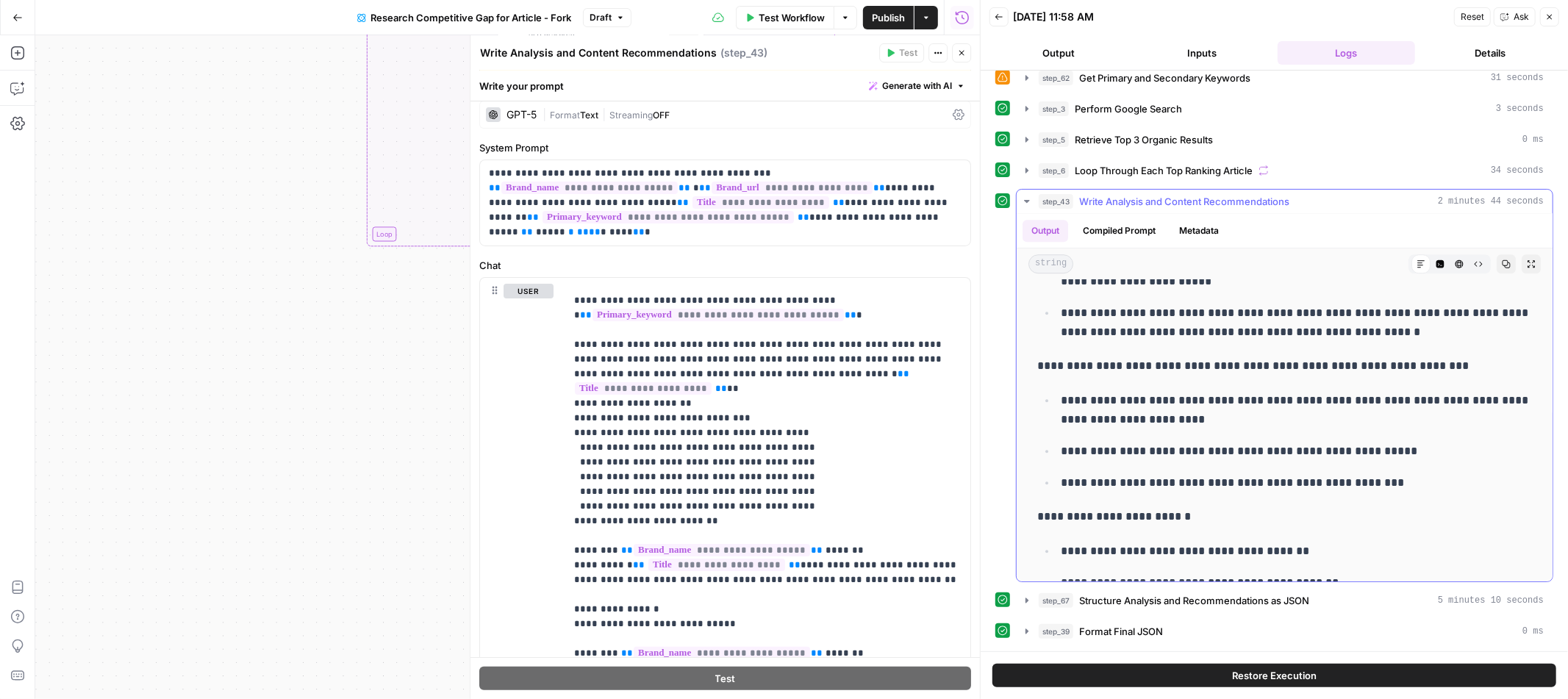
scroll to position [8280, 0]
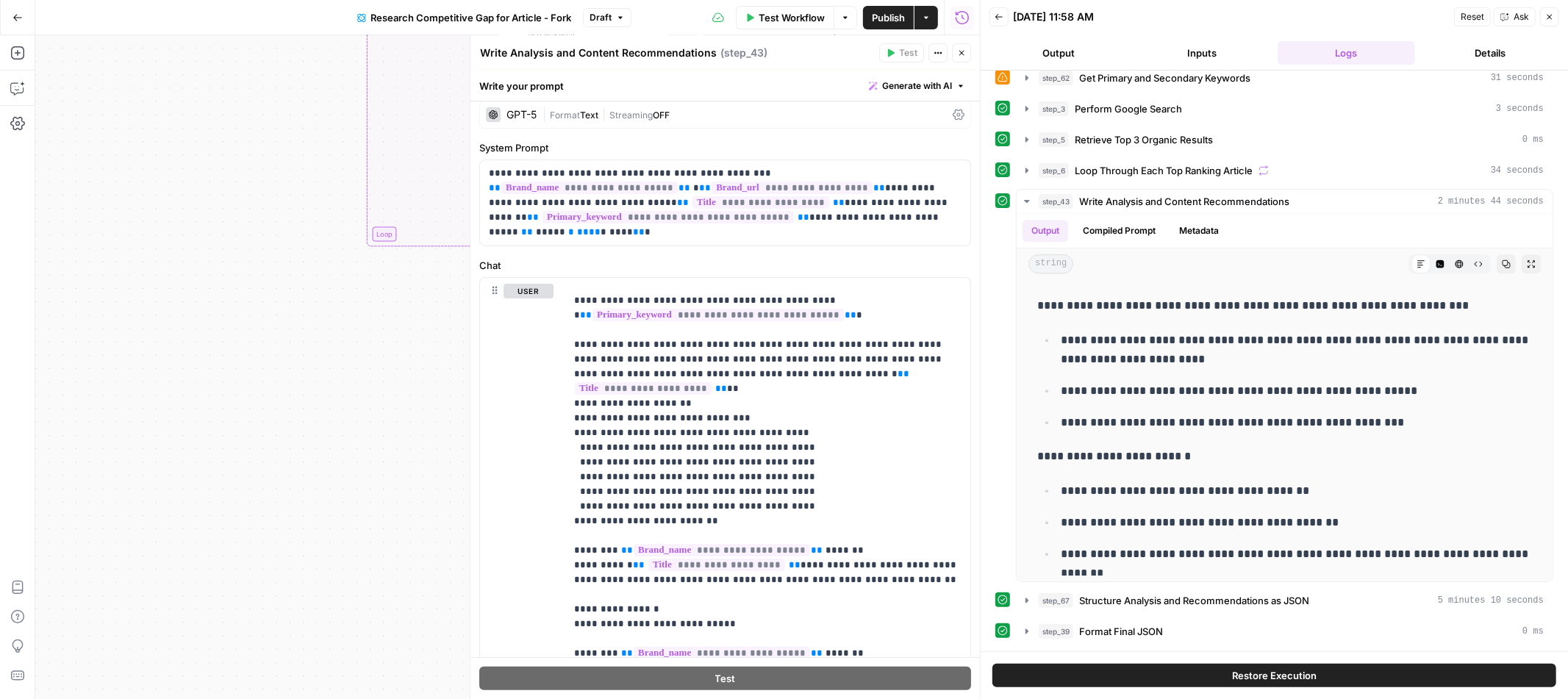
click at [966, 58] on button "Close" at bounding box center [962, 53] width 19 height 19
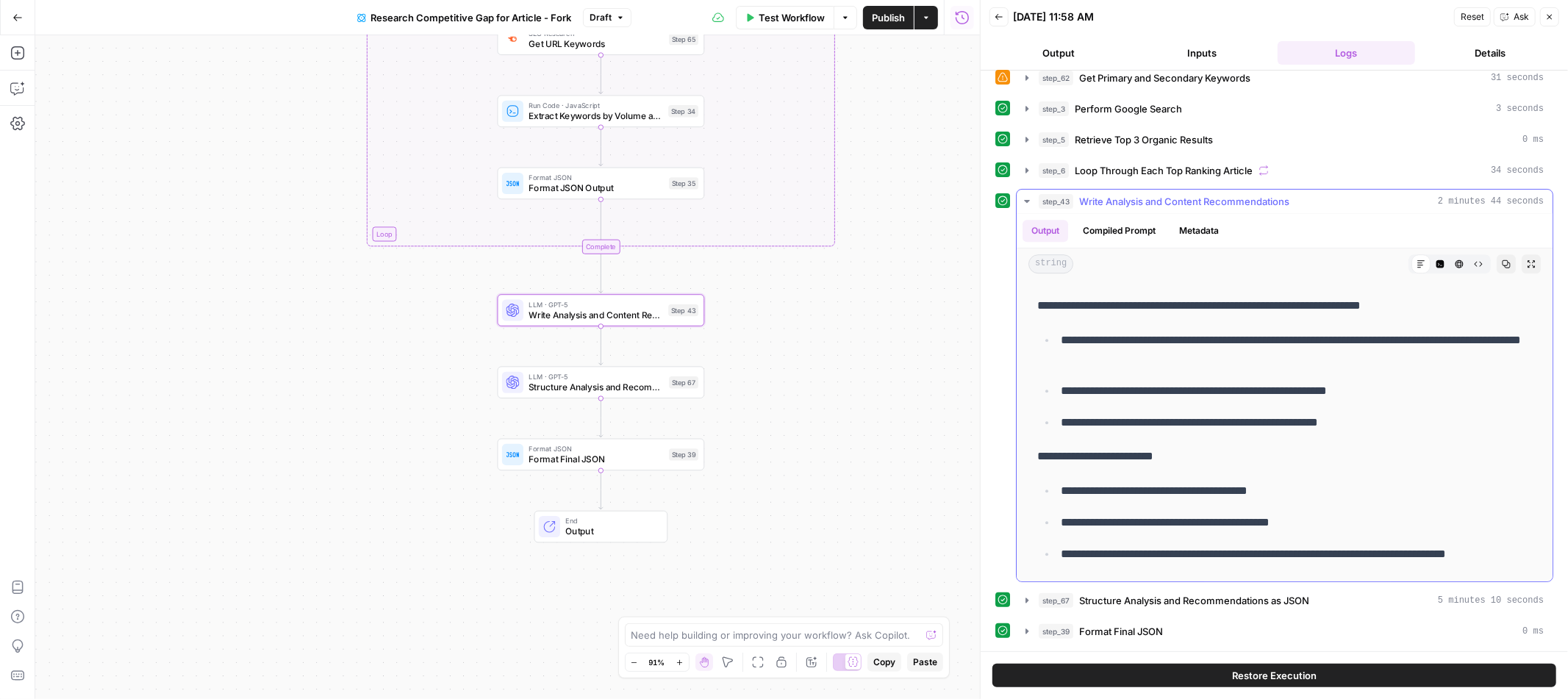
click at [1024, 202] on icon "button" at bounding box center [1027, 201] width 11 height 11
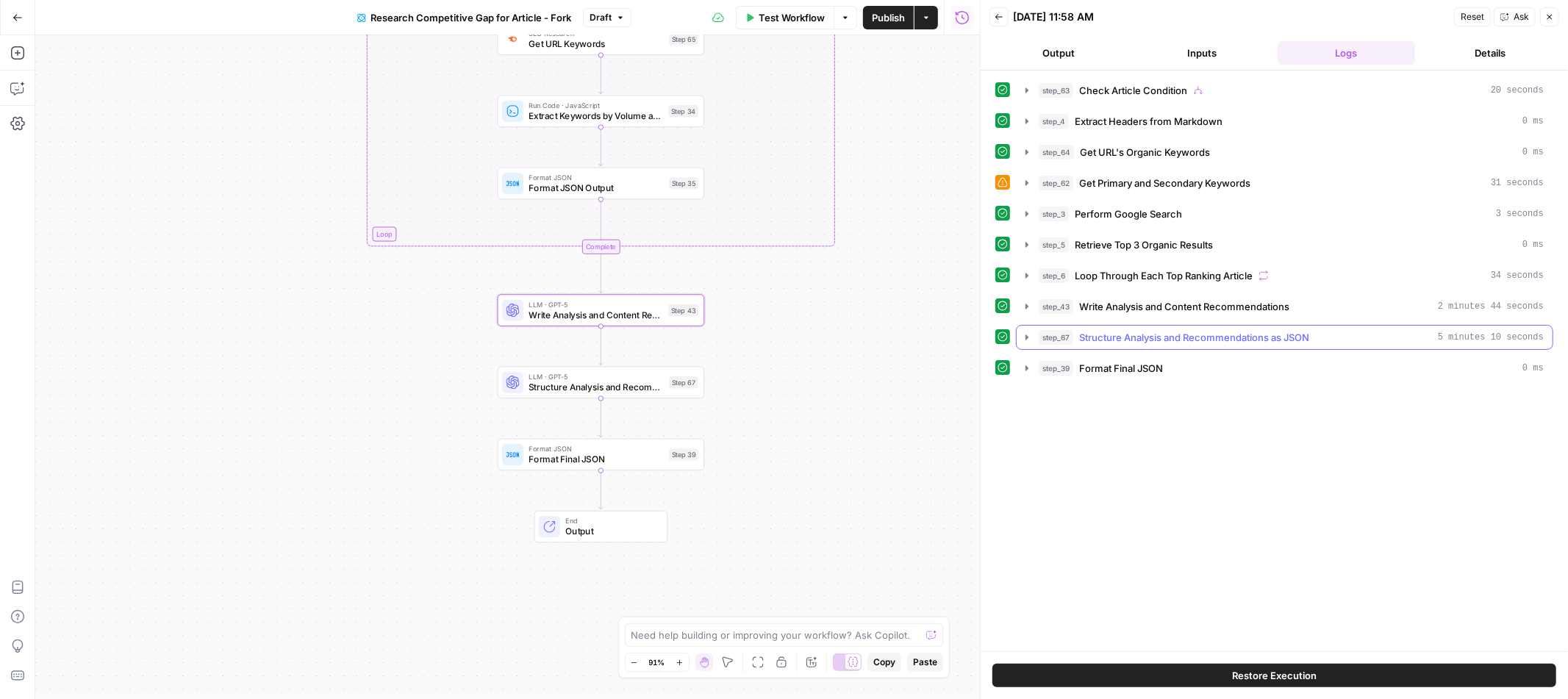
click at [1019, 341] on button "step_67 Structure Analysis and Recommendations as JSON 5 minutes 10 seconds" at bounding box center [1285, 337] width 536 height 24
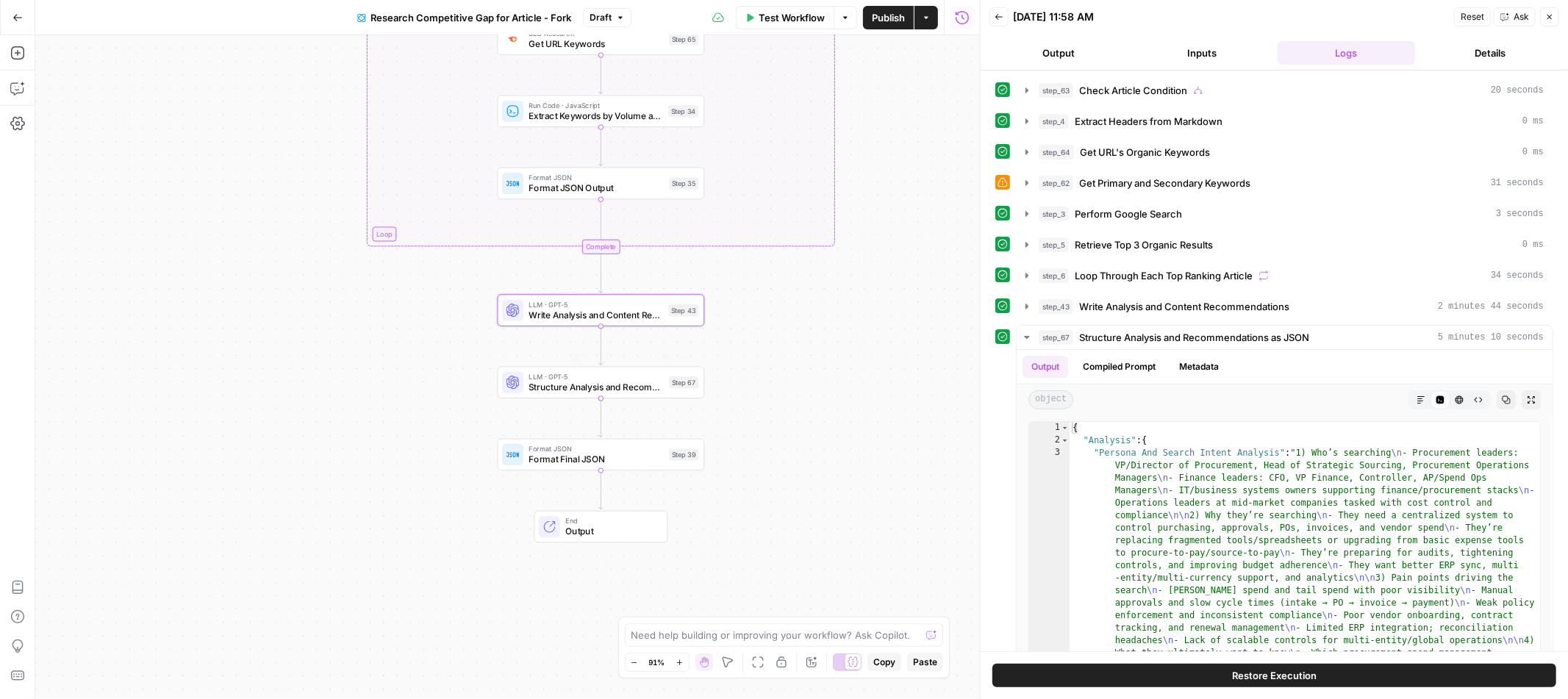
click at [622, 388] on span "Structure Analysis and Recommendations as JSON" at bounding box center [595, 387] width 135 height 13
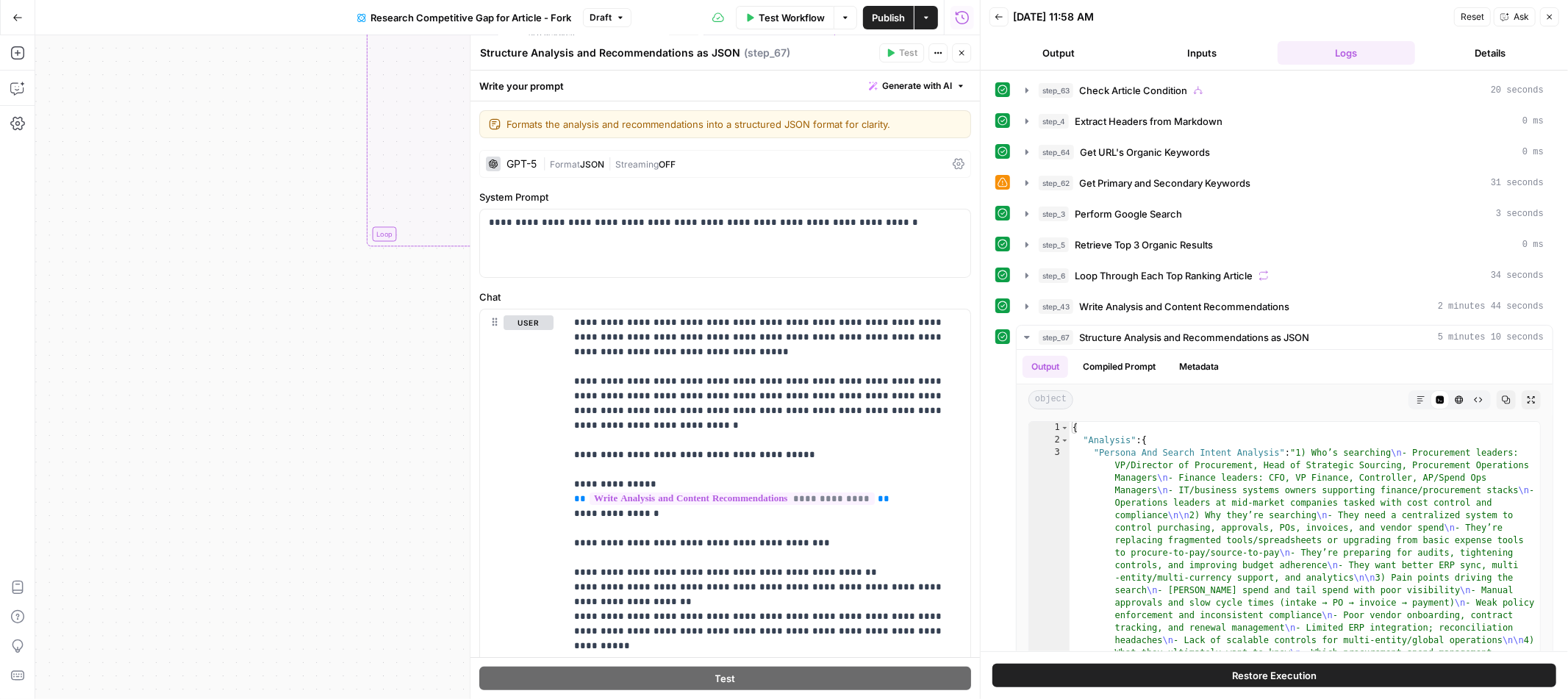
click at [962, 52] on icon "button" at bounding box center [962, 53] width 5 height 5
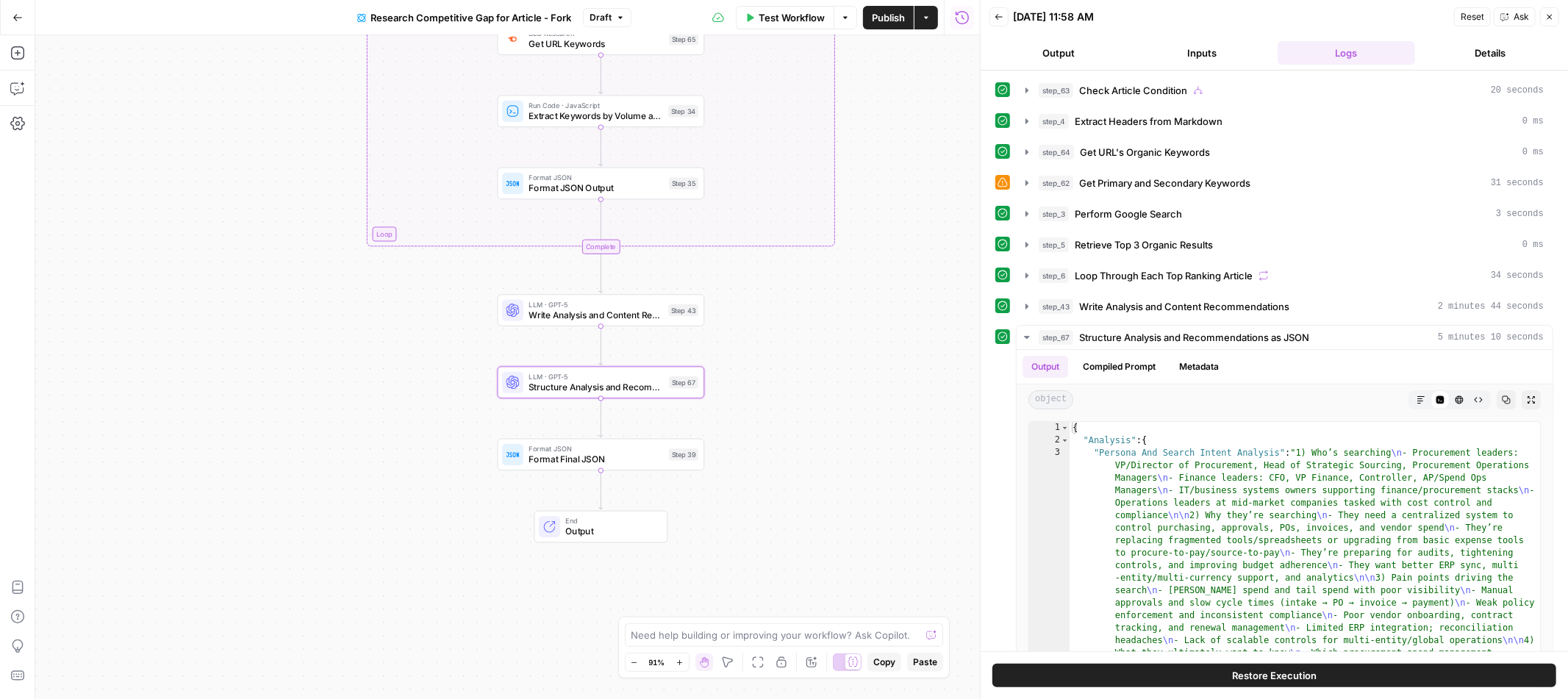
click at [621, 313] on span "Write Analysis and Content Recommendations" at bounding box center [595, 314] width 134 height 13
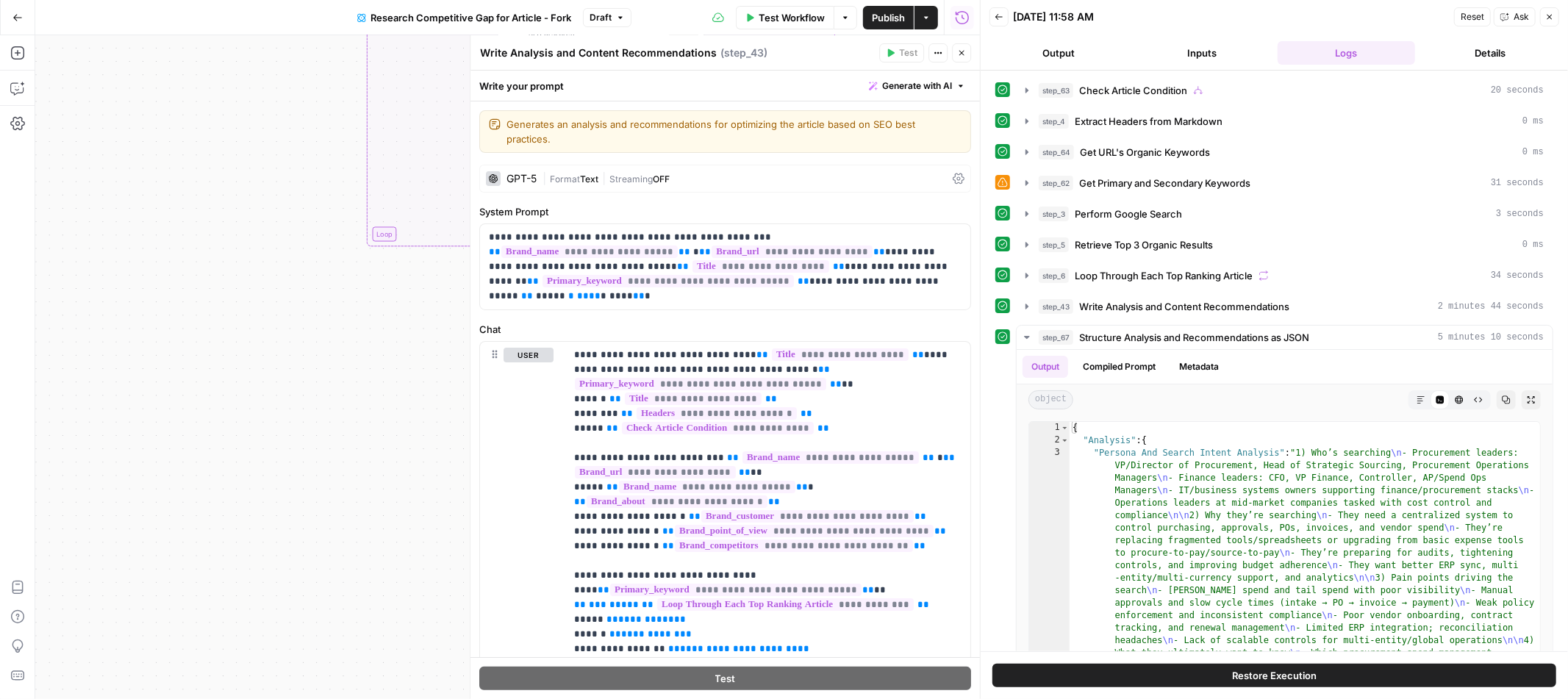
click at [962, 62] on div "Test Actions Close" at bounding box center [925, 53] width 92 height 19
click at [960, 57] on button "Close" at bounding box center [962, 53] width 19 height 19
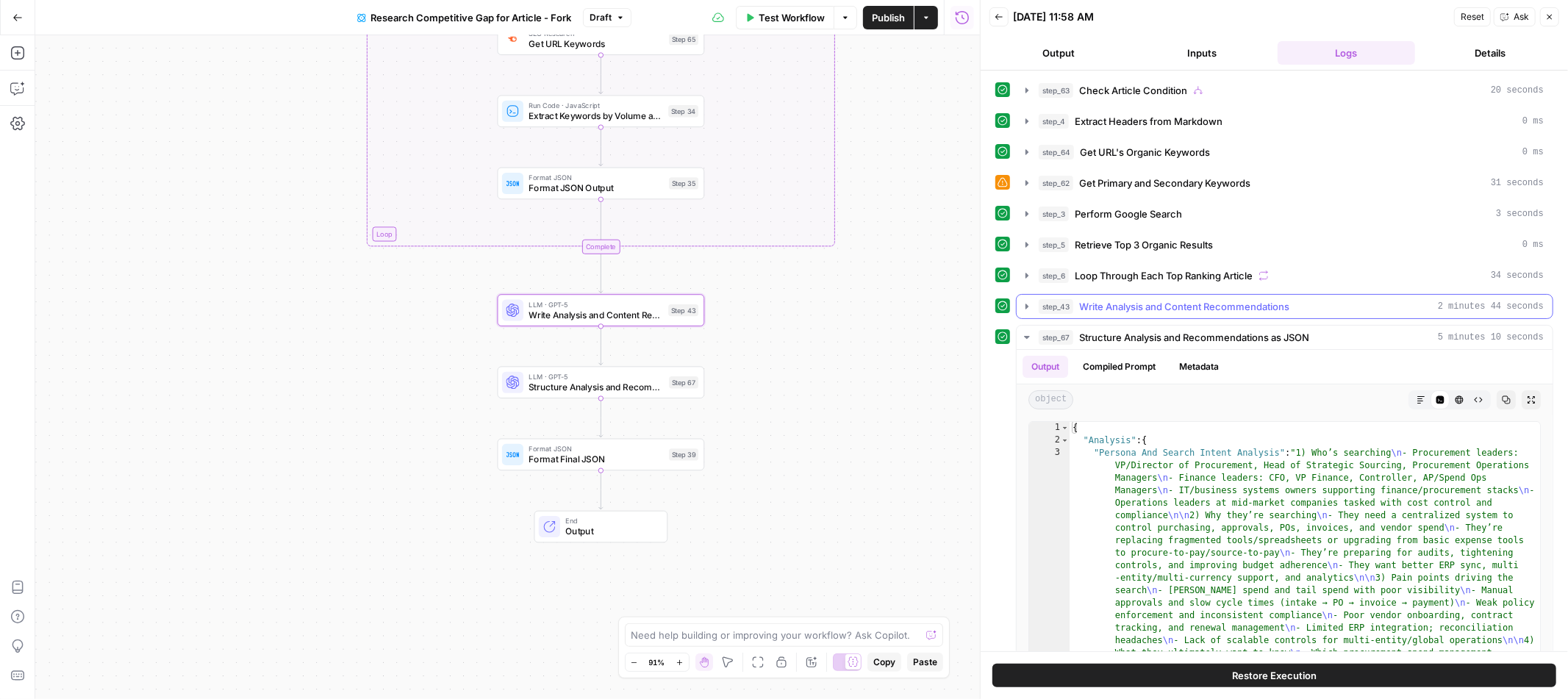
click at [1022, 314] on button "step_43 Write Analysis and Content Recommendations 2 minutes 44 seconds" at bounding box center [1285, 306] width 536 height 24
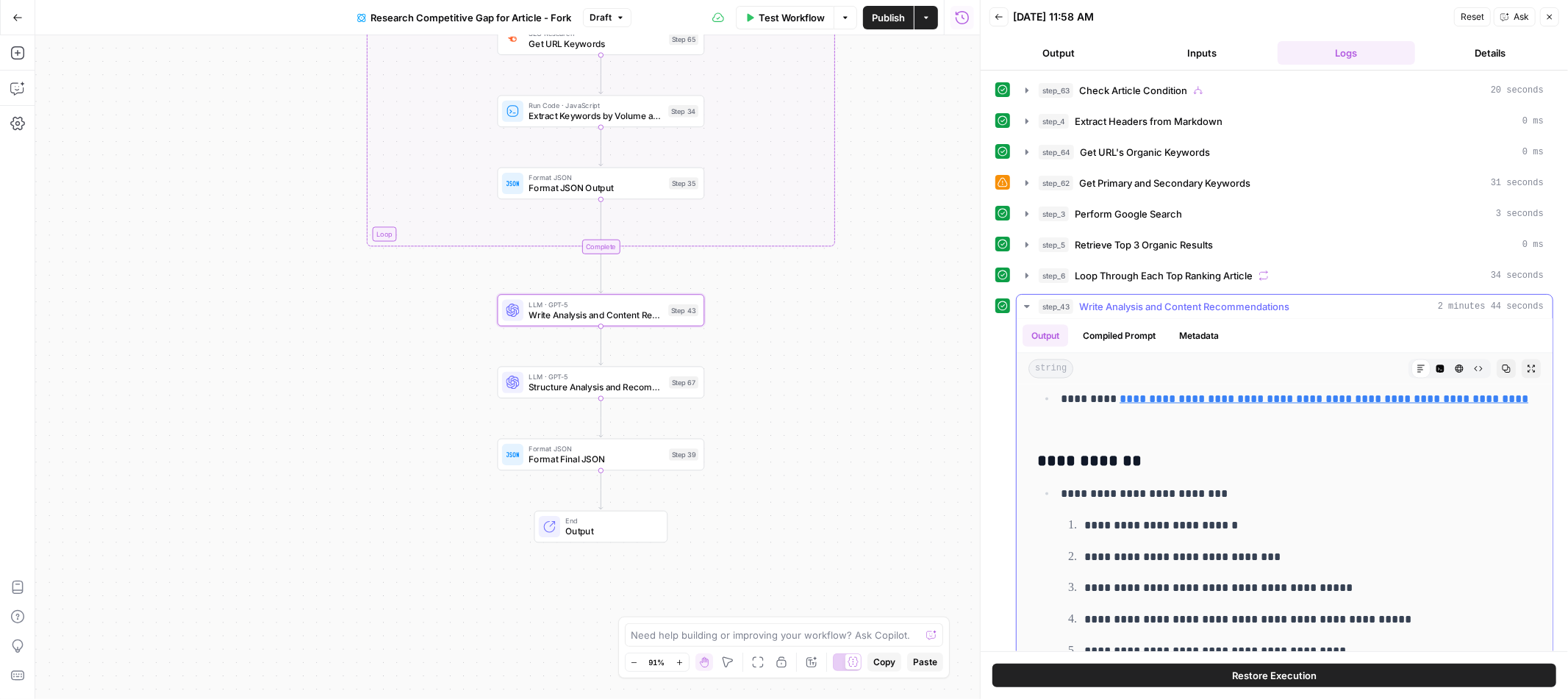
scroll to position [2456, 0]
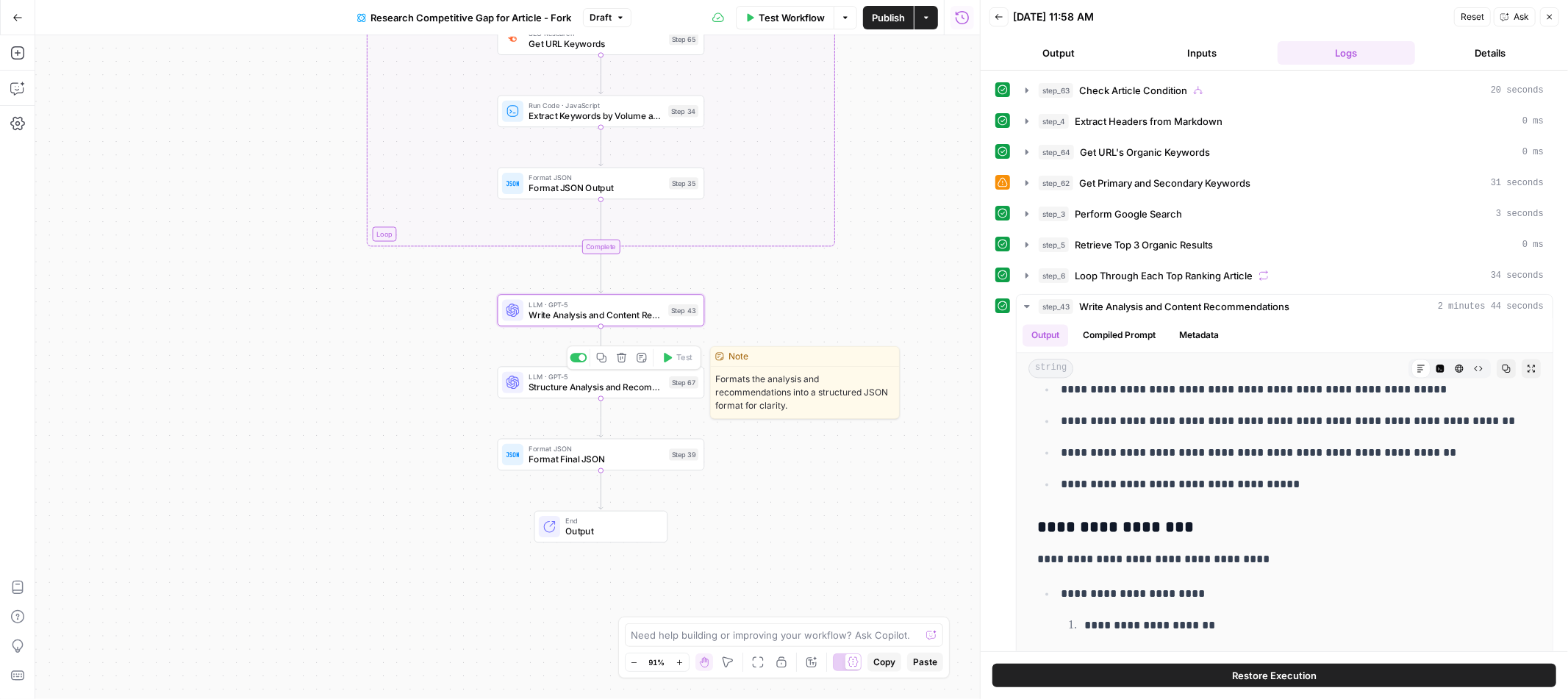
click at [638, 394] on div "LLM · GPT-5 Structure Analysis and Recommendations as JSON Step 67 Copy step De…" at bounding box center [601, 381] width 207 height 32
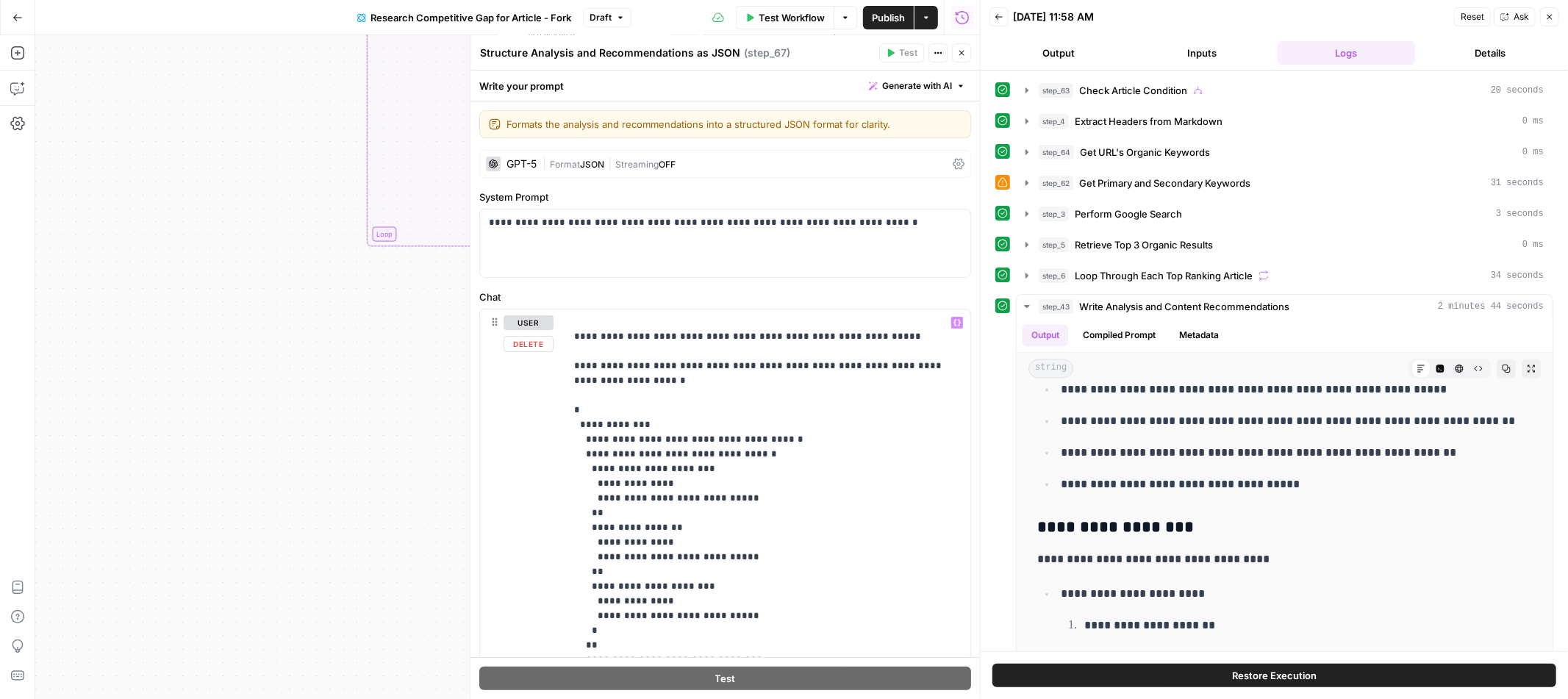
scroll to position [0, 0]
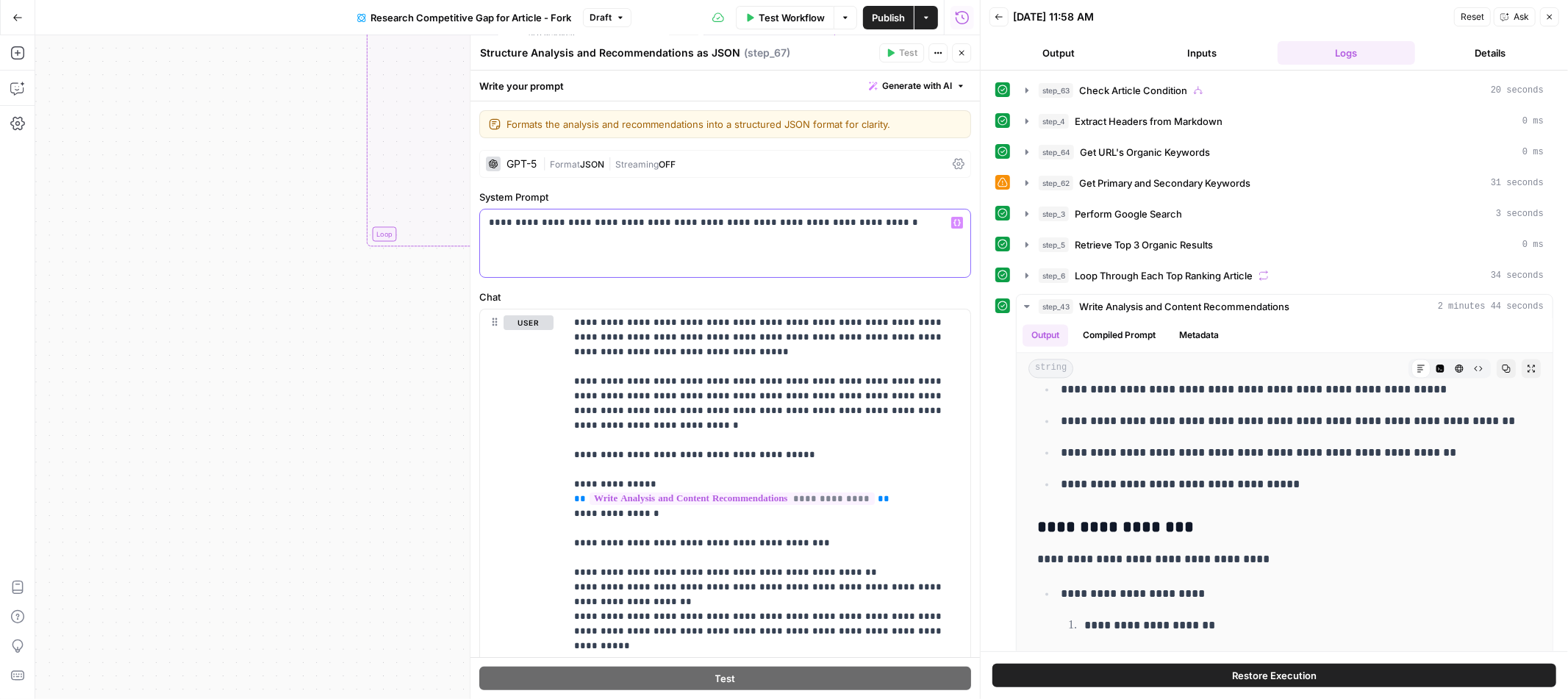
click at [888, 228] on p "**********" at bounding box center [725, 223] width 472 height 15
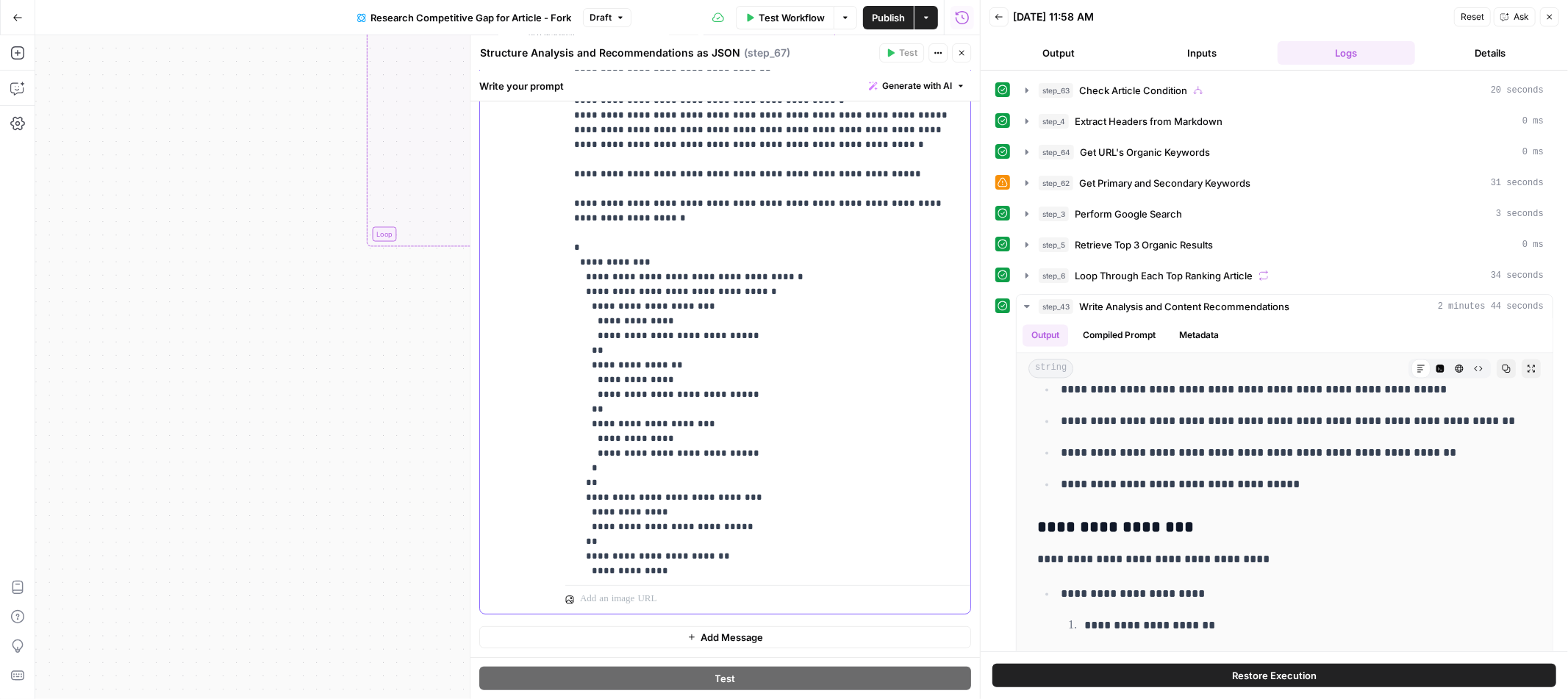
scroll to position [334, 0]
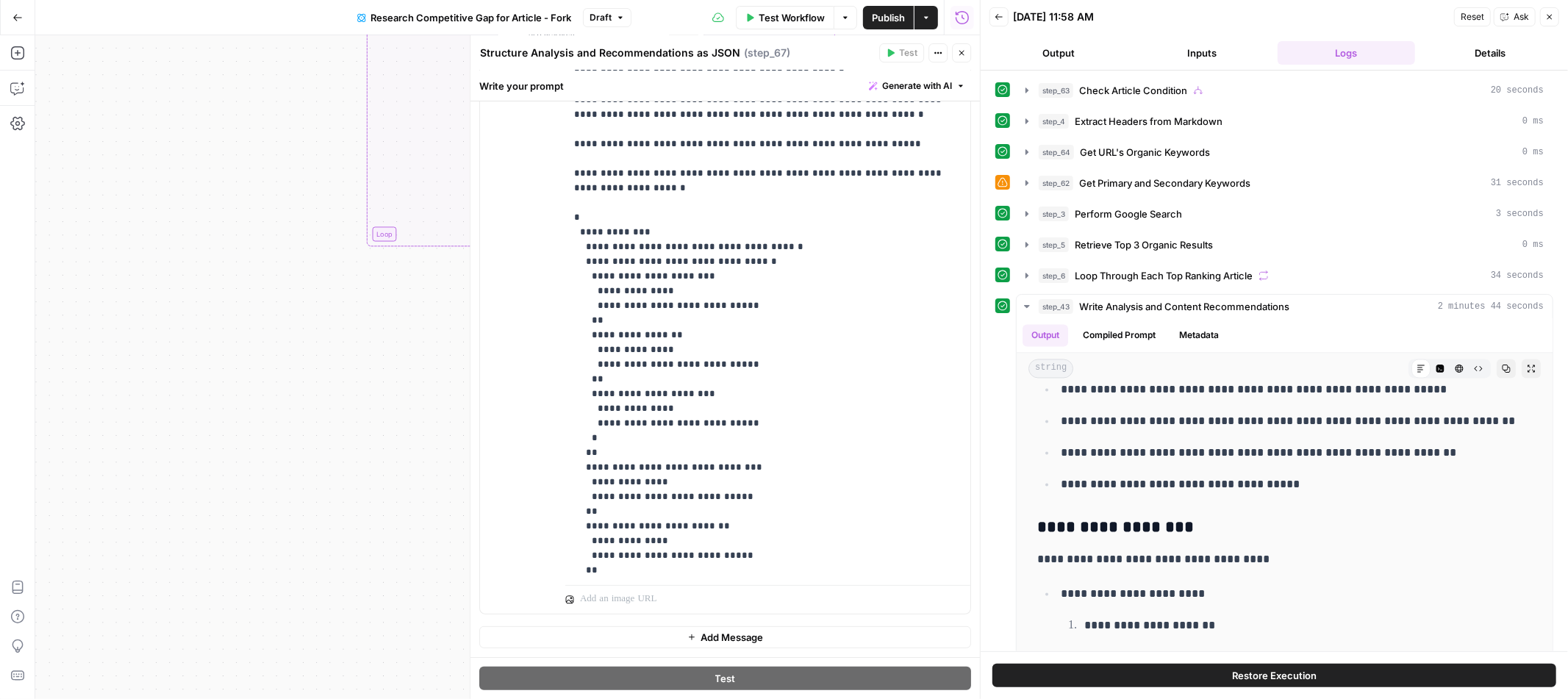
click at [728, 640] on span "Add Message" at bounding box center [732, 637] width 63 height 15
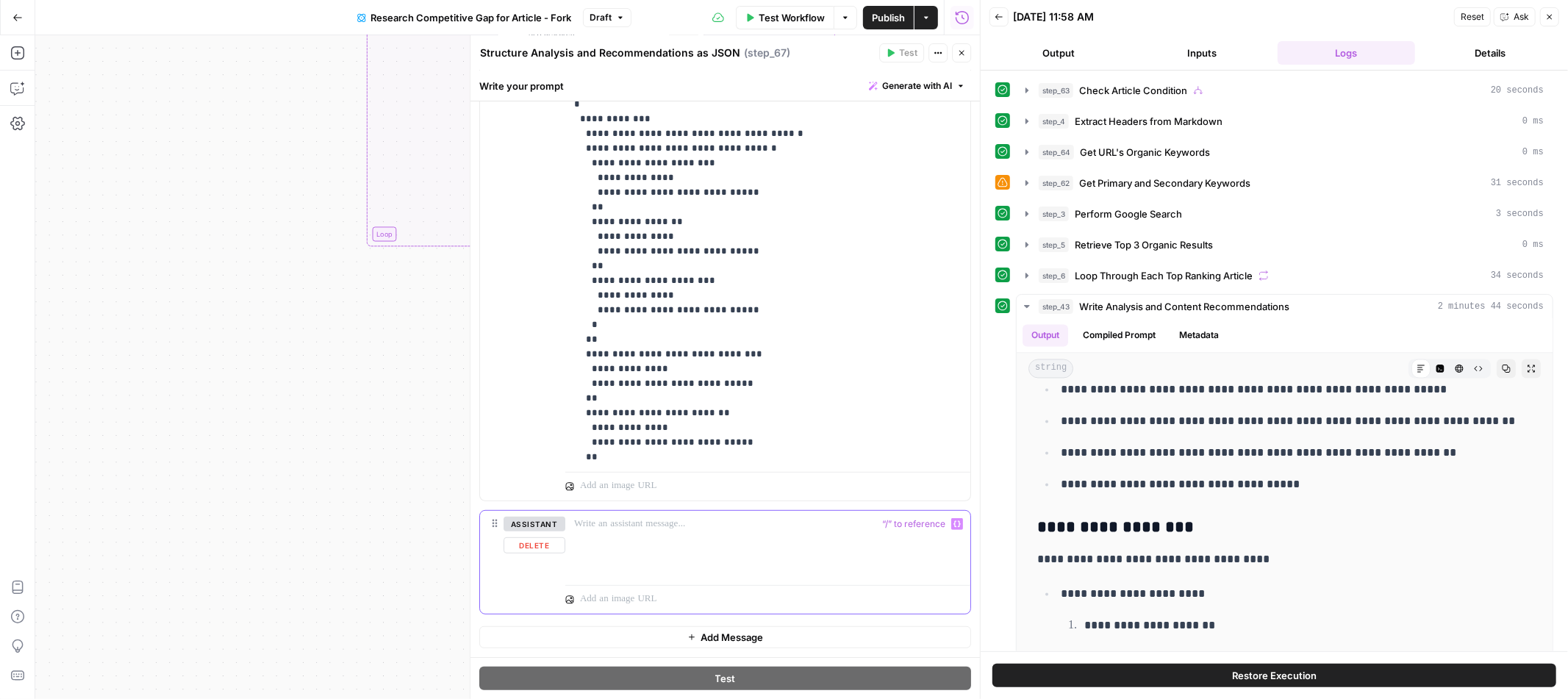
click at [629, 527] on p at bounding box center [768, 524] width 388 height 15
click at [555, 524] on button "assistant" at bounding box center [534, 524] width 62 height 15
click at [628, 535] on div at bounding box center [768, 544] width 405 height 67
click at [540, 524] on button "user" at bounding box center [528, 524] width 50 height 15
click at [650, 533] on div at bounding box center [768, 544] width 405 height 67
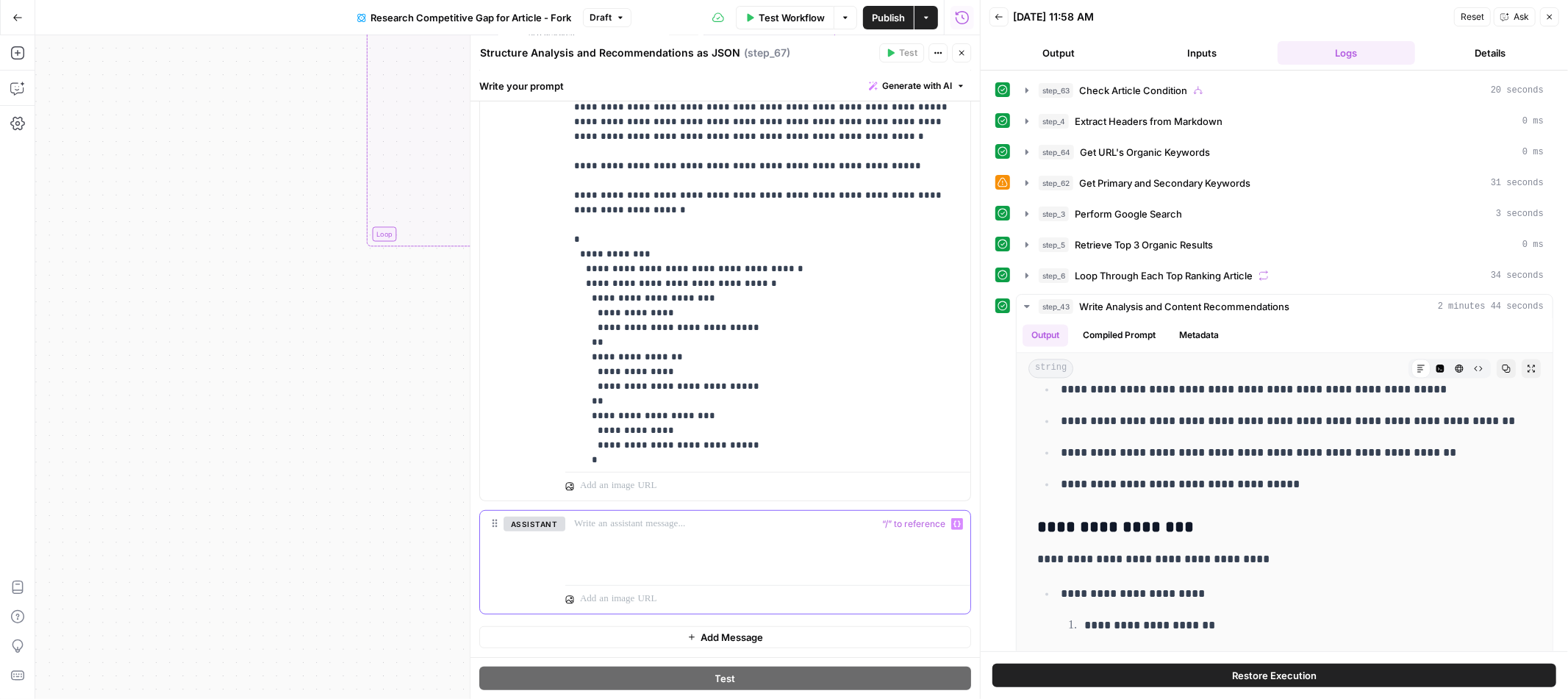
scroll to position [200, 0]
drag, startPoint x: 567, startPoint y: 164, endPoint x: 646, endPoint y: 303, distance: 159.9
click at [646, 303] on div "**********" at bounding box center [768, 166] width 405 height 598
click at [631, 538] on div at bounding box center [768, 544] width 405 height 67
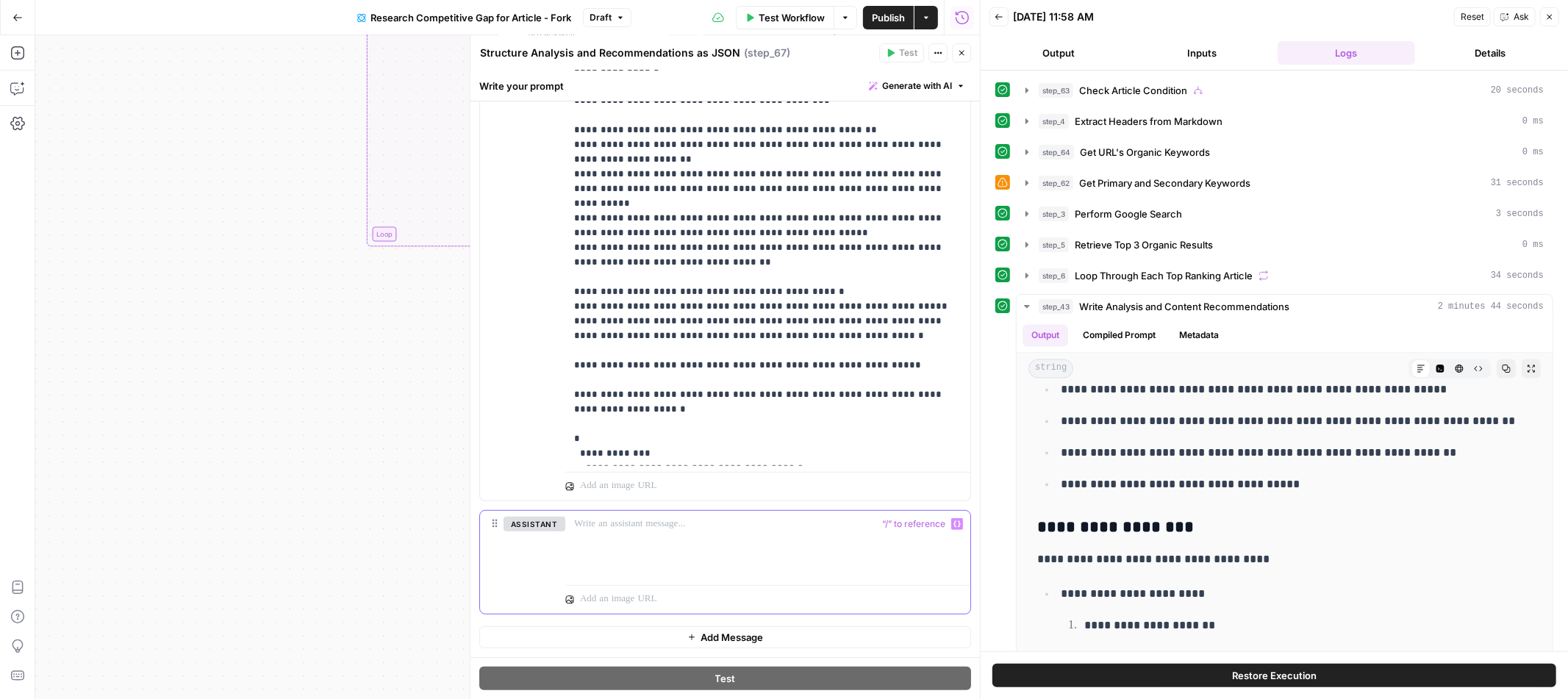
scroll to position [471, 0]
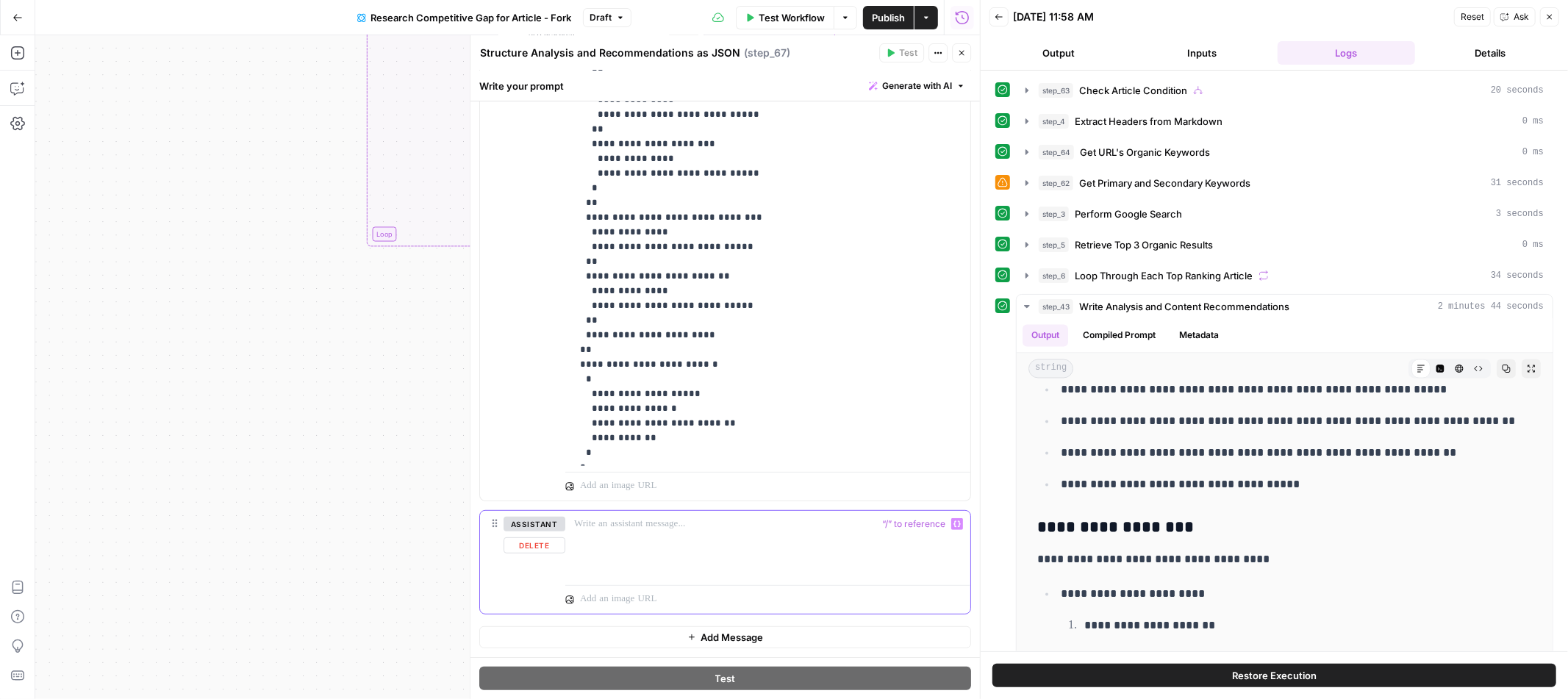
click at [543, 545] on button "Delete" at bounding box center [534, 545] width 62 height 17
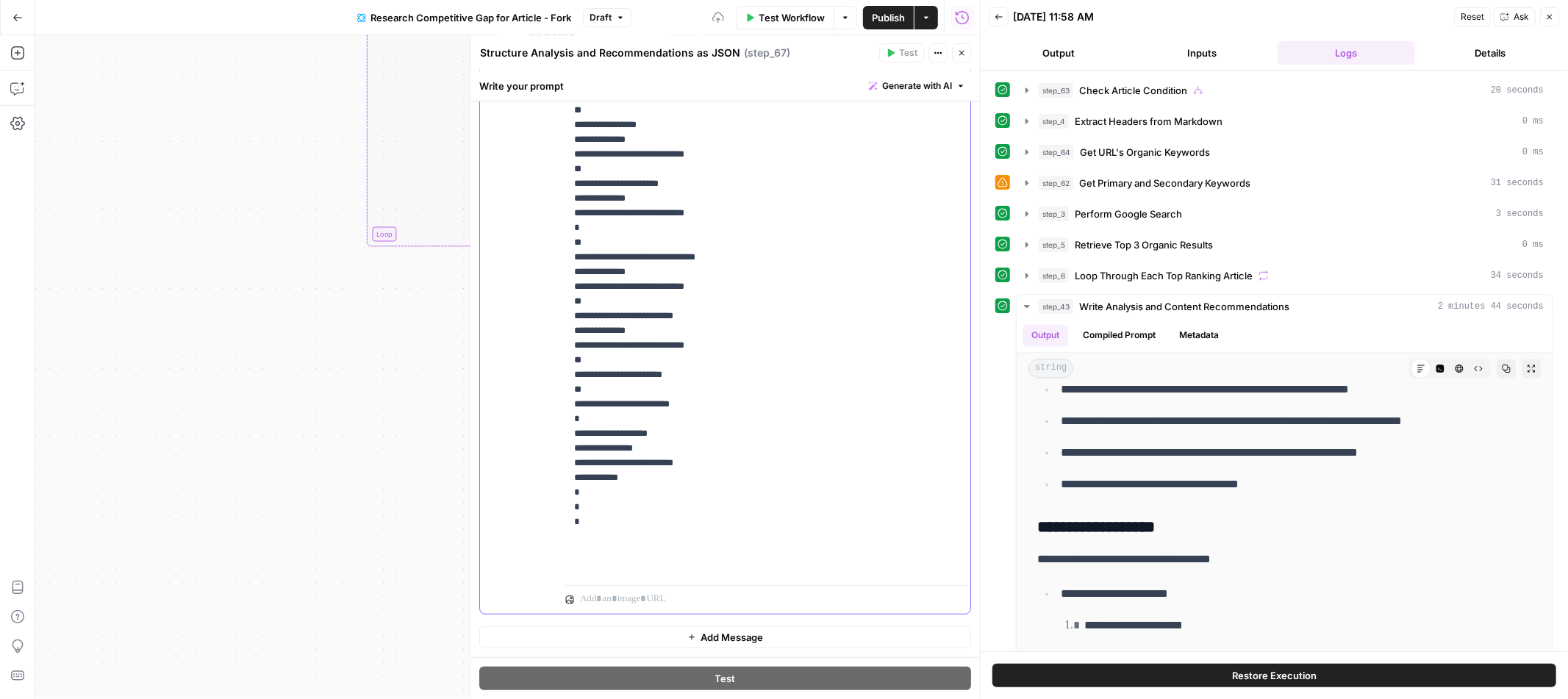
click at [731, 542] on p "**********" at bounding box center [768, 44] width 388 height 1059
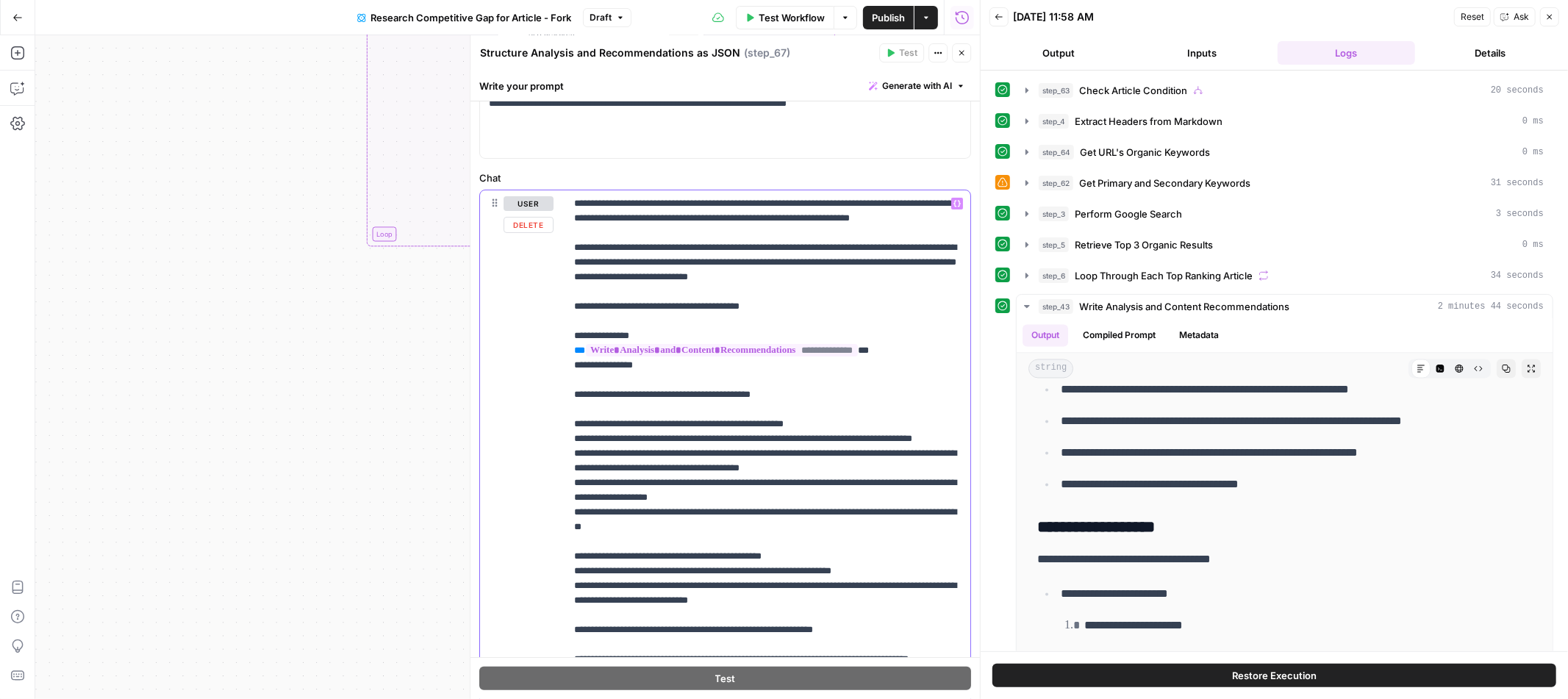
scroll to position [78, 0]
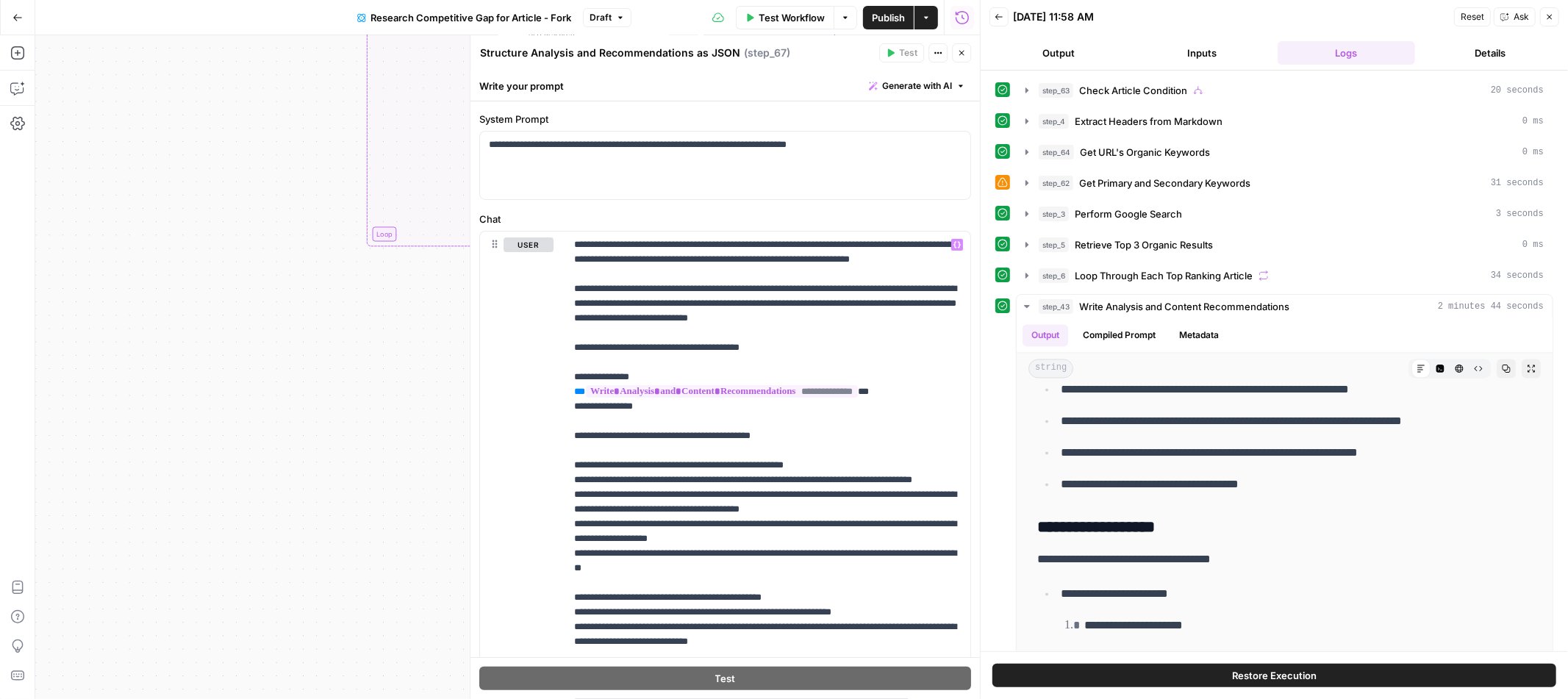
click at [960, 50] on icon "button" at bounding box center [961, 53] width 9 height 9
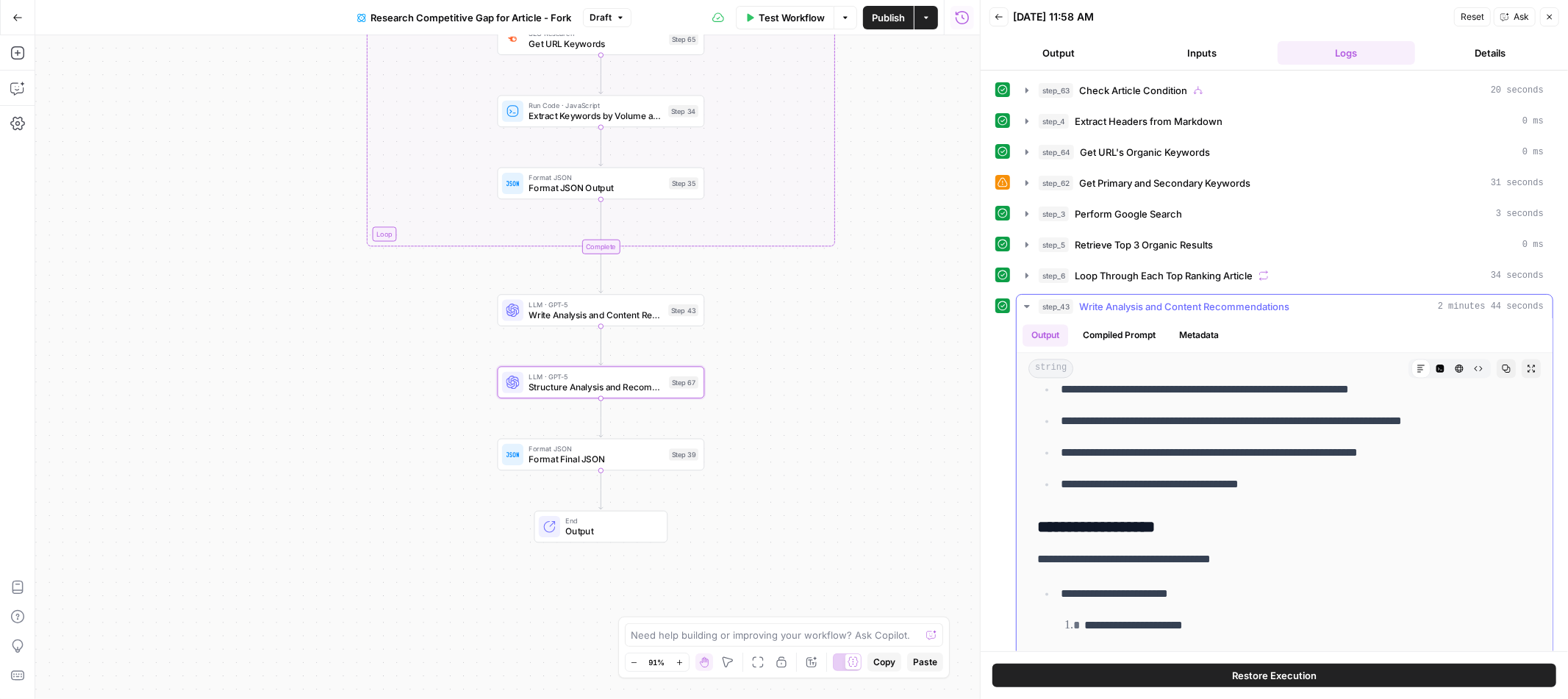
click at [1026, 307] on icon "button" at bounding box center [1027, 305] width 5 height 3
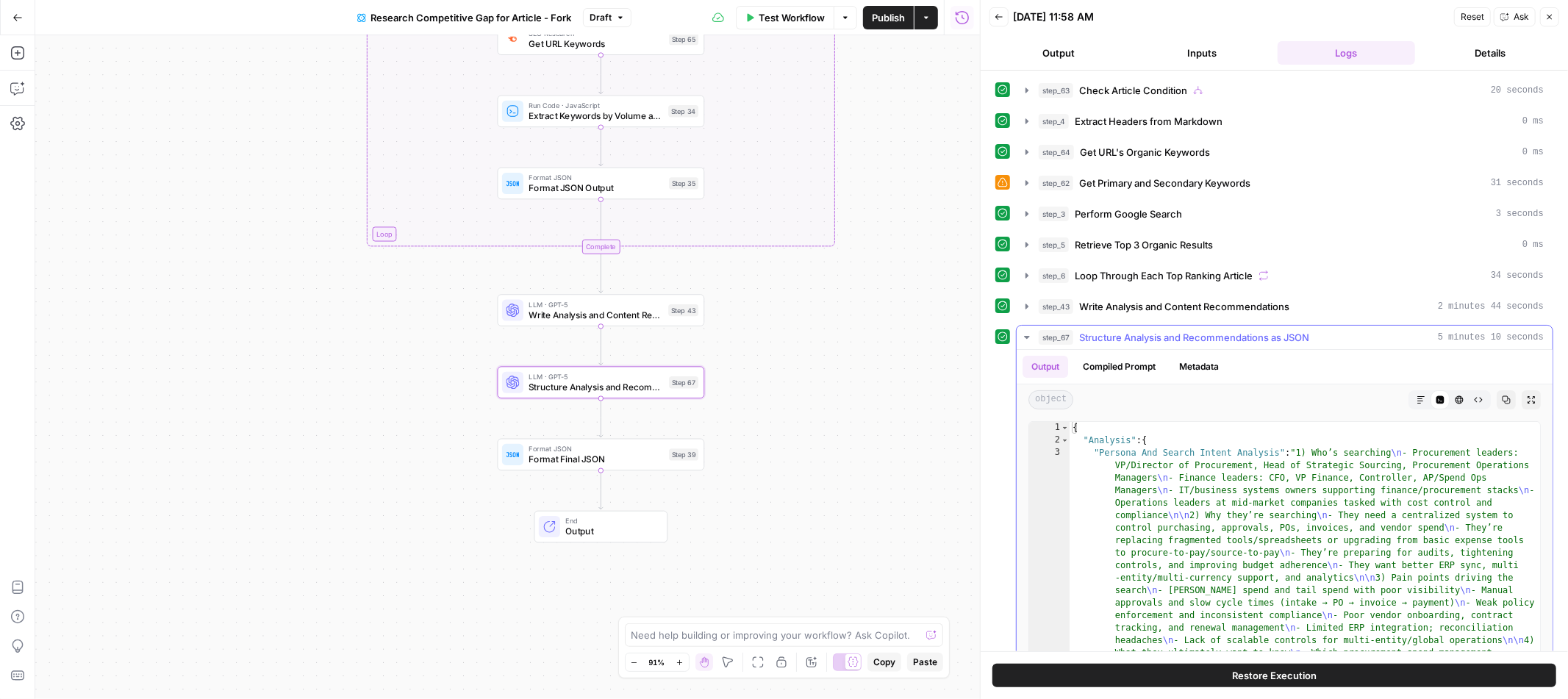
click at [1425, 400] on icon "button" at bounding box center [1421, 400] width 9 height 9
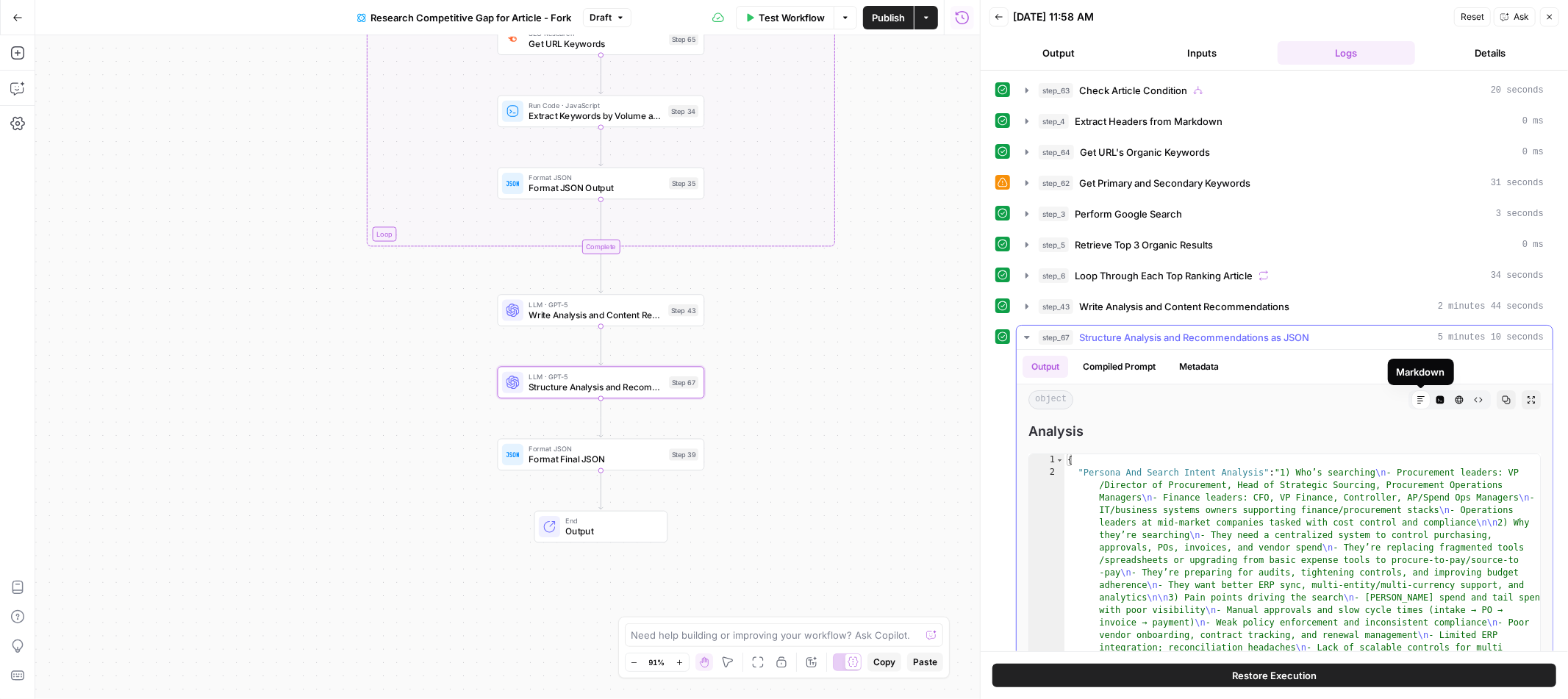
click at [1450, 402] on button "HTML Viewer" at bounding box center [1460, 400] width 19 height 19
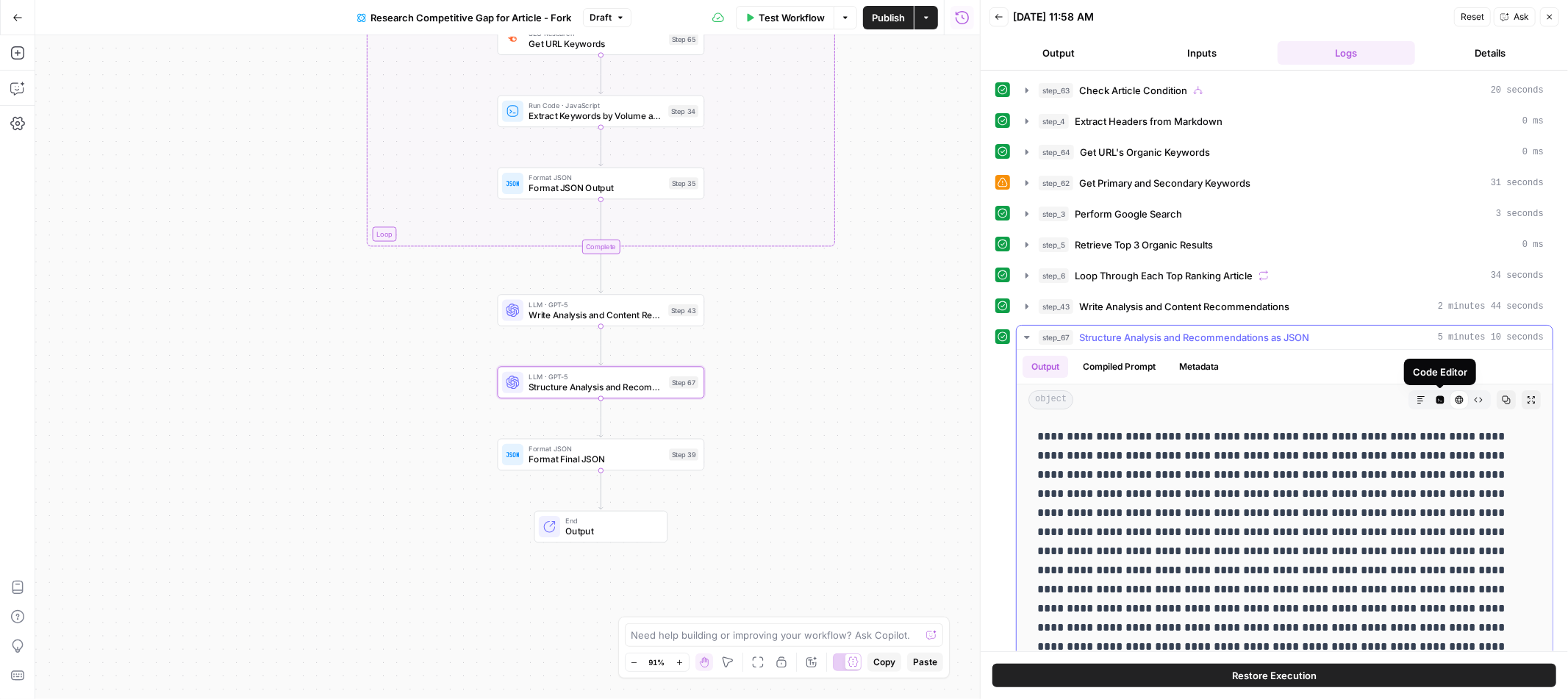
click at [1437, 403] on icon "button" at bounding box center [1440, 400] width 8 height 8
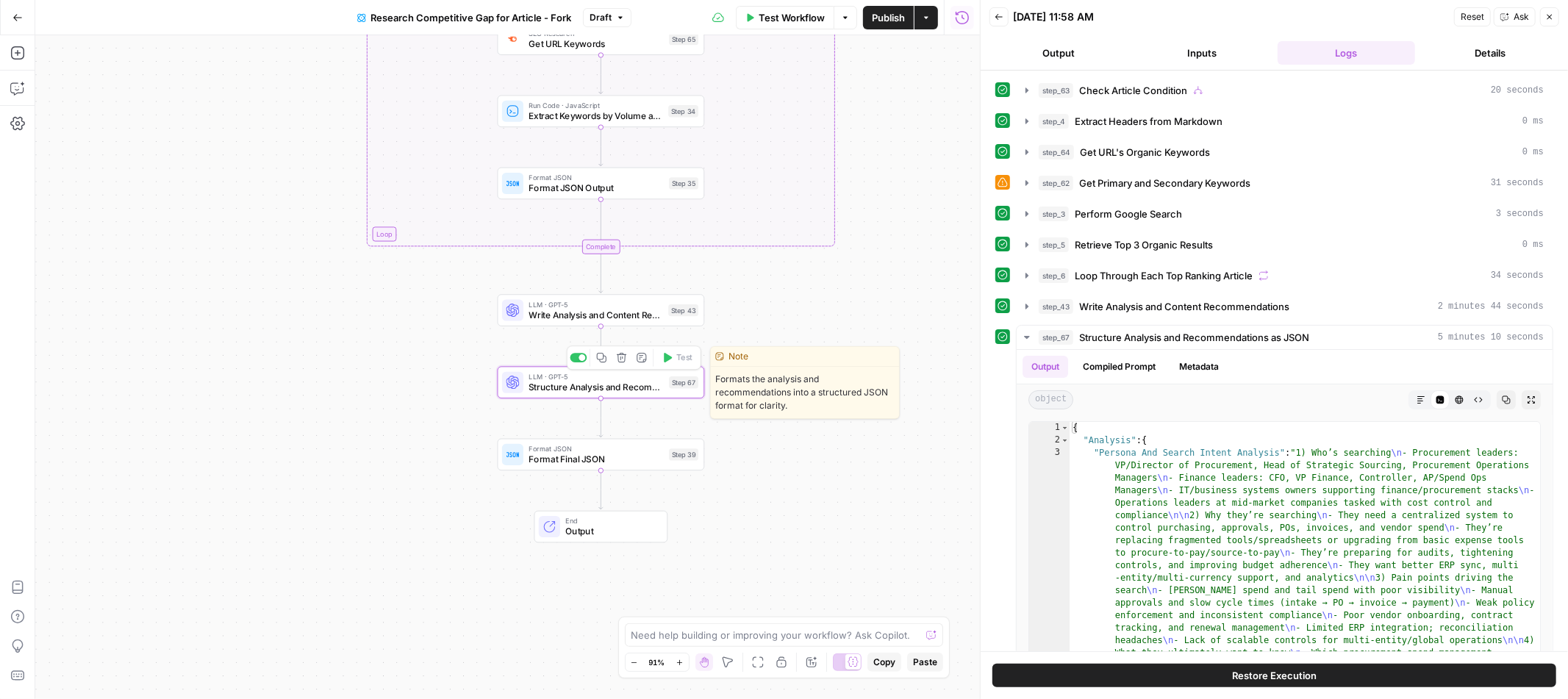
click at [653, 387] on span "Structure Analysis and Recommendations as JSON" at bounding box center [595, 387] width 135 height 13
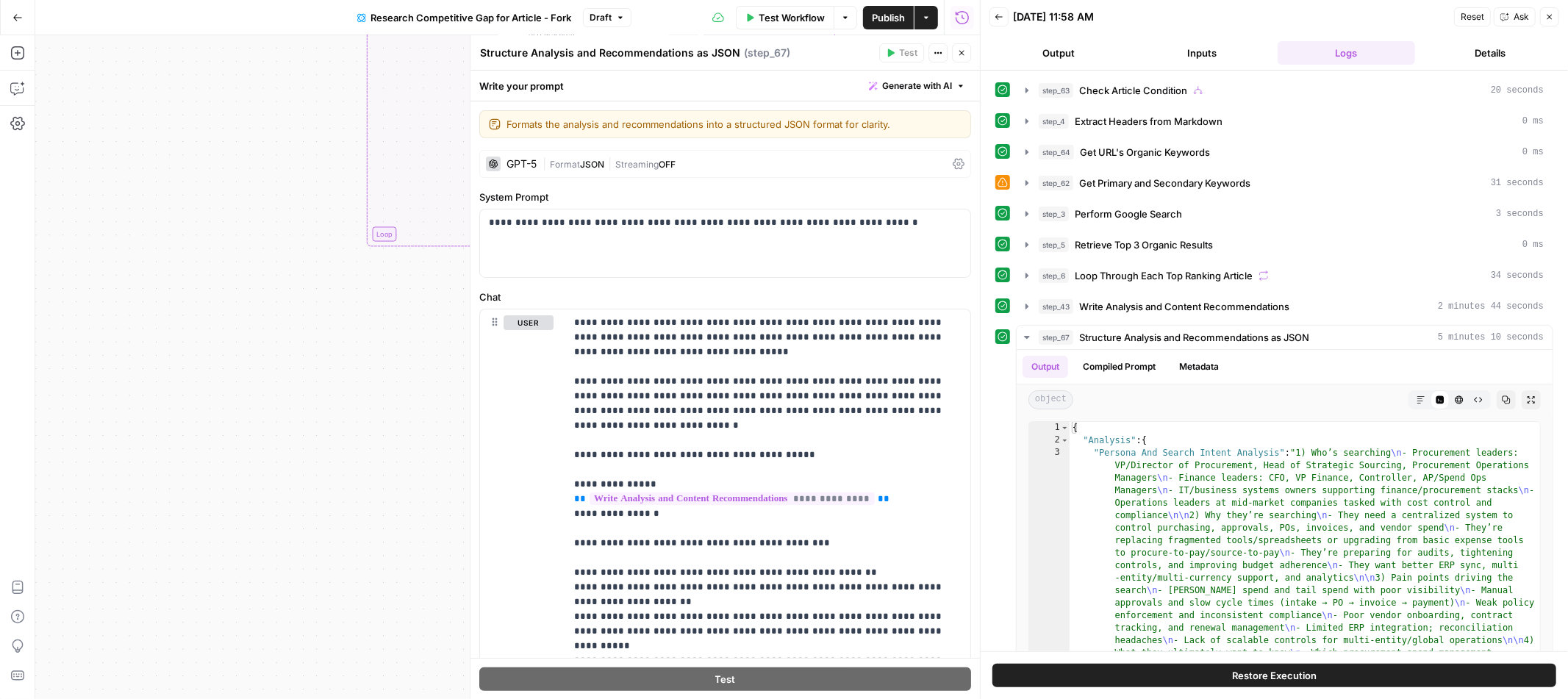
click at [960, 58] on button "Close" at bounding box center [962, 53] width 19 height 19
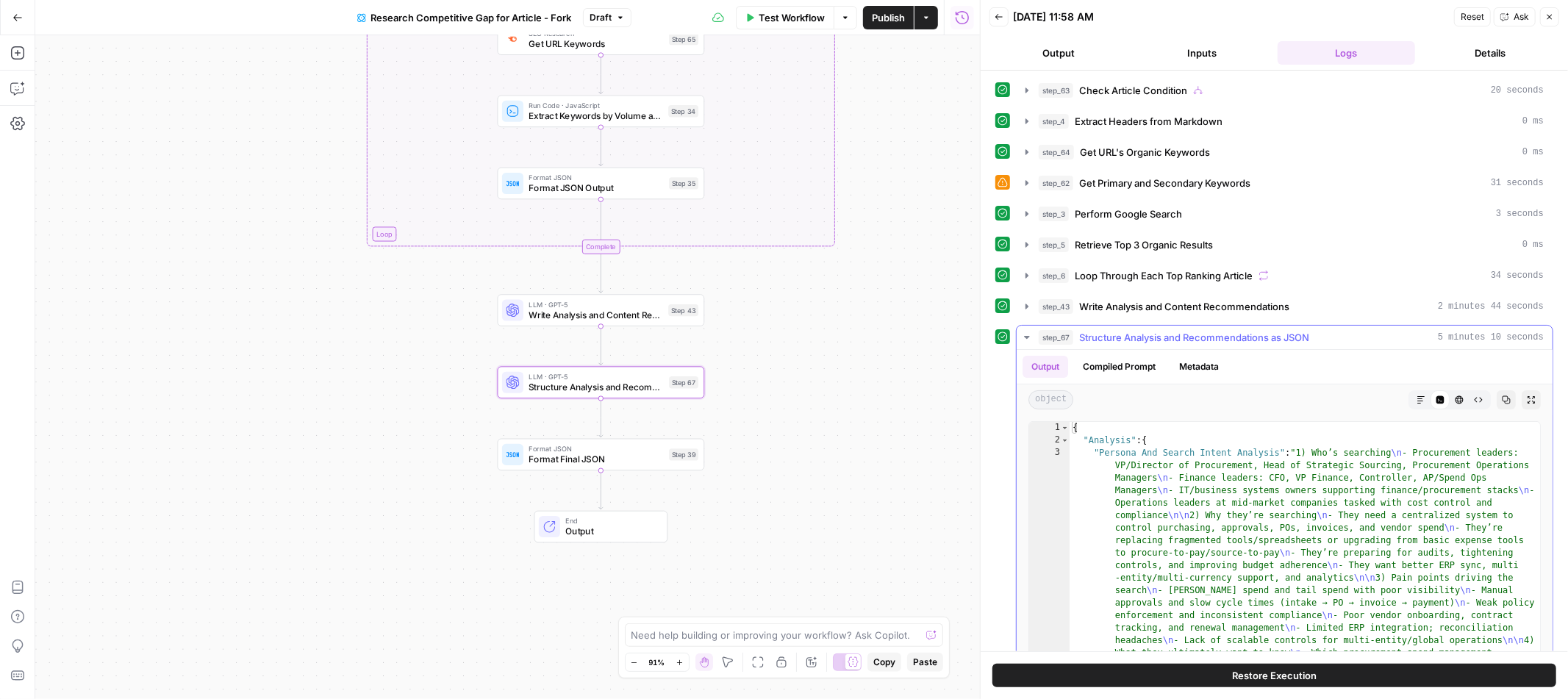
click at [1421, 400] on icon "button" at bounding box center [1421, 400] width 7 height 7
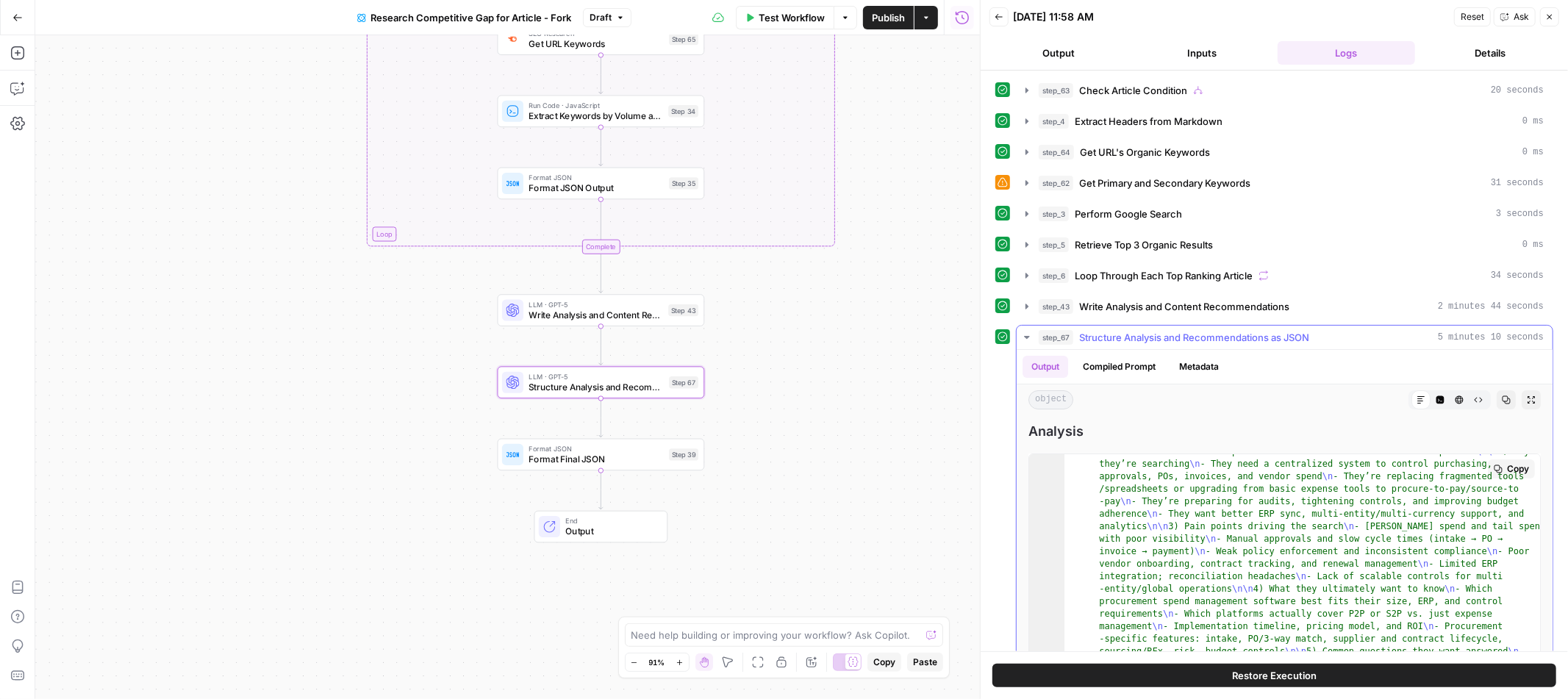
scroll to position [0, 0]
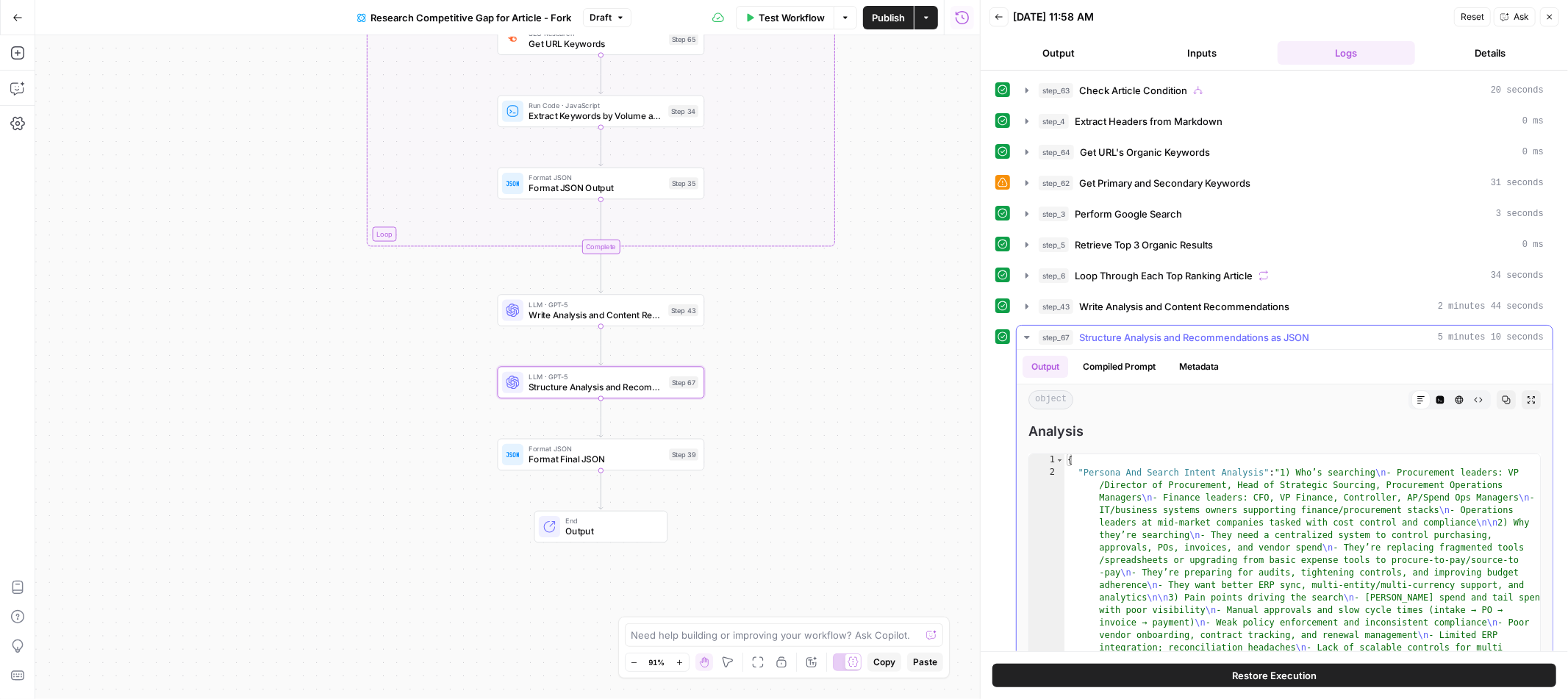
click at [1441, 406] on button "Code Editor" at bounding box center [1441, 400] width 19 height 19
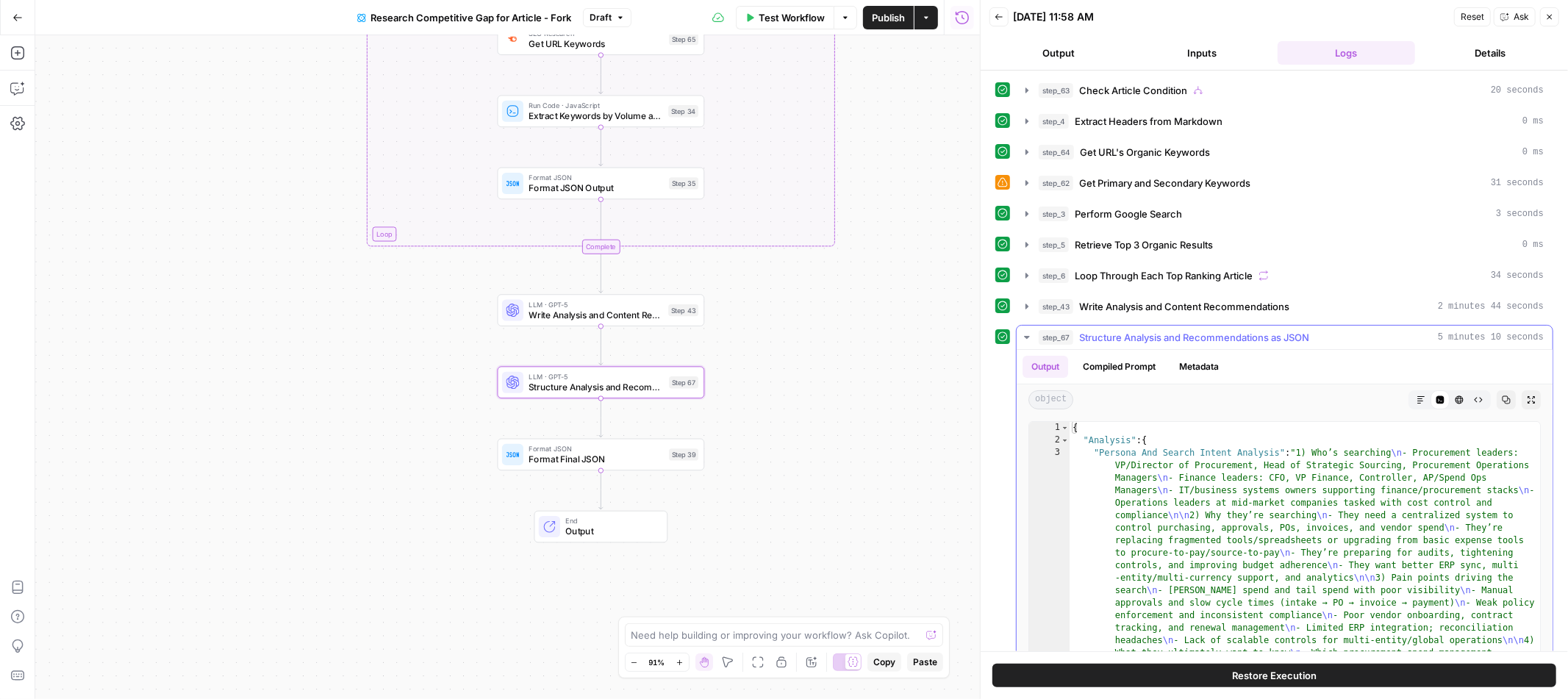
click at [1025, 341] on icon "button" at bounding box center [1027, 337] width 11 height 11
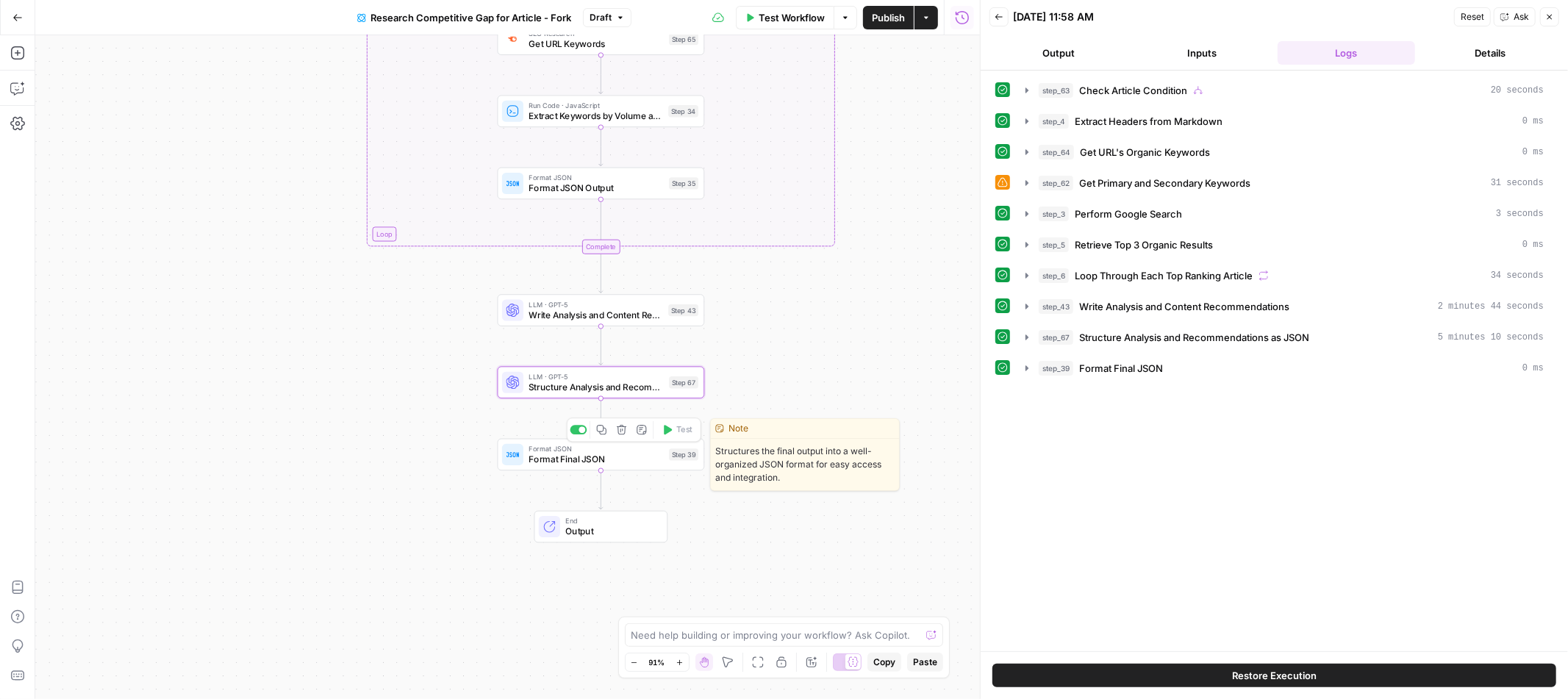
click at [636, 466] on div "Format JSON Format Final JSON Step 39 Copy step Delete step Edit Note Test" at bounding box center [601, 455] width 207 height 32
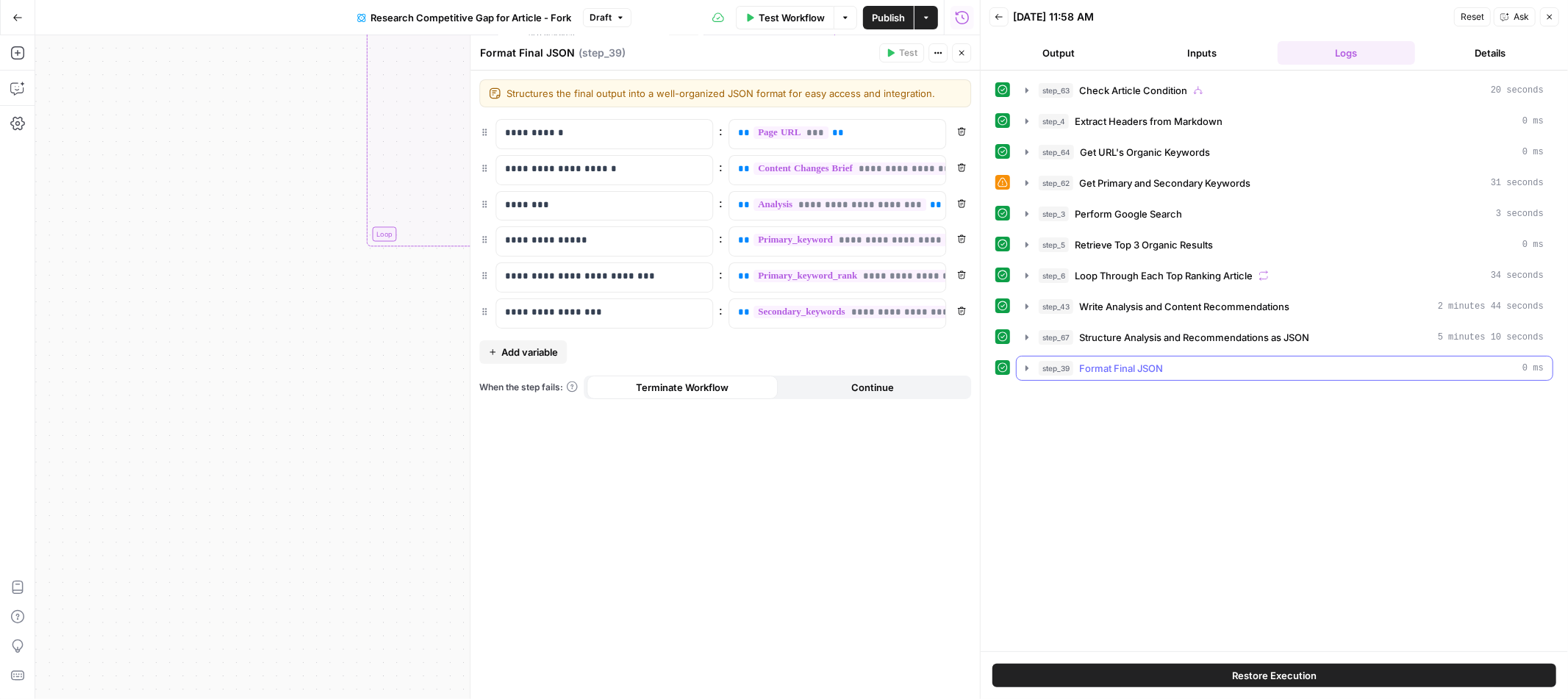
click at [1024, 374] on icon "button" at bounding box center [1027, 367] width 11 height 11
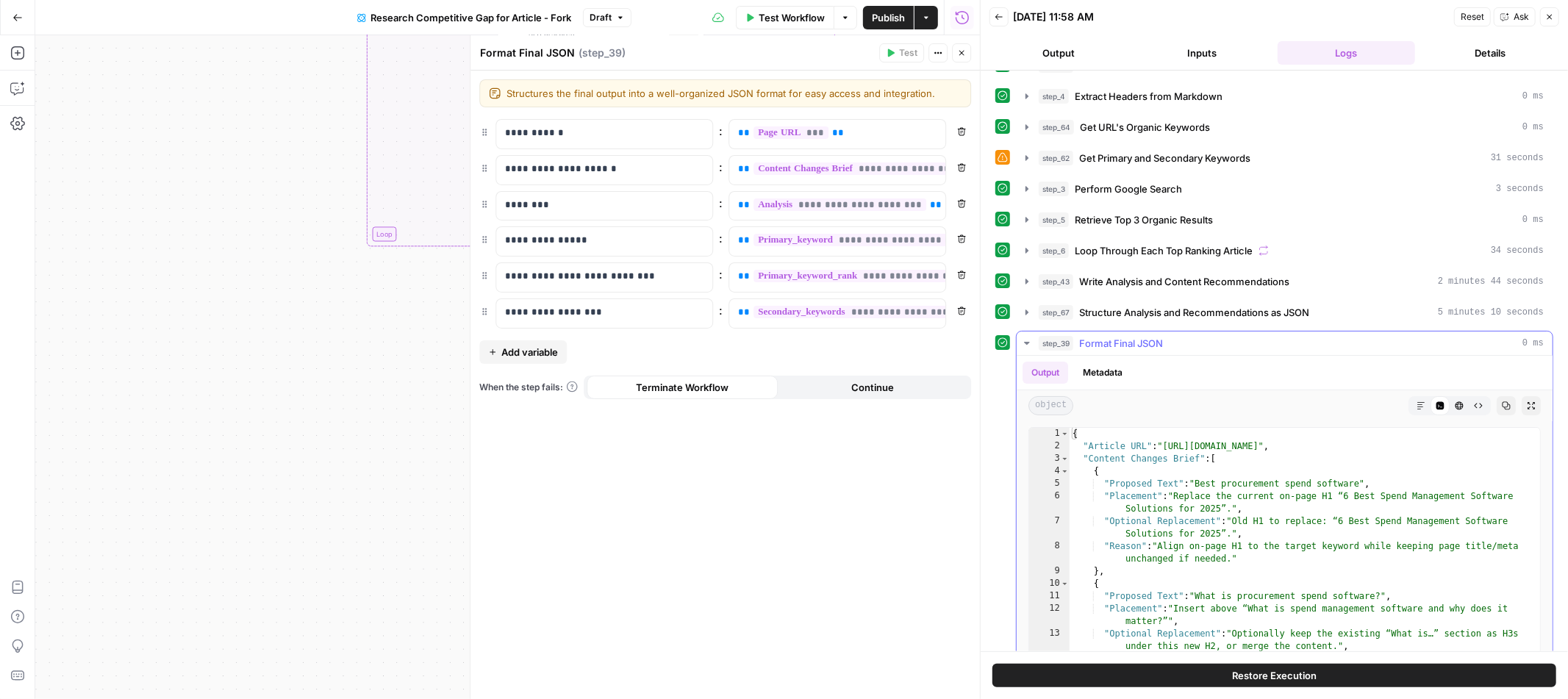
scroll to position [24, 0]
click at [963, 58] on button "Close" at bounding box center [962, 53] width 19 height 19
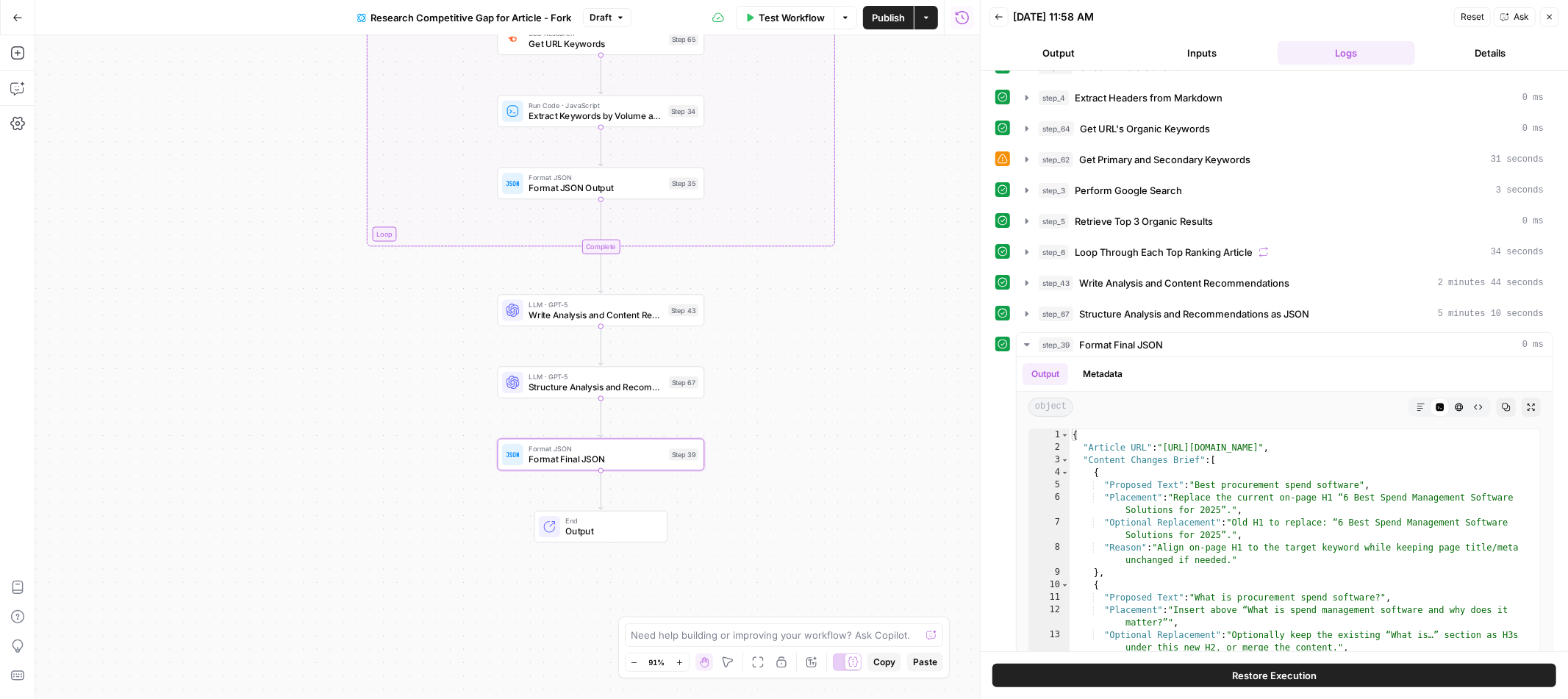
click at [617, 18] on icon "button" at bounding box center [621, 17] width 9 height 9
click at [808, 374] on div "true false true false Workflow Set Inputs Inputs Condition Check Article Condit…" at bounding box center [507, 367] width 945 height 663
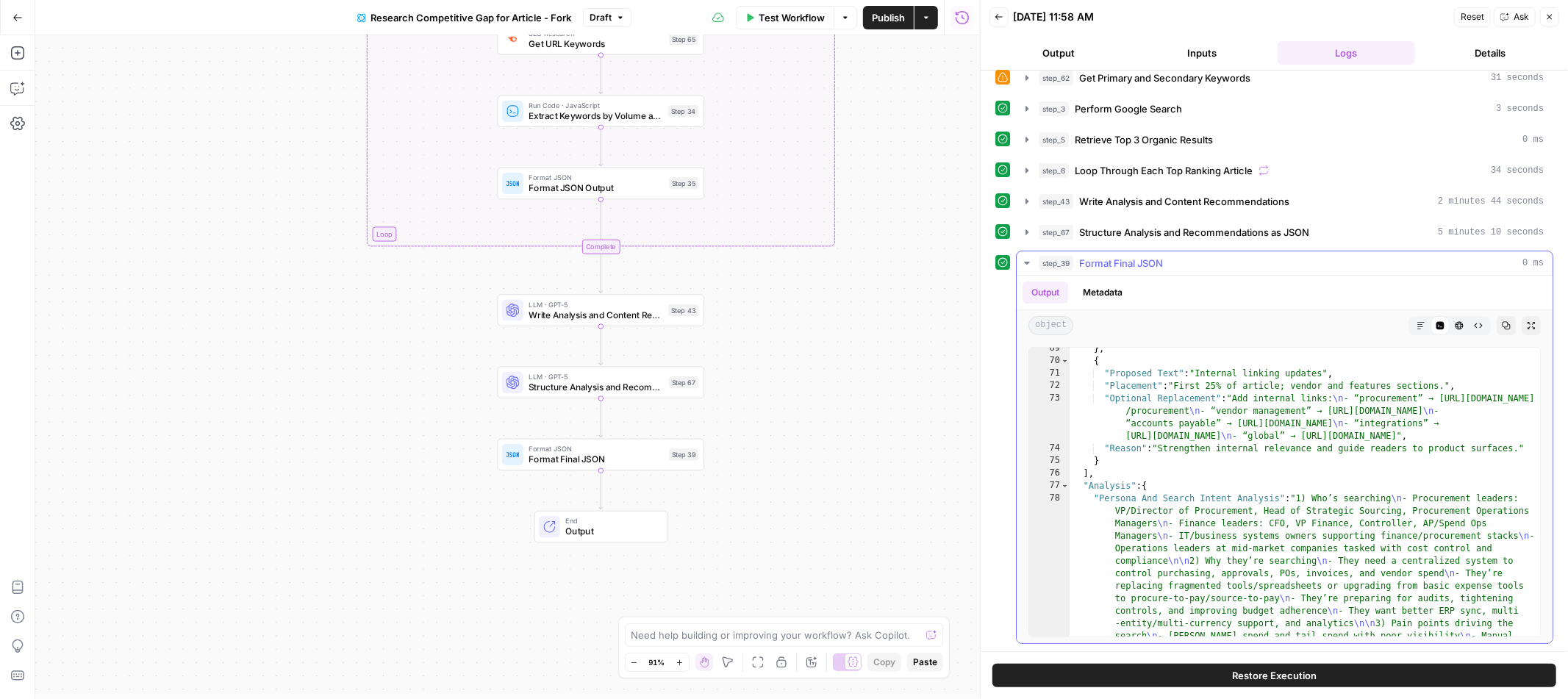
scroll to position [1429, 0]
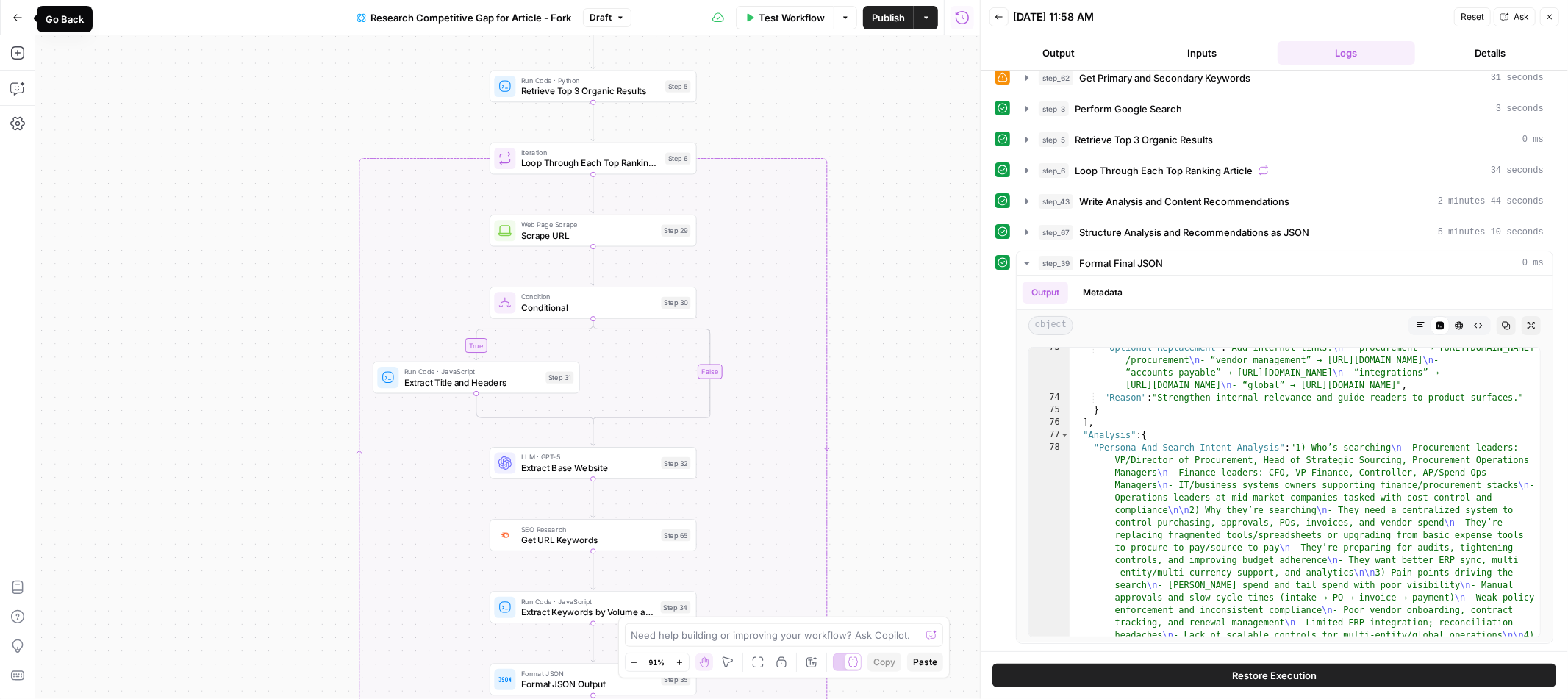
click at [13, 15] on icon "button" at bounding box center [17, 17] width 10 height 10
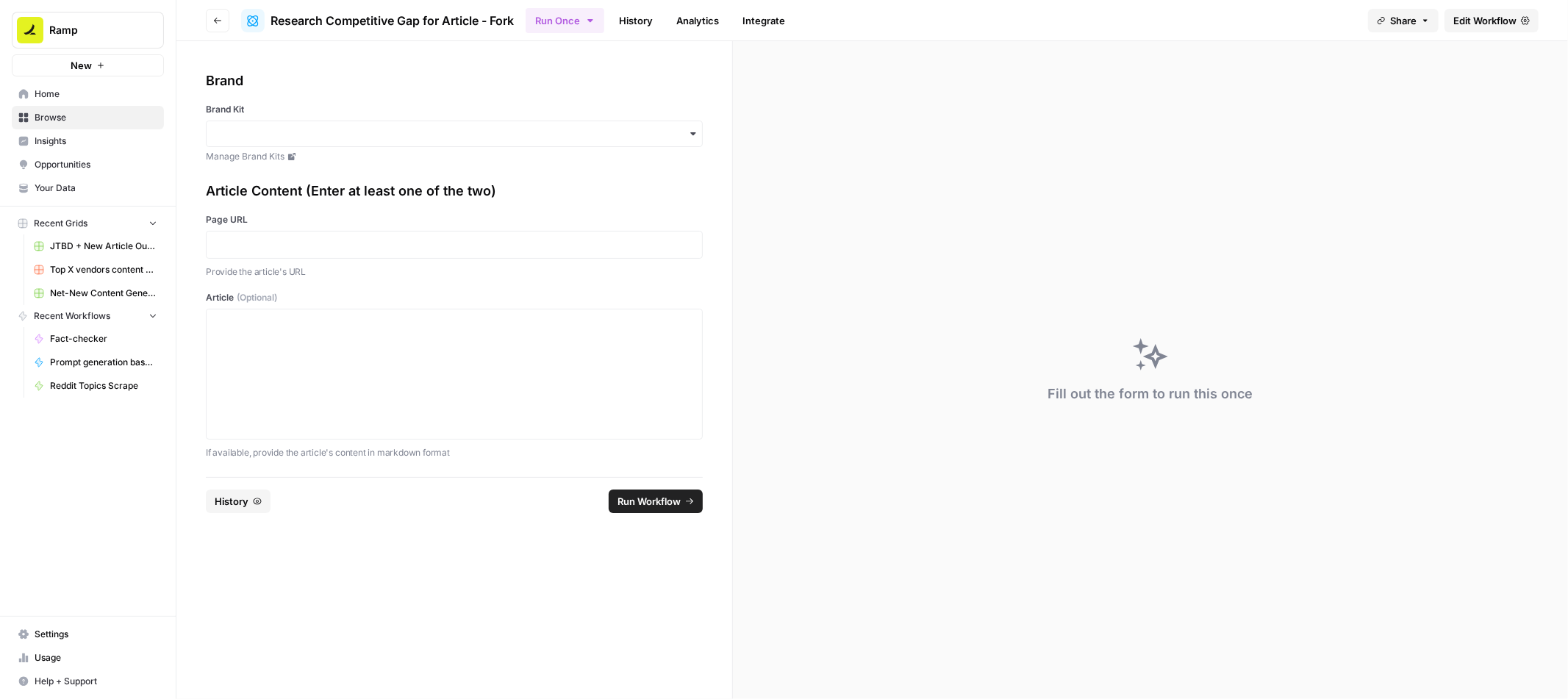
click at [213, 26] on button "Go back" at bounding box center [217, 20] width 24 height 24
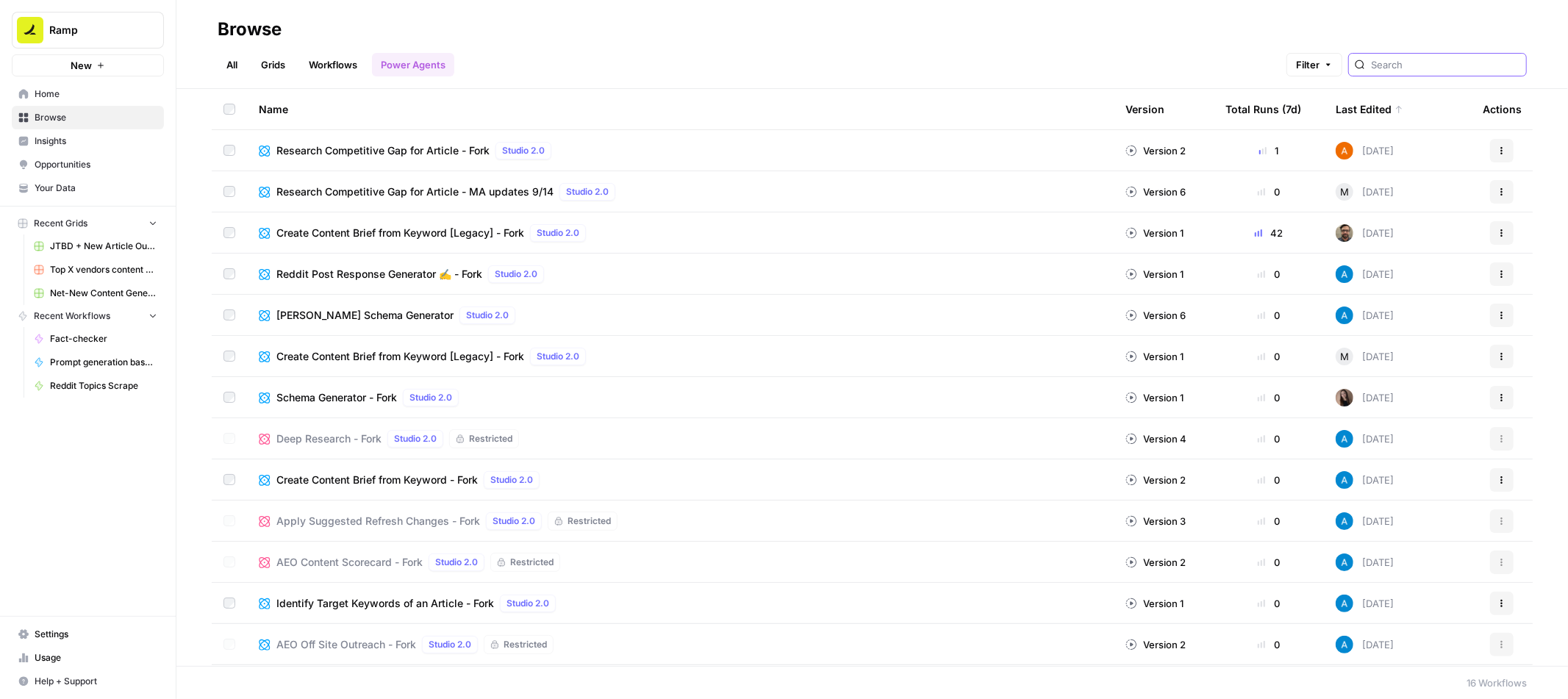
click at [1434, 70] on input "search" at bounding box center [1445, 65] width 149 height 15
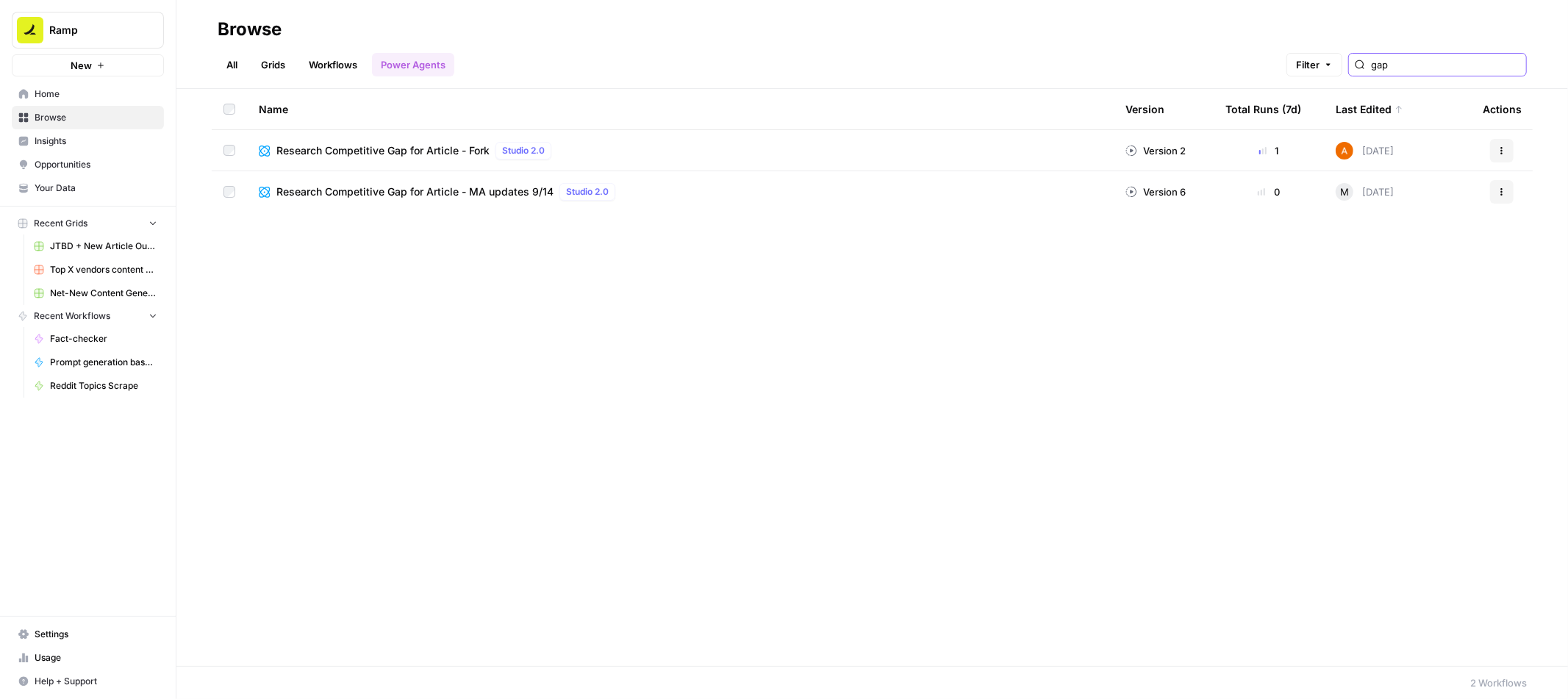
type input "gap"
click at [342, 65] on link "Workflows" at bounding box center [334, 65] width 66 height 24
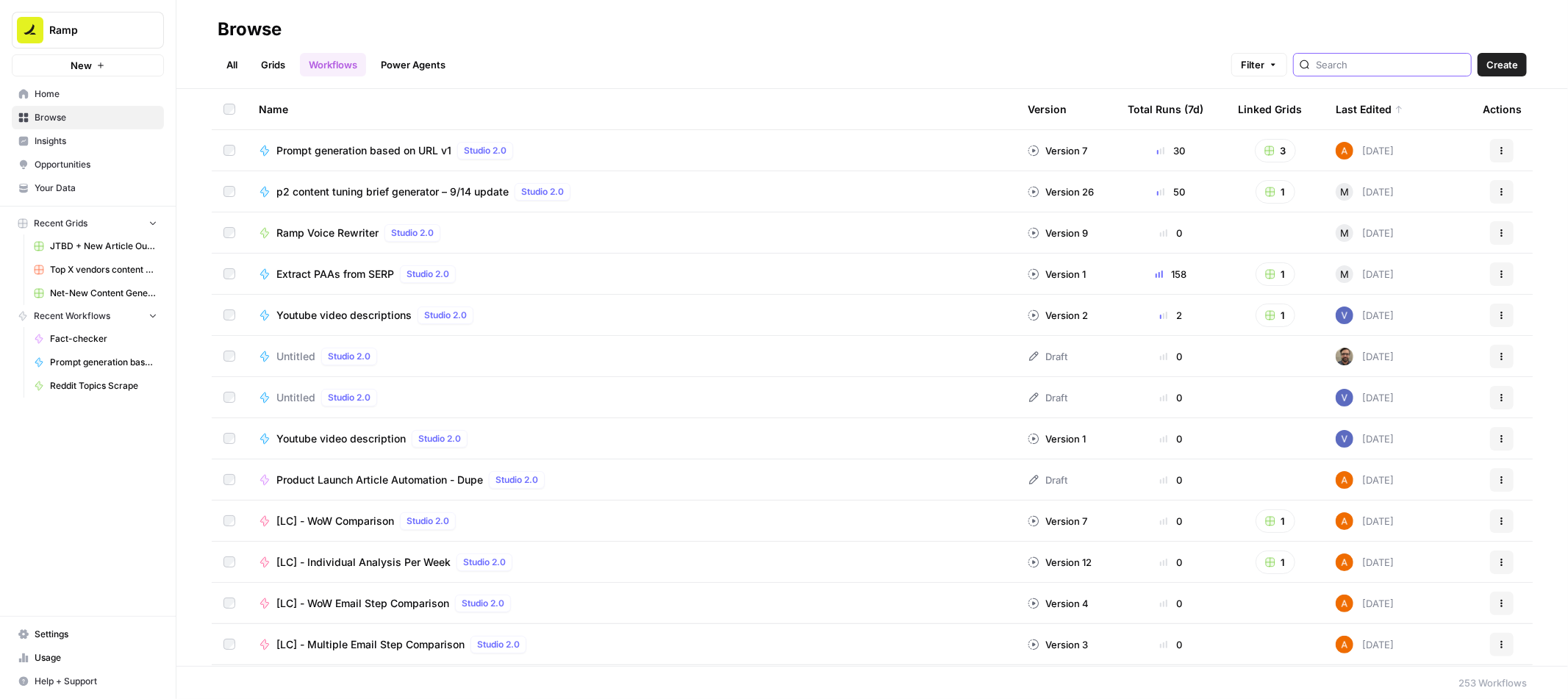
click at [1400, 70] on input "search" at bounding box center [1390, 65] width 149 height 15
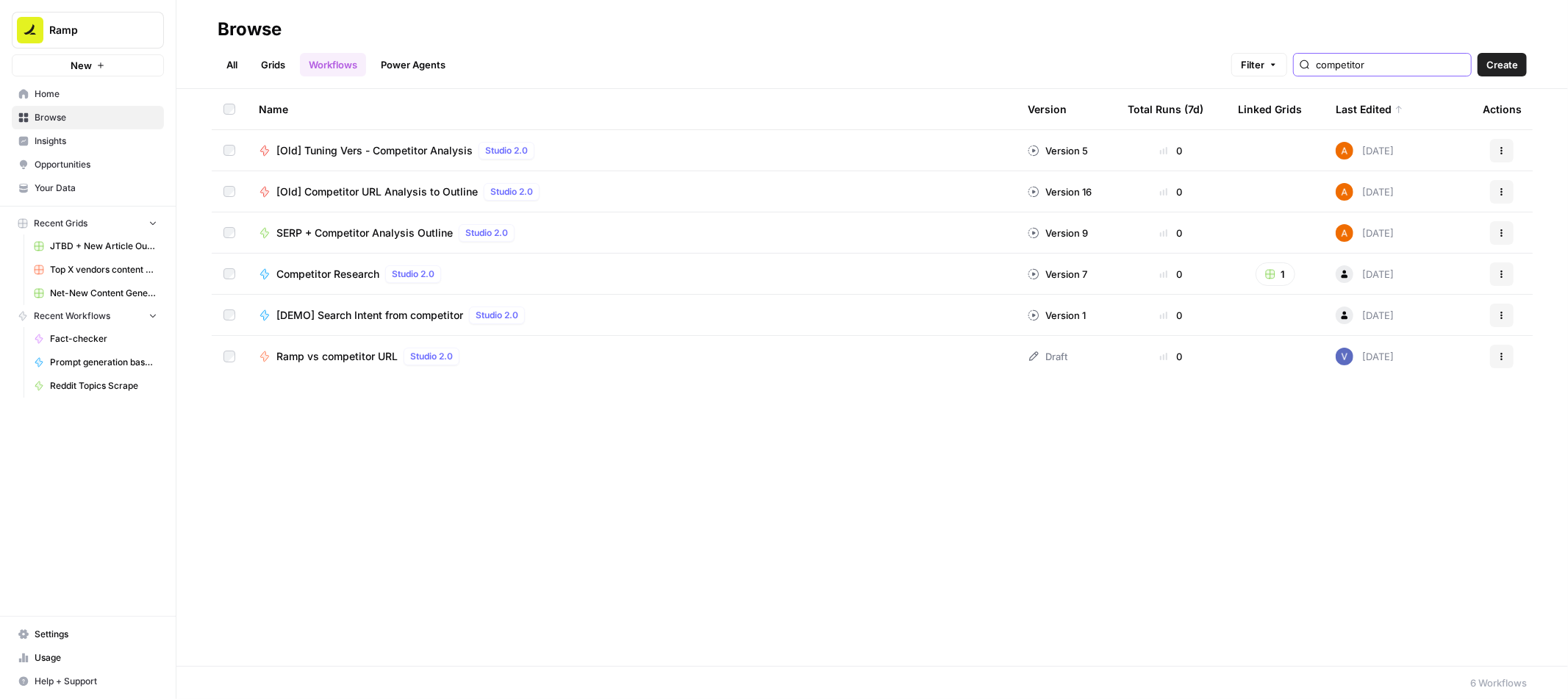
type input "competitor"
click at [356, 195] on span "[Old] Competitor URL Analysis to Outline" at bounding box center [377, 191] width 202 height 15
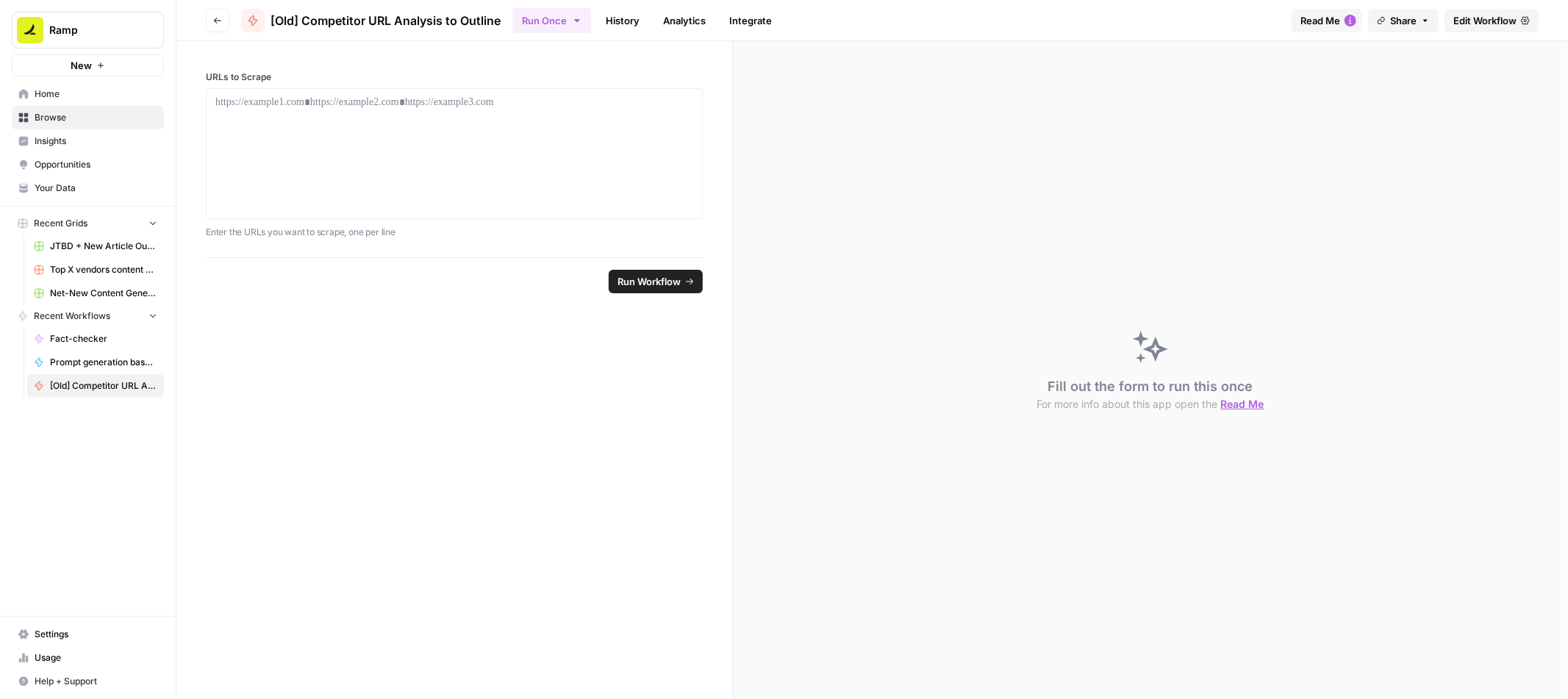
click at [217, 29] on button "Go back" at bounding box center [217, 20] width 24 height 24
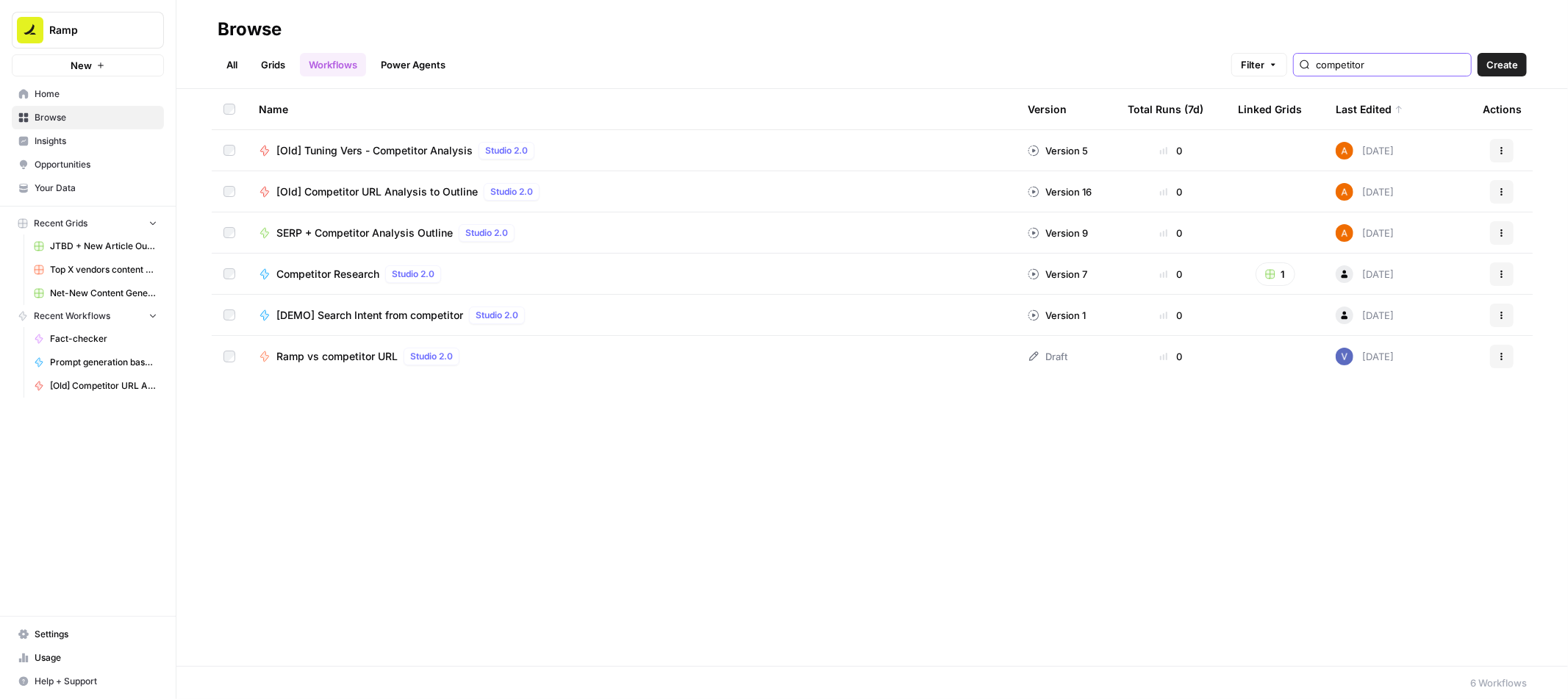
click at [1420, 61] on input "competitor" at bounding box center [1390, 65] width 149 height 15
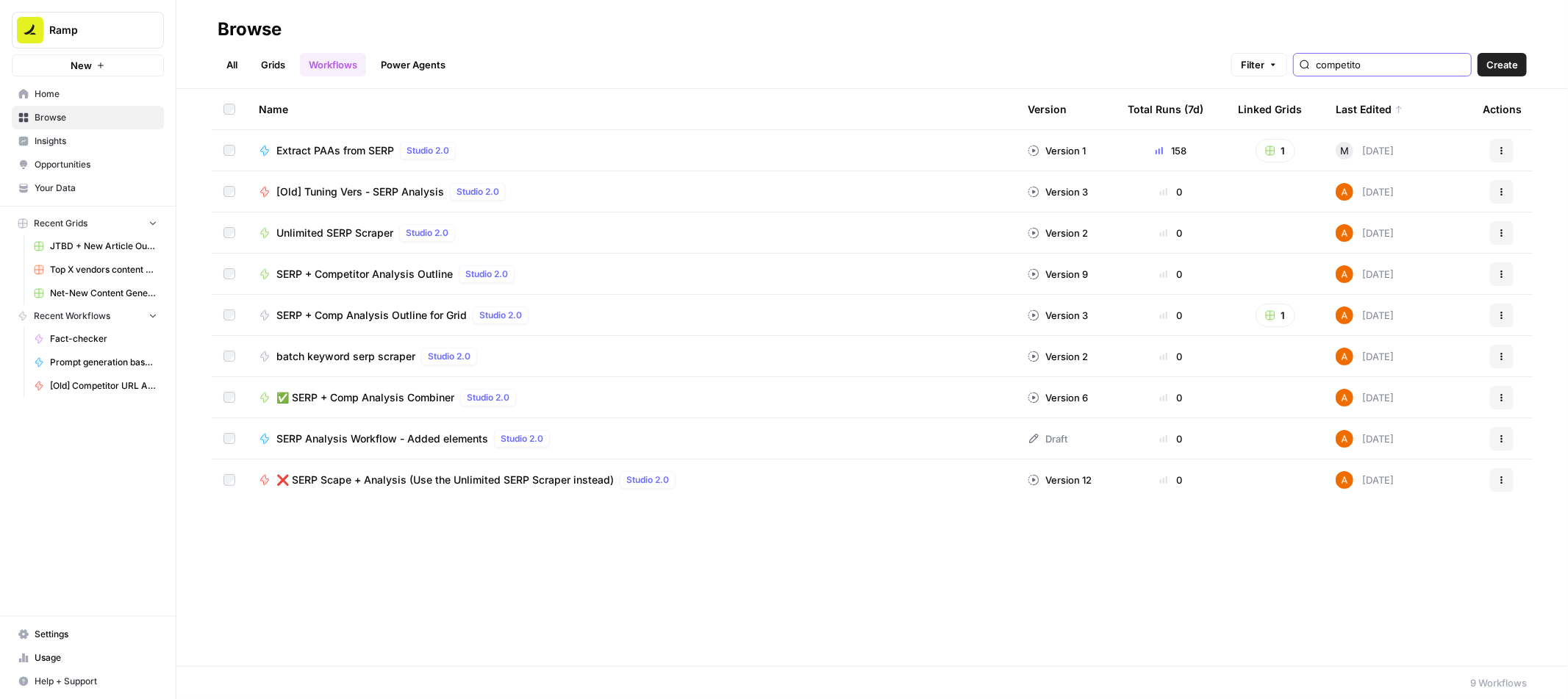
type input "competitor"
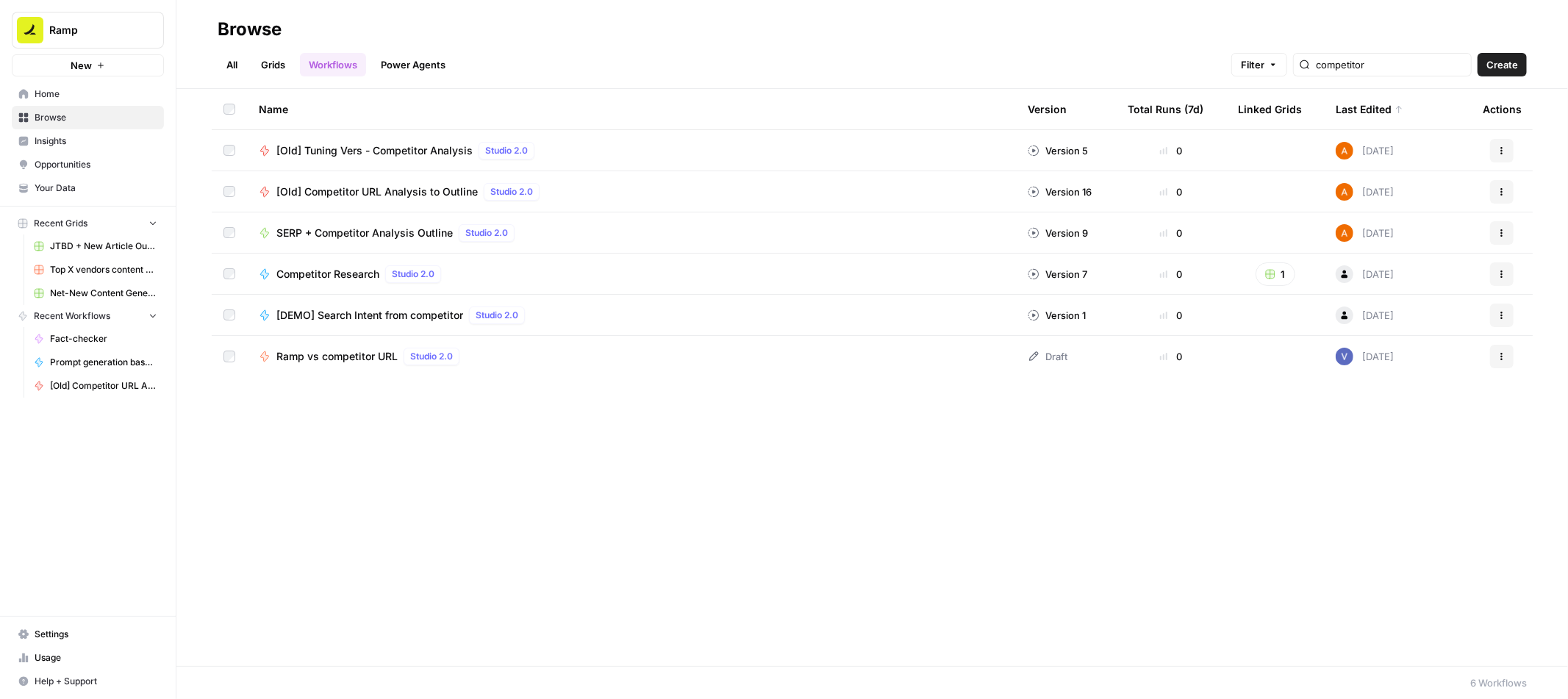
click at [357, 195] on span "[Old] Competitor URL Analysis to Outline" at bounding box center [377, 191] width 202 height 15
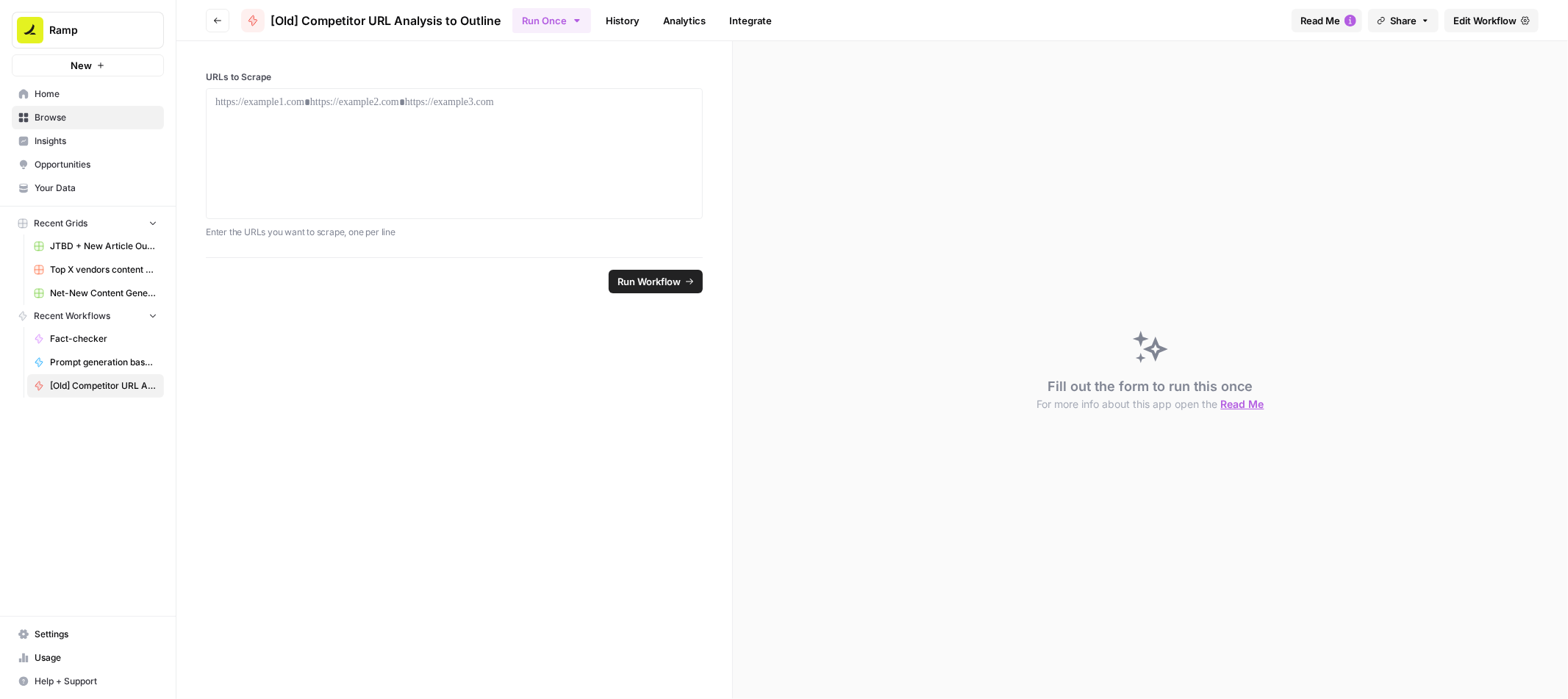
click at [214, 17] on icon "button" at bounding box center [217, 21] width 9 height 9
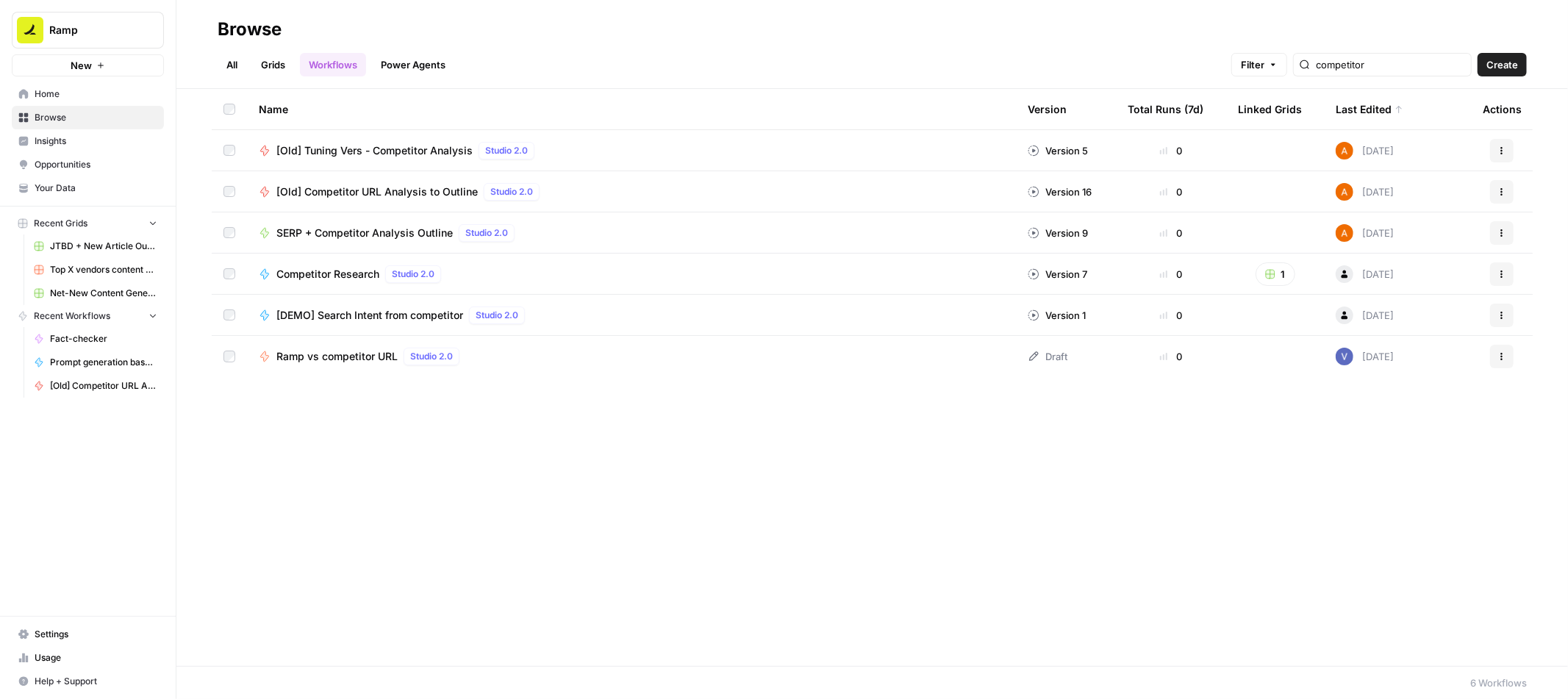
click at [398, 194] on span "[Old] Competitor URL Analysis to Outline" at bounding box center [377, 191] width 202 height 15
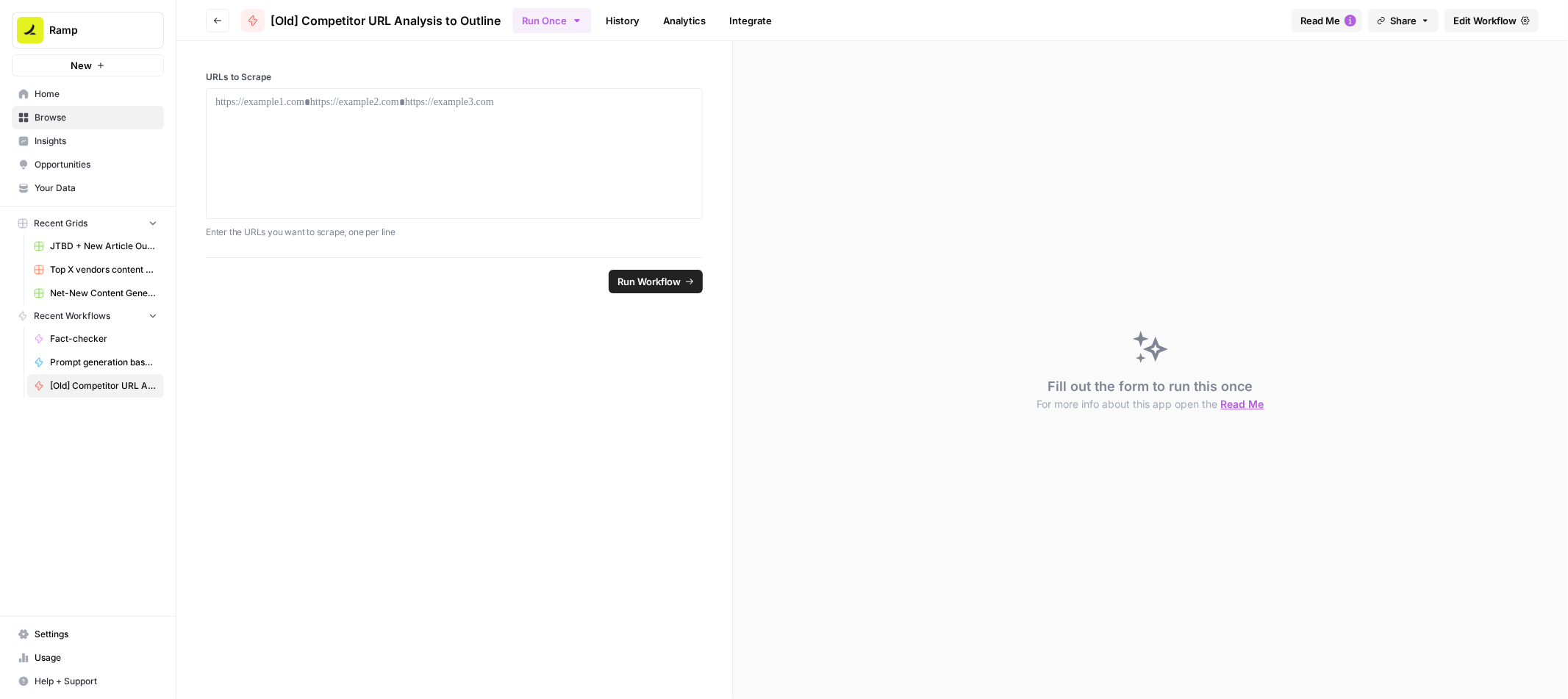
click at [619, 23] on link "History" at bounding box center [622, 20] width 52 height 24
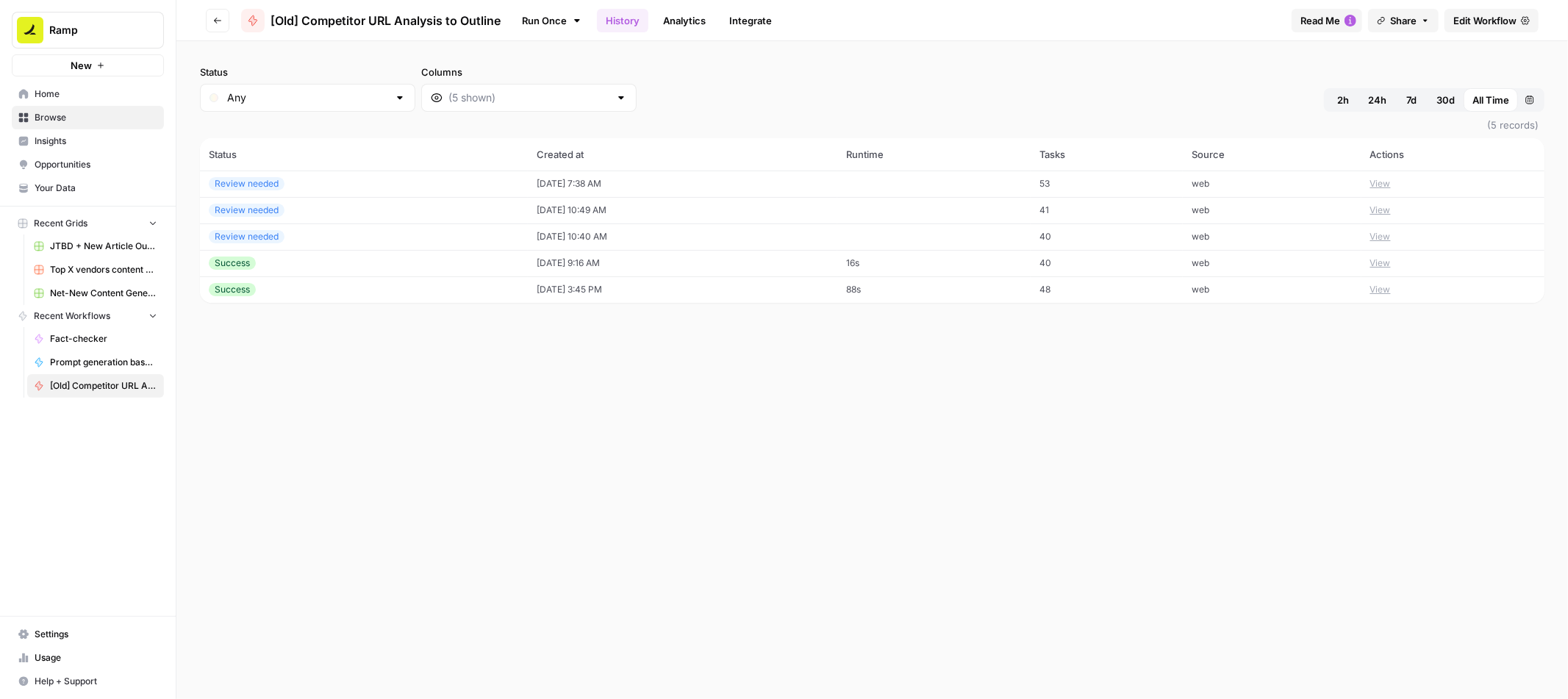
click at [1391, 263] on button "View" at bounding box center [1381, 263] width 21 height 13
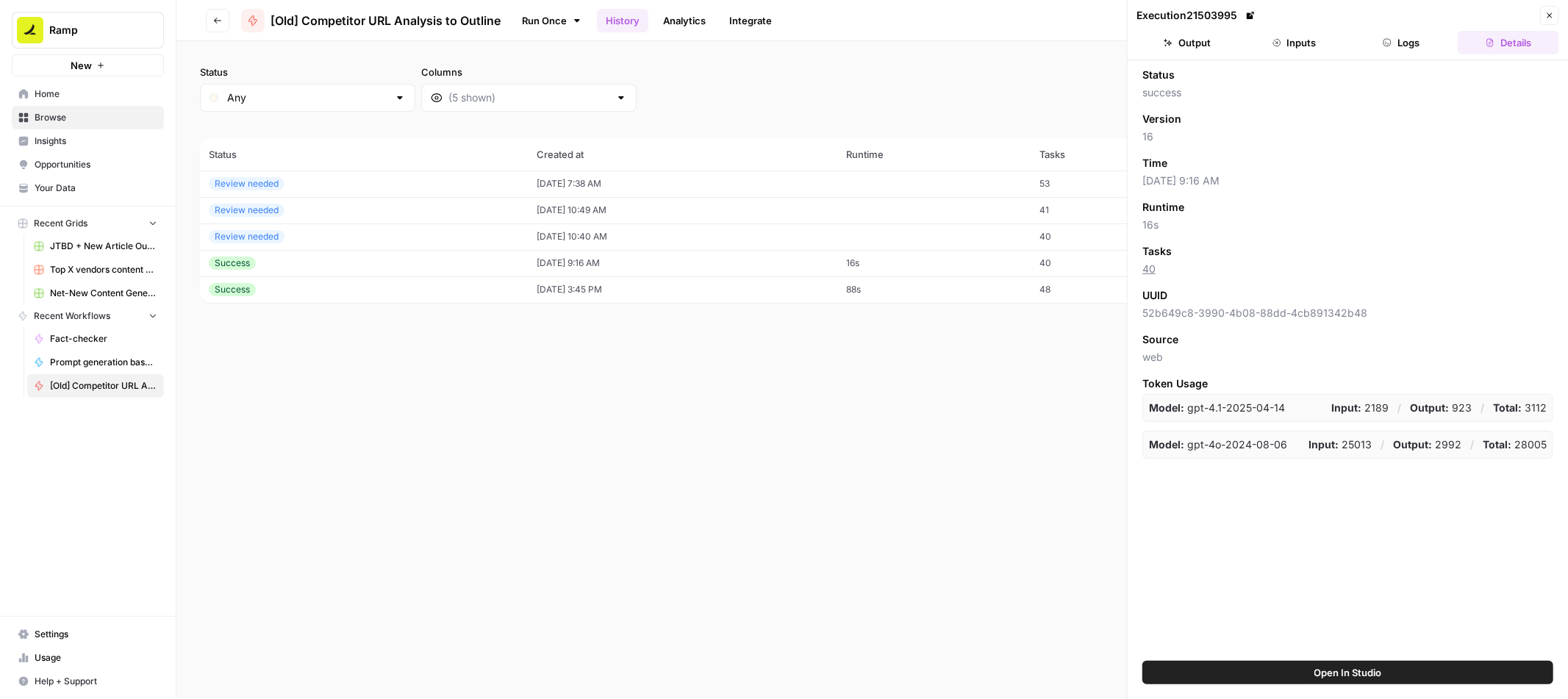
click at [1172, 51] on button "Output" at bounding box center [1187, 42] width 101 height 24
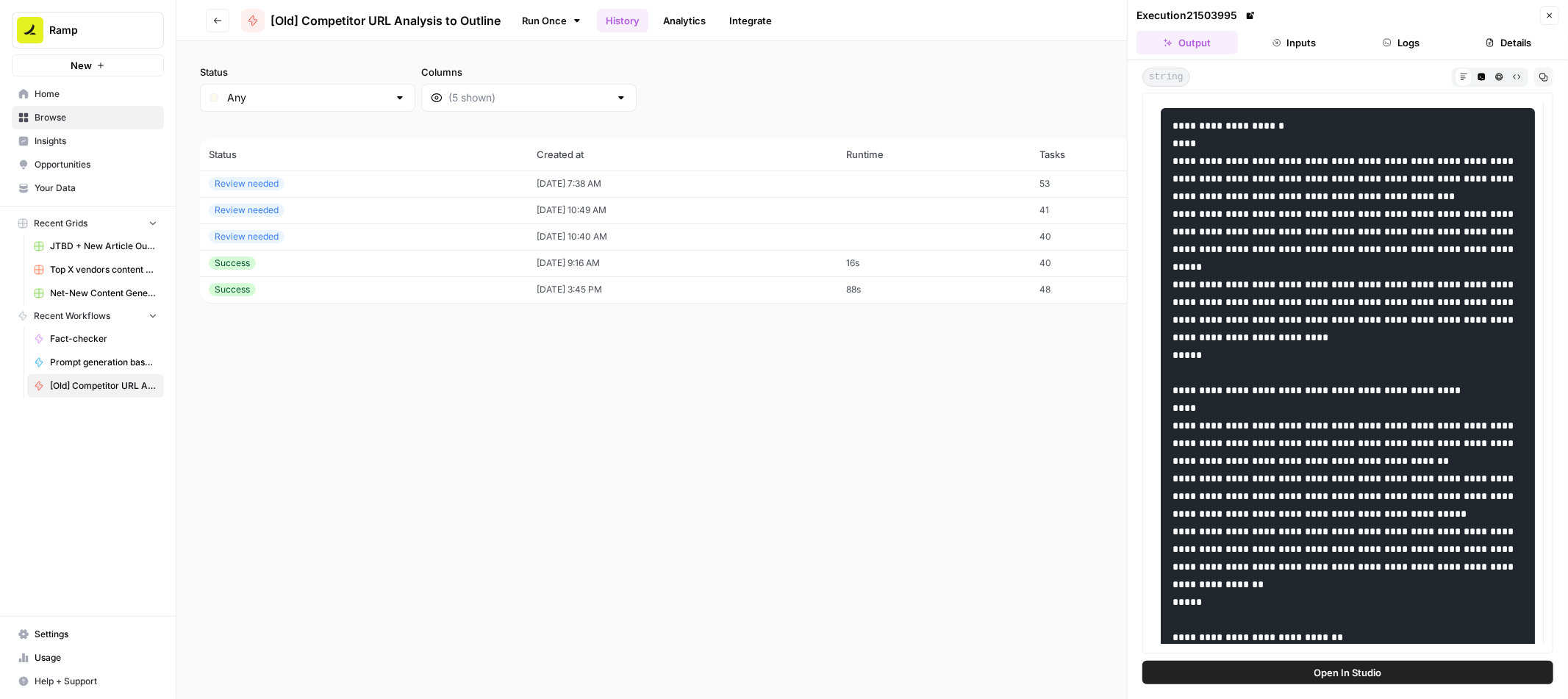
click at [1478, 72] on icon "button" at bounding box center [1482, 76] width 8 height 8
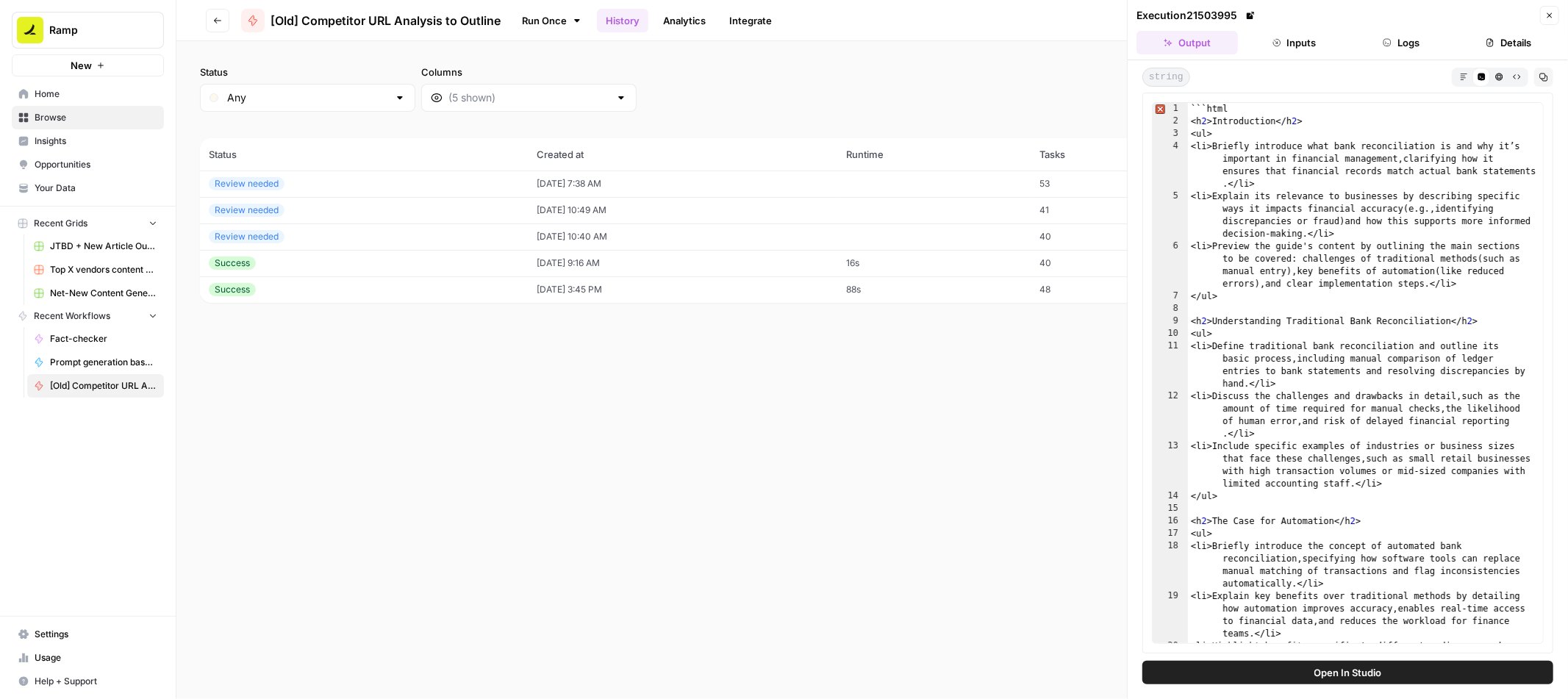
click at [1463, 78] on icon "button" at bounding box center [1463, 76] width 7 height 7
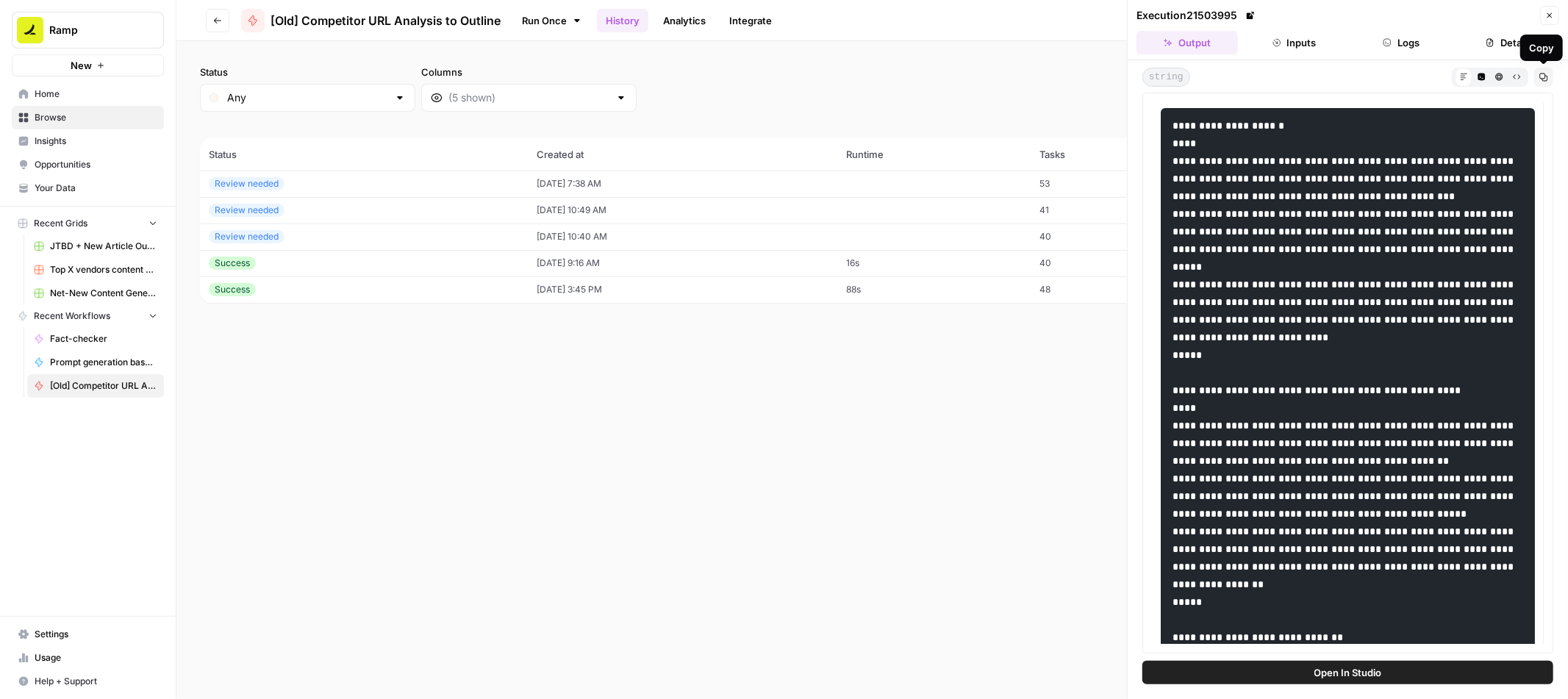
click at [1544, 76] on icon "button" at bounding box center [1544, 77] width 9 height 9
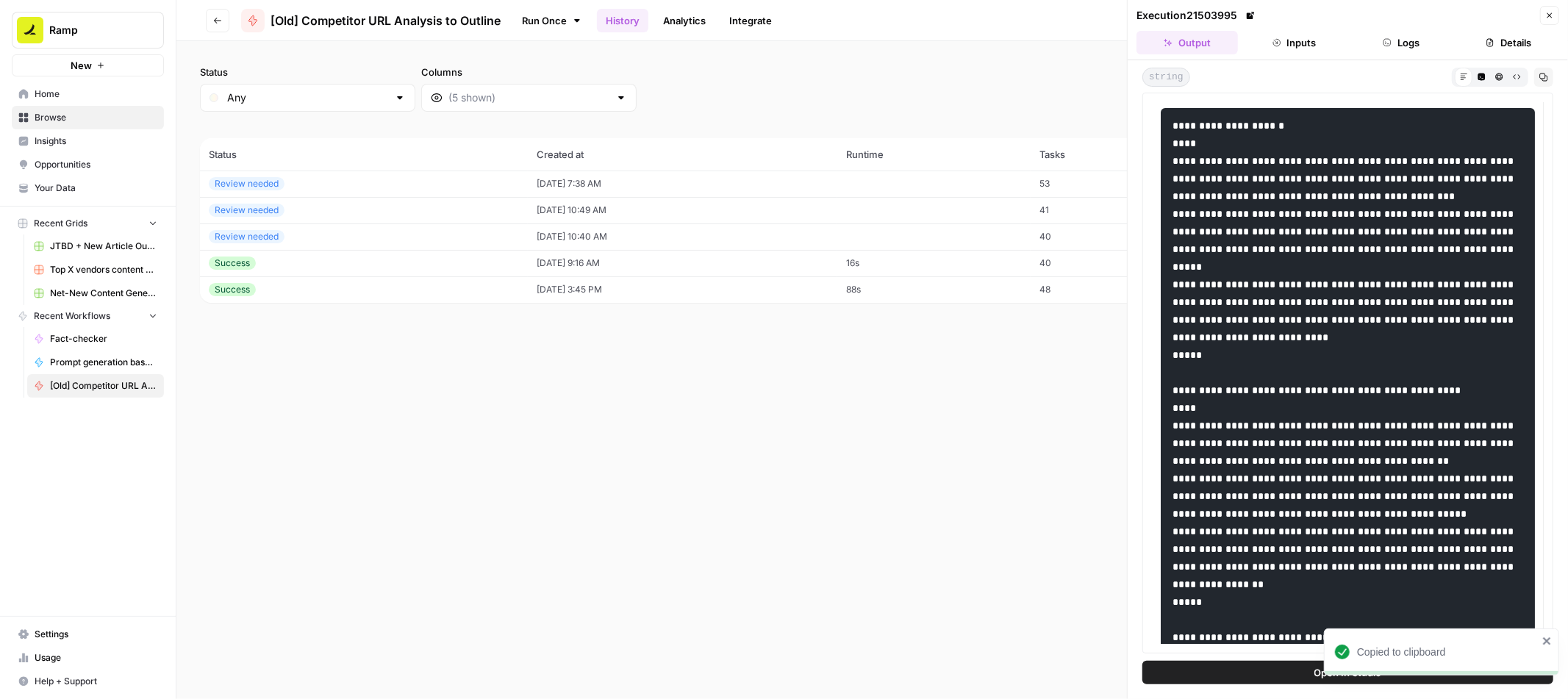
click at [1427, 40] on button "Logs" at bounding box center [1402, 42] width 101 height 24
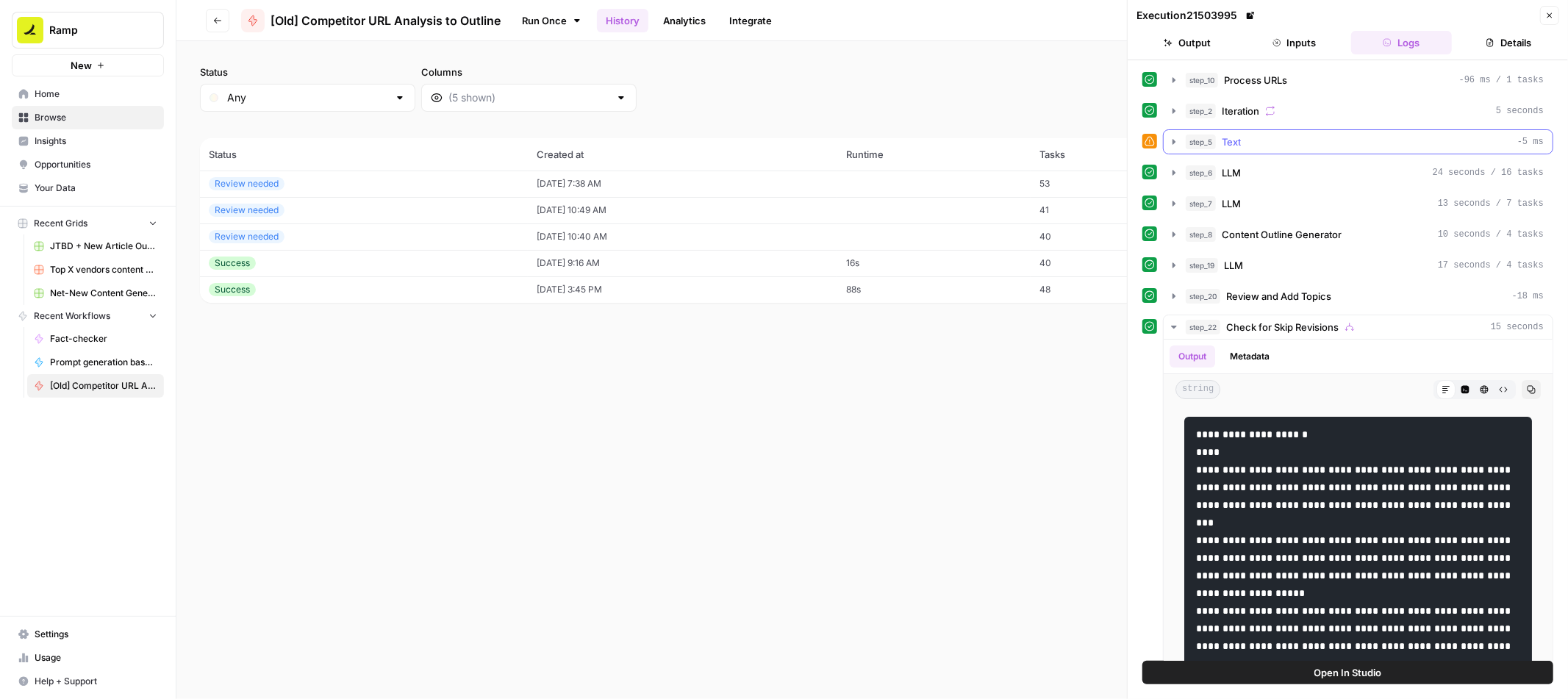
click at [1175, 139] on icon "button" at bounding box center [1173, 141] width 11 height 11
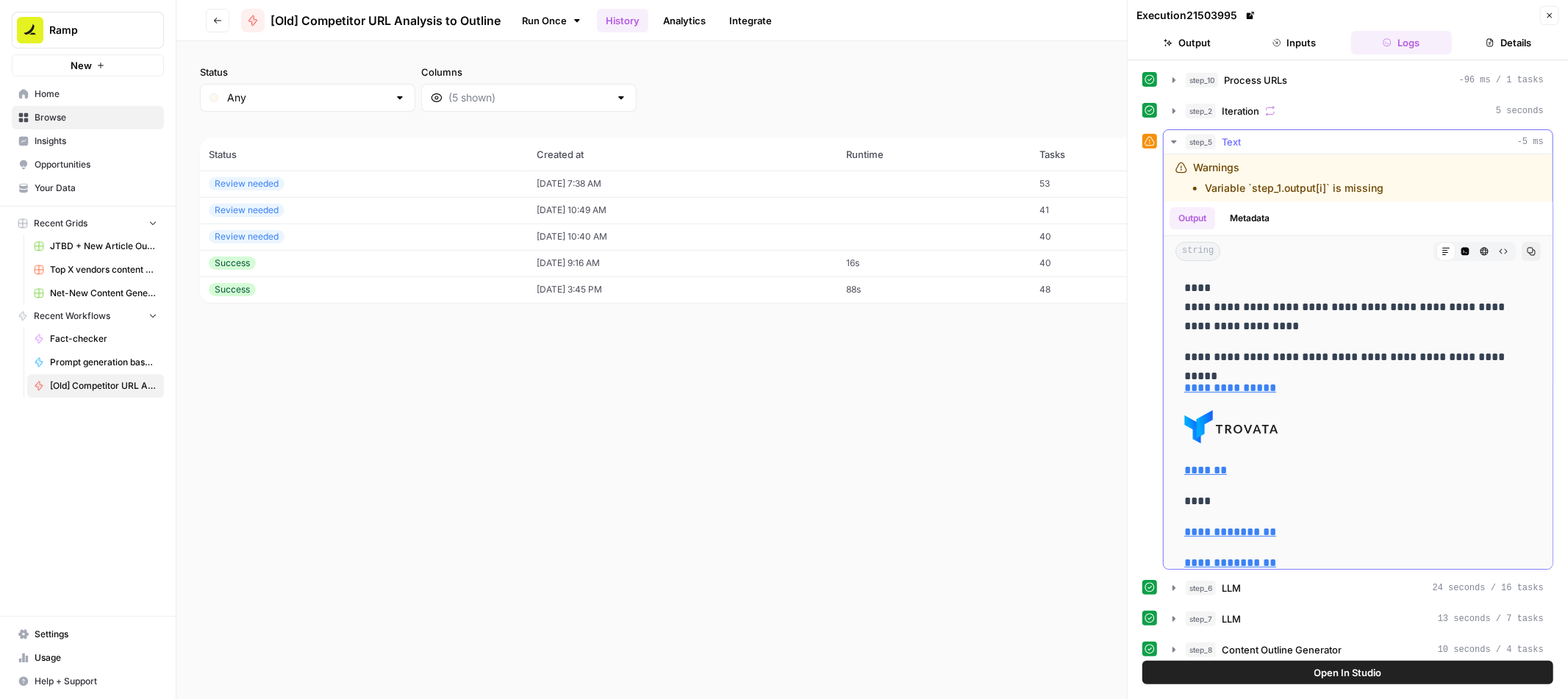
click at [1175, 139] on icon "button" at bounding box center [1173, 141] width 11 height 11
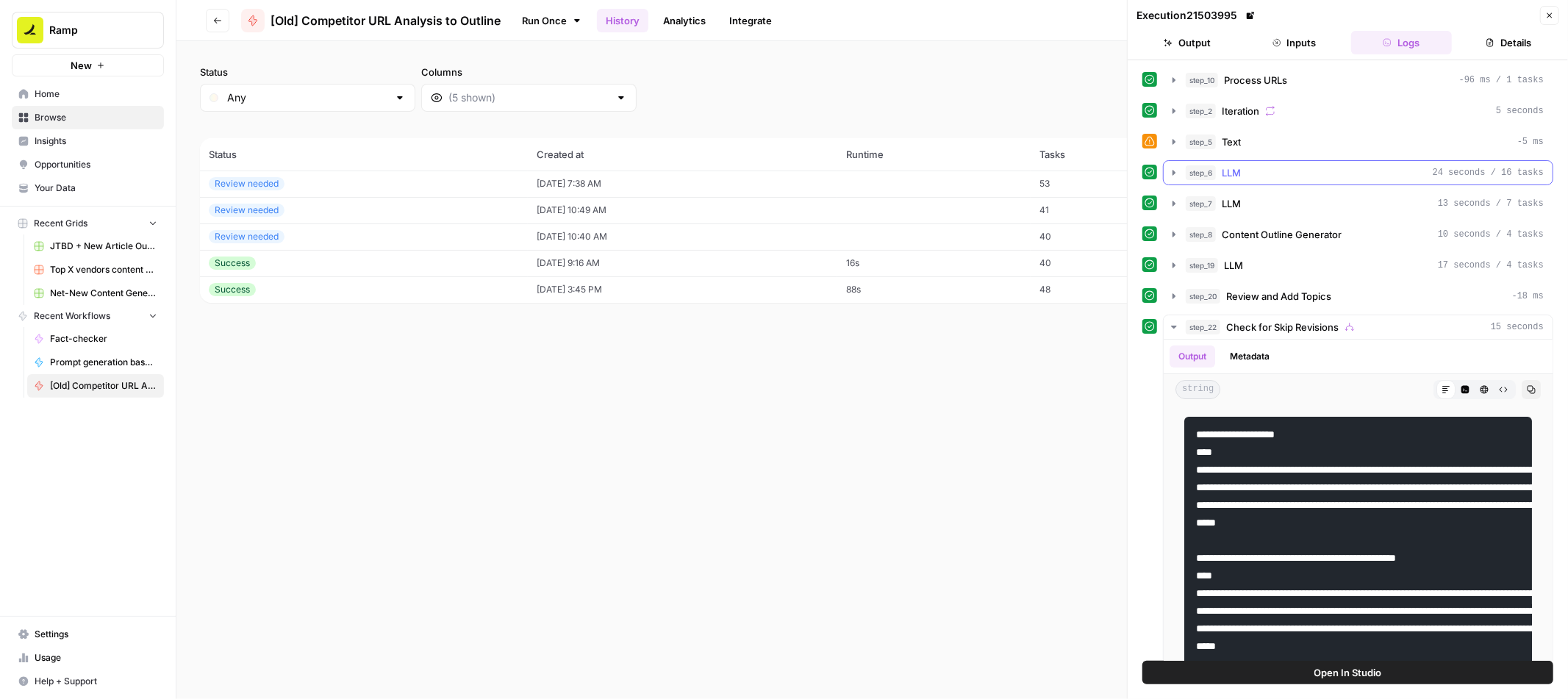
click at [1171, 175] on icon "button" at bounding box center [1173, 172] width 11 height 11
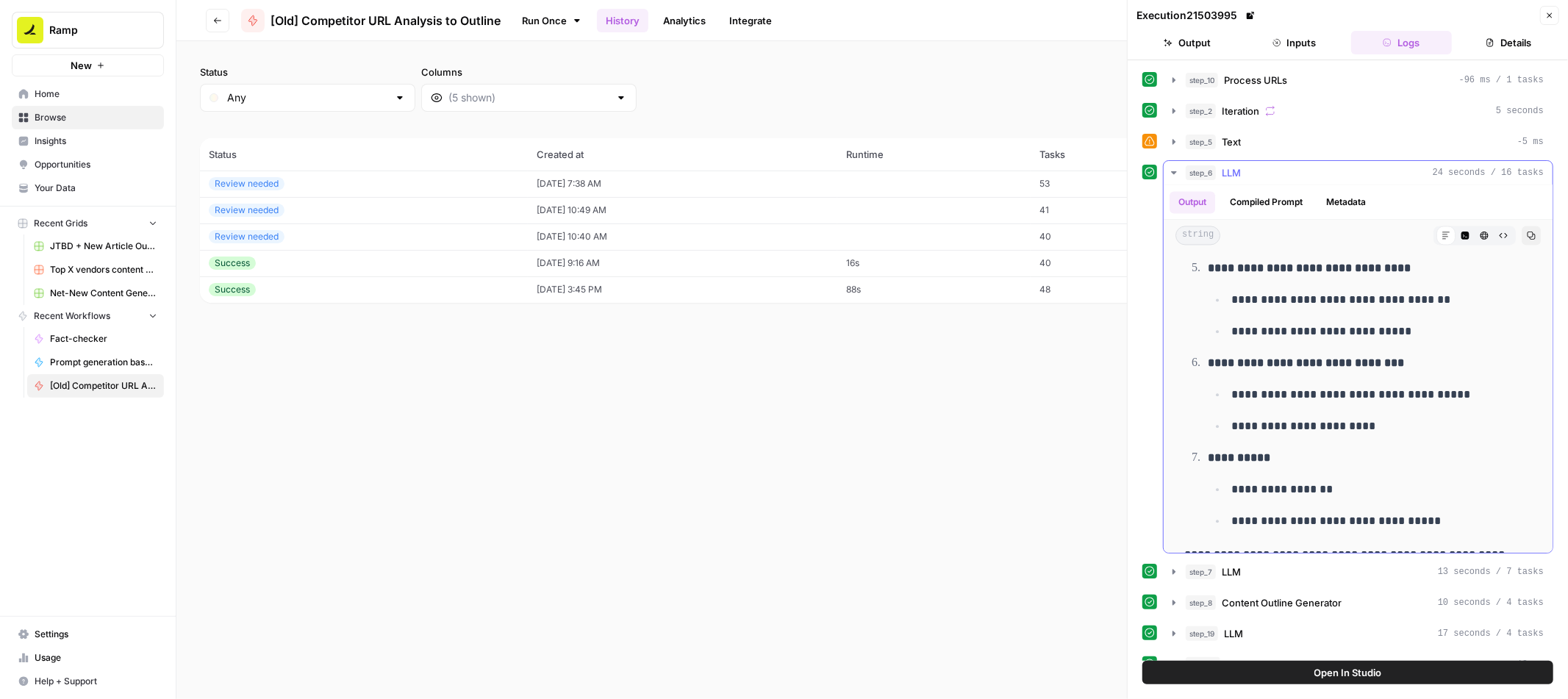
scroll to position [2827, 0]
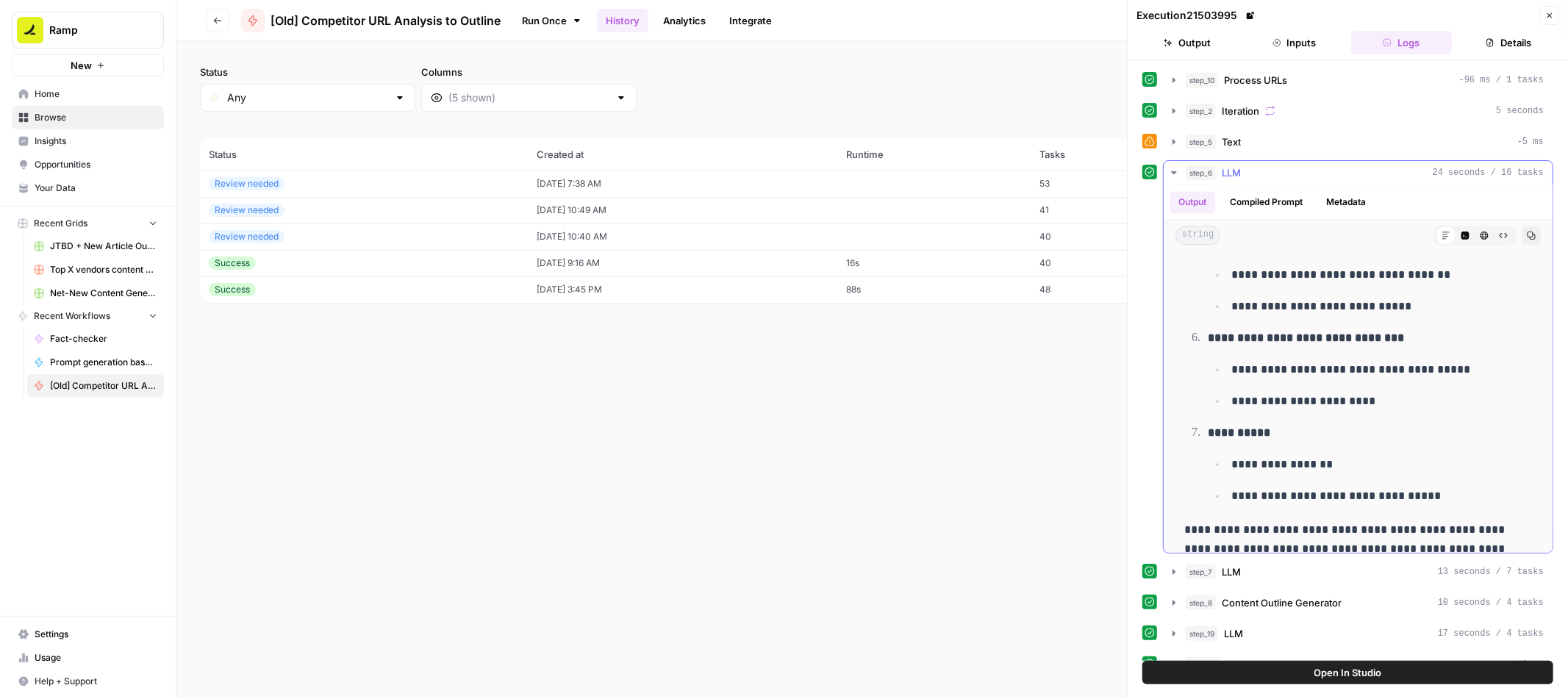
click at [1173, 177] on icon "button" at bounding box center [1173, 172] width 11 height 11
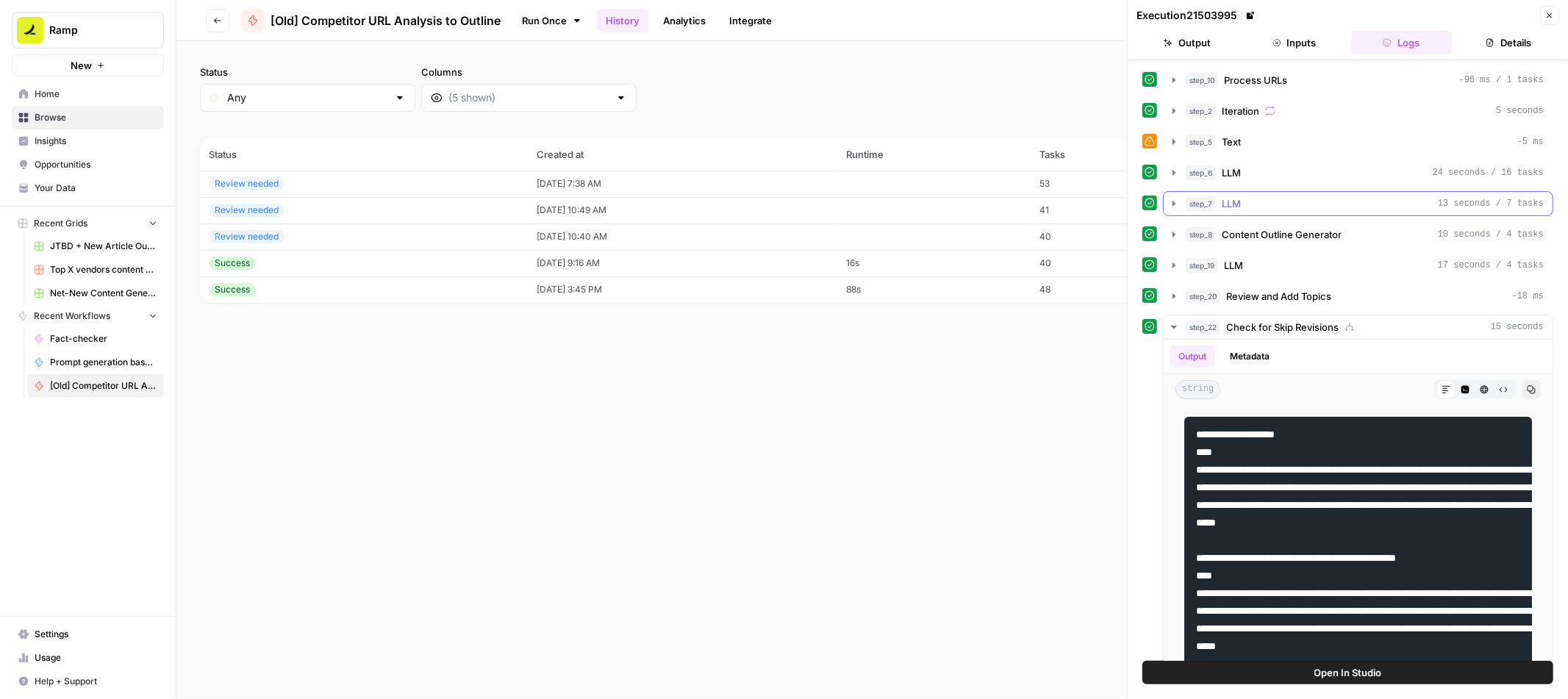
click at [1175, 199] on icon "button" at bounding box center [1173, 203] width 11 height 11
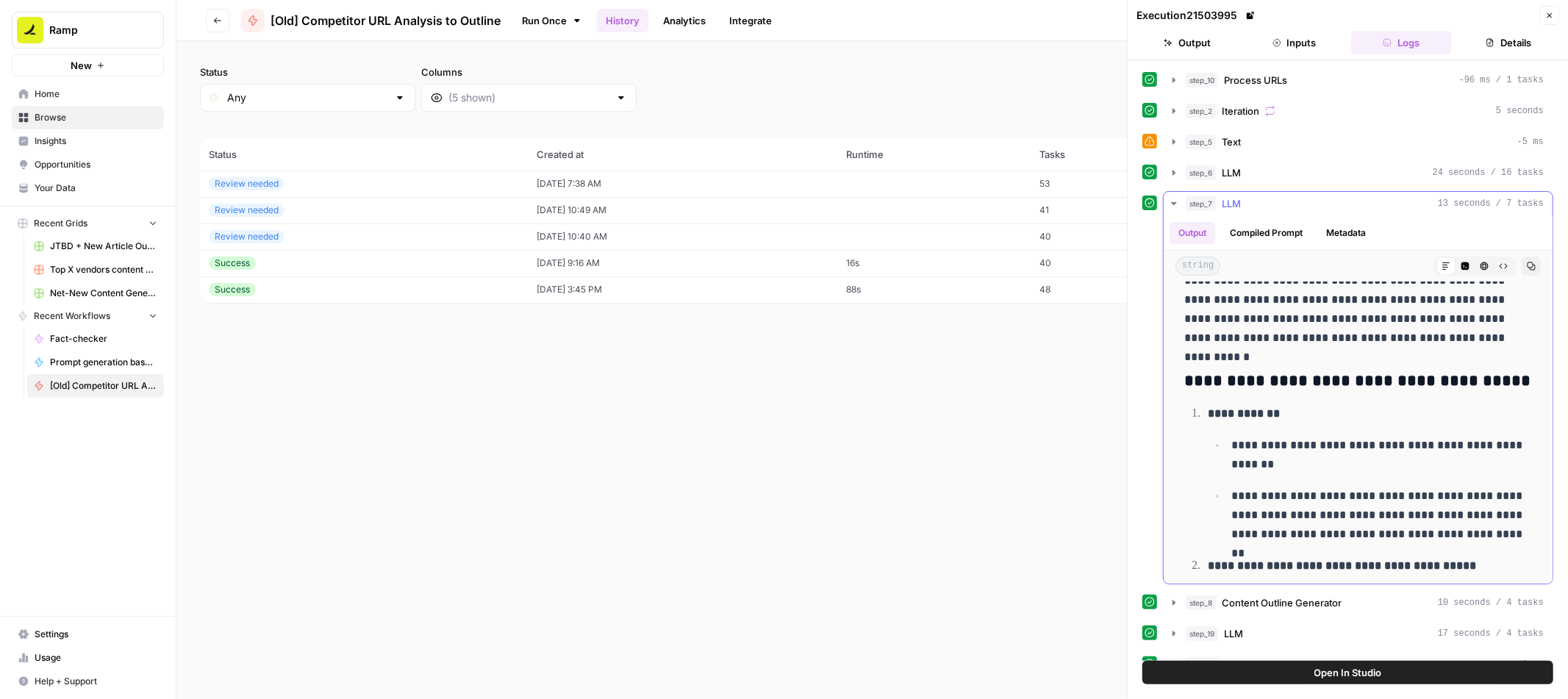
scroll to position [0, 0]
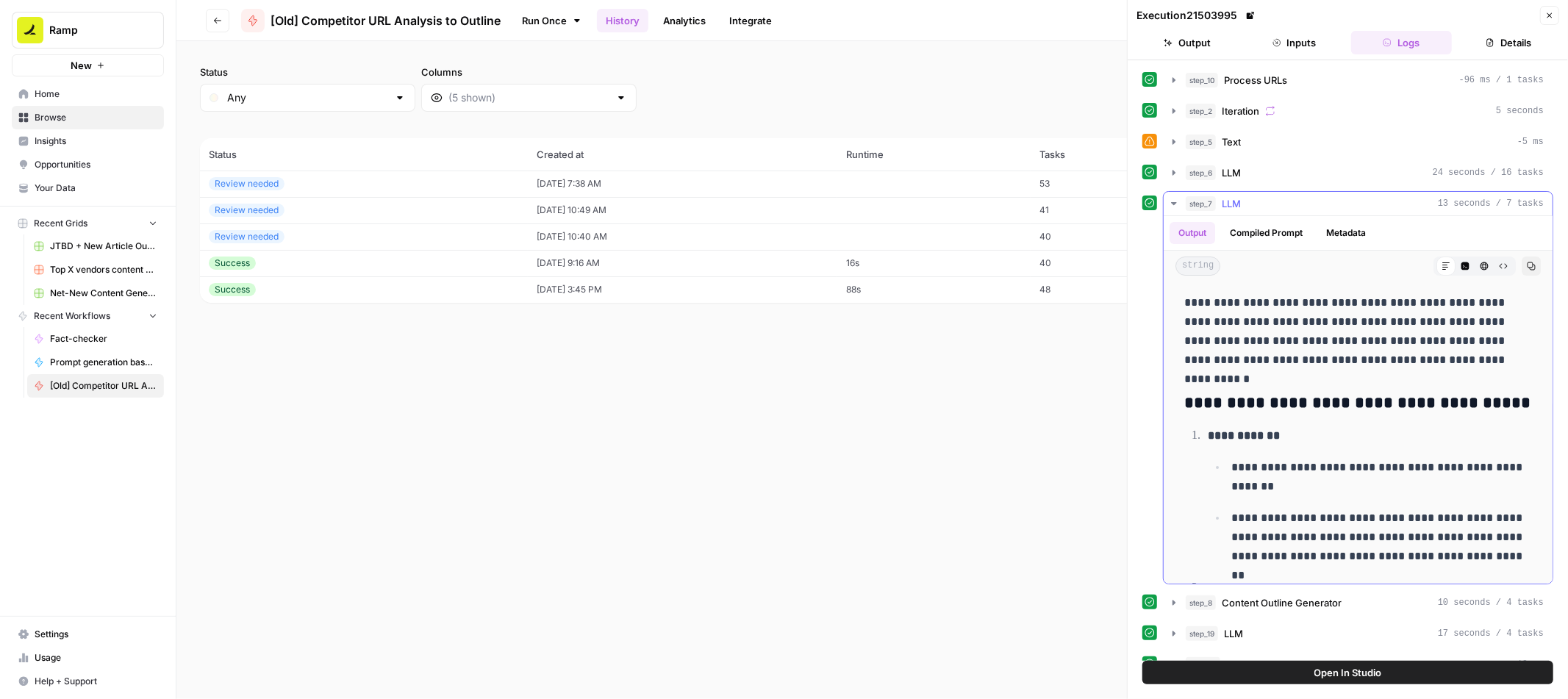
click at [1178, 204] on icon "button" at bounding box center [1173, 203] width 11 height 11
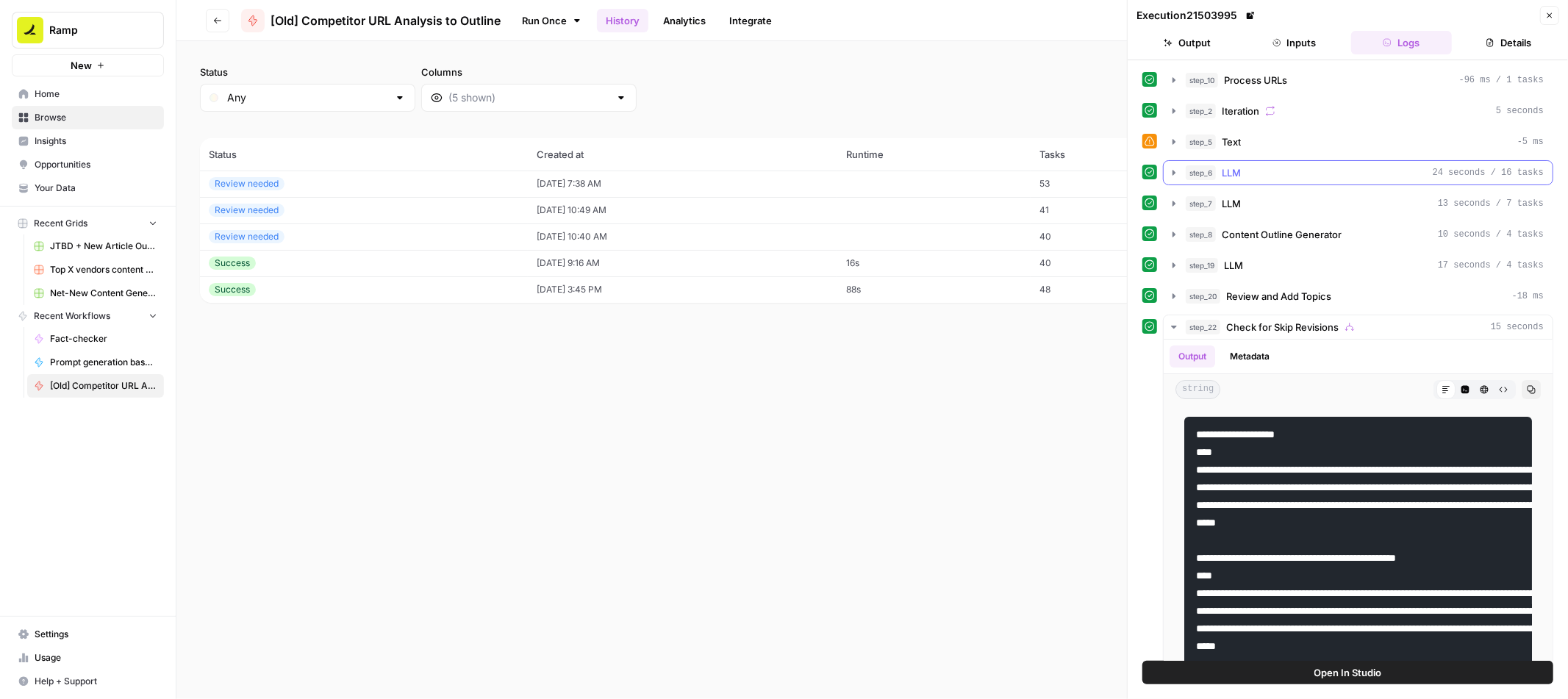
click at [1175, 175] on icon "button" at bounding box center [1173, 172] width 11 height 11
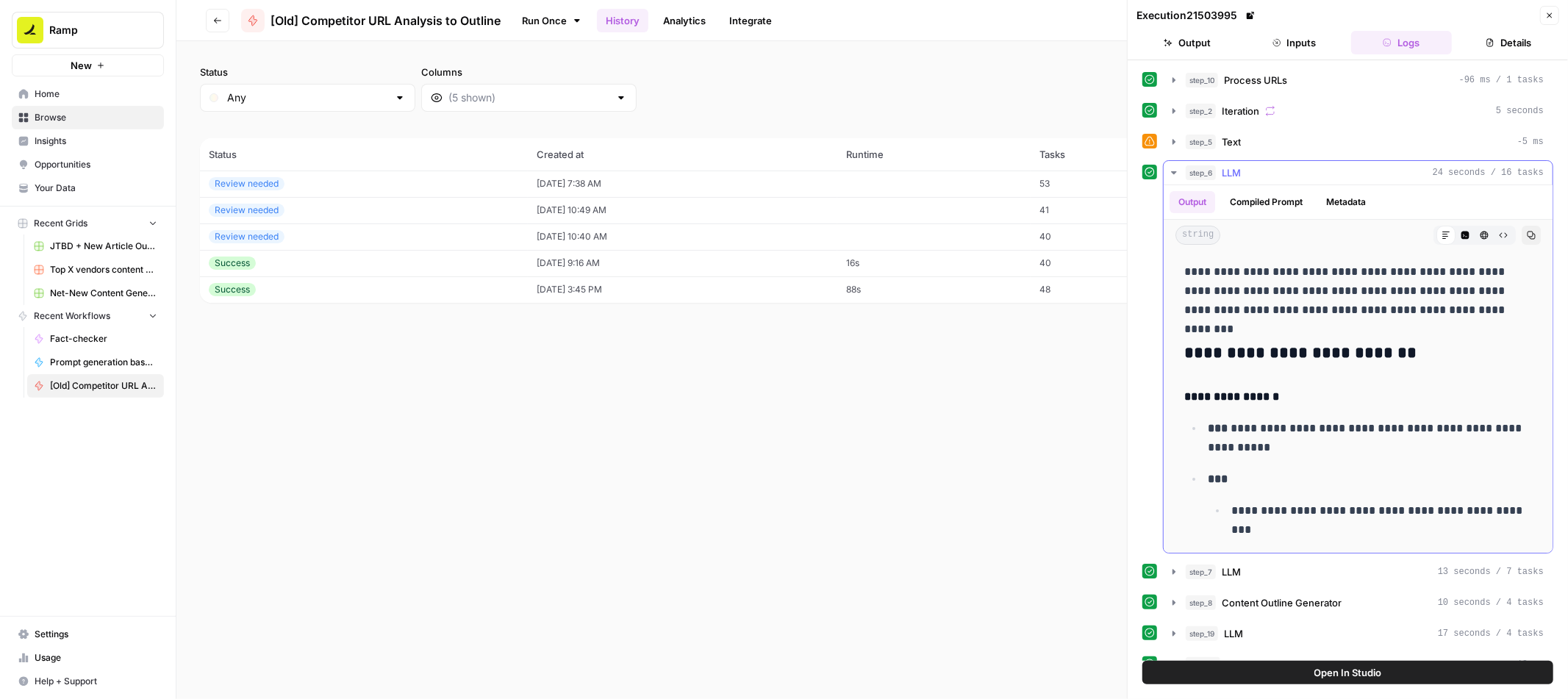
click at [1173, 171] on icon "button" at bounding box center [1173, 172] width 11 height 11
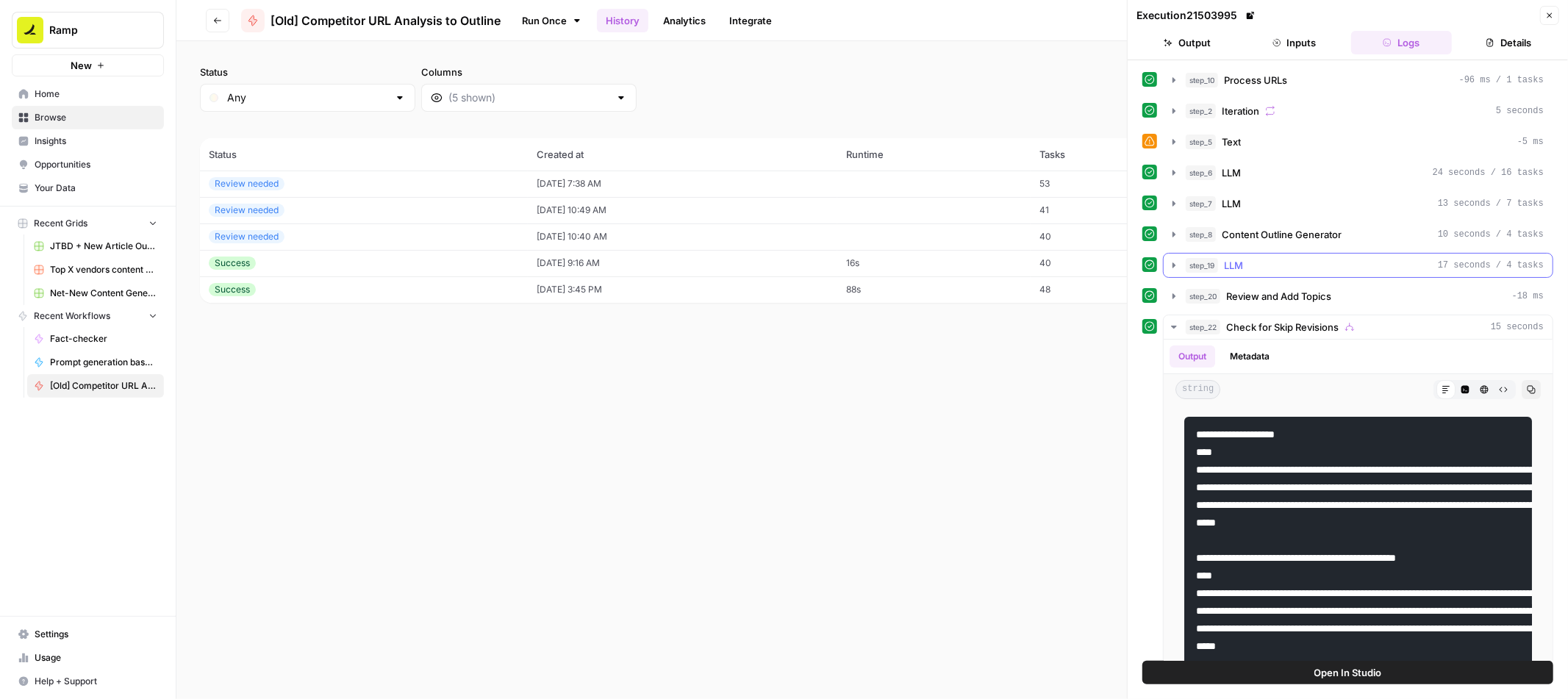
click at [1176, 264] on icon "button" at bounding box center [1173, 264] width 11 height 11
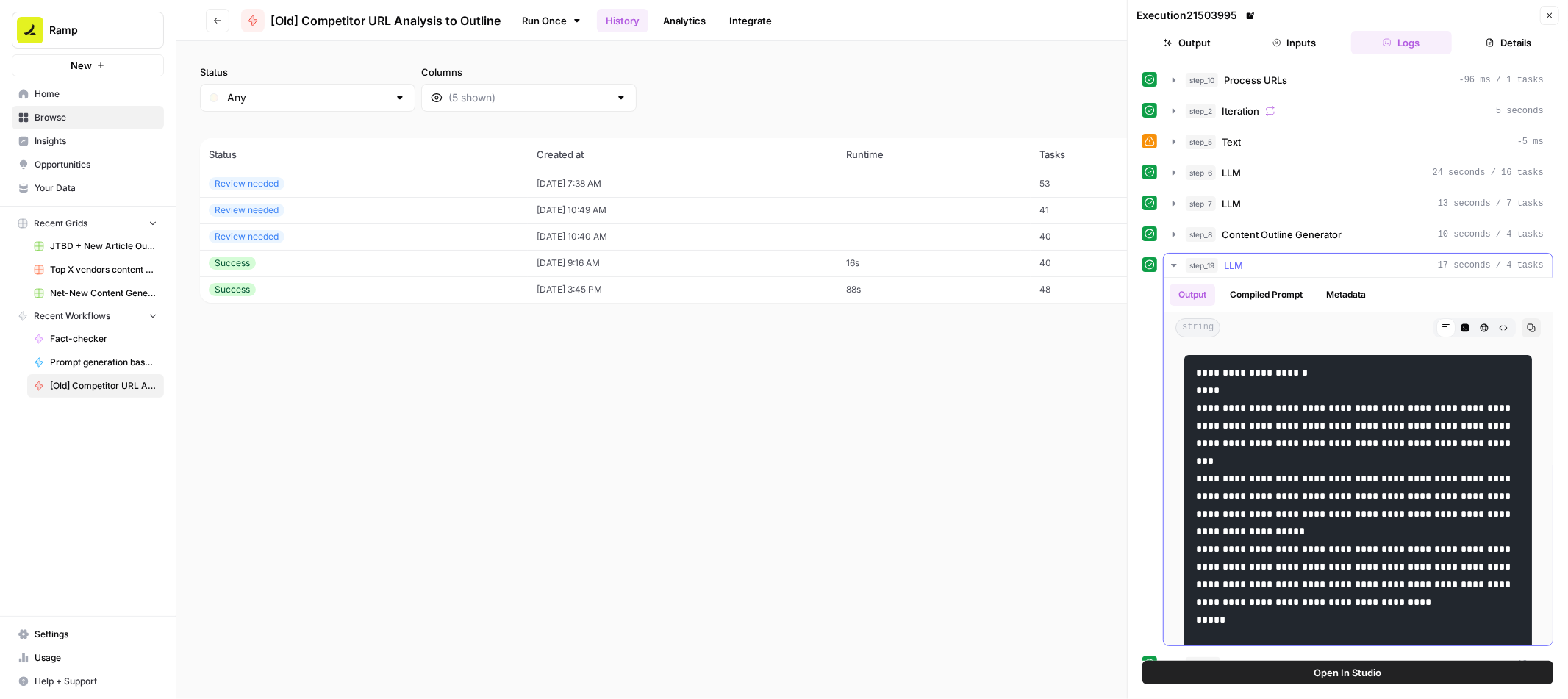
click at [1176, 263] on icon "button" at bounding box center [1173, 264] width 11 height 11
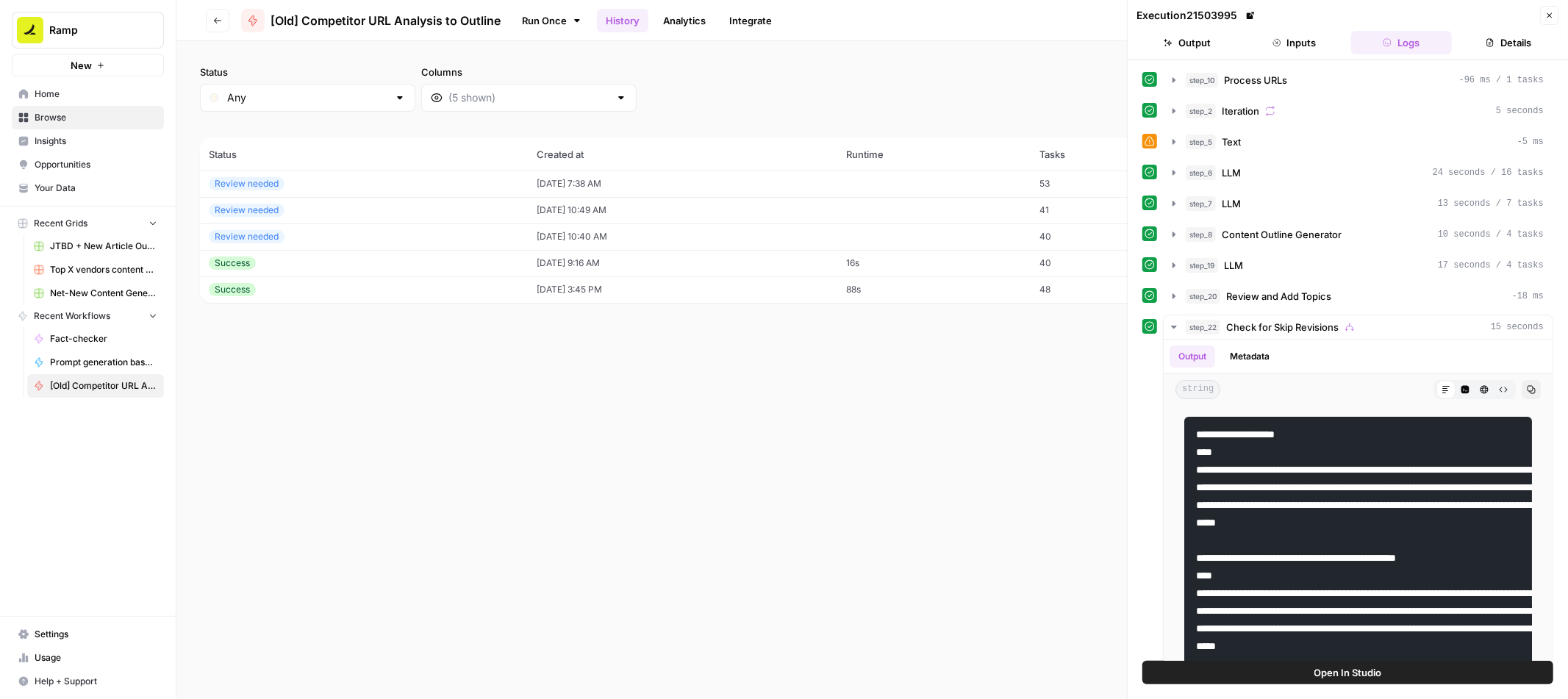
click at [221, 12] on button "Go back" at bounding box center [217, 20] width 24 height 24
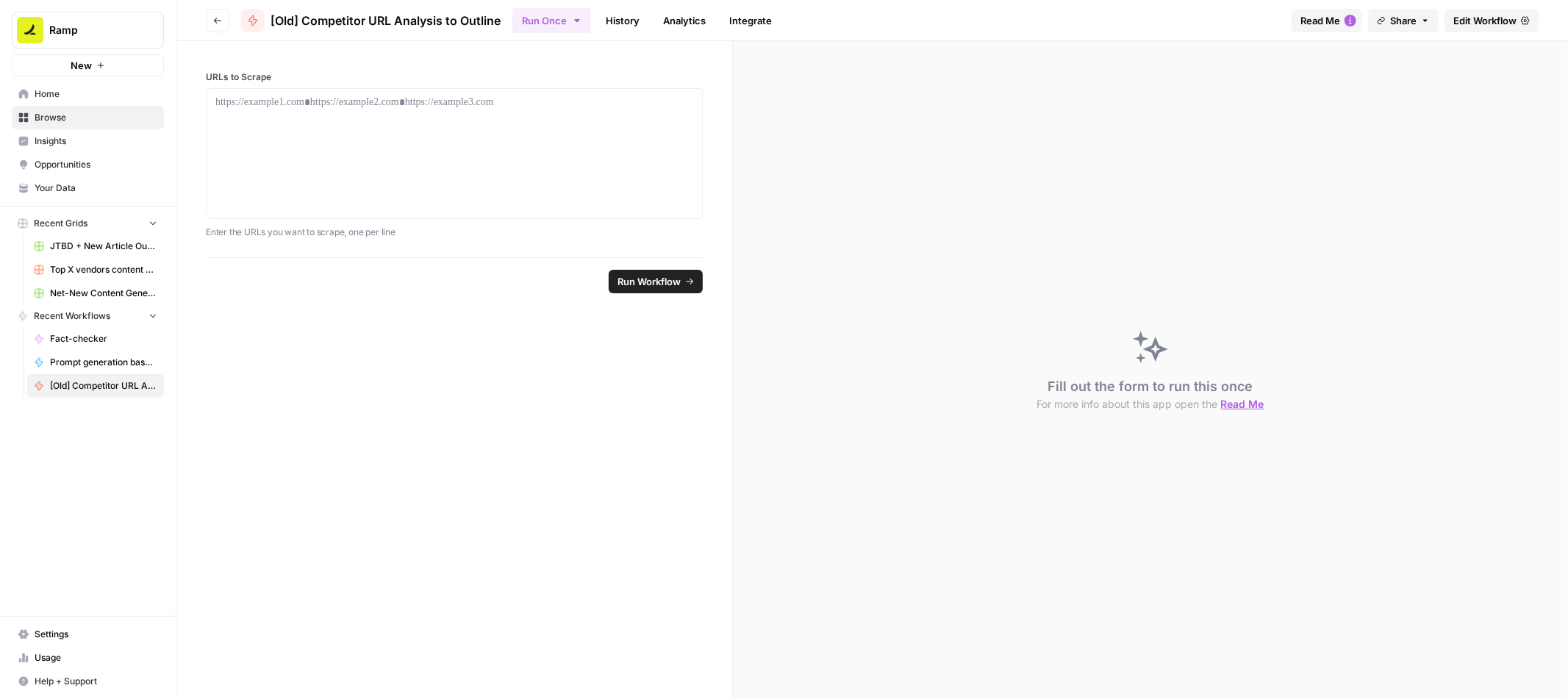
click at [218, 24] on icon "button" at bounding box center [217, 21] width 9 height 9
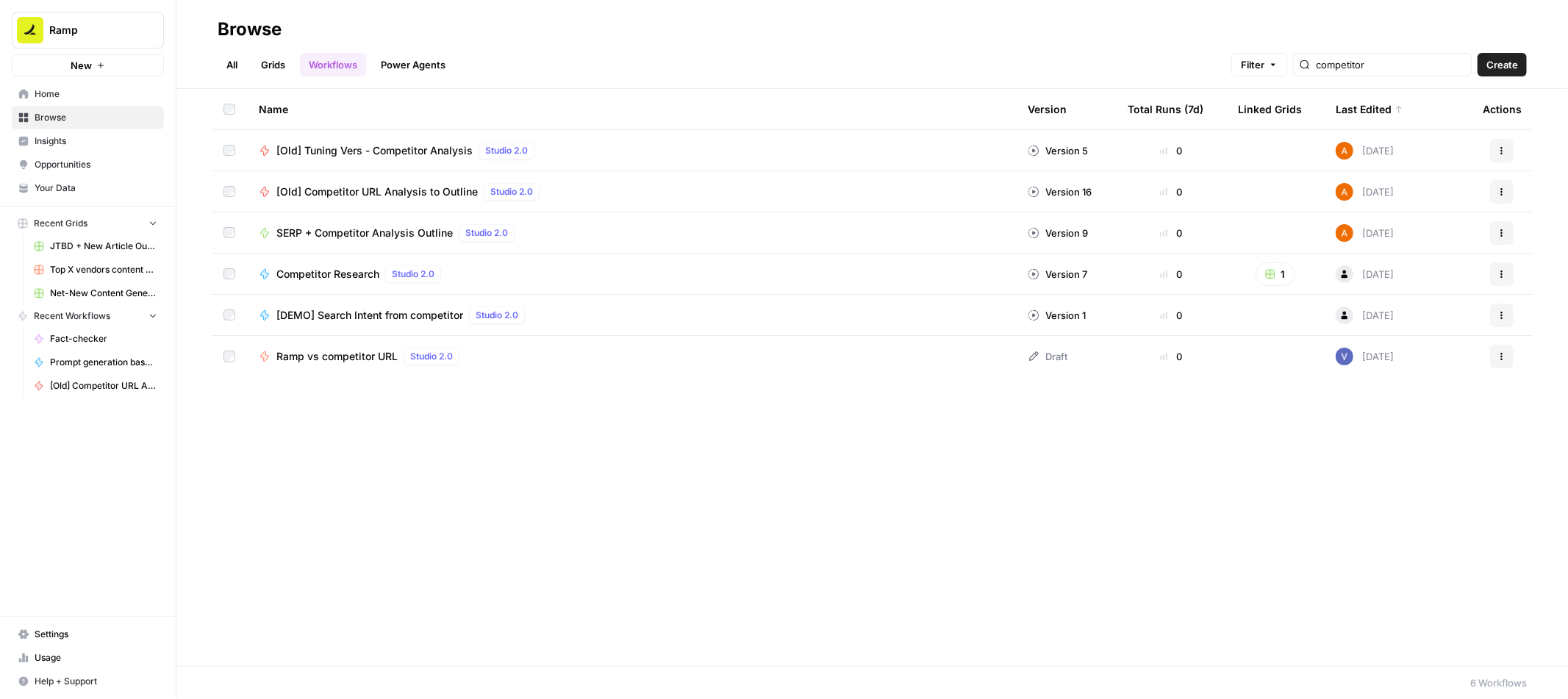
click at [662, 66] on div "All Grids Workflows Power Agents Filter competitor Create" at bounding box center [872, 58] width 1310 height 35
click at [1374, 69] on input "competitor" at bounding box center [1390, 65] width 149 height 15
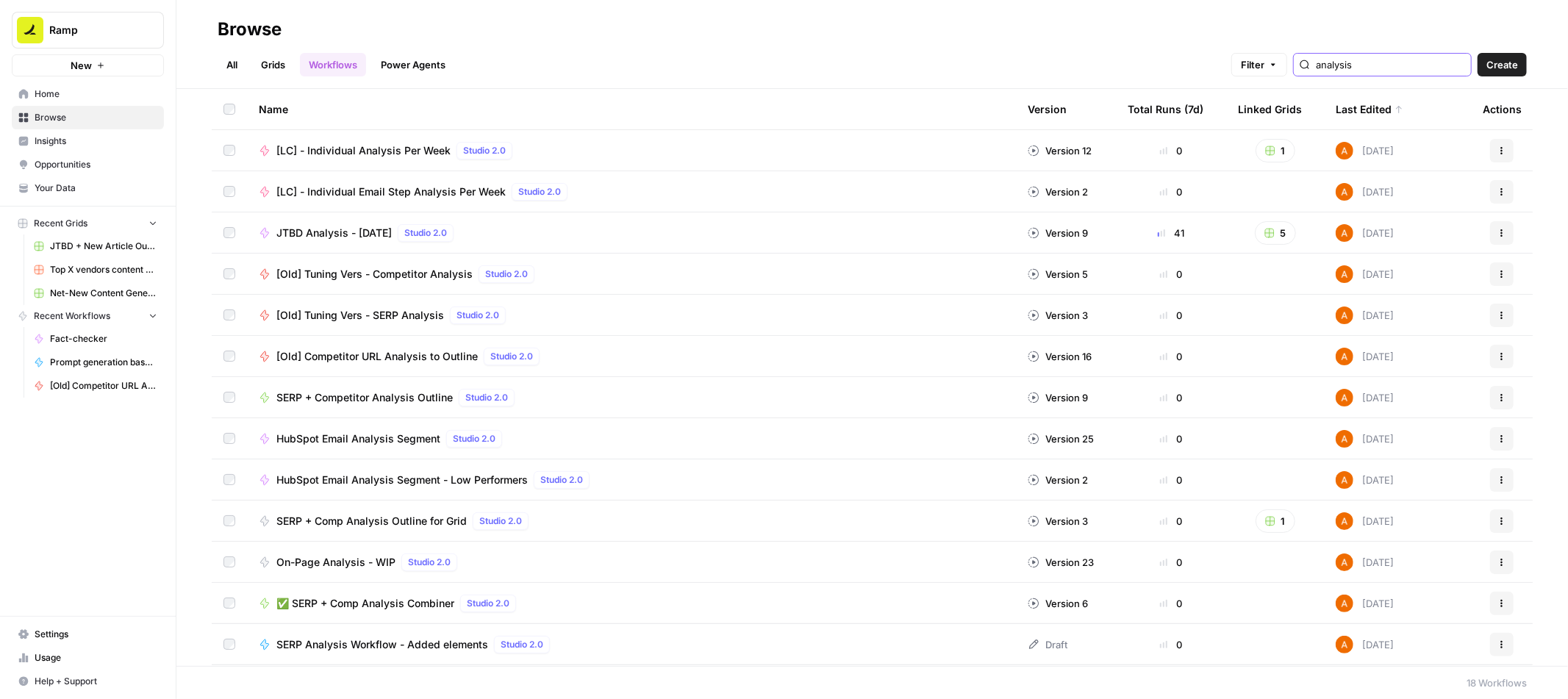
type input "analysis"
